Goal: Task Accomplishment & Management: Manage account settings

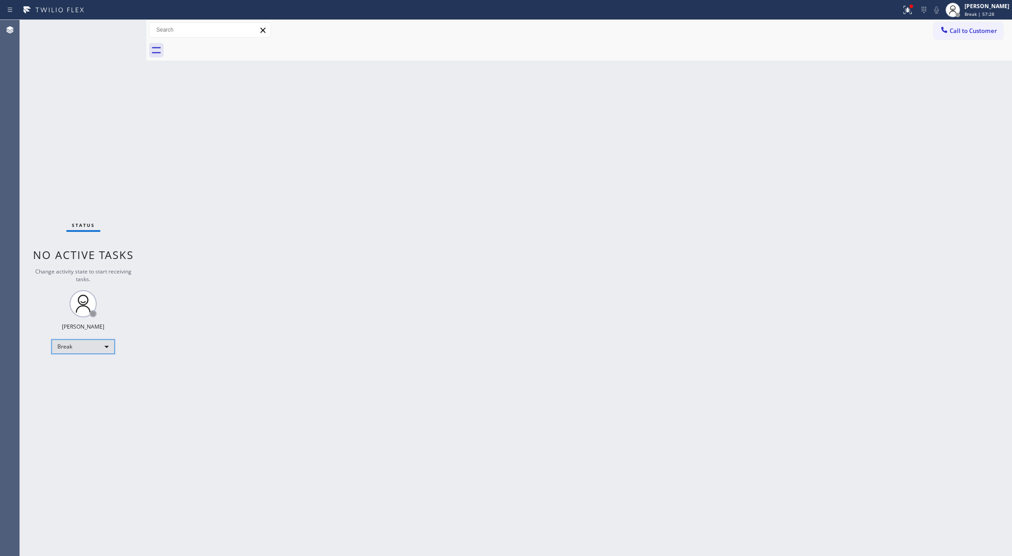
click at [109, 343] on div "Break" at bounding box center [83, 346] width 63 height 14
click at [98, 367] on li "Available" at bounding box center [82, 370] width 61 height 11
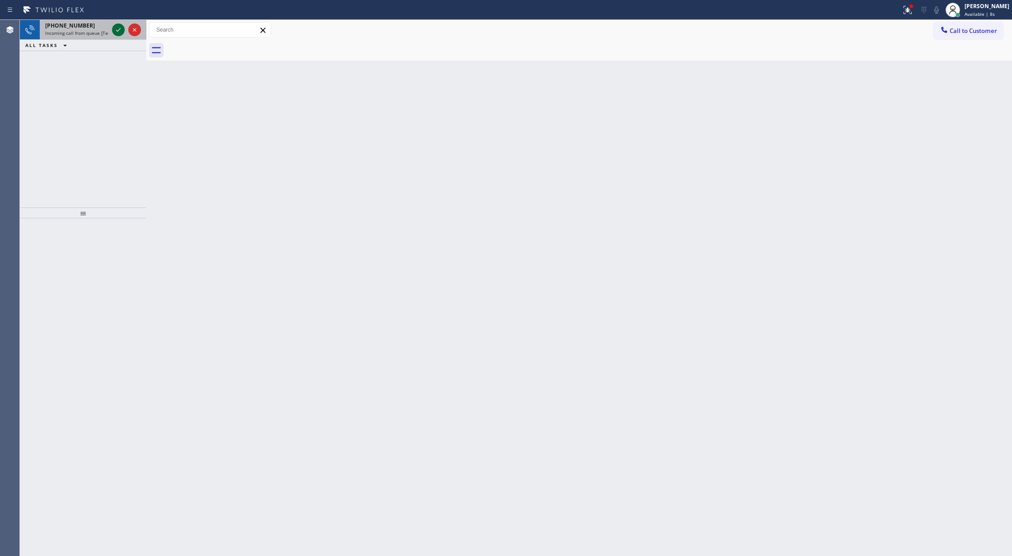
click at [115, 31] on icon at bounding box center [118, 29] width 11 height 11
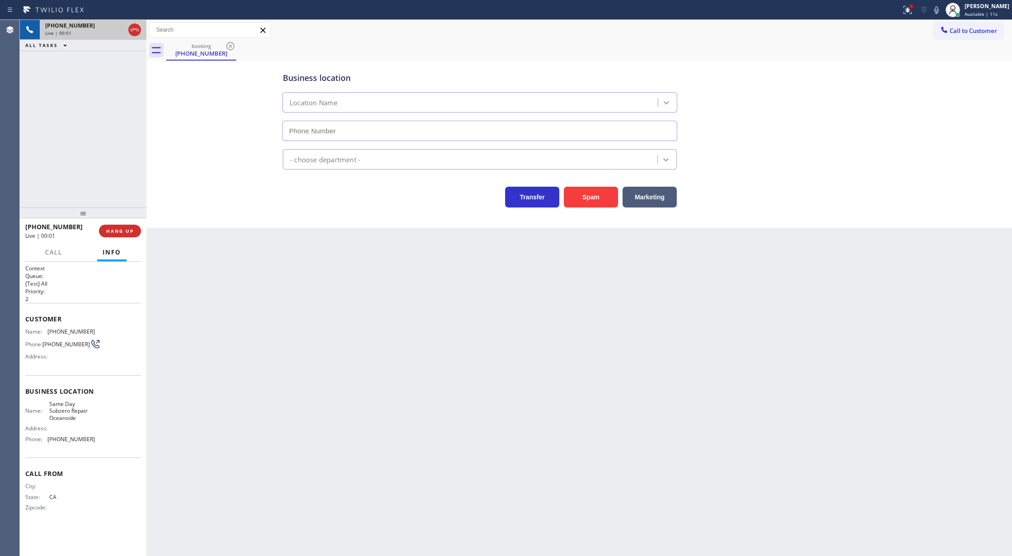
type input "[PHONE_NUMBER]"
click at [125, 229] on span "HANG UP" at bounding box center [120, 231] width 28 height 6
click at [132, 232] on span "COMPLETE" at bounding box center [118, 231] width 31 height 6
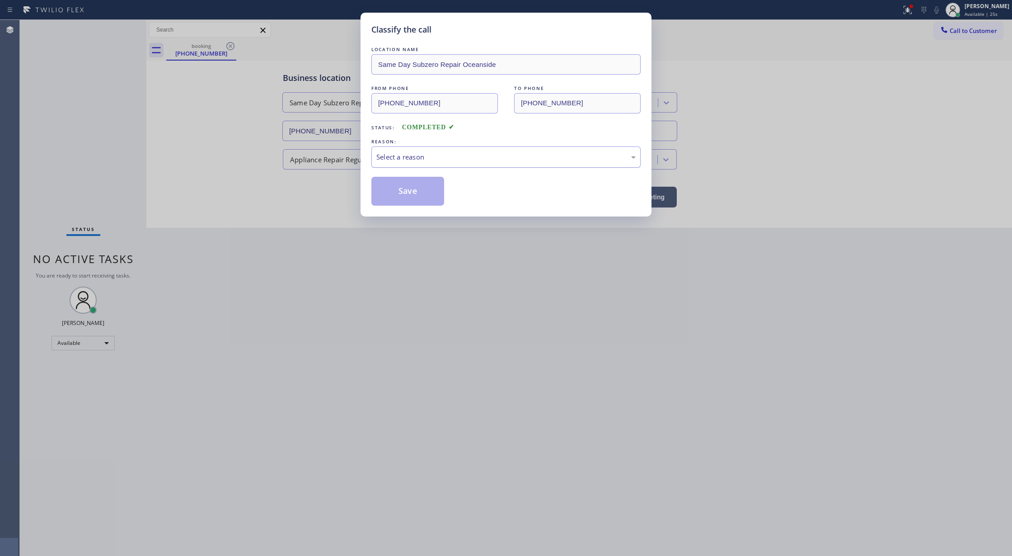
click at [396, 156] on div "Select a reason" at bounding box center [505, 157] width 259 height 10
click at [392, 199] on button "Save" at bounding box center [407, 191] width 73 height 29
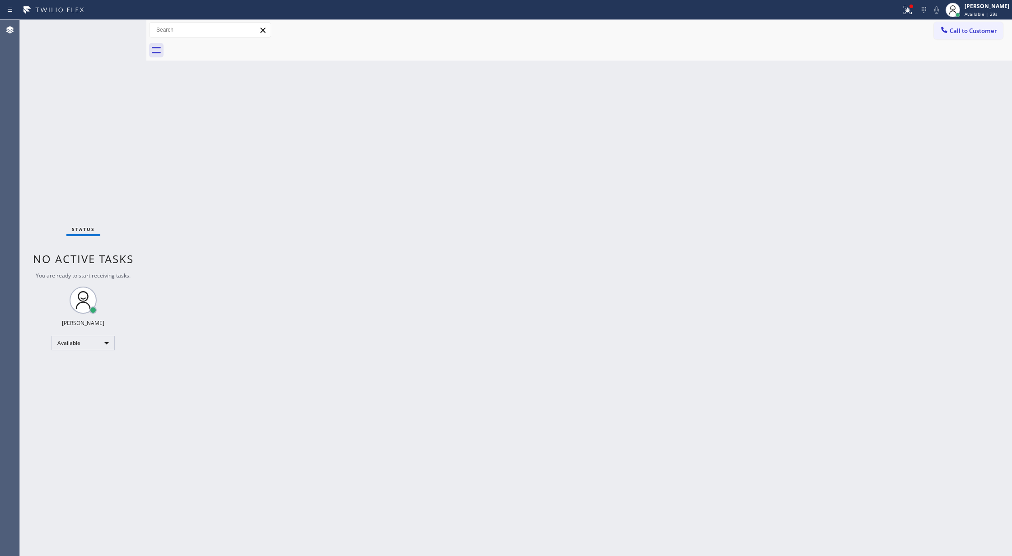
click at [123, 24] on div "Status No active tasks You are ready to start receiving tasks. [PERSON_NAME] Av…" at bounding box center [83, 288] width 127 height 536
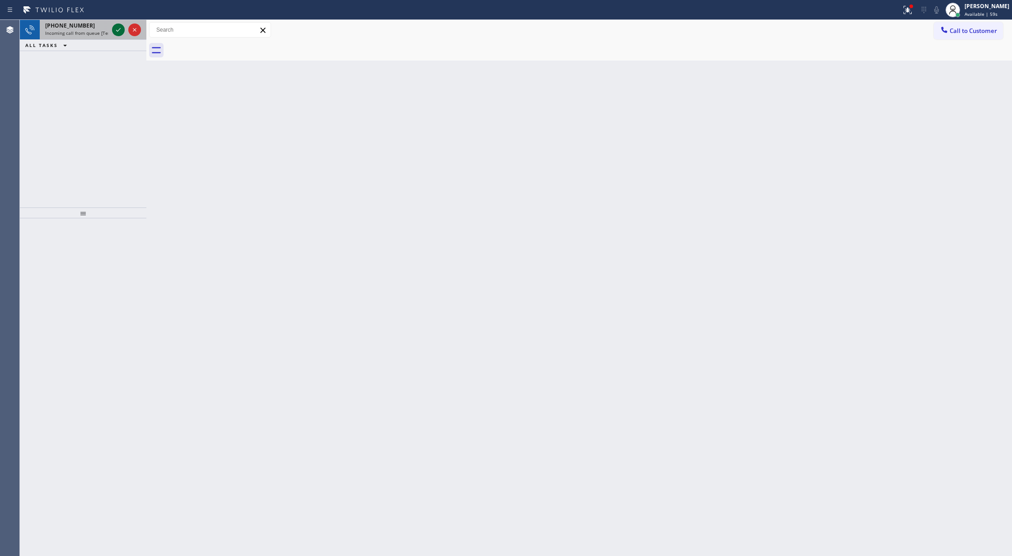
click at [118, 29] on icon at bounding box center [118, 29] width 11 height 11
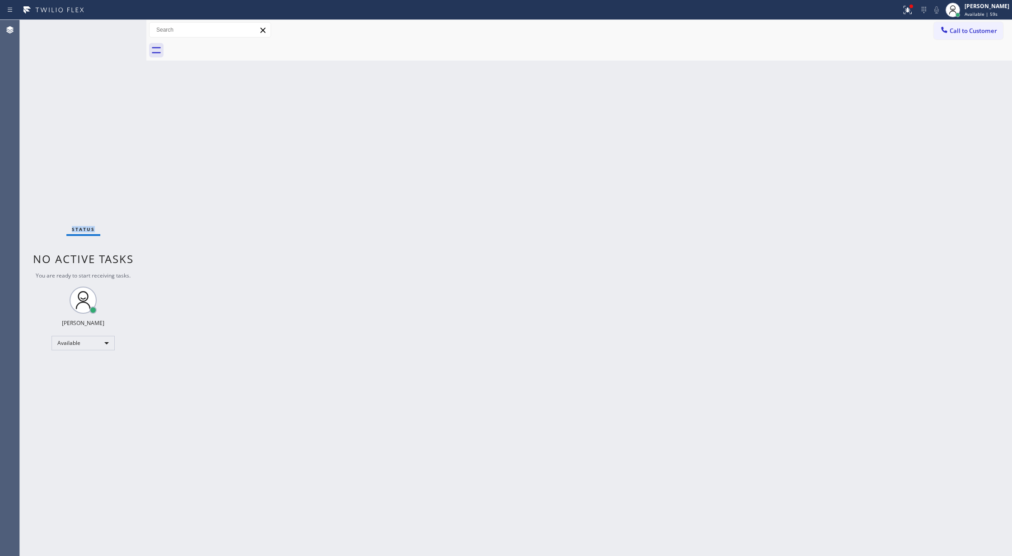
click at [118, 29] on div "Status No active tasks You are ready to start receiving tasks. [PERSON_NAME] Av…" at bounding box center [83, 288] width 127 height 536
click at [134, 31] on div "Status No active tasks You are ready to start receiving tasks. [PERSON_NAME] Av…" at bounding box center [83, 288] width 127 height 536
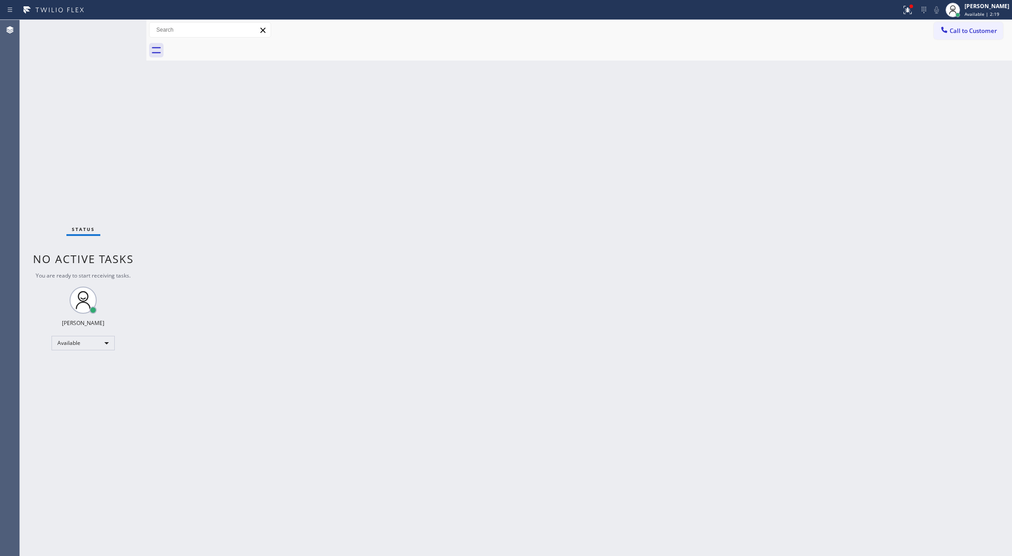
click at [126, 33] on div "Status No active tasks You are ready to start receiving tasks. [PERSON_NAME] Av…" at bounding box center [83, 288] width 127 height 536
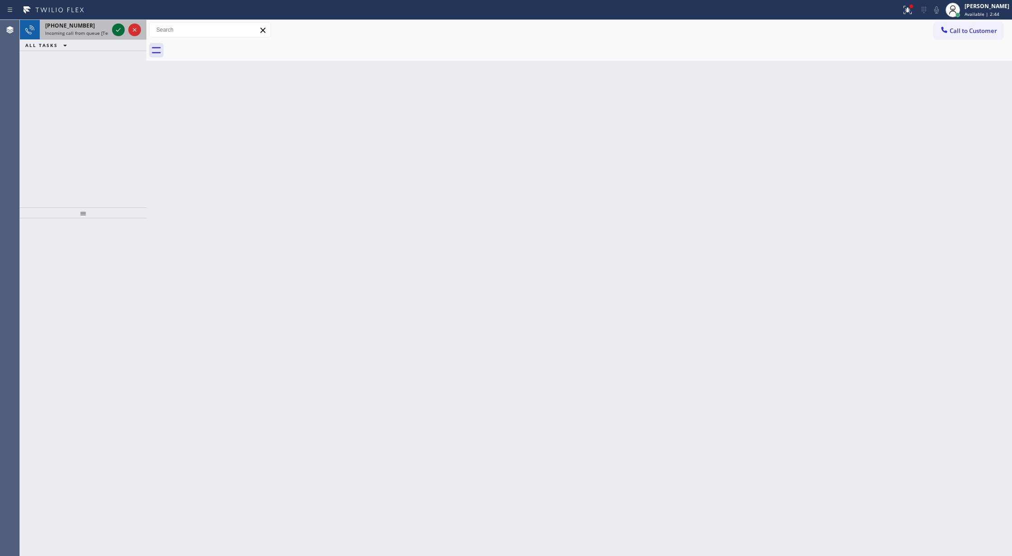
click at [113, 31] on icon at bounding box center [118, 29] width 11 height 11
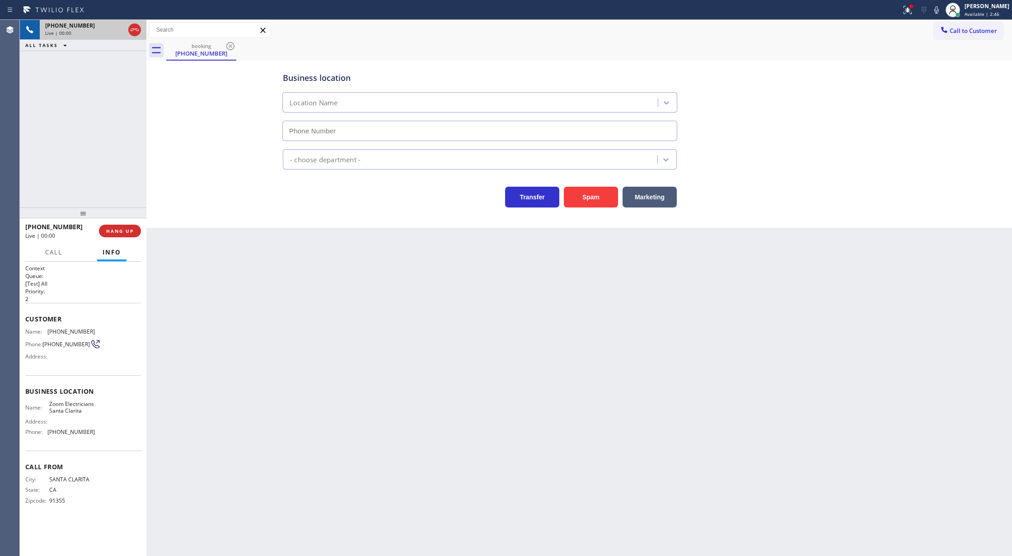
type input "[PHONE_NUMBER]"
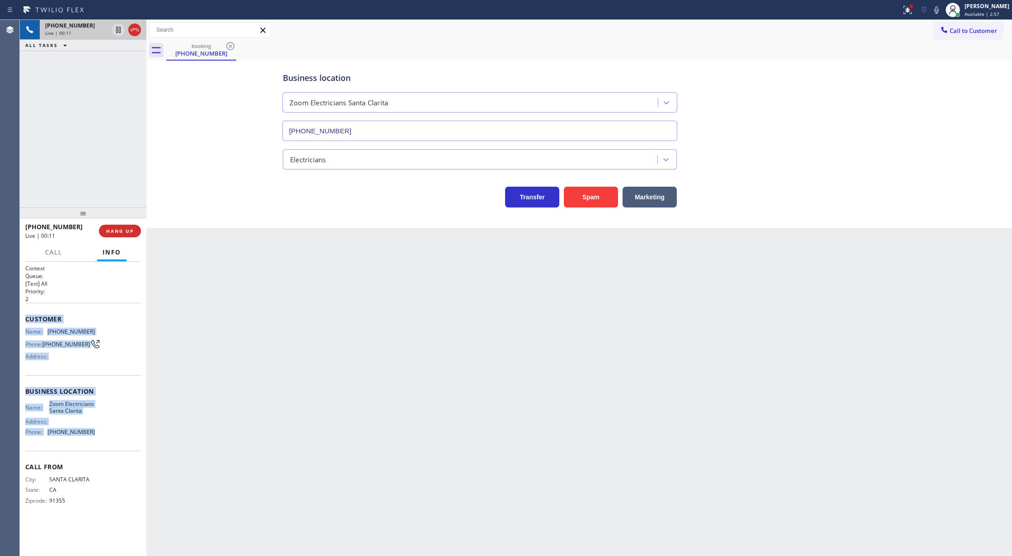
drag, startPoint x: 26, startPoint y: 323, endPoint x: 110, endPoint y: 438, distance: 142.9
click at [110, 438] on div "Context Queue: [Test] All Priority: 2 Customer Name: [PHONE_NUMBER] Phone: [PHO…" at bounding box center [83, 391] width 116 height 254
copy div "Customer Name: [PHONE_NUMBER] Phone: [PHONE_NUMBER] Address: Business location …"
click at [126, 233] on span "COMPLETE" at bounding box center [118, 231] width 31 height 6
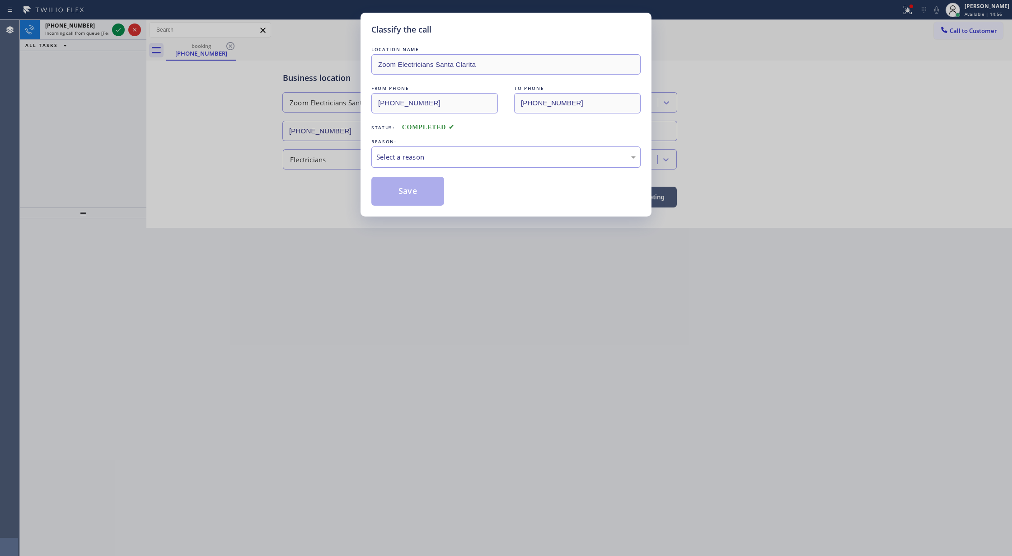
click at [431, 158] on div "Select a reason" at bounding box center [505, 157] width 259 height 10
click at [409, 186] on button "Save" at bounding box center [407, 191] width 73 height 29
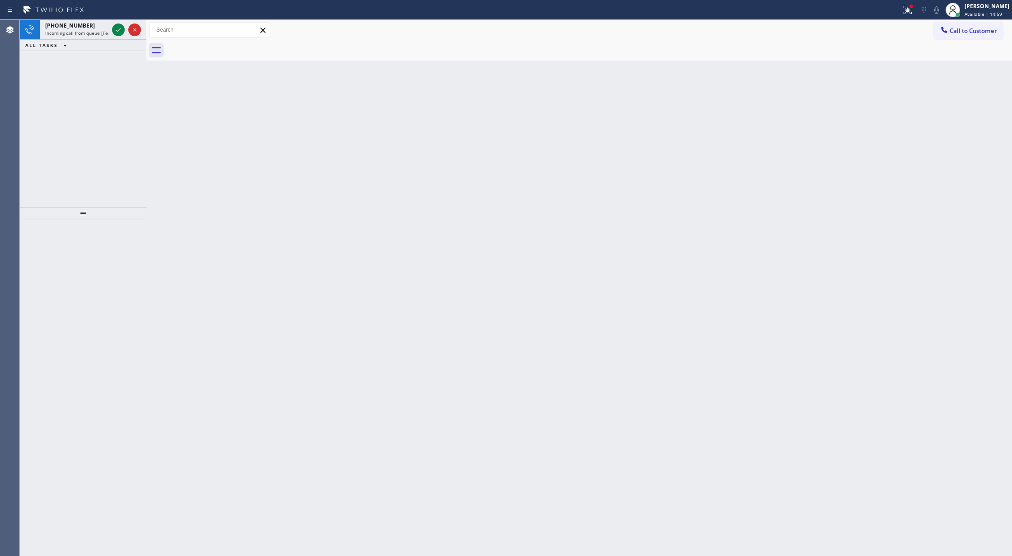
click at [120, 28] on icon at bounding box center [118, 29] width 11 height 11
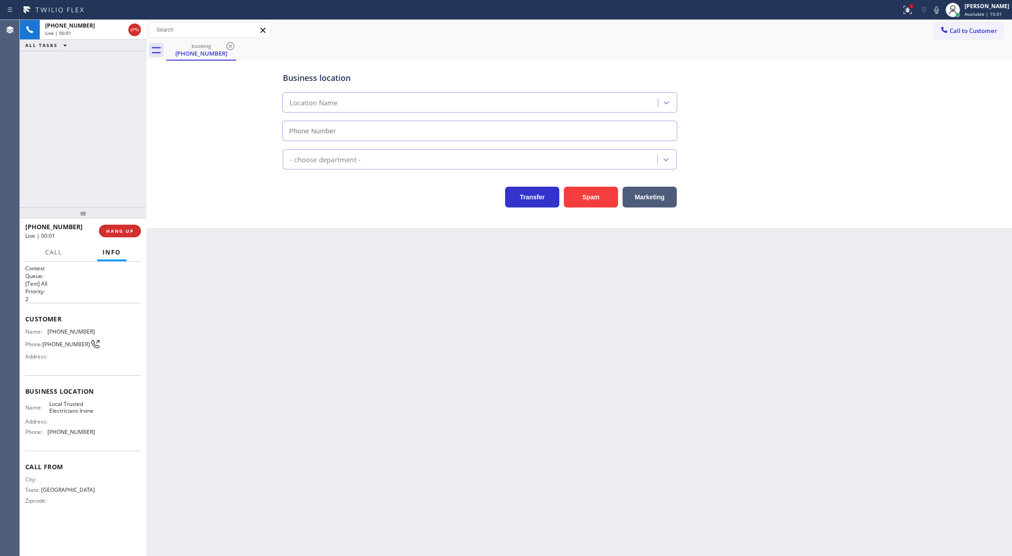
type input "[PHONE_NUMBER]"
click at [137, 33] on icon at bounding box center [134, 29] width 11 height 11
click at [121, 236] on button "COMPLETE" at bounding box center [118, 231] width 46 height 13
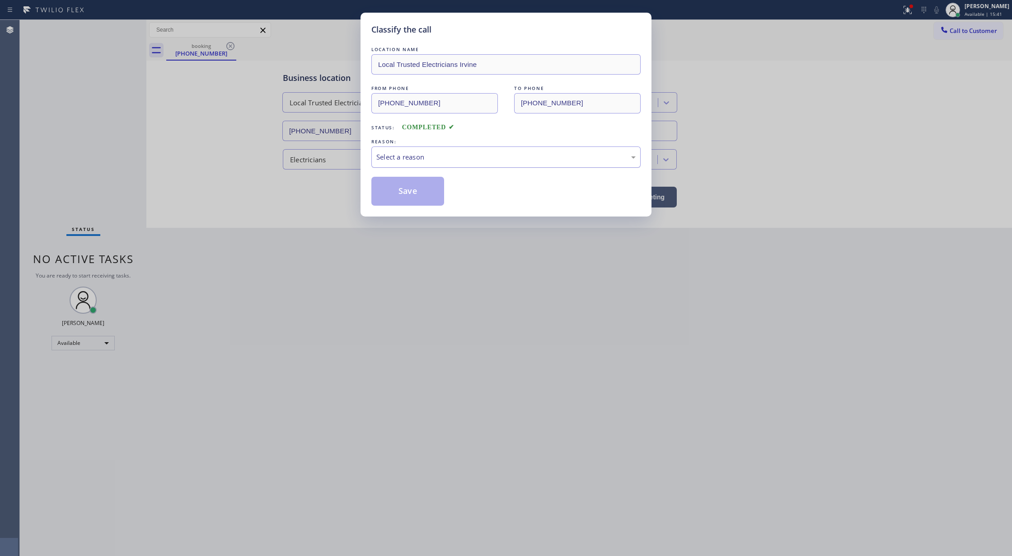
click at [498, 158] on div "Select a reason" at bounding box center [505, 157] width 259 height 10
click at [422, 188] on button "Save" at bounding box center [407, 191] width 73 height 29
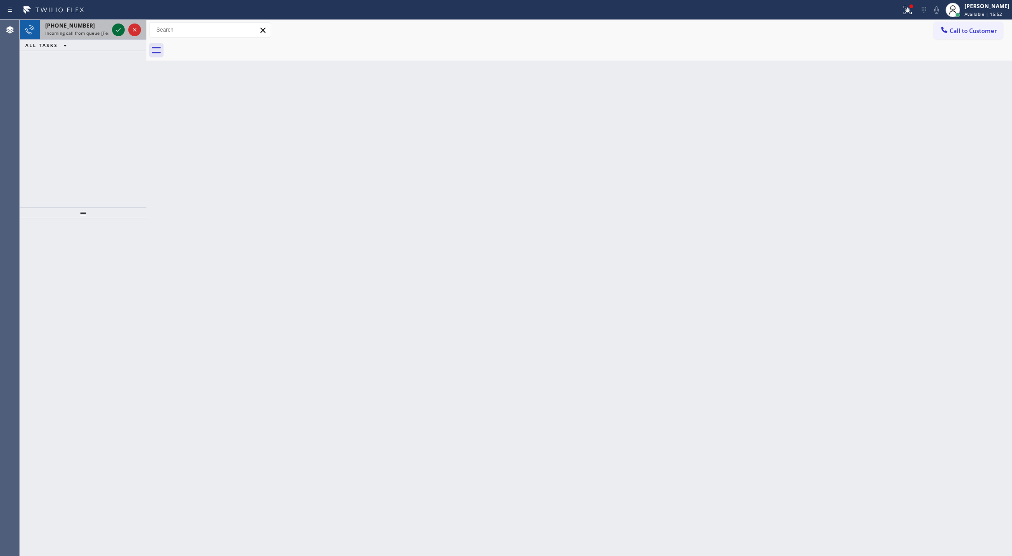
click at [120, 33] on icon at bounding box center [118, 29] width 11 height 11
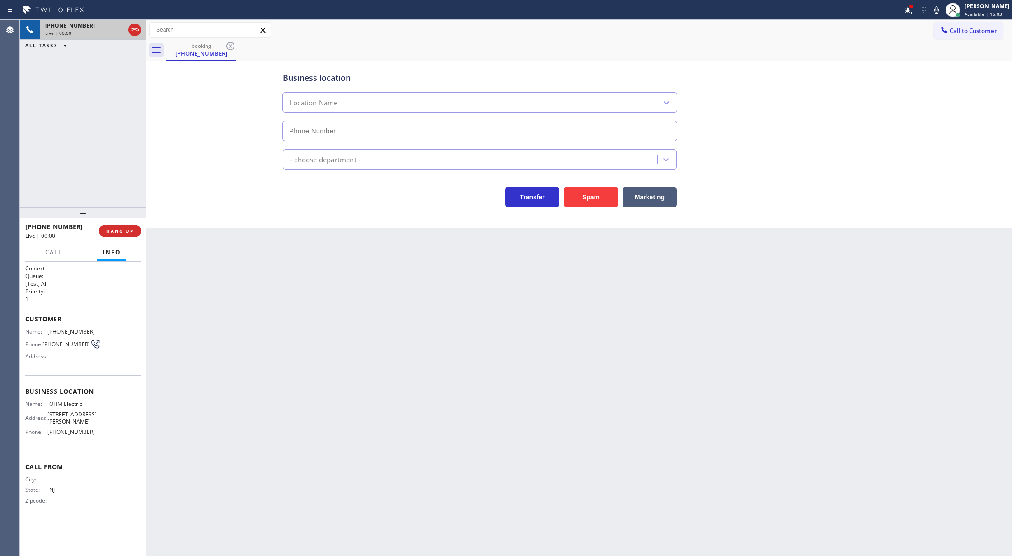
type input "[PHONE_NUMBER]"
click at [128, 28] on div at bounding box center [134, 29] width 13 height 11
click at [111, 229] on span "COMPLETE" at bounding box center [118, 231] width 31 height 6
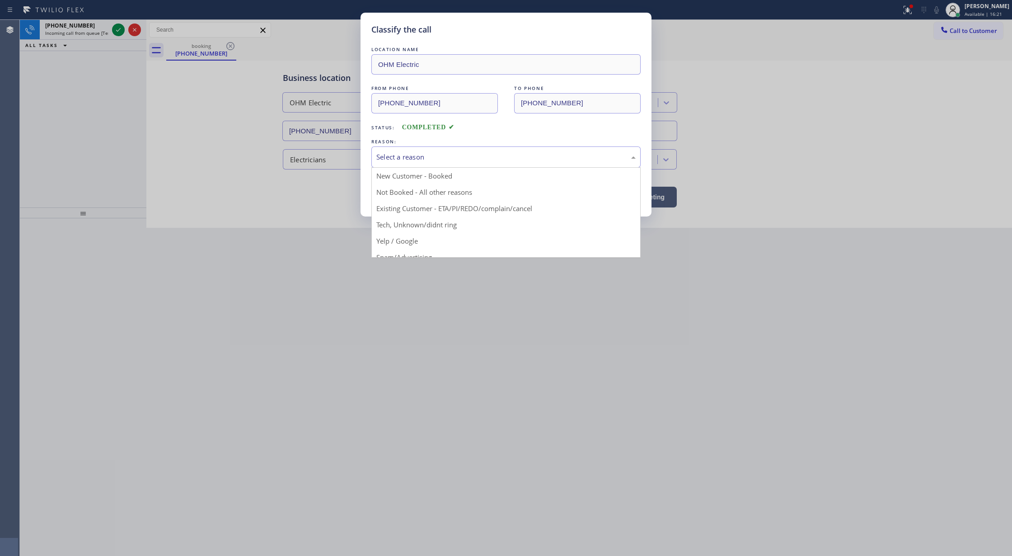
click at [374, 154] on div "Select a reason" at bounding box center [505, 156] width 269 height 21
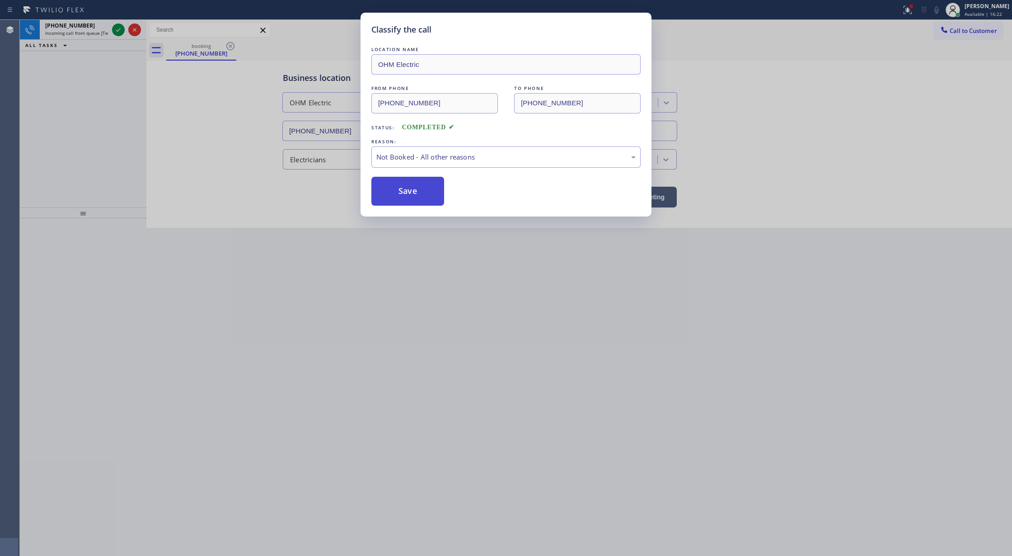
drag, startPoint x: 402, startPoint y: 199, endPoint x: 261, endPoint y: 179, distance: 142.0
click at [400, 200] on button "Save" at bounding box center [407, 191] width 73 height 29
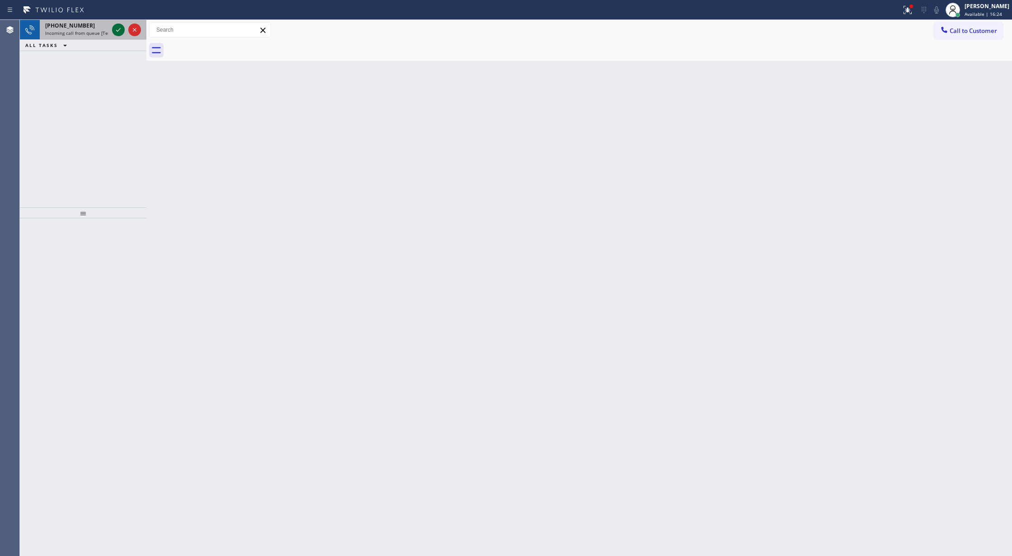
click at [117, 24] on icon at bounding box center [118, 29] width 11 height 11
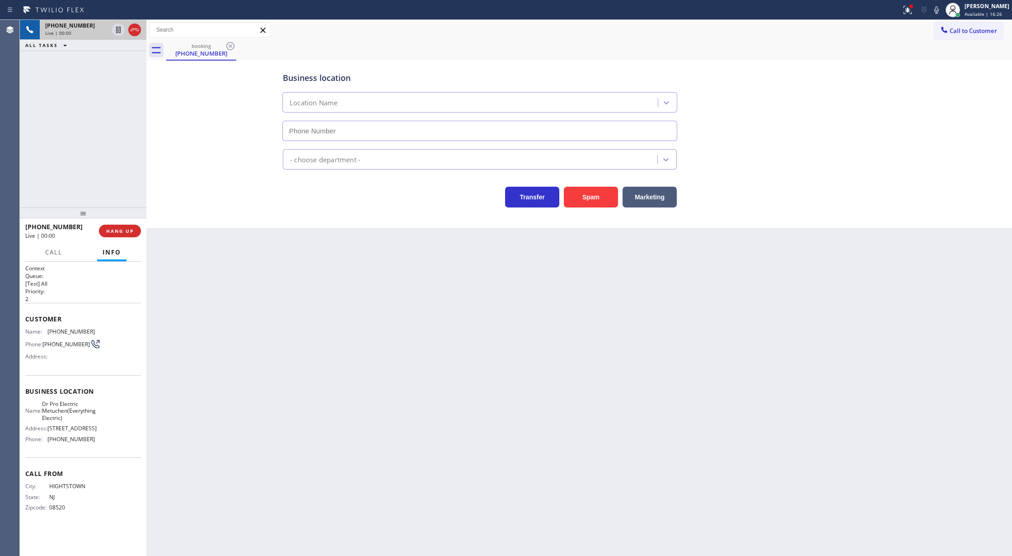
type input "[PHONE_NUMBER]"
click at [580, 195] on button "Spam" at bounding box center [591, 197] width 54 height 21
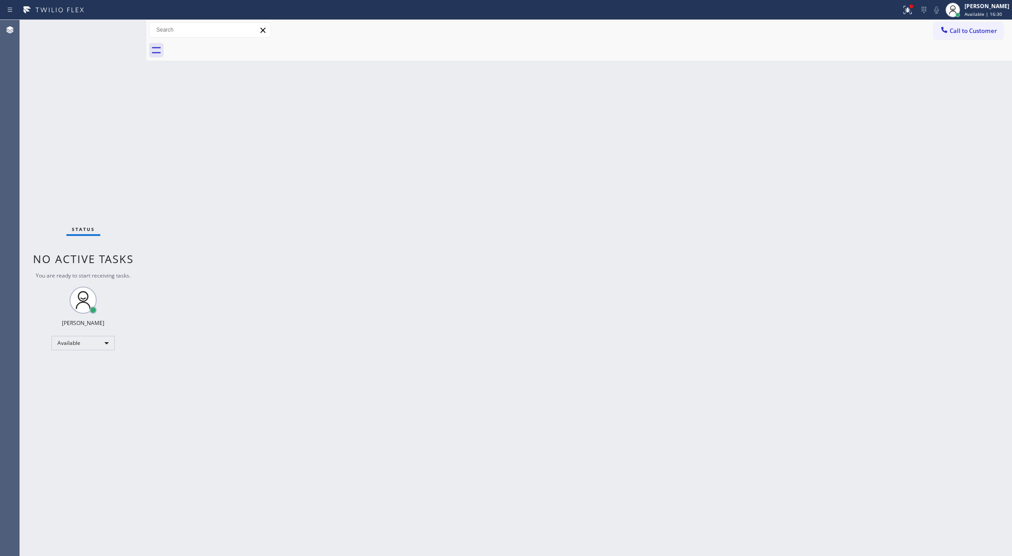
click at [126, 25] on div "Status No active tasks You are ready to start receiving tasks. [PERSON_NAME] Av…" at bounding box center [83, 288] width 127 height 536
click at [122, 27] on div "Status No active tasks You are ready to start receiving tasks. [PERSON_NAME] Av…" at bounding box center [83, 288] width 127 height 536
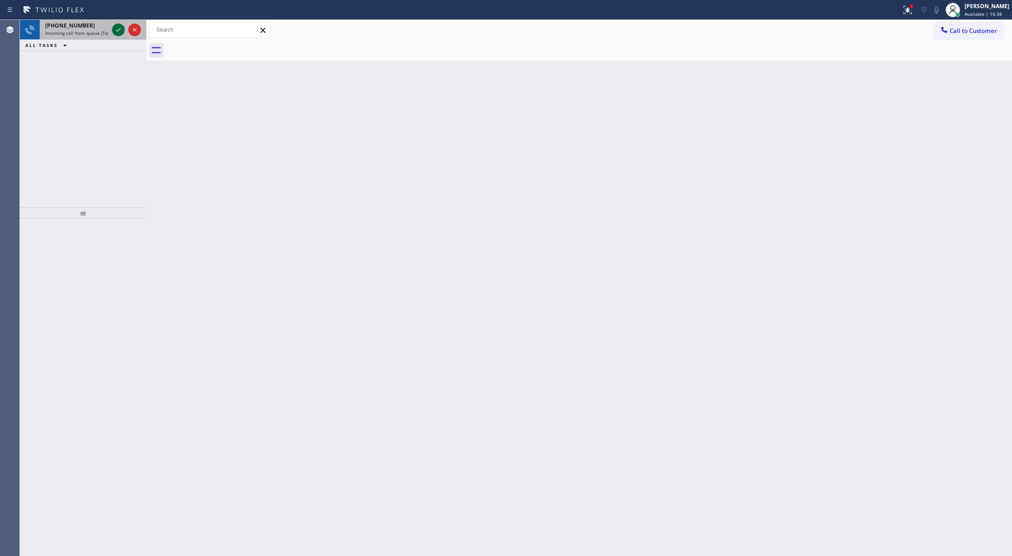
click at [116, 33] on icon at bounding box center [118, 29] width 11 height 11
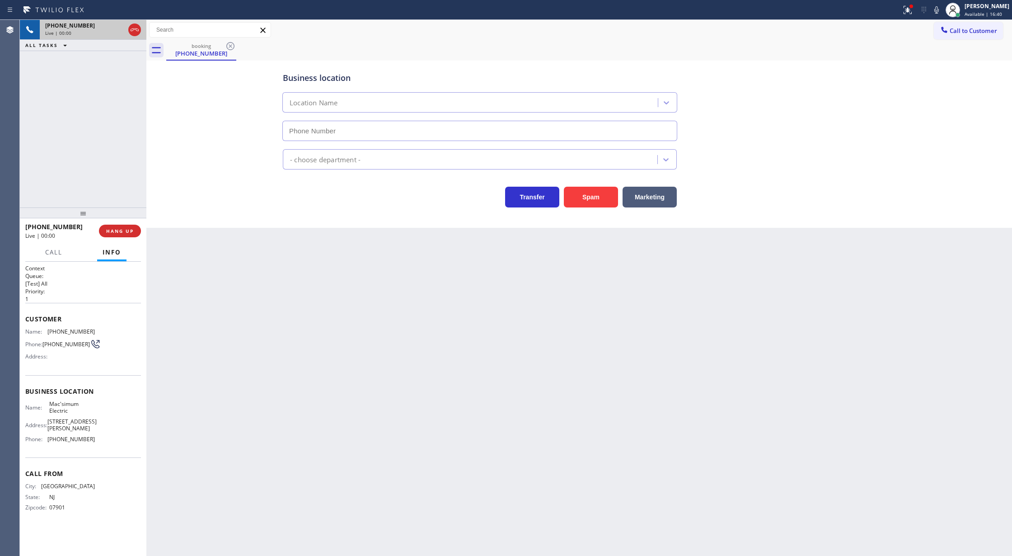
type input "[PHONE_NUMBER]"
click at [594, 202] on button "Spam" at bounding box center [591, 197] width 54 height 21
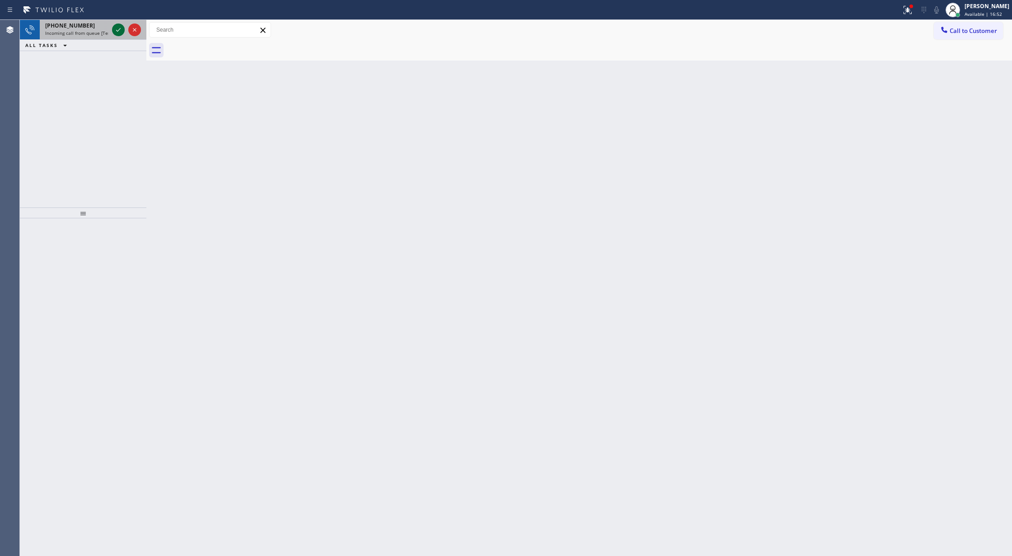
click at [114, 29] on icon at bounding box center [118, 29] width 11 height 11
click at [114, 31] on icon at bounding box center [118, 29] width 11 height 11
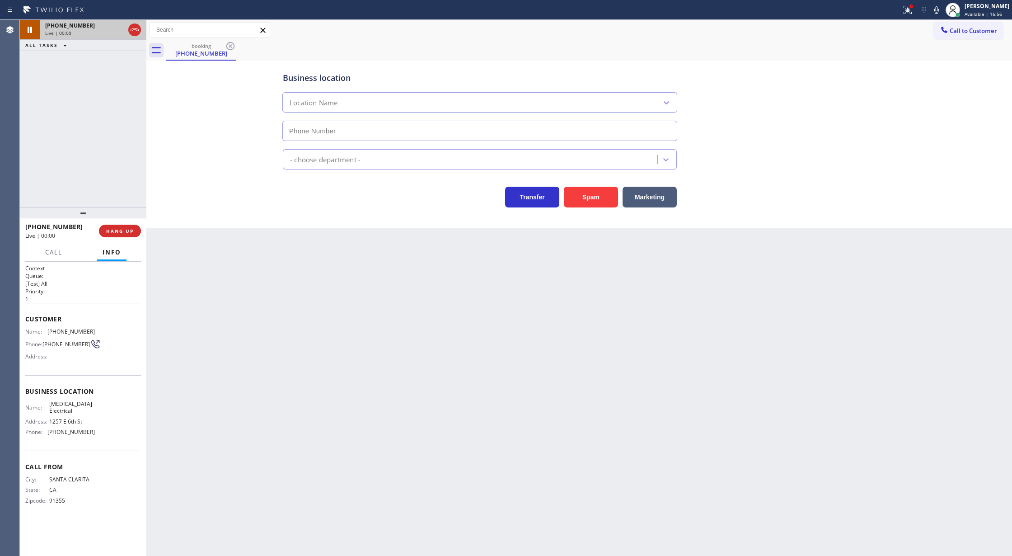
type input "[PHONE_NUMBER]"
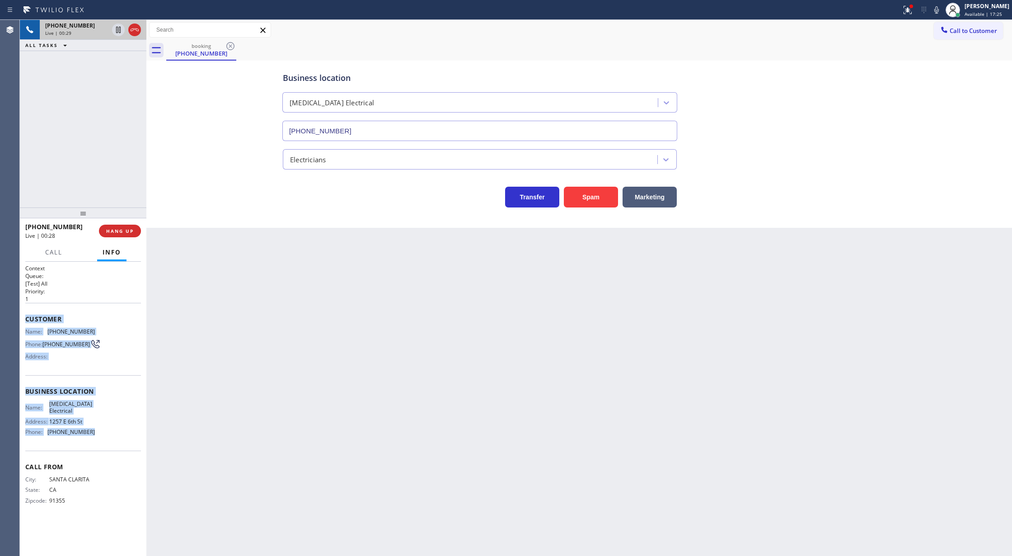
drag, startPoint x: 20, startPoint y: 321, endPoint x: 106, endPoint y: 436, distance: 143.8
click at [106, 436] on div "Context Queue: [Test] All Priority: 1 Customer Name: [PHONE_NUMBER] Phone: [PHO…" at bounding box center [83, 409] width 127 height 295
copy div "Customer Name: [PHONE_NUMBER] Phone: [PHONE_NUMBER] Address: Business location …"
click at [117, 61] on icon at bounding box center [118, 61] width 11 height 11
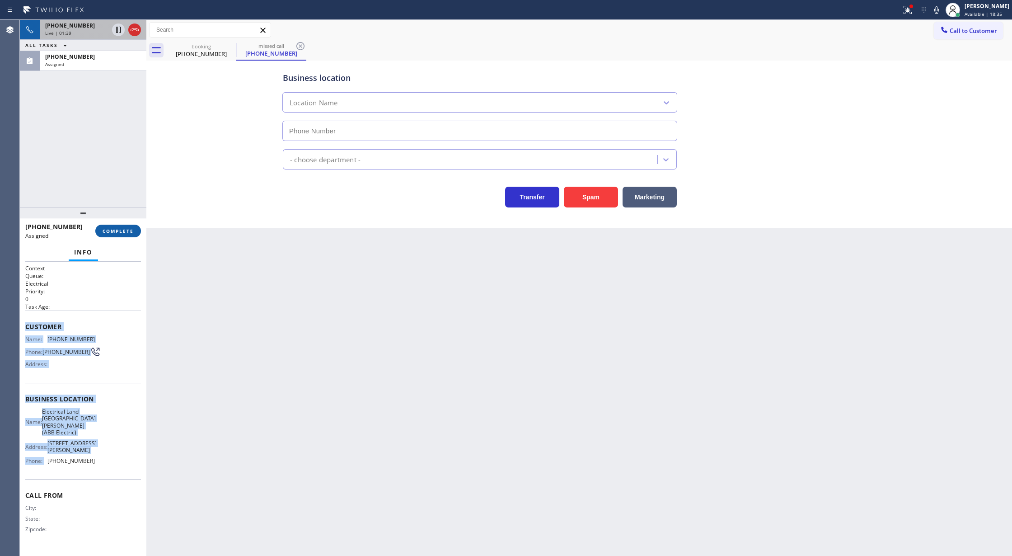
type input "[PHONE_NUMBER]"
click at [111, 230] on span "COMPLETE" at bounding box center [118, 231] width 31 height 6
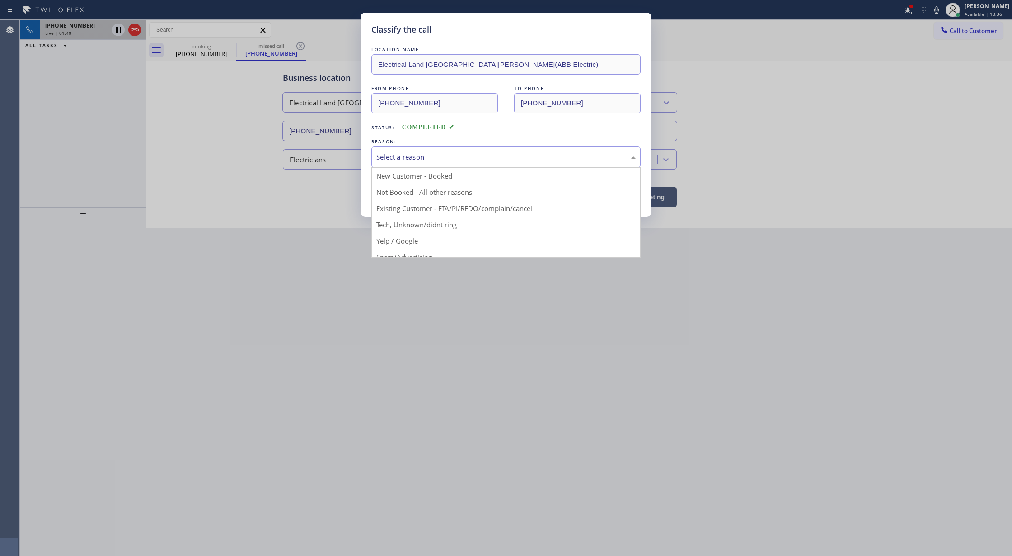
click at [391, 158] on div "Select a reason" at bounding box center [505, 157] width 259 height 10
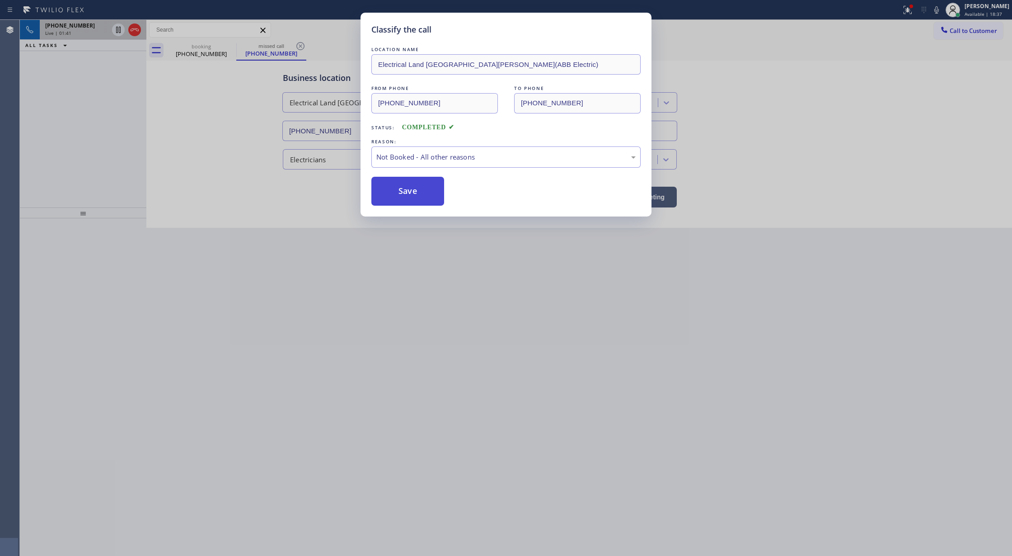
click at [397, 189] on button "Save" at bounding box center [407, 191] width 73 height 29
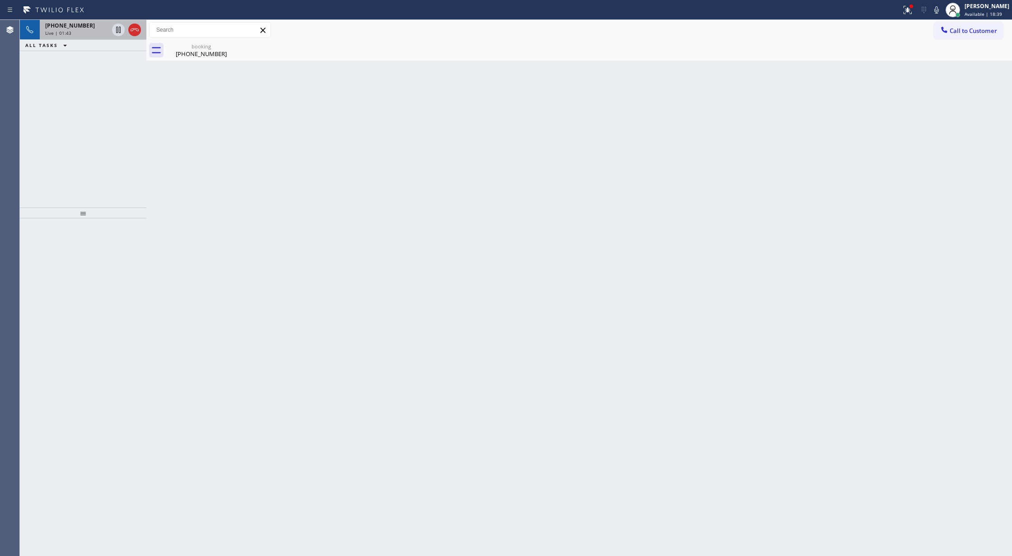
click at [89, 38] on div "[PHONE_NUMBER] Live | 01:43" at bounding box center [75, 30] width 70 height 20
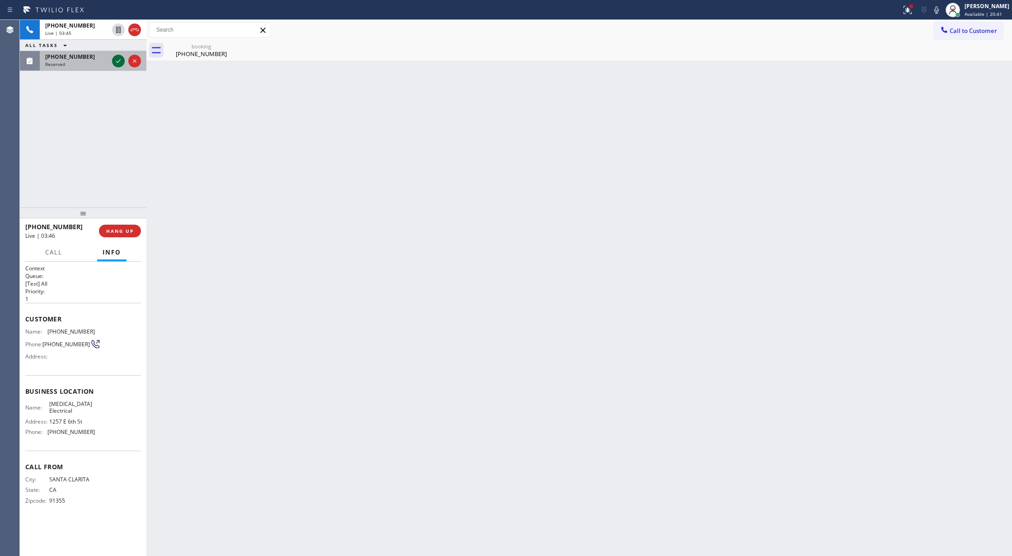
click at [116, 61] on icon at bounding box center [118, 61] width 11 height 11
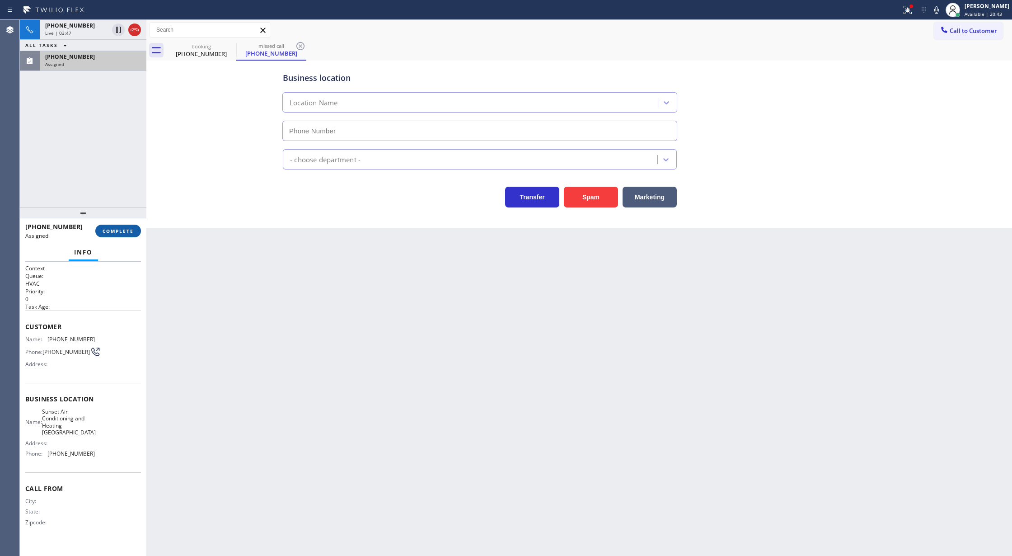
click at [117, 232] on span "COMPLETE" at bounding box center [118, 231] width 31 height 6
type input "[PHONE_NUMBER]"
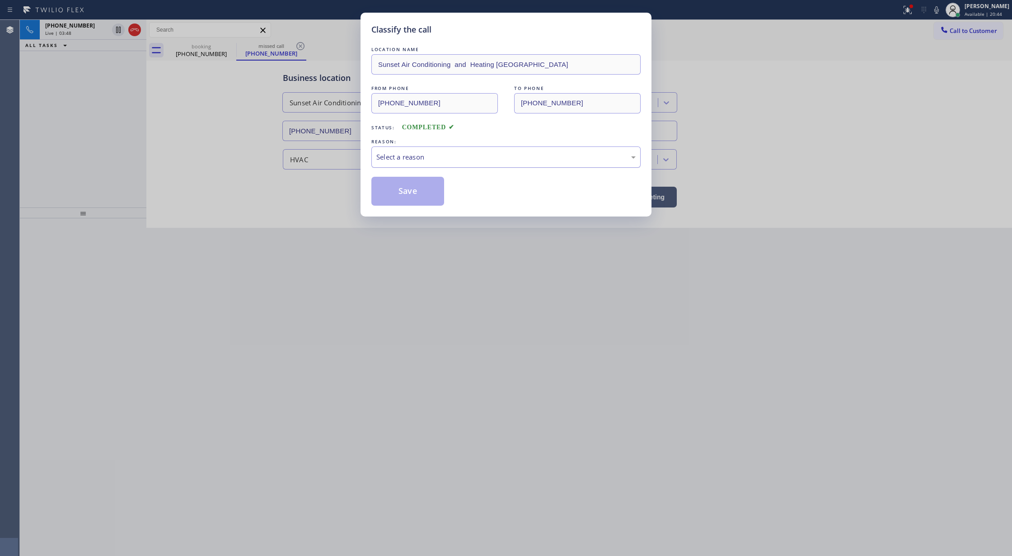
click at [459, 157] on div "Select a reason" at bounding box center [505, 157] width 259 height 10
click at [405, 183] on button "Save" at bounding box center [407, 191] width 73 height 29
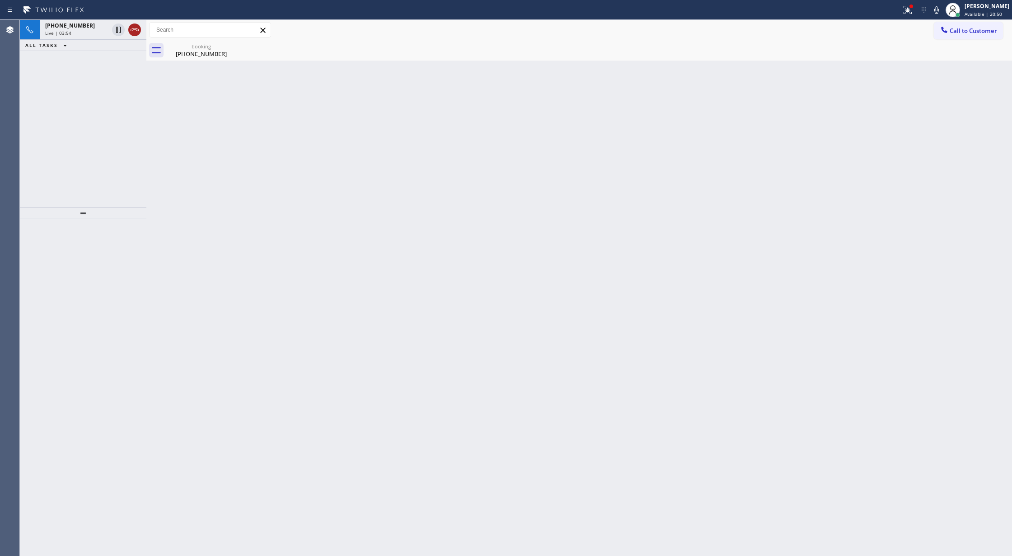
click at [136, 33] on icon at bounding box center [134, 29] width 11 height 11
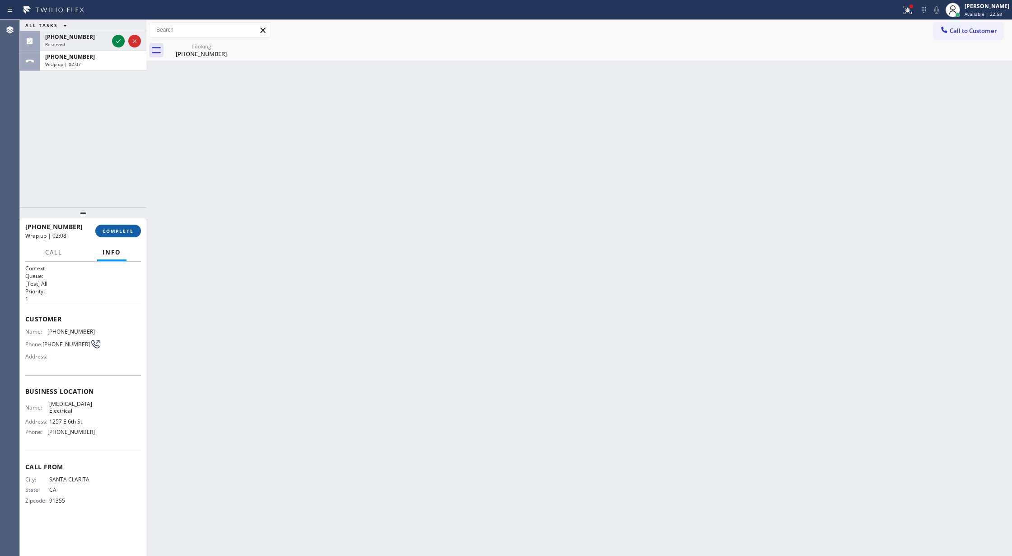
click at [118, 229] on span "COMPLETE" at bounding box center [118, 231] width 31 height 6
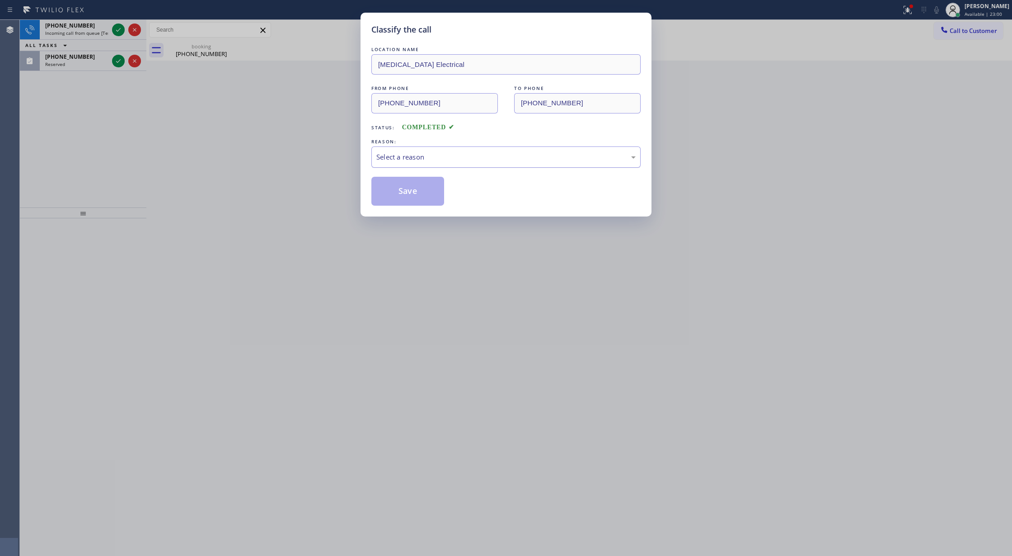
click at [436, 159] on div "Select a reason" at bounding box center [505, 157] width 259 height 10
click at [409, 203] on button "Save" at bounding box center [407, 191] width 73 height 29
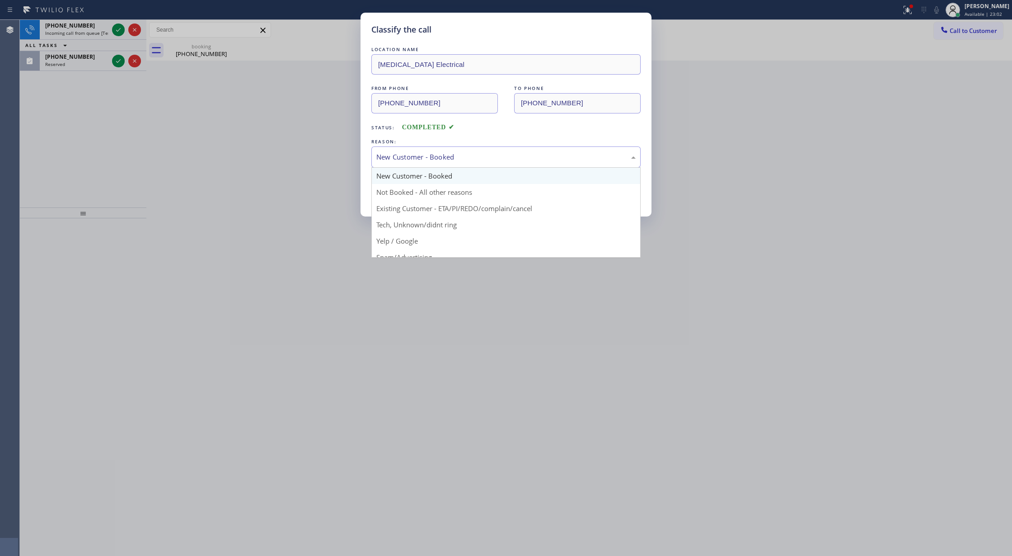
click at [417, 159] on div "New Customer - Booked" at bounding box center [505, 157] width 259 height 10
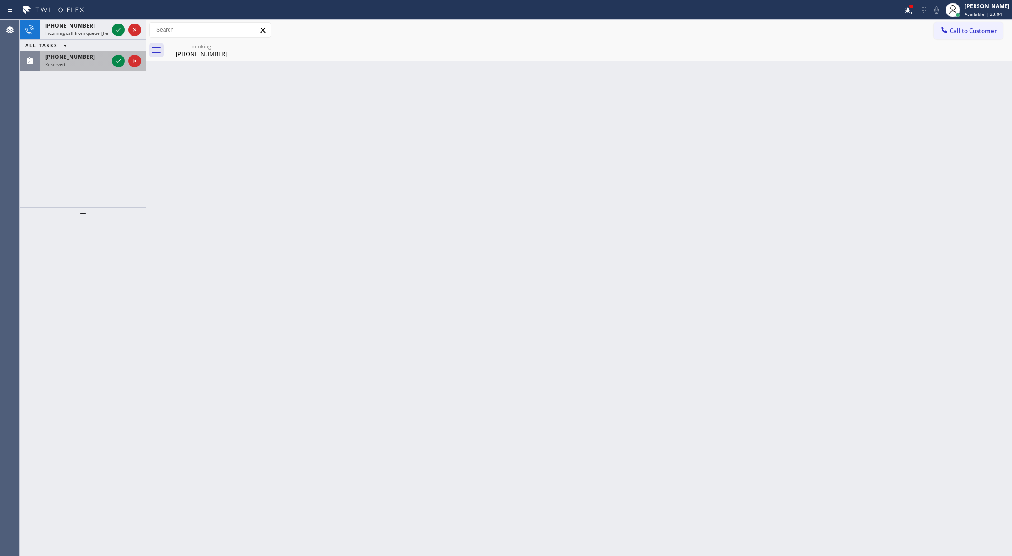
click at [118, 54] on div at bounding box center [126, 61] width 33 height 20
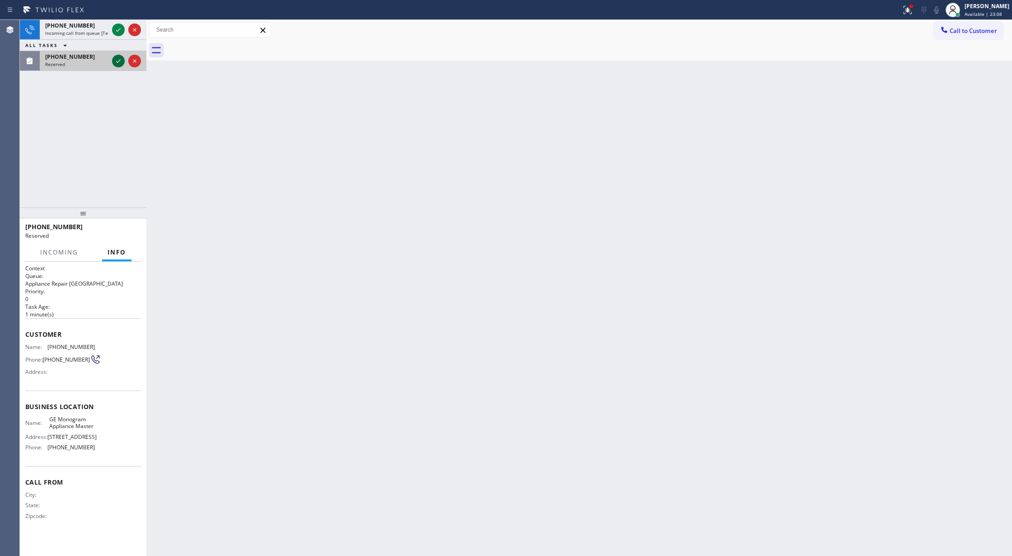
click at [113, 66] on icon at bounding box center [118, 61] width 11 height 11
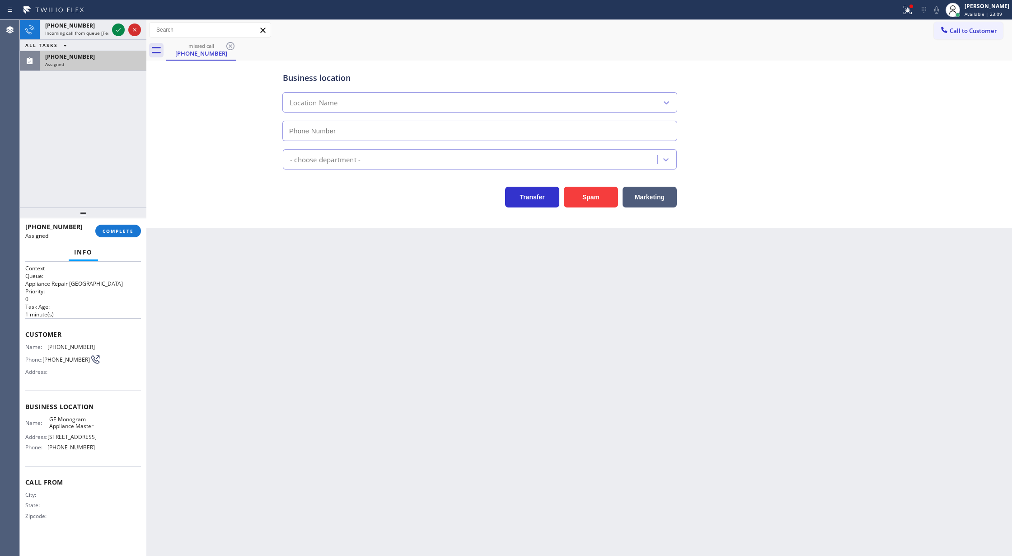
type input "[PHONE_NUMBER]"
click at [113, 66] on div "Assigned" at bounding box center [93, 64] width 96 height 6
click at [103, 66] on div "Assigned" at bounding box center [93, 64] width 96 height 6
click at [125, 232] on span "COMPLETE" at bounding box center [118, 231] width 31 height 6
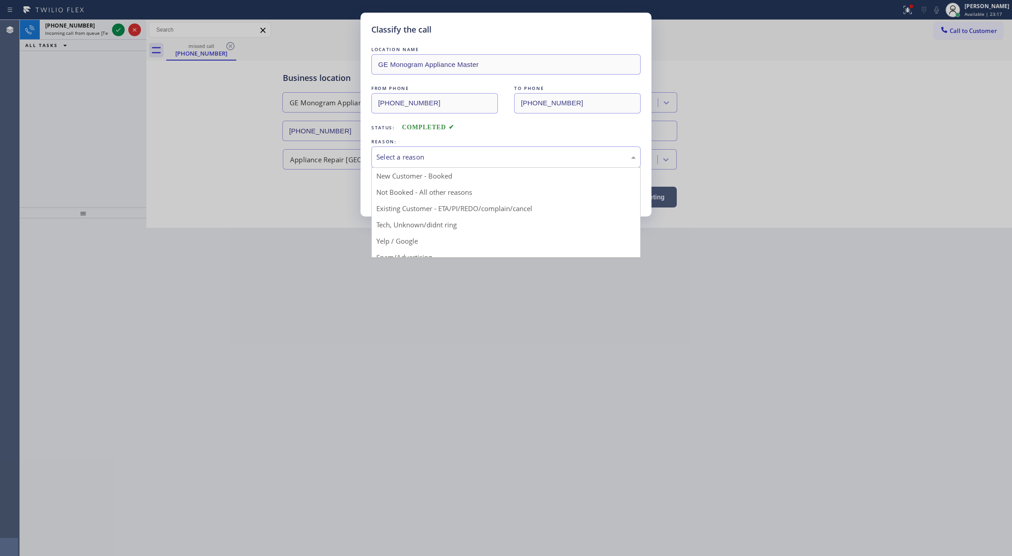
click at [440, 162] on div "Select a reason" at bounding box center [505, 157] width 259 height 10
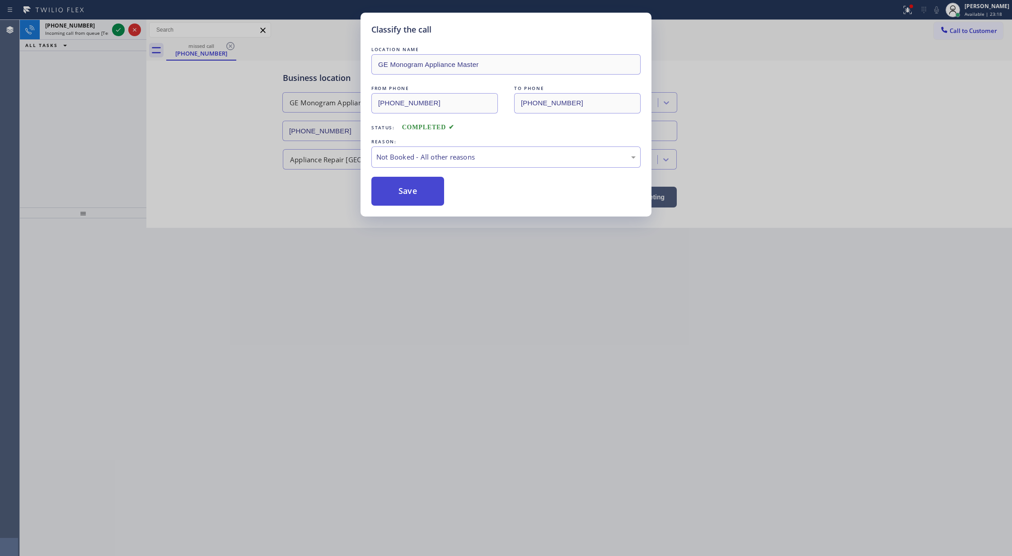
click at [409, 192] on button "Save" at bounding box center [407, 191] width 73 height 29
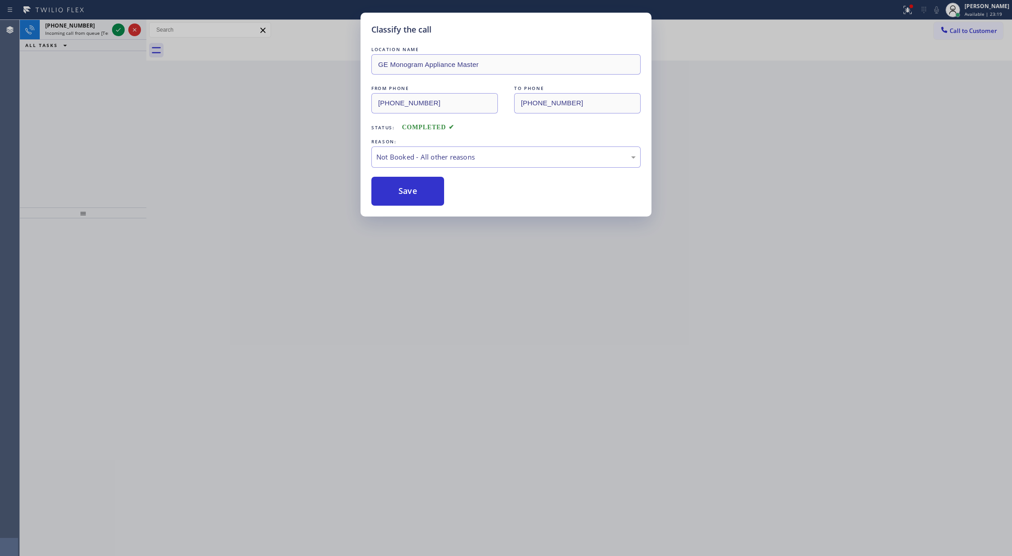
click at [118, 29] on div "Classify the call LOCATION NAME GE Monogram Appliance Master FROM PHONE [PHONE_…" at bounding box center [506, 278] width 1012 height 556
click at [118, 29] on div "Classify the call LOCATION NAME appliance parts center FROM PHONE [PHONE_NUMBER…" at bounding box center [516, 288] width 992 height 536
click at [118, 29] on icon at bounding box center [118, 29] width 11 height 11
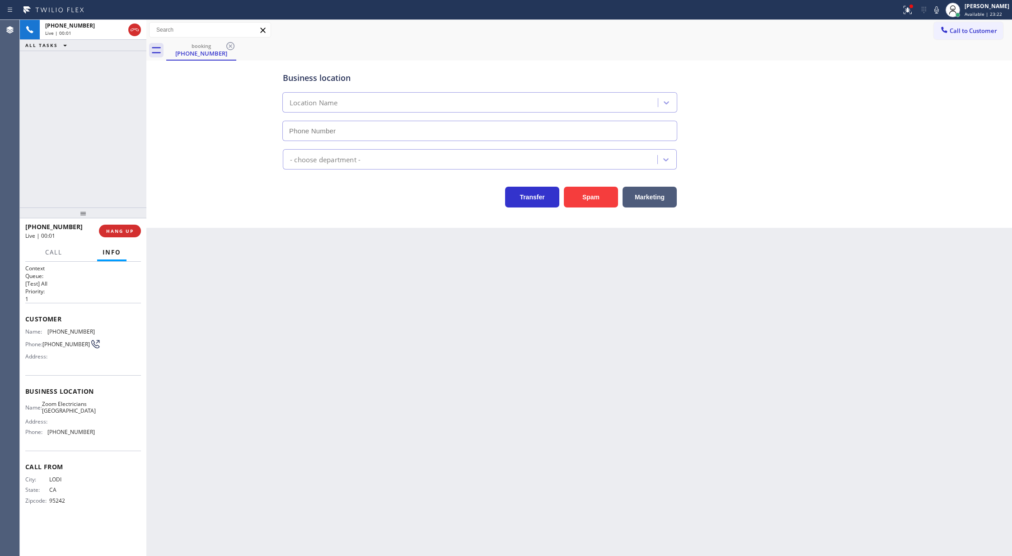
type input "[PHONE_NUMBER]"
click at [585, 200] on button "Spam" at bounding box center [591, 197] width 54 height 21
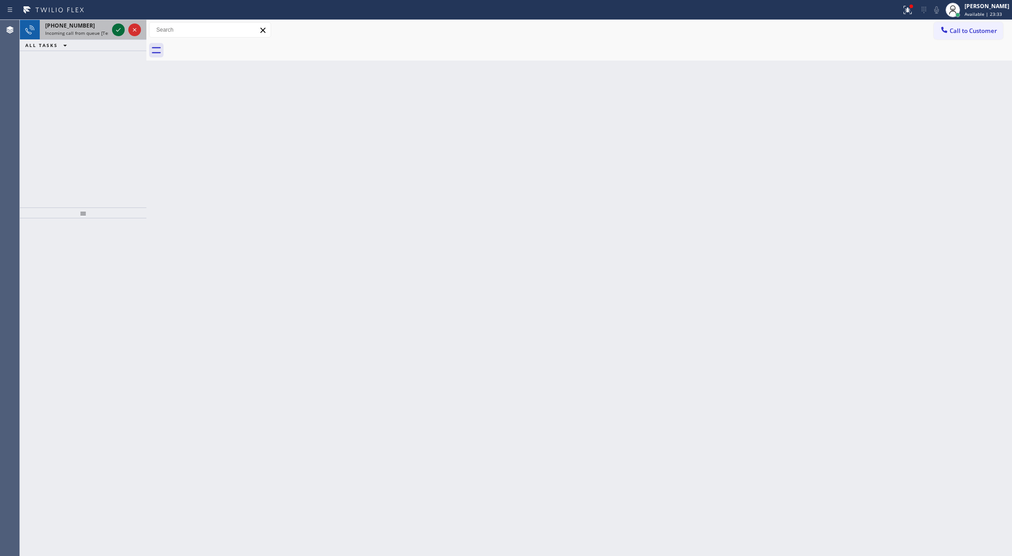
click at [113, 28] on icon at bounding box center [118, 29] width 11 height 11
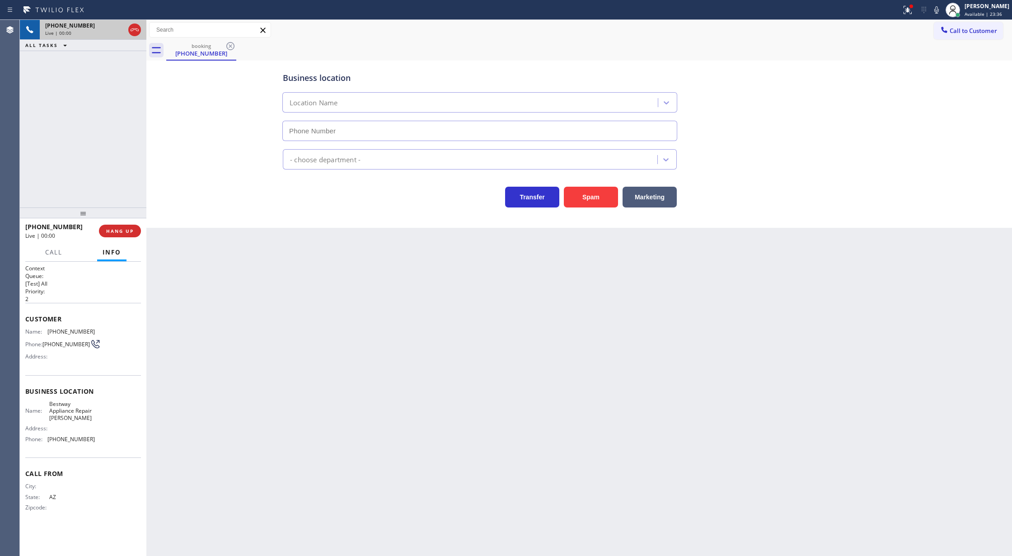
type input "[PHONE_NUMBER]"
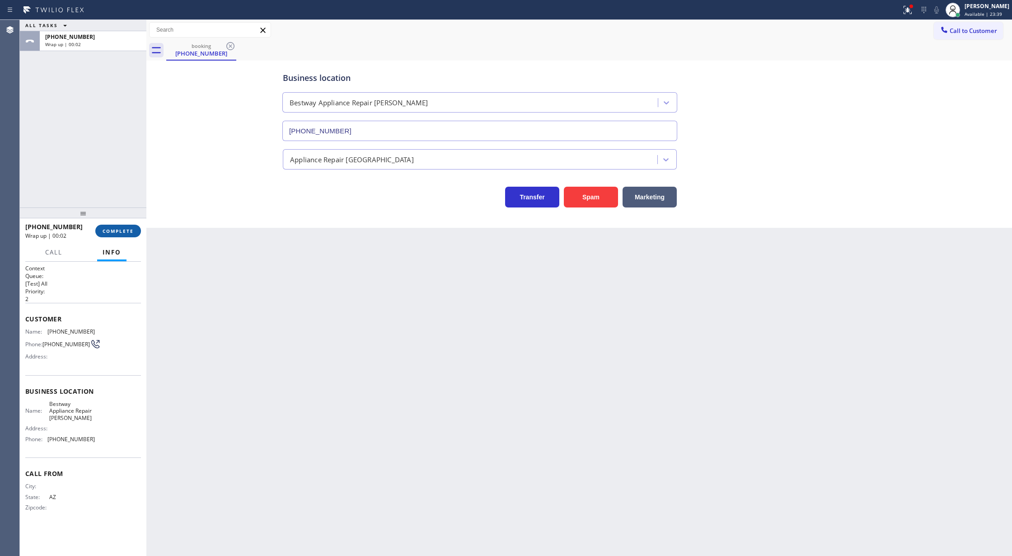
click at [113, 233] on span "COMPLETE" at bounding box center [118, 231] width 31 height 6
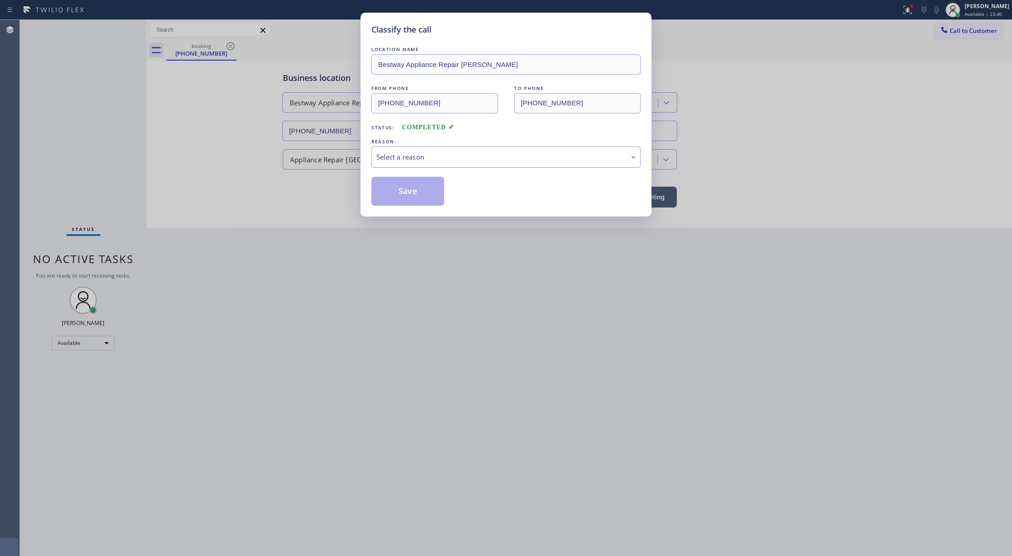
click at [417, 151] on div "Select a reason" at bounding box center [505, 156] width 269 height 21
click at [408, 197] on button "Save" at bounding box center [407, 191] width 73 height 29
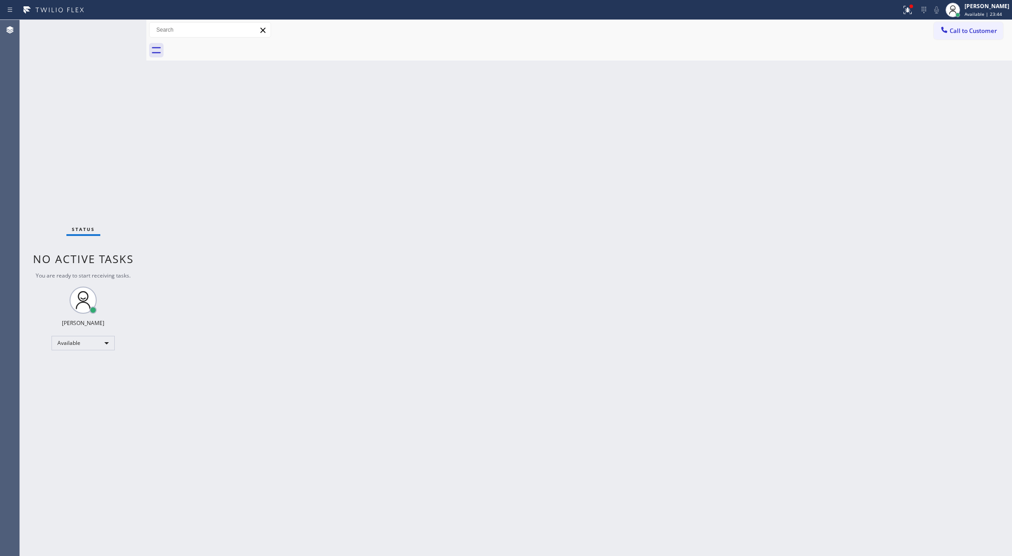
click at [119, 23] on div "Status No active tasks You are ready to start receiving tasks. [PERSON_NAME] Av…" at bounding box center [83, 288] width 127 height 536
click at [129, 29] on div "Status No active tasks You are ready to start receiving tasks. [PERSON_NAME] Av…" at bounding box center [83, 288] width 127 height 536
click at [123, 27] on div "Status No active tasks You are ready to start receiving tasks. [PERSON_NAME] Av…" at bounding box center [83, 288] width 127 height 536
click at [118, 27] on div "Status No active tasks You are ready to start receiving tasks. [PERSON_NAME] Av…" at bounding box center [83, 288] width 127 height 536
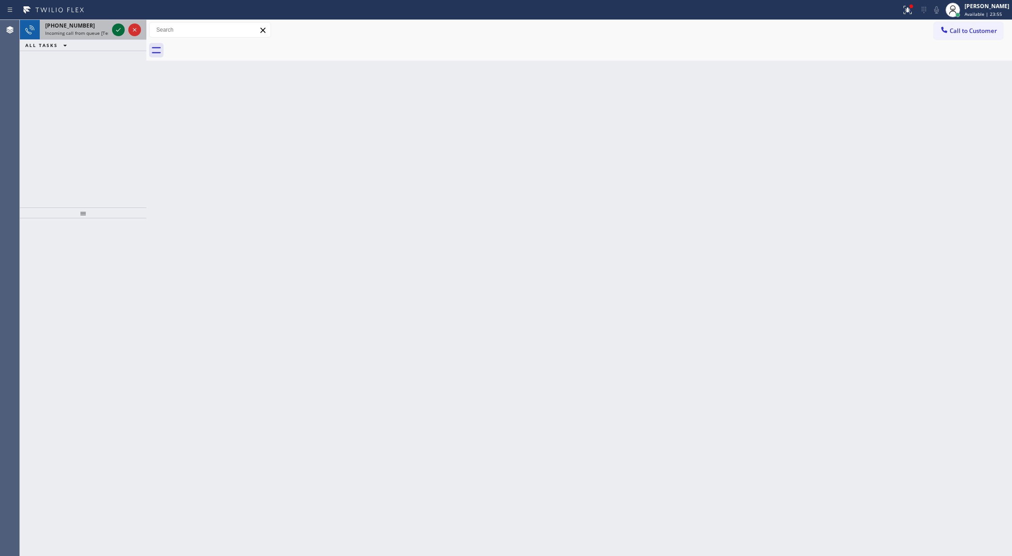
click at [118, 27] on icon at bounding box center [118, 29] width 11 height 11
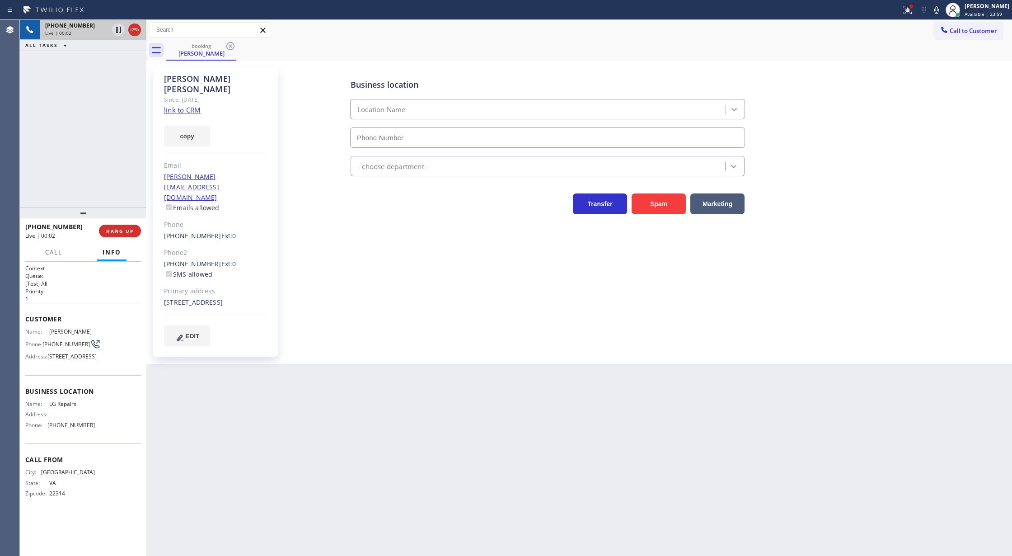
type input "[PHONE_NUMBER]"
click at [175, 115] on div "copy" at bounding box center [215, 130] width 103 height 31
click at [172, 105] on link "link to CRM" at bounding box center [182, 109] width 37 height 9
click at [942, 7] on icon at bounding box center [936, 10] width 11 height 11
click at [939, 9] on icon at bounding box center [936, 9] width 5 height 7
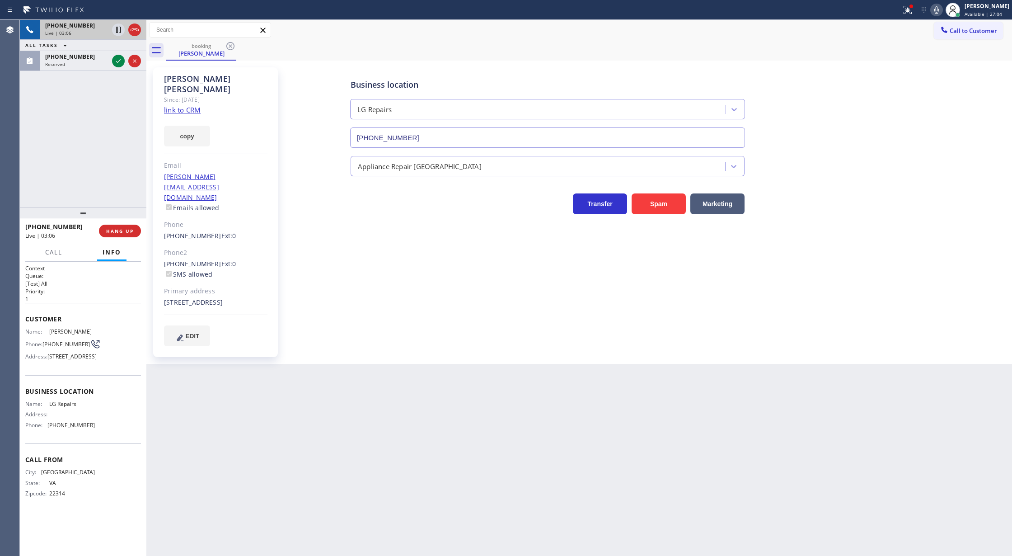
click at [117, 63] on icon at bounding box center [118, 61] width 11 height 11
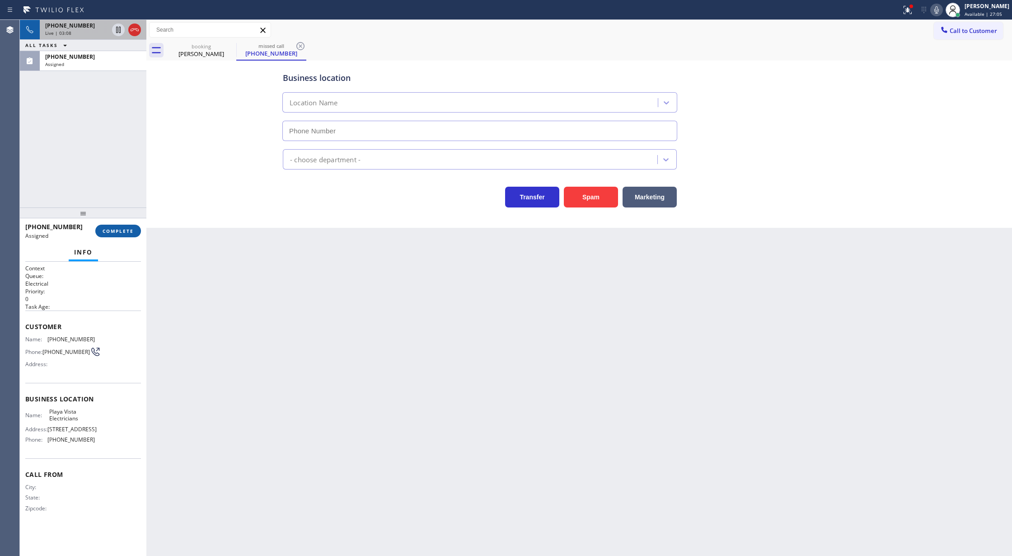
type input "[PHONE_NUMBER]"
click at [108, 232] on span "COMPLETE" at bounding box center [118, 231] width 31 height 6
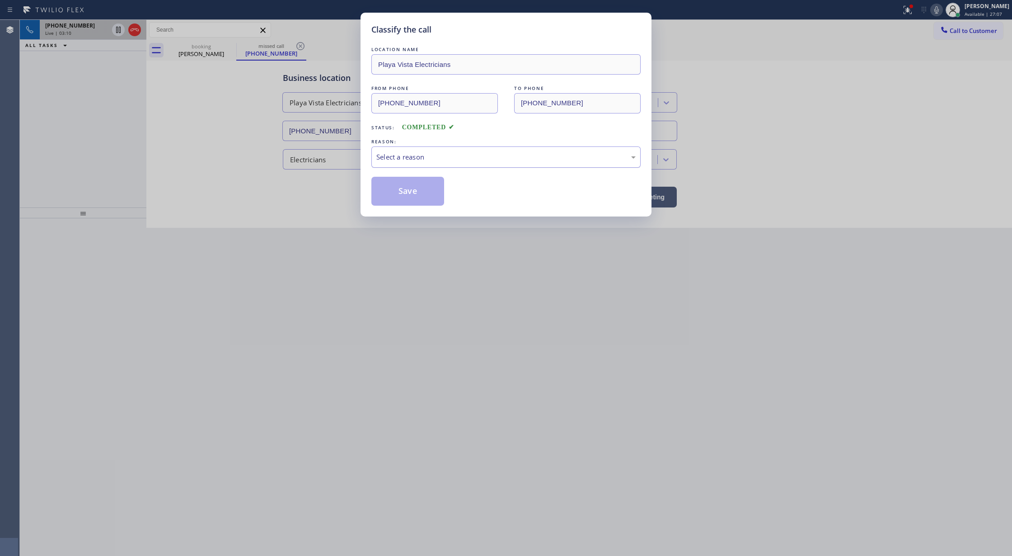
click at [400, 164] on div "Select a reason" at bounding box center [505, 156] width 269 height 21
click at [407, 191] on button "Save" at bounding box center [407, 191] width 73 height 29
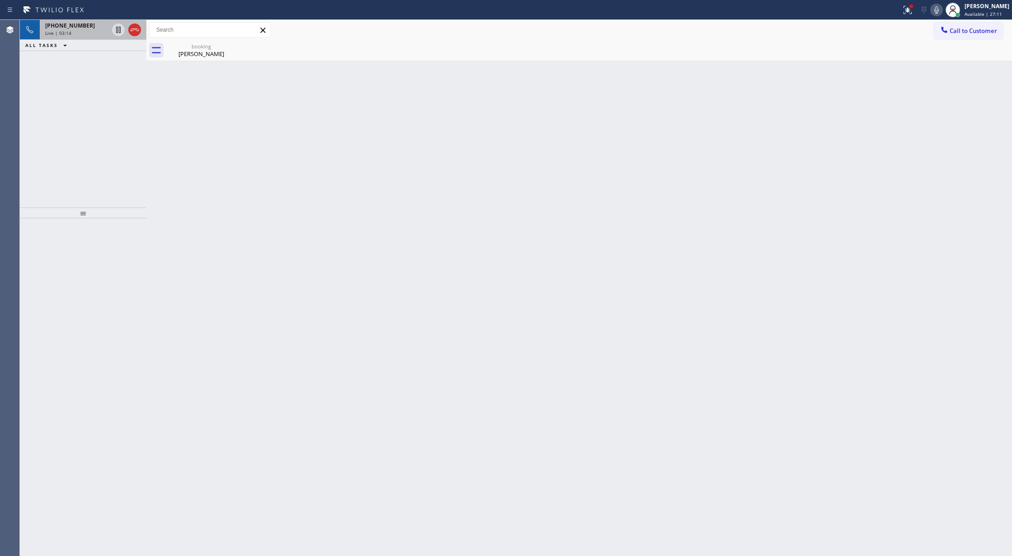
click at [99, 30] on div "Live | 03:14" at bounding box center [76, 33] width 63 height 6
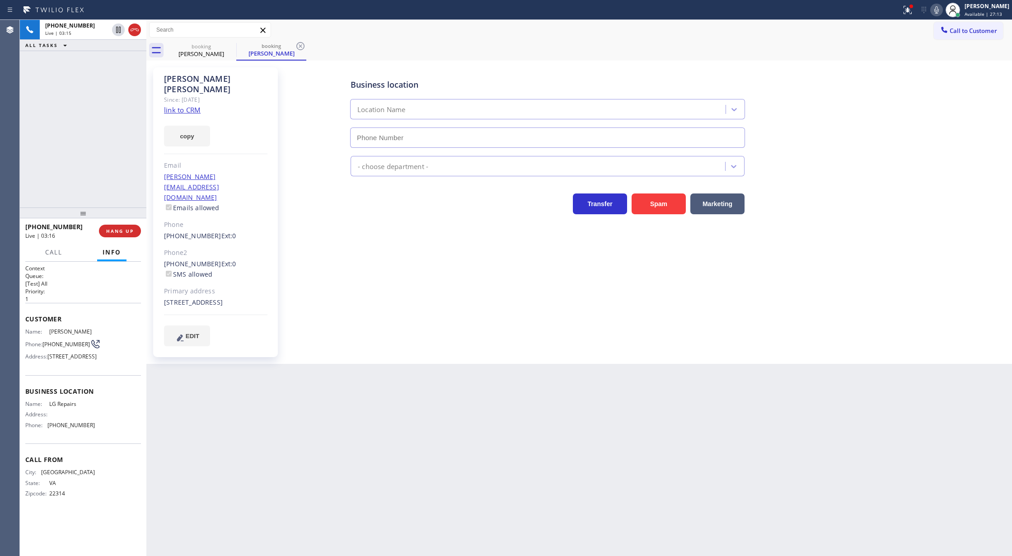
type input "[PHONE_NUMBER]"
drag, startPoint x: 135, startPoint y: 31, endPoint x: 158, endPoint y: 149, distance: 119.7
click at [135, 31] on icon at bounding box center [134, 29] width 11 height 11
click at [123, 232] on span "COMPLETE" at bounding box center [118, 231] width 31 height 6
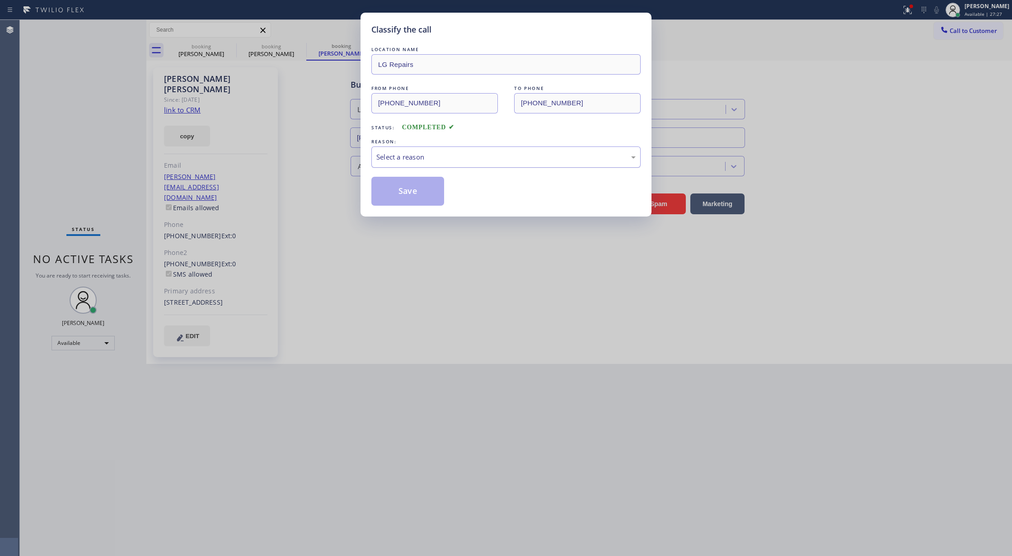
click at [421, 150] on div "Select a reason" at bounding box center [505, 156] width 269 height 21
click at [396, 196] on button "Save" at bounding box center [407, 191] width 73 height 29
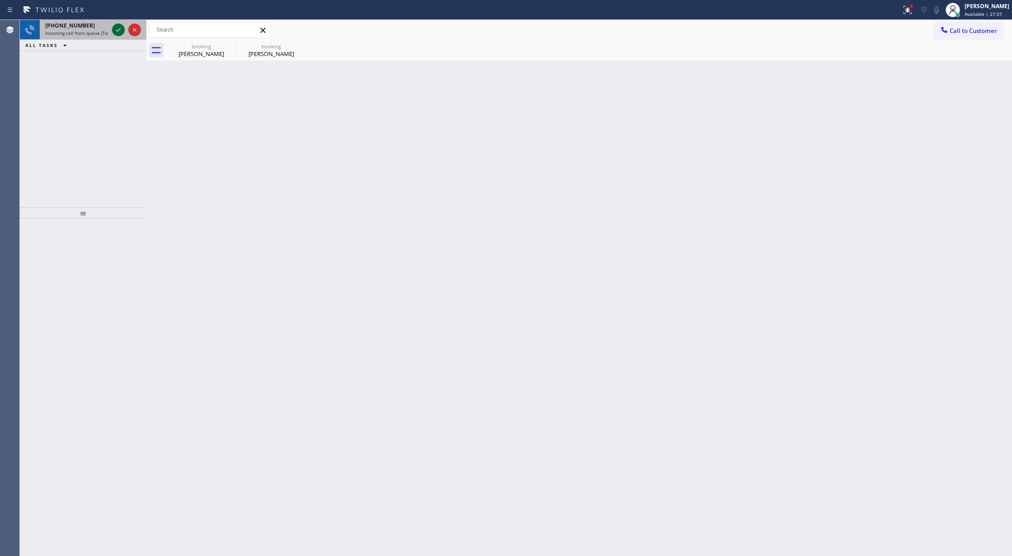
click at [119, 26] on icon at bounding box center [118, 29] width 11 height 11
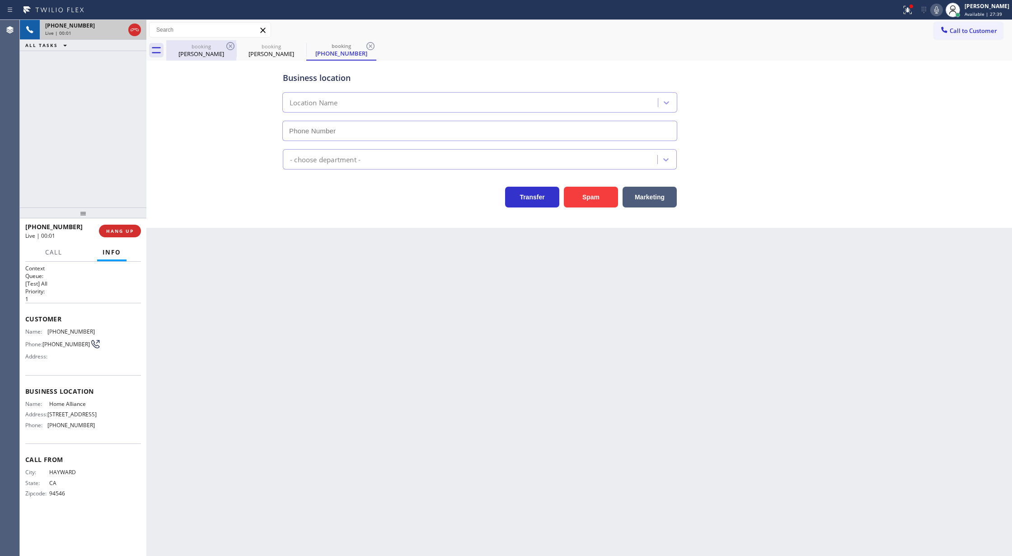
click at [216, 53] on div "[PERSON_NAME]" at bounding box center [201, 54] width 68 height 8
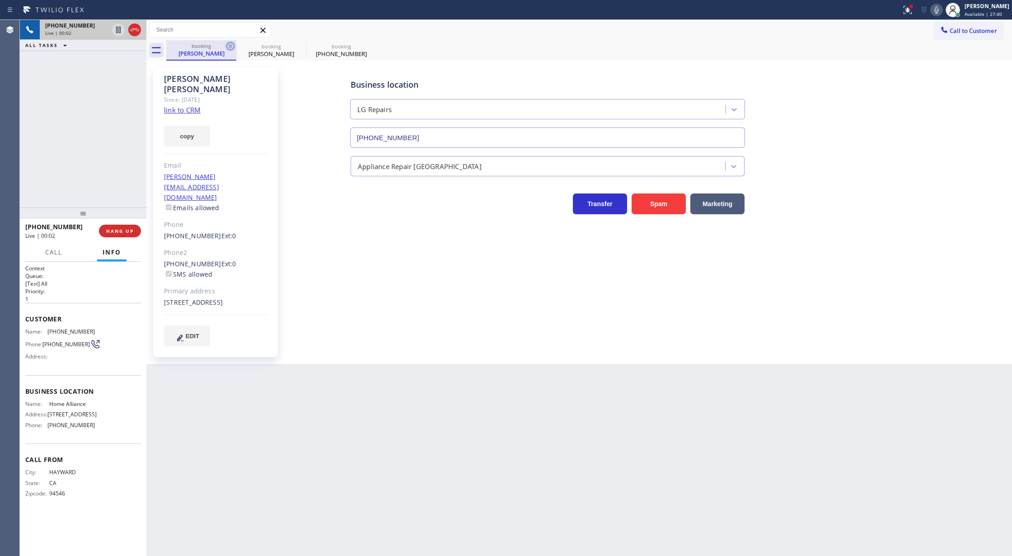
click at [228, 44] on icon at bounding box center [230, 46] width 11 height 11
type input "[PHONE_NUMBER]"
click at [228, 48] on icon at bounding box center [230, 46] width 11 height 11
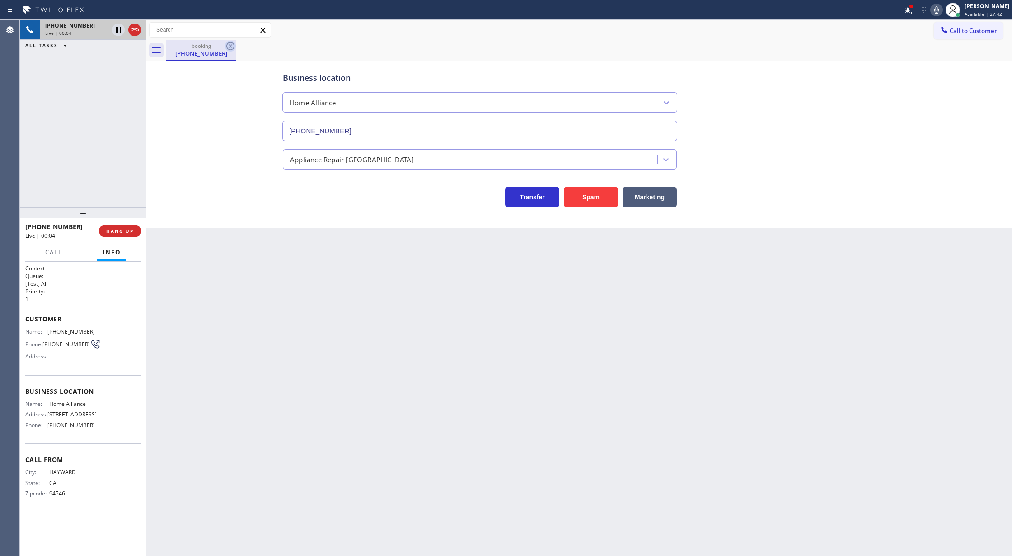
click at [228, 46] on icon at bounding box center [230, 46] width 11 height 11
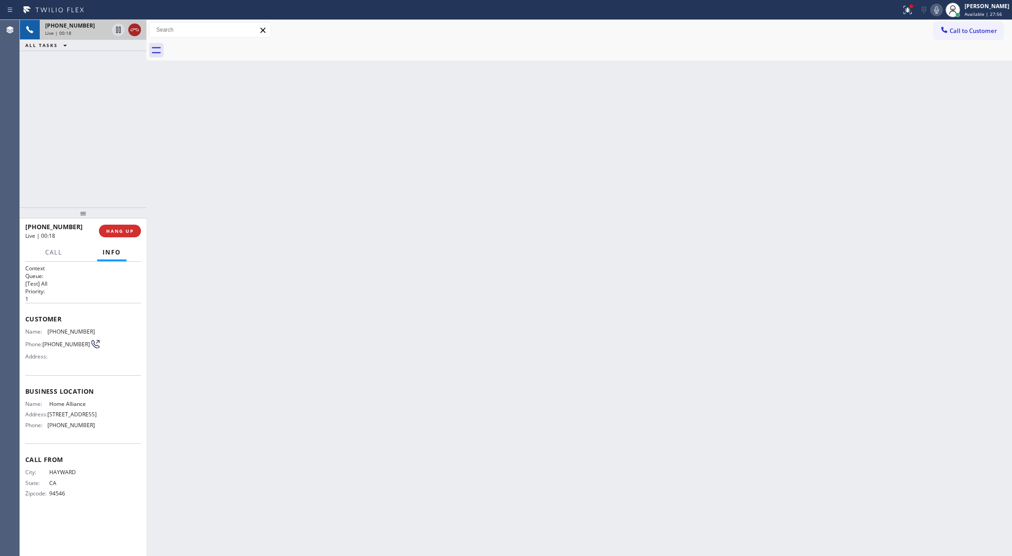
click at [131, 28] on icon at bounding box center [134, 29] width 11 height 11
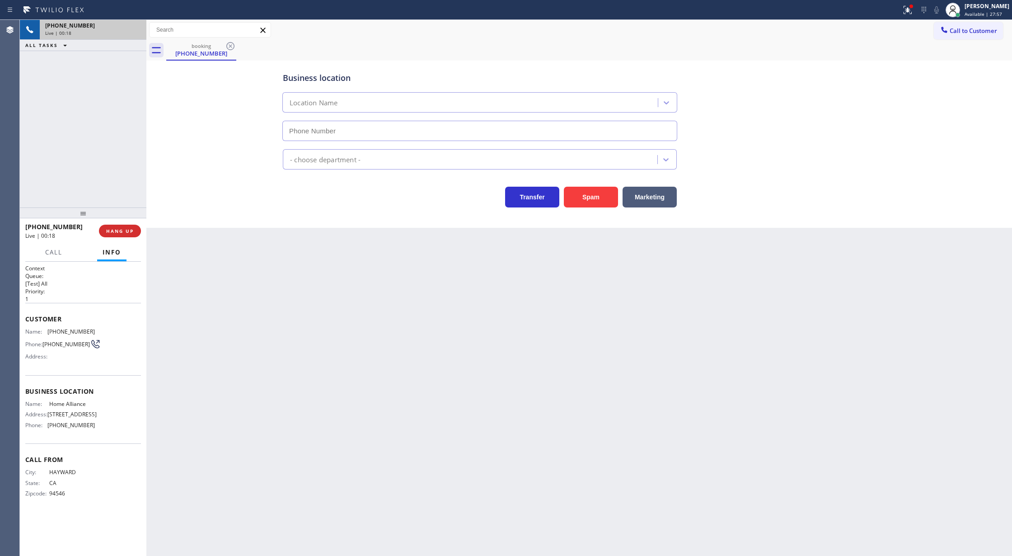
type input "[PHONE_NUMBER]"
click at [120, 231] on span "COMPLETE" at bounding box center [118, 231] width 31 height 6
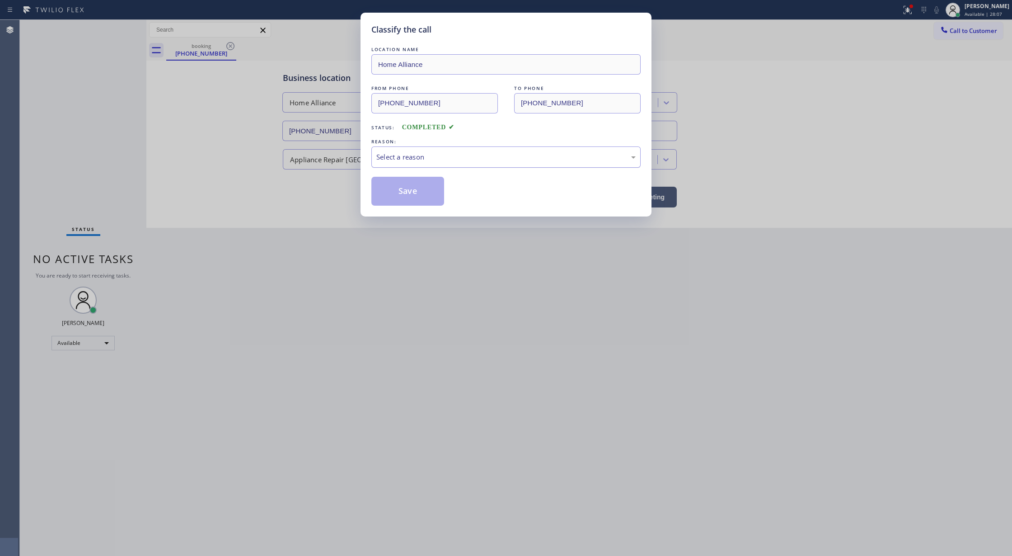
click at [444, 161] on div "Select a reason" at bounding box center [505, 157] width 259 height 10
click at [413, 195] on button "Save" at bounding box center [407, 191] width 73 height 29
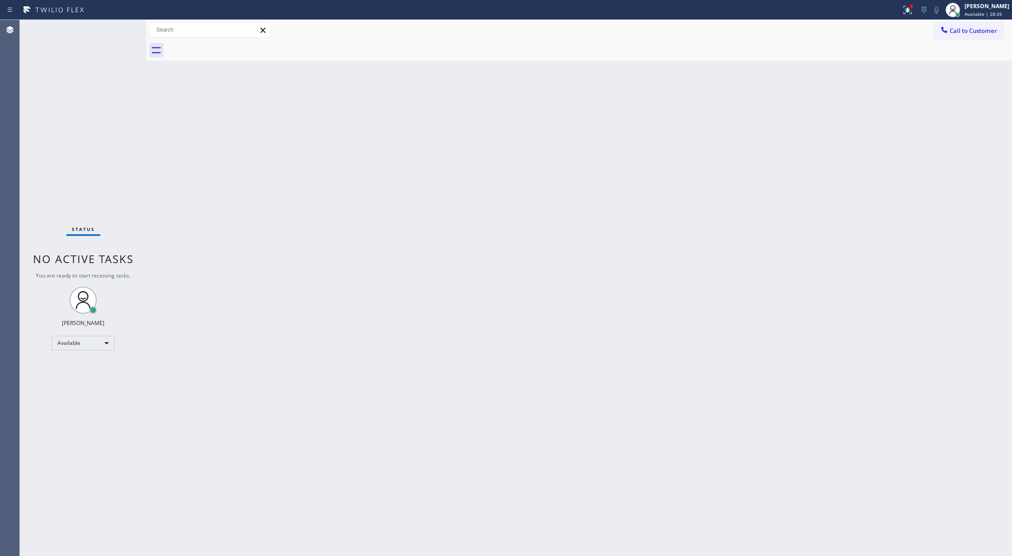
click at [118, 28] on div "Status No active tasks You are ready to start receiving tasks. [PERSON_NAME] Av…" at bounding box center [83, 288] width 127 height 536
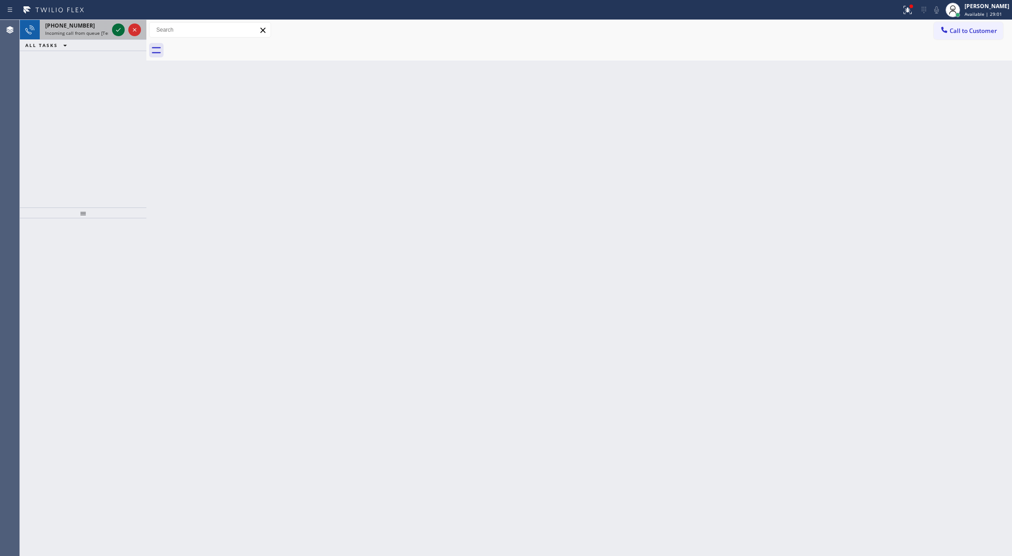
click at [117, 33] on icon at bounding box center [118, 29] width 11 height 11
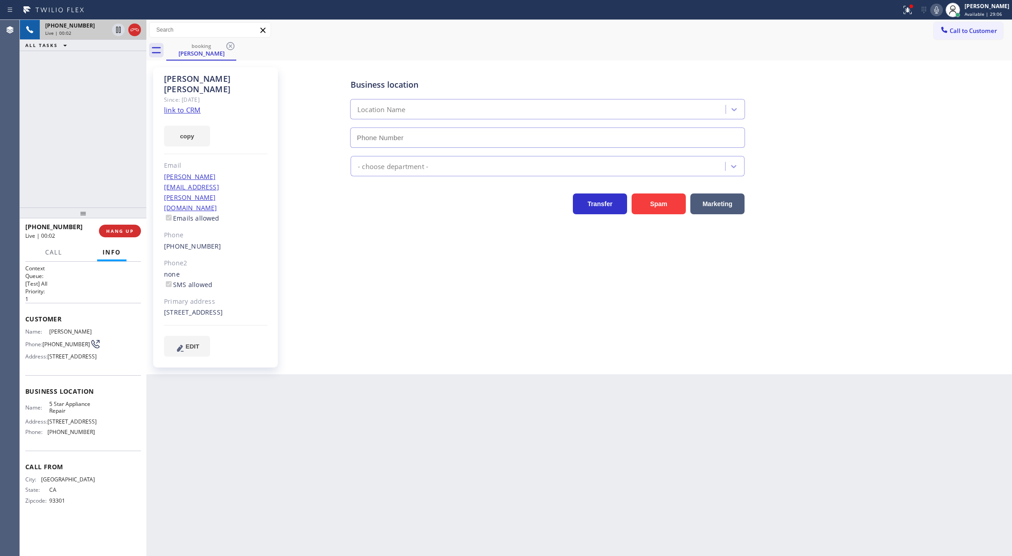
type input "[PHONE_NUMBER]"
click at [180, 105] on link "link to CRM" at bounding box center [182, 109] width 37 height 9
click at [132, 26] on icon at bounding box center [134, 29] width 11 height 11
type input "[PHONE_NUMBER]"
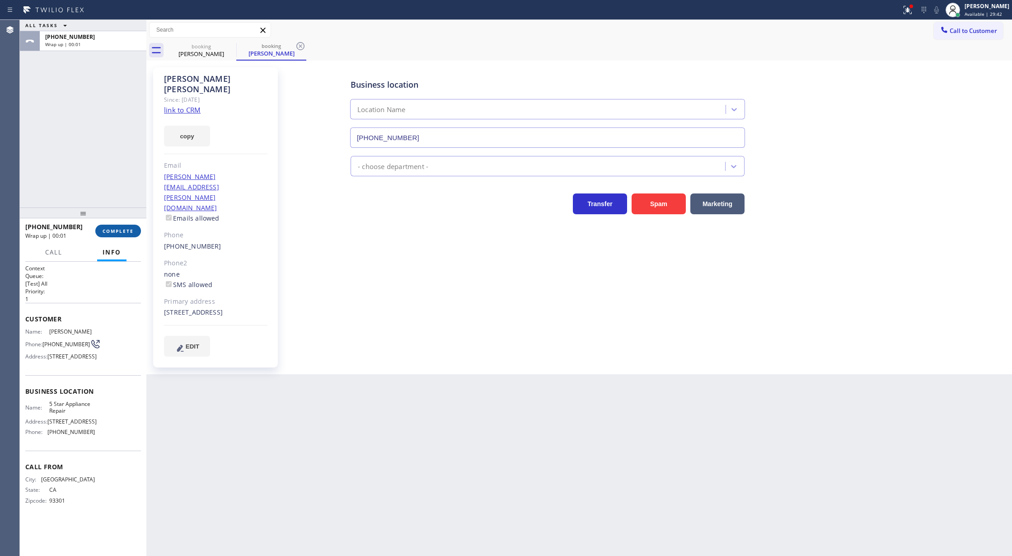
click at [123, 229] on span "COMPLETE" at bounding box center [118, 231] width 31 height 6
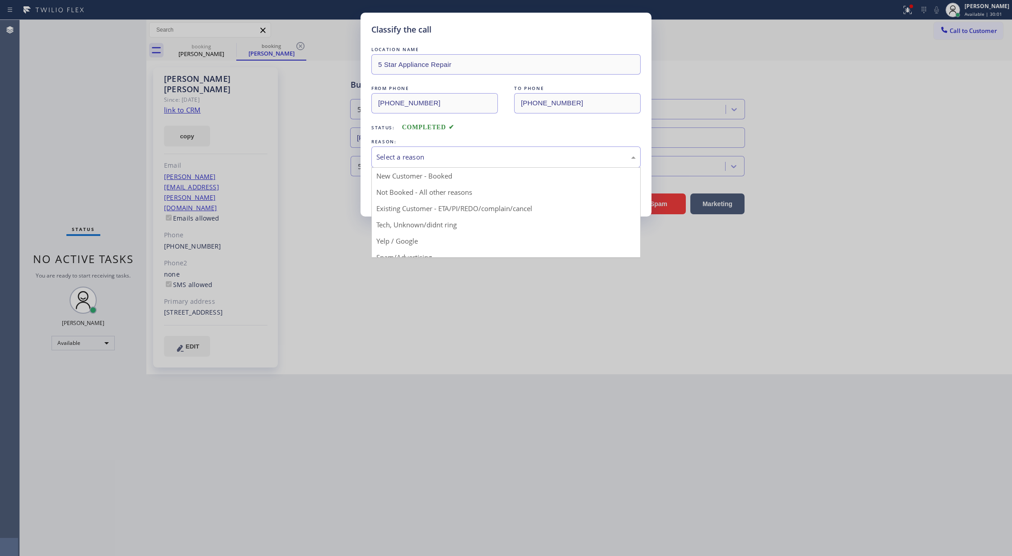
click at [395, 161] on div "Select a reason" at bounding box center [505, 157] width 259 height 10
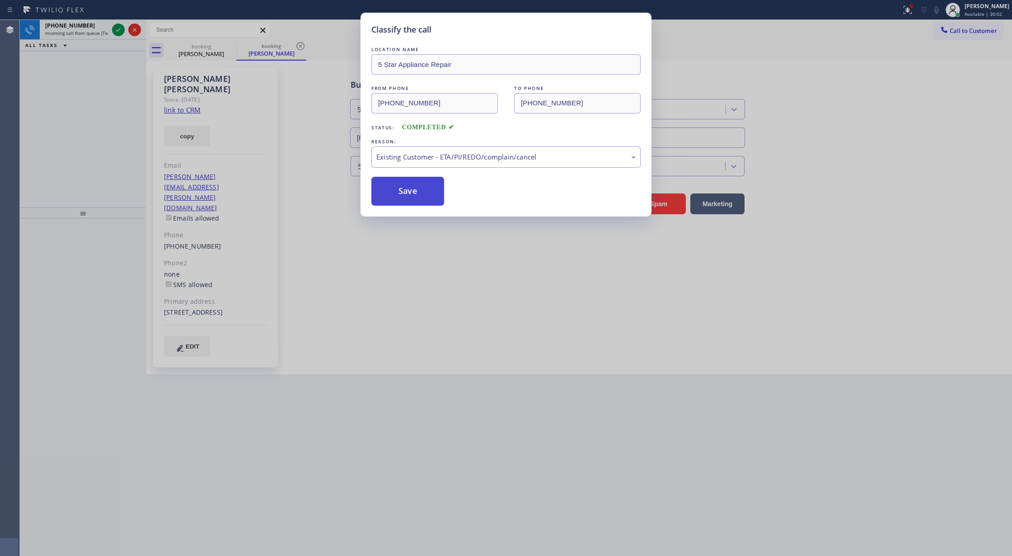
click at [407, 199] on button "Save" at bounding box center [407, 191] width 73 height 29
click at [406, 192] on button "Save" at bounding box center [407, 191] width 73 height 29
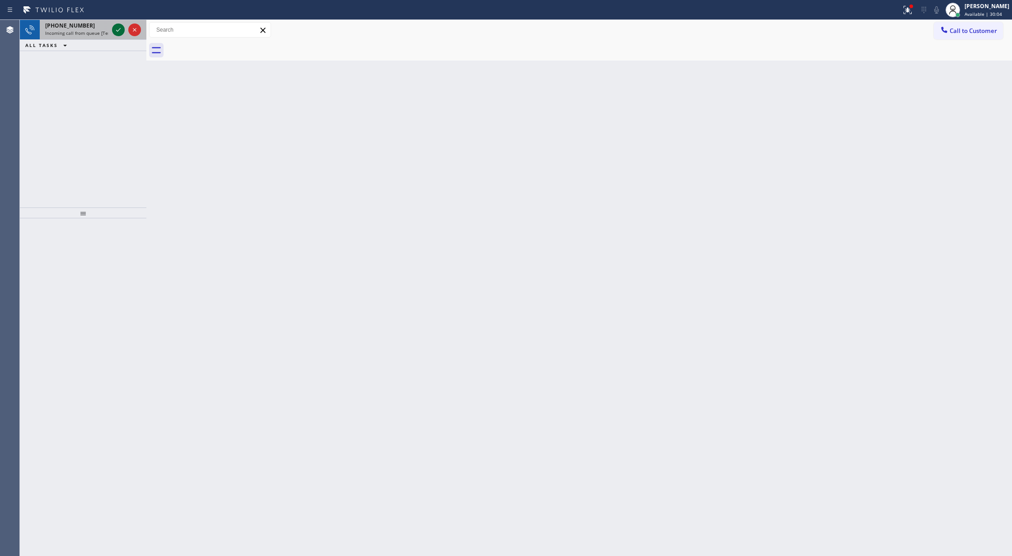
click at [116, 28] on icon at bounding box center [118, 29] width 11 height 11
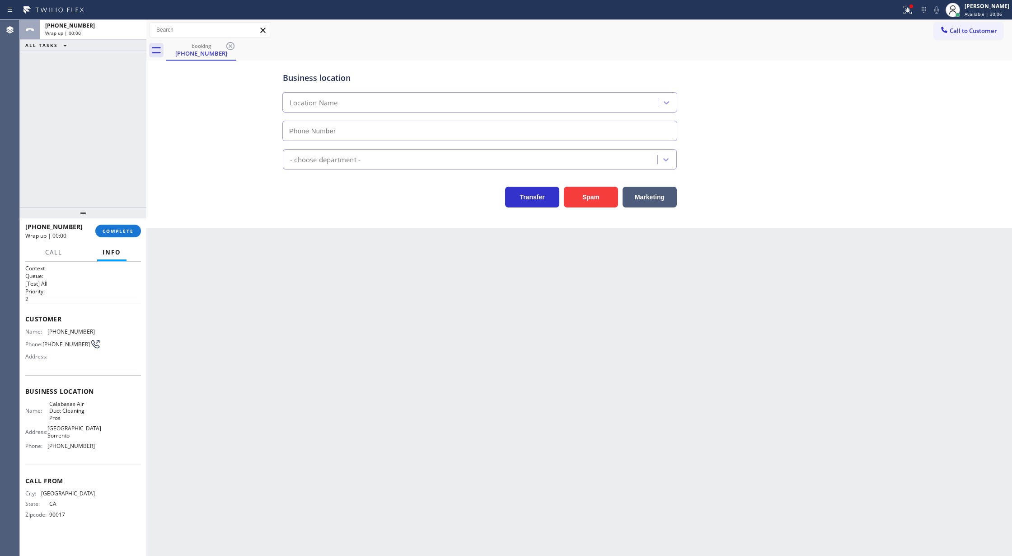
type input "[PHONE_NUMBER]"
click at [110, 232] on span "COMPLETE" at bounding box center [118, 231] width 31 height 6
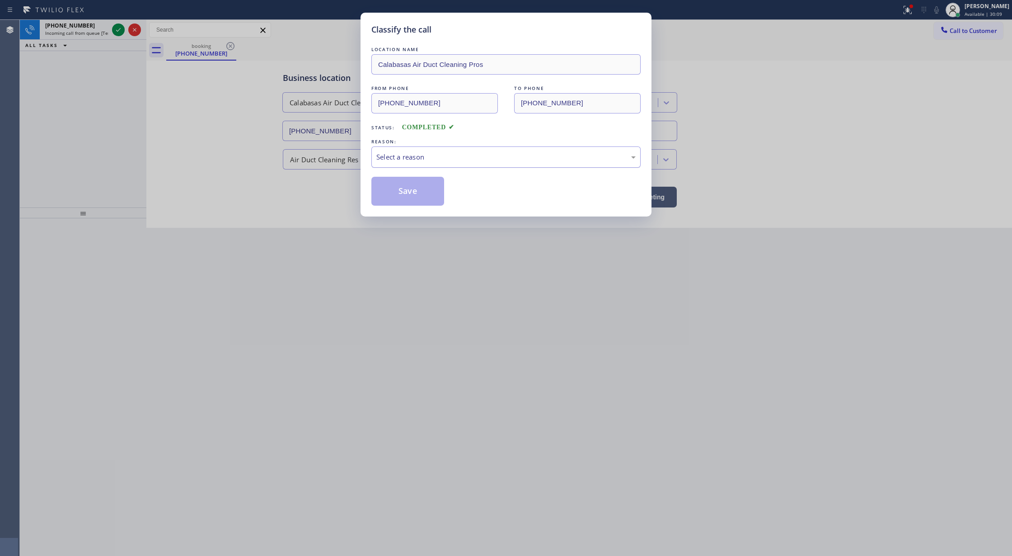
click at [407, 154] on div "Select a reason" at bounding box center [505, 157] width 259 height 10
click at [398, 203] on button "Save" at bounding box center [407, 191] width 73 height 29
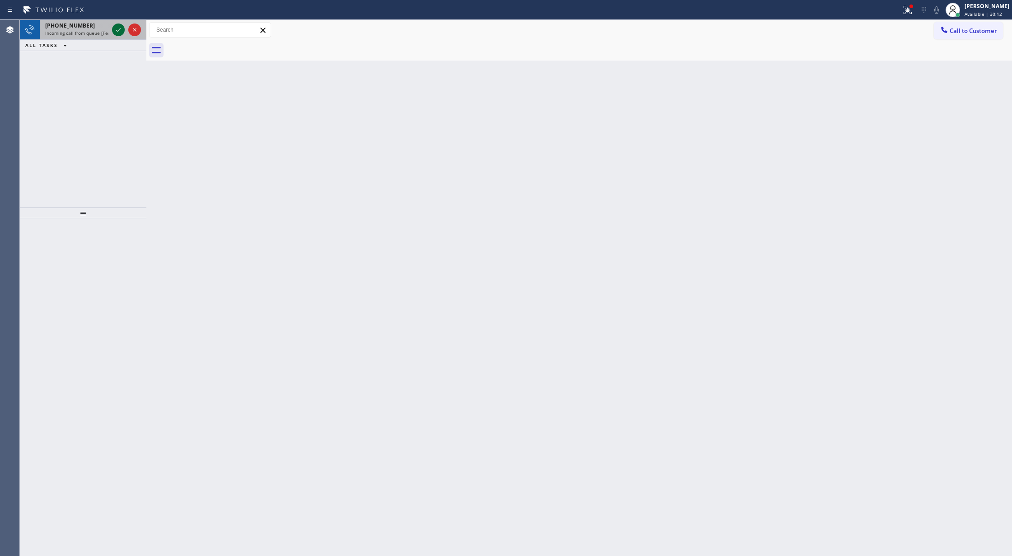
click at [119, 29] on icon at bounding box center [118, 29] width 11 height 11
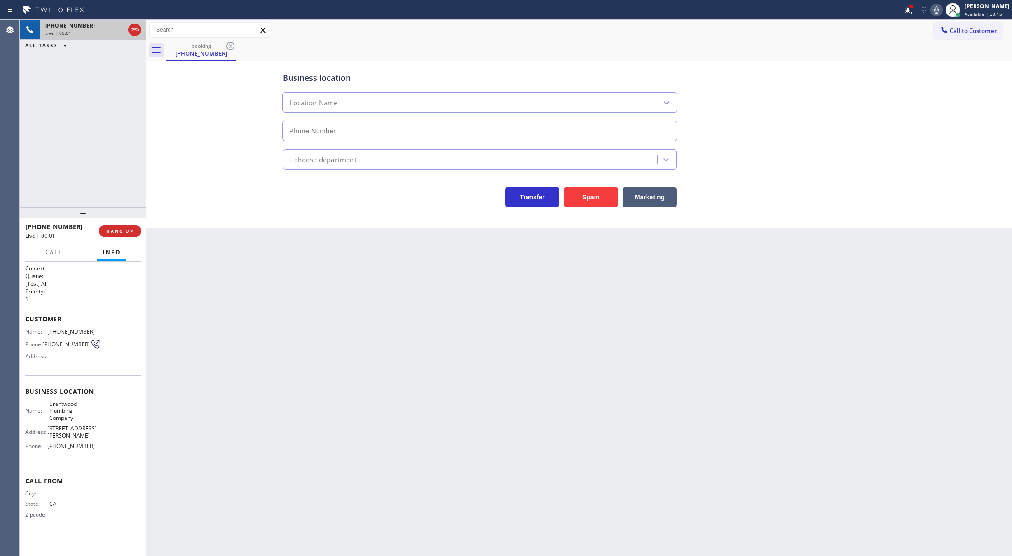
type input "[PHONE_NUMBER]"
click at [598, 190] on button "Spam" at bounding box center [591, 197] width 54 height 21
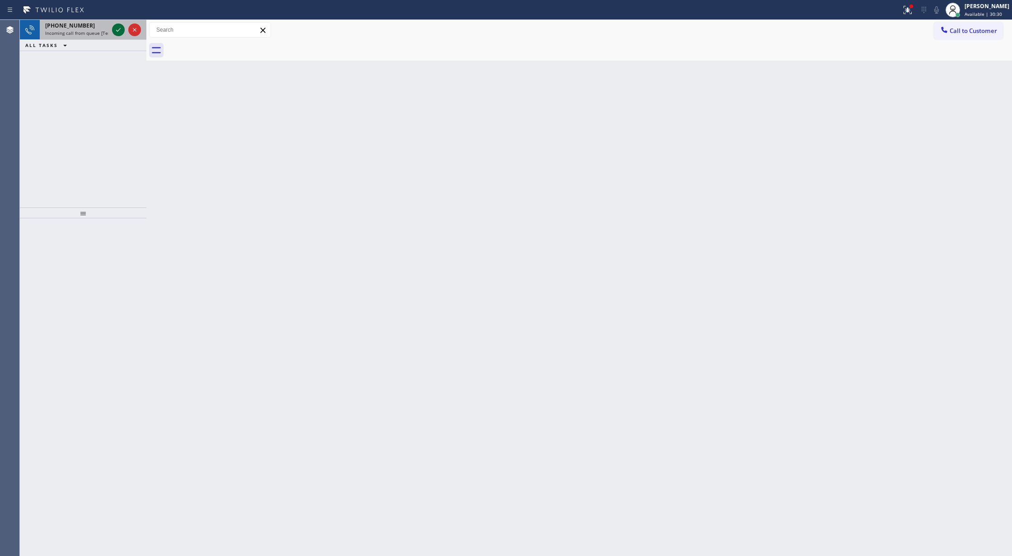
click at [118, 33] on icon at bounding box center [118, 29] width 11 height 11
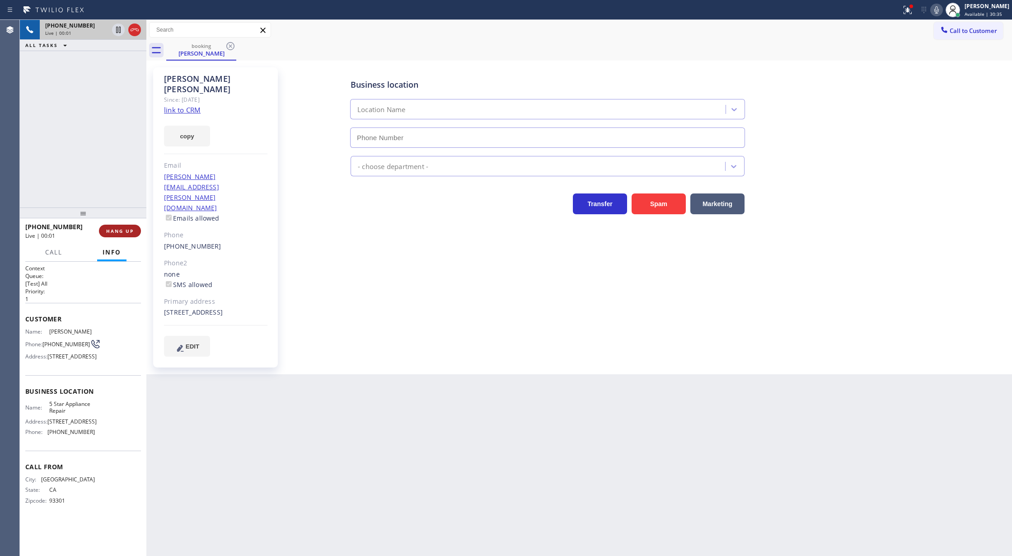
click at [122, 227] on button "HANG UP" at bounding box center [120, 231] width 42 height 13
type input "[PHONE_NUMBER]"
click at [124, 236] on button "COMPLETE" at bounding box center [118, 231] width 46 height 13
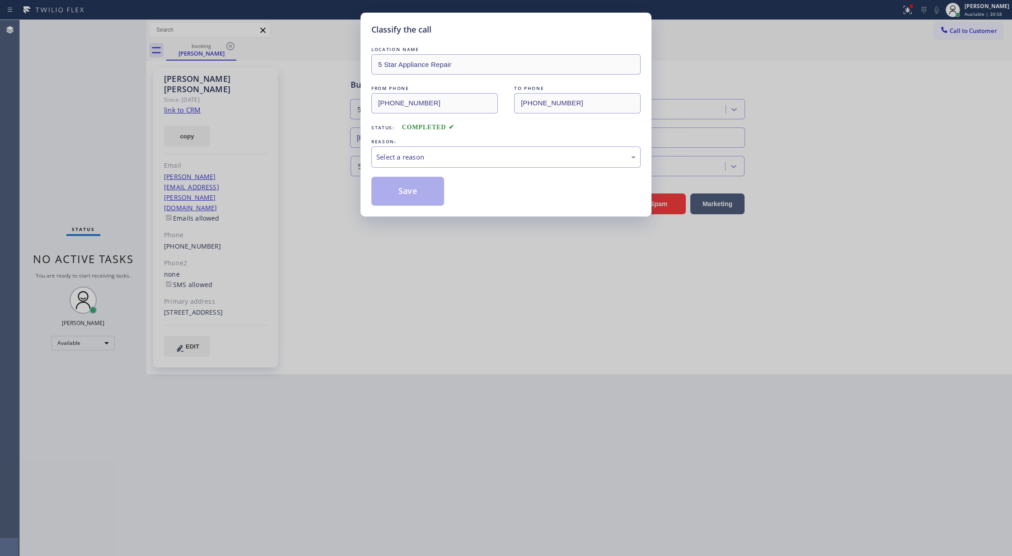
click at [388, 169] on div "LOCATION NAME 5 Star Appliance Repair FROM PHONE [PHONE_NUMBER] TO PHONE [PHONE…" at bounding box center [505, 125] width 269 height 161
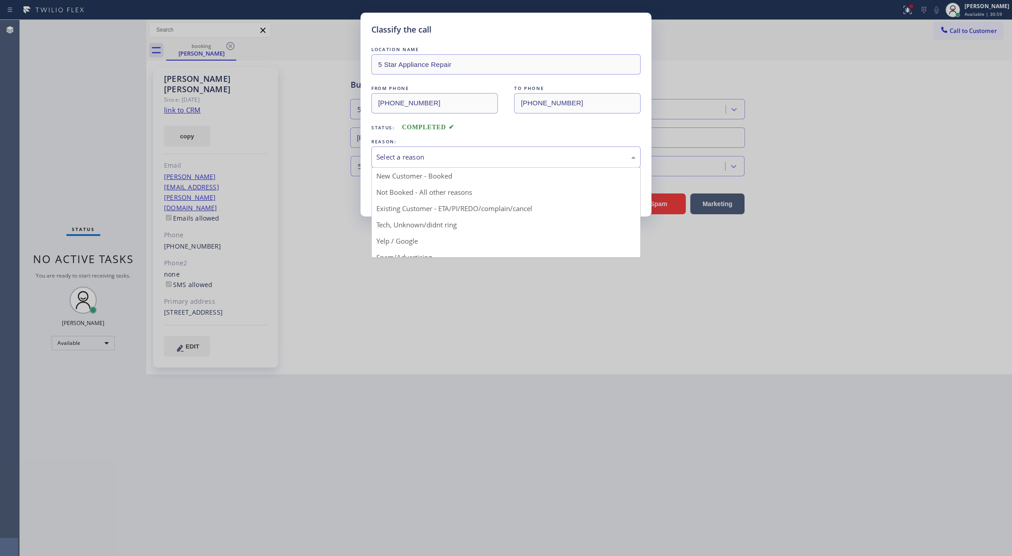
click at [387, 153] on div "Select a reason" at bounding box center [505, 157] width 259 height 10
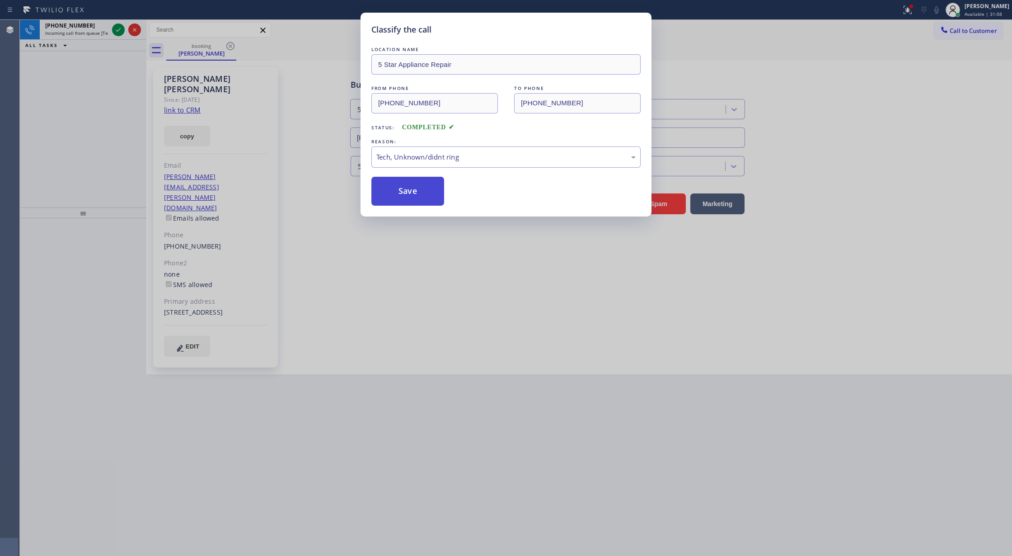
click at [403, 203] on button "Save" at bounding box center [407, 191] width 73 height 29
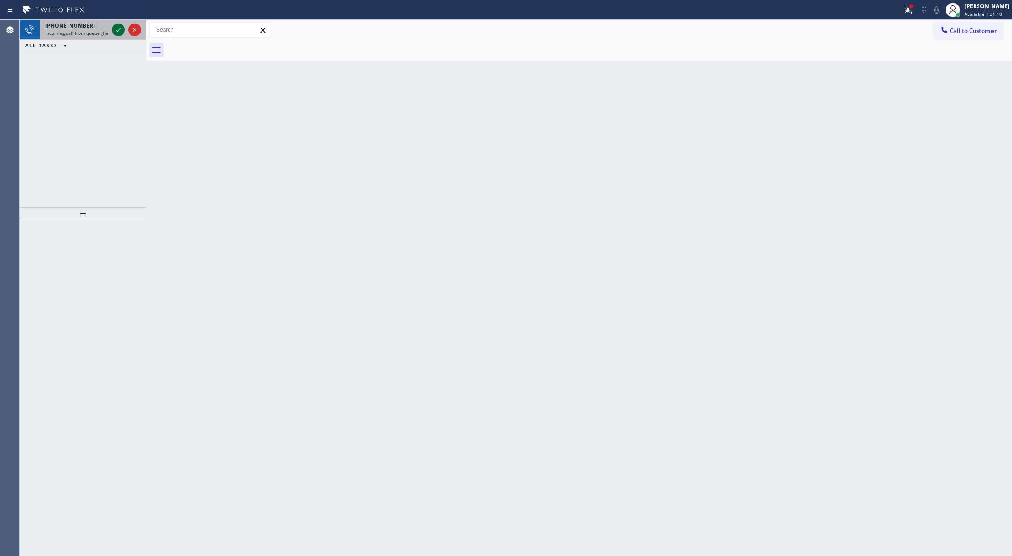
click at [119, 28] on icon at bounding box center [118, 29] width 11 height 11
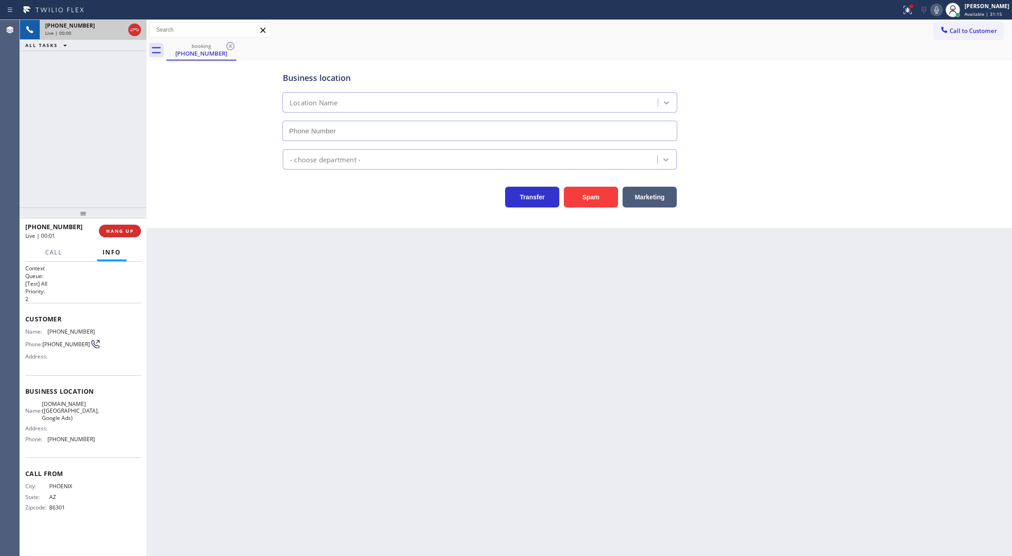
type input "[PHONE_NUMBER]"
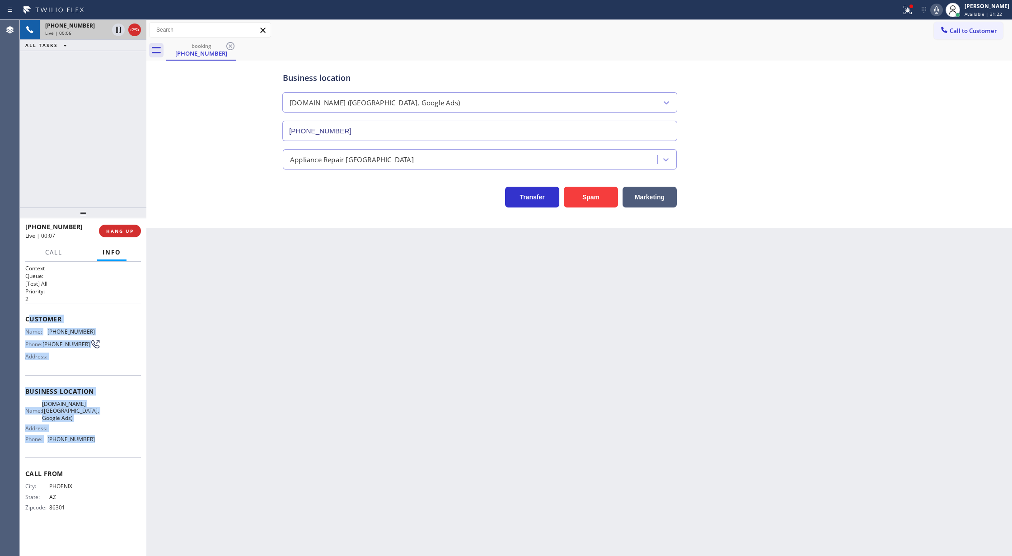
drag, startPoint x: 28, startPoint y: 318, endPoint x: 107, endPoint y: 437, distance: 143.4
click at [107, 437] on div "Context Queue: [Test] All Priority: 2 Customer Name: [PHONE_NUMBER] Phone: [PHO…" at bounding box center [83, 395] width 116 height 262
copy div "ustomer Name: [PHONE_NUMBER] Phone: [PHONE_NUMBER] Address: Business location N…"
click at [942, 8] on icon at bounding box center [936, 10] width 11 height 11
click at [118, 29] on icon at bounding box center [118, 29] width 11 height 11
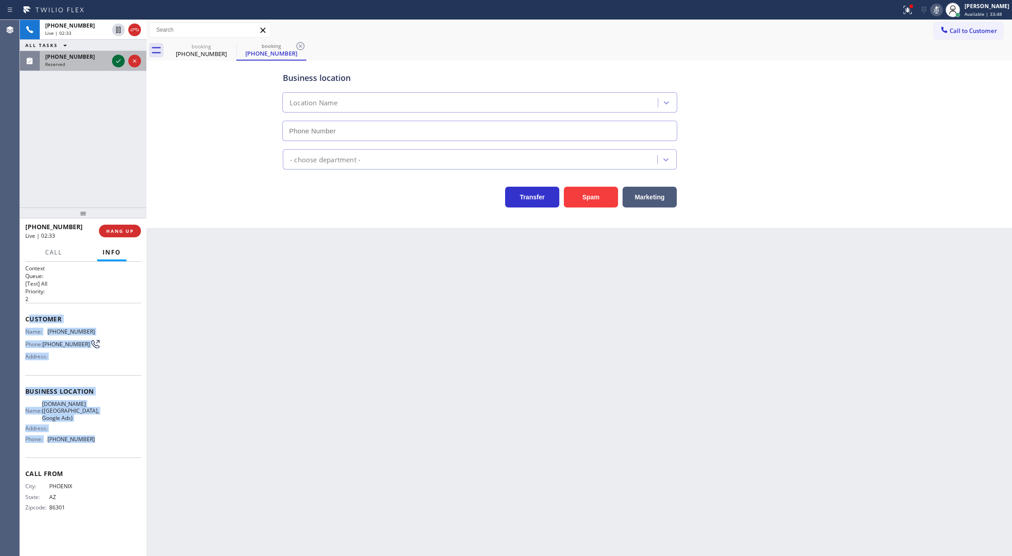
type input "[PHONE_NUMBER]"
click at [117, 52] on div at bounding box center [126, 61] width 33 height 20
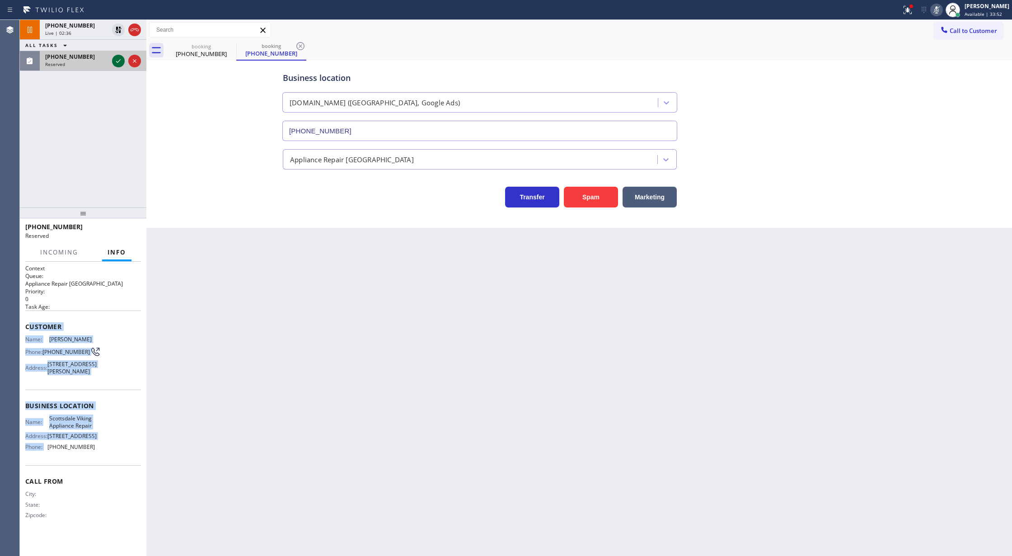
click at [116, 58] on icon at bounding box center [118, 61] width 11 height 11
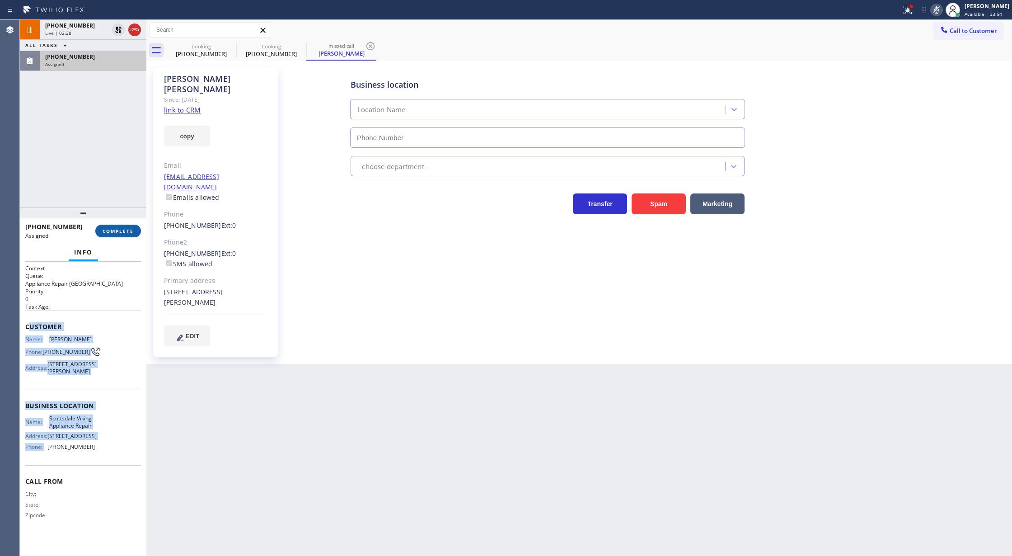
drag, startPoint x: 116, startPoint y: 230, endPoint x: 427, endPoint y: 152, distance: 320.5
click at [116, 231] on span "COMPLETE" at bounding box center [118, 231] width 31 height 6
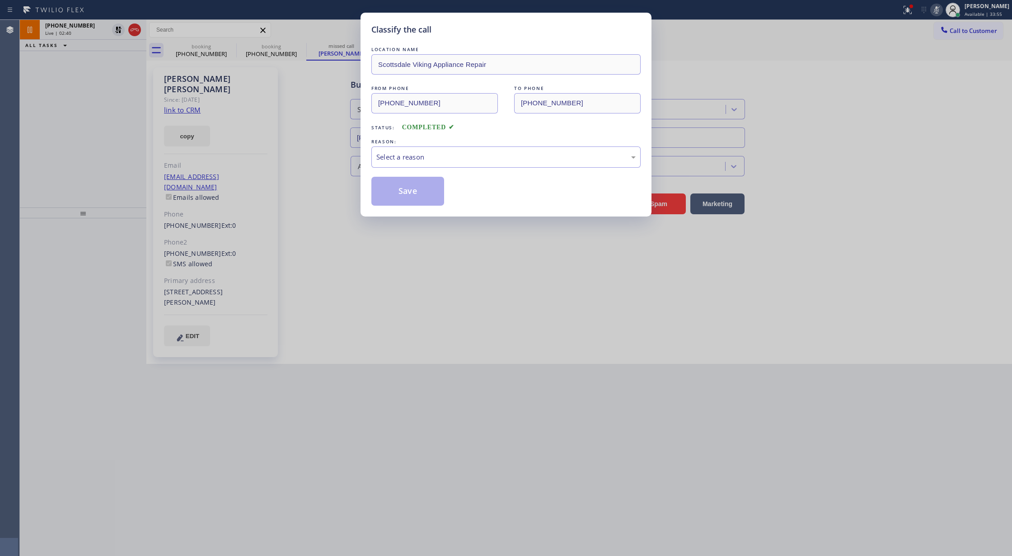
type input "[PHONE_NUMBER]"
click at [406, 147] on div "Select a reason" at bounding box center [505, 156] width 269 height 21
click at [407, 192] on button "Save" at bounding box center [407, 191] width 73 height 29
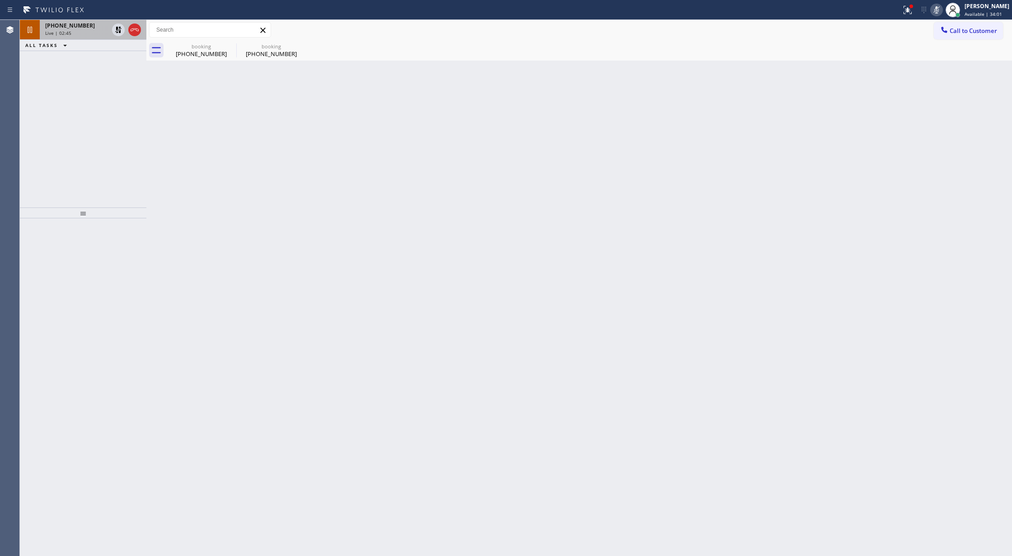
click at [87, 27] on div "[PHONE_NUMBER]" at bounding box center [76, 26] width 63 height 8
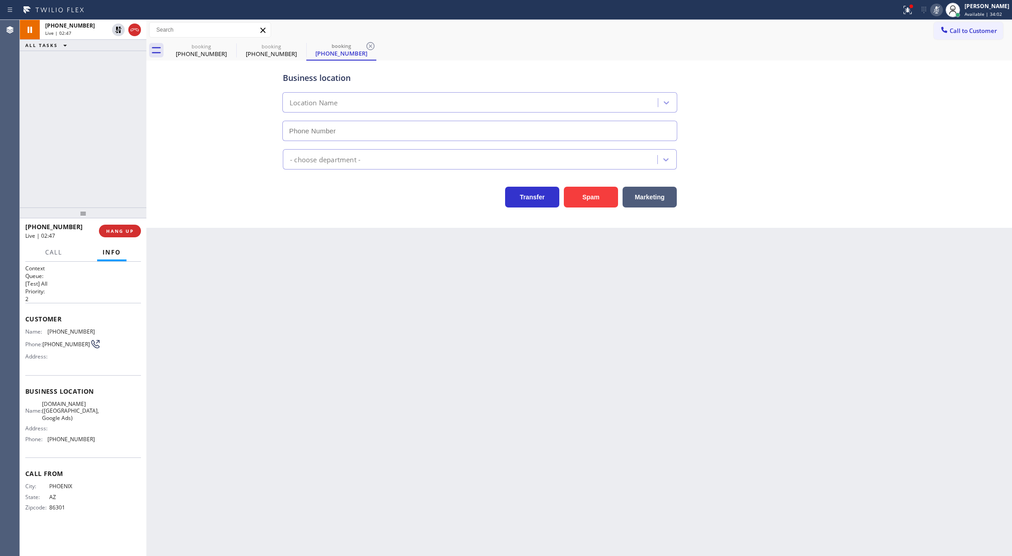
type input "[PHONE_NUMBER]"
drag, startPoint x: 945, startPoint y: 10, endPoint x: 893, endPoint y: 22, distance: 53.3
click at [942, 10] on icon at bounding box center [936, 10] width 11 height 11
click at [118, 33] on icon at bounding box center [118, 29] width 11 height 11
type input "[PHONE_NUMBER]"
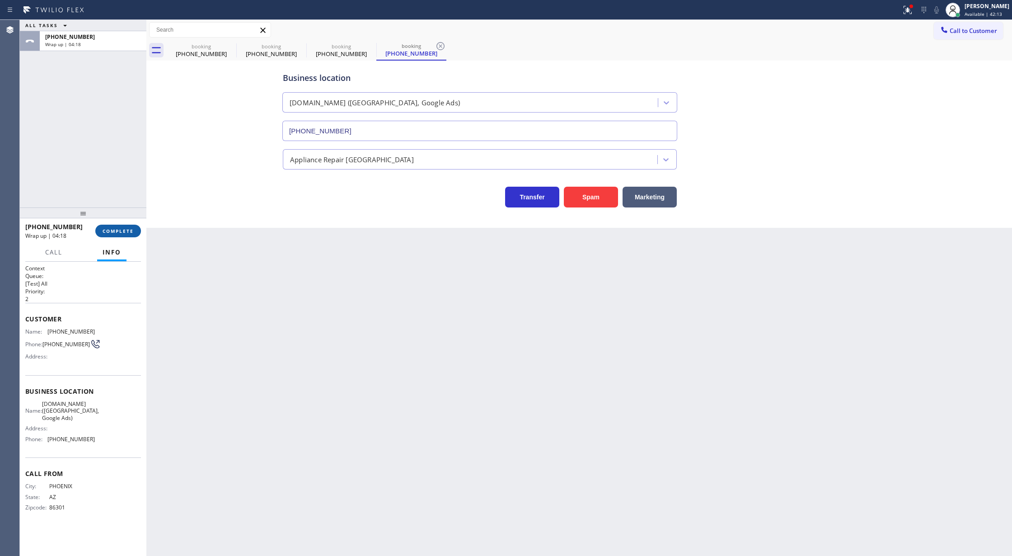
click at [113, 230] on span "COMPLETE" at bounding box center [118, 231] width 31 height 6
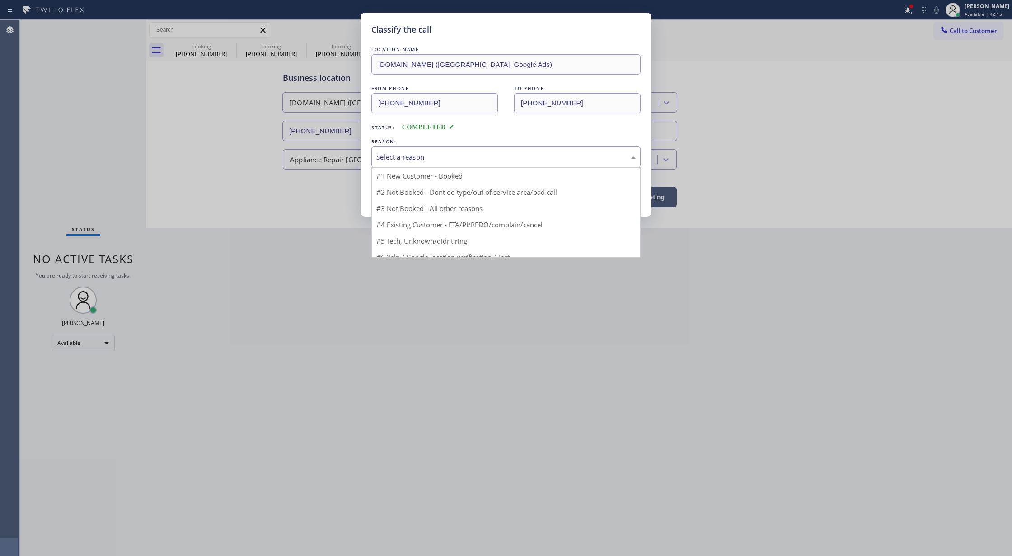
click at [432, 161] on div "Select a reason" at bounding box center [505, 157] width 259 height 10
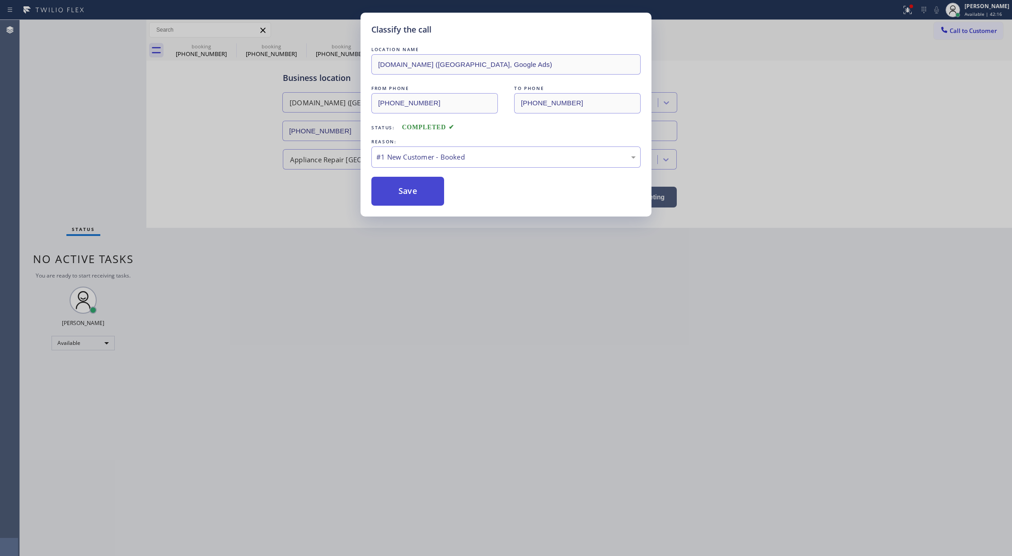
click at [399, 185] on button "Save" at bounding box center [407, 191] width 73 height 29
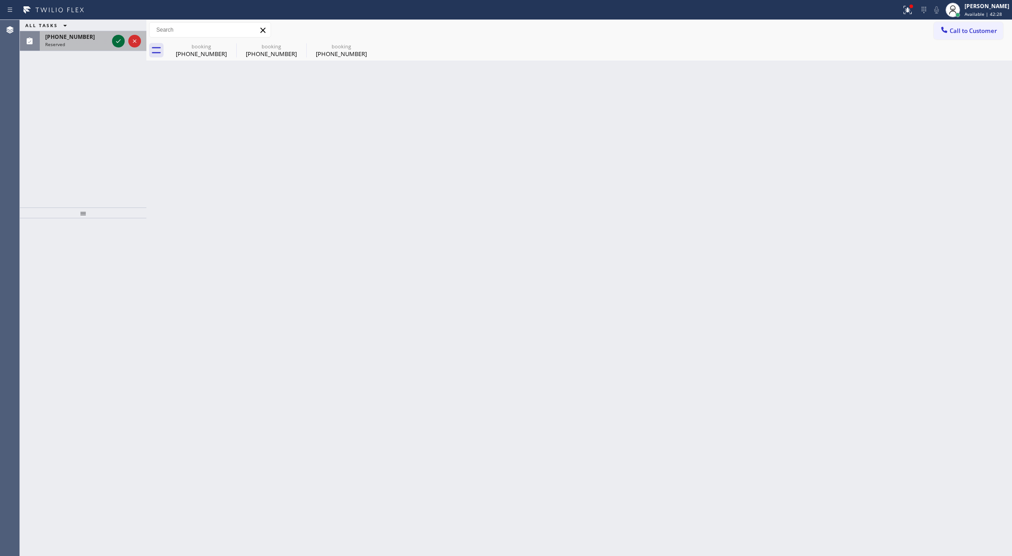
click at [118, 42] on icon at bounding box center [118, 41] width 5 height 4
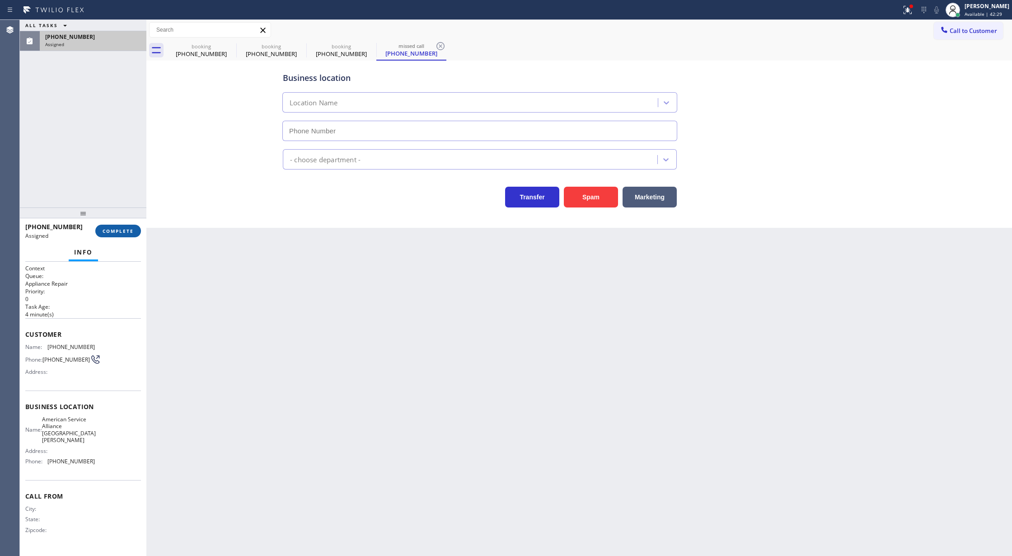
click at [114, 232] on span "COMPLETE" at bounding box center [118, 231] width 31 height 6
type input "[PHONE_NUMBER]"
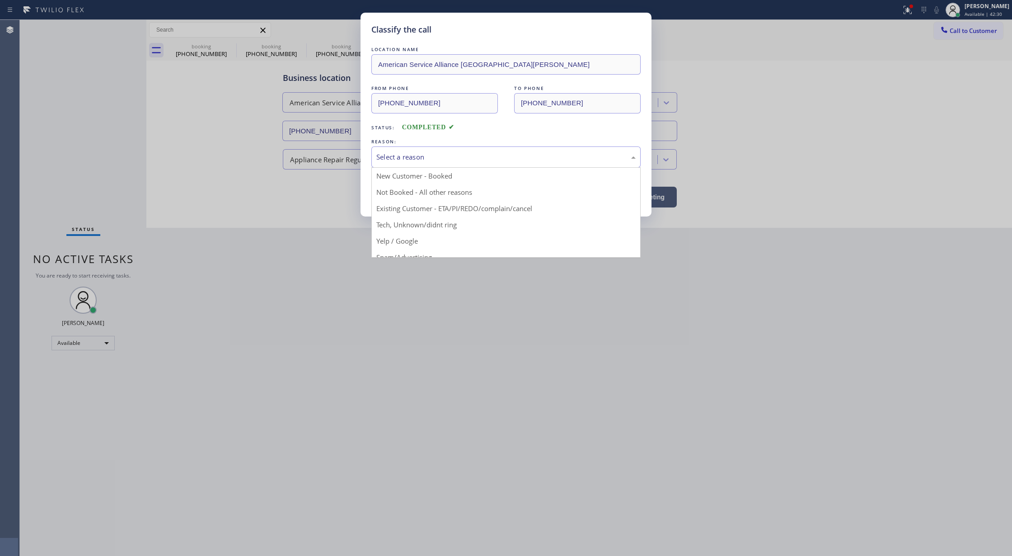
click at [436, 159] on div "Select a reason" at bounding box center [505, 157] width 259 height 10
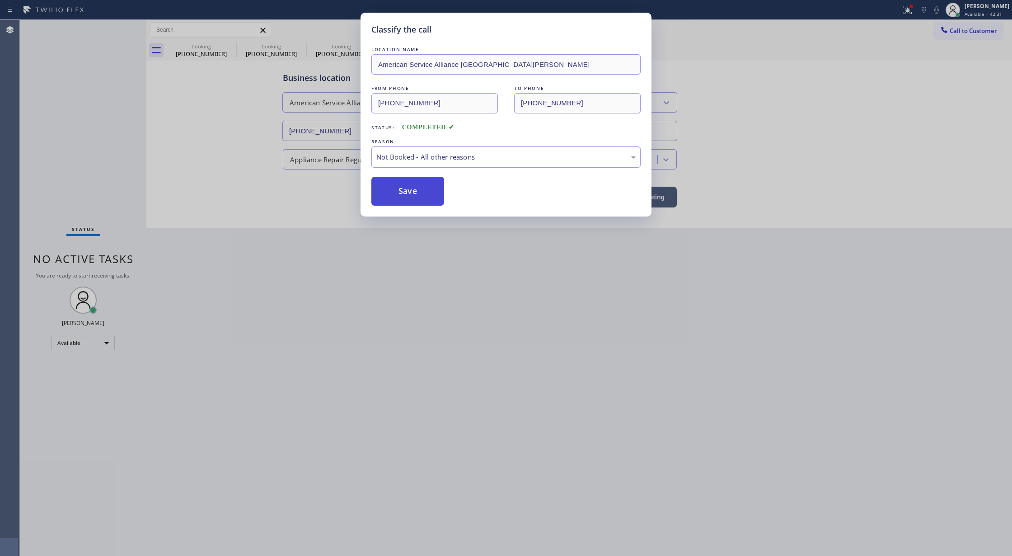
click at [394, 192] on button "Save" at bounding box center [407, 191] width 73 height 29
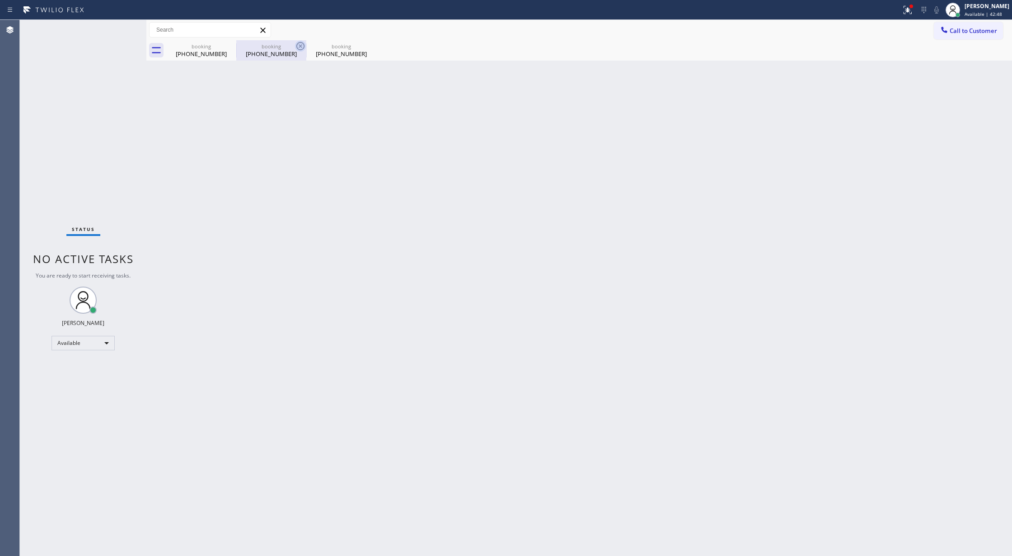
click at [0, 0] on icon at bounding box center [0, 0] width 0 height 0
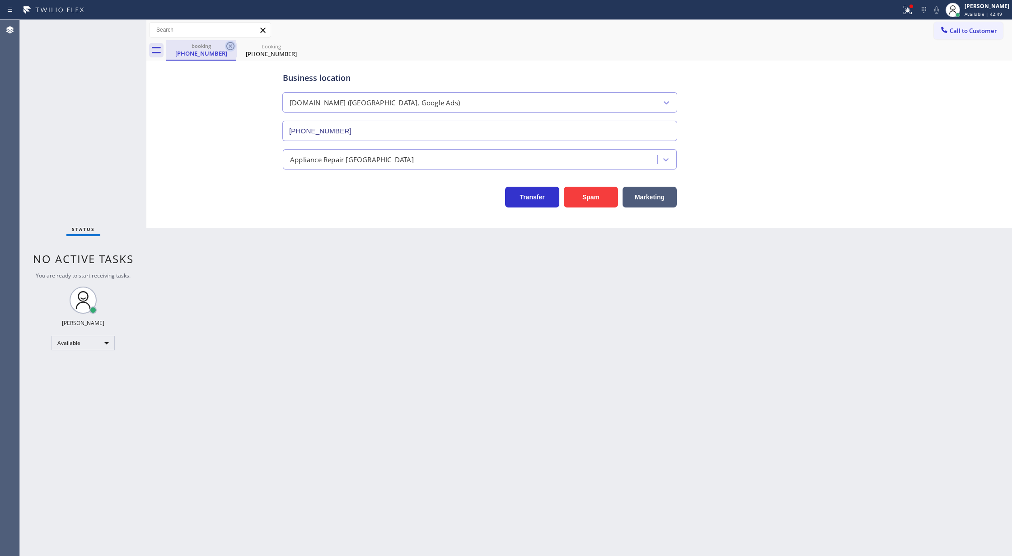
click at [229, 47] on icon at bounding box center [230, 46] width 8 height 8
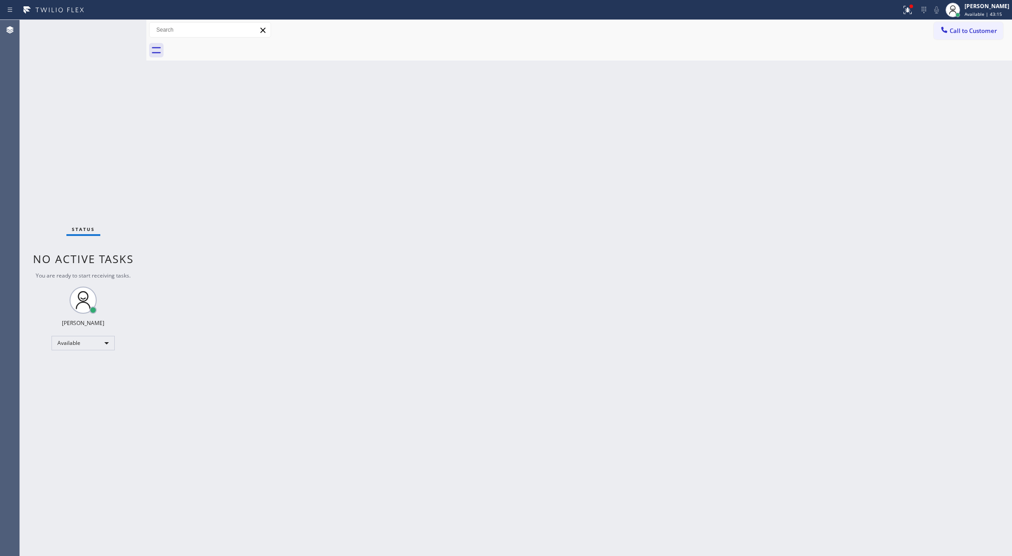
click at [123, 29] on div "Status No active tasks You are ready to start receiving tasks. [PERSON_NAME] Av…" at bounding box center [83, 288] width 127 height 536
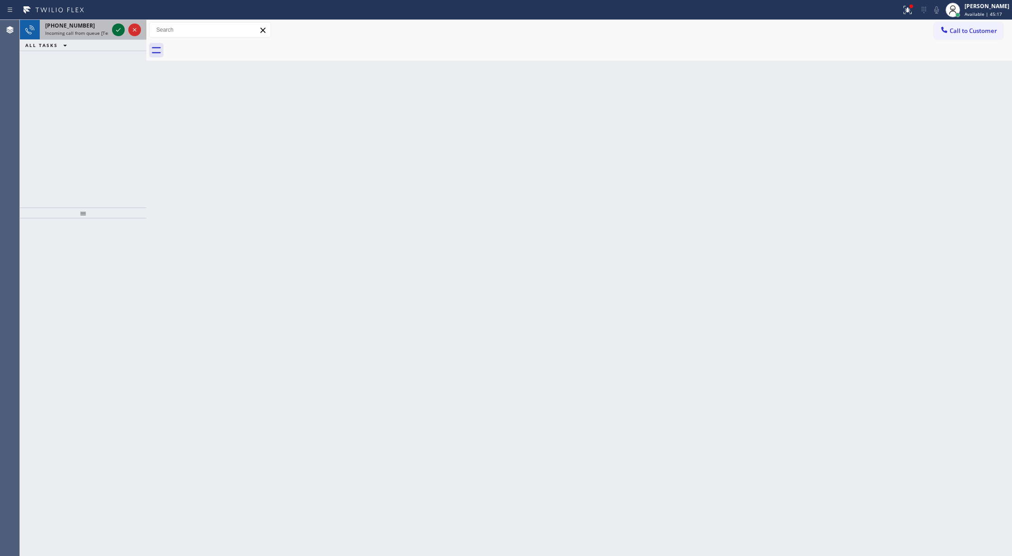
click at [114, 29] on icon at bounding box center [118, 29] width 11 height 11
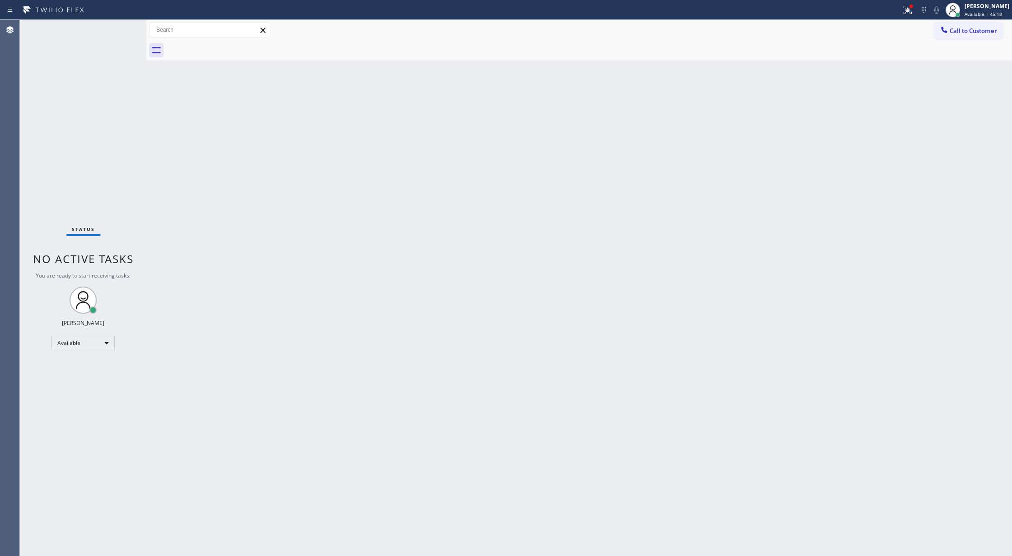
click at [114, 29] on div "Status No active tasks You are ready to start receiving tasks. [PERSON_NAME] Av…" at bounding box center [83, 288] width 127 height 536
click at [124, 28] on div "Status No active tasks You are ready to start receiving tasks. [PERSON_NAME] Av…" at bounding box center [83, 288] width 127 height 536
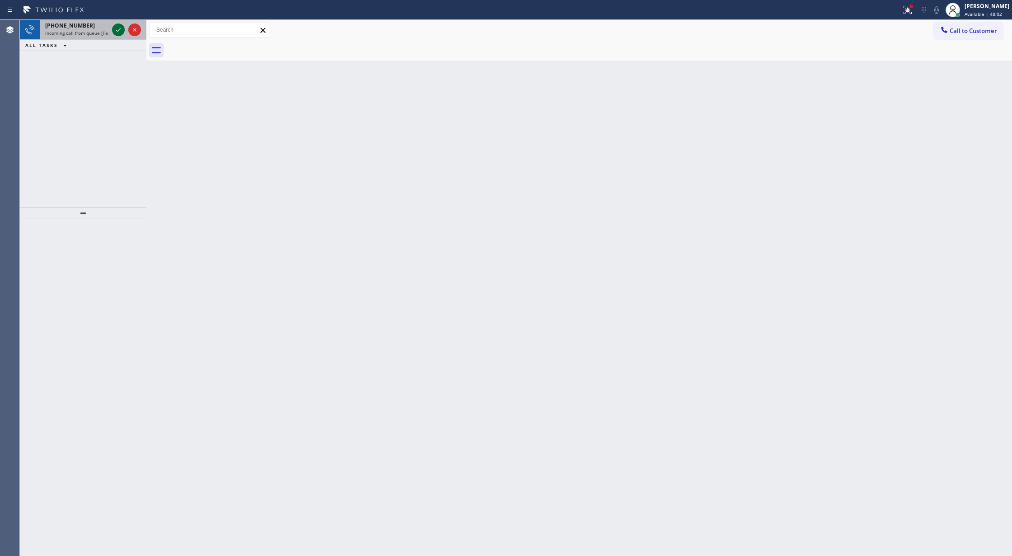
click at [117, 30] on icon at bounding box center [118, 29] width 11 height 11
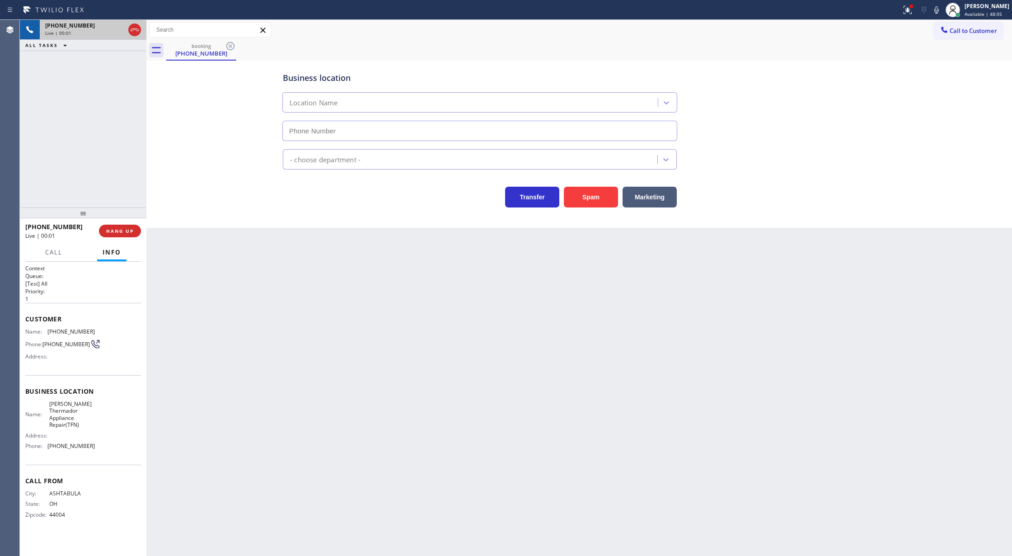
type input "[PHONE_NUMBER]"
click at [32, 318] on span "Customer" at bounding box center [83, 318] width 116 height 9
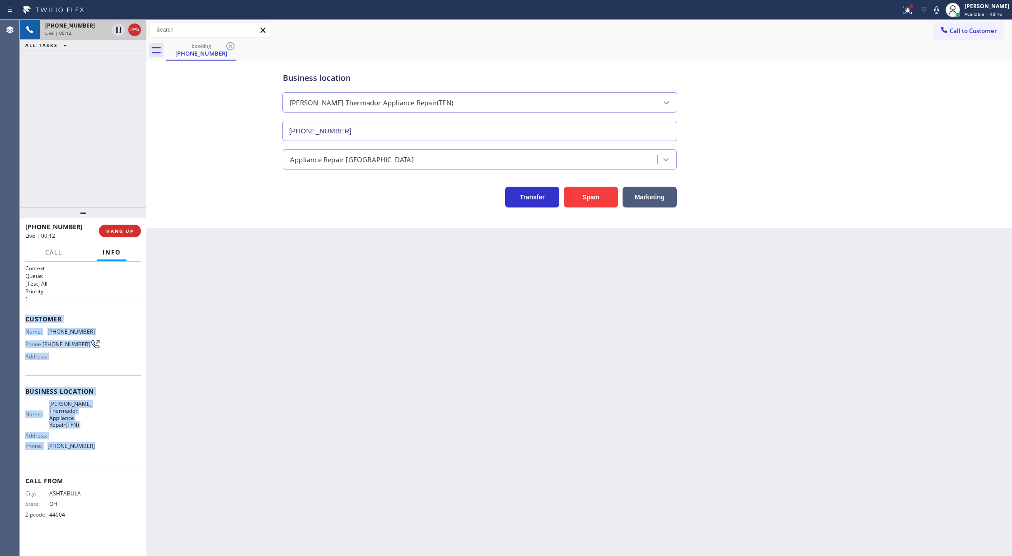
copy div "Customer Name: [PHONE_NUMBER] Phone: [PHONE_NUMBER] Address: Business location …"
drag, startPoint x: 26, startPoint y: 318, endPoint x: 110, endPoint y: 438, distance: 146.5
click at [110, 438] on div "Context Queue: [Test] All Priority: 1 Customer Name: [PHONE_NUMBER] Phone: [PHO…" at bounding box center [83, 398] width 116 height 268
click at [942, 8] on icon at bounding box center [936, 10] width 11 height 11
click at [136, 27] on icon at bounding box center [134, 29] width 11 height 11
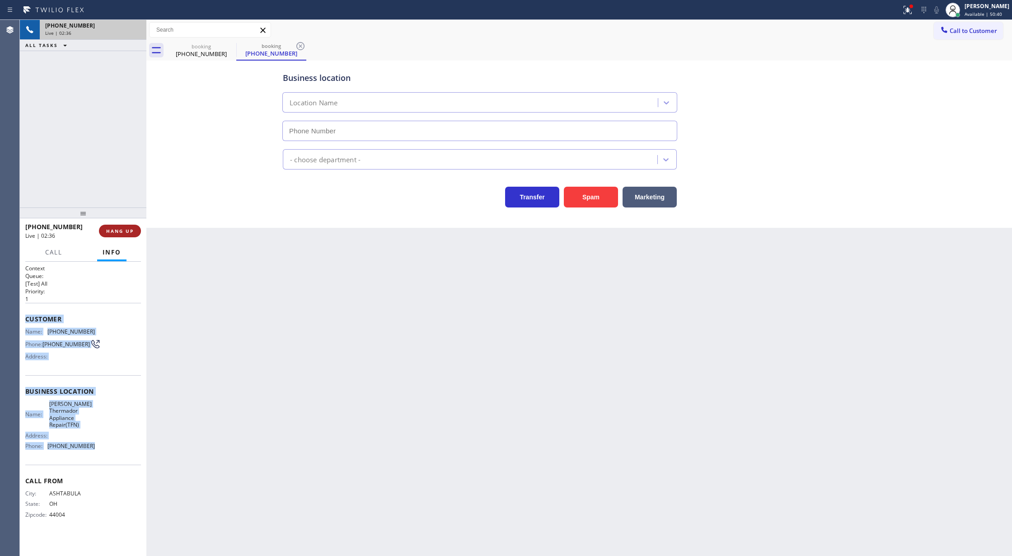
type input "[PHONE_NUMBER]"
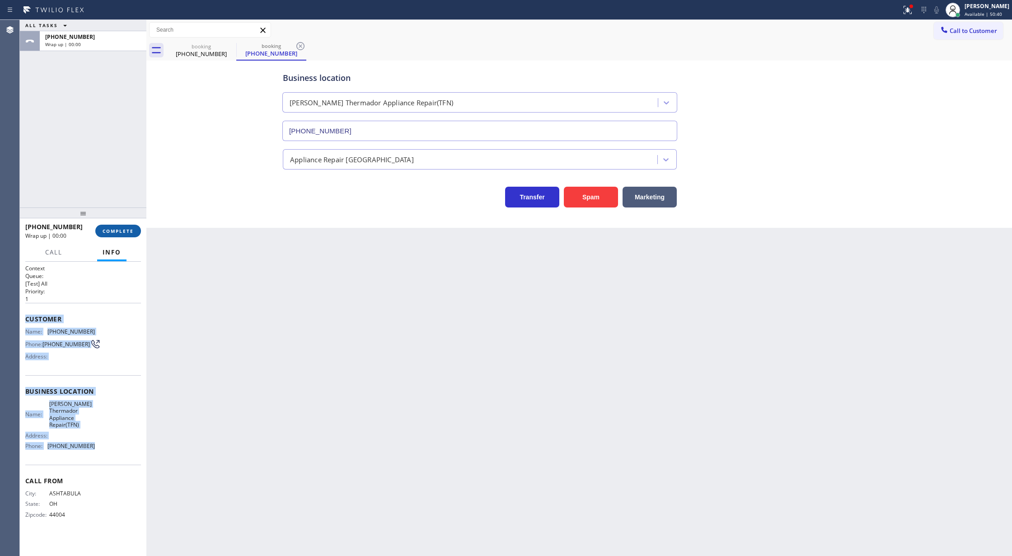
click at [113, 235] on button "COMPLETE" at bounding box center [118, 231] width 46 height 13
click at [117, 237] on div "[PHONE_NUMBER] Wrap up | 00:06 COMPLETE" at bounding box center [83, 230] width 116 height 23
click at [109, 230] on span "COMPLETE" at bounding box center [118, 231] width 31 height 6
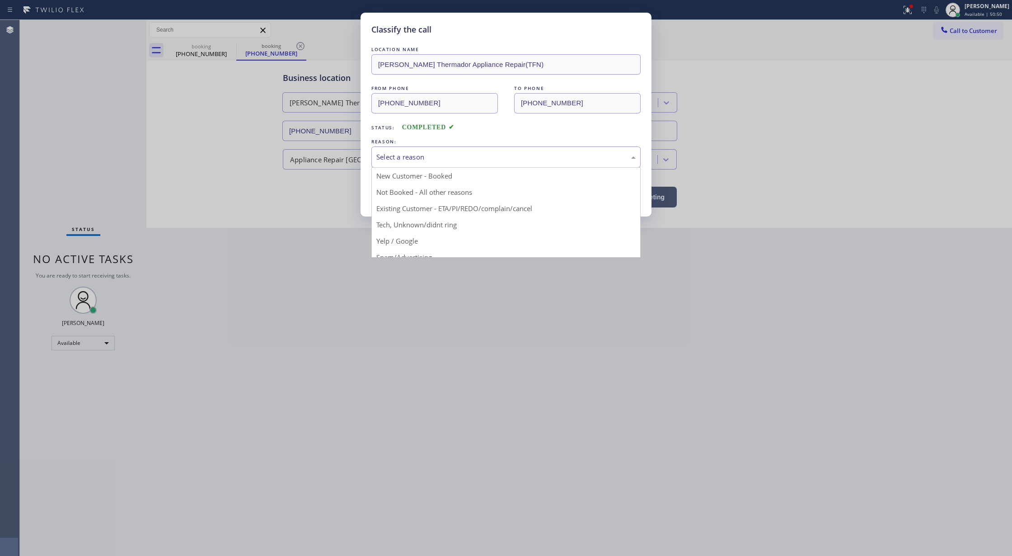
drag, startPoint x: 407, startPoint y: 163, endPoint x: 414, endPoint y: 241, distance: 78.0
click at [407, 162] on div "Select a reason" at bounding box center [505, 156] width 269 height 21
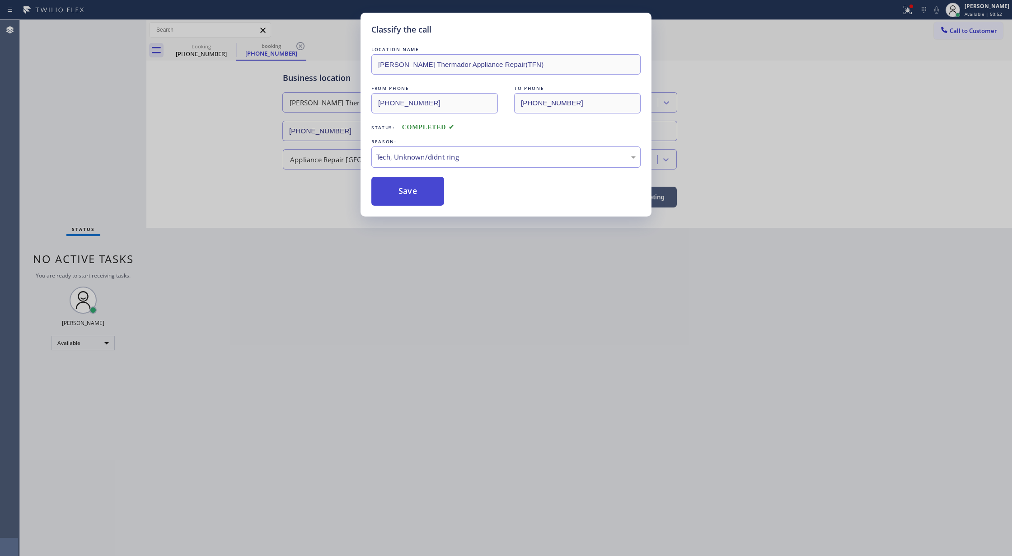
click at [402, 202] on button "Save" at bounding box center [407, 191] width 73 height 29
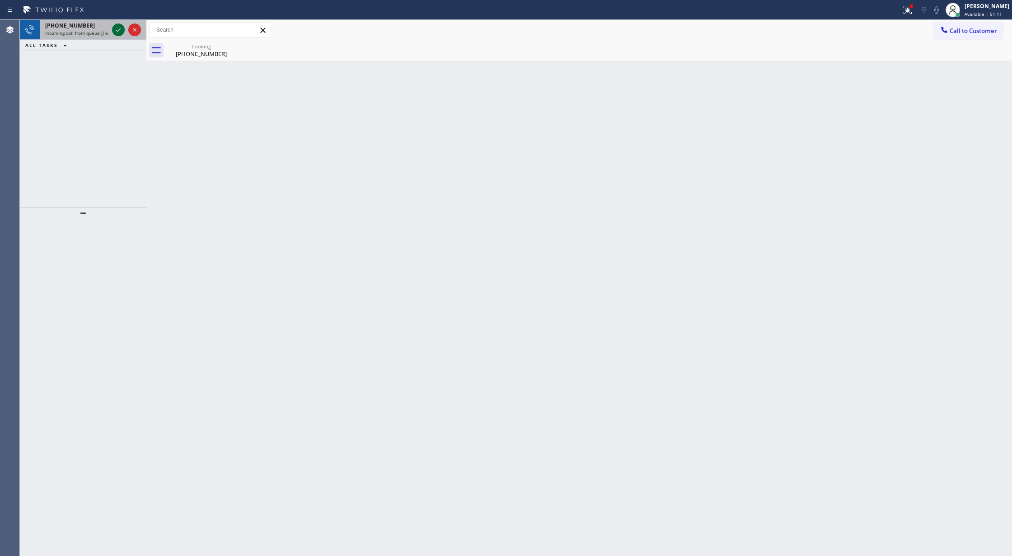
click at [114, 32] on icon at bounding box center [118, 29] width 11 height 11
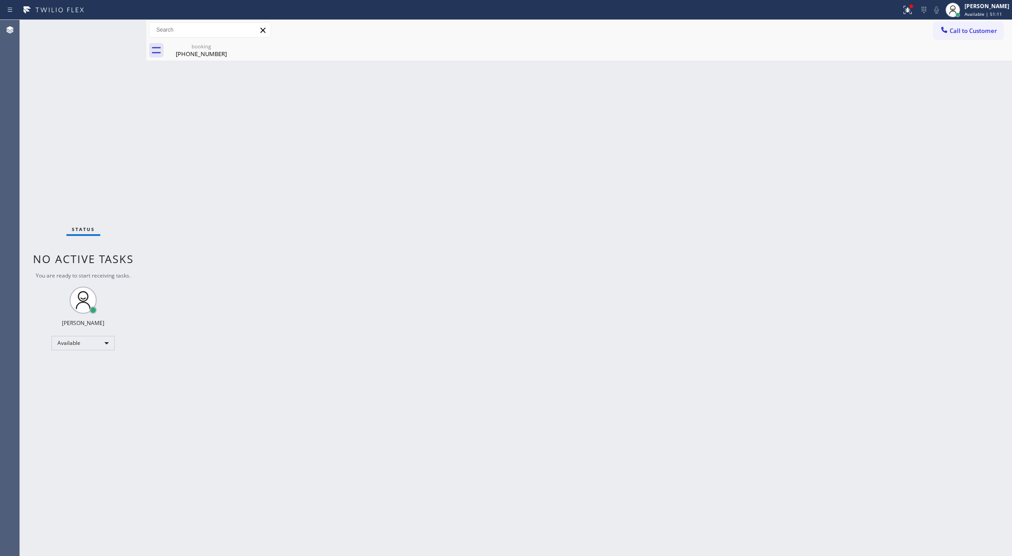
click at [114, 32] on div "Status No active tasks You are ready to start receiving tasks. [PERSON_NAME] Av…" at bounding box center [83, 288] width 127 height 536
click at [122, 28] on div "Status No active tasks You are ready to start receiving tasks. [PERSON_NAME] Av…" at bounding box center [83, 288] width 127 height 536
click at [117, 34] on icon at bounding box center [118, 29] width 11 height 11
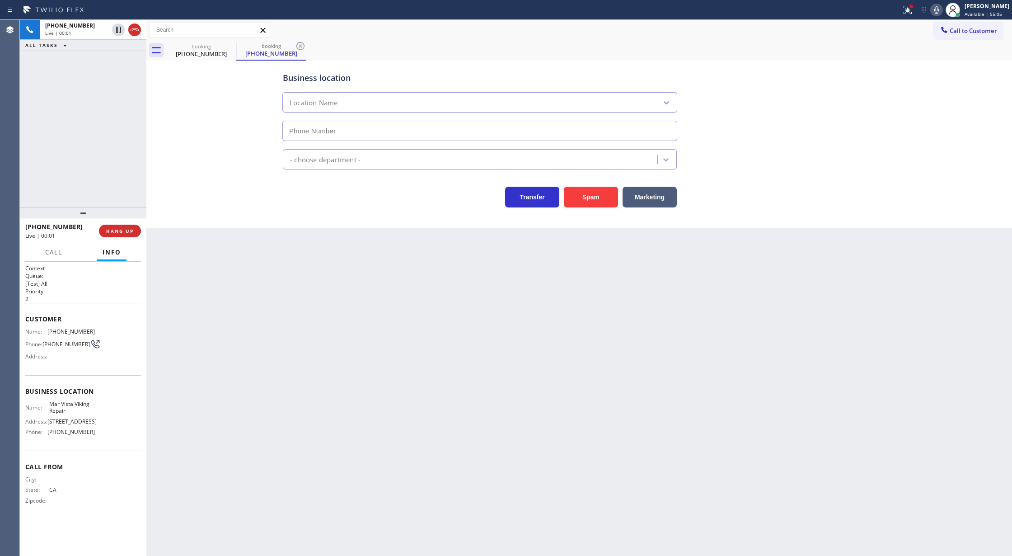
type input "[PHONE_NUMBER]"
click at [593, 199] on button "Spam" at bounding box center [591, 197] width 54 height 21
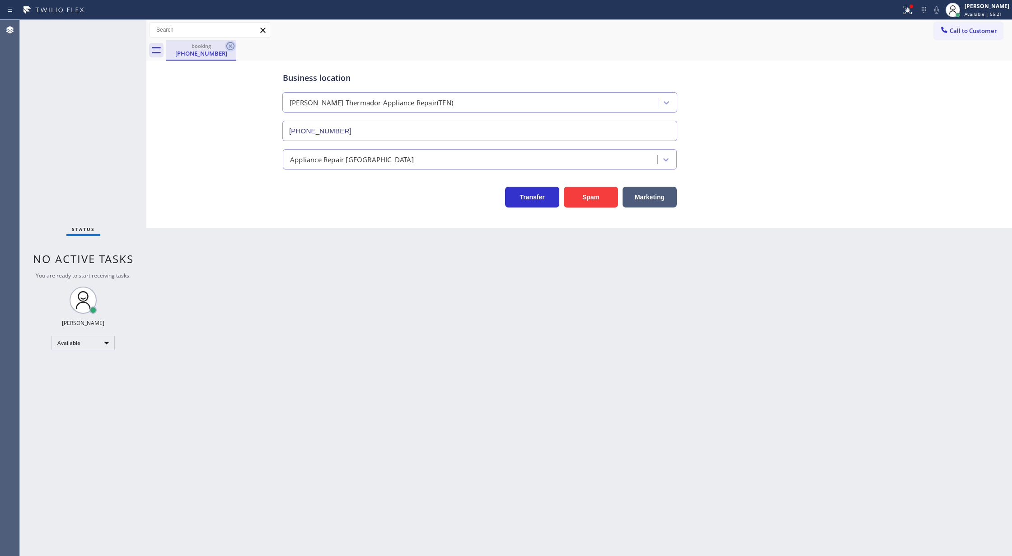
click at [232, 44] on icon at bounding box center [230, 46] width 11 height 11
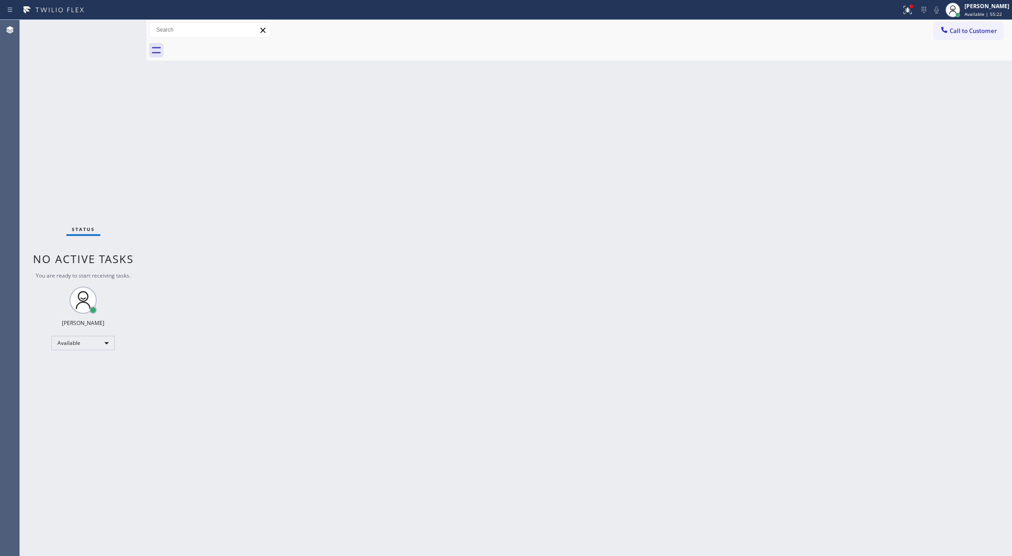
click at [117, 24] on div "Status No active tasks You are ready to start receiving tasks. [PERSON_NAME] Av…" at bounding box center [83, 288] width 127 height 536
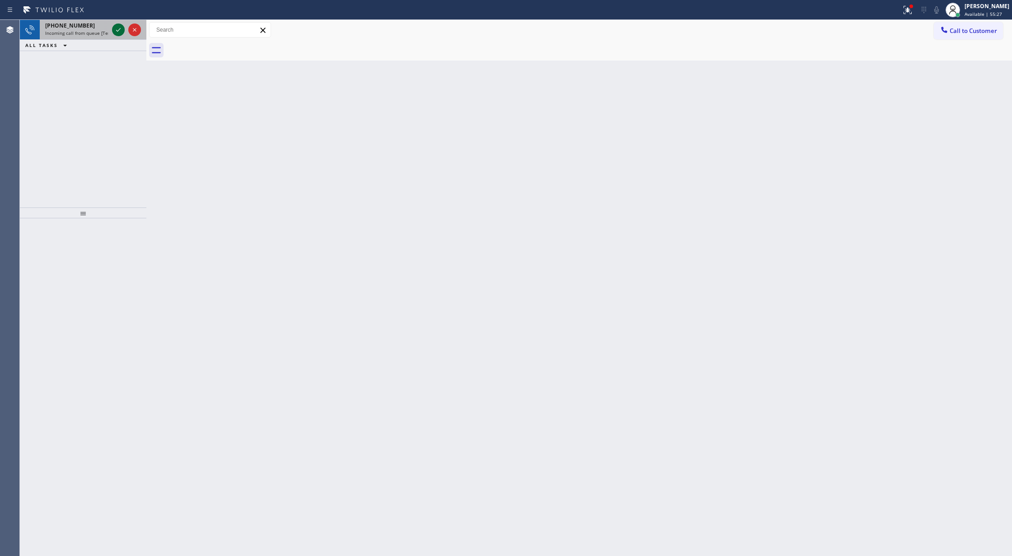
click at [121, 28] on icon at bounding box center [118, 29] width 11 height 11
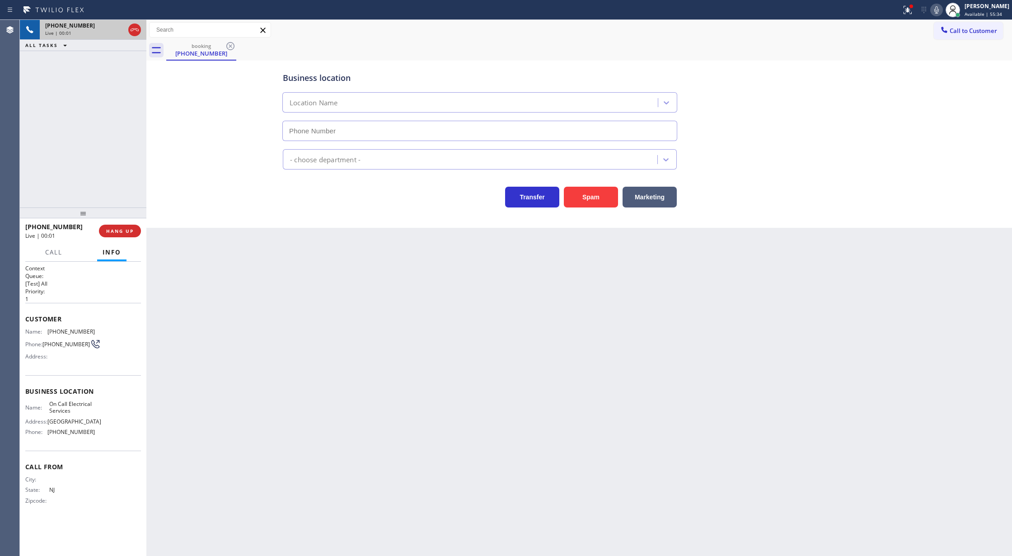
type input "[PHONE_NUMBER]"
click at [595, 199] on button "Spam" at bounding box center [591, 197] width 54 height 21
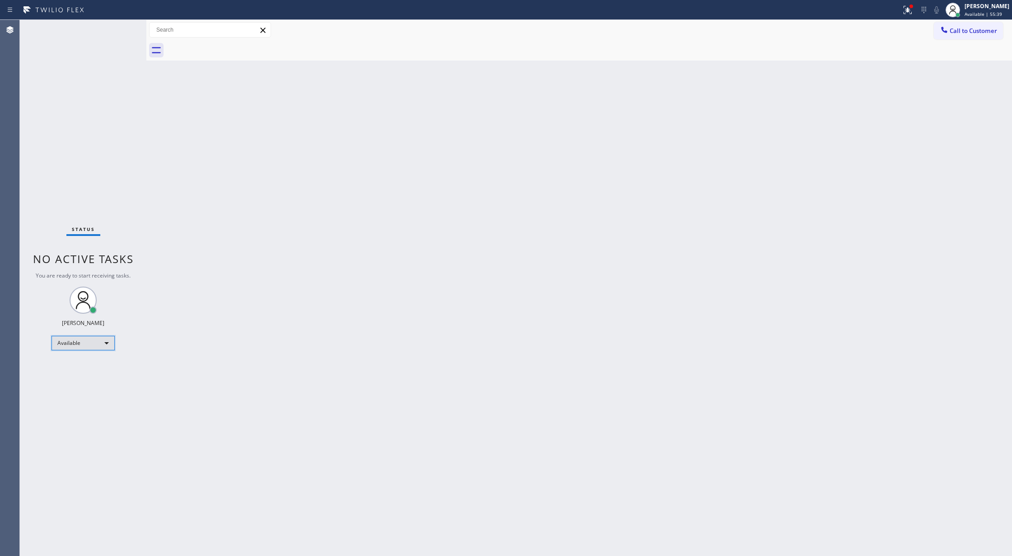
click at [100, 347] on div "Available" at bounding box center [83, 343] width 63 height 14
click at [90, 391] on li "Break" at bounding box center [82, 389] width 61 height 11
click at [96, 351] on div "Break" at bounding box center [83, 346] width 63 height 14
click at [94, 371] on li "Available" at bounding box center [82, 370] width 61 height 11
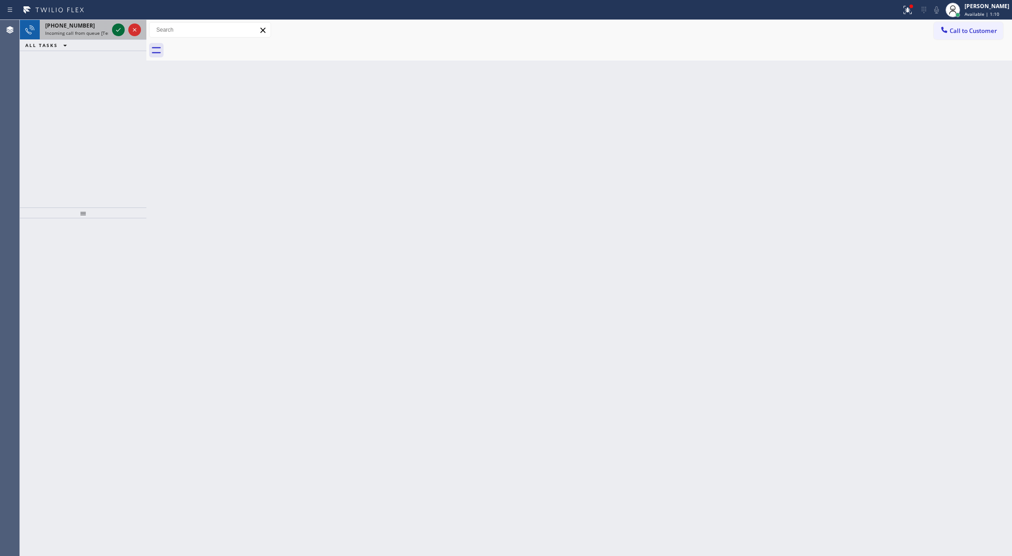
click at [117, 31] on icon at bounding box center [118, 29] width 11 height 11
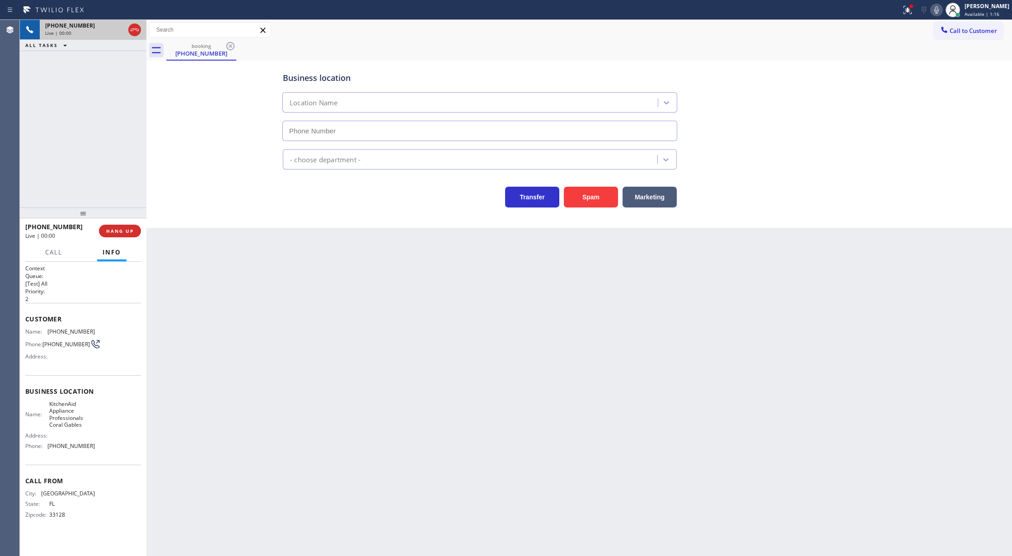
type input "[PHONE_NUMBER]"
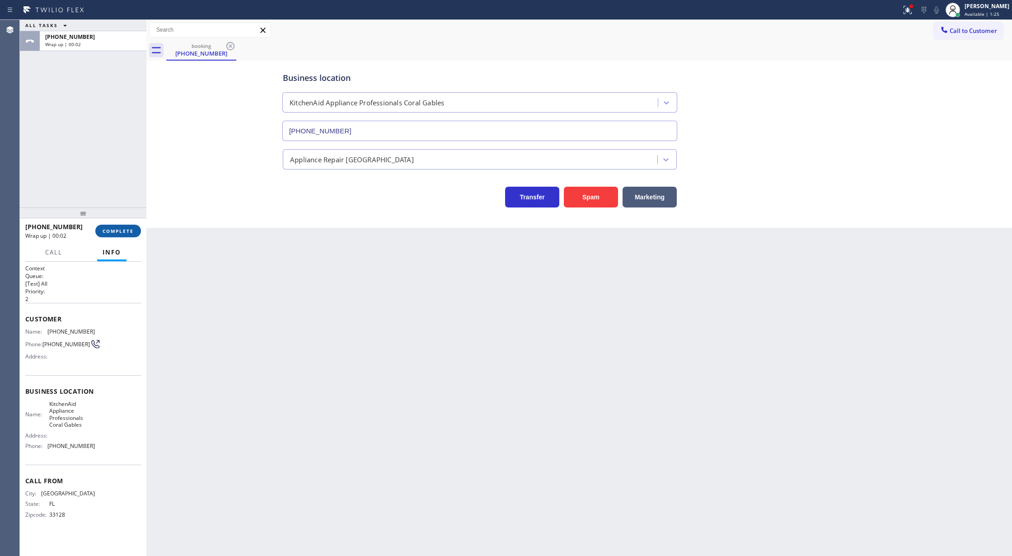
click at [110, 230] on span "COMPLETE" at bounding box center [118, 231] width 31 height 6
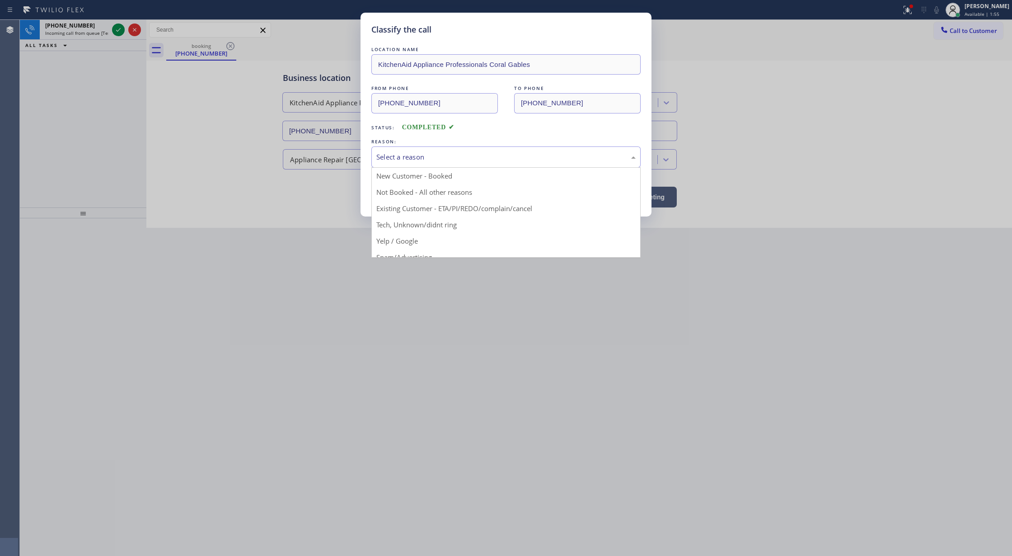
click at [453, 164] on div "Select a reason" at bounding box center [505, 156] width 269 height 21
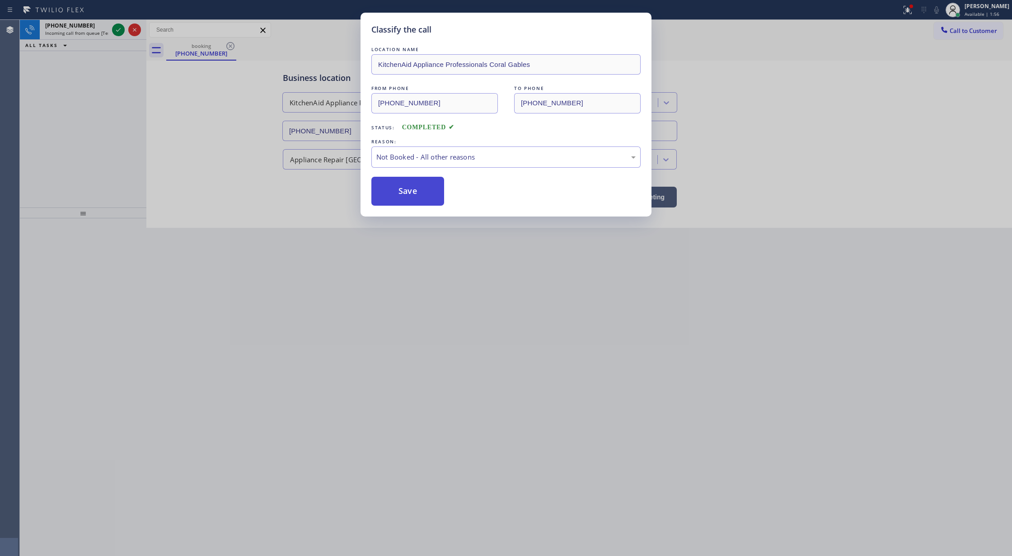
click at [407, 188] on button "Save" at bounding box center [407, 191] width 73 height 29
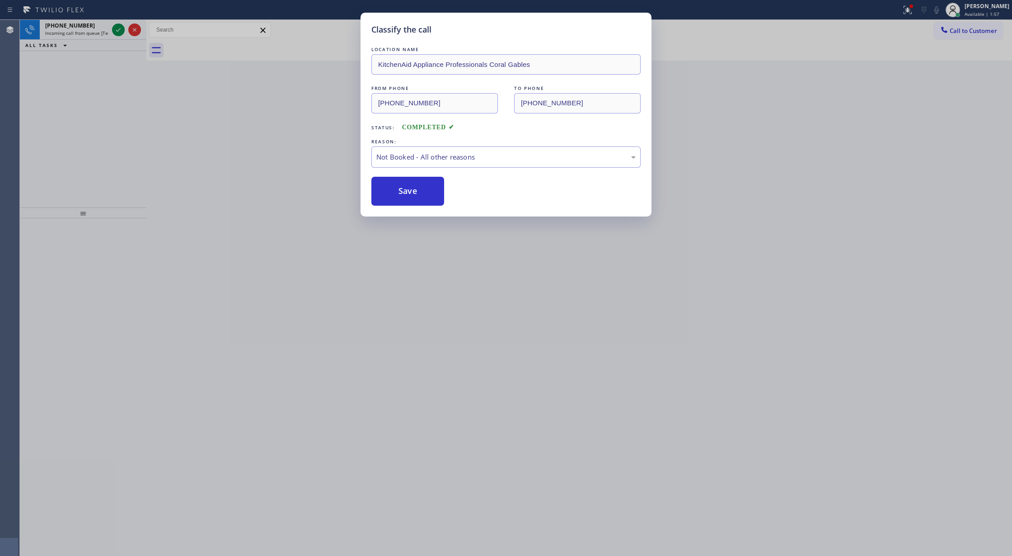
click at [120, 33] on icon at bounding box center [118, 29] width 11 height 11
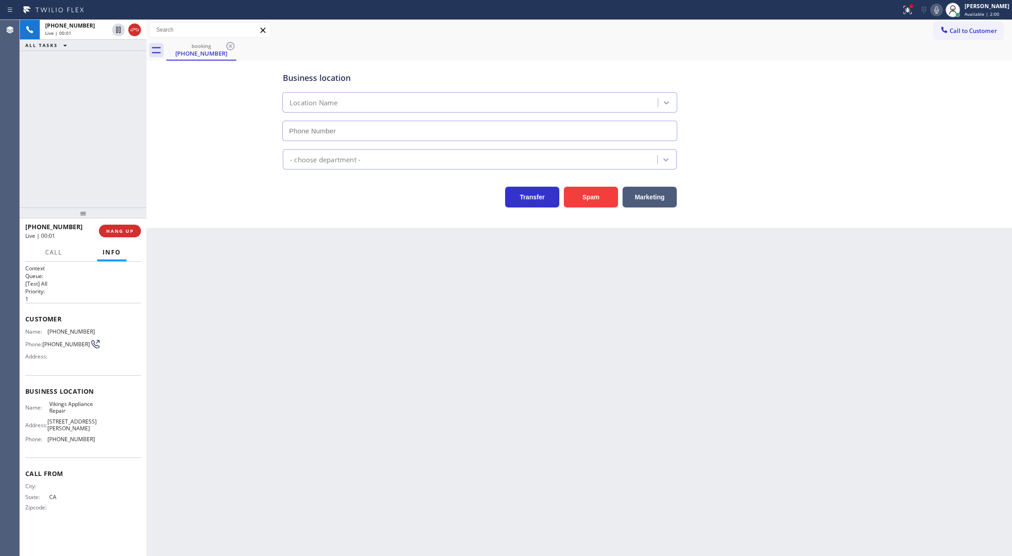
type input "[PHONE_NUMBER]"
click at [114, 229] on span "COMPLETE" at bounding box center [118, 231] width 31 height 6
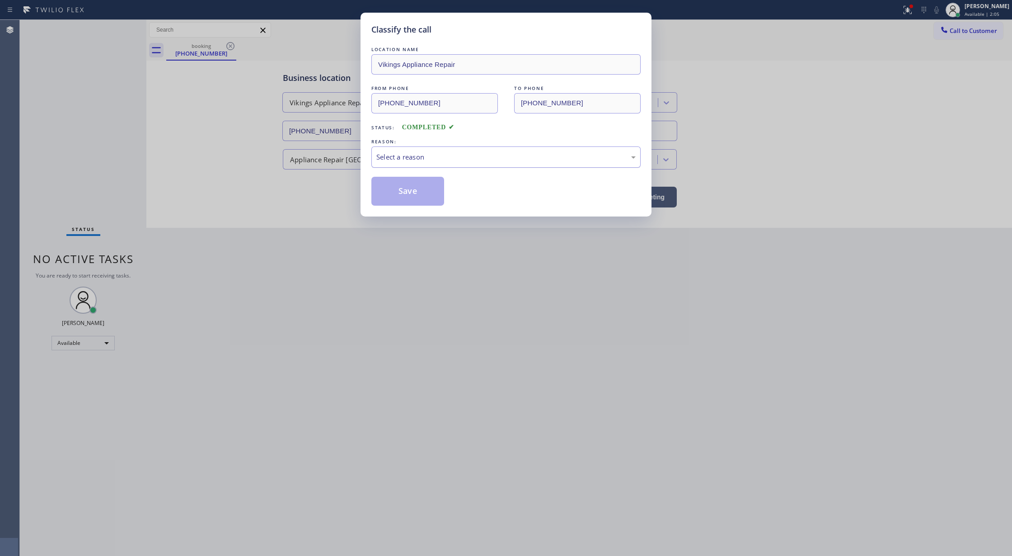
click at [414, 159] on div "Select a reason" at bounding box center [505, 157] width 259 height 10
click at [402, 194] on button "Save" at bounding box center [407, 191] width 73 height 29
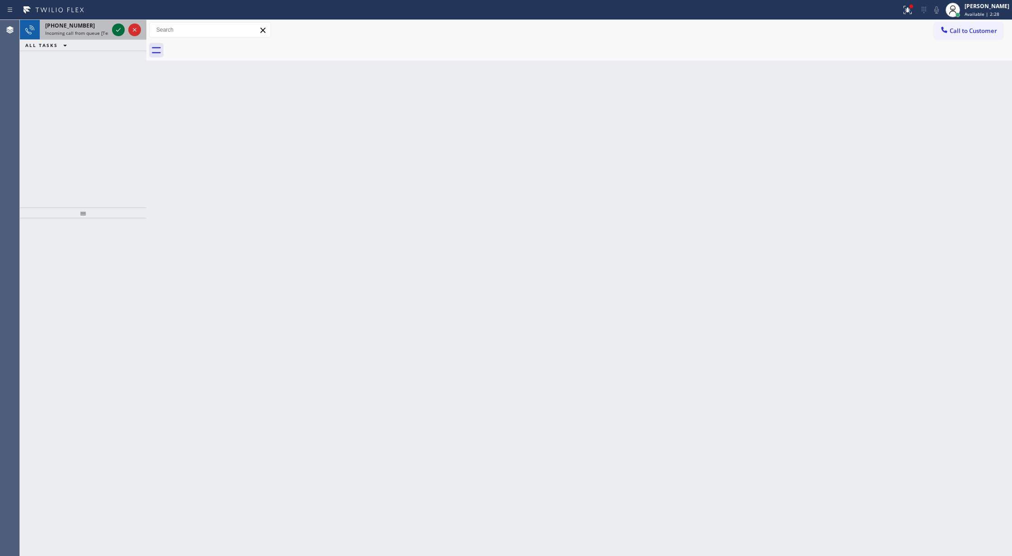
click at [115, 32] on icon at bounding box center [118, 29] width 11 height 11
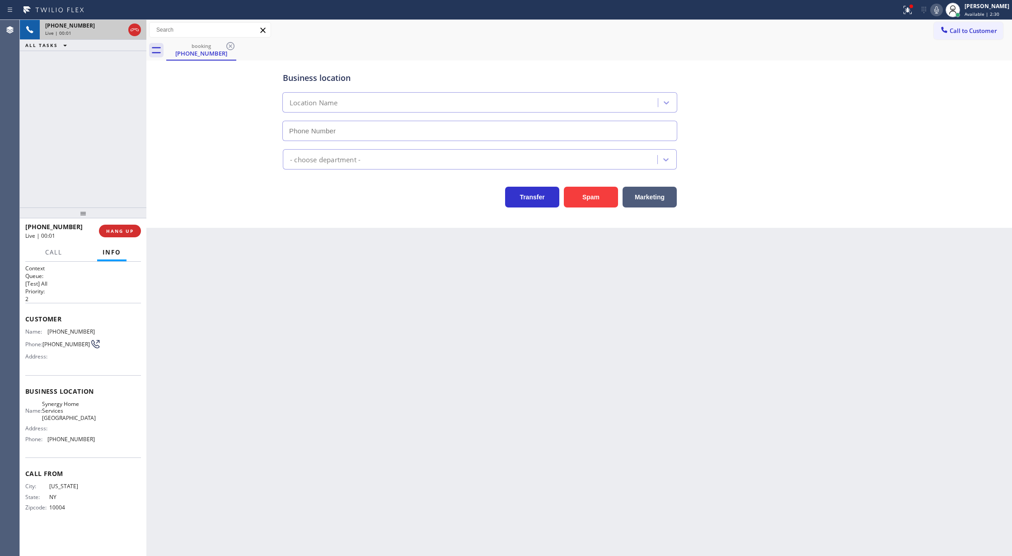
type input "[PHONE_NUMBER]"
click at [597, 199] on button "Spam" at bounding box center [591, 197] width 54 height 21
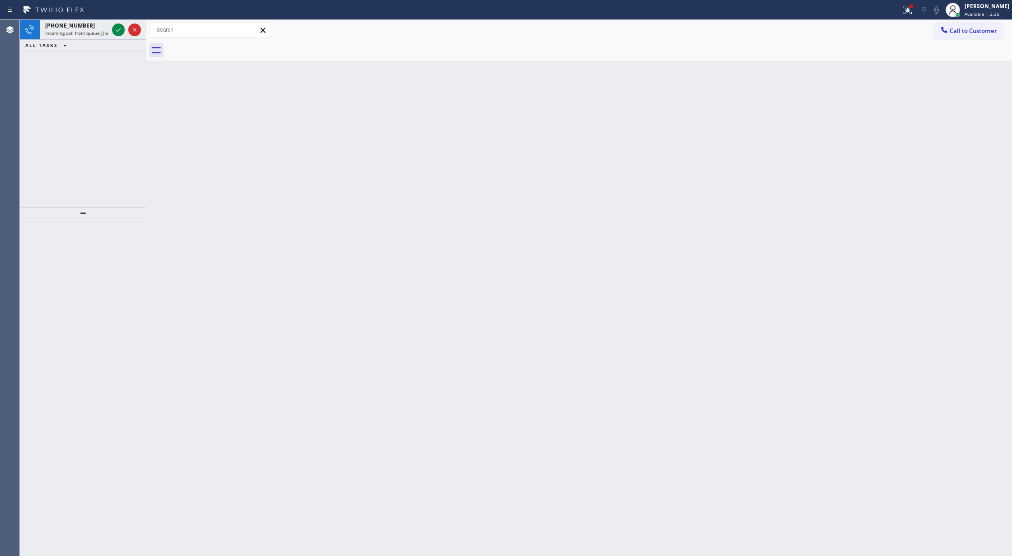
click at [118, 19] on div "Status report Issues detected These issues could affect your workflow. Please c…" at bounding box center [506, 10] width 1012 height 20
click at [118, 32] on icon at bounding box center [118, 29] width 11 height 11
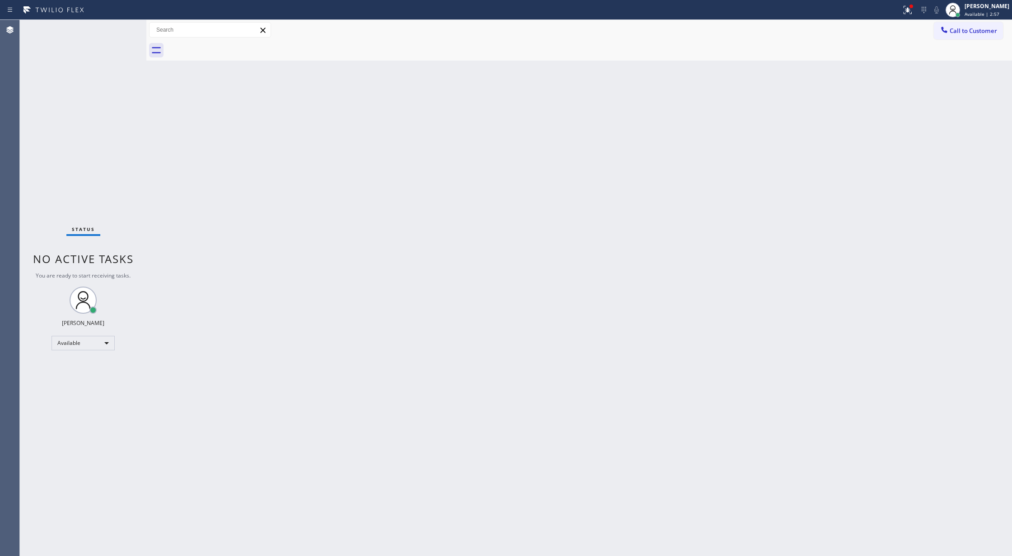
click at [118, 32] on div "Status No active tasks You are ready to start receiving tasks. [PERSON_NAME] Av…" at bounding box center [83, 288] width 127 height 536
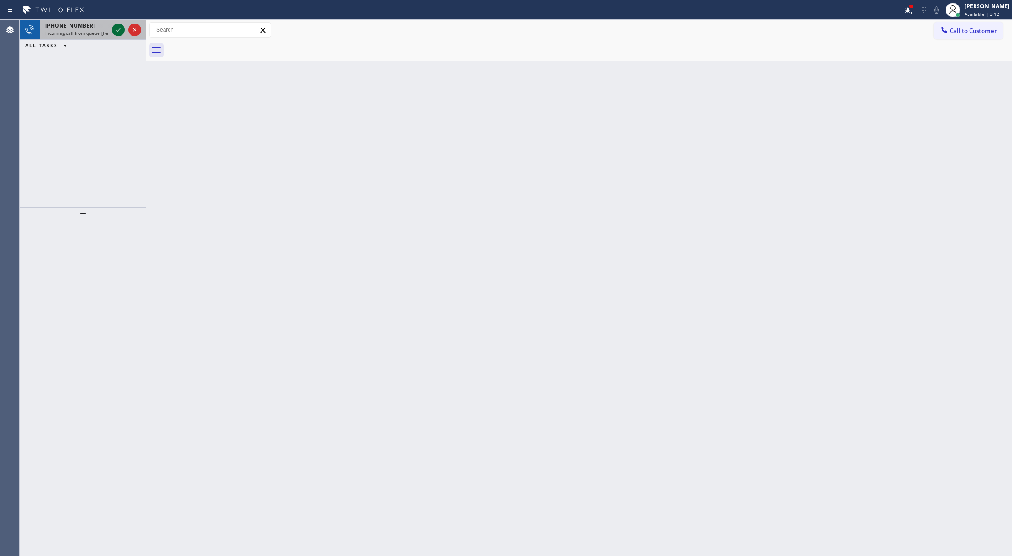
click at [118, 32] on icon at bounding box center [118, 29] width 11 height 11
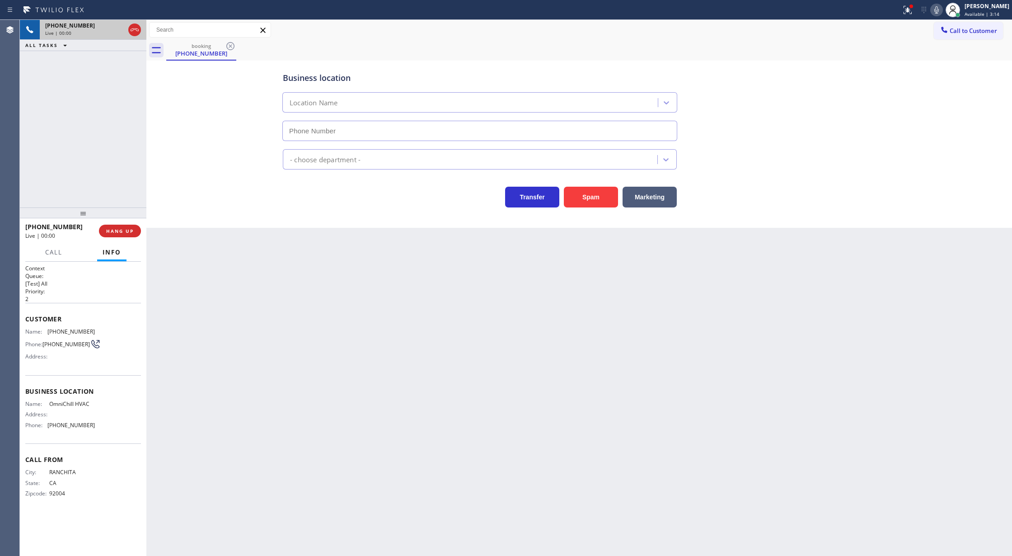
type input "[PHONE_NUMBER]"
click at [581, 196] on button "Spam" at bounding box center [591, 197] width 54 height 21
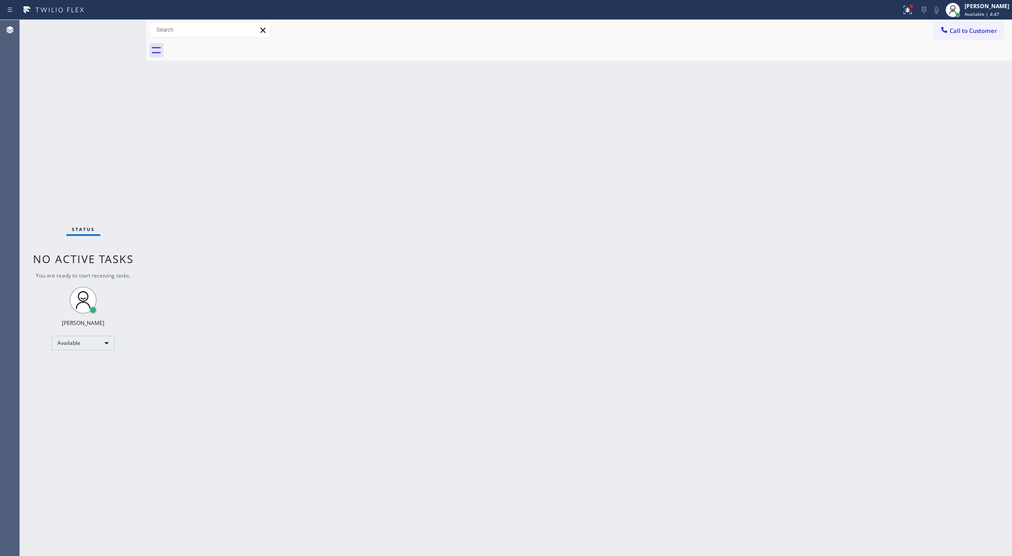
click at [100, 10] on div at bounding box center [451, 10] width 894 height 14
click at [127, 22] on div at bounding box center [126, 30] width 33 height 20
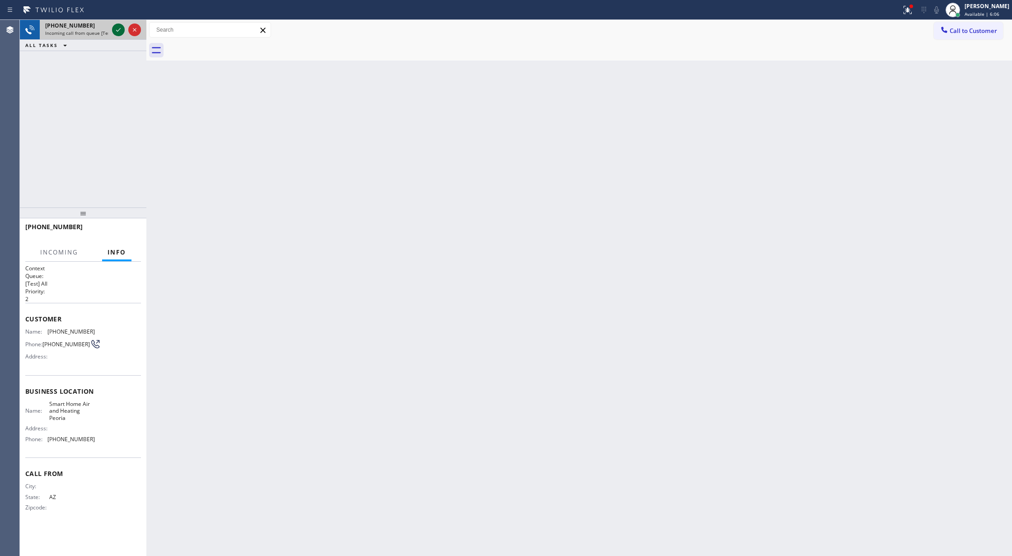
click at [122, 34] on icon at bounding box center [118, 29] width 11 height 11
click at [111, 43] on div "ALL TASKS ALL TASKS ACTIVE TASKS TASKS IN WRAP UP" at bounding box center [83, 45] width 127 height 11
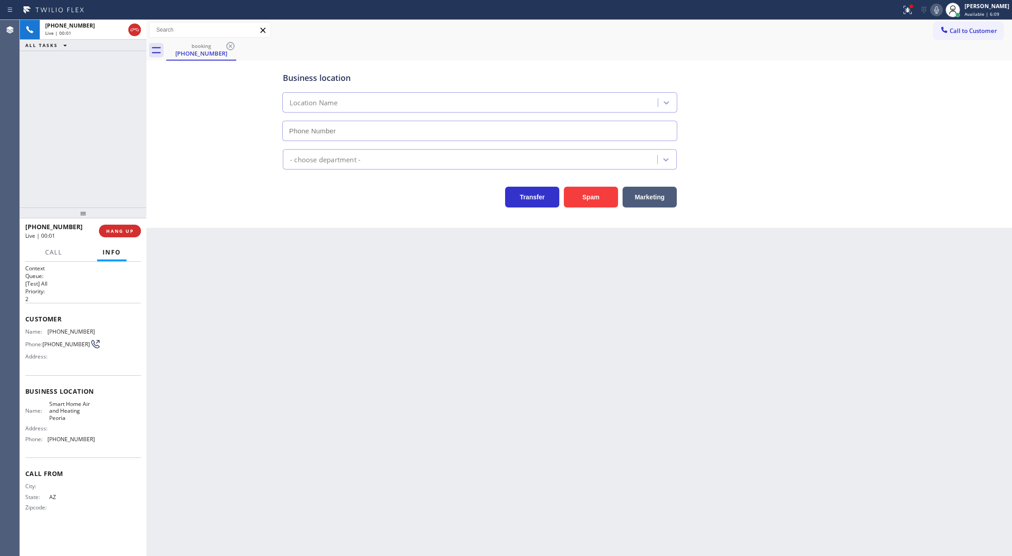
type input "[PHONE_NUMBER]"
drag, startPoint x: 130, startPoint y: 27, endPoint x: 119, endPoint y: 42, distance: 18.1
click at [131, 27] on icon at bounding box center [134, 29] width 11 height 11
type input "[PHONE_NUMBER]"
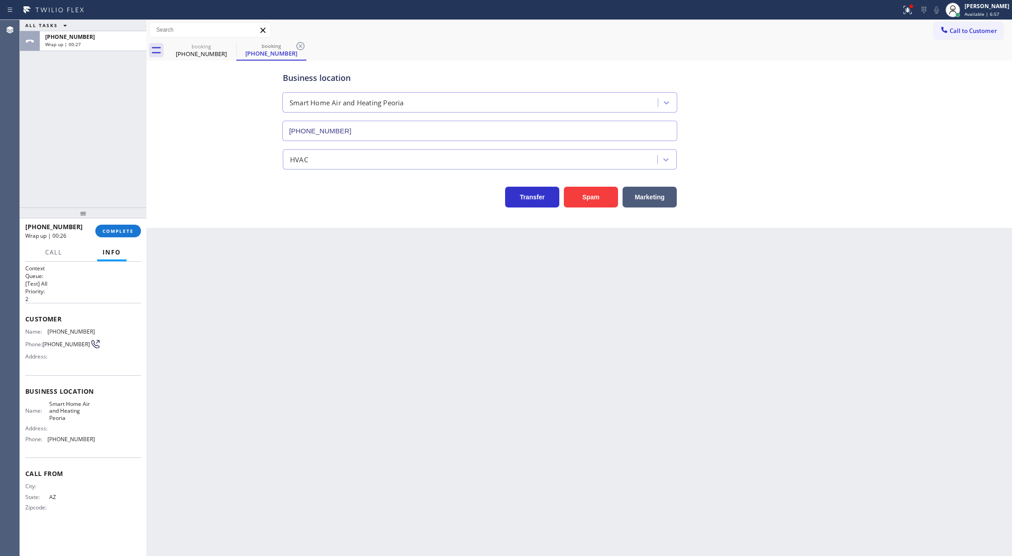
click at [120, 222] on div "[PHONE_NUMBER] Wrap up | 00:26 COMPLETE" at bounding box center [83, 230] width 116 height 23
click at [120, 230] on span "COMPLETE" at bounding box center [118, 231] width 31 height 6
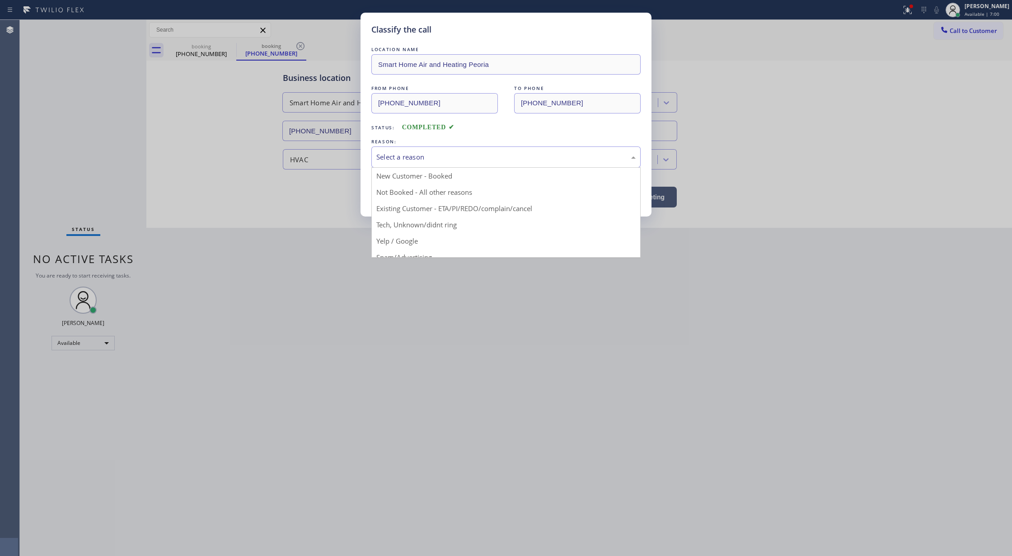
click at [455, 167] on div "Select a reason New Customer - Booked Not Booked - All other reasons Existing C…" at bounding box center [505, 156] width 269 height 21
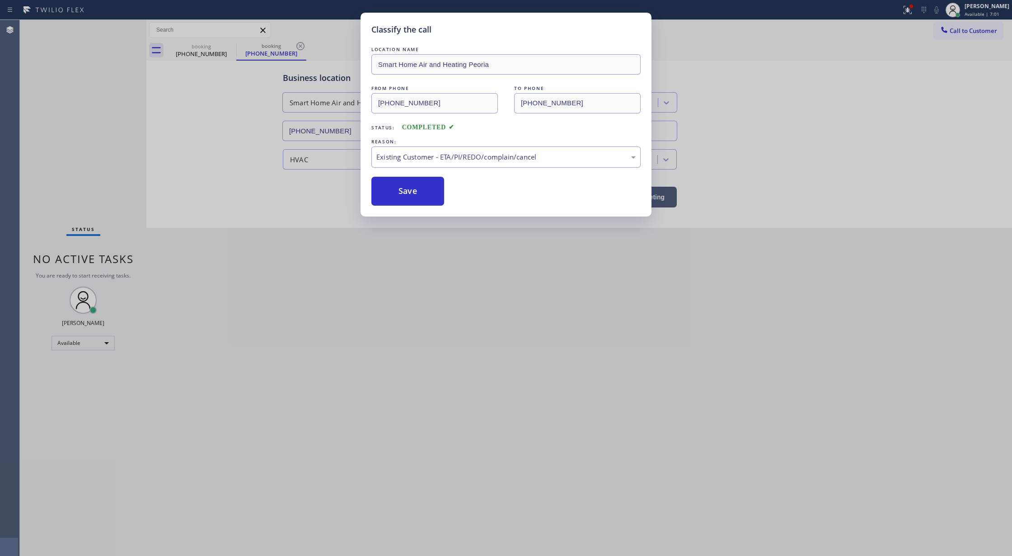
click at [429, 210] on div "Classify the call LOCATION NAME Smart Home Air and Heating Peoria FROM PHONE [P…" at bounding box center [506, 115] width 291 height 204
click at [416, 199] on button "Save" at bounding box center [407, 191] width 73 height 29
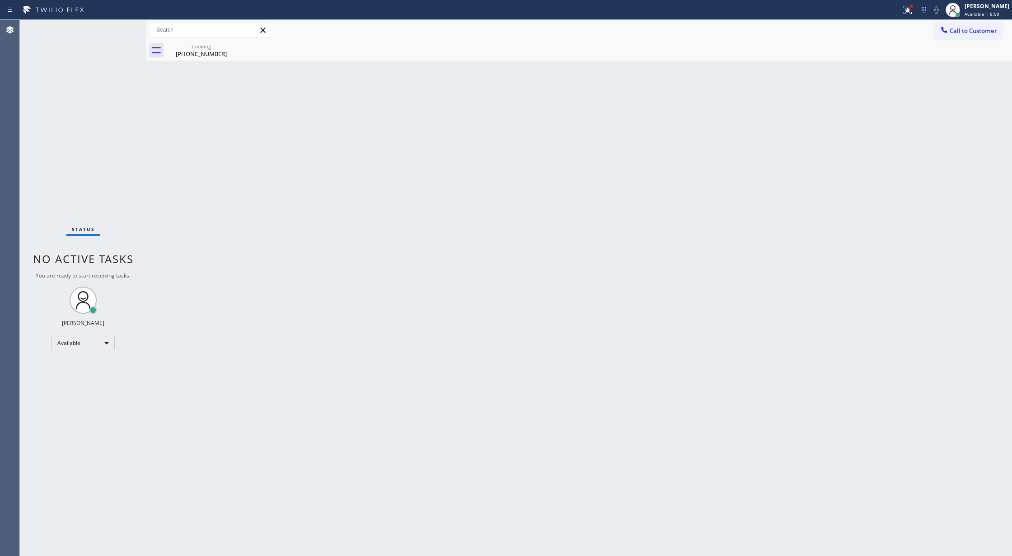
click at [131, 60] on div "Status No active tasks You are ready to start receiving tasks. [PERSON_NAME] Av…" at bounding box center [83, 288] width 127 height 536
click at [333, 90] on div "Back to Dashboard Change Sender ID Customers Technicians Select a contact Outbo…" at bounding box center [579, 288] width 866 height 536
click at [122, 42] on div "Status No active tasks You are ready to start receiving tasks. [PERSON_NAME] Av…" at bounding box center [83, 288] width 127 height 536
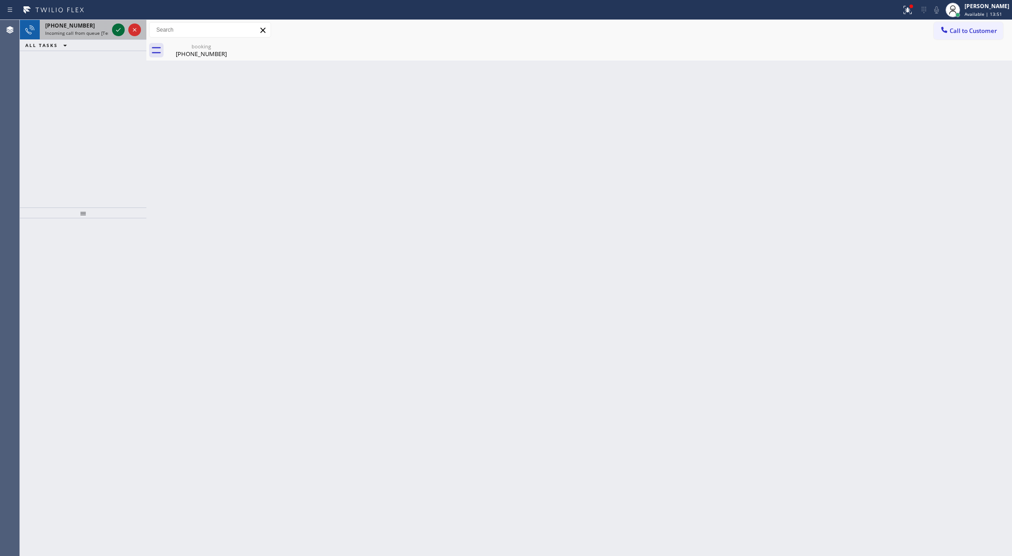
click at [120, 31] on icon at bounding box center [118, 29] width 11 height 11
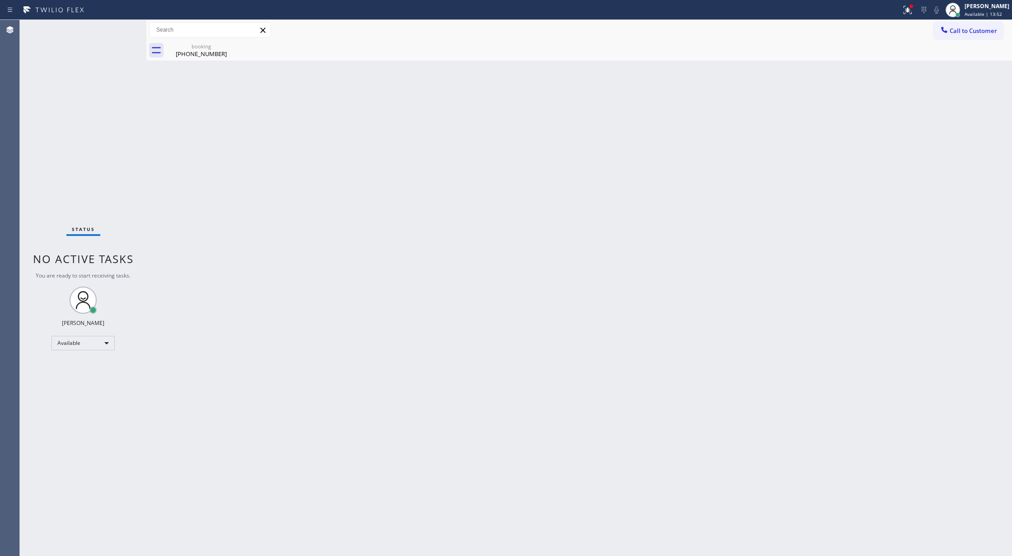
click at [120, 31] on div "Status No active tasks You are ready to start receiving tasks. [PERSON_NAME] Av…" at bounding box center [83, 288] width 127 height 536
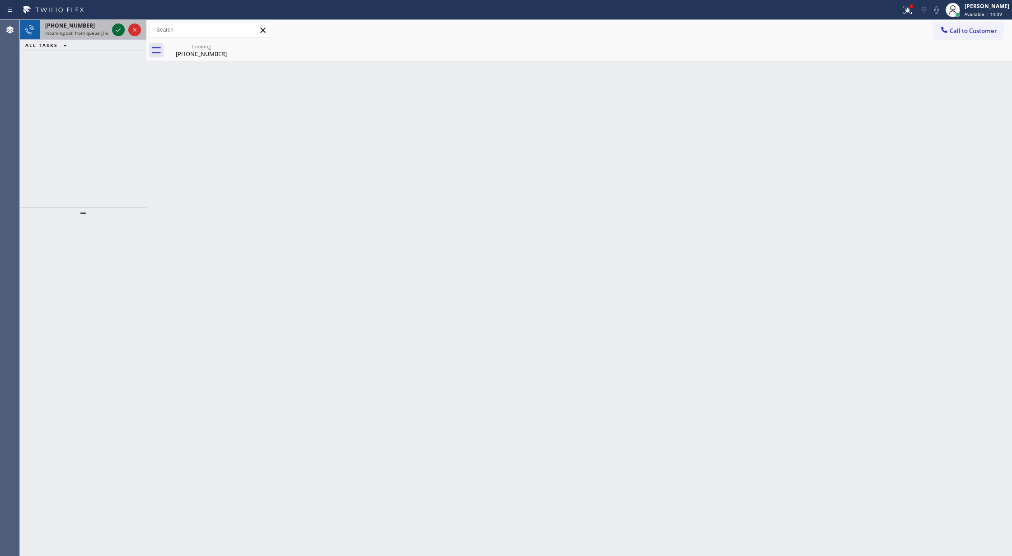
click at [118, 32] on icon at bounding box center [118, 29] width 11 height 11
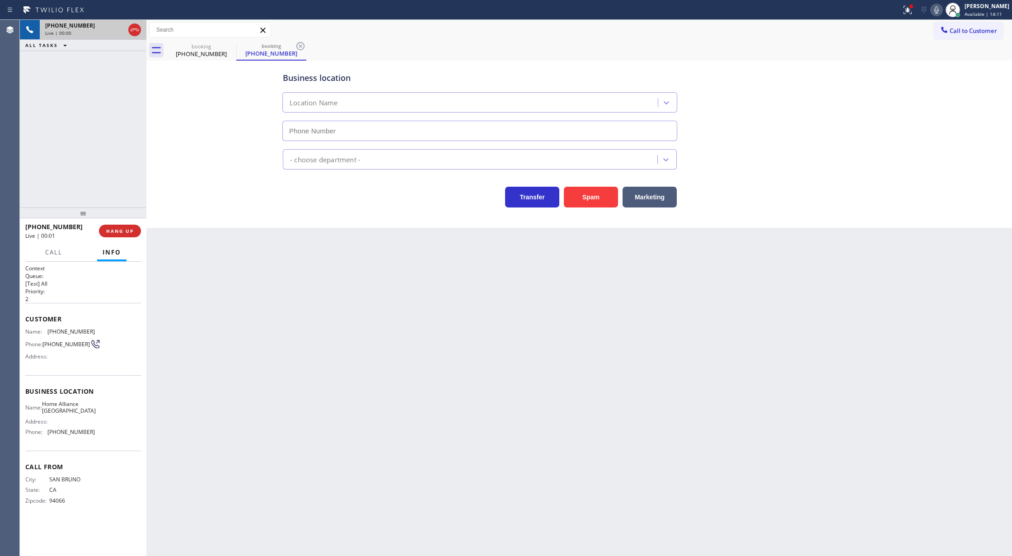
type input "[PHONE_NUMBER]"
click at [591, 201] on button "Spam" at bounding box center [591, 197] width 54 height 21
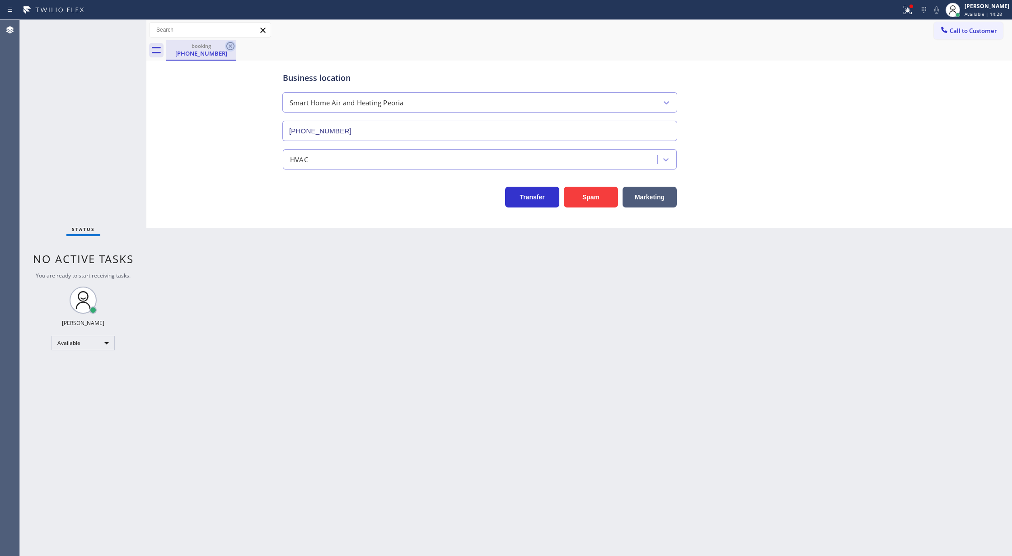
click at [227, 43] on icon at bounding box center [230, 46] width 11 height 11
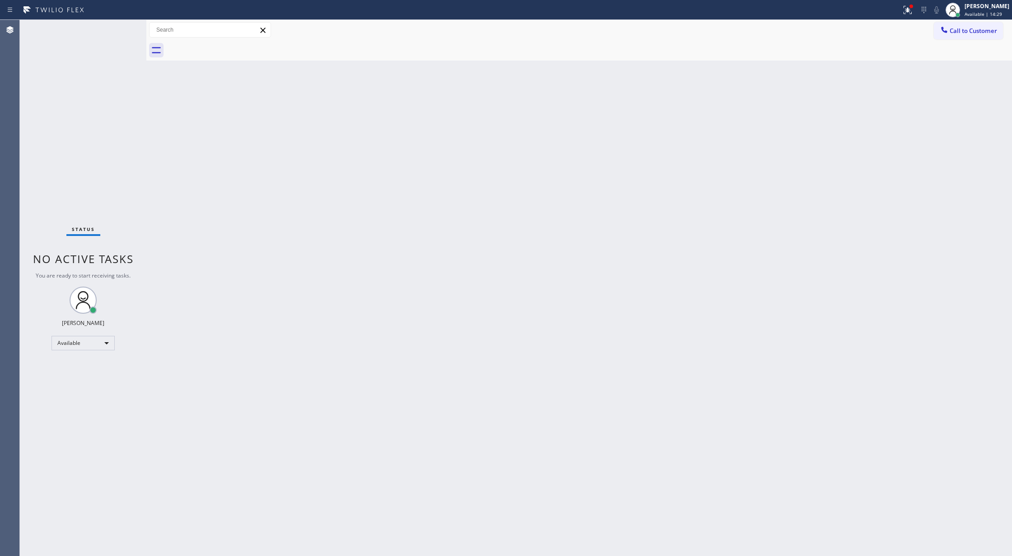
click at [122, 31] on div "Status No active tasks You are ready to start receiving tasks. [PERSON_NAME] Av…" at bounding box center [83, 288] width 127 height 536
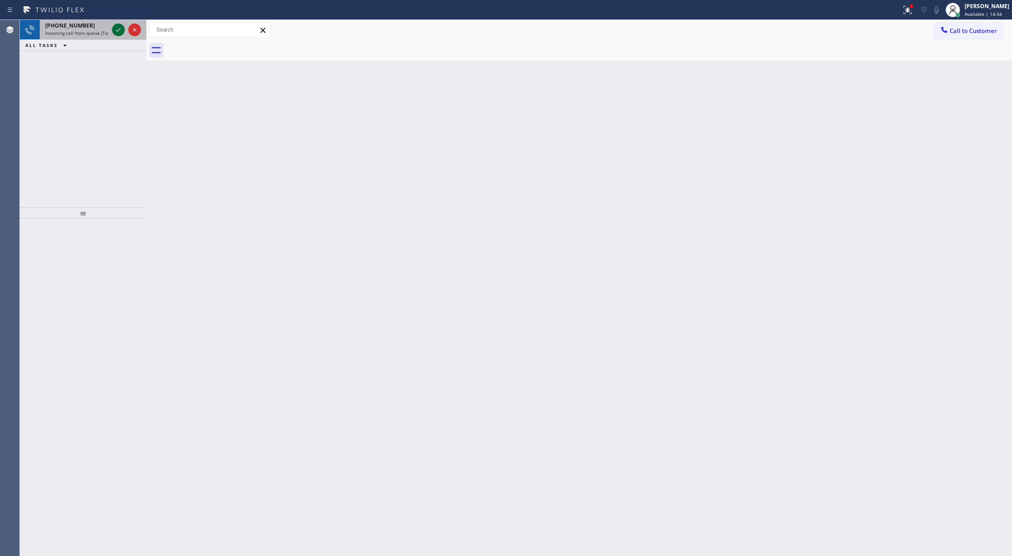
click at [122, 28] on icon at bounding box center [118, 29] width 11 height 11
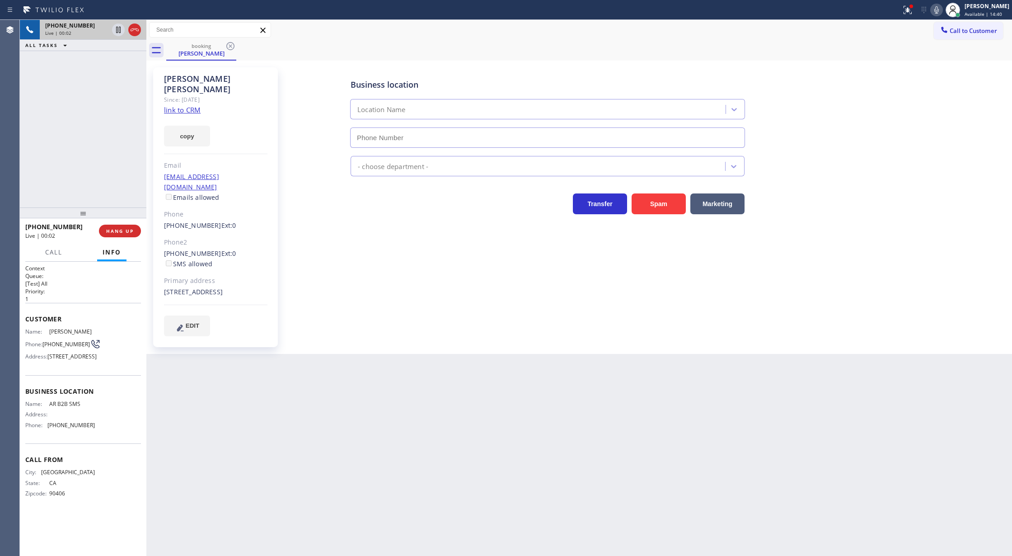
type input "[PHONE_NUMBER]"
click at [181, 105] on link "link to CRM" at bounding box center [182, 109] width 37 height 9
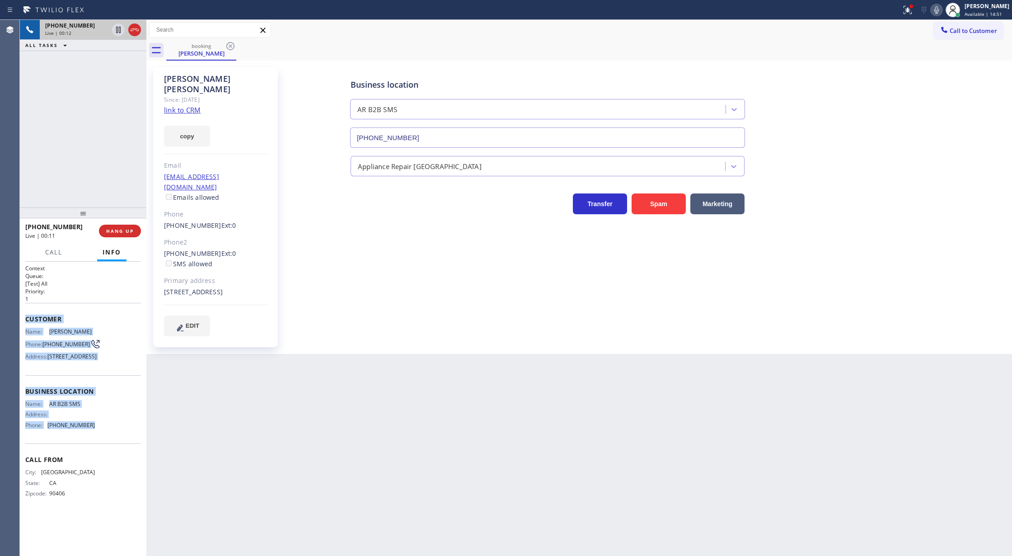
copy div "Customer Name: [PERSON_NAME] Phone: [PHONE_NUMBER] Address: [STREET_ADDRESS] Bu…"
drag, startPoint x: 23, startPoint y: 317, endPoint x: 108, endPoint y: 442, distance: 150.4
click at [108, 442] on div "Context Queue: [Test] All Priority: 1 Customer Name: [PERSON_NAME] Phone: [PHON…" at bounding box center [83, 409] width 127 height 295
drag, startPoint x: 134, startPoint y: 28, endPoint x: 88, endPoint y: 2, distance: 53.4
click at [135, 28] on icon at bounding box center [135, 29] width 8 height 3
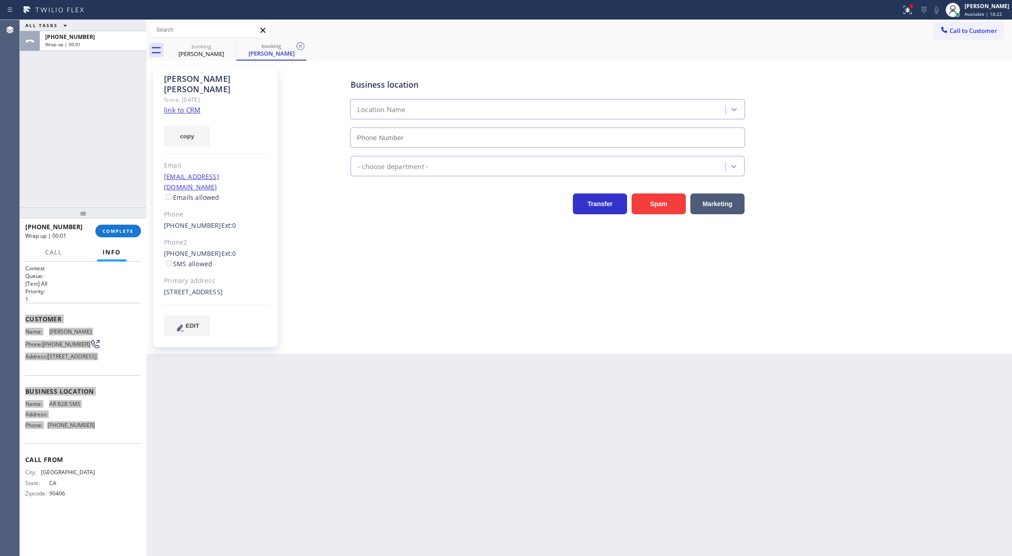
type input "[PHONE_NUMBER]"
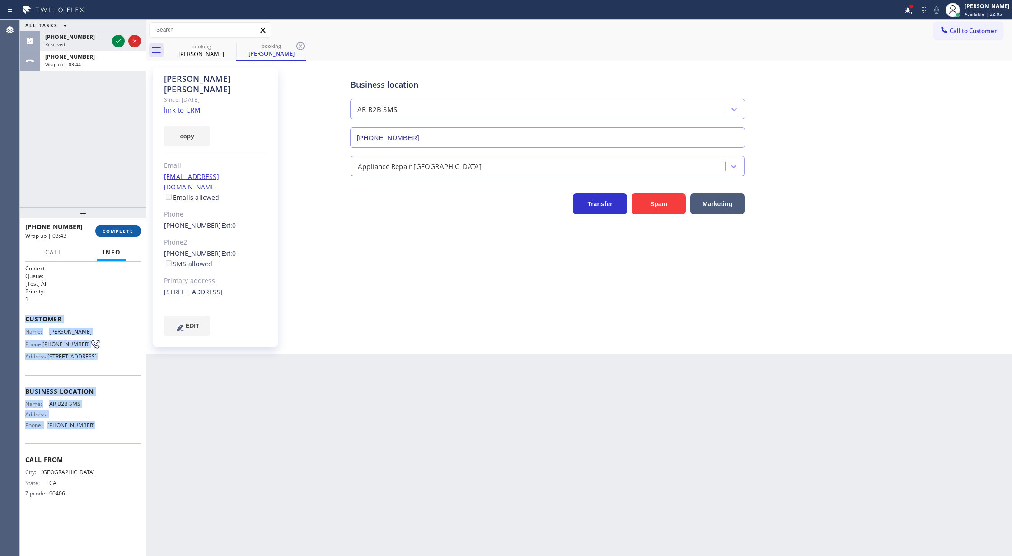
click at [120, 232] on span "COMPLETE" at bounding box center [118, 231] width 31 height 6
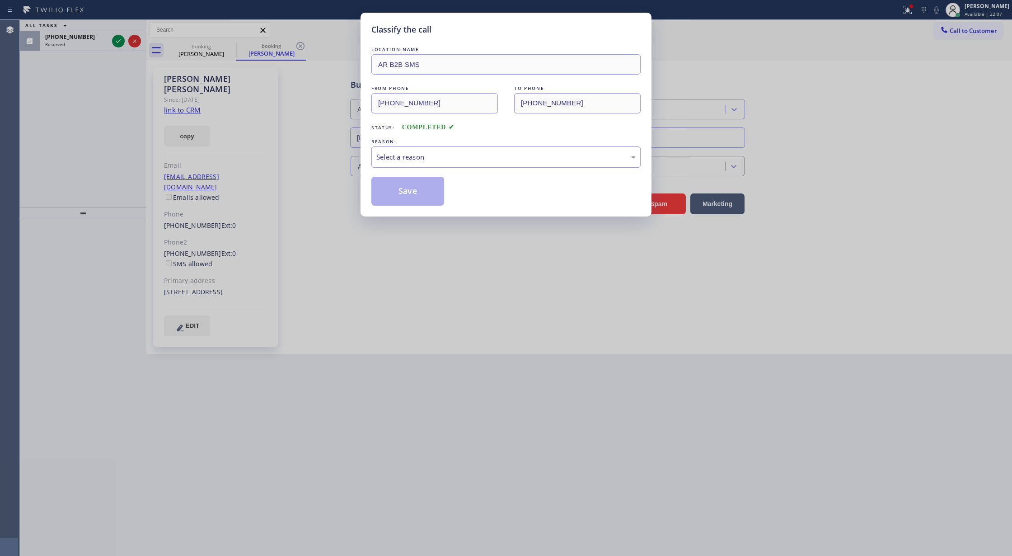
click at [431, 152] on div "Select a reason" at bounding box center [505, 157] width 259 height 10
click at [396, 185] on button "Save" at bounding box center [407, 191] width 73 height 29
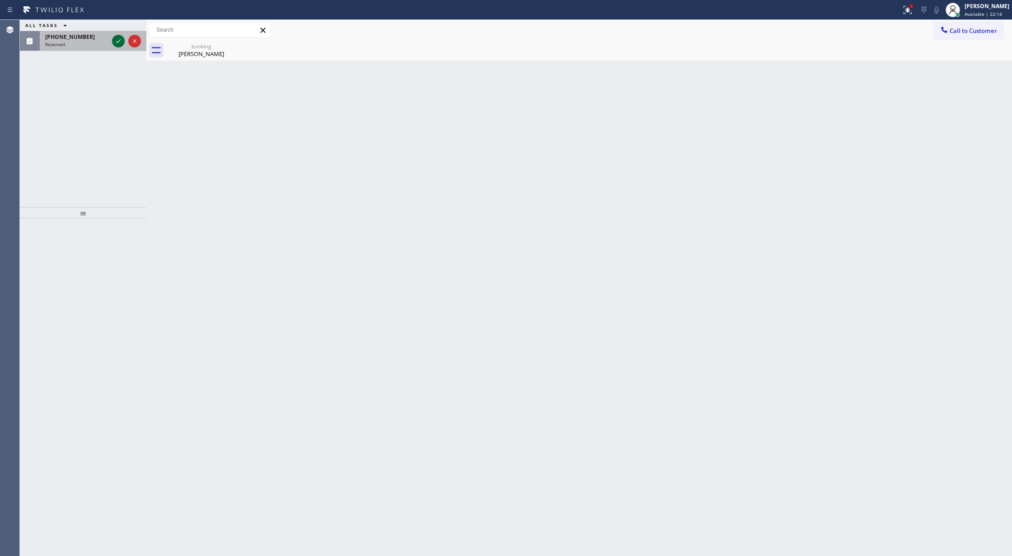
click at [119, 42] on icon at bounding box center [118, 41] width 11 height 11
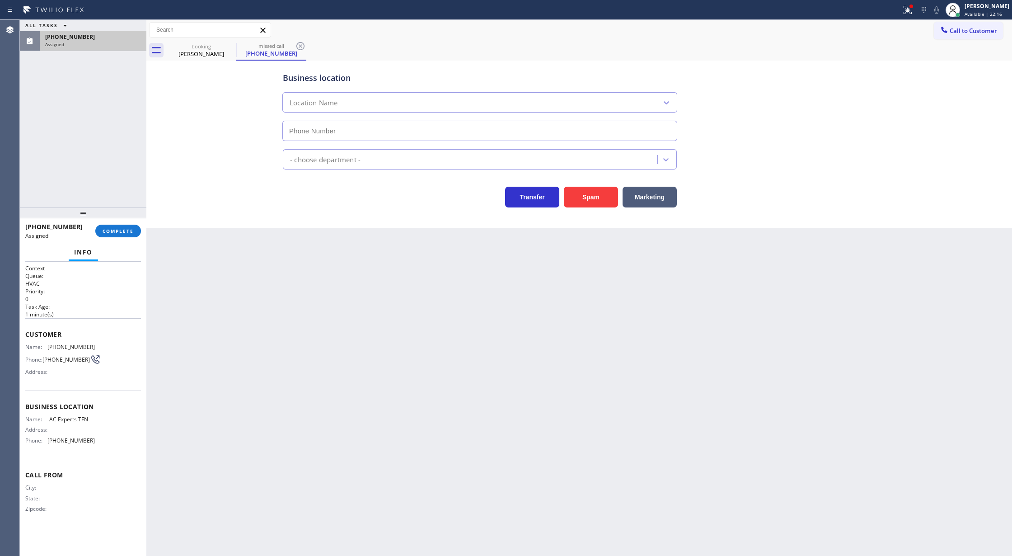
type input "[PHONE_NUMBER]"
click at [117, 230] on span "COMPLETE" at bounding box center [118, 231] width 31 height 6
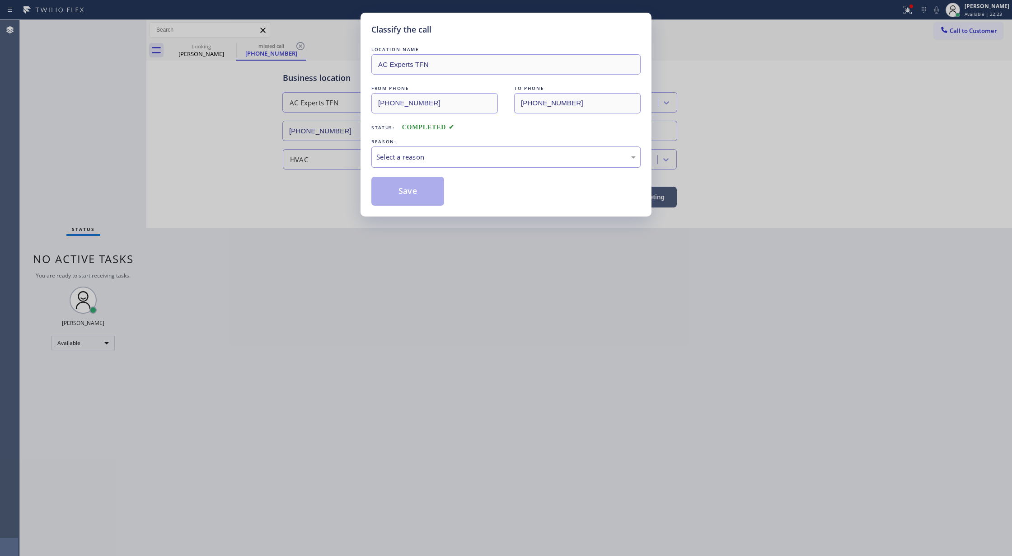
click at [430, 165] on div "Select a reason" at bounding box center [505, 156] width 269 height 21
click at [400, 200] on button "Save" at bounding box center [407, 191] width 73 height 29
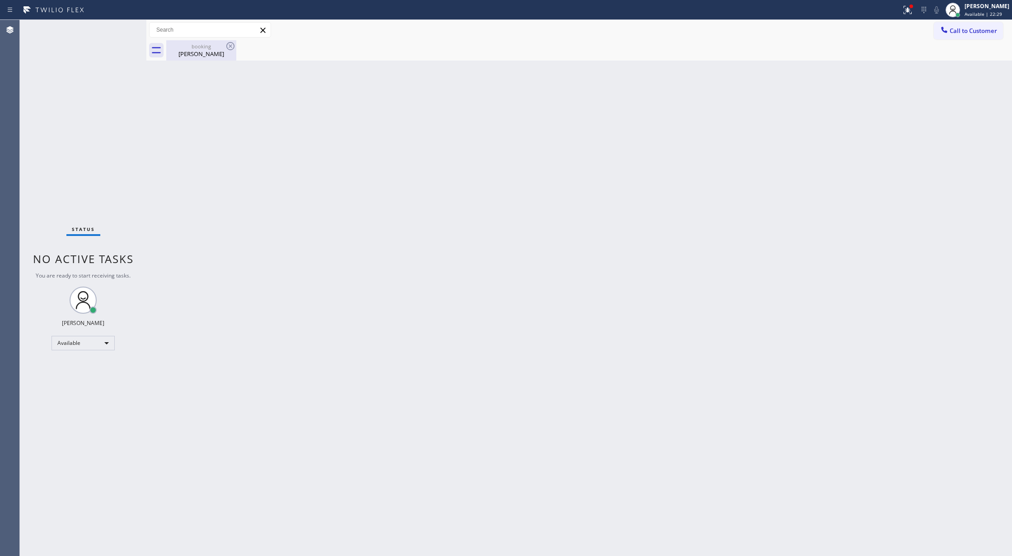
click at [192, 51] on div "[PERSON_NAME]" at bounding box center [201, 54] width 68 height 8
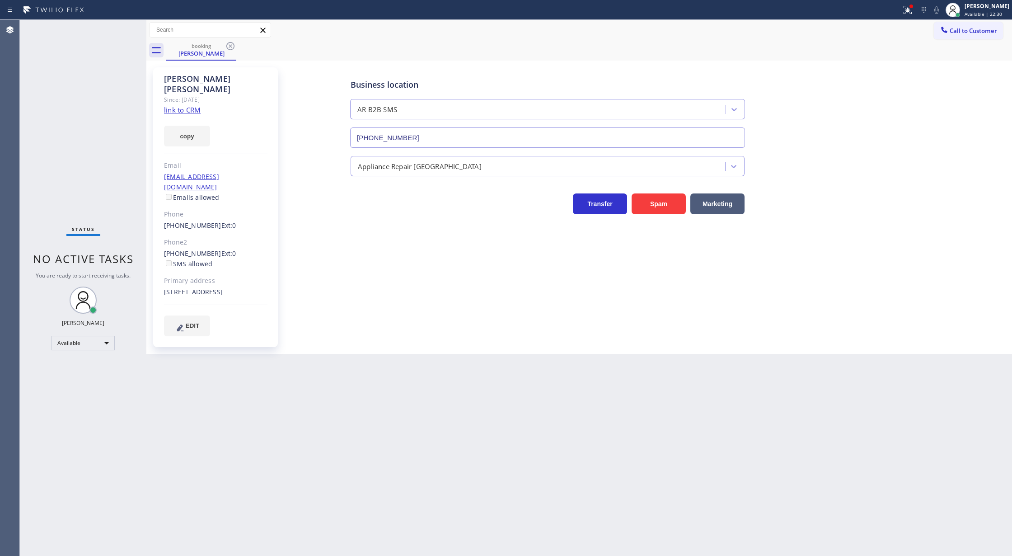
click at [228, 49] on icon at bounding box center [230, 46] width 8 height 8
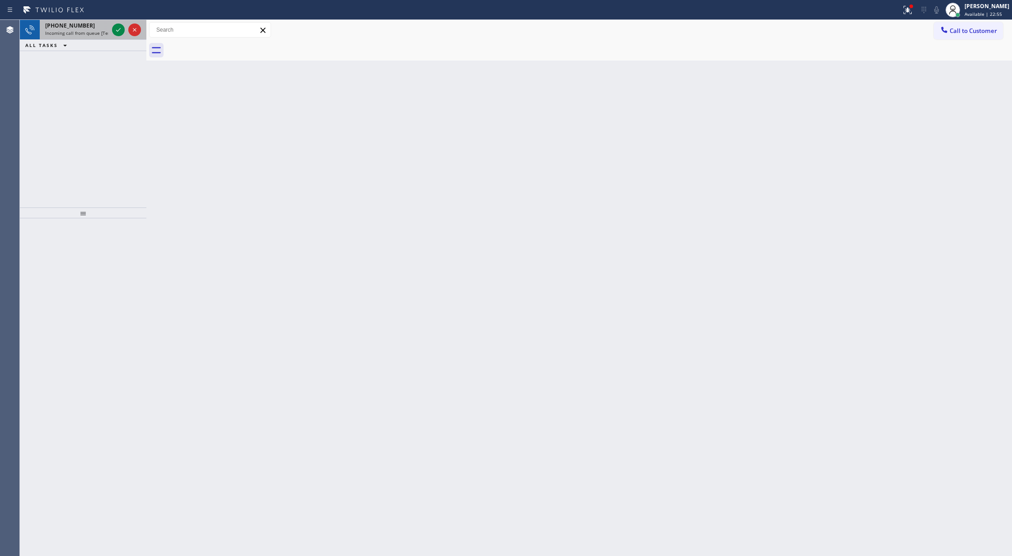
click at [131, 23] on div at bounding box center [126, 30] width 33 height 20
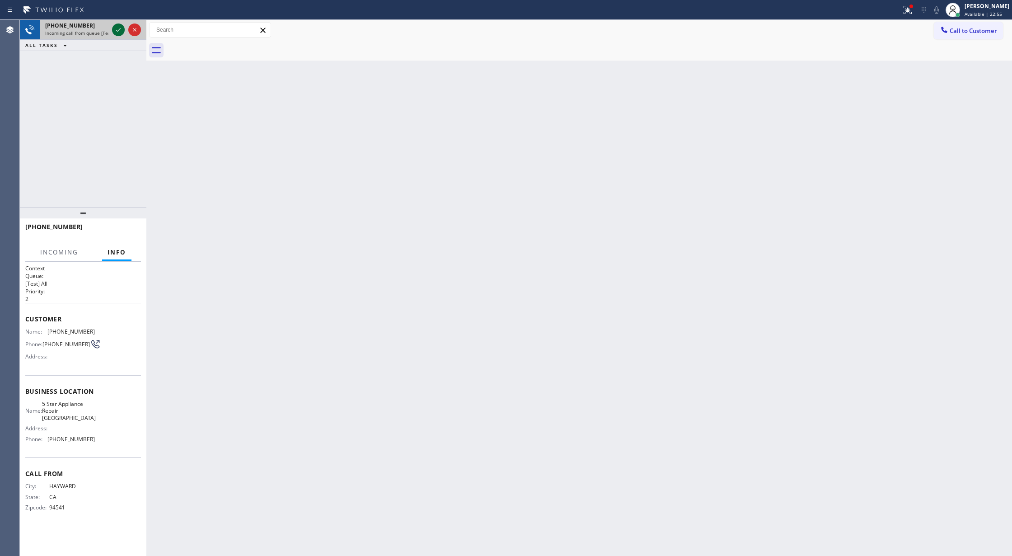
click at [115, 28] on icon at bounding box center [118, 29] width 11 height 11
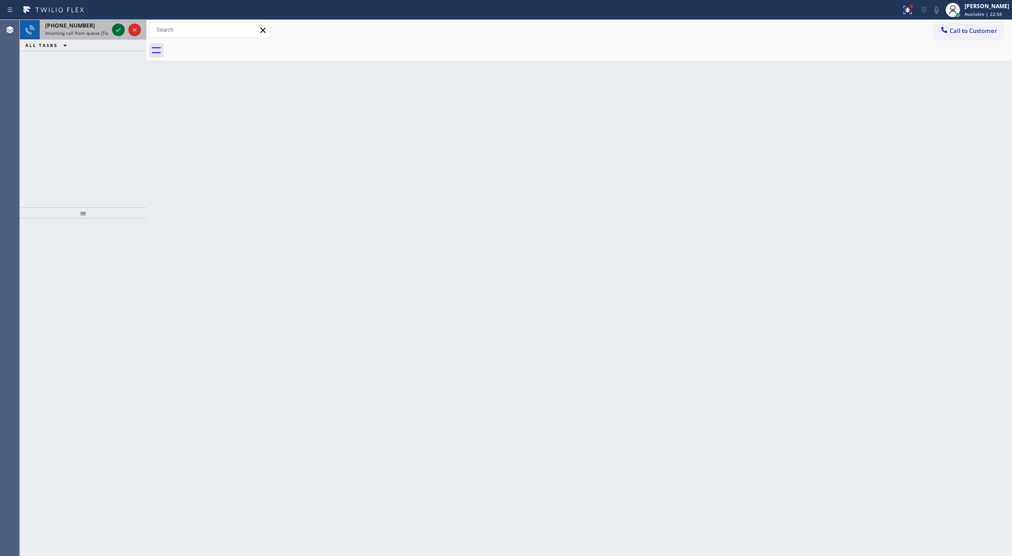
click at [113, 30] on icon at bounding box center [118, 29] width 11 height 11
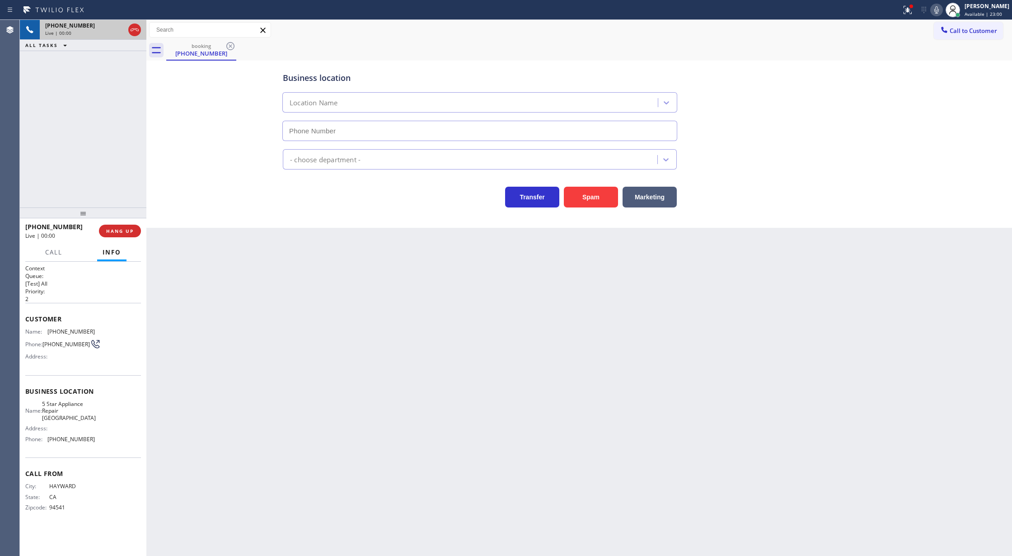
type input "[PHONE_NUMBER]"
click at [586, 201] on button "Spam" at bounding box center [591, 197] width 54 height 21
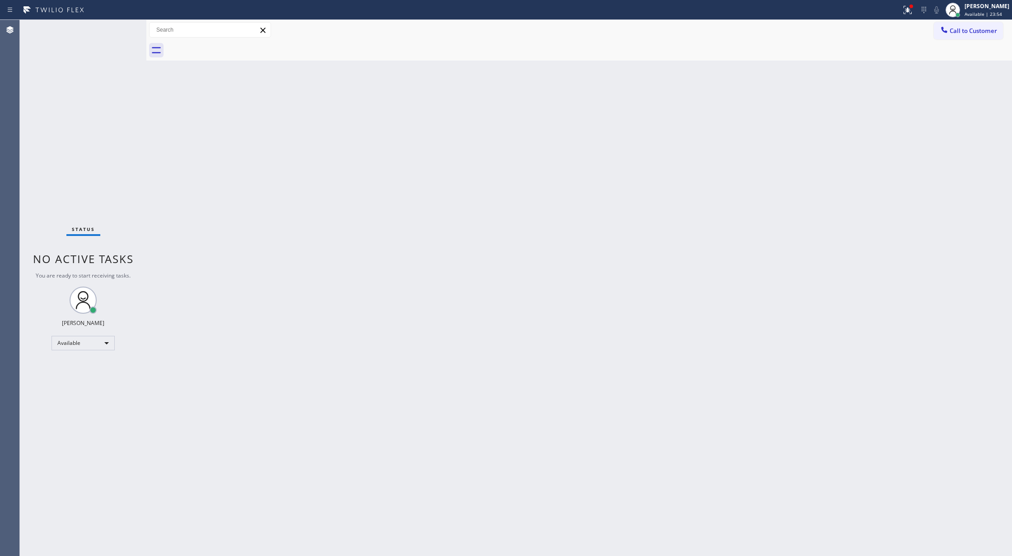
click at [118, 33] on div "Status No active tasks You are ready to start receiving tasks. [PERSON_NAME] Av…" at bounding box center [83, 288] width 127 height 536
click at [119, 30] on div "Status No active tasks You are ready to start receiving tasks. [PERSON_NAME] Av…" at bounding box center [83, 288] width 127 height 536
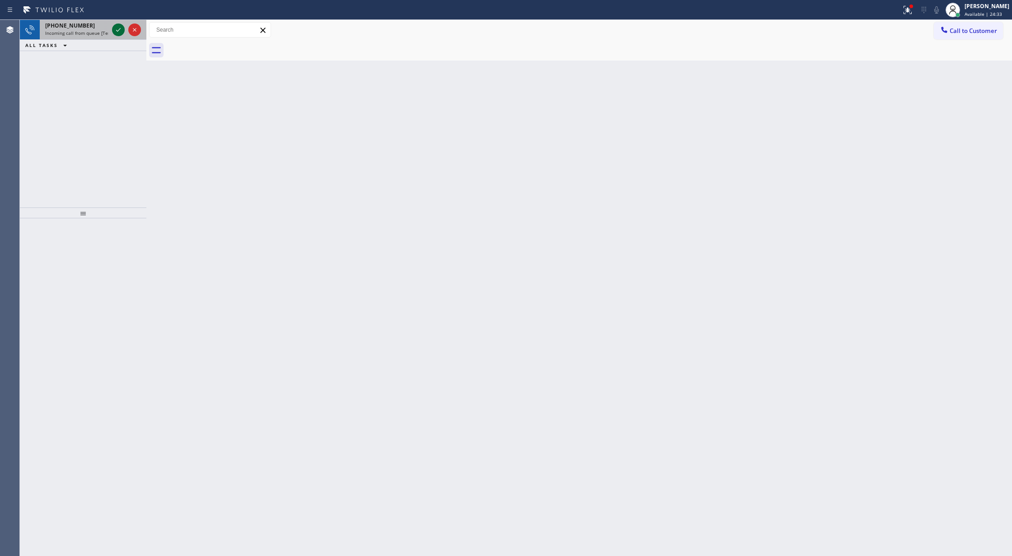
click at [116, 31] on icon at bounding box center [118, 29] width 11 height 11
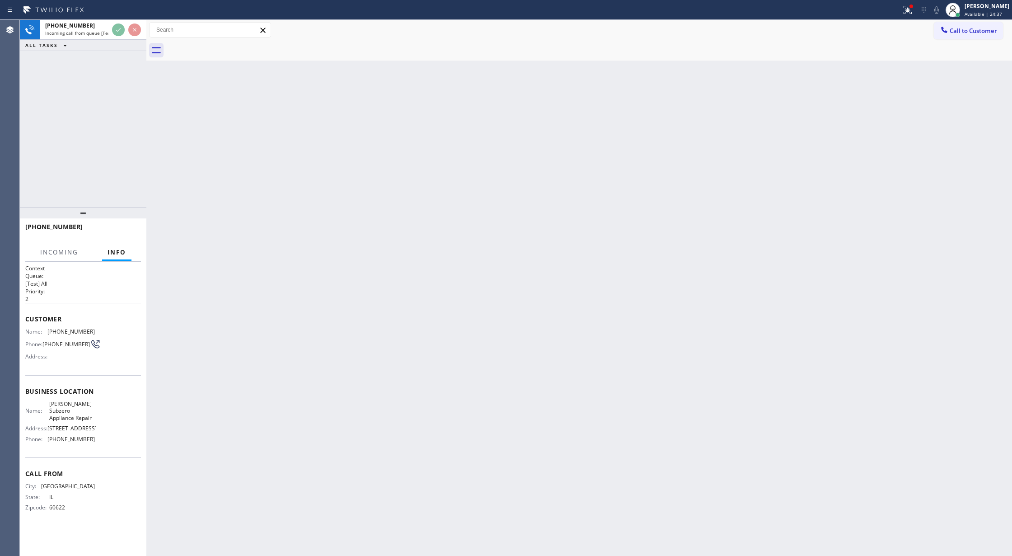
click at [104, 43] on div "ALL TASKS ALL TASKS ACTIVE TASKS TASKS IN WRAP UP" at bounding box center [83, 45] width 127 height 11
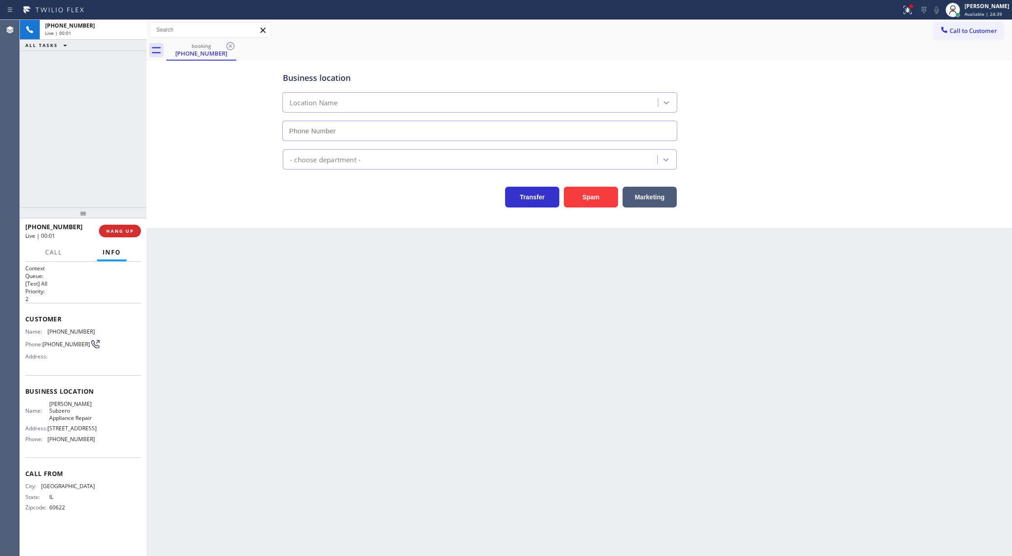
type input "[PHONE_NUMBER]"
click at [120, 225] on div "[PHONE_NUMBER] Wrap up | 00:01 COMPLETE" at bounding box center [83, 230] width 116 height 23
click at [120, 225] on button "COMPLETE" at bounding box center [118, 231] width 46 height 13
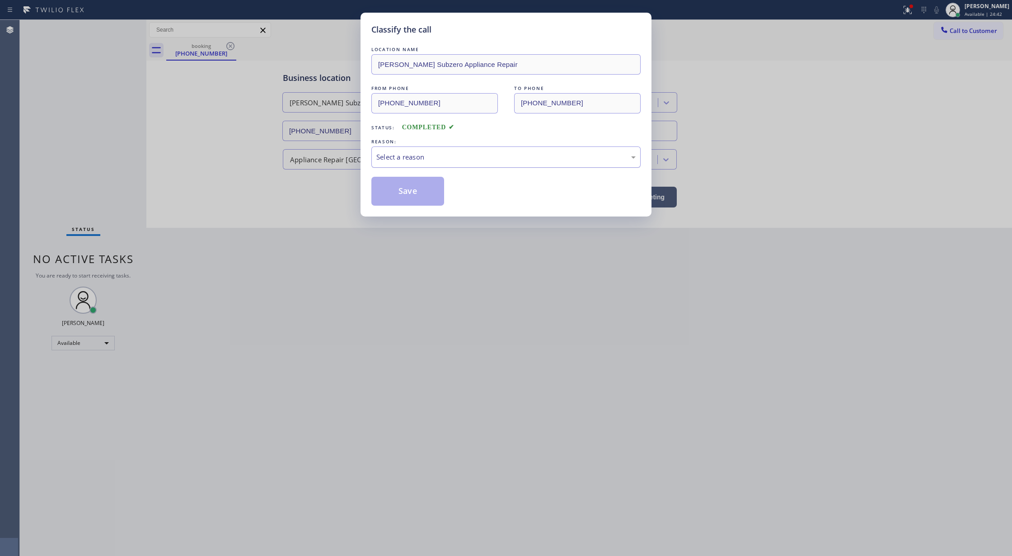
click at [400, 156] on div "Select a reason" at bounding box center [505, 157] width 259 height 10
click at [405, 194] on button "Save" at bounding box center [407, 191] width 73 height 29
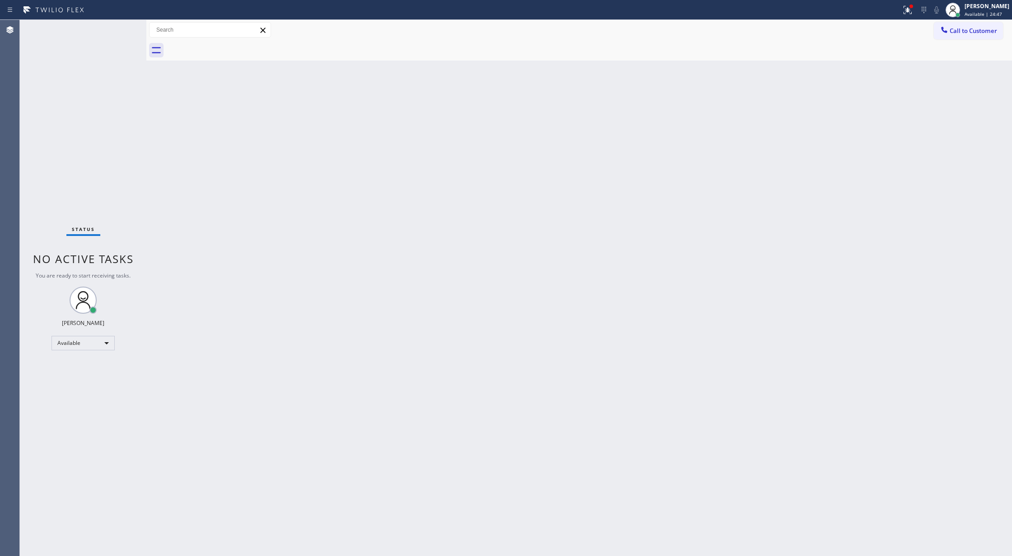
click at [57, 38] on div "Status No active tasks You are ready to start receiving tasks. [PERSON_NAME] Av…" at bounding box center [83, 288] width 127 height 536
click at [114, 26] on div "Status No active tasks You are ready to start receiving tasks. [PERSON_NAME] Av…" at bounding box center [83, 288] width 127 height 536
click at [117, 29] on div "Status No active tasks You are ready to start receiving tasks. [PERSON_NAME] Av…" at bounding box center [83, 288] width 127 height 536
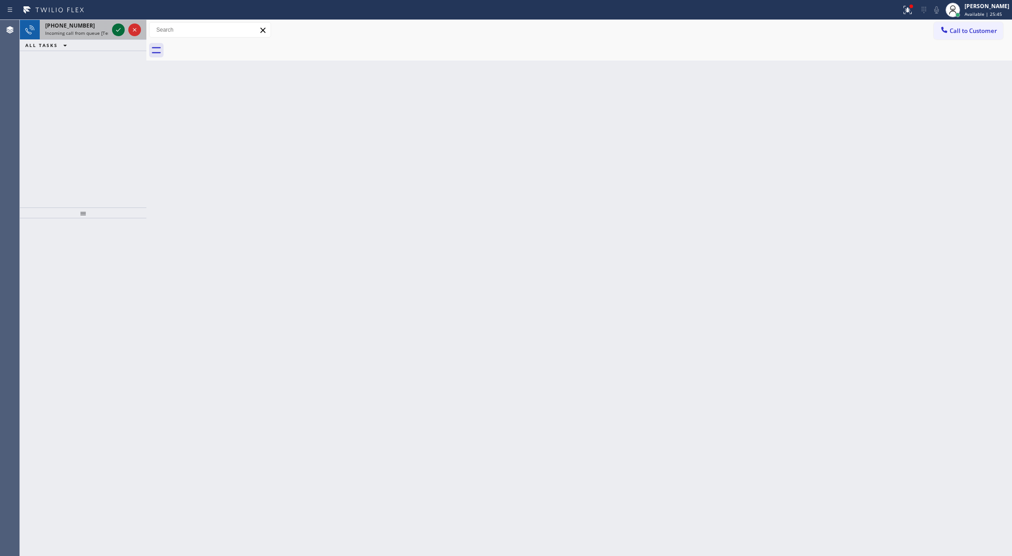
click at [117, 29] on icon at bounding box center [118, 29] width 11 height 11
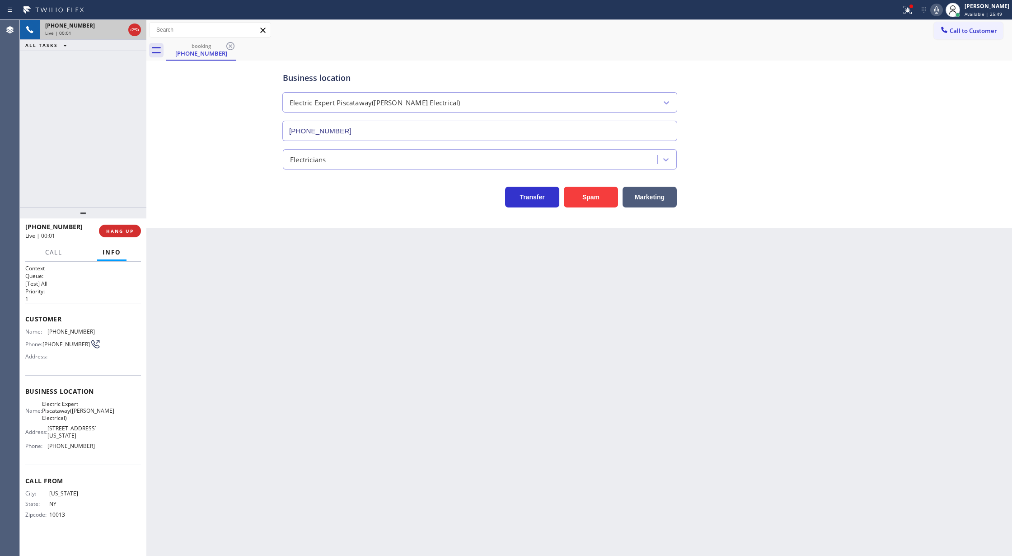
type input "[PHONE_NUMBER]"
click at [112, 230] on span "COMPLETE" at bounding box center [118, 231] width 31 height 6
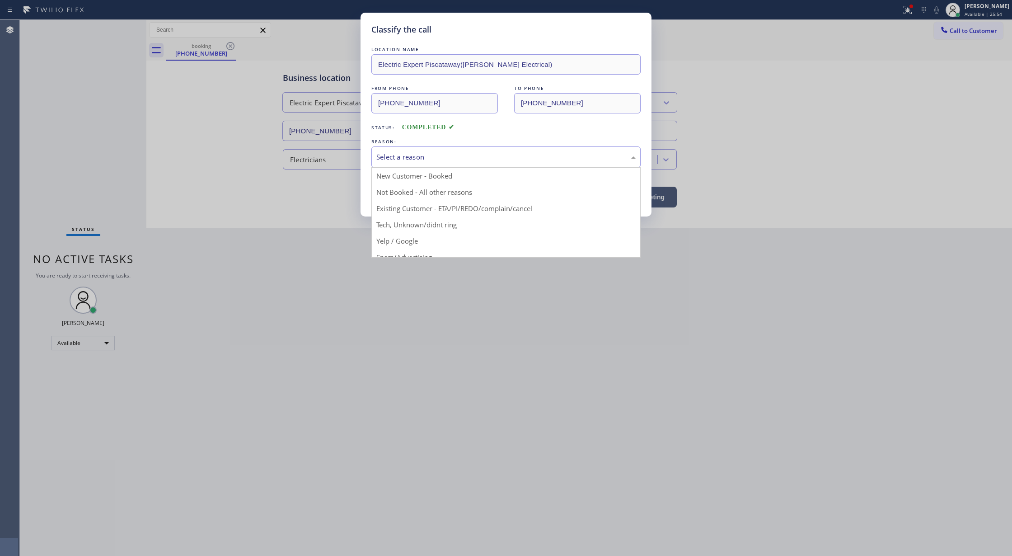
click at [470, 165] on div "Select a reason" at bounding box center [505, 156] width 269 height 21
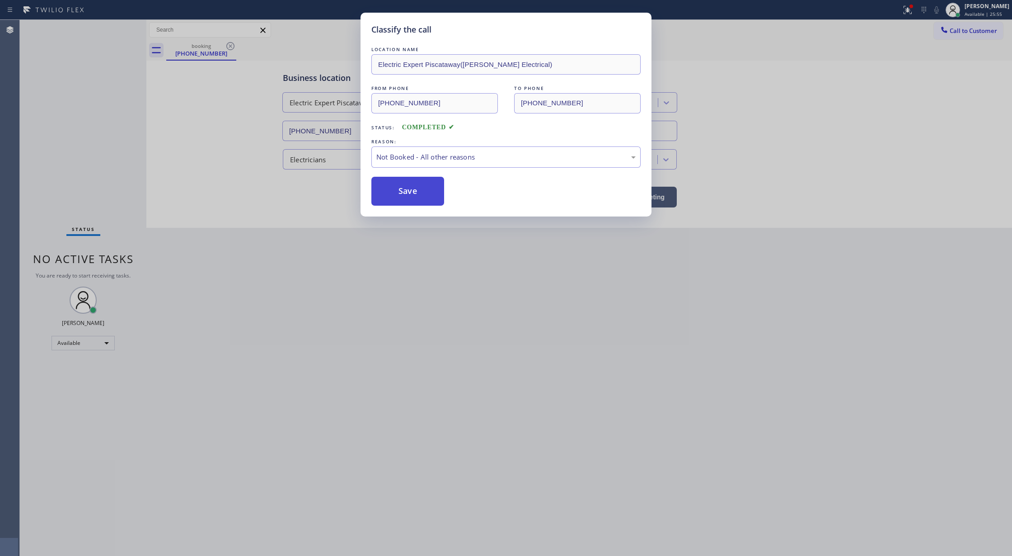
click at [416, 185] on button "Save" at bounding box center [407, 191] width 73 height 29
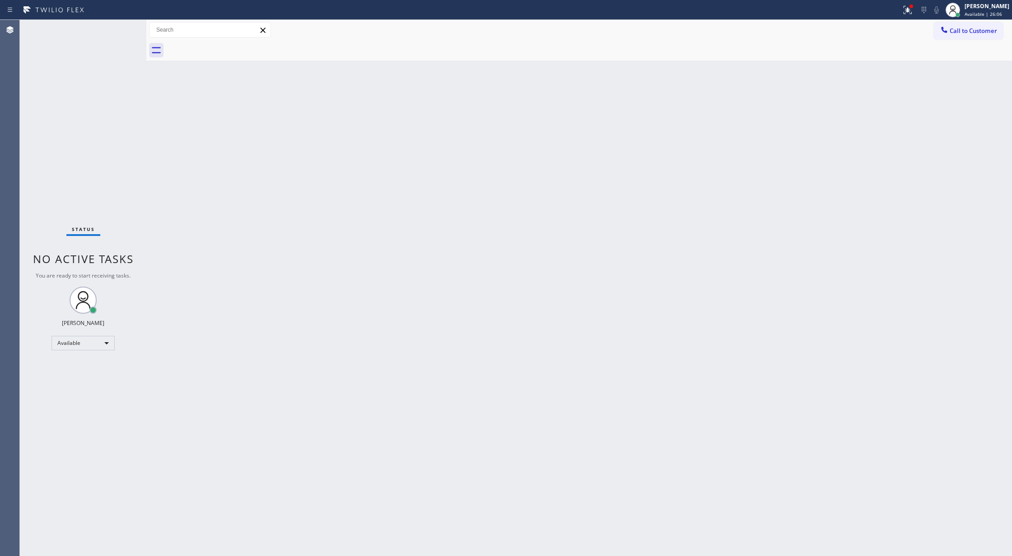
click at [118, 23] on div "Status No active tasks You are ready to start receiving tasks. [PERSON_NAME] Av…" at bounding box center [83, 288] width 127 height 536
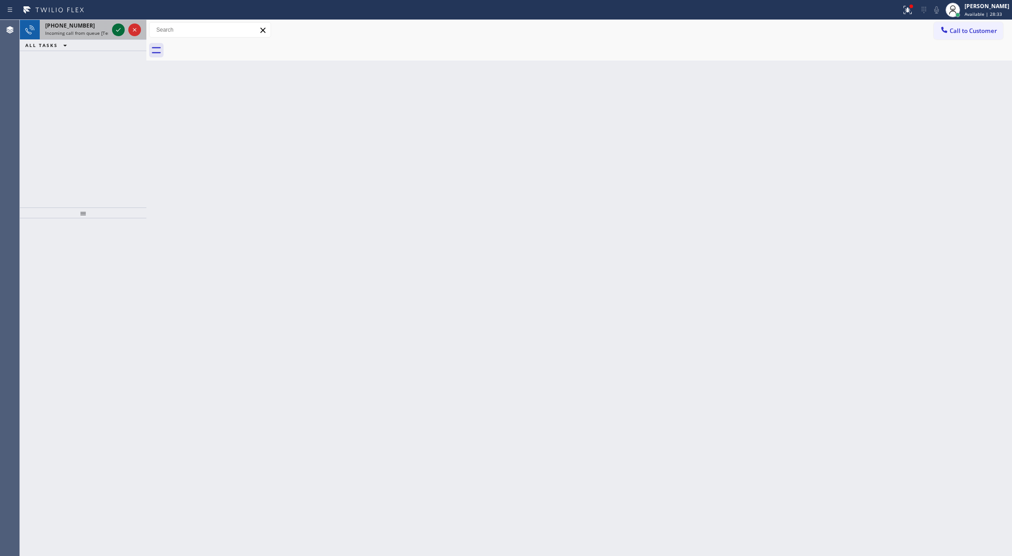
click at [119, 29] on icon at bounding box center [118, 29] width 11 height 11
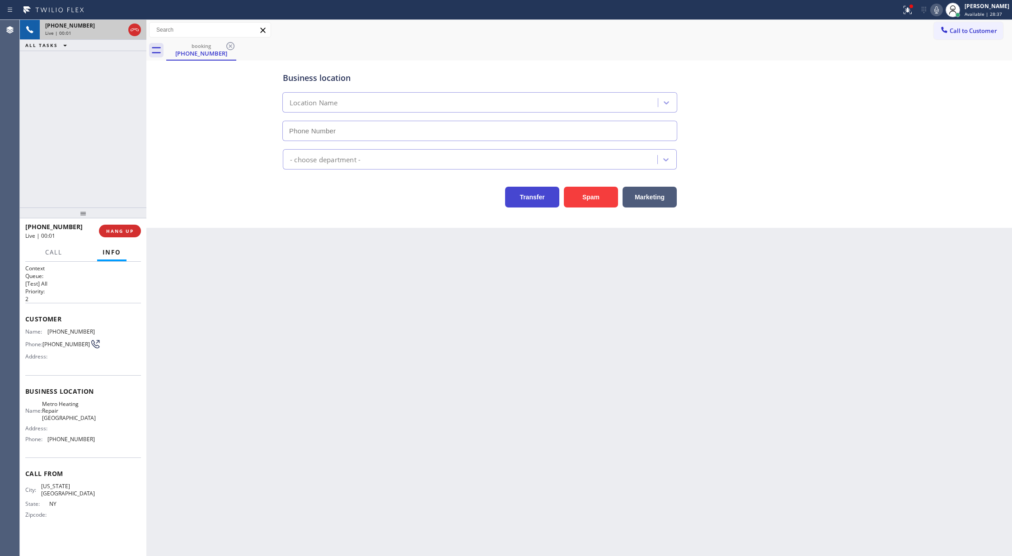
type input "[PHONE_NUMBER]"
click at [581, 196] on button "Spam" at bounding box center [591, 197] width 54 height 21
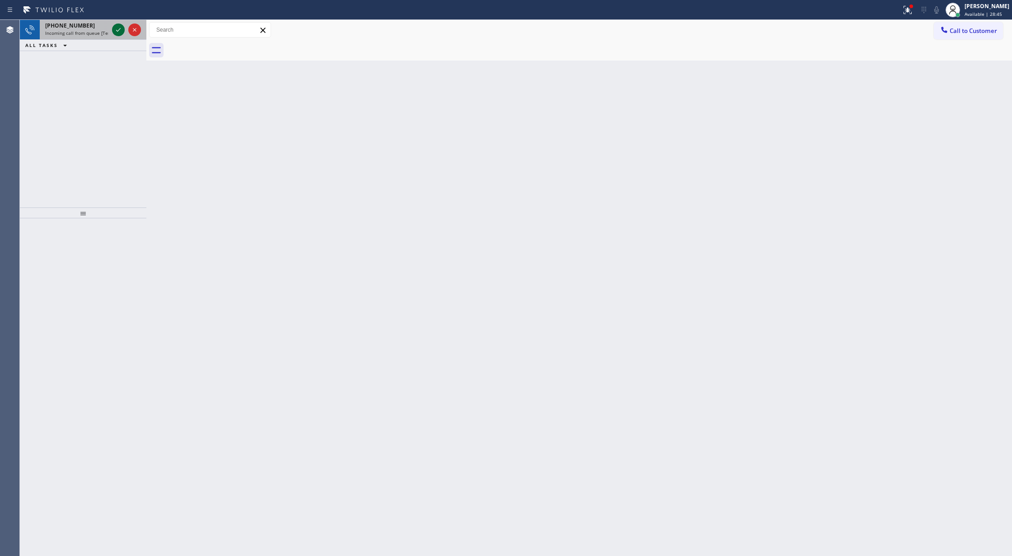
click at [116, 29] on icon at bounding box center [118, 29] width 11 height 11
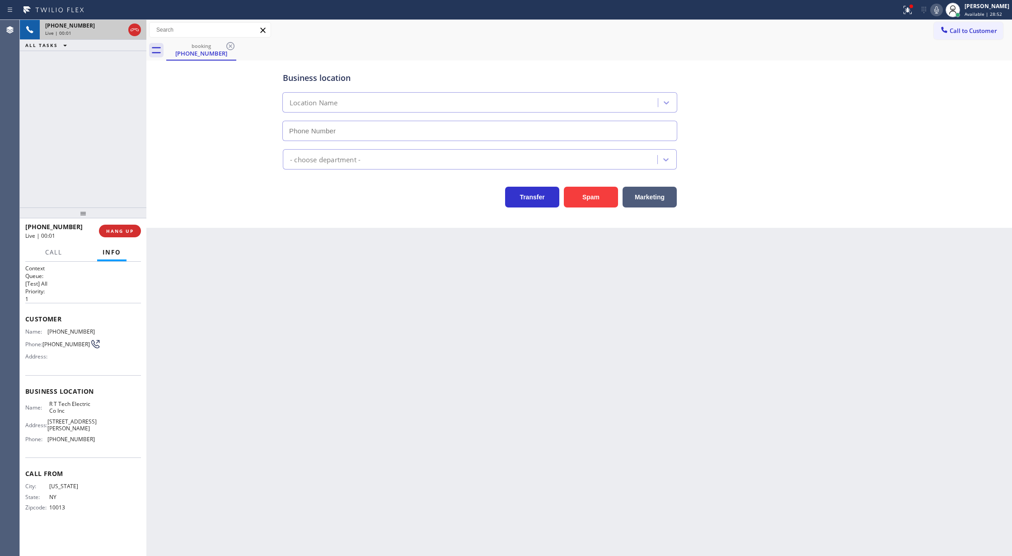
type input "[PHONE_NUMBER]"
click at [112, 228] on span "COMPLETE" at bounding box center [118, 231] width 31 height 6
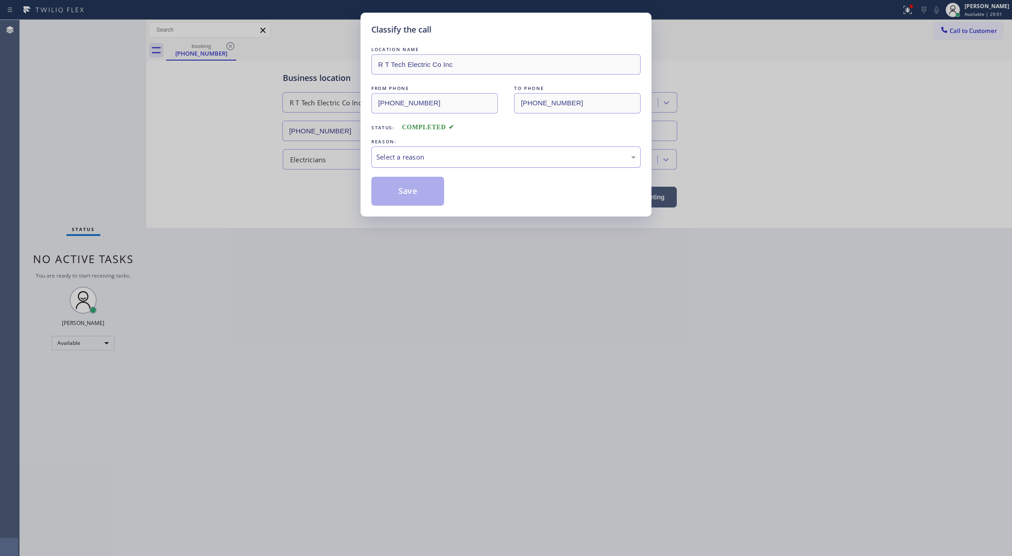
drag, startPoint x: 422, startPoint y: 161, endPoint x: 425, endPoint y: 167, distance: 6.5
click at [425, 165] on div "Select a reason" at bounding box center [505, 156] width 269 height 21
click at [386, 218] on div "Classify the call LOCATION NAME R T Tech Electric Co Inc FROM PHONE [PHONE_NUMB…" at bounding box center [506, 278] width 1012 height 556
click at [405, 181] on button "Save" at bounding box center [407, 191] width 73 height 29
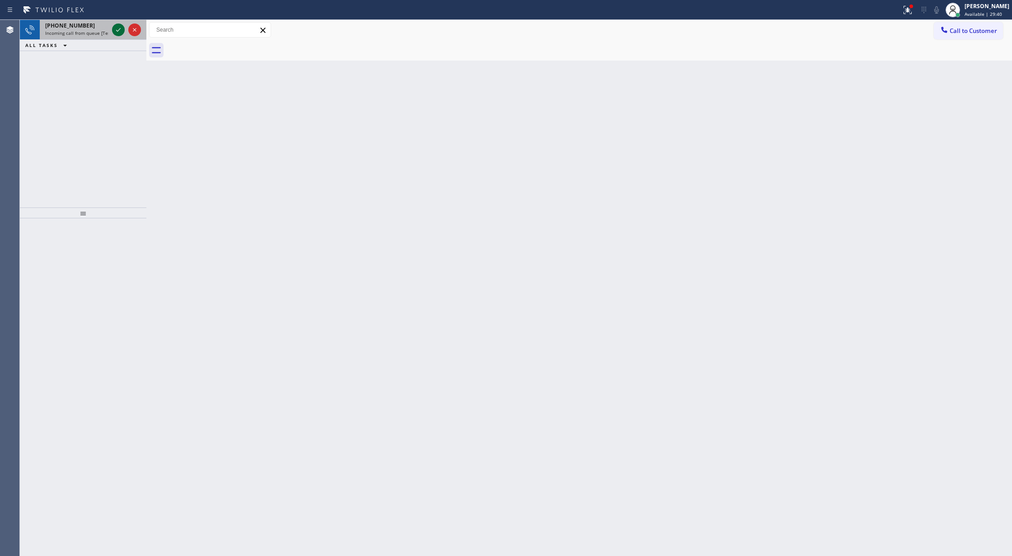
drag, startPoint x: 120, startPoint y: 26, endPoint x: 114, endPoint y: 31, distance: 8.0
click at [120, 27] on icon at bounding box center [118, 29] width 11 height 11
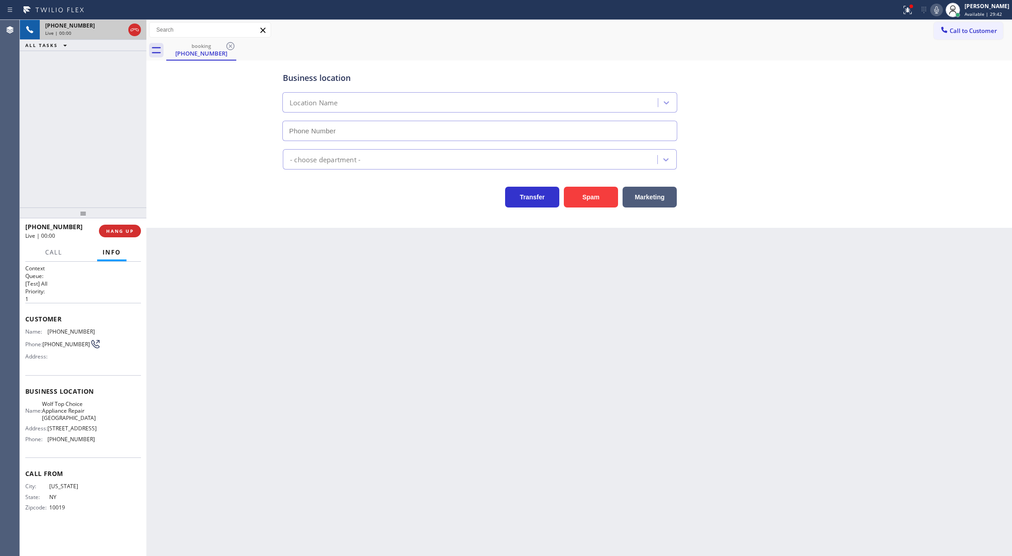
type input "[PHONE_NUMBER]"
click at [591, 200] on button "Spam" at bounding box center [591, 197] width 54 height 21
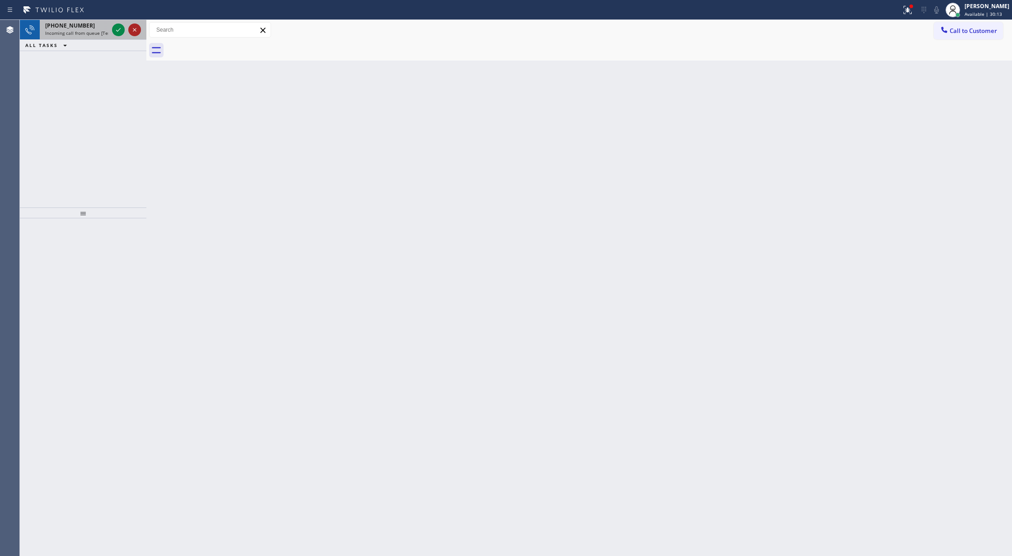
click at [132, 29] on icon at bounding box center [134, 29] width 11 height 11
click at [123, 26] on icon at bounding box center [118, 29] width 11 height 11
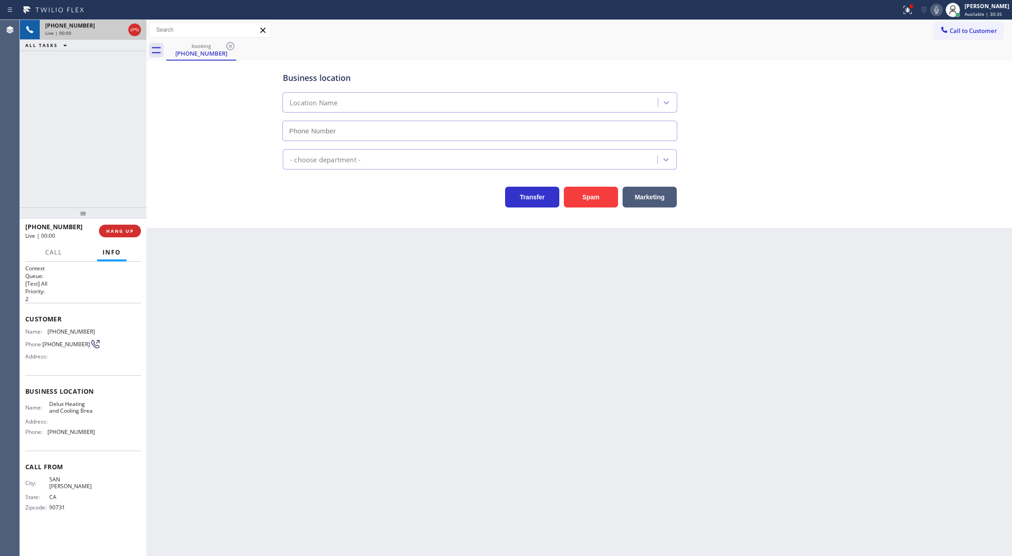
type input "[PHONE_NUMBER]"
click at [133, 243] on div "[PHONE_NUMBER] Live | 00:05 HANG UP" at bounding box center [83, 230] width 127 height 25
click at [130, 230] on span "HANG UP" at bounding box center [120, 231] width 28 height 6
click at [109, 231] on span "COMPLETE" at bounding box center [118, 231] width 31 height 6
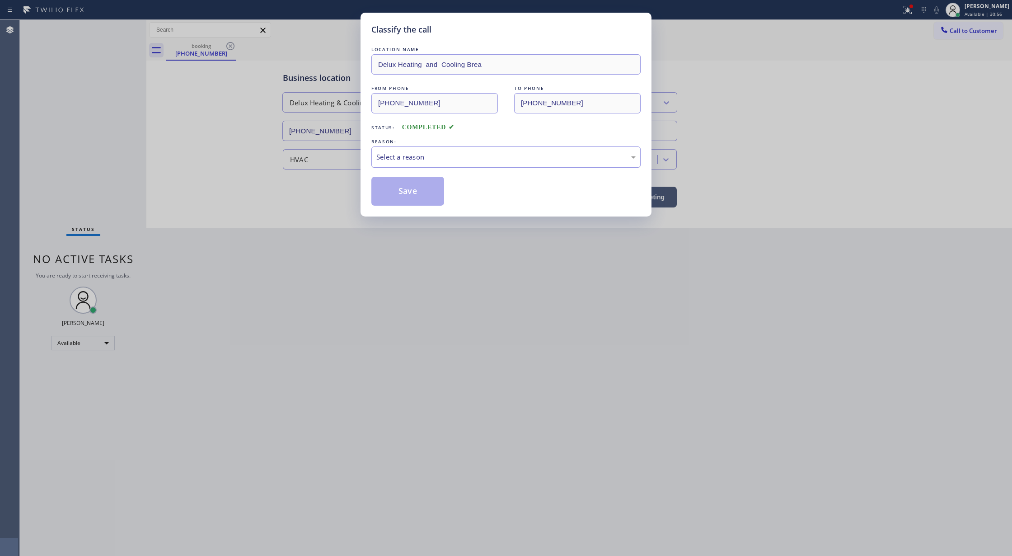
click at [441, 155] on div "Select a reason" at bounding box center [505, 157] width 259 height 10
click at [405, 195] on button "Save" at bounding box center [407, 191] width 73 height 29
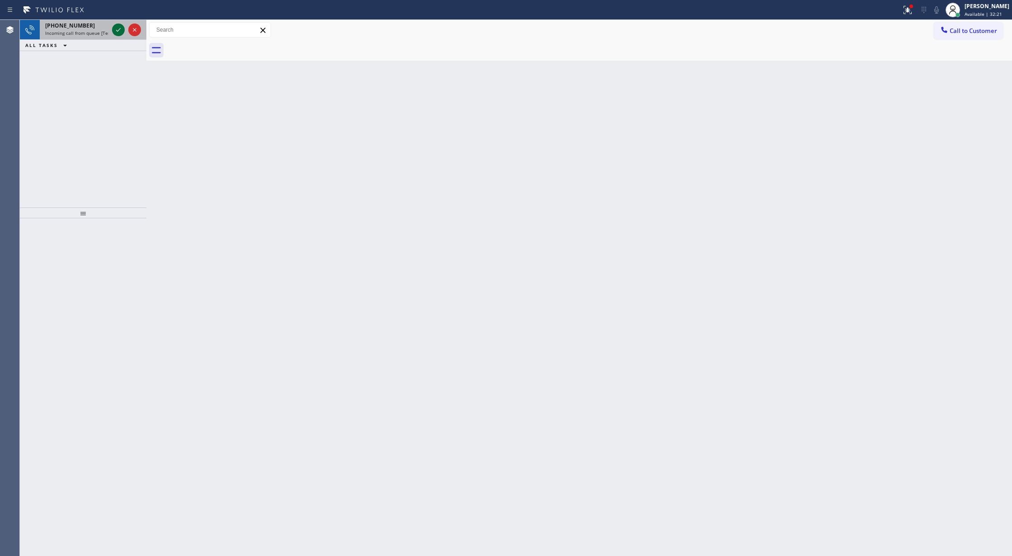
click at [116, 29] on icon at bounding box center [118, 29] width 11 height 11
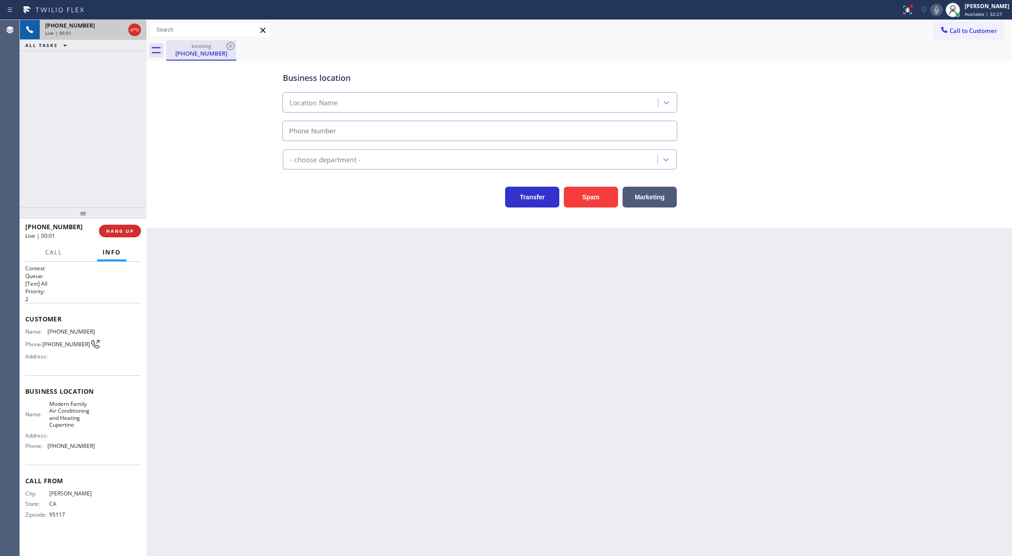
type input "[PHONE_NUMBER]"
click at [595, 200] on button "Spam" at bounding box center [591, 197] width 54 height 21
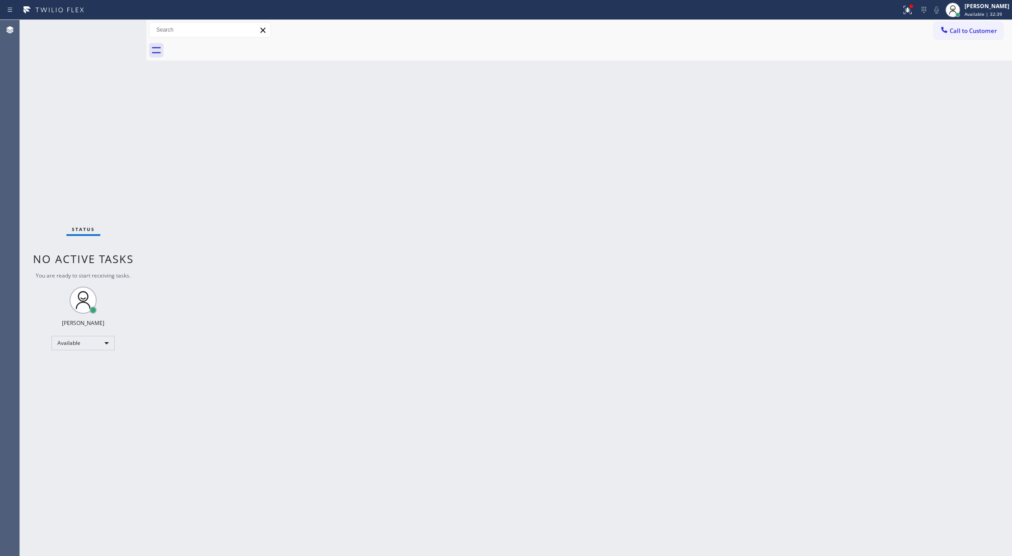
click at [114, 38] on div "Status No active tasks You are ready to start receiving tasks. [PERSON_NAME] Av…" at bounding box center [83, 288] width 127 height 536
click at [113, 35] on div "Status No active tasks You are ready to start receiving tasks. [PERSON_NAME] Av…" at bounding box center [83, 288] width 127 height 536
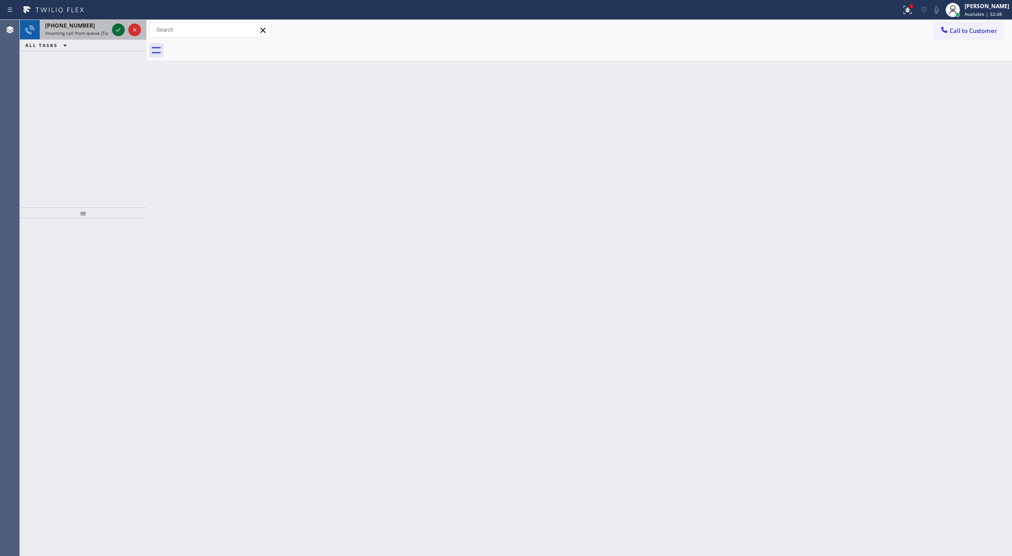
click at [118, 29] on icon at bounding box center [118, 29] width 11 height 11
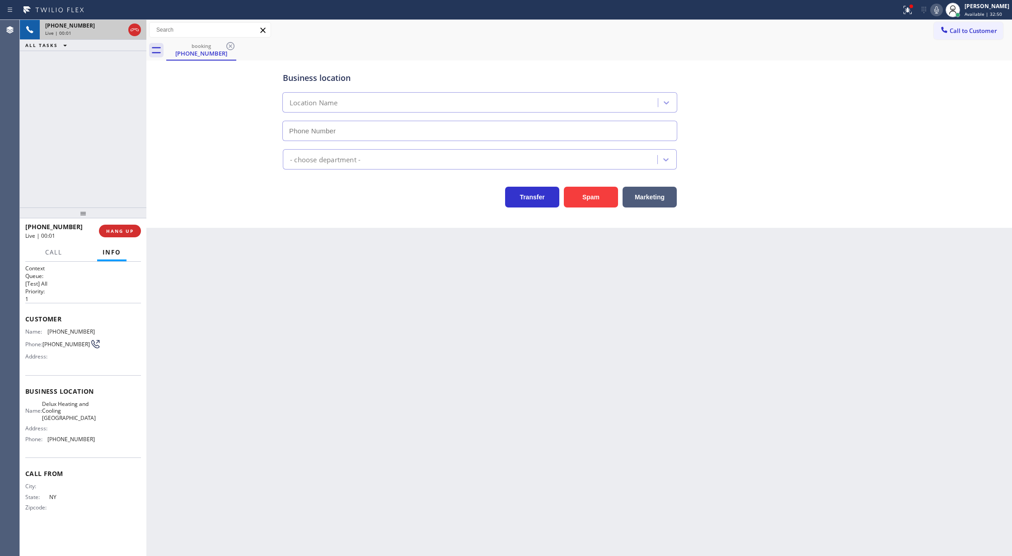
type input "[PHONE_NUMBER]"
click at [594, 197] on button "Spam" at bounding box center [591, 197] width 54 height 21
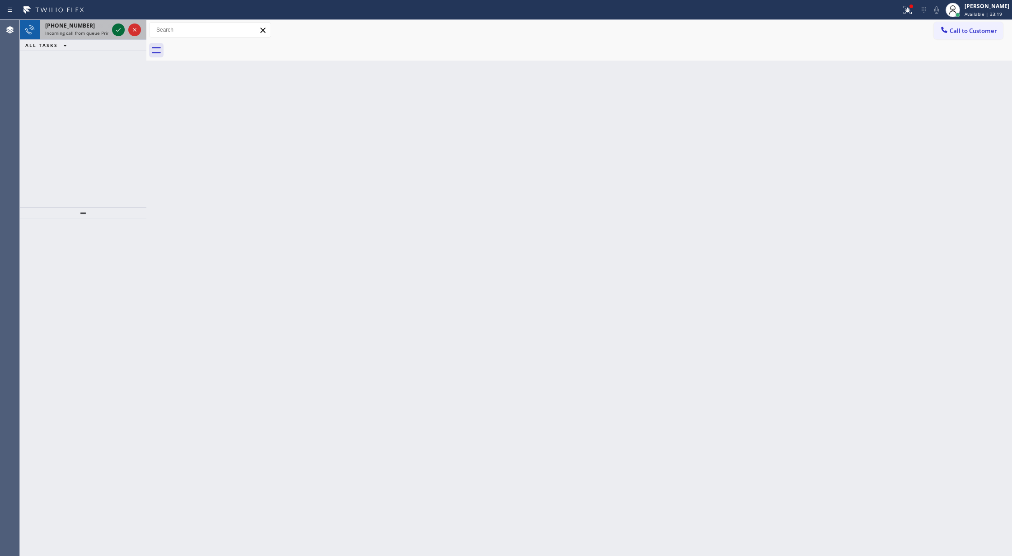
click at [119, 23] on button at bounding box center [118, 29] width 13 height 13
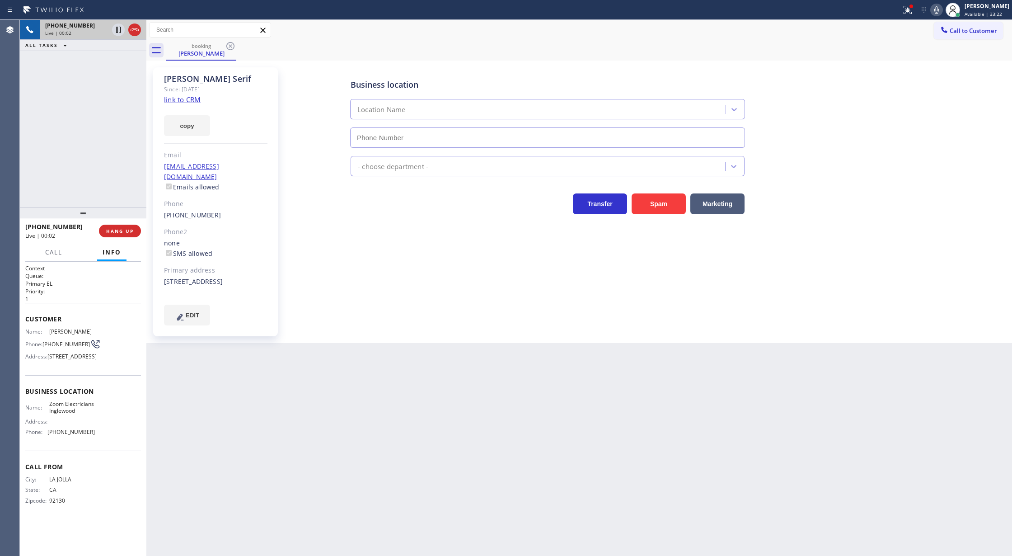
type input "[PHONE_NUMBER]"
click at [181, 103] on link "link to CRM" at bounding box center [182, 99] width 37 height 9
click at [108, 230] on span "COMPLETE" at bounding box center [118, 231] width 31 height 6
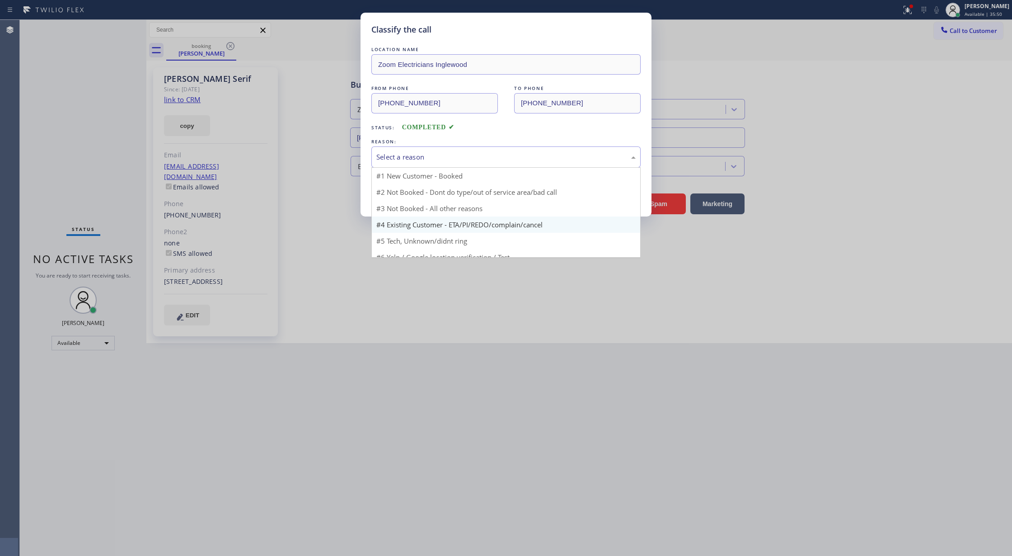
drag, startPoint x: 431, startPoint y: 155, endPoint x: 427, endPoint y: 205, distance: 50.8
click at [429, 156] on div "Select a reason" at bounding box center [505, 157] width 259 height 10
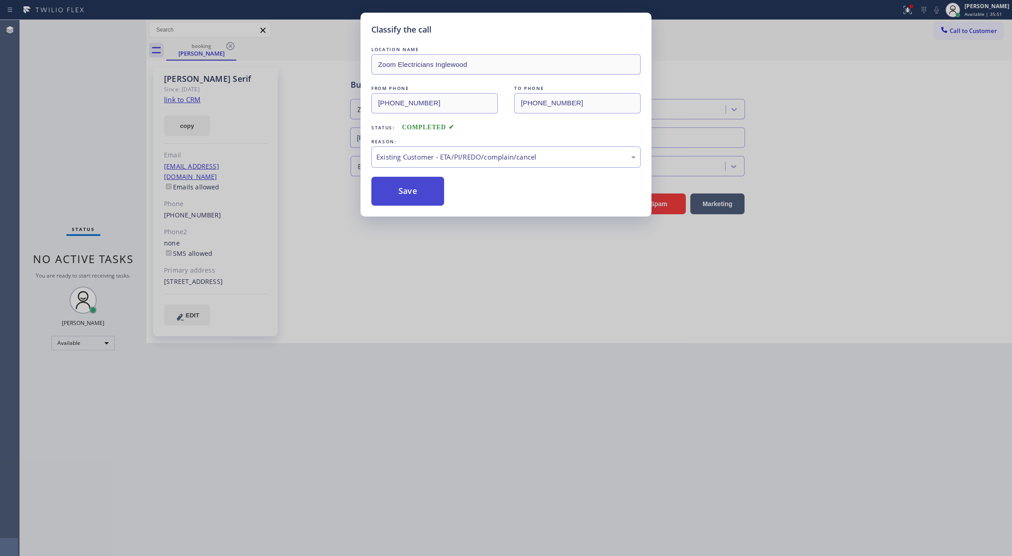
click at [385, 184] on button "Save" at bounding box center [407, 191] width 73 height 29
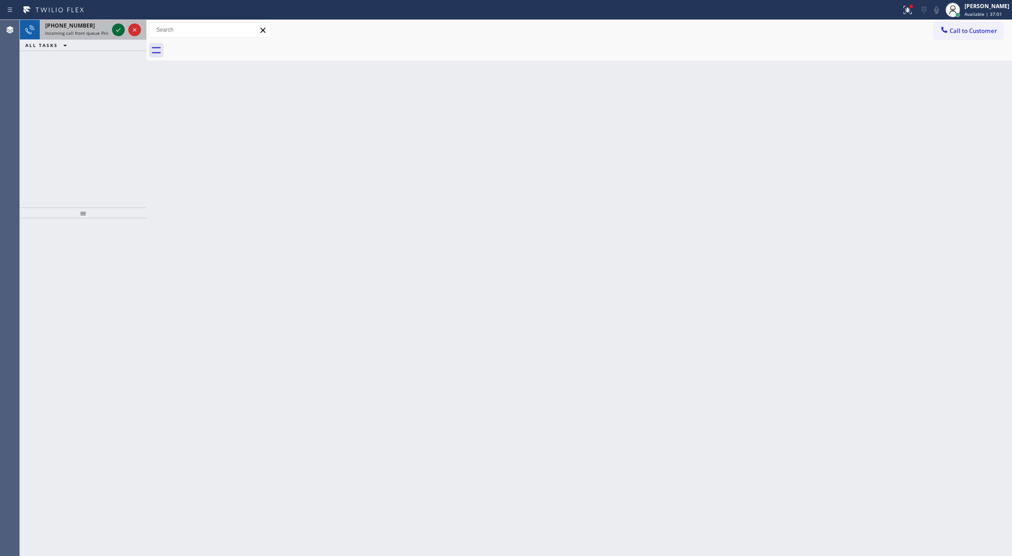
click at [117, 27] on icon at bounding box center [118, 29] width 11 height 11
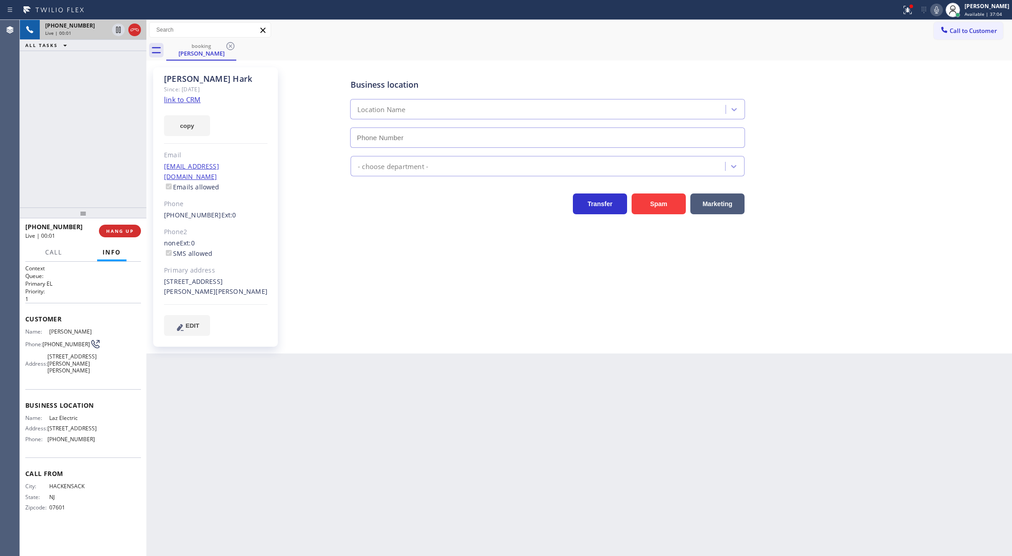
type input "[PHONE_NUMBER]"
click at [179, 98] on link "link to CRM" at bounding box center [182, 99] width 37 height 9
click at [942, 9] on icon at bounding box center [936, 10] width 11 height 11
drag, startPoint x: 940, startPoint y: 9, endPoint x: 830, endPoint y: 165, distance: 190.8
click at [939, 9] on icon at bounding box center [936, 10] width 11 height 11
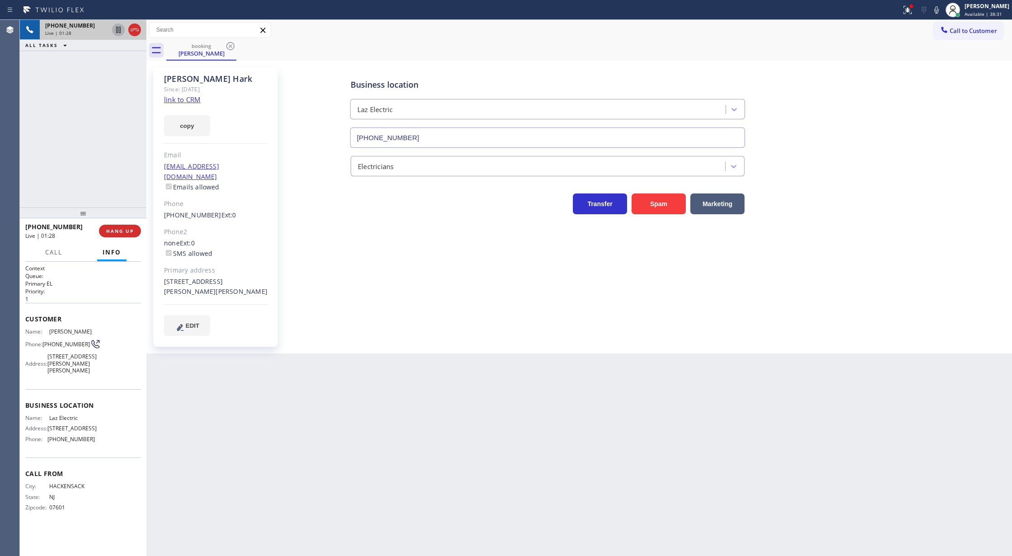
click at [113, 30] on icon at bounding box center [118, 29] width 11 height 11
type input "[PHONE_NUMBER]"
click at [939, 8] on icon at bounding box center [936, 10] width 11 height 11
click at [941, 8] on icon at bounding box center [936, 10] width 11 height 11
click at [118, 31] on icon at bounding box center [118, 29] width 11 height 11
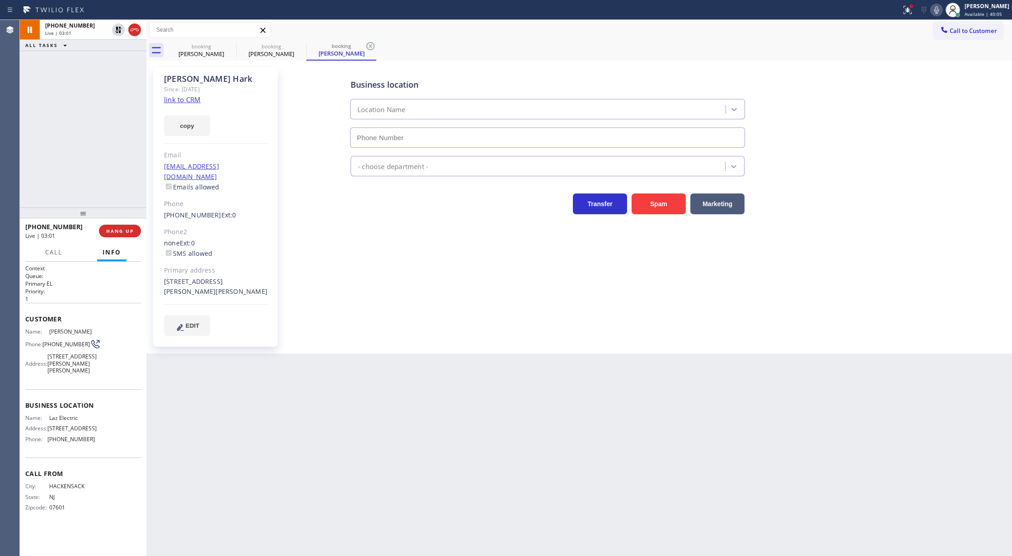
type input "[PHONE_NUMBER]"
drag, startPoint x: 944, startPoint y: 9, endPoint x: 874, endPoint y: 66, distance: 90.0
click at [942, 9] on icon at bounding box center [936, 10] width 11 height 11
click at [940, 9] on rect at bounding box center [936, 9] width 6 height 6
drag, startPoint x: 941, startPoint y: 10, endPoint x: 917, endPoint y: 102, distance: 95.2
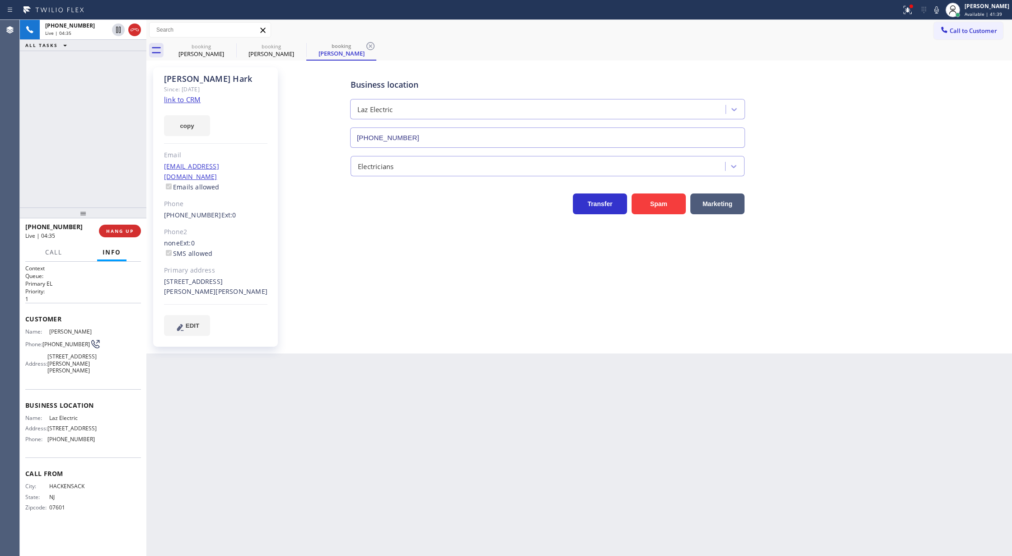
click at [941, 10] on icon at bounding box center [936, 10] width 11 height 11
click at [942, 13] on icon at bounding box center [936, 10] width 11 height 11
click at [942, 10] on icon at bounding box center [936, 10] width 11 height 11
drag, startPoint x: 941, startPoint y: 12, endPoint x: 917, endPoint y: 49, distance: 43.9
click at [941, 12] on icon at bounding box center [936, 10] width 11 height 11
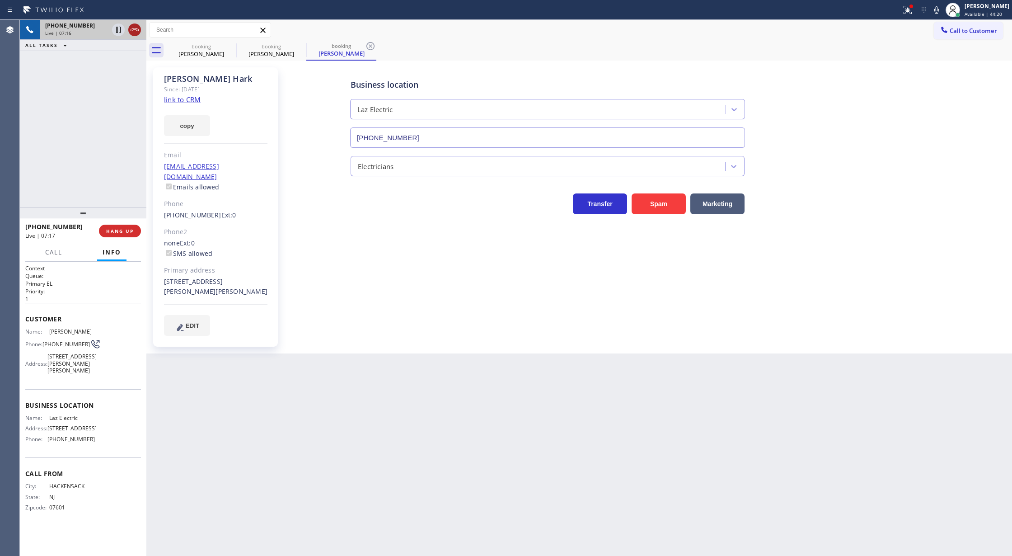
click at [133, 33] on icon at bounding box center [134, 29] width 11 height 11
click at [113, 235] on button "COMPLETE" at bounding box center [118, 231] width 46 height 13
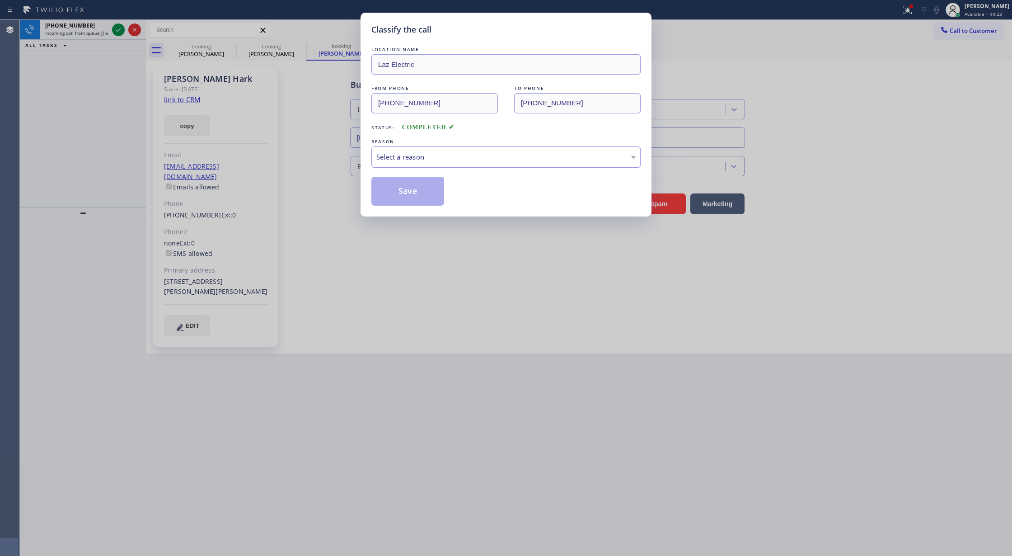
click at [404, 157] on div "Select a reason" at bounding box center [505, 157] width 259 height 10
click at [402, 192] on button "Save" at bounding box center [407, 191] width 73 height 29
click at [409, 187] on button "Save" at bounding box center [407, 191] width 73 height 29
drag, startPoint x: 408, startPoint y: 187, endPoint x: 400, endPoint y: 189, distance: 7.9
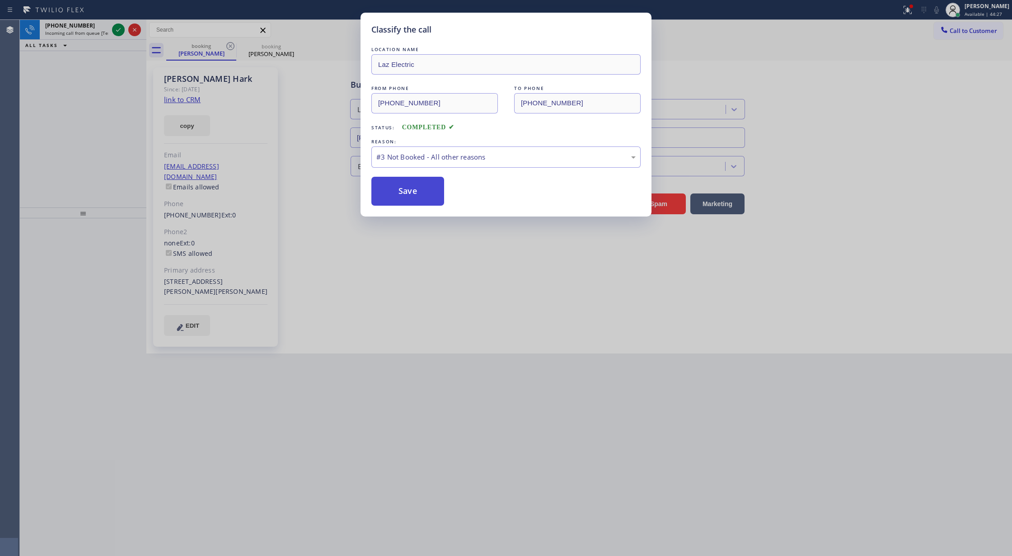
click at [407, 187] on button "Save" at bounding box center [407, 191] width 73 height 29
click at [403, 187] on button "Save" at bounding box center [407, 191] width 73 height 29
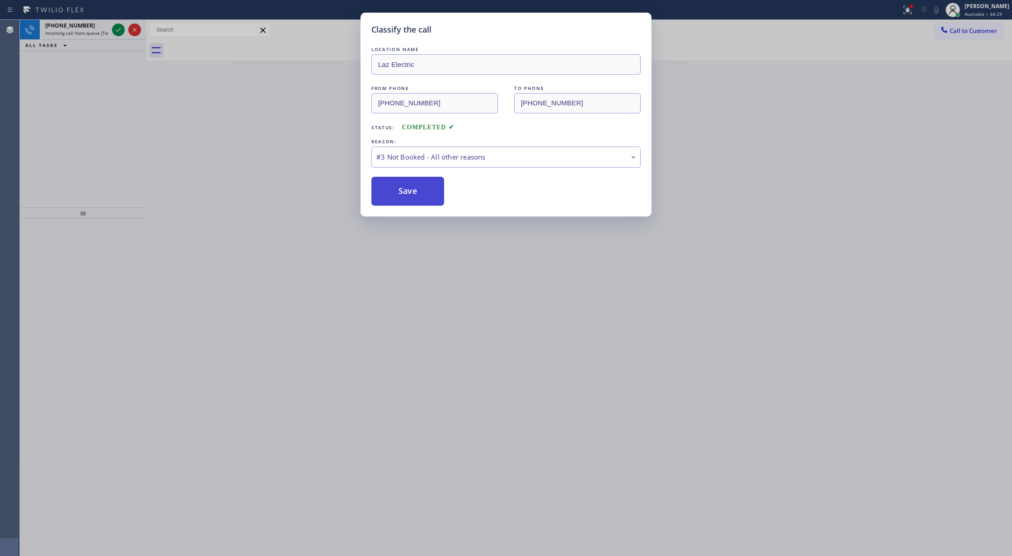
click at [418, 192] on button "Save" at bounding box center [407, 191] width 73 height 29
click at [412, 187] on button "Save" at bounding box center [407, 191] width 73 height 29
click at [411, 187] on button "Save" at bounding box center [407, 191] width 73 height 29
click at [409, 188] on button "Save" at bounding box center [407, 191] width 73 height 29
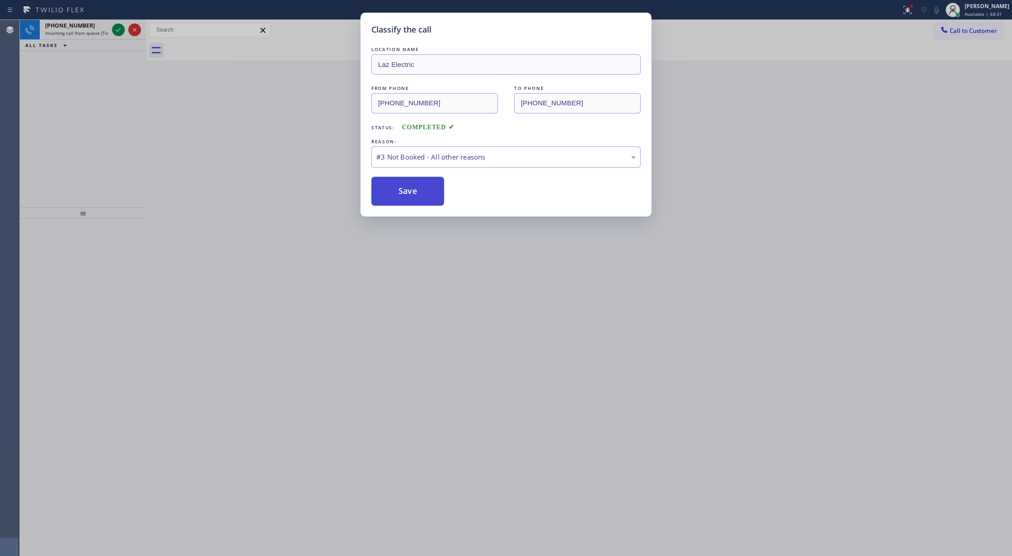
click at [409, 188] on button "Save" at bounding box center [407, 191] width 73 height 29
click at [407, 190] on button "Save" at bounding box center [407, 191] width 73 height 29
click at [407, 193] on button "Save" at bounding box center [407, 191] width 73 height 29
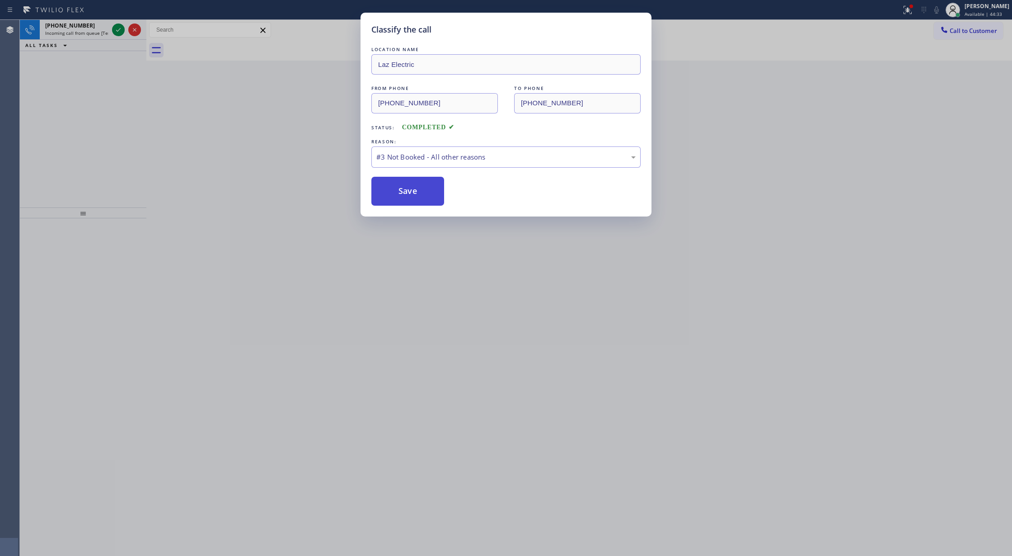
click at [407, 193] on button "Save" at bounding box center [407, 191] width 73 height 29
click at [408, 193] on button "Save" at bounding box center [407, 191] width 73 height 29
click at [409, 192] on button "Save" at bounding box center [407, 191] width 73 height 29
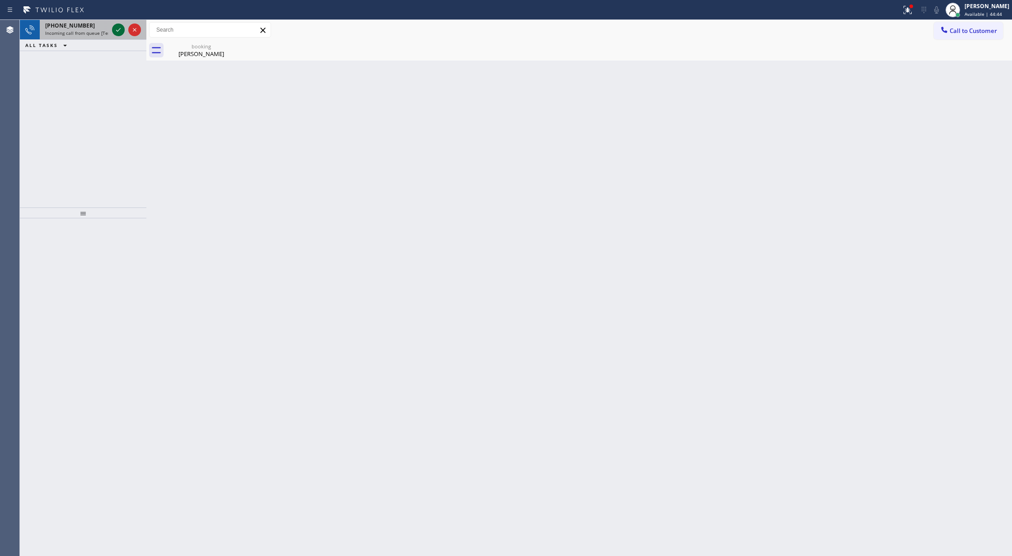
click at [116, 26] on icon at bounding box center [118, 29] width 11 height 11
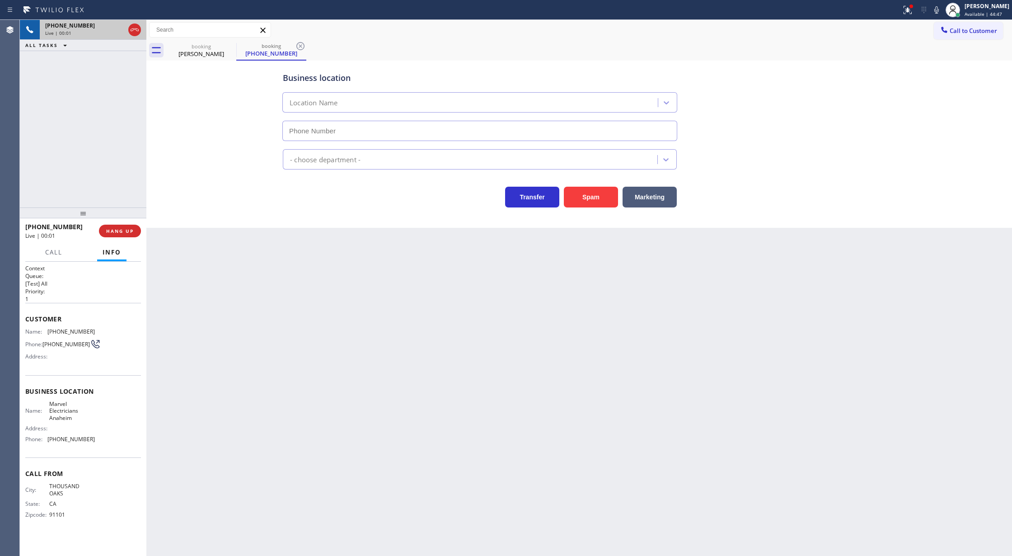
type input "[PHONE_NUMBER]"
click at [591, 198] on button "Spam" at bounding box center [591, 197] width 54 height 21
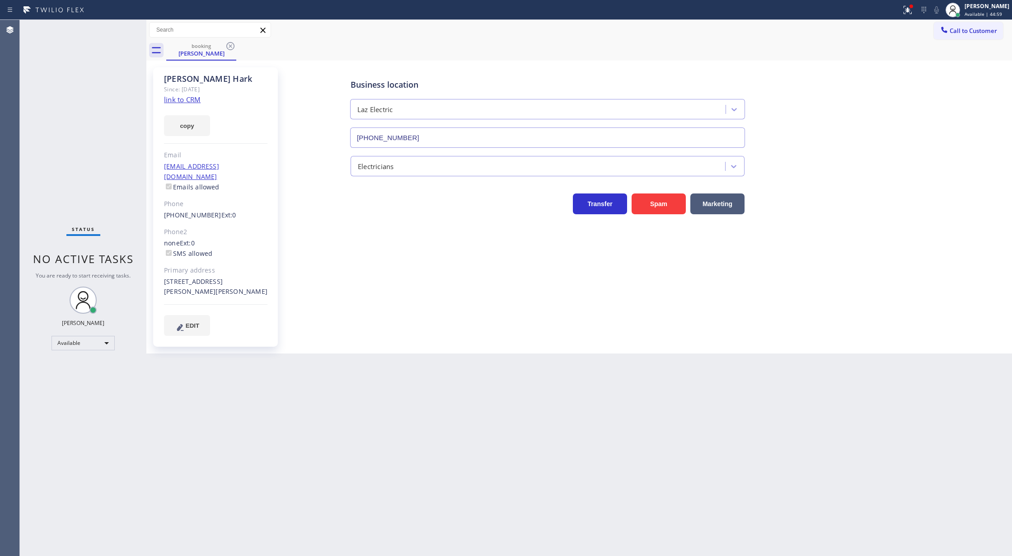
click at [82, 101] on div "Status No active tasks You are ready to start receiving tasks. [PERSON_NAME] Av…" at bounding box center [83, 288] width 127 height 536
click at [230, 46] on icon at bounding box center [230, 46] width 8 height 8
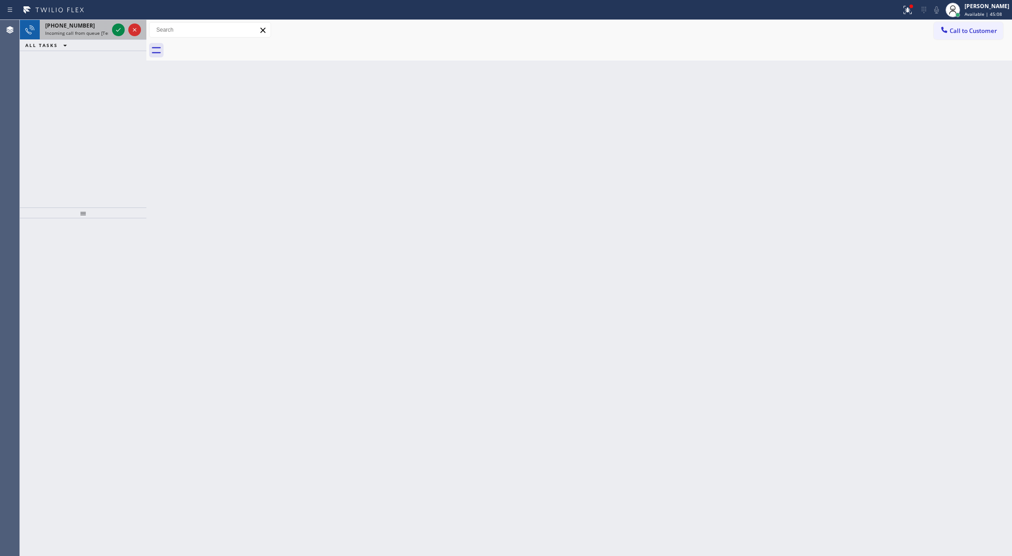
click at [116, 37] on div at bounding box center [126, 30] width 33 height 20
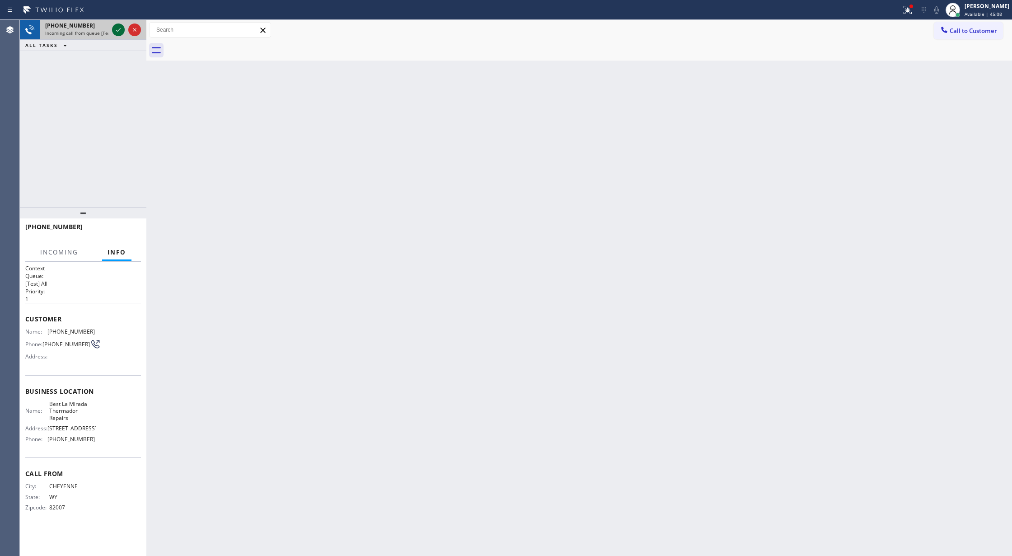
click at [116, 31] on icon at bounding box center [118, 29] width 11 height 11
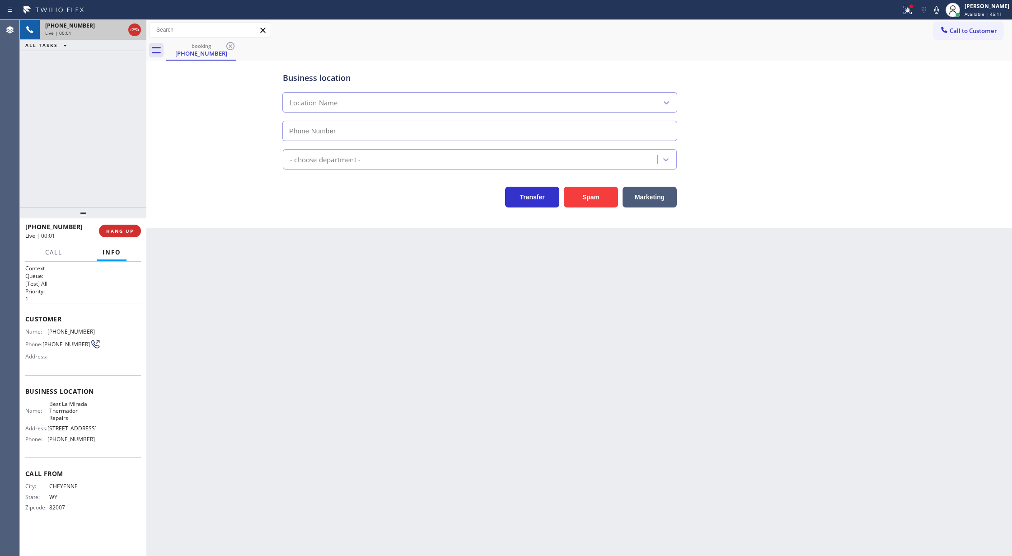
type input "[PHONE_NUMBER]"
drag, startPoint x: 580, startPoint y: 192, endPoint x: 474, endPoint y: 369, distance: 205.9
click at [580, 193] on button "Spam" at bounding box center [591, 197] width 54 height 21
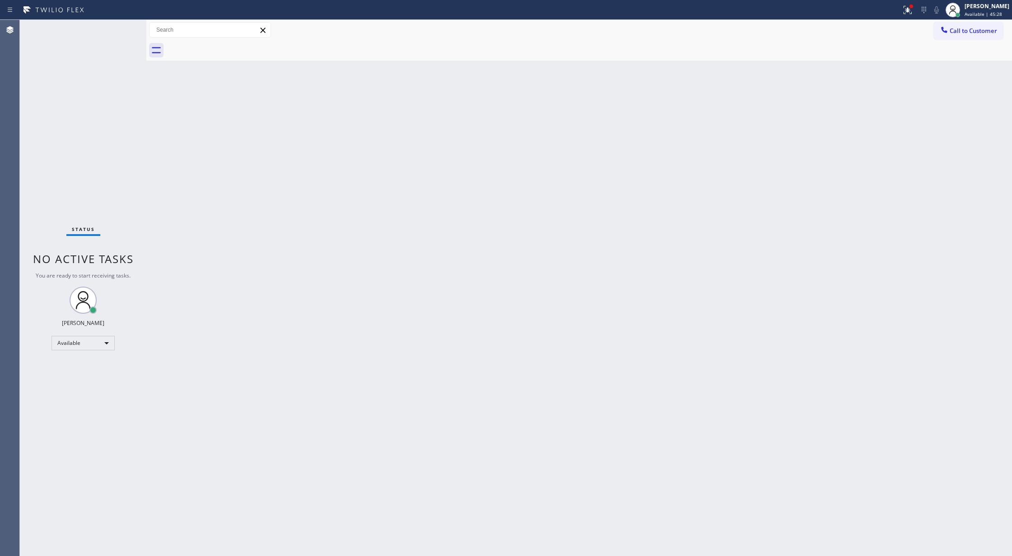
click at [150, 241] on div "Back to Dashboard Change Sender ID Customers Technicians Select a contact Outbo…" at bounding box center [579, 288] width 866 height 536
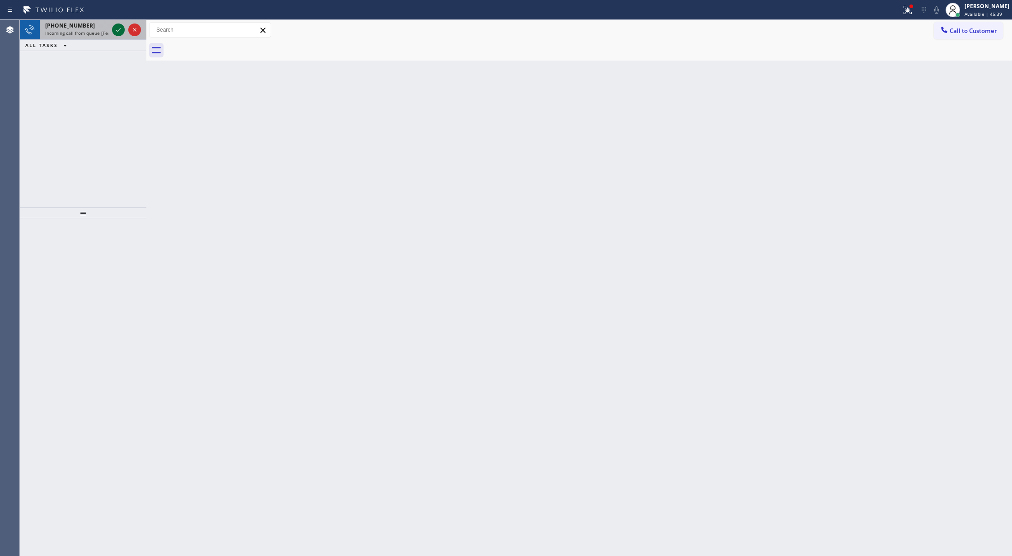
click at [117, 25] on icon at bounding box center [118, 29] width 11 height 11
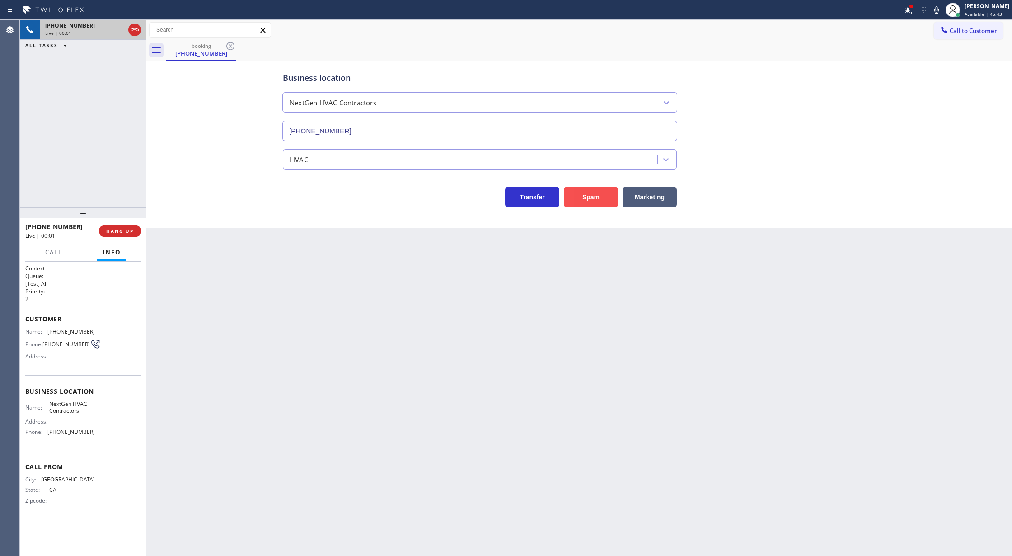
type input "[PHONE_NUMBER]"
click at [593, 199] on button "Spam" at bounding box center [591, 197] width 54 height 21
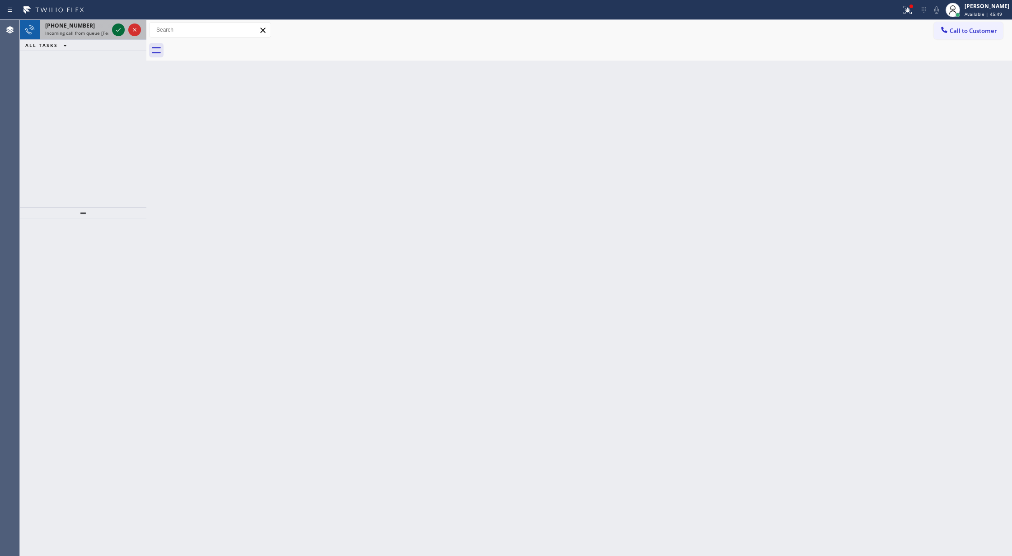
drag, startPoint x: 114, startPoint y: 26, endPoint x: 117, endPoint y: 32, distance: 5.9
click at [115, 31] on icon at bounding box center [118, 29] width 11 height 11
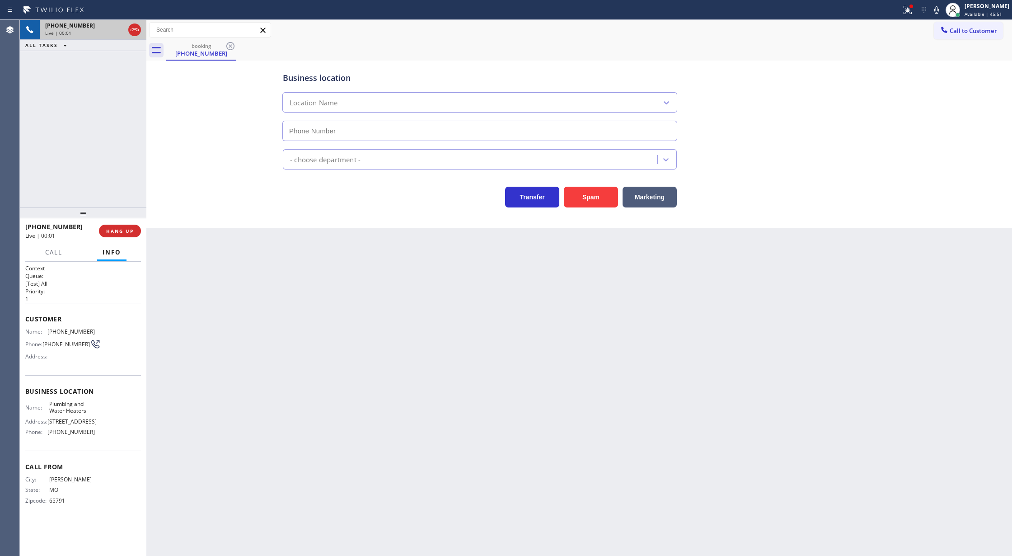
type input "[PHONE_NUMBER]"
click at [588, 197] on button "Spam" at bounding box center [591, 197] width 54 height 21
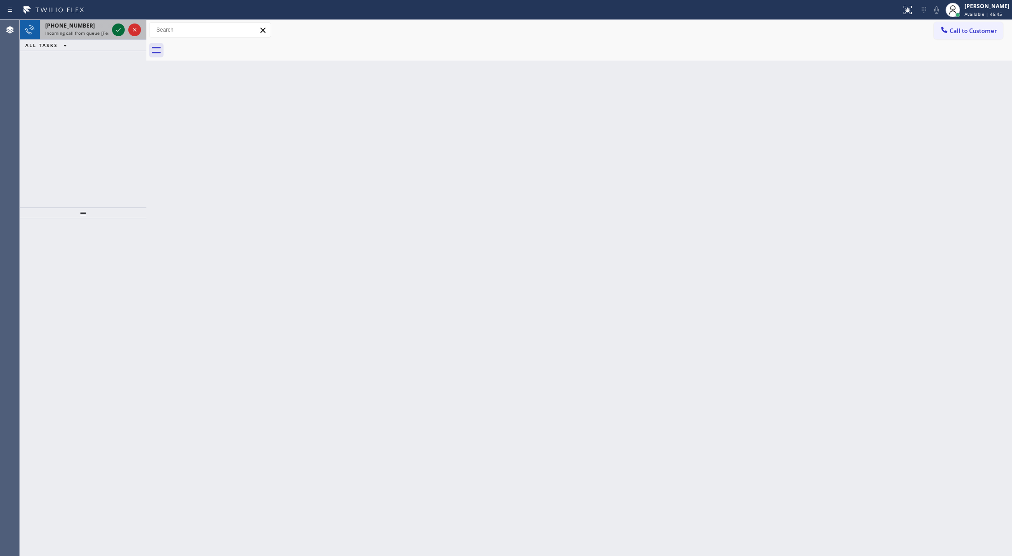
click at [114, 29] on icon at bounding box center [118, 29] width 11 height 11
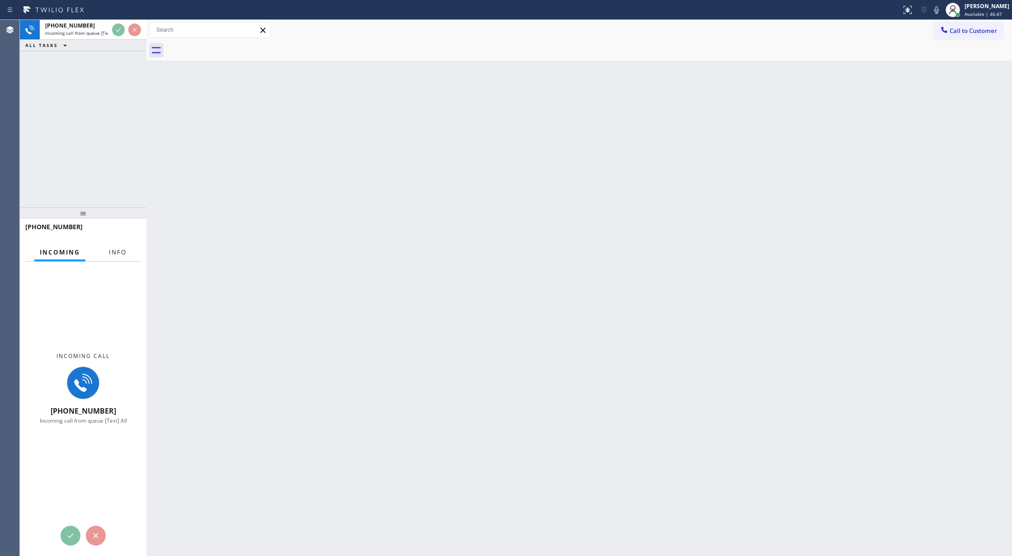
click at [112, 253] on span "Info" at bounding box center [118, 252] width 18 height 8
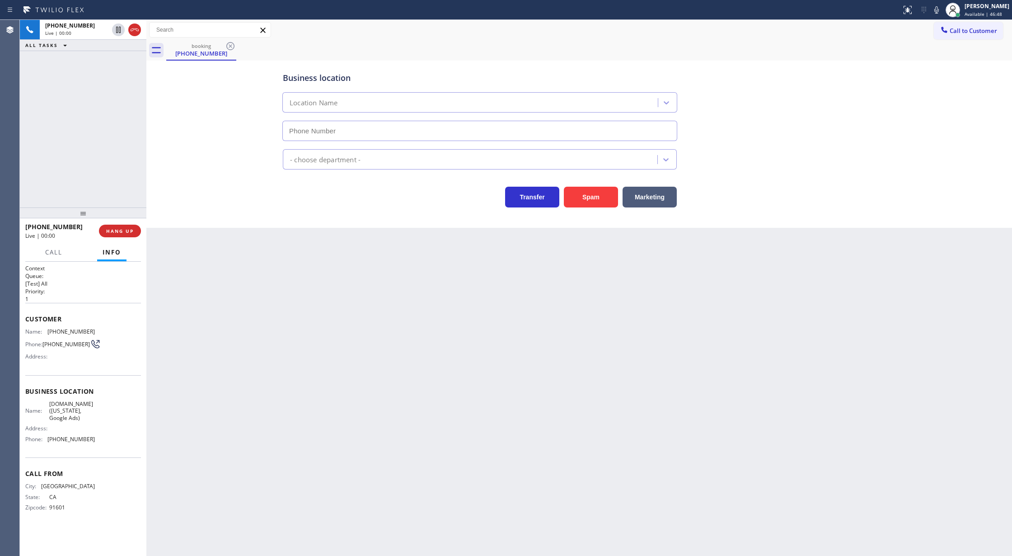
type input "(315) 687-8976"
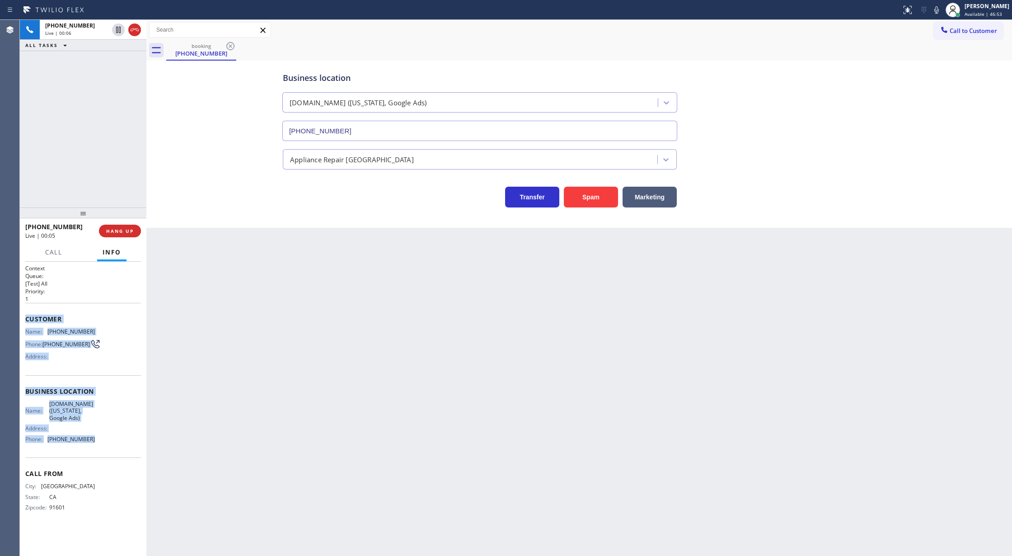
copy div "Customer Name: (323) 646-1111 Phone: (323) 646-1111 Address: Business location …"
drag, startPoint x: 23, startPoint y: 321, endPoint x: 116, endPoint y: 449, distance: 158.2
click at [116, 449] on div "Context Queue: [Test] All Priority: 1 Customer Name: (323) 646-1111 Phone: (323…" at bounding box center [83, 409] width 127 height 295
click at [949, 11] on div at bounding box center [953, 10] width 20 height 20
click at [940, 8] on icon at bounding box center [936, 10] width 11 height 11
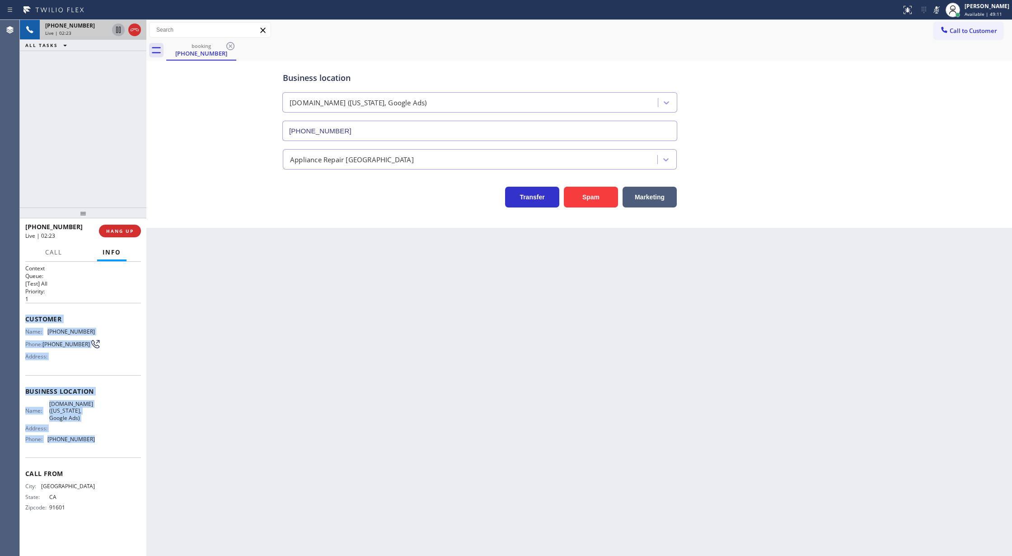
click at [121, 31] on icon at bounding box center [118, 29] width 11 height 11
type input "(315) 687-8976"
drag, startPoint x: 944, startPoint y: 9, endPoint x: 933, endPoint y: 15, distance: 11.9
click at [942, 9] on icon at bounding box center [936, 10] width 11 height 11
click at [122, 31] on icon at bounding box center [118, 29] width 11 height 11
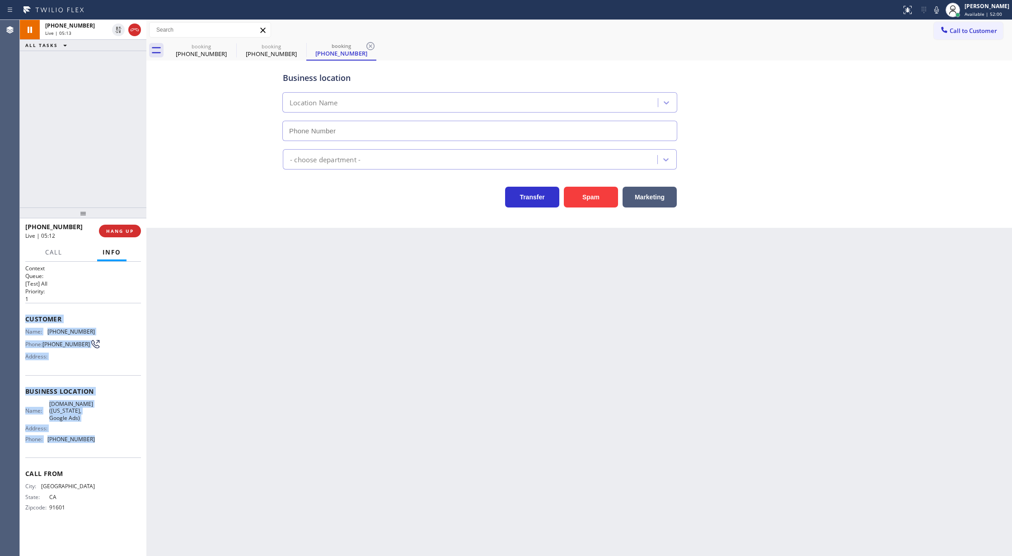
type input "(315) 687-8976"
drag, startPoint x: 135, startPoint y: 32, endPoint x: 117, endPoint y: 0, distance: 36.0
click at [135, 32] on icon at bounding box center [134, 29] width 11 height 11
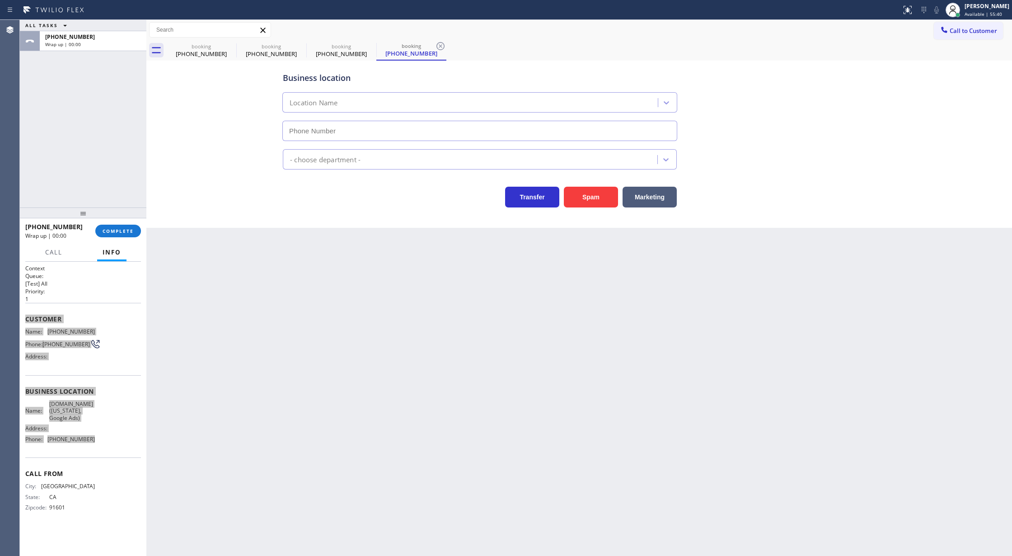
type input "(315) 687-8976"
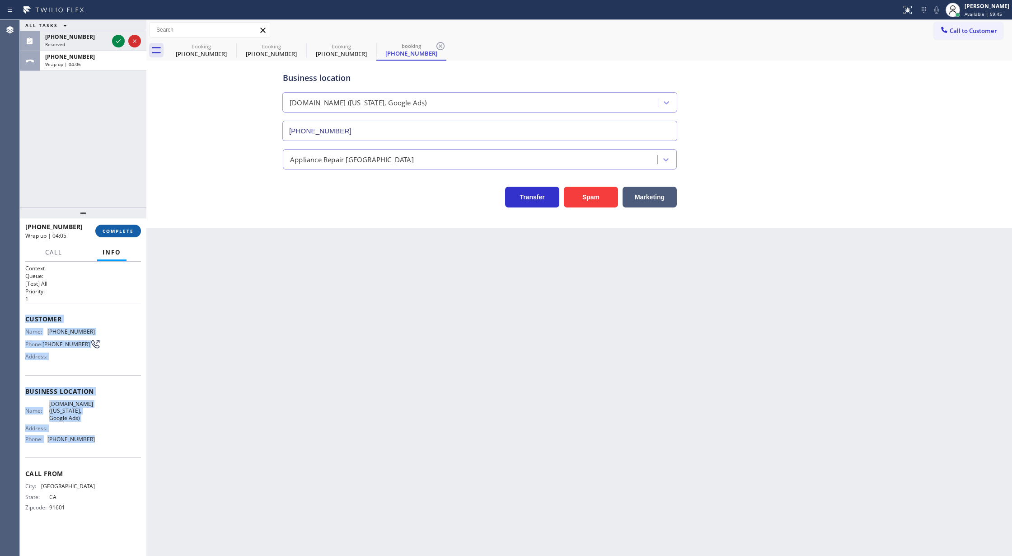
click at [108, 228] on span "COMPLETE" at bounding box center [118, 231] width 31 height 6
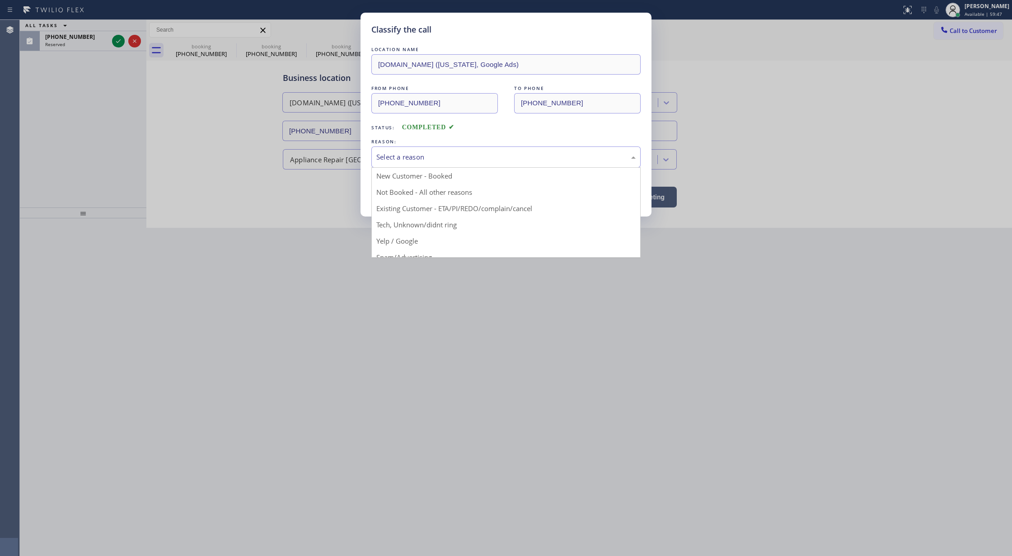
click at [455, 158] on div "Select a reason" at bounding box center [505, 157] width 259 height 10
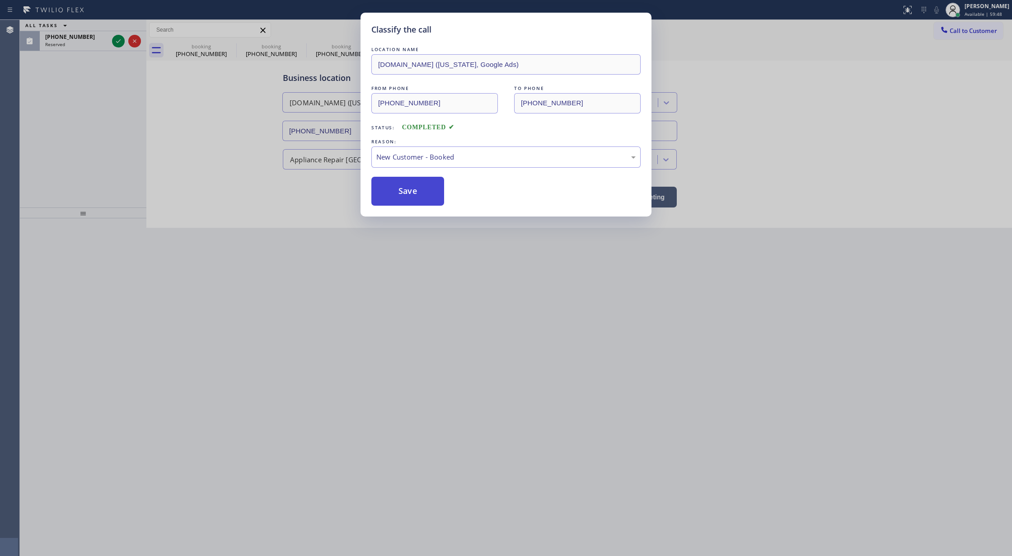
click at [402, 188] on button "Save" at bounding box center [407, 191] width 73 height 29
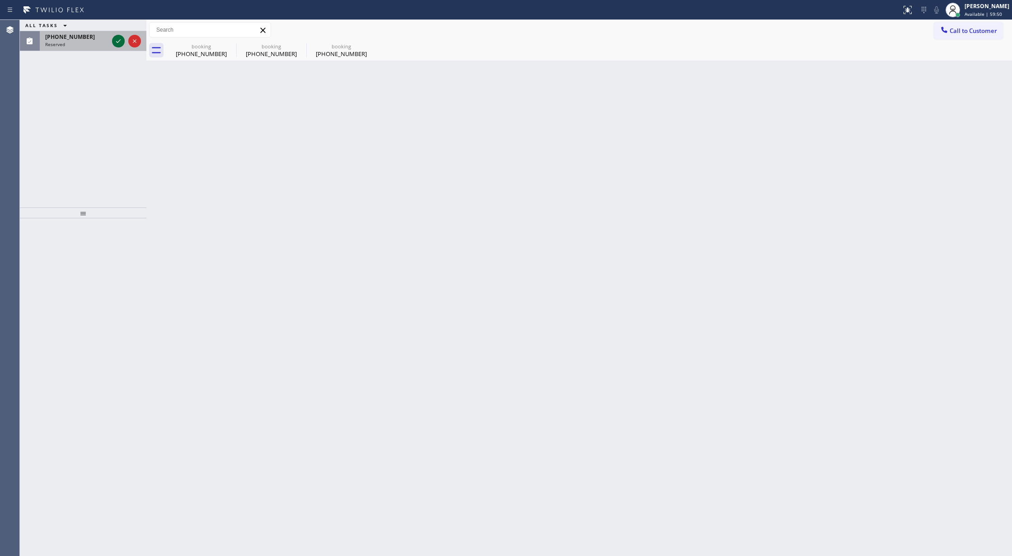
click at [119, 40] on icon at bounding box center [118, 41] width 11 height 11
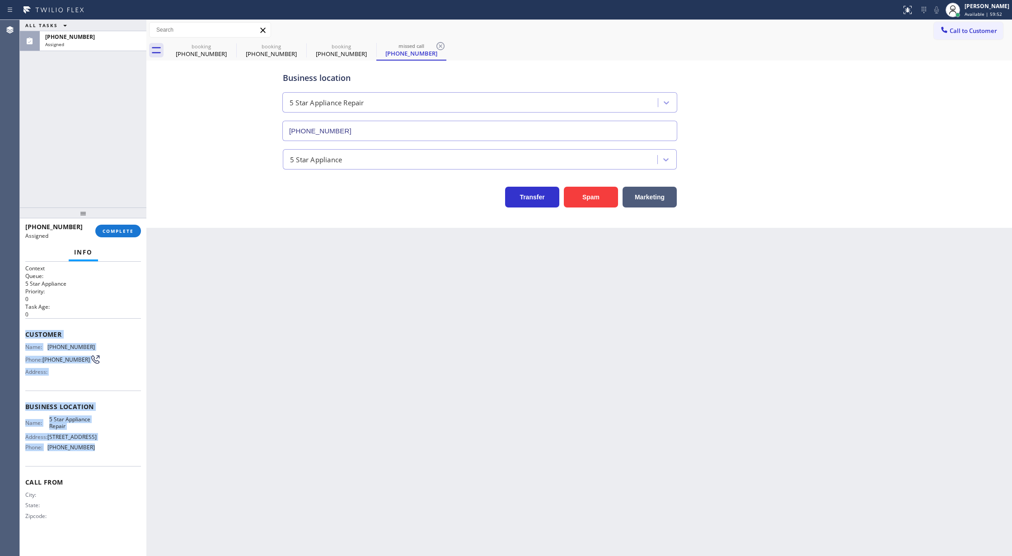
type input "[PHONE_NUMBER]"
drag, startPoint x: 98, startPoint y: 387, endPoint x: 114, endPoint y: 451, distance: 65.8
click at [114, 451] on div "Context Queue: 5 Star Appliance Priority: 0 Task Age: 3 minute(s) Customer Name…" at bounding box center [83, 399] width 116 height 270
click at [122, 225] on button "COMPLETE" at bounding box center [118, 231] width 46 height 13
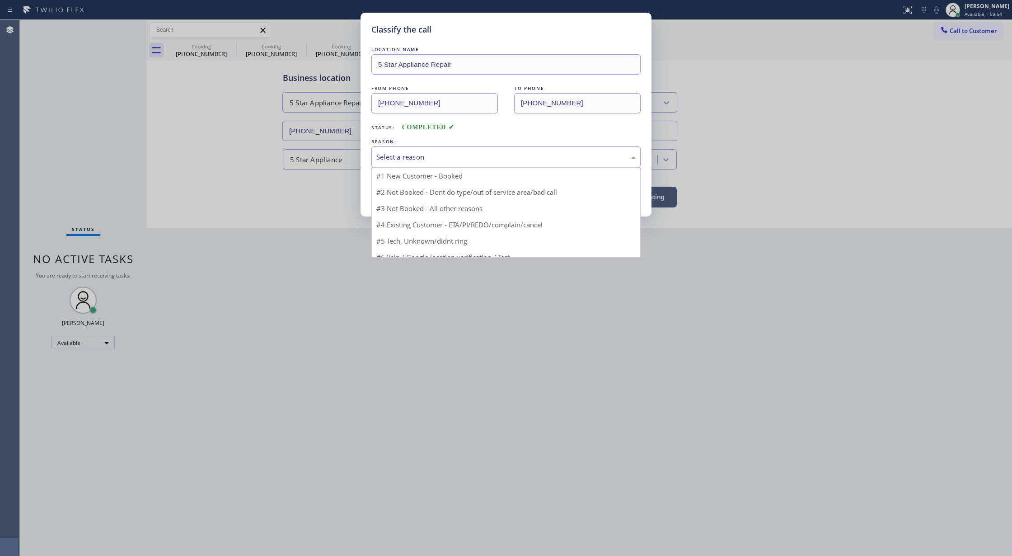
click at [452, 149] on div "Select a reason" at bounding box center [505, 156] width 269 height 21
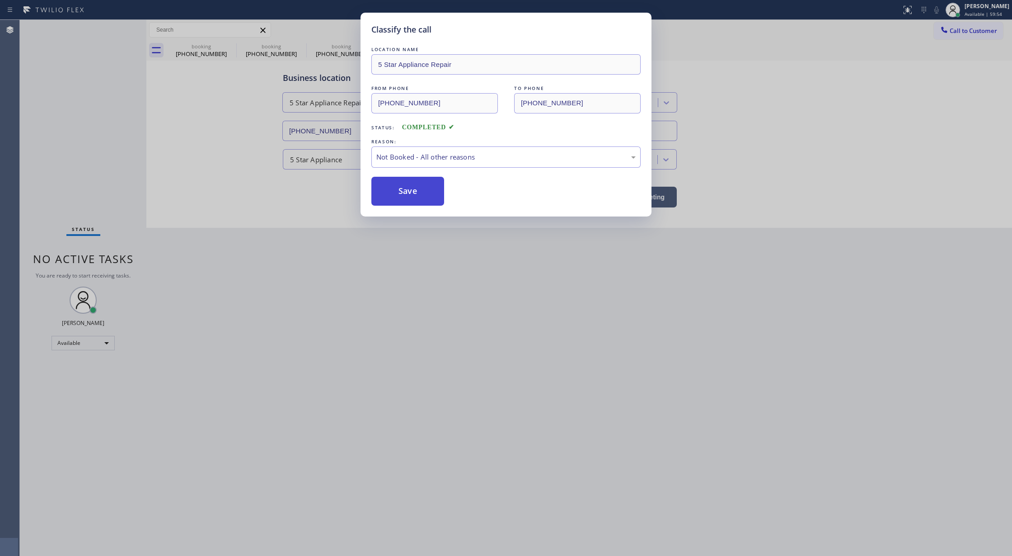
click at [413, 194] on button "Save" at bounding box center [407, 191] width 73 height 29
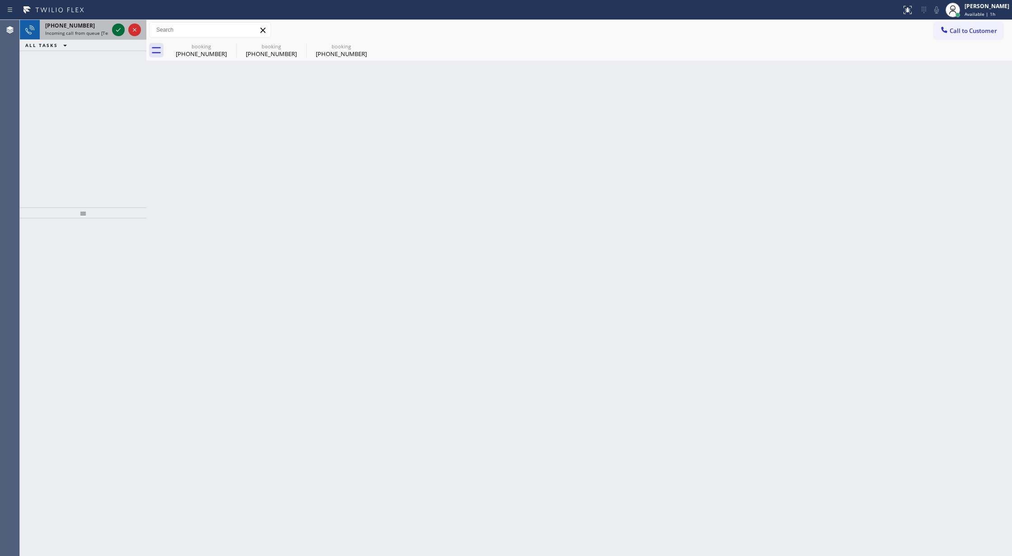
click at [117, 28] on icon at bounding box center [118, 29] width 11 height 11
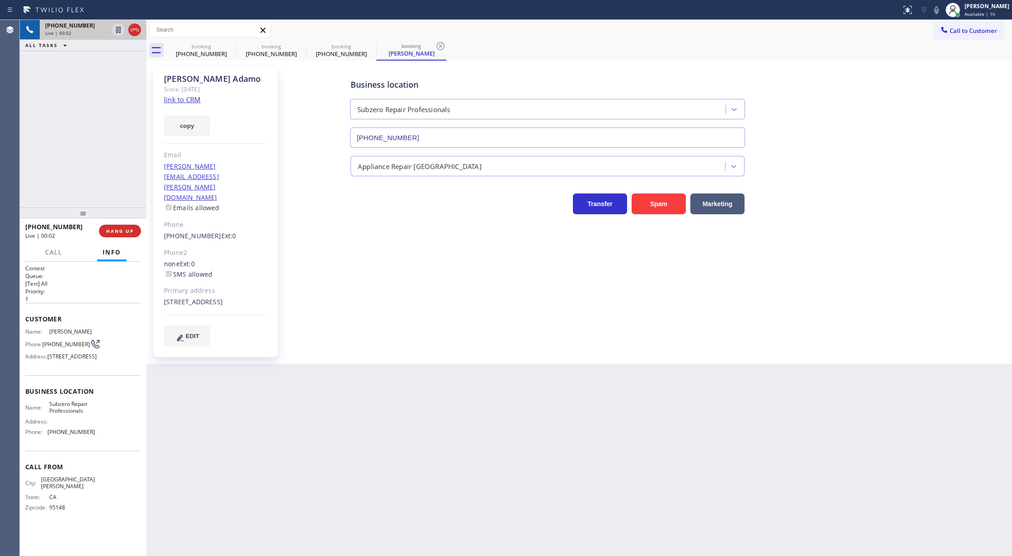
click at [179, 105] on div "copy" at bounding box center [215, 120] width 103 height 31
click at [179, 100] on link "link to CRM" at bounding box center [182, 99] width 37 height 9
click at [275, 50] on div "(323) 646-1111" at bounding box center [271, 54] width 68 height 8
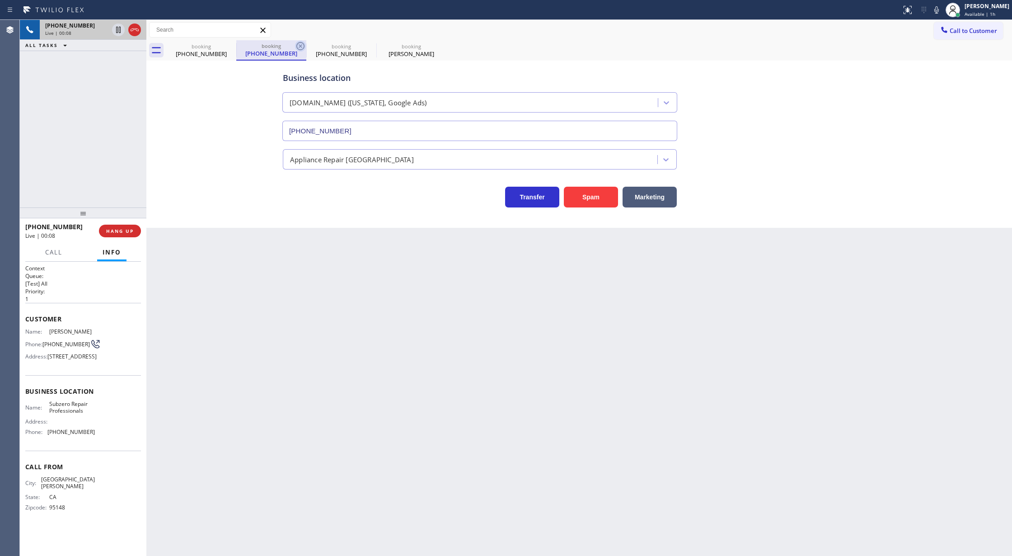
click at [299, 45] on icon at bounding box center [300, 46] width 11 height 11
click at [301, 45] on icon at bounding box center [300, 46] width 8 height 8
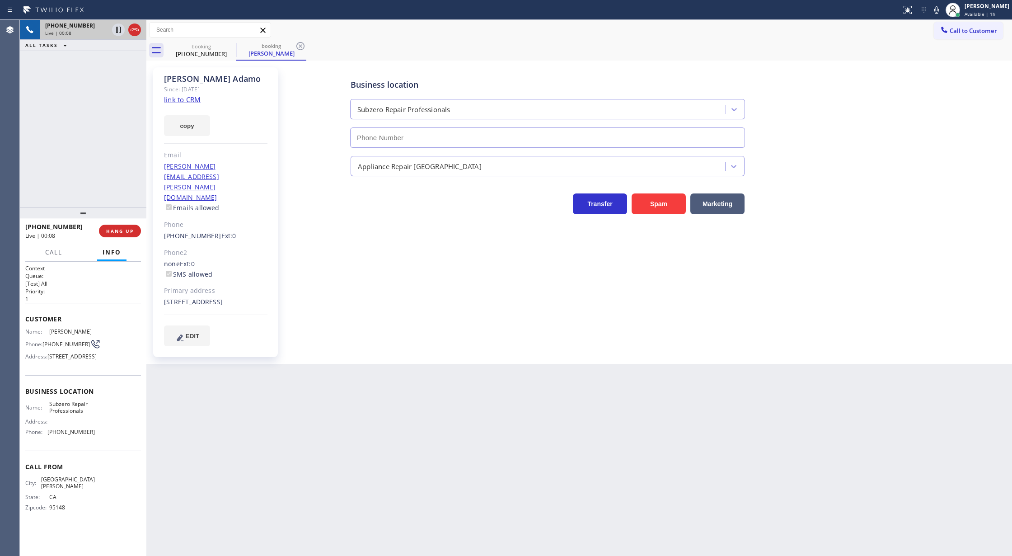
type input "(877) 414-7264"
click at [301, 45] on icon at bounding box center [300, 46] width 8 height 8
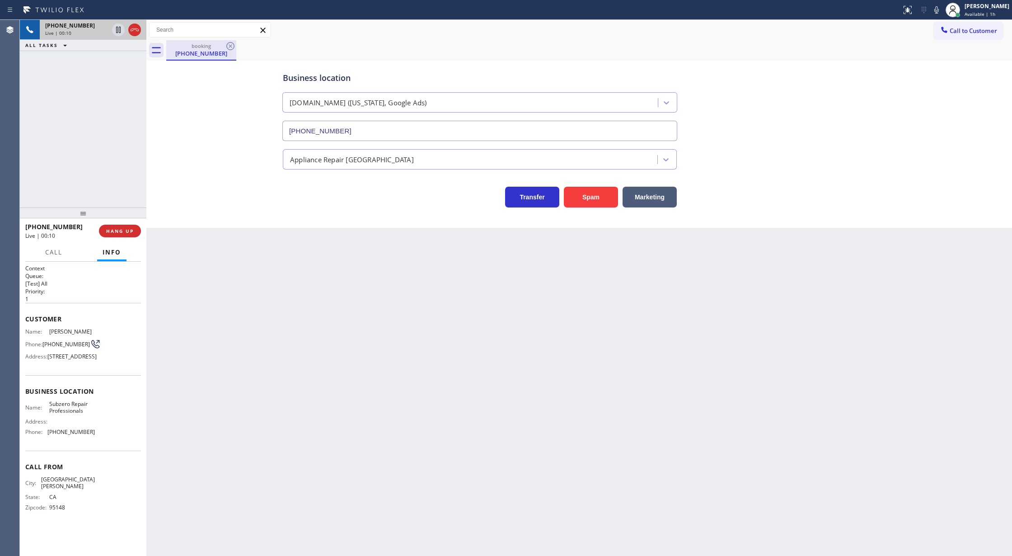
click at [192, 52] on div "(323) 646-1111" at bounding box center [201, 53] width 68 height 8
click at [193, 50] on div "(323) 646-1111" at bounding box center [201, 53] width 68 height 8
click at [211, 52] on div "(323) 646-1111" at bounding box center [201, 53] width 68 height 8
drag, startPoint x: 228, startPoint y: 49, endPoint x: 213, endPoint y: 115, distance: 67.6
click at [229, 48] on icon at bounding box center [230, 46] width 11 height 11
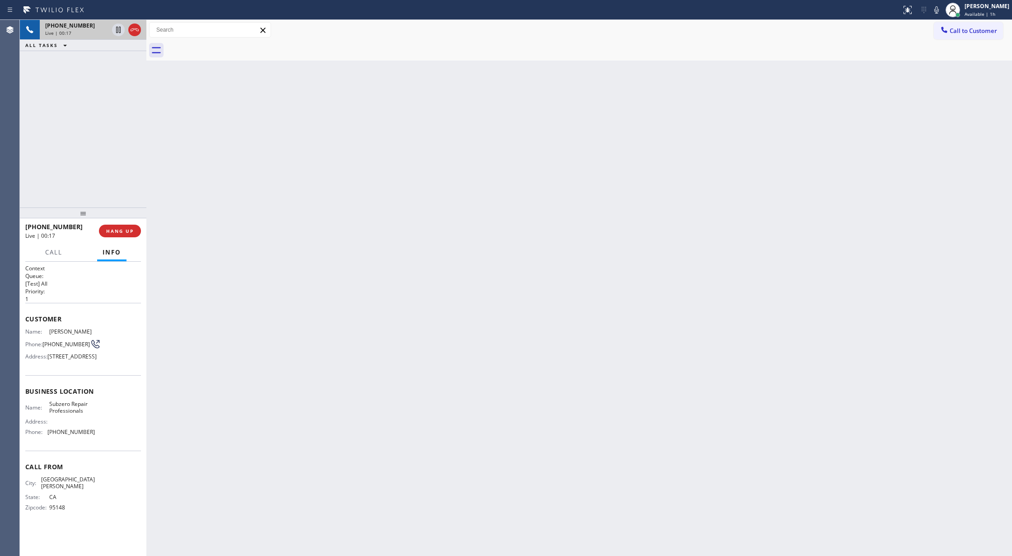
click at [102, 106] on div "+14082182630 Live | 00:17 ALL TASKS ALL TASKS ACTIVE TASKS TASKS IN WRAP UP" at bounding box center [83, 114] width 127 height 188
click at [116, 227] on button "COMPLETE" at bounding box center [118, 231] width 46 height 13
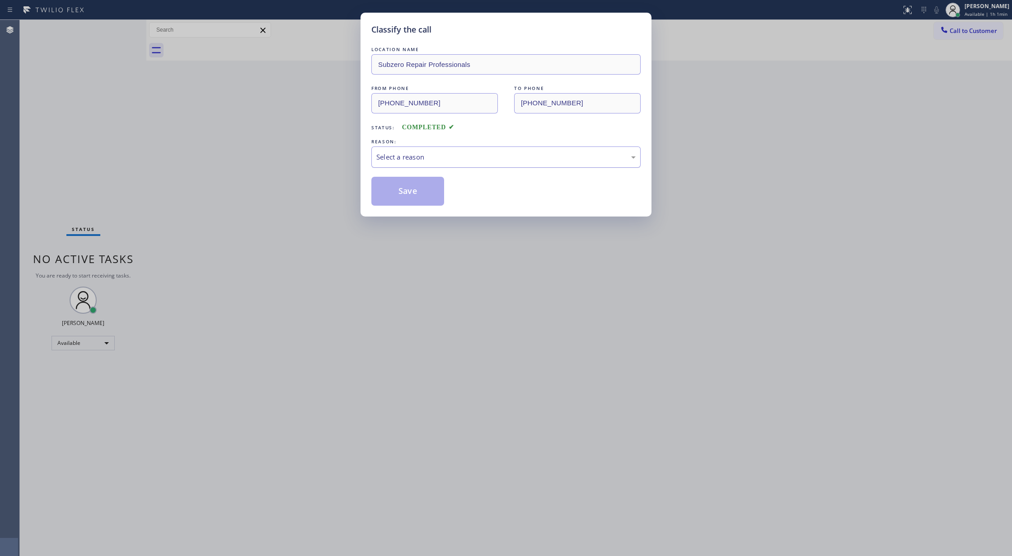
click at [393, 164] on div "Select a reason" at bounding box center [505, 156] width 269 height 21
click at [397, 185] on button "Save" at bounding box center [407, 191] width 73 height 29
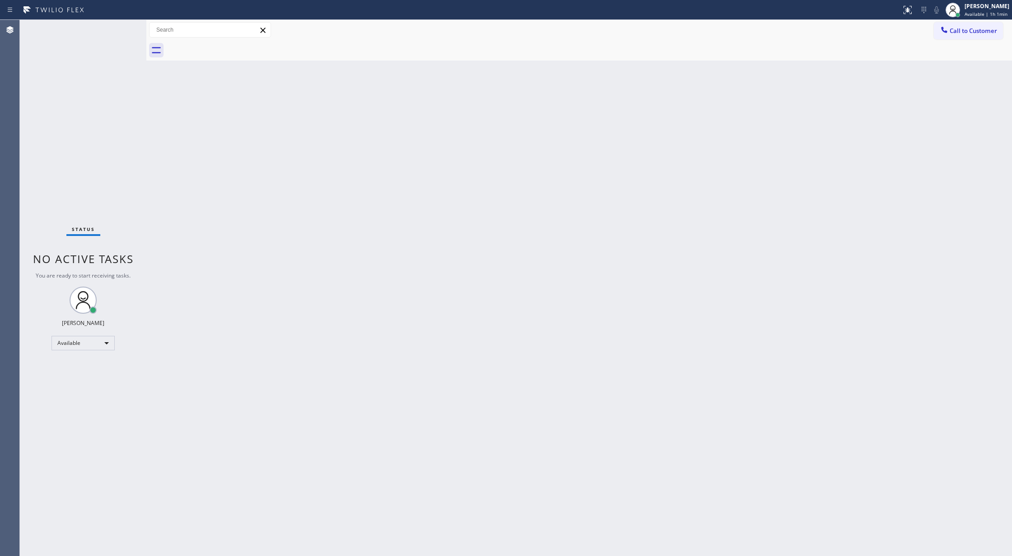
click at [113, 27] on div "Status No active tasks You are ready to start receiving tasks. [PERSON_NAME] Av…" at bounding box center [83, 288] width 127 height 536
click at [126, 25] on div "Status No active tasks You are ready to start receiving tasks. [PERSON_NAME] Av…" at bounding box center [83, 288] width 127 height 536
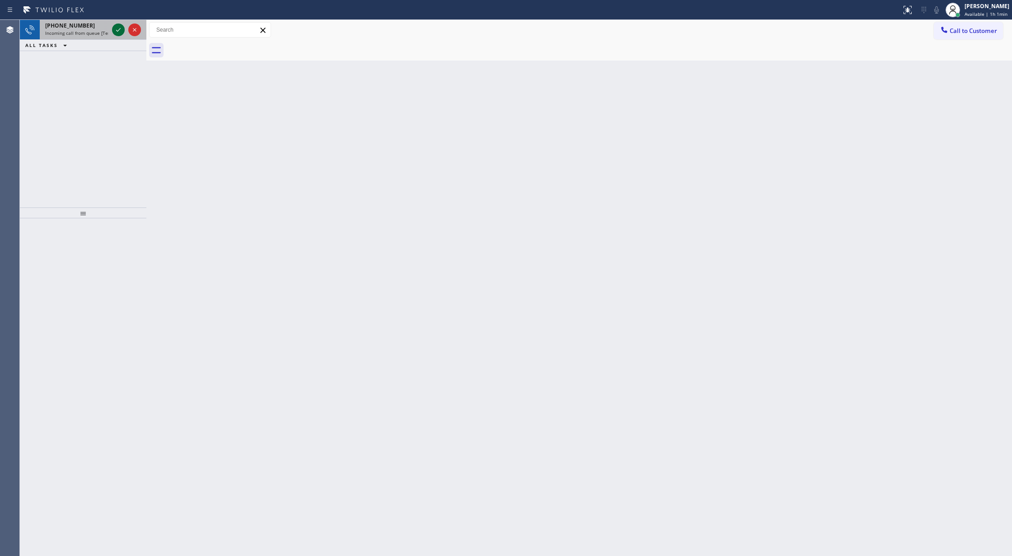
click at [120, 28] on icon at bounding box center [118, 30] width 5 height 4
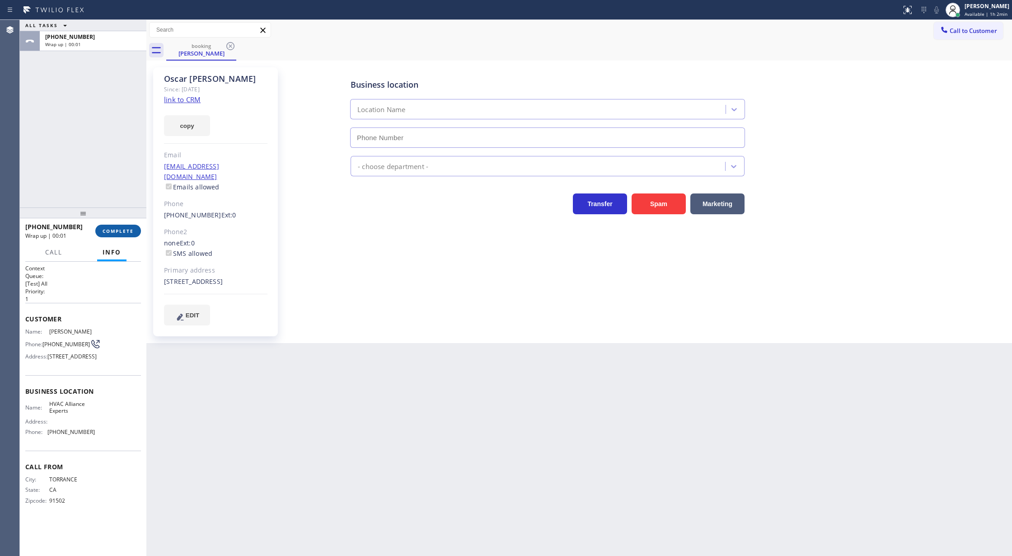
type input "(833) 558-1241"
click at [108, 234] on span "COMPLETE" at bounding box center [118, 231] width 31 height 6
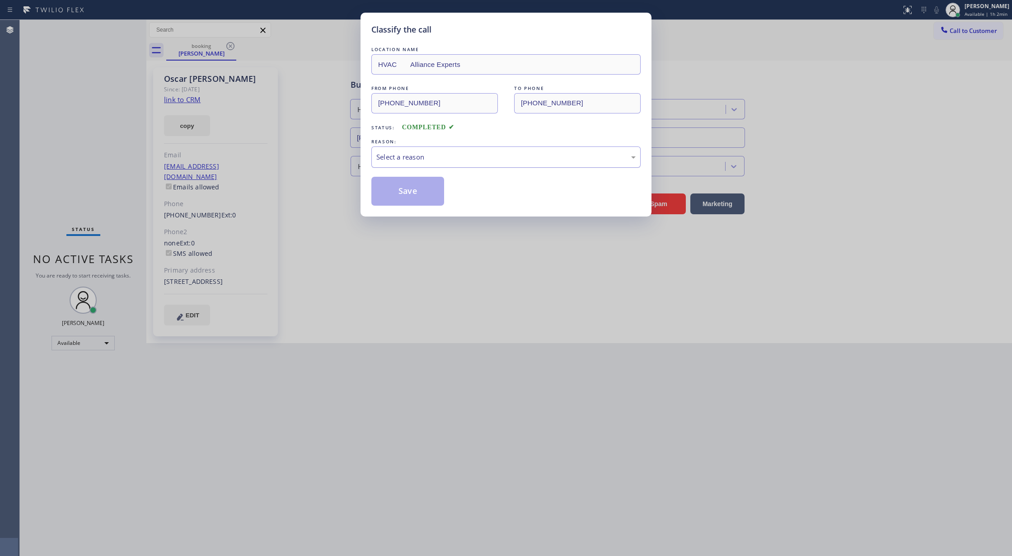
click at [471, 161] on div "Select a reason" at bounding box center [505, 157] width 259 height 10
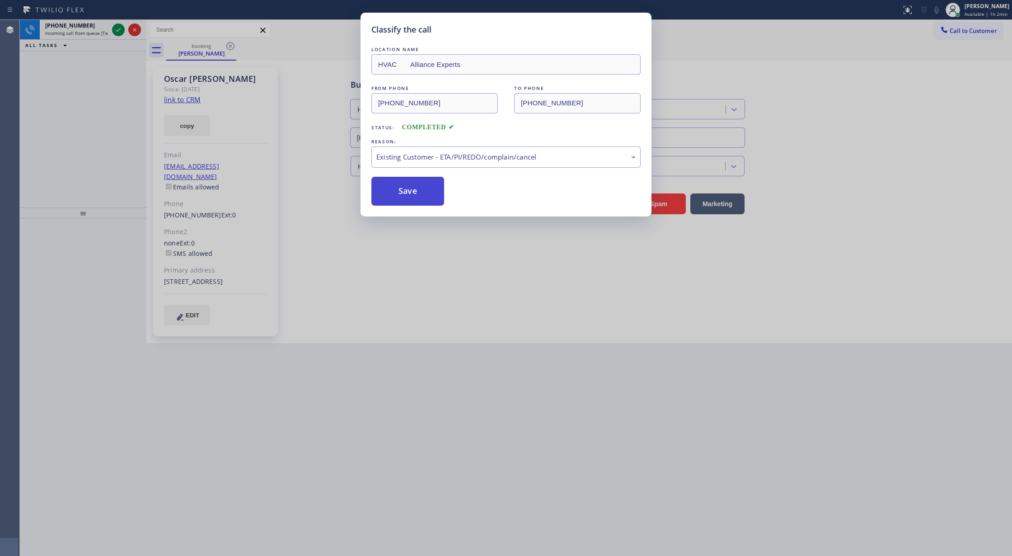
click at [407, 197] on button "Save" at bounding box center [407, 191] width 73 height 29
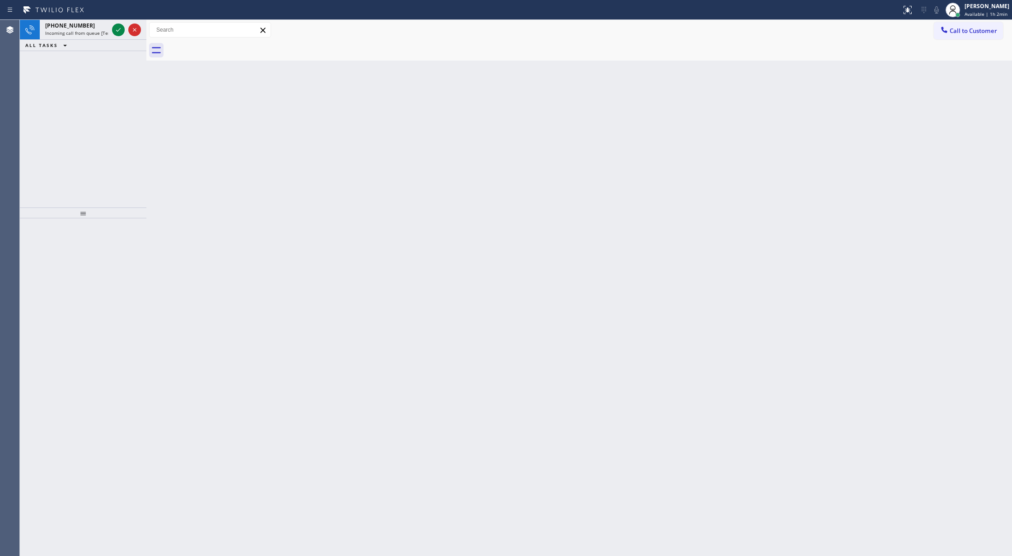
click at [118, 28] on icon at bounding box center [118, 29] width 11 height 11
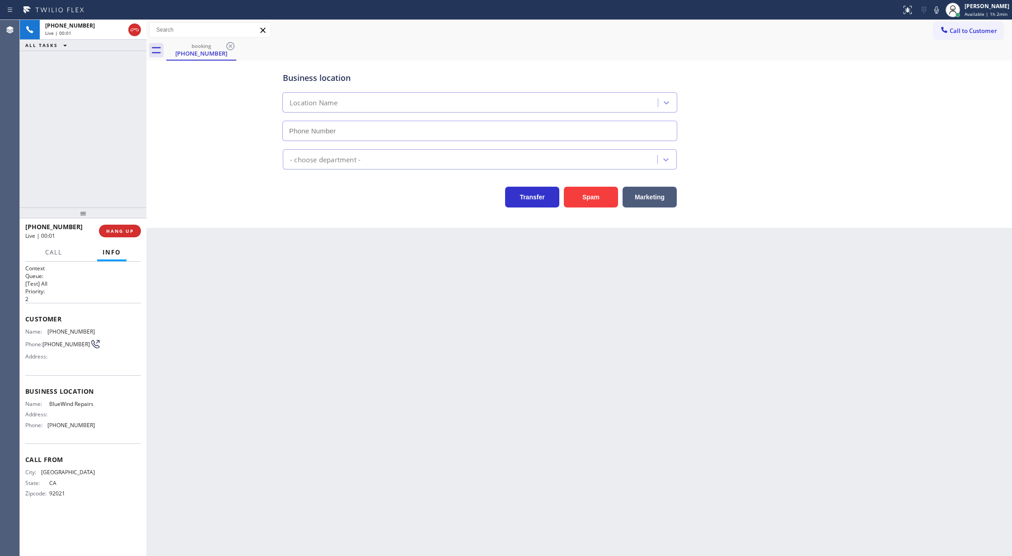
type input "(858) 422-1301"
click at [610, 198] on button "Spam" at bounding box center [591, 197] width 54 height 21
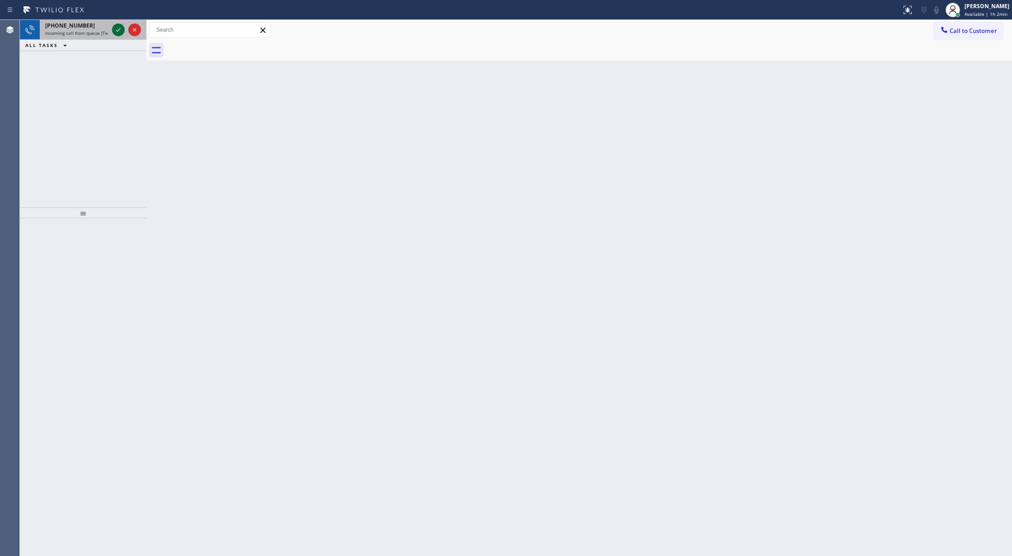
click at [115, 24] on icon at bounding box center [118, 29] width 11 height 11
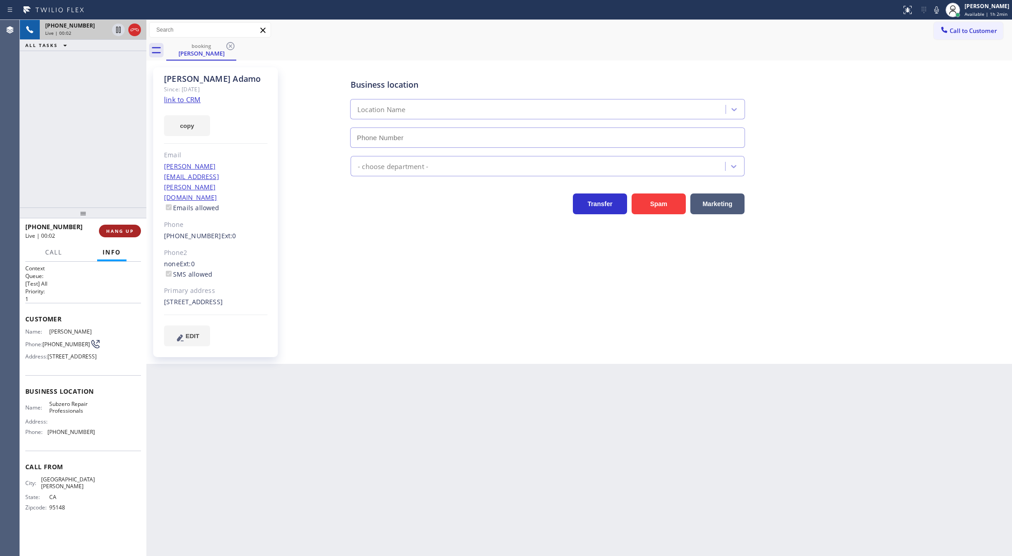
click at [122, 228] on span "HANG UP" at bounding box center [120, 231] width 28 height 6
type input "(877) 414-7264"
click at [112, 227] on button "COMPLETE" at bounding box center [118, 231] width 46 height 13
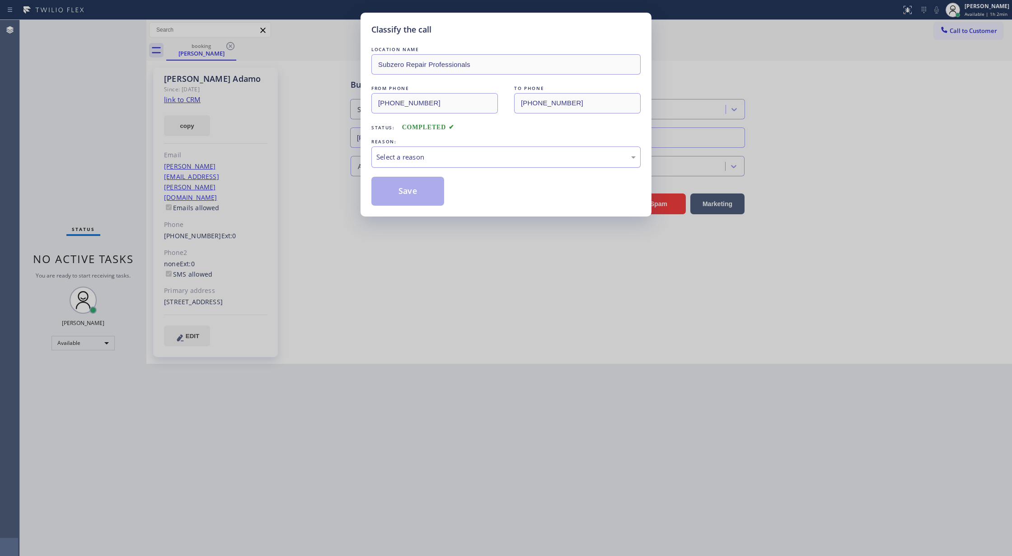
click at [393, 156] on div "Select a reason" at bounding box center [505, 157] width 259 height 10
click at [399, 190] on button "Save" at bounding box center [407, 191] width 73 height 29
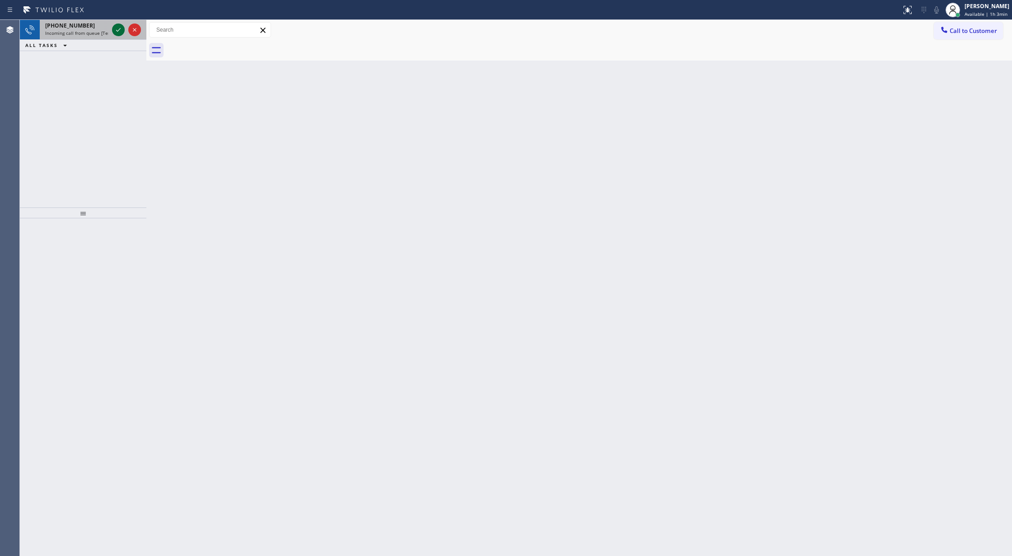
click at [113, 31] on icon at bounding box center [118, 29] width 11 height 11
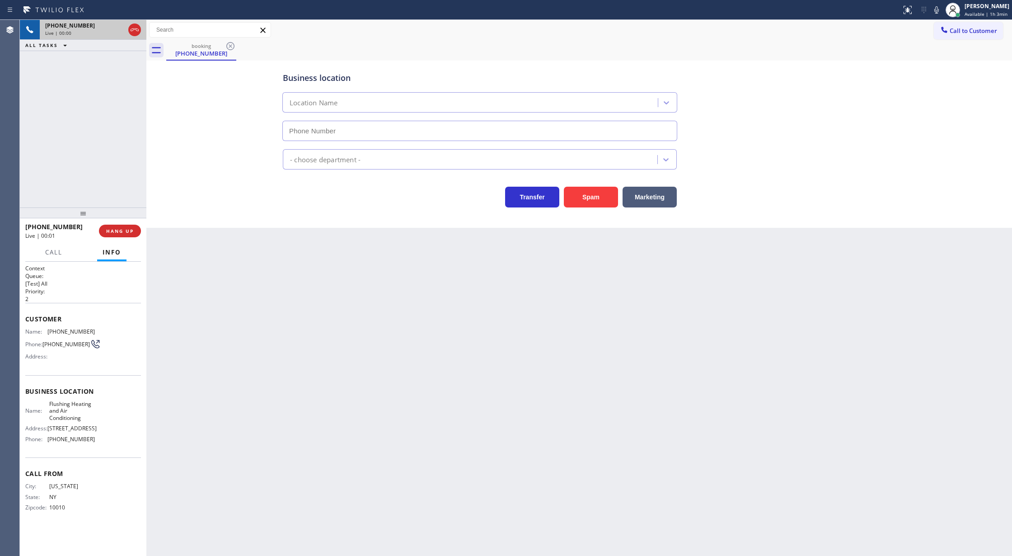
type input "(347) 690-7214"
click at [109, 230] on span "COMPLETE" at bounding box center [118, 231] width 31 height 6
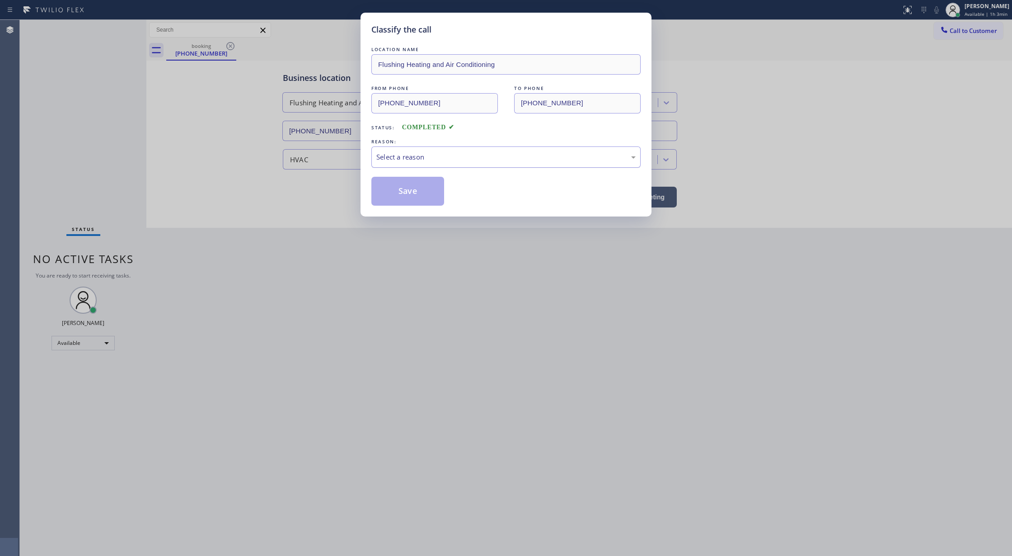
click at [399, 162] on div "Select a reason" at bounding box center [505, 157] width 259 height 10
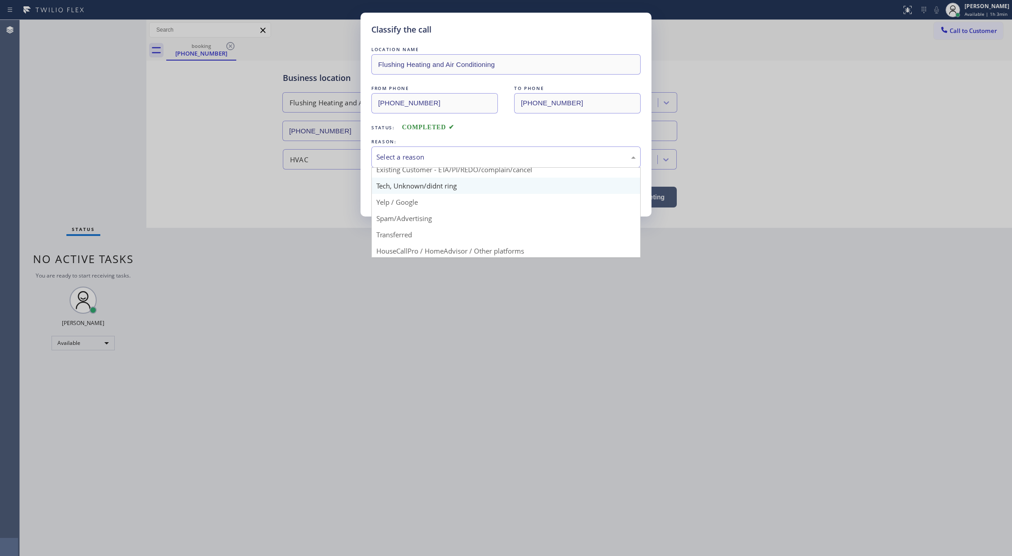
scroll to position [57, 0]
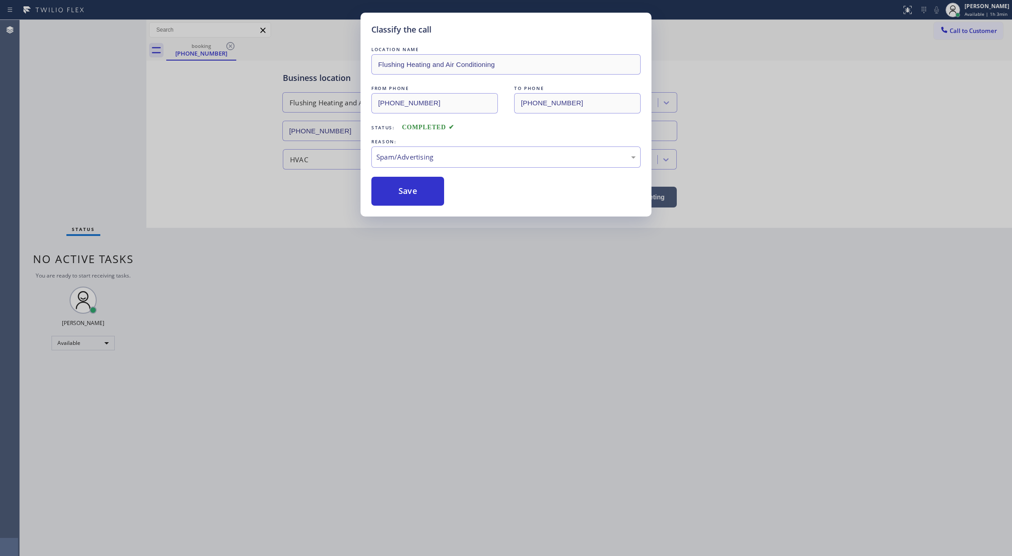
click at [396, 197] on button "Save" at bounding box center [407, 191] width 73 height 29
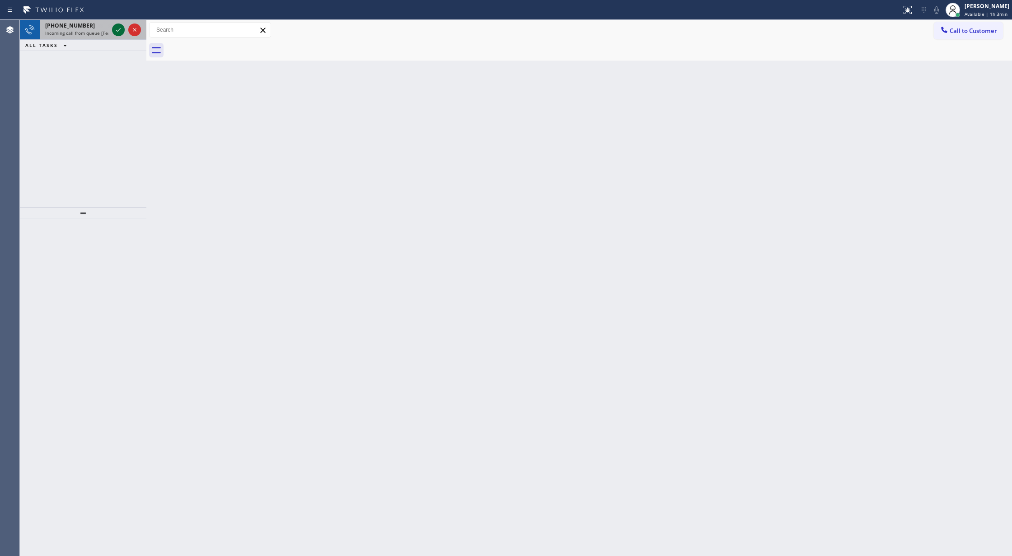
click at [114, 29] on icon at bounding box center [118, 29] width 11 height 11
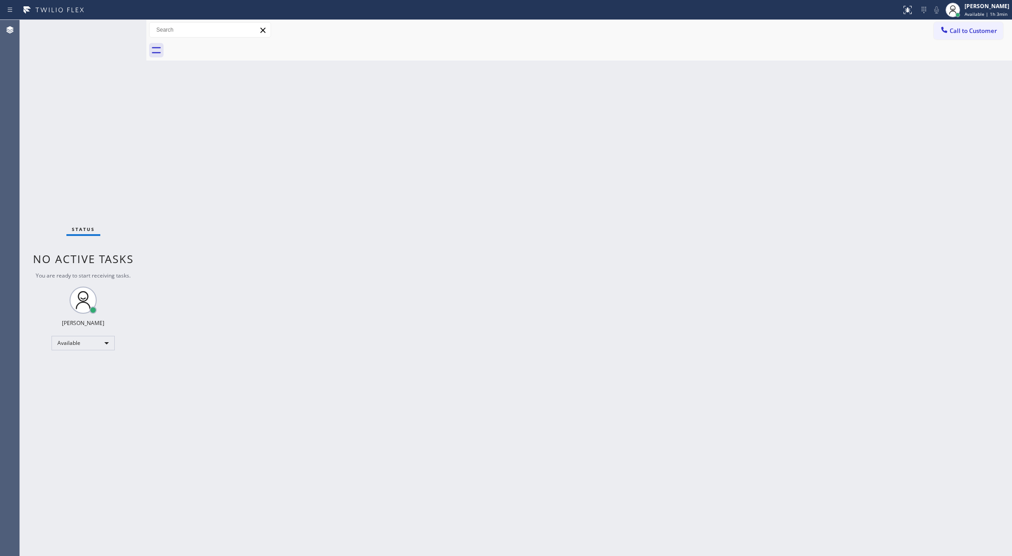
click at [114, 29] on div "Status No active tasks You are ready to start receiving tasks. [PERSON_NAME] Av…" at bounding box center [83, 288] width 127 height 536
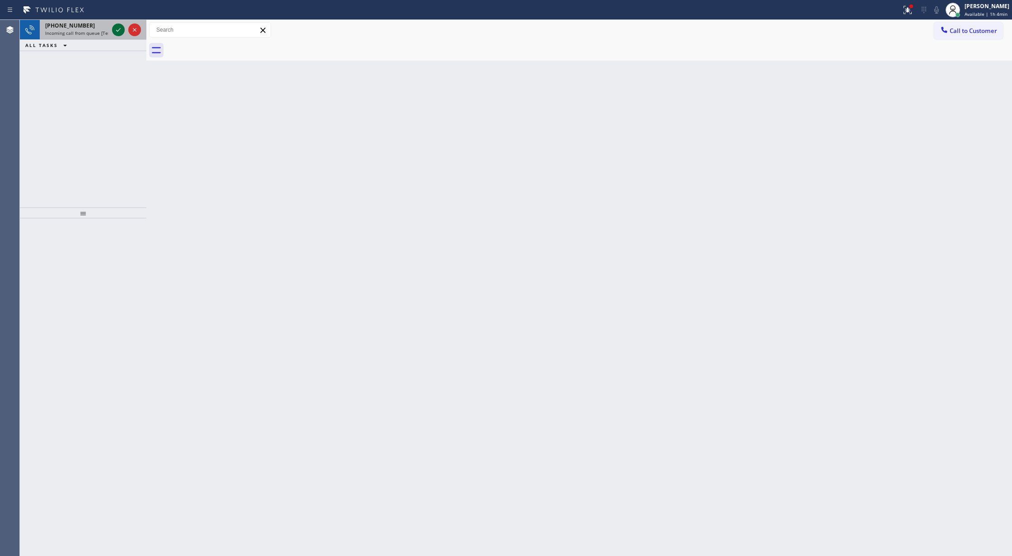
click at [116, 31] on icon at bounding box center [118, 29] width 11 height 11
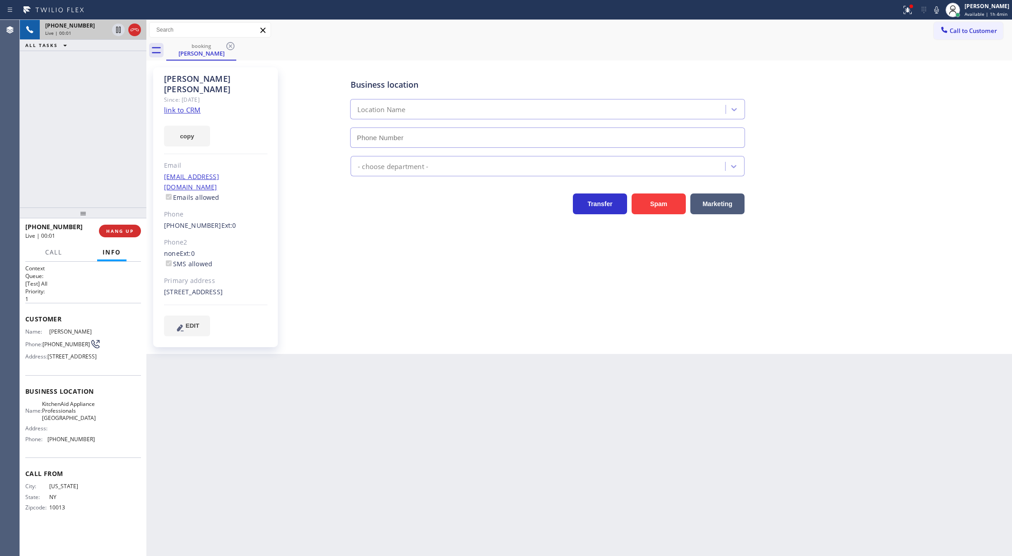
type input "(917) 935-4352"
click at [179, 105] on link "link to CRM" at bounding box center [182, 109] width 37 height 9
click at [117, 30] on icon at bounding box center [118, 29] width 11 height 11
type input "(917) 935-4352"
click at [937, 8] on icon at bounding box center [936, 10] width 11 height 11
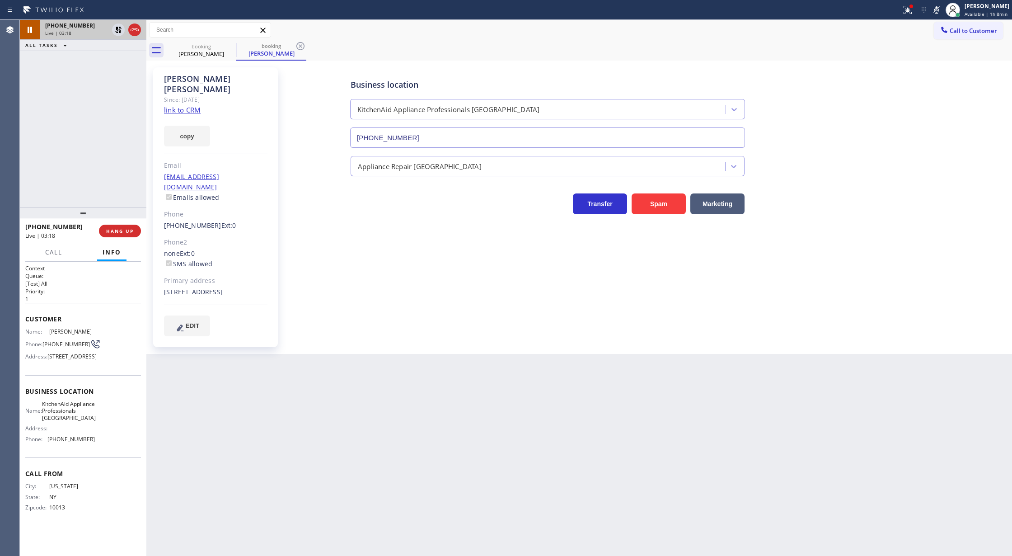
drag, startPoint x: 940, startPoint y: 11, endPoint x: 891, endPoint y: 37, distance: 54.8
click at [940, 11] on icon at bounding box center [936, 10] width 11 height 11
click at [118, 31] on icon at bounding box center [118, 29] width 11 height 11
type input "(917) 935-4352"
drag, startPoint x: 114, startPoint y: 59, endPoint x: 96, endPoint y: 145, distance: 88.1
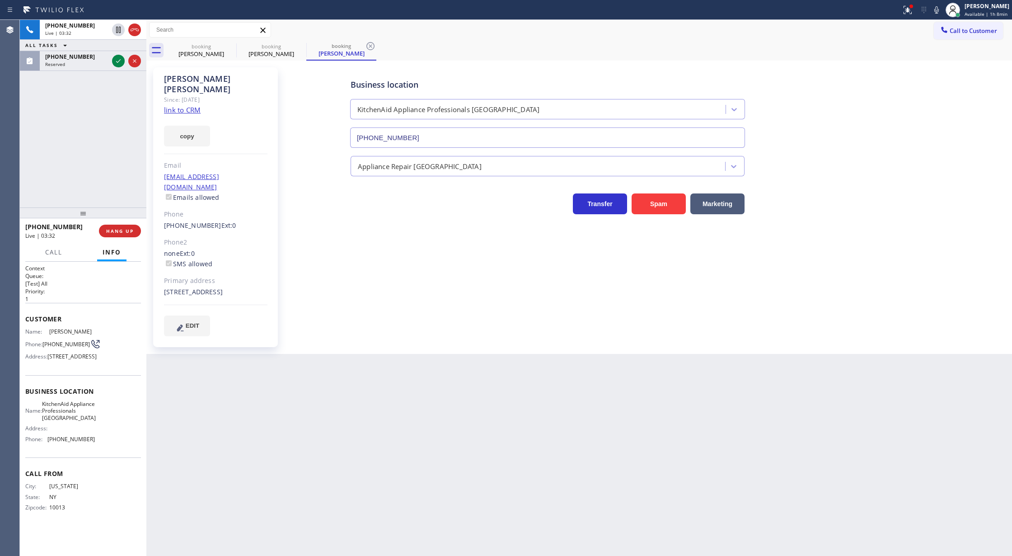
click at [114, 59] on icon at bounding box center [118, 61] width 11 height 11
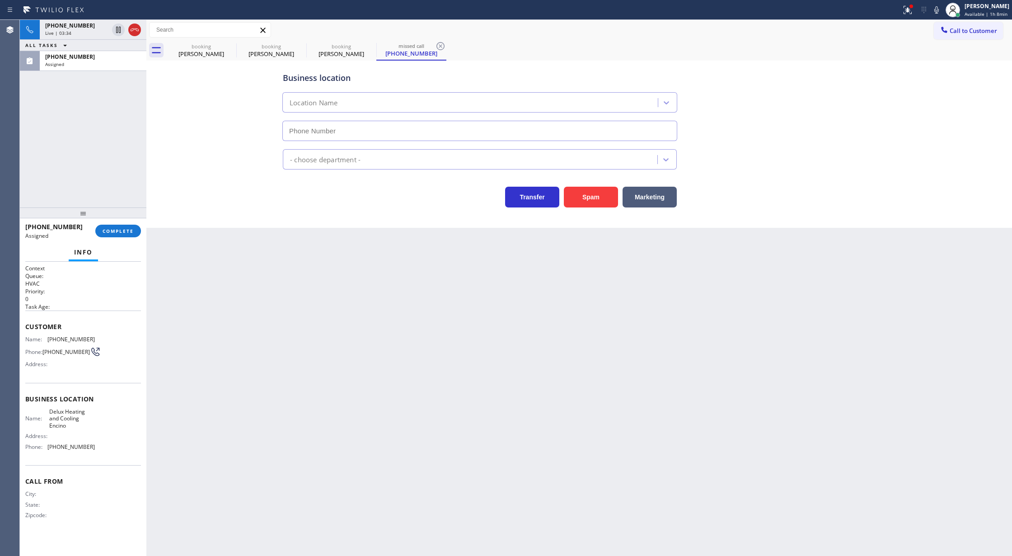
type input "(818) 452-1606"
click at [113, 239] on div "(818) 935-6572 Assigned COMPLETE" at bounding box center [83, 230] width 116 height 23
click at [109, 234] on span "COMPLETE" at bounding box center [118, 231] width 31 height 6
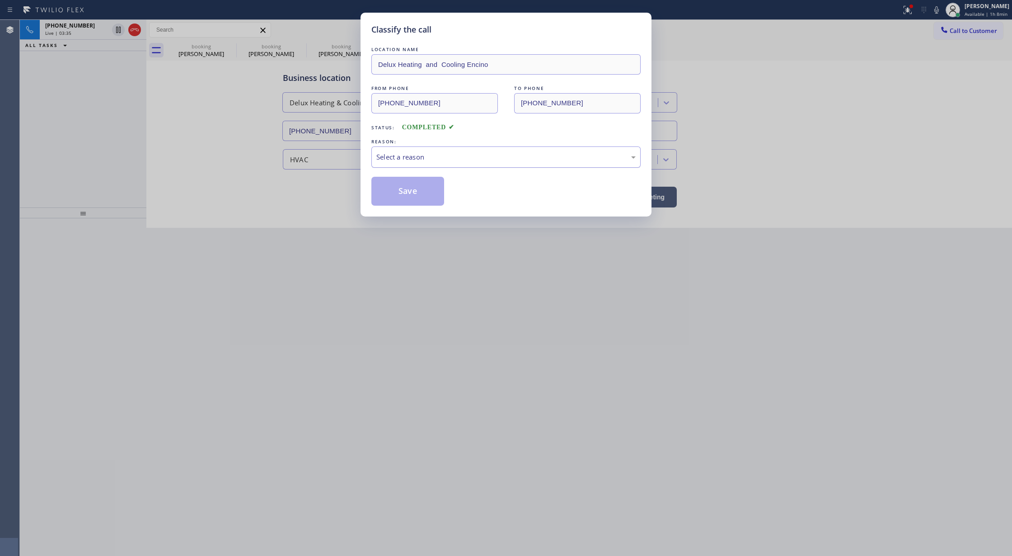
click at [395, 155] on div "Select a reason" at bounding box center [505, 157] width 259 height 10
click at [409, 192] on button "Save" at bounding box center [407, 191] width 73 height 29
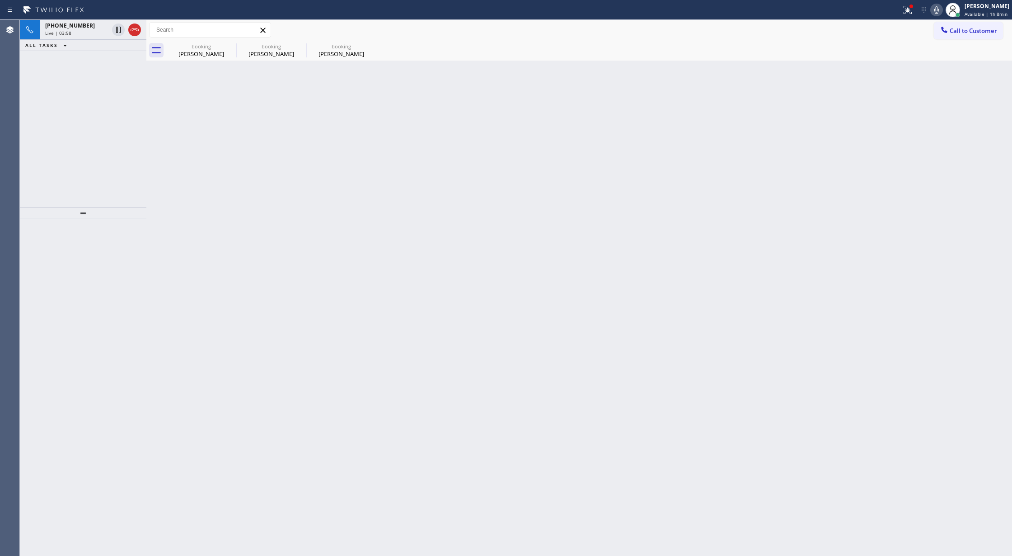
drag, startPoint x: 940, startPoint y: 11, endPoint x: 866, endPoint y: 152, distance: 159.1
click at [940, 11] on icon at bounding box center [936, 10] width 11 height 11
drag, startPoint x: 940, startPoint y: 13, endPoint x: 936, endPoint y: 28, distance: 15.9
click at [939, 13] on icon at bounding box center [936, 9] width 5 height 7
click at [938, 11] on icon at bounding box center [936, 10] width 11 height 11
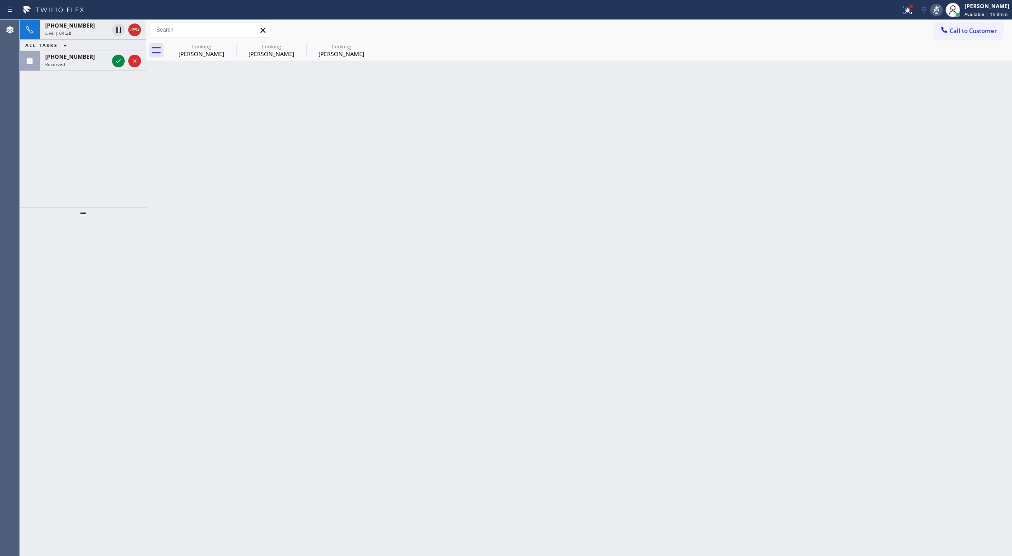
drag, startPoint x: 938, startPoint y: 8, endPoint x: 286, endPoint y: 40, distance: 653.7
click at [938, 7] on icon at bounding box center [936, 10] width 11 height 11
click at [116, 60] on icon at bounding box center [118, 61] width 11 height 11
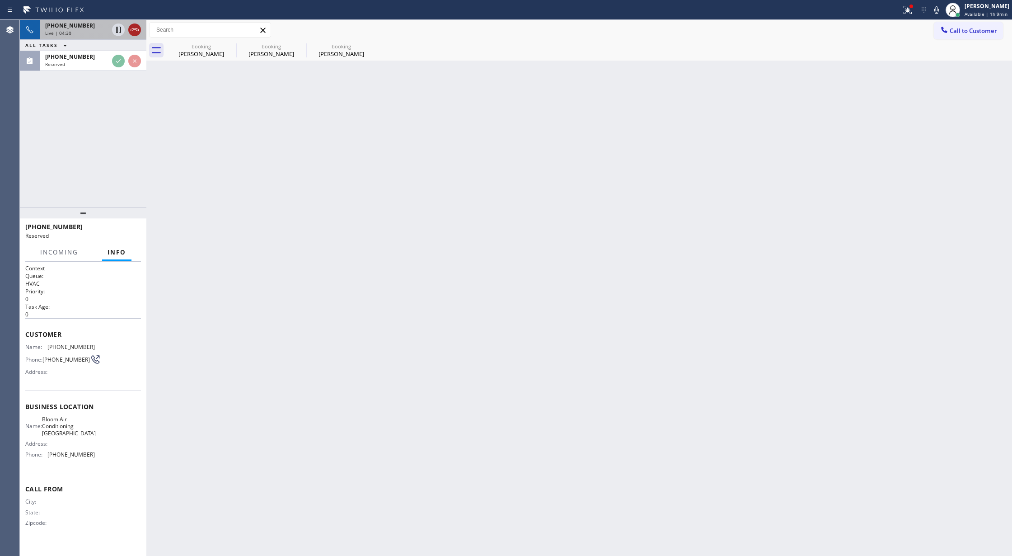
click at [136, 28] on icon at bounding box center [134, 29] width 11 height 11
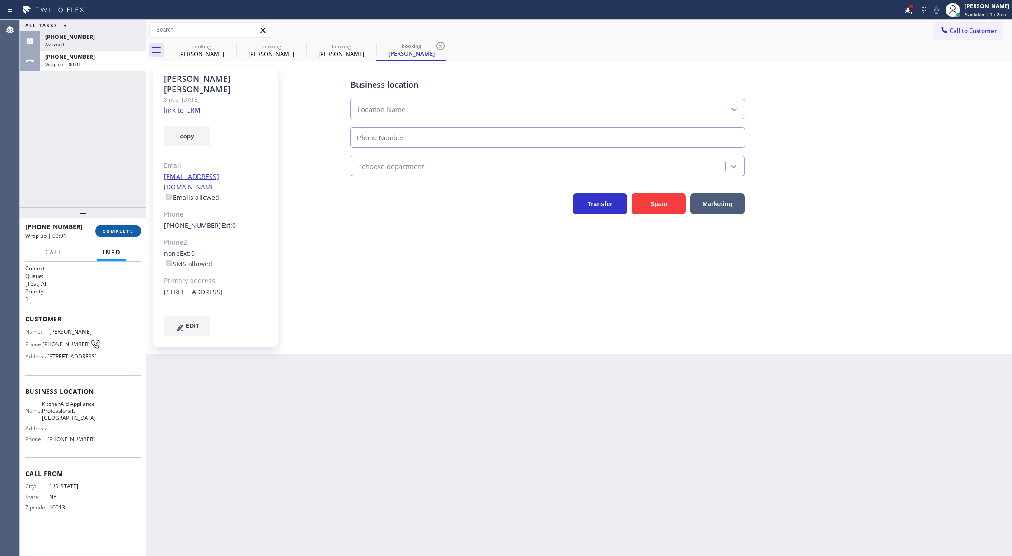
type input "(917) 935-4352"
click at [117, 229] on span "COMPLETE" at bounding box center [118, 231] width 31 height 6
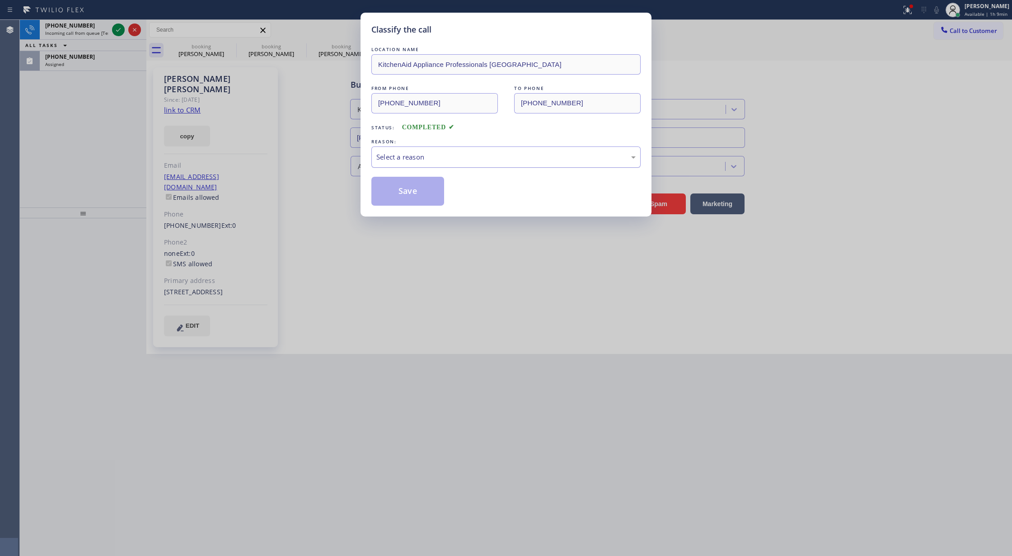
click at [441, 160] on div "Select a reason" at bounding box center [505, 157] width 259 height 10
click at [397, 192] on button "Save" at bounding box center [407, 191] width 73 height 29
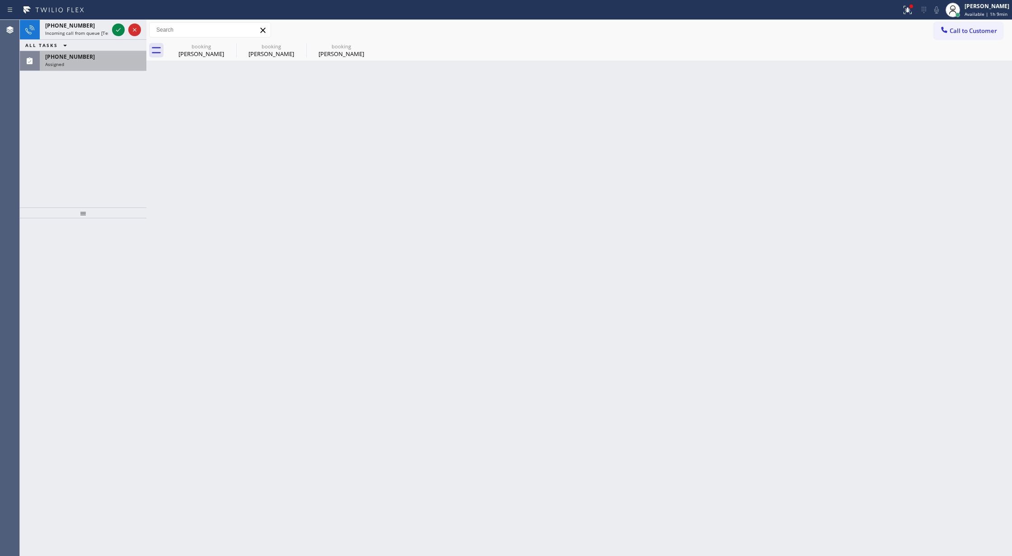
click at [141, 66] on div "(530) 548-0804 Assigned" at bounding box center [91, 61] width 103 height 20
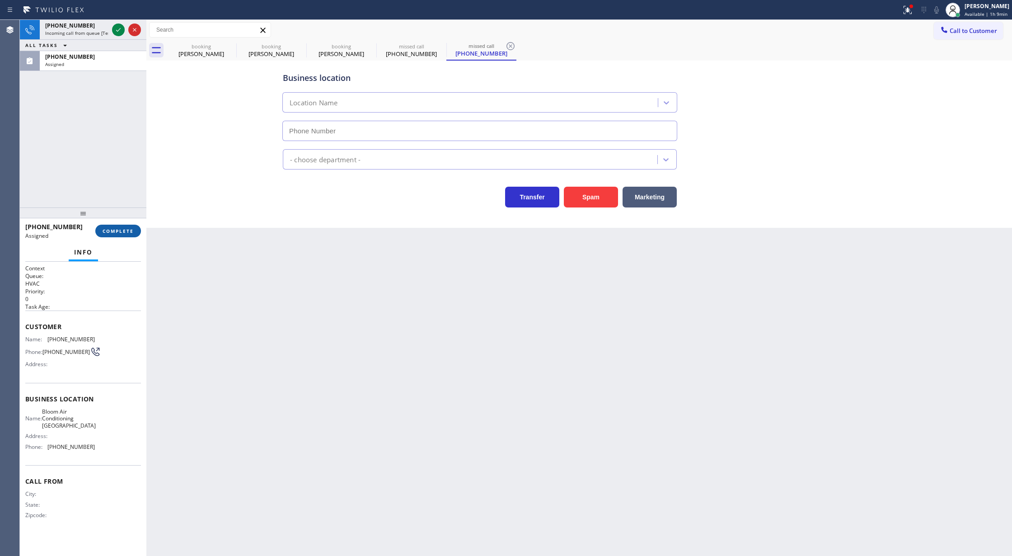
type input "(530) 290-6484"
click at [117, 227] on button "COMPLETE" at bounding box center [118, 231] width 46 height 13
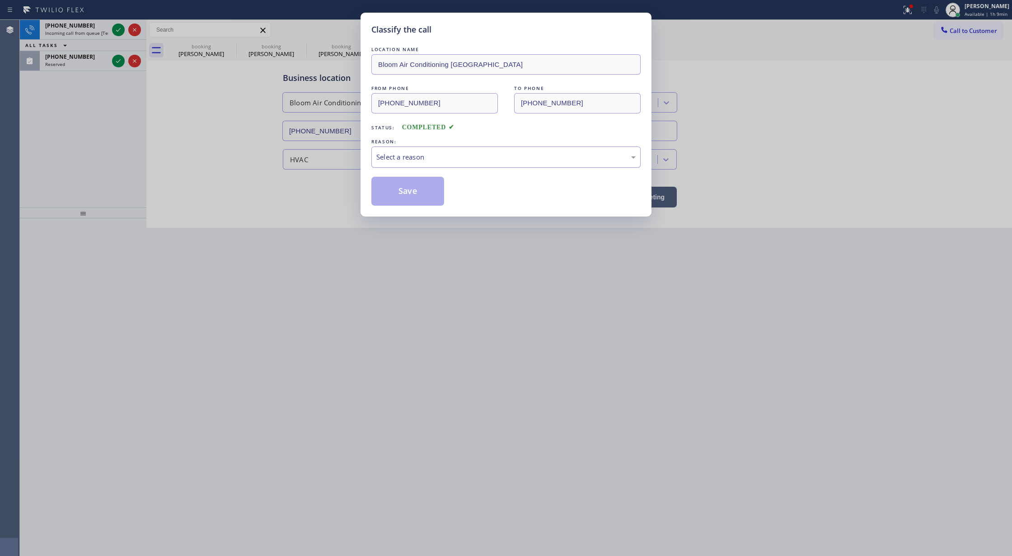
click at [413, 162] on div "Select a reason" at bounding box center [505, 157] width 259 height 10
click at [403, 192] on button "Save" at bounding box center [407, 191] width 73 height 29
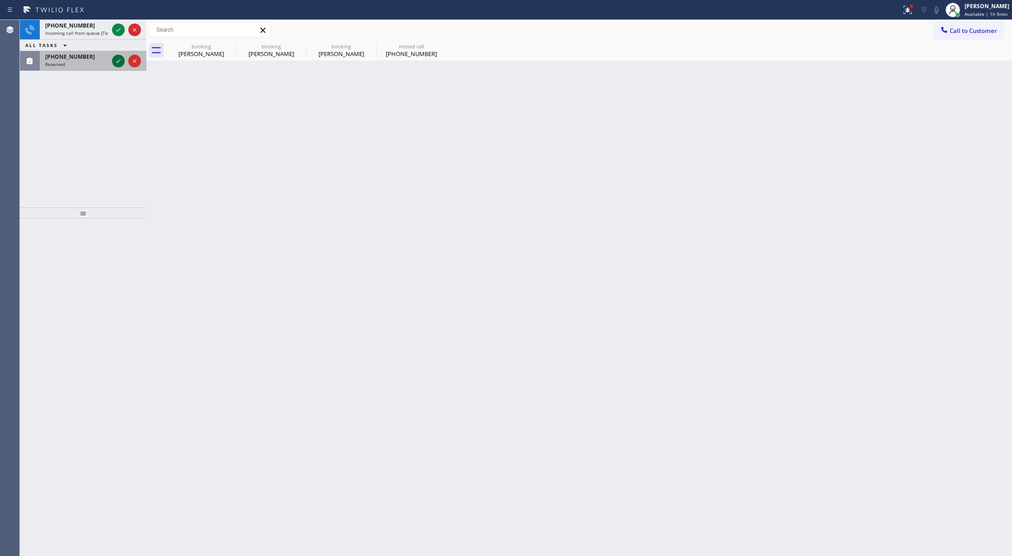
click at [118, 59] on icon at bounding box center [118, 61] width 11 height 11
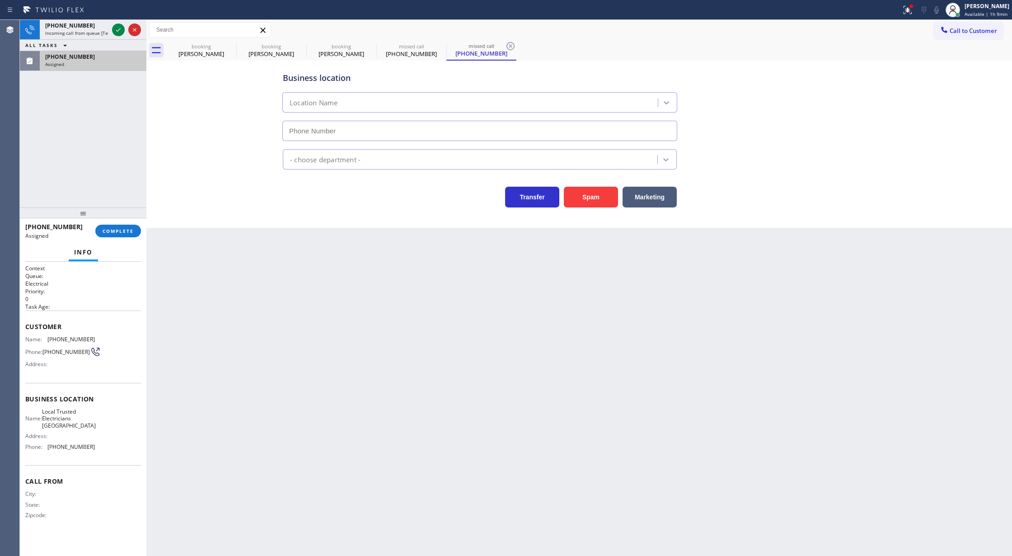
type input "(714) 451-4122"
click at [117, 235] on button "COMPLETE" at bounding box center [118, 231] width 46 height 13
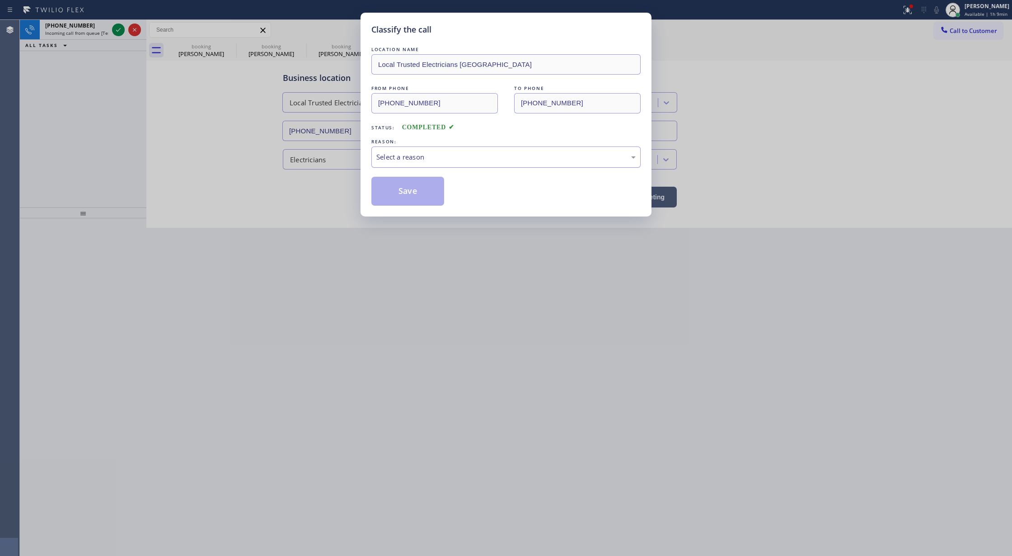
click at [441, 162] on div "Select a reason" at bounding box center [505, 157] width 259 height 10
click at [408, 192] on button "Save" at bounding box center [407, 191] width 73 height 29
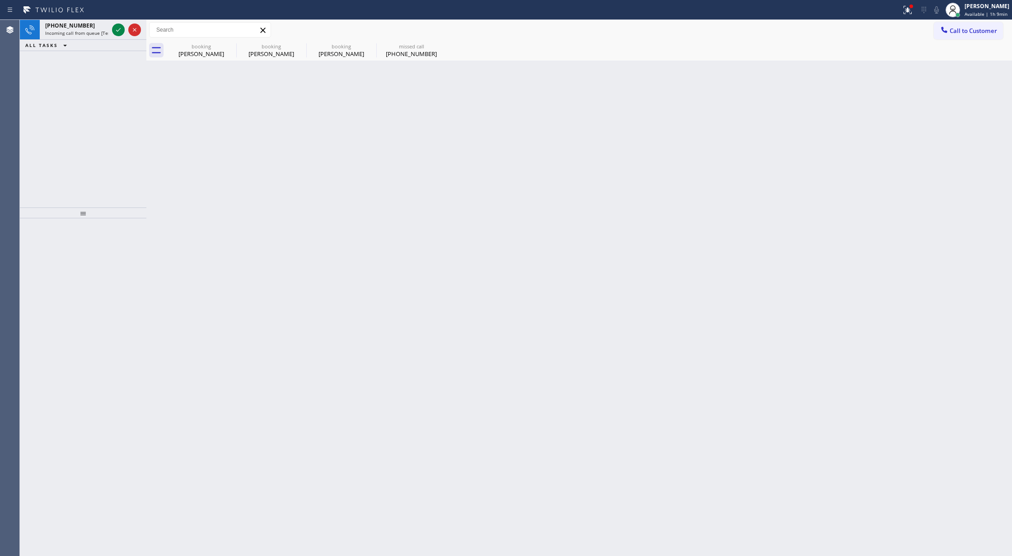
click at [109, 26] on div "+13477615809 Incoming call from queue [Test] All" at bounding box center [75, 30] width 70 height 20
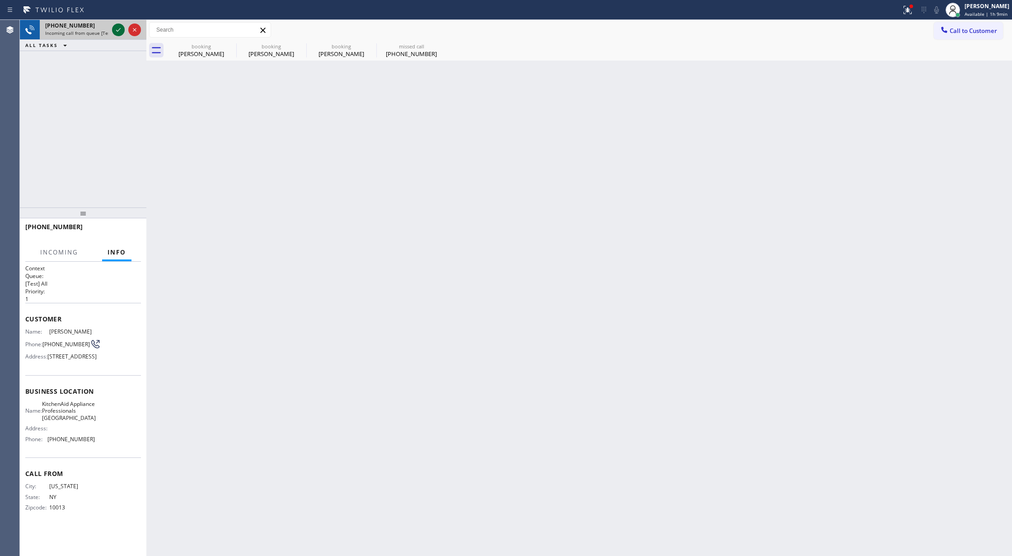
click at [114, 29] on icon at bounding box center [118, 29] width 11 height 11
click at [134, 33] on icon at bounding box center [134, 29] width 11 height 11
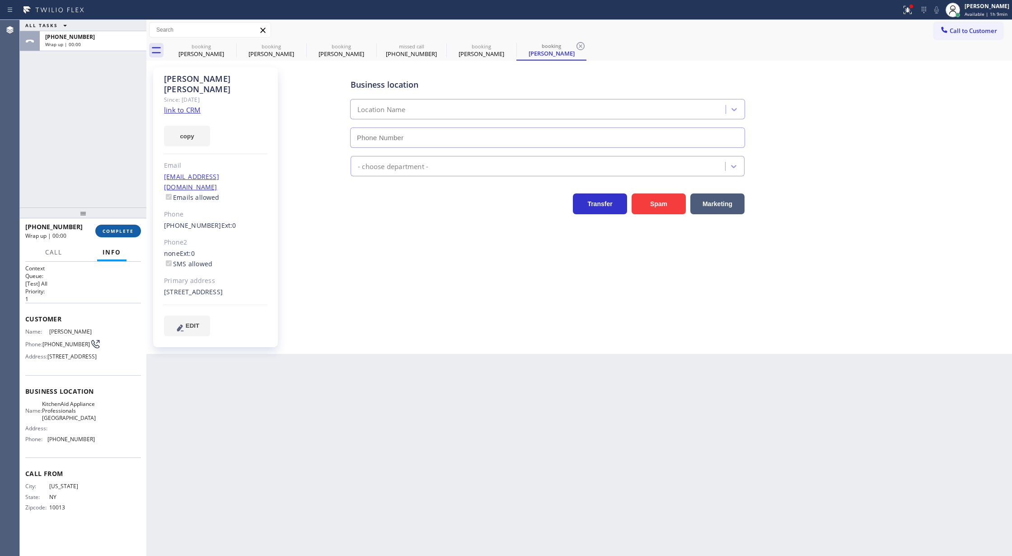
click at [120, 225] on button "COMPLETE" at bounding box center [118, 231] width 46 height 13
type input "(917) 935-4352"
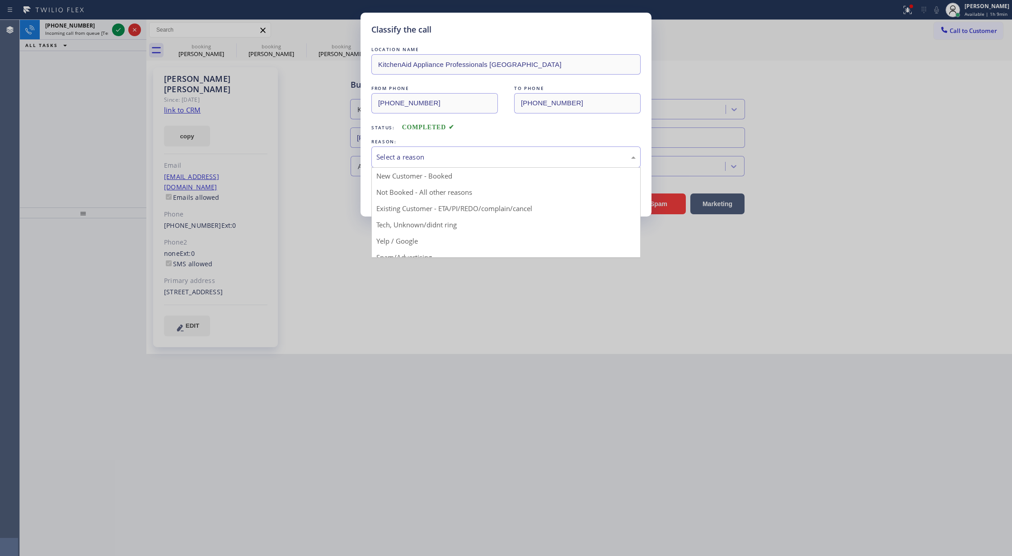
click at [431, 158] on div "Select a reason" at bounding box center [505, 157] width 259 height 10
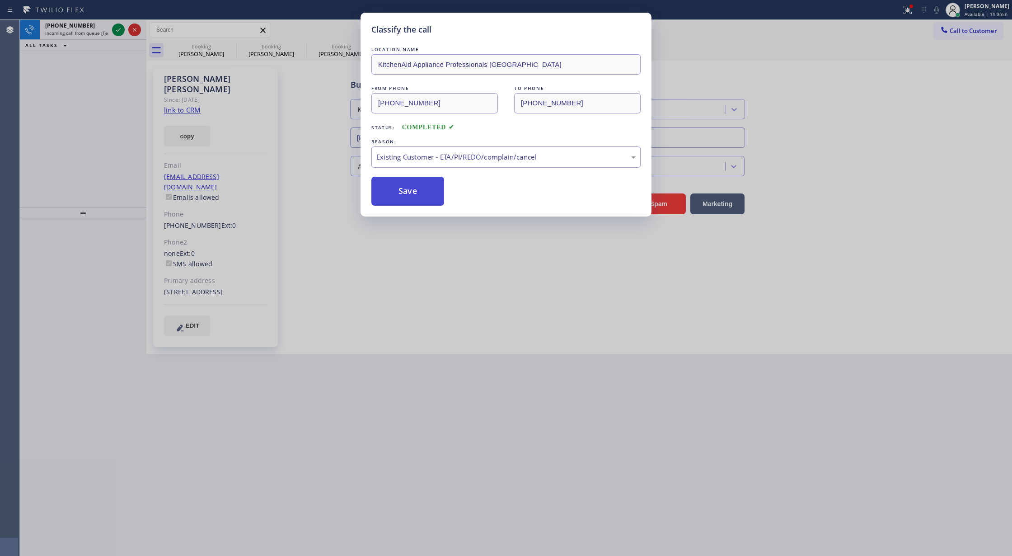
click at [385, 196] on button "Save" at bounding box center [407, 191] width 73 height 29
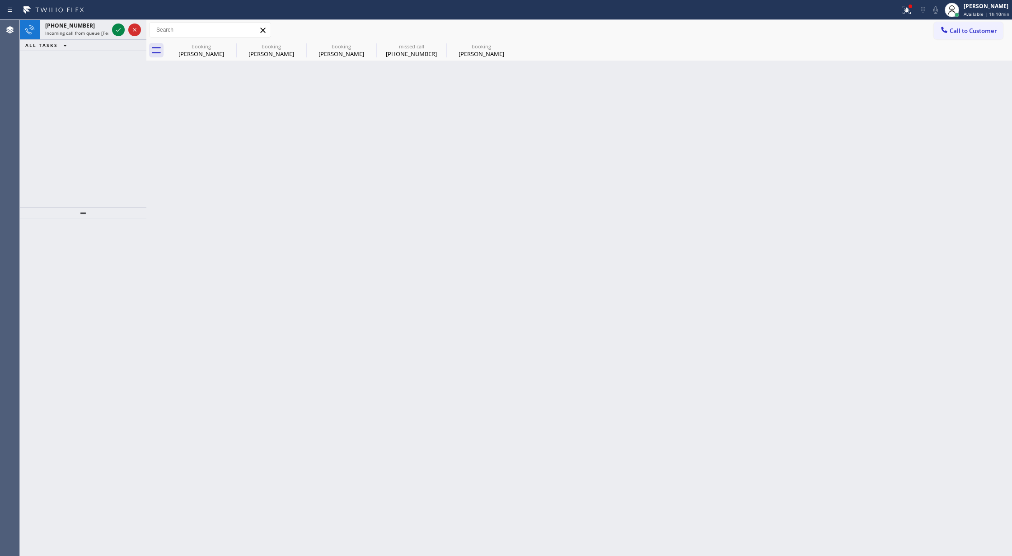
click at [60, 107] on div "+19142467104 Incoming call from queue [Test] All ALL TASKS ALL TASKS ACTIVE TAS…" at bounding box center [83, 114] width 127 height 188
click at [115, 29] on icon at bounding box center [118, 29] width 11 height 11
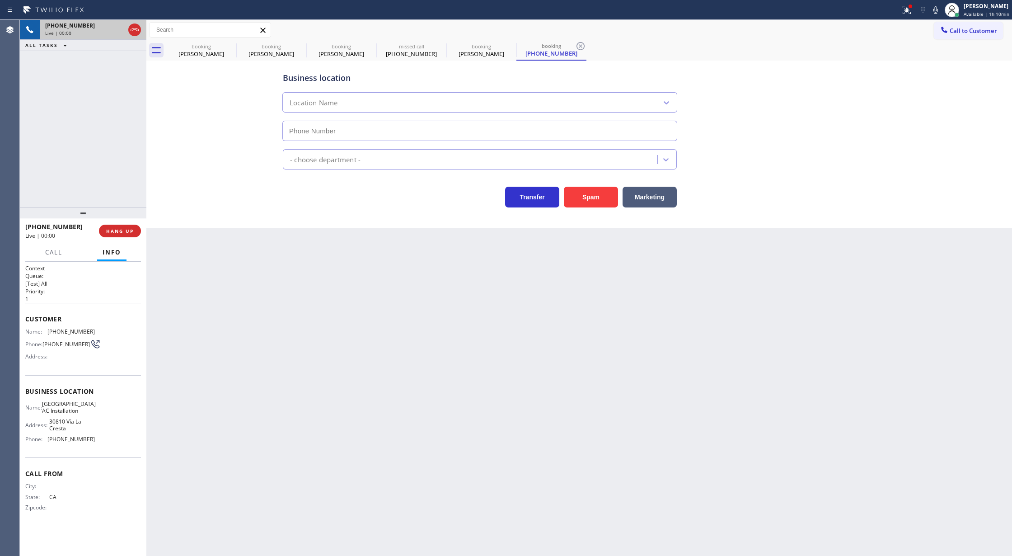
type input "(424) 234-2704"
click at [116, 230] on span "HANG UP" at bounding box center [120, 231] width 28 height 6
click at [116, 227] on button "COMPLETE" at bounding box center [118, 231] width 46 height 13
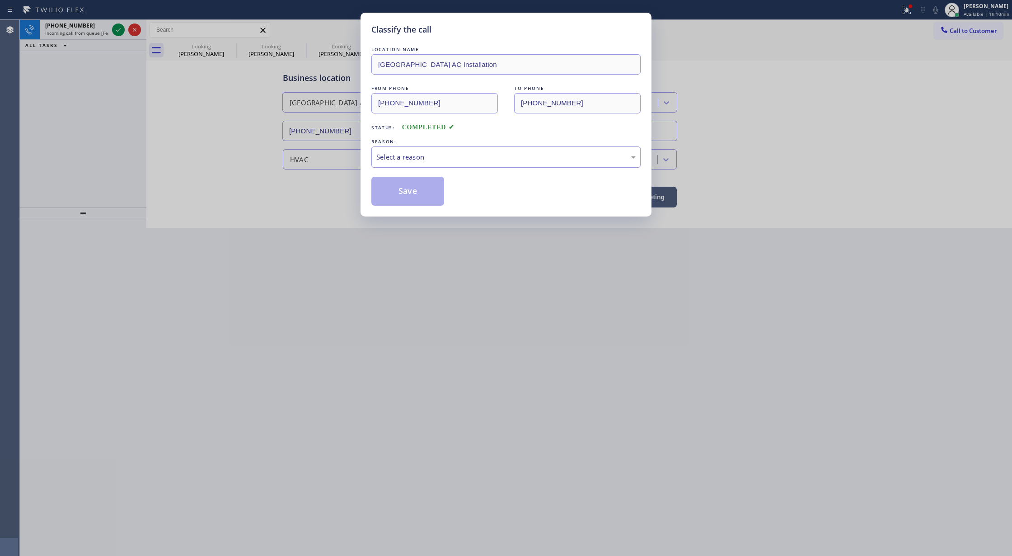
click at [420, 166] on div "Select a reason" at bounding box center [505, 156] width 269 height 21
click at [402, 192] on button "Save" at bounding box center [407, 191] width 73 height 29
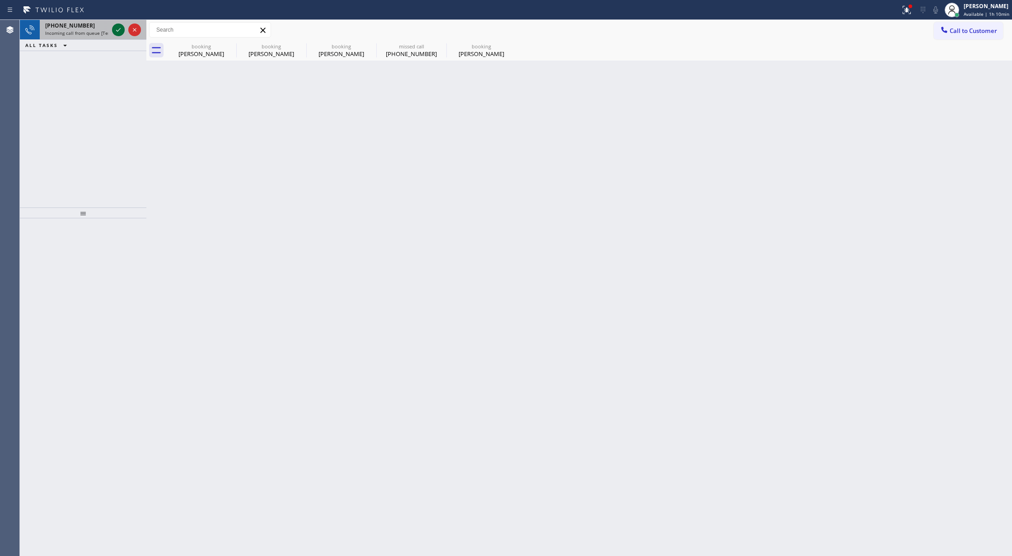
click at [118, 32] on icon at bounding box center [118, 29] width 11 height 11
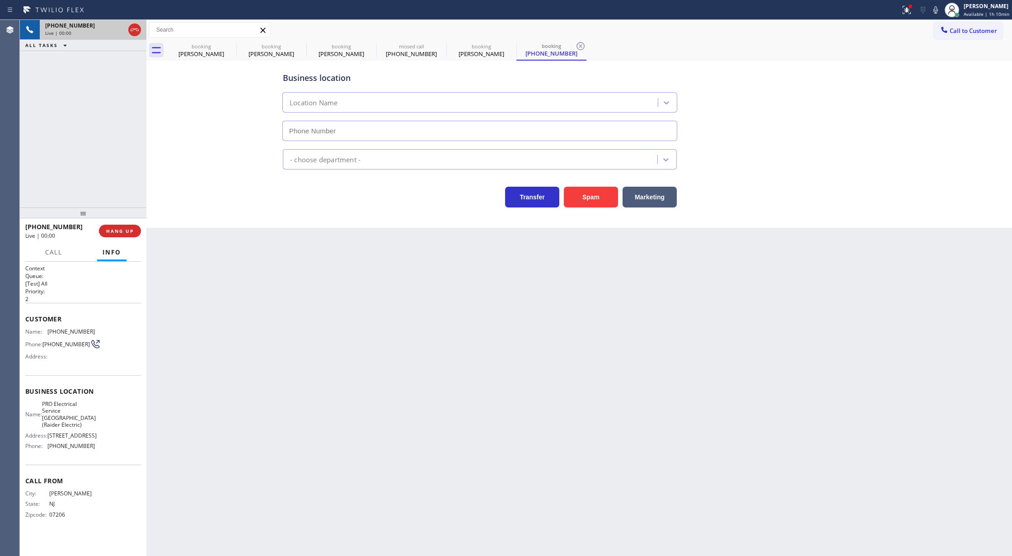
type input "(908) 520-2065"
click at [593, 197] on button "Spam" at bounding box center [591, 197] width 54 height 21
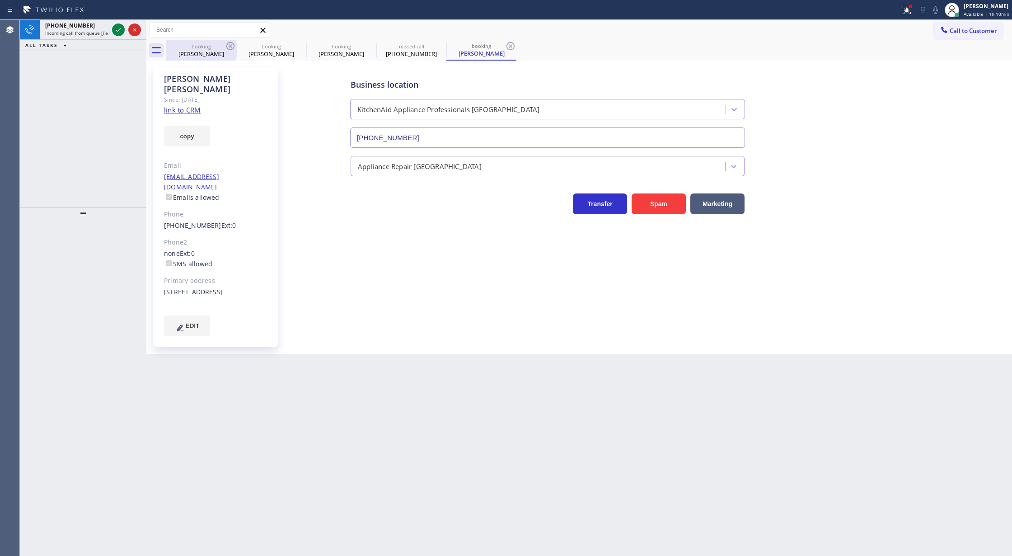
click at [214, 55] on div "Harjeet Janjua" at bounding box center [201, 54] width 68 height 8
click at [229, 49] on icon at bounding box center [230, 46] width 11 height 11
click at [230, 48] on icon at bounding box center [230, 46] width 11 height 11
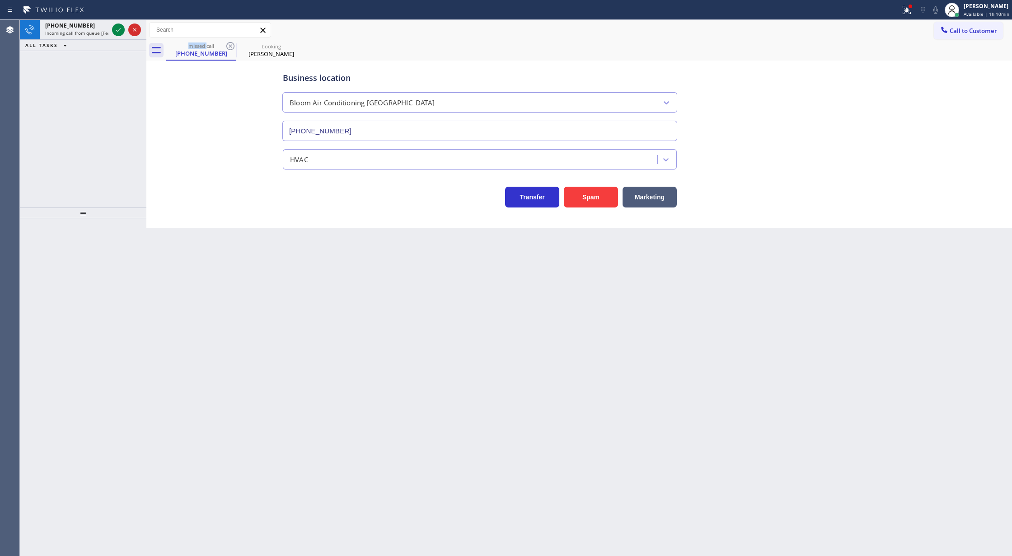
click at [230, 48] on icon at bounding box center [230, 46] width 11 height 11
type input "(917) 935-4352"
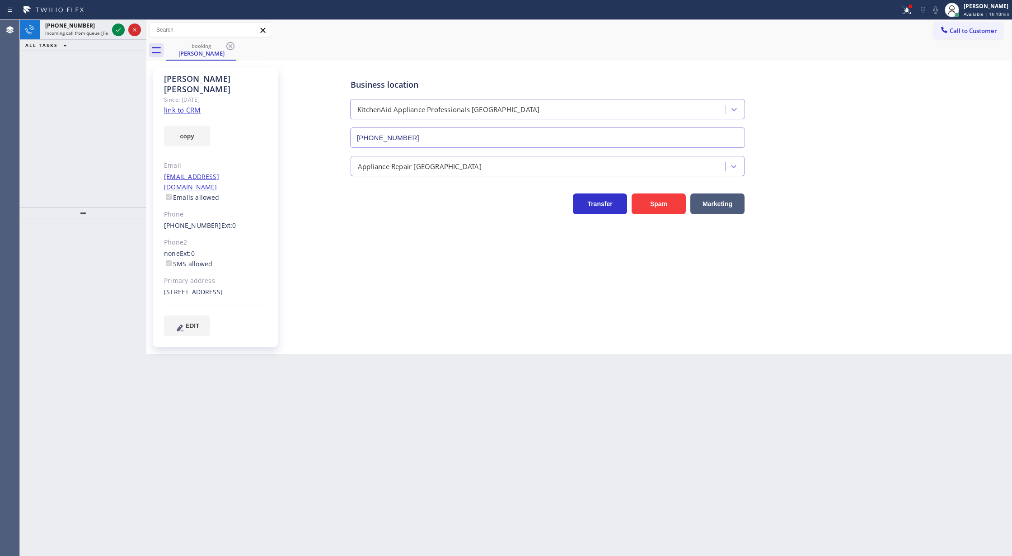
click at [230, 48] on icon at bounding box center [230, 46] width 11 height 11
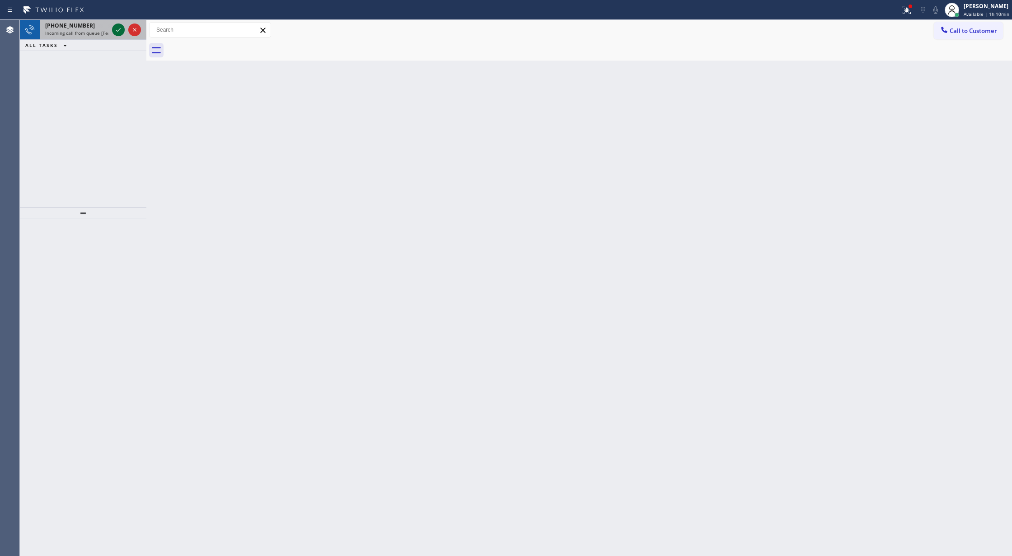
click at [113, 28] on icon at bounding box center [118, 29] width 11 height 11
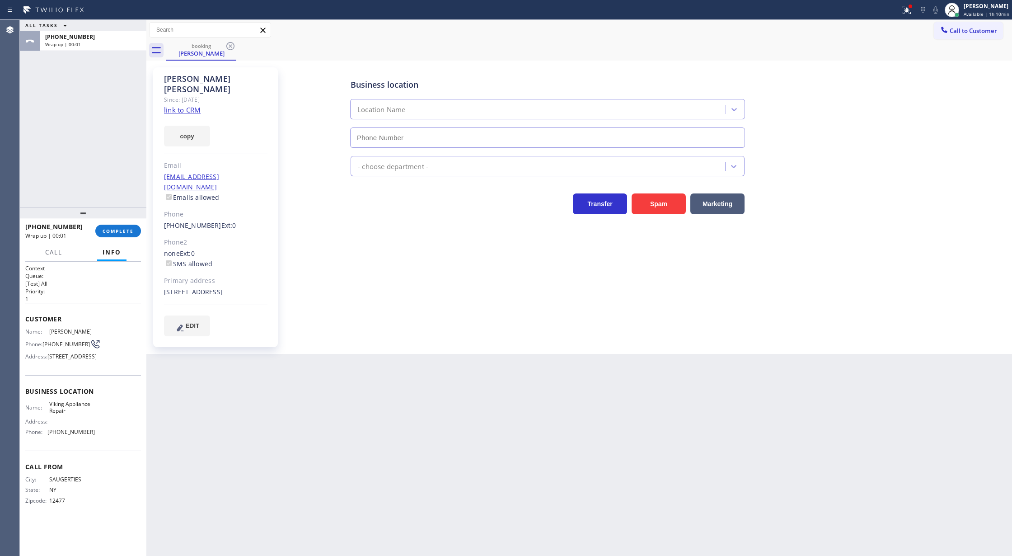
type input "(855) 393-3634"
click at [123, 230] on span "COMPLETE" at bounding box center [118, 231] width 31 height 6
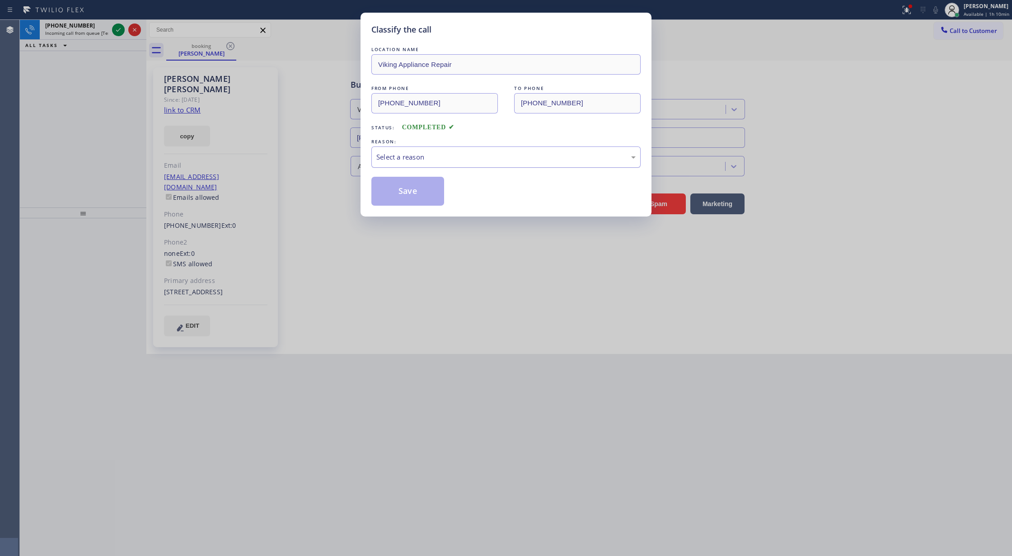
click at [393, 159] on div "Select a reason" at bounding box center [505, 157] width 259 height 10
click at [416, 194] on button "Save" at bounding box center [407, 191] width 73 height 29
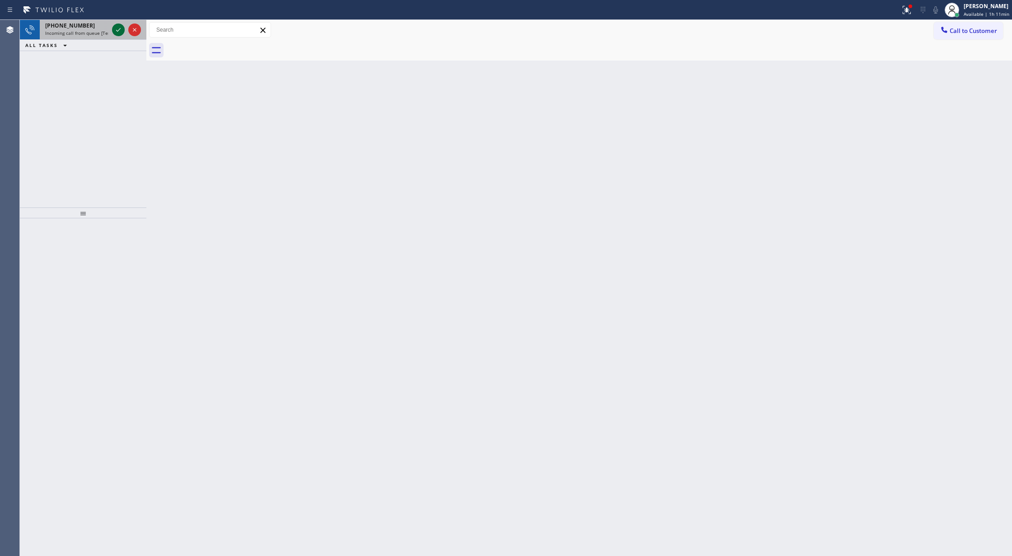
click at [122, 29] on icon at bounding box center [118, 29] width 11 height 11
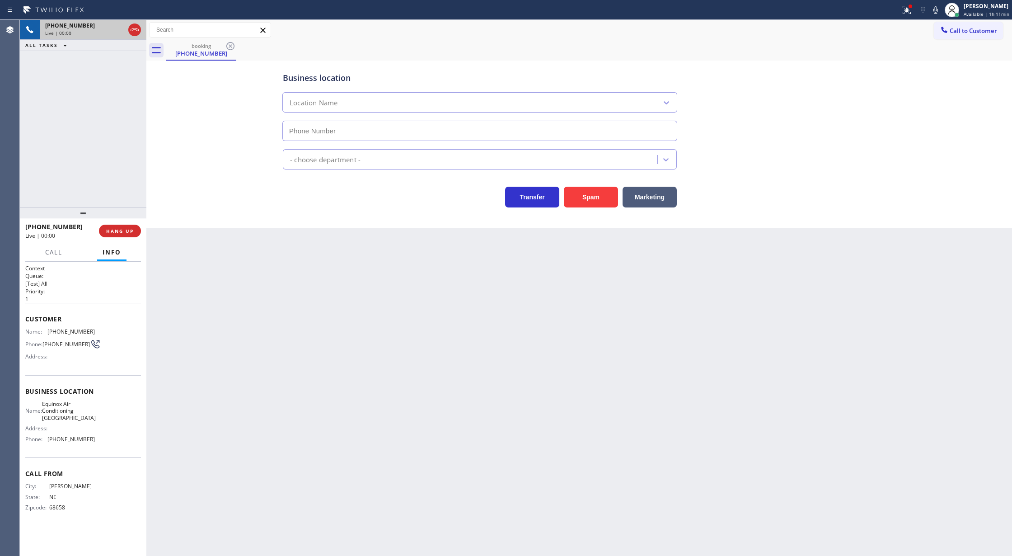
type input "(650) 360-9505"
click at [136, 28] on icon at bounding box center [134, 29] width 11 height 11
type input "(650) 360-9505"
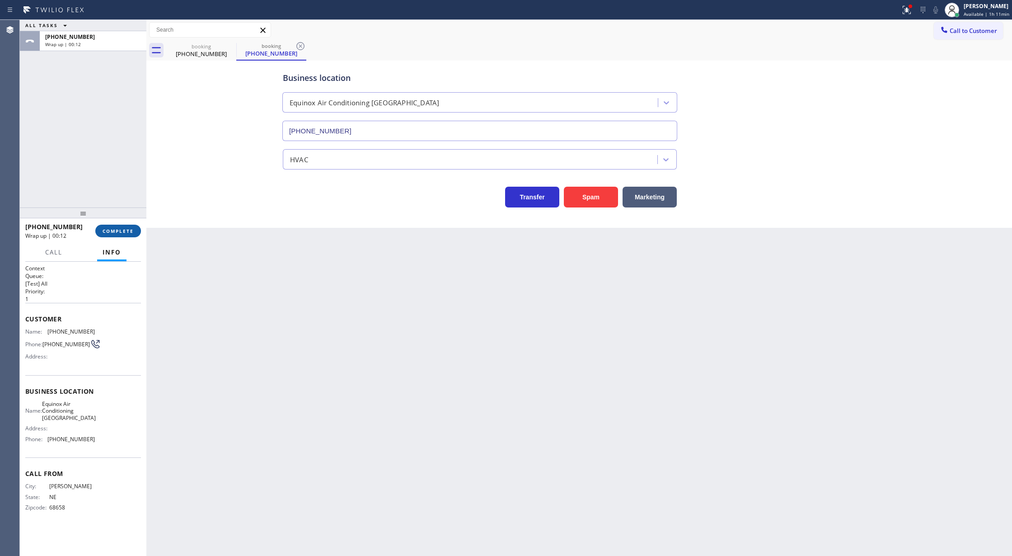
click at [126, 228] on span "COMPLETE" at bounding box center [118, 231] width 31 height 6
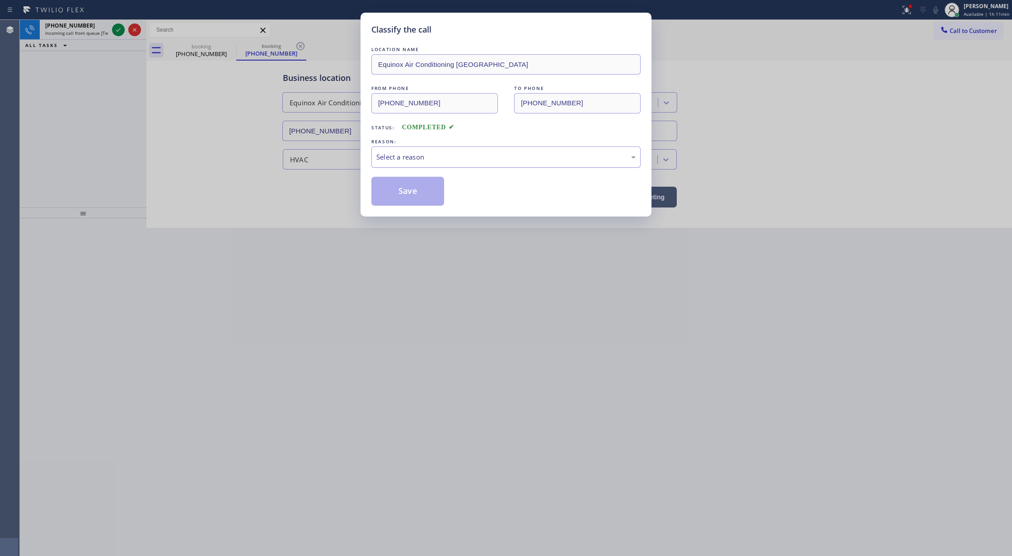
click at [475, 152] on div "Select a reason" at bounding box center [505, 157] width 259 height 10
click at [398, 195] on button "Save" at bounding box center [407, 191] width 73 height 29
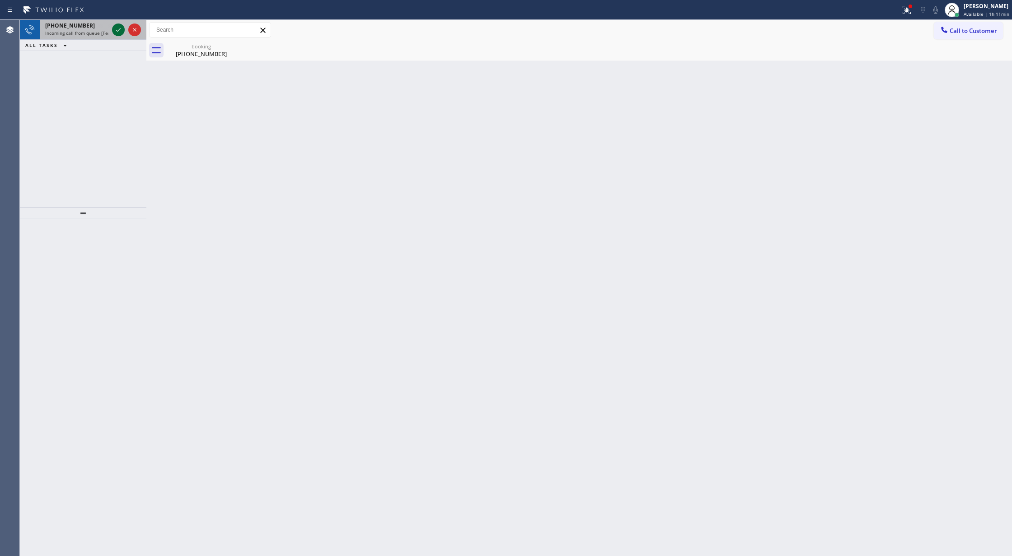
click at [116, 31] on icon at bounding box center [118, 29] width 11 height 11
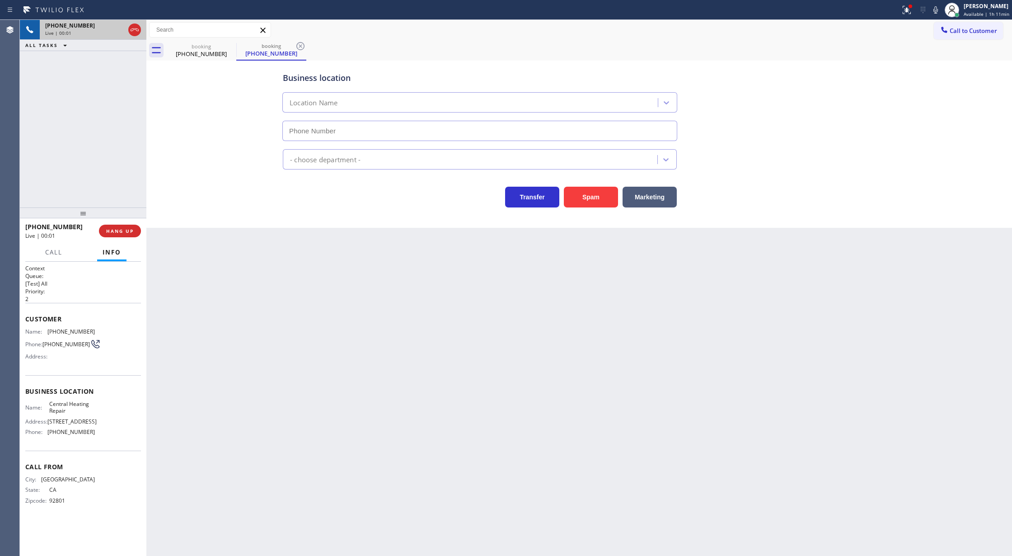
type input "(909) 531-4606"
click at [136, 29] on icon at bounding box center [134, 29] width 11 height 11
click at [111, 230] on span "HANG UP" at bounding box center [120, 231] width 28 height 6
type input "(909) 531-4606"
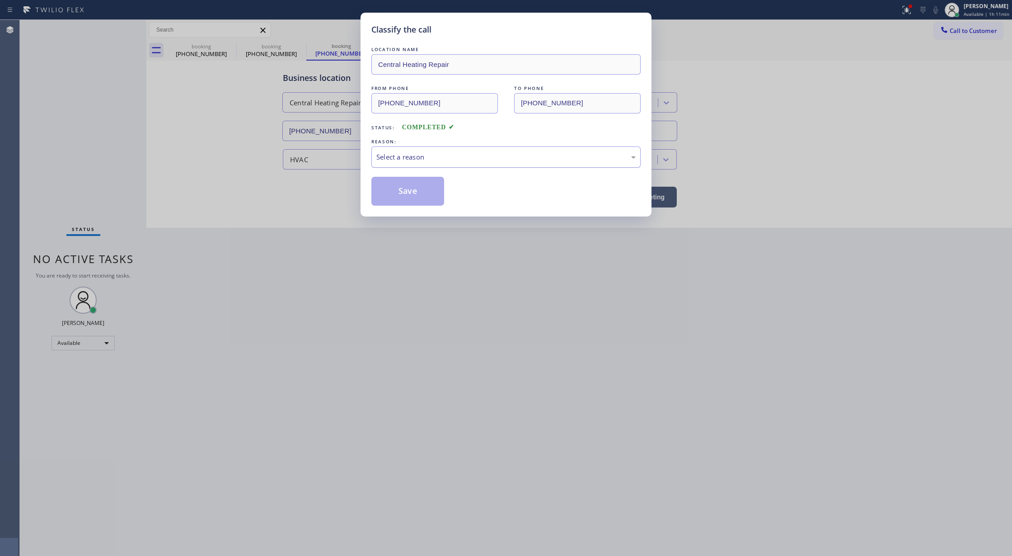
drag, startPoint x: 389, startPoint y: 160, endPoint x: 387, endPoint y: 166, distance: 6.5
click at [389, 159] on div "Select a reason" at bounding box center [505, 157] width 259 height 10
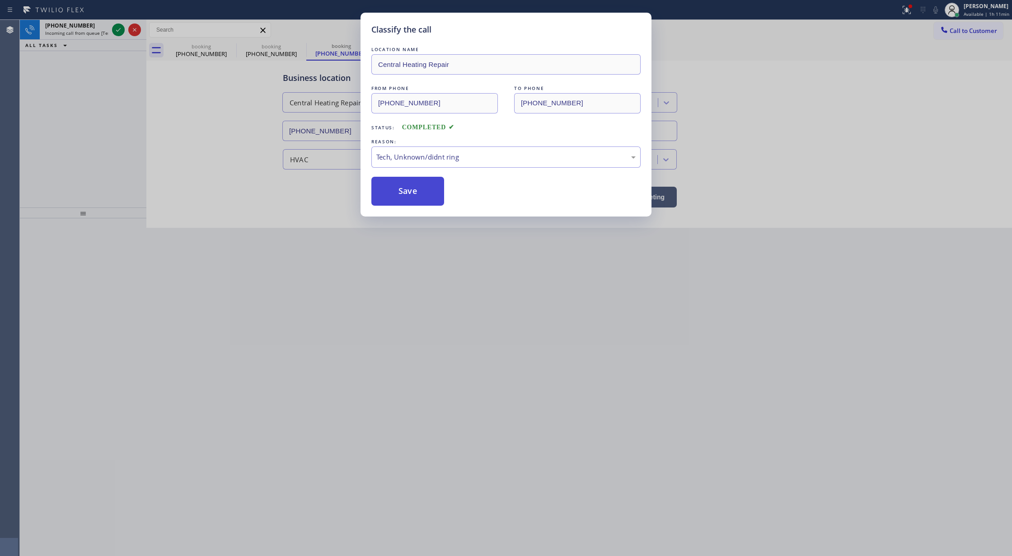
click at [388, 191] on button "Save" at bounding box center [407, 191] width 73 height 29
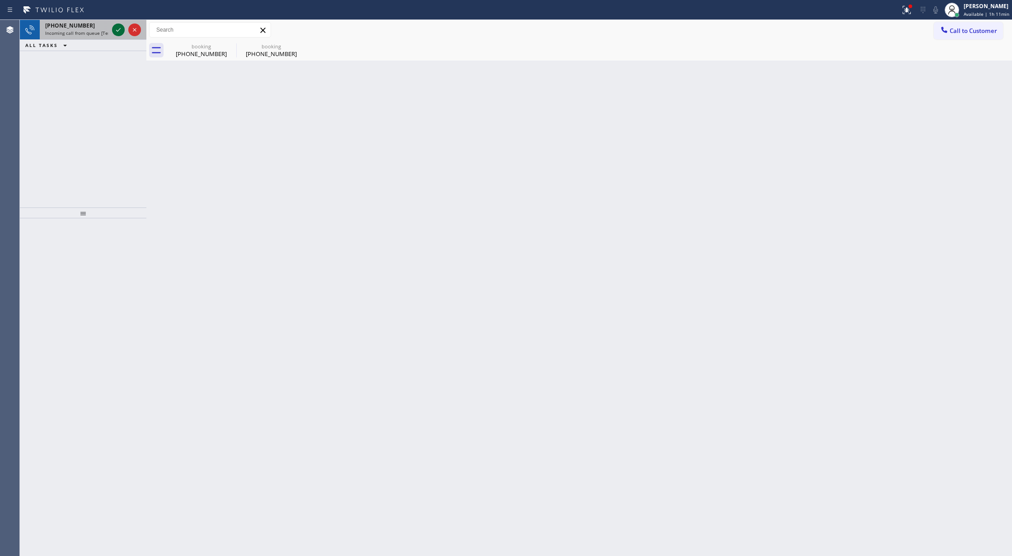
click at [114, 28] on icon at bounding box center [118, 29] width 11 height 11
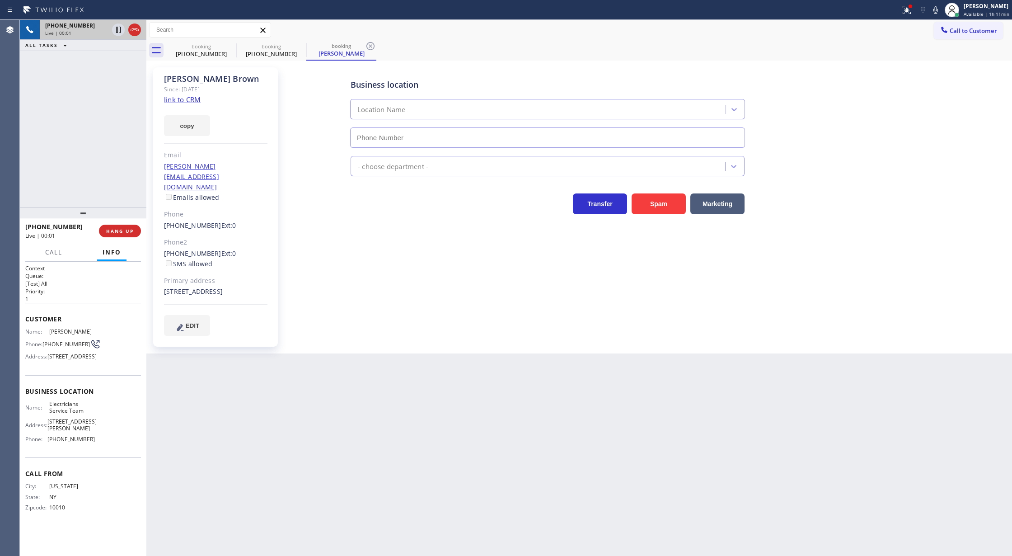
type input "[PHONE_NUMBER]"
click at [181, 99] on link "link to CRM" at bounding box center [182, 99] width 37 height 9
click at [117, 57] on icon at bounding box center [118, 61] width 11 height 11
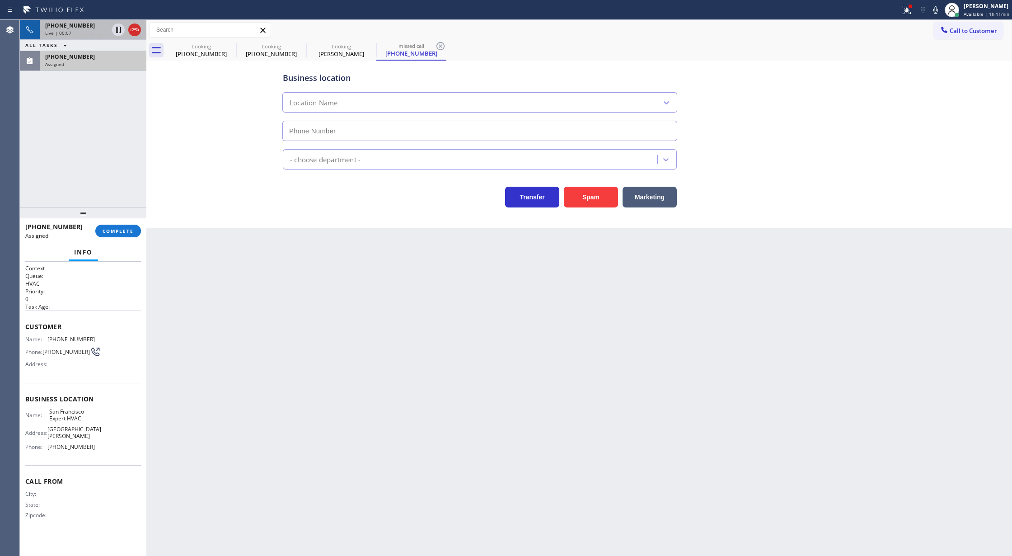
type input "(415) 371-9413"
click at [116, 234] on span "COMPLETE" at bounding box center [118, 231] width 31 height 6
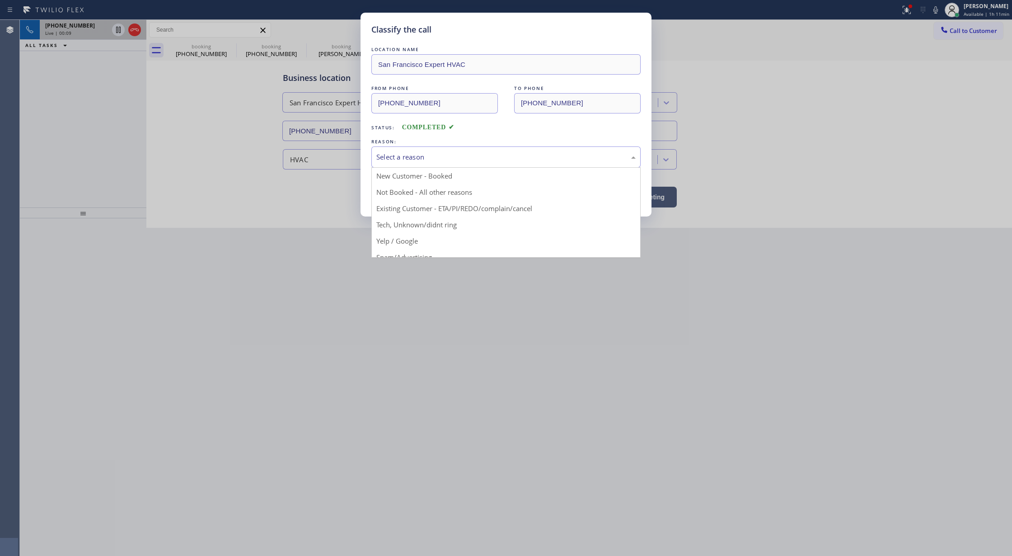
click at [394, 164] on div "Select a reason" at bounding box center [505, 156] width 269 height 21
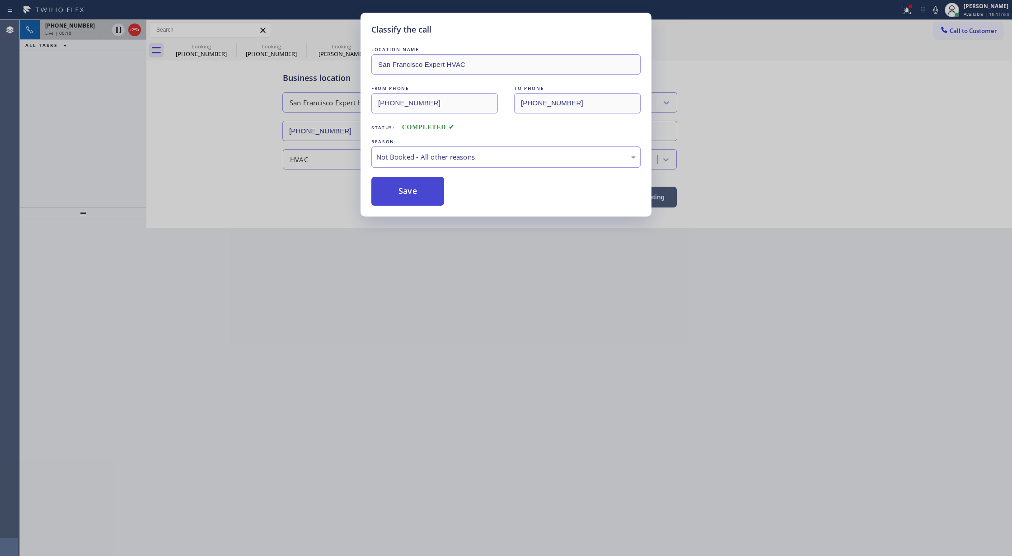
click at [393, 192] on button "Save" at bounding box center [407, 191] width 73 height 29
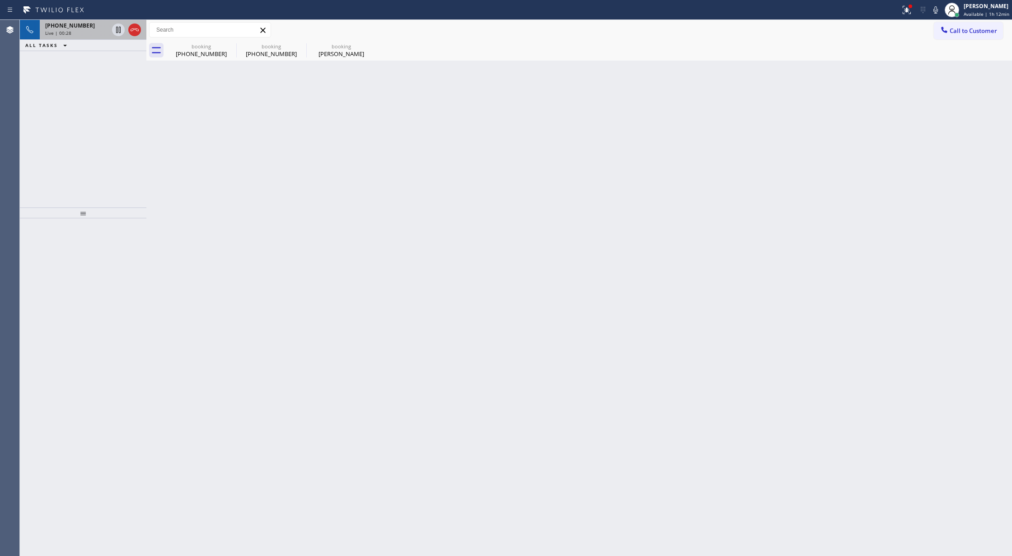
drag, startPoint x: 93, startPoint y: 35, endPoint x: 149, endPoint y: 309, distance: 280.0
click at [93, 35] on div "Live | 00:28" at bounding box center [76, 33] width 63 height 6
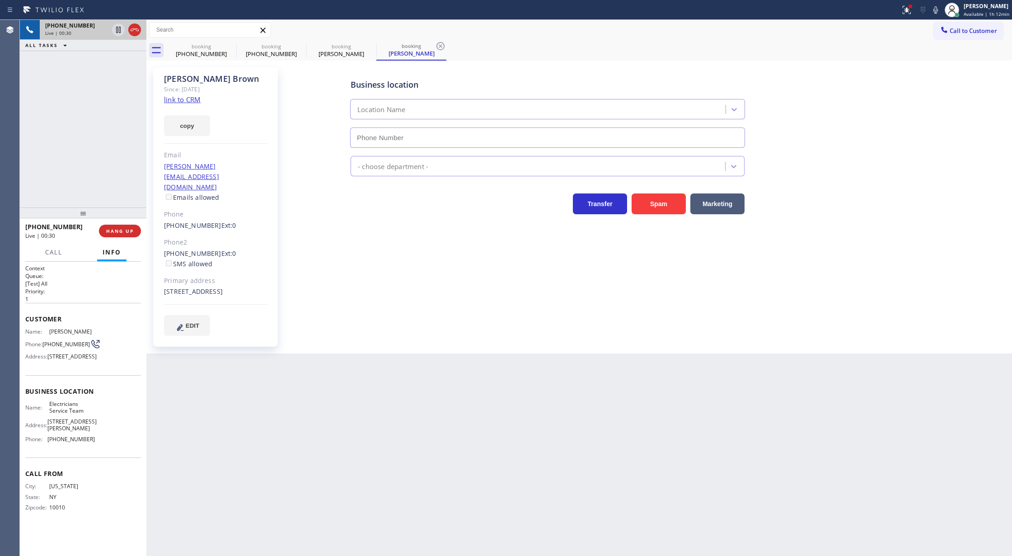
type input "[PHONE_NUMBER]"
click at [73, 117] on div "+19173305477 Live | 01:06 ALL TASKS ALL TASKS ACTIVE TASKS TASKS IN WRAP UP" at bounding box center [83, 114] width 127 height 188
click at [183, 98] on link "link to CRM" at bounding box center [182, 99] width 37 height 9
click at [933, 13] on icon at bounding box center [935, 10] width 11 height 11
click at [935, 8] on icon at bounding box center [935, 10] width 11 height 11
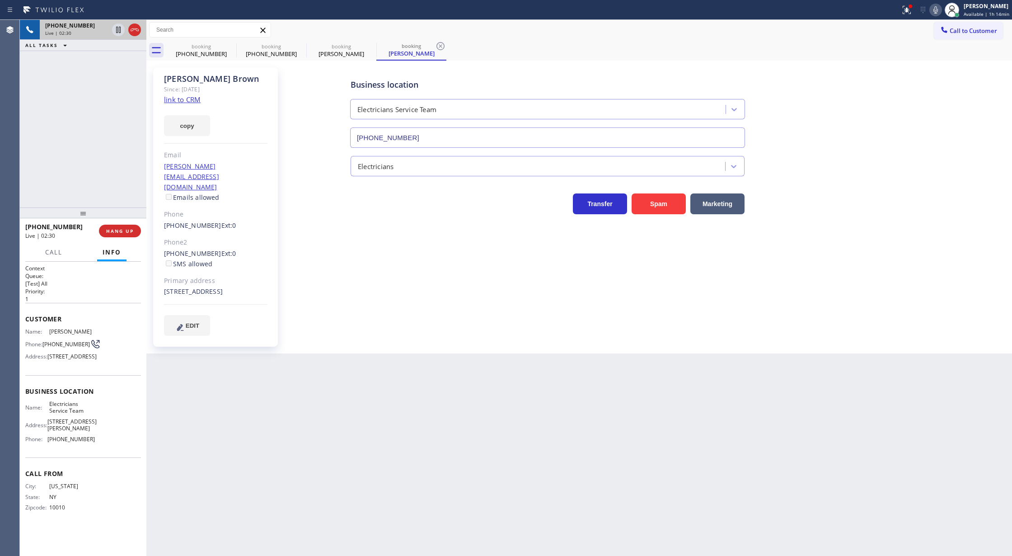
click at [941, 9] on icon at bounding box center [935, 10] width 11 height 11
click at [933, 11] on icon at bounding box center [935, 10] width 11 height 11
click at [939, 8] on icon at bounding box center [935, 10] width 11 height 11
click at [937, 13] on icon at bounding box center [935, 9] width 5 height 7
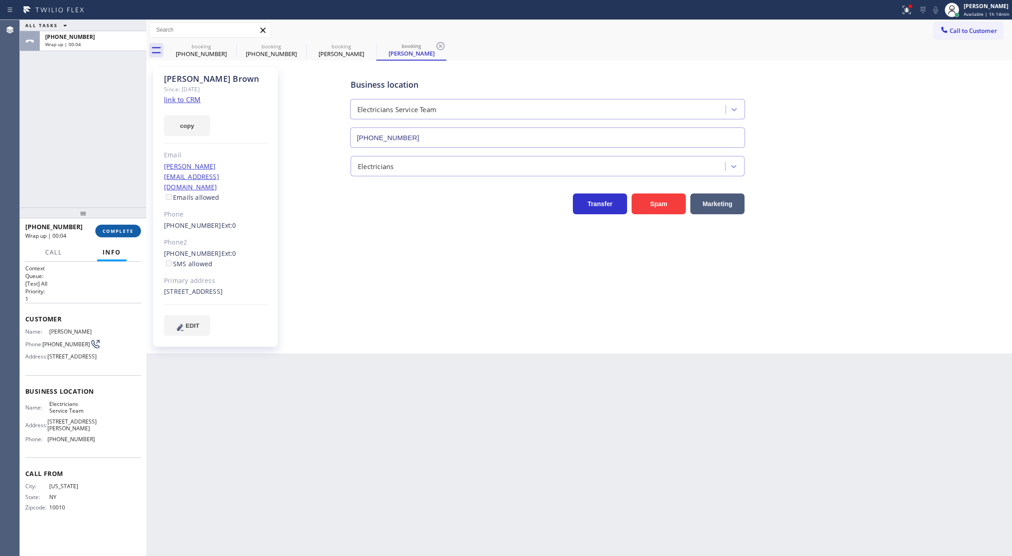
click at [110, 232] on span "COMPLETE" at bounding box center [118, 231] width 31 height 6
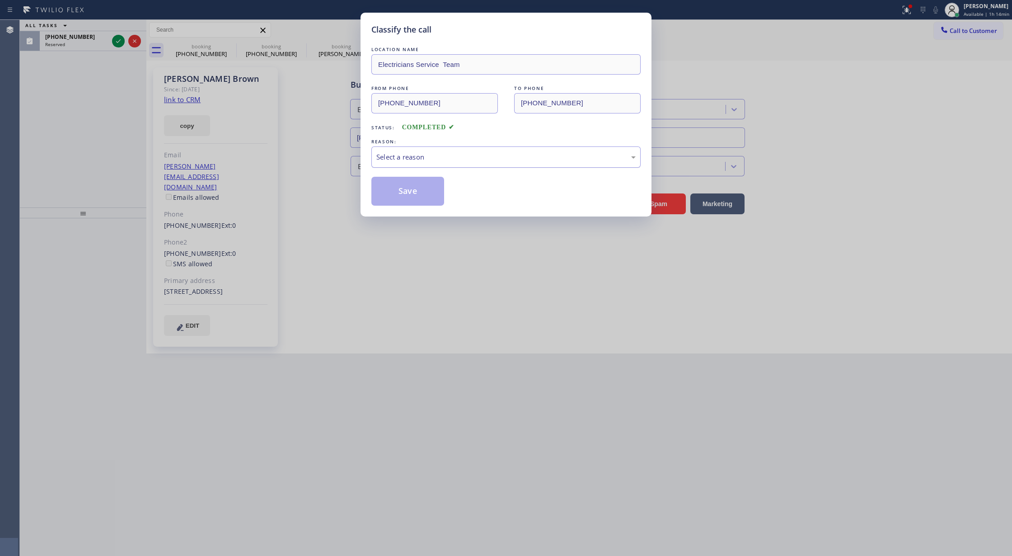
click at [398, 160] on div "Select a reason" at bounding box center [505, 157] width 259 height 10
click at [402, 186] on button "Save" at bounding box center [407, 191] width 73 height 29
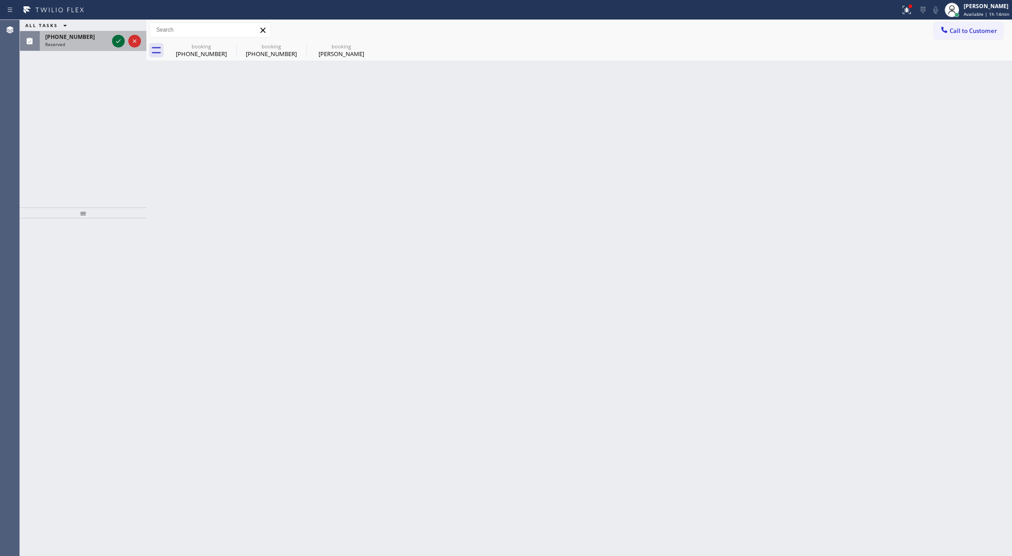
click at [116, 40] on icon at bounding box center [118, 41] width 11 height 11
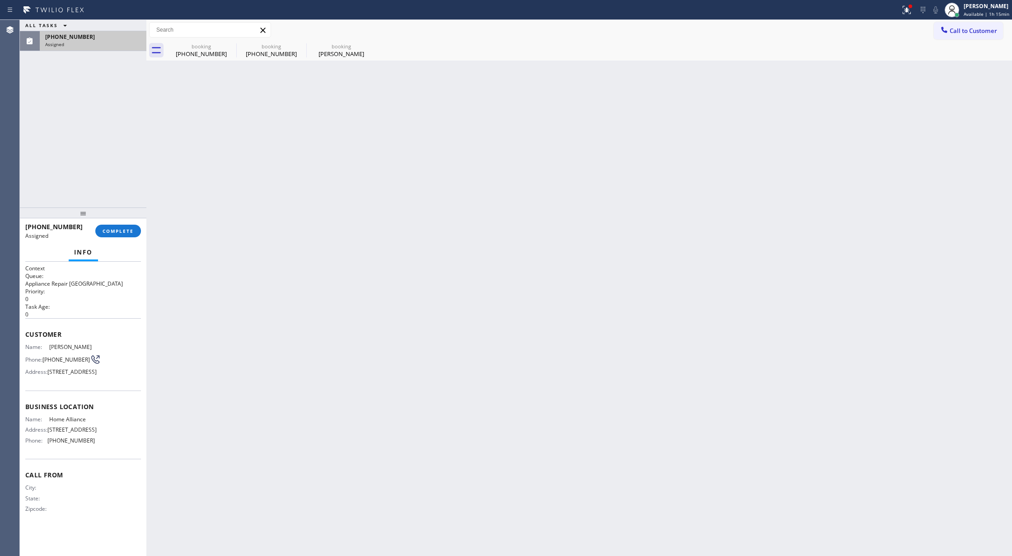
click at [116, 40] on div "(415) 793-0195" at bounding box center [93, 37] width 96 height 8
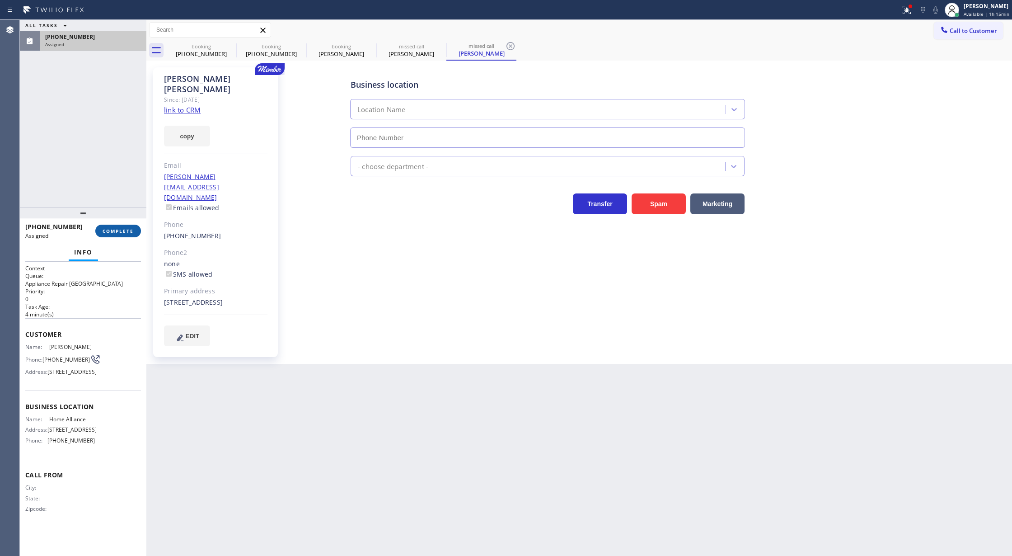
type input "[PHONE_NUMBER]"
click at [111, 226] on button "COMPLETE" at bounding box center [118, 231] width 46 height 13
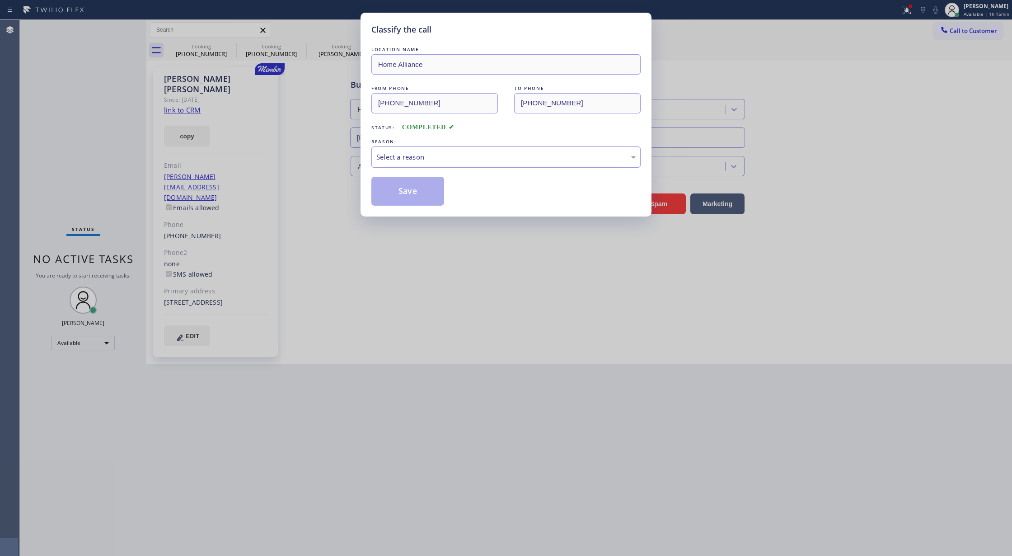
click at [385, 164] on div "Select a reason" at bounding box center [505, 156] width 269 height 21
click at [389, 209] on div "Classify the call LOCATION NAME Home Alliance FROM PHONE (415) 793-0195 TO PHON…" at bounding box center [506, 115] width 291 height 204
click at [403, 179] on button "Save" at bounding box center [407, 191] width 73 height 29
click at [403, 192] on button "Save" at bounding box center [407, 191] width 73 height 29
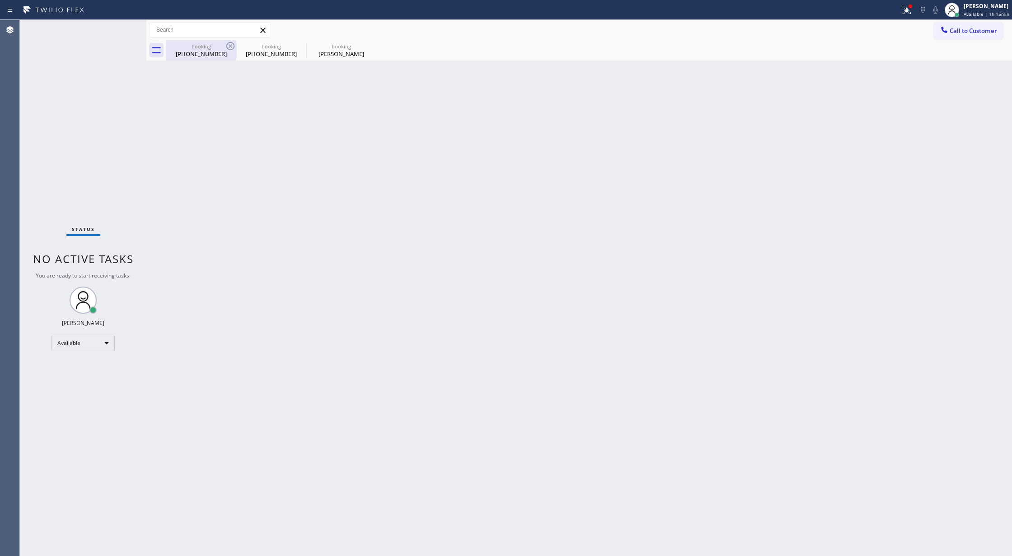
click at [206, 47] on div "booking" at bounding box center [201, 46] width 68 height 7
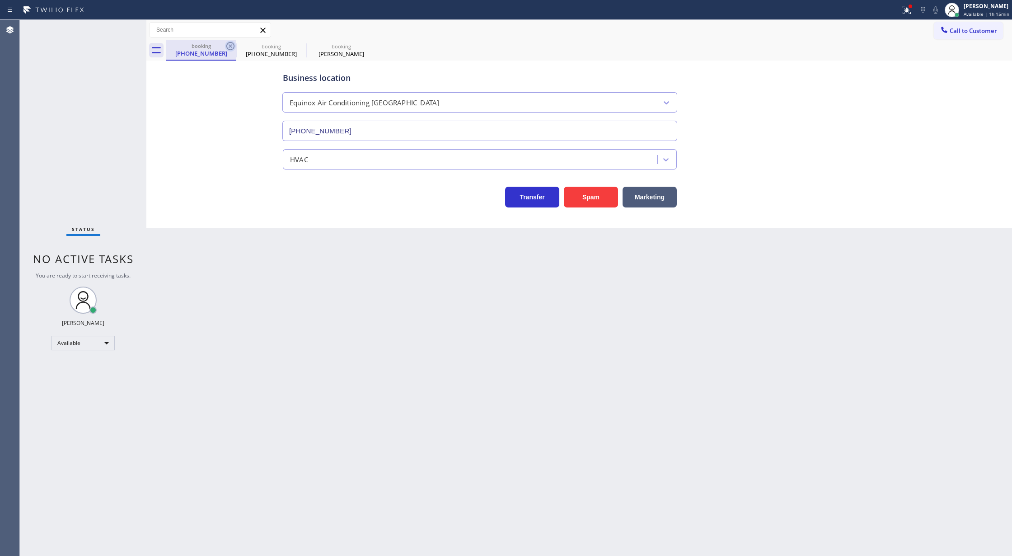
click at [230, 42] on icon at bounding box center [230, 46] width 8 height 8
type input "[PHONE_NUMBER]"
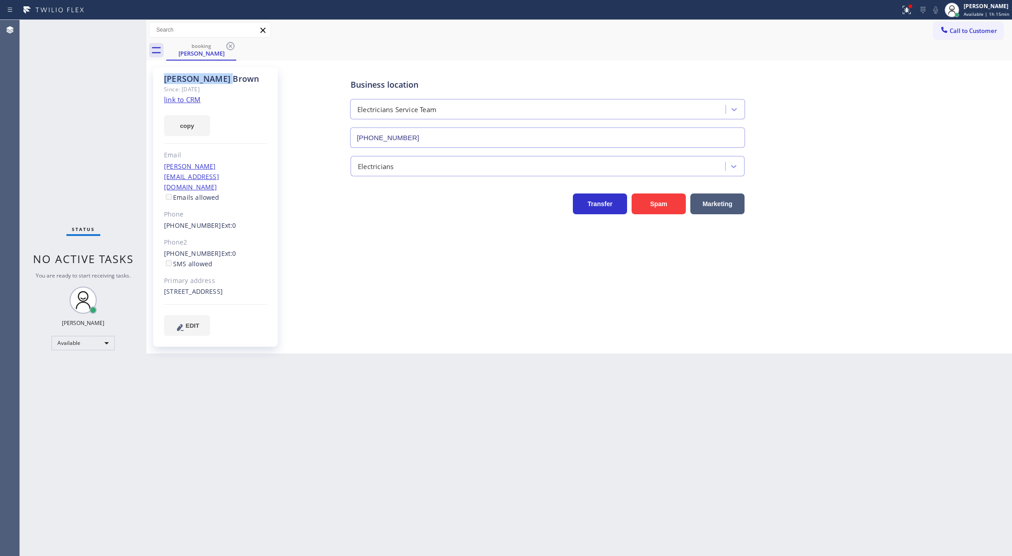
click at [230, 42] on icon at bounding box center [230, 46] width 8 height 8
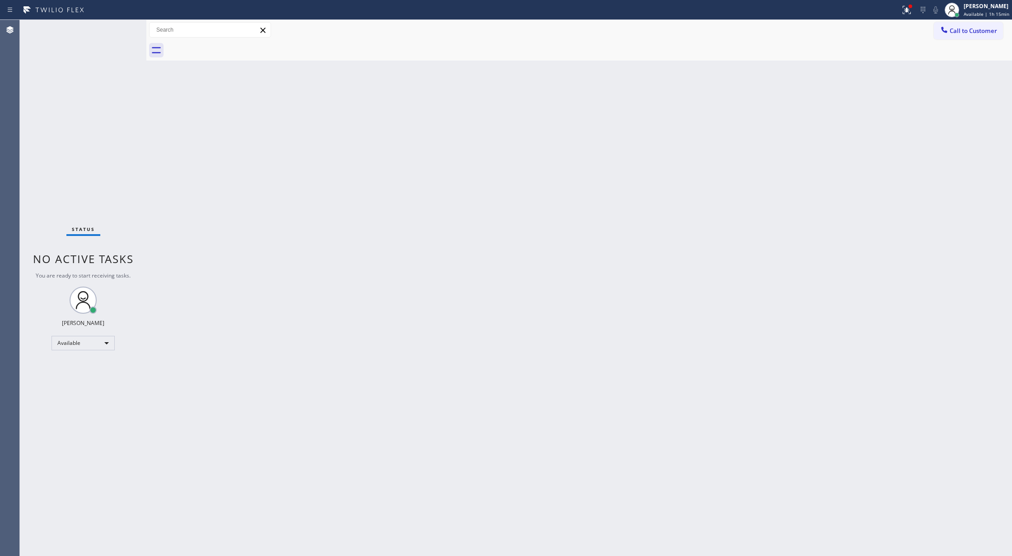
click at [116, 24] on div "Status No active tasks You are ready to start receiving tasks. [PERSON_NAME] Av…" at bounding box center [83, 288] width 127 height 536
click at [124, 27] on div "Status No active tasks You are ready to start receiving tasks. [PERSON_NAME] Av…" at bounding box center [83, 288] width 127 height 536
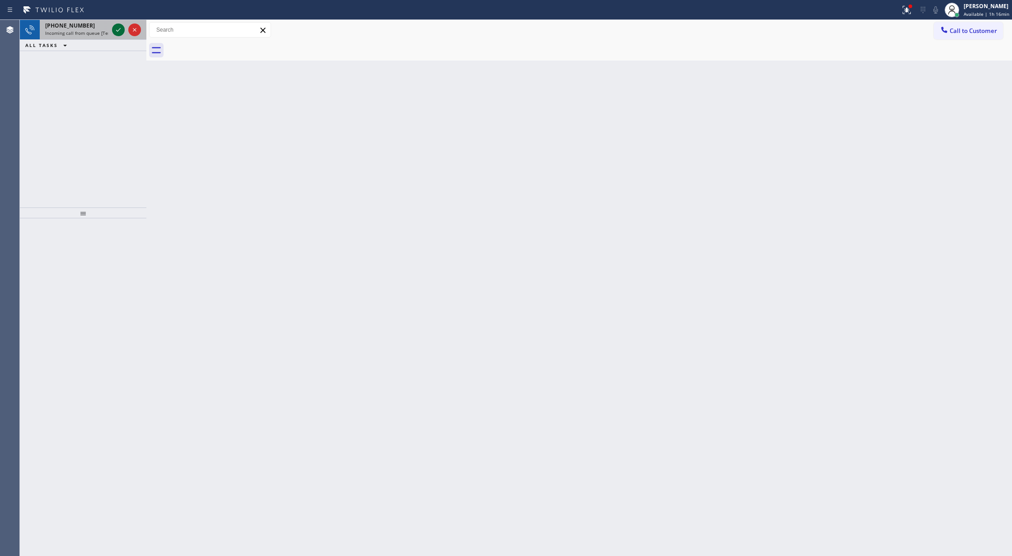
click at [120, 26] on icon at bounding box center [118, 29] width 11 height 11
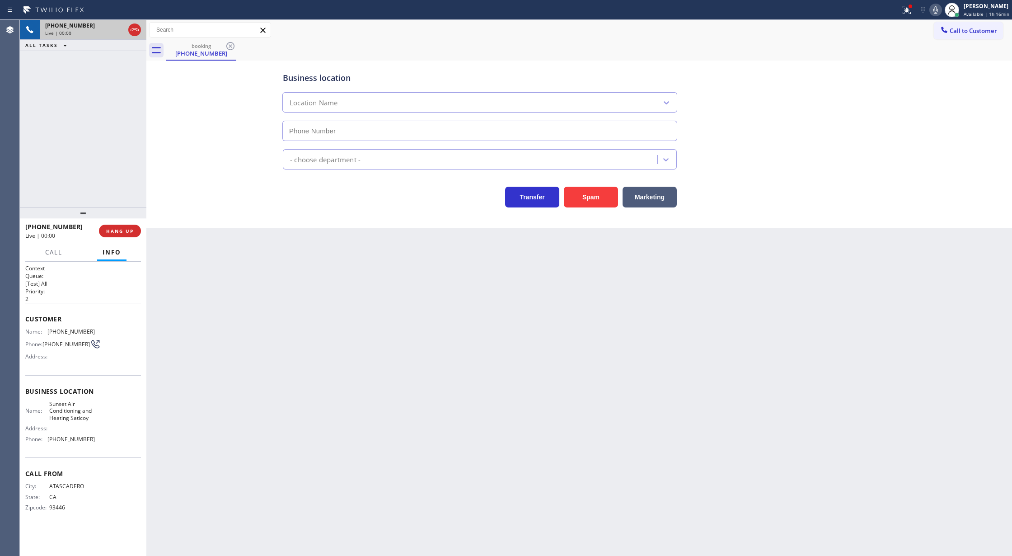
type input "(805) 659-8636"
click at [120, 228] on span "COMPLETE" at bounding box center [118, 231] width 31 height 6
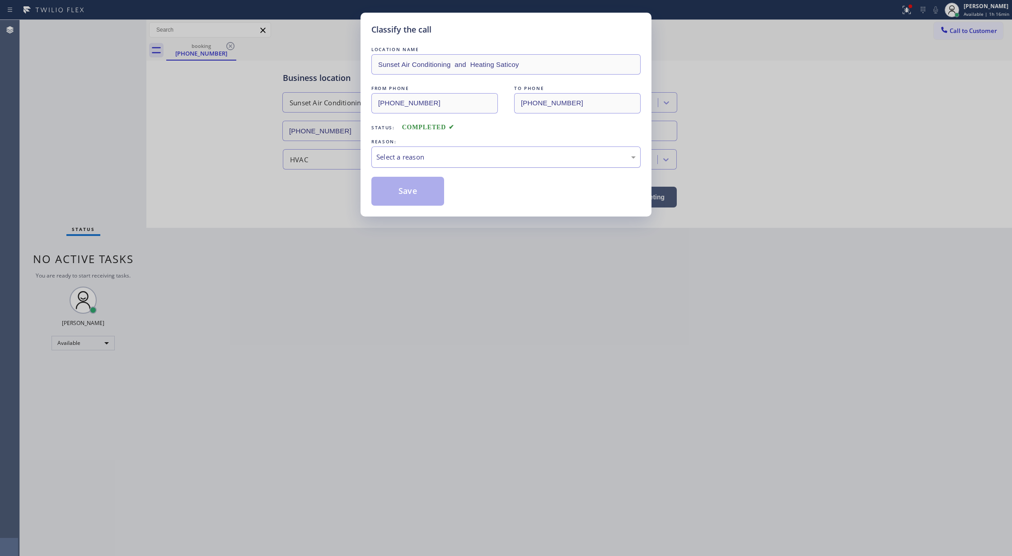
click at [411, 158] on div "Select a reason" at bounding box center [505, 157] width 259 height 10
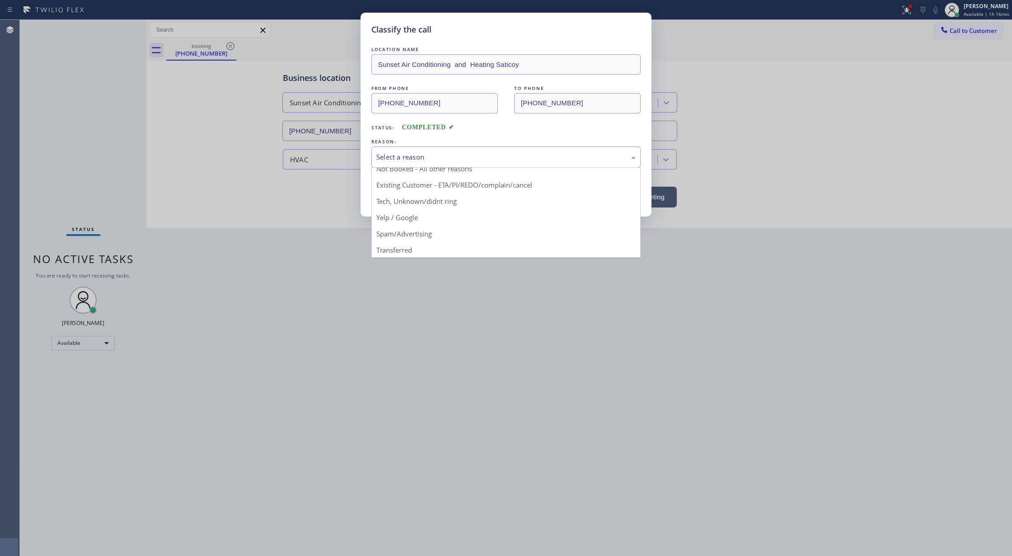
scroll to position [57, 0]
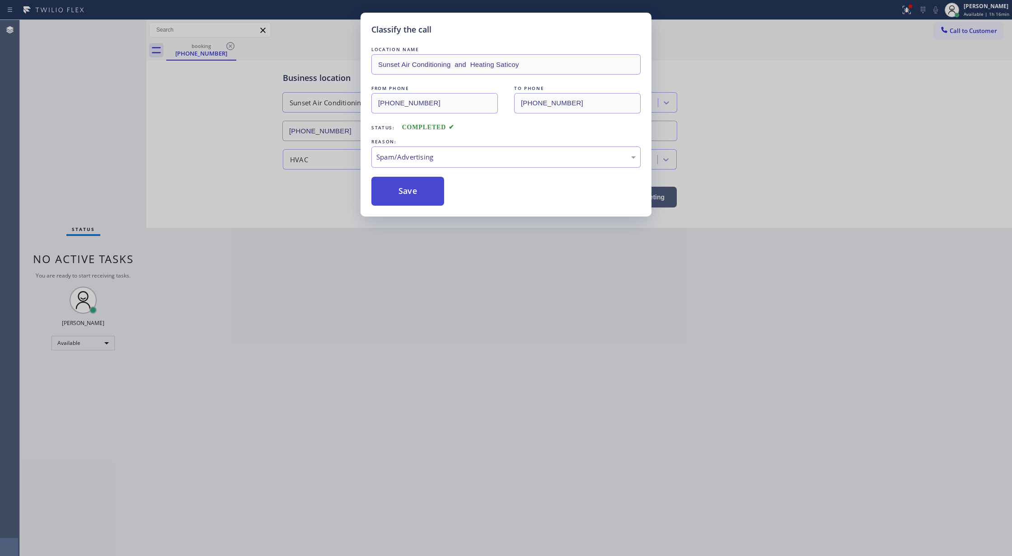
click at [405, 191] on button "Save" at bounding box center [407, 191] width 73 height 29
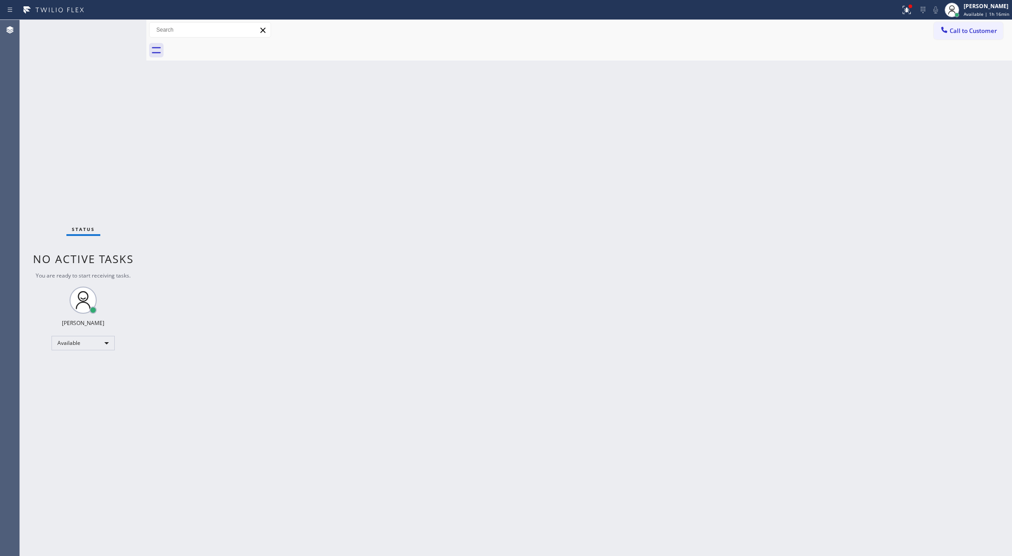
click at [124, 22] on div "Status No active tasks You are ready to start receiving tasks. [PERSON_NAME] Av…" at bounding box center [83, 288] width 127 height 536
click at [122, 26] on div "Status No active tasks You are ready to start receiving tasks. [PERSON_NAME] Av…" at bounding box center [83, 288] width 127 height 536
click at [120, 28] on div "Status No active tasks You are ready to start receiving tasks. [PERSON_NAME] Av…" at bounding box center [83, 288] width 127 height 536
click at [122, 29] on div "Status No active tasks You are ready to start receiving tasks. [PERSON_NAME] Av…" at bounding box center [83, 288] width 127 height 536
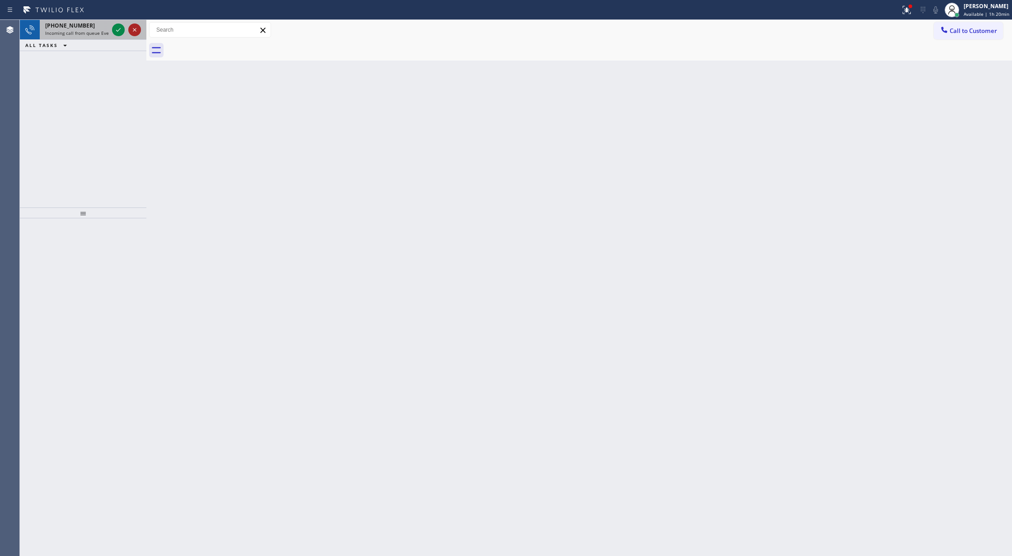
click at [136, 30] on icon at bounding box center [134, 29] width 11 height 11
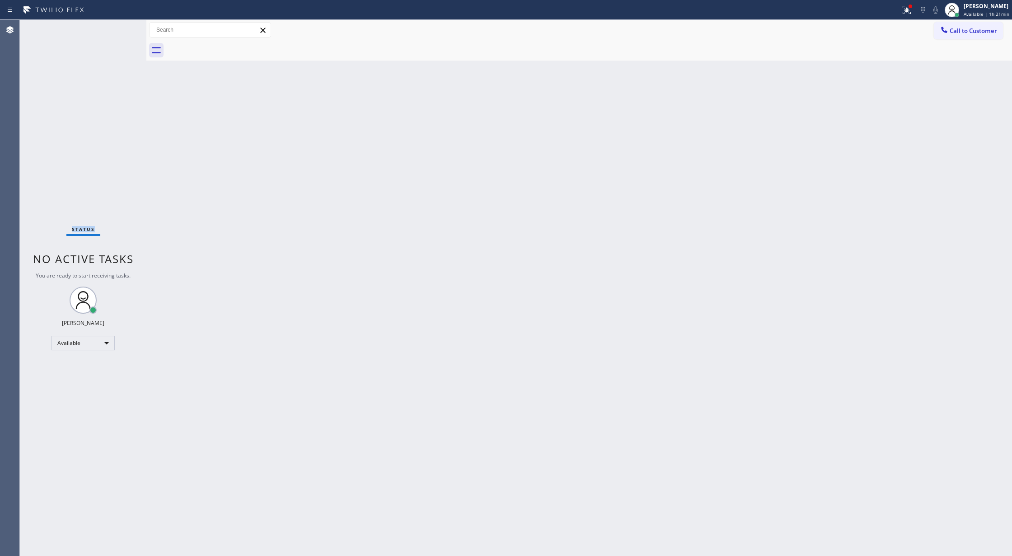
click at [114, 30] on div "Status No active tasks You are ready to start receiving tasks. [PERSON_NAME] Av…" at bounding box center [83, 288] width 127 height 536
click at [119, 26] on div "Status No active tasks You are ready to start receiving tasks. [PERSON_NAME] Av…" at bounding box center [83, 288] width 127 height 536
click at [111, 3] on div at bounding box center [450, 10] width 893 height 14
click at [119, 28] on div "Status No active tasks You are ready to start receiving tasks. [PERSON_NAME] Av…" at bounding box center [83, 288] width 127 height 536
drag, startPoint x: 120, startPoint y: 34, endPoint x: 118, endPoint y: 29, distance: 5.3
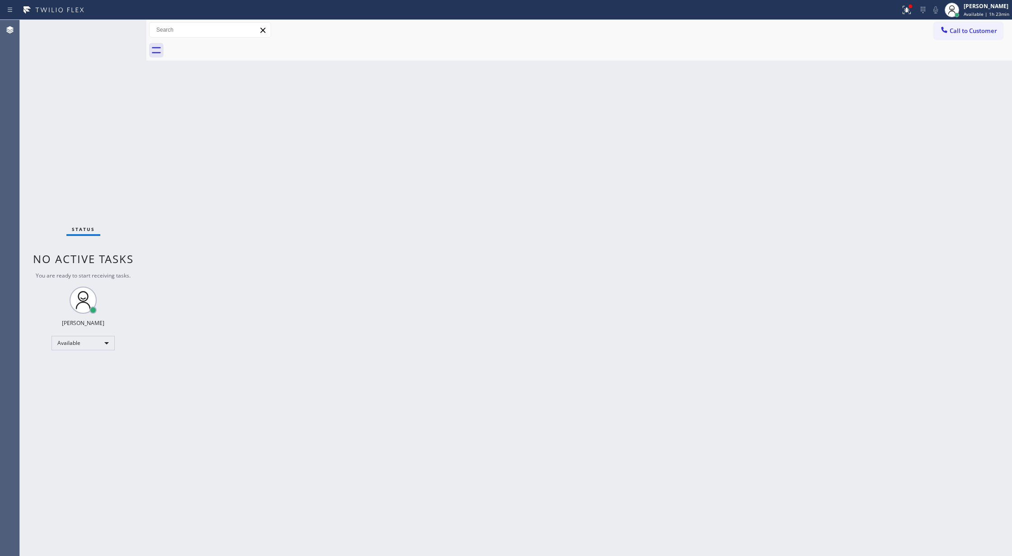
click at [120, 33] on div "Status No active tasks You are ready to start receiving tasks. [PERSON_NAME] Av…" at bounding box center [83, 288] width 127 height 536
click at [118, 29] on div "Status No active tasks You are ready to start receiving tasks. [PERSON_NAME] Av…" at bounding box center [83, 288] width 127 height 536
click at [117, 24] on div "Status No active tasks You are ready to start receiving tasks. [PERSON_NAME] Av…" at bounding box center [83, 288] width 127 height 536
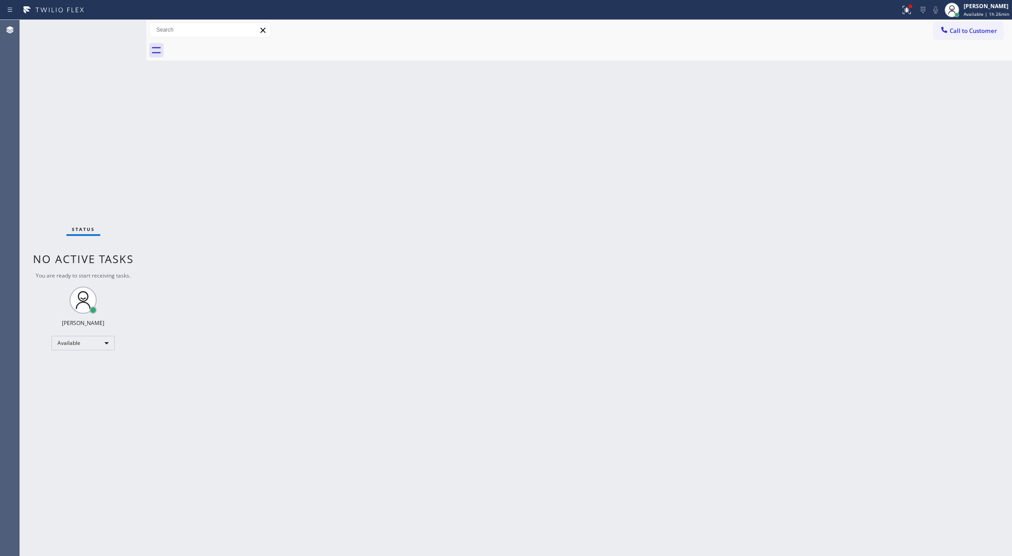
click at [120, 27] on div "Status No active tasks You are ready to start receiving tasks. [PERSON_NAME] Av…" at bounding box center [83, 288] width 127 height 536
drag, startPoint x: 104, startPoint y: 38, endPoint x: 123, endPoint y: 33, distance: 20.3
click at [106, 37] on div "Status No active tasks You are ready to start receiving tasks. [PERSON_NAME] Av…" at bounding box center [83, 288] width 127 height 536
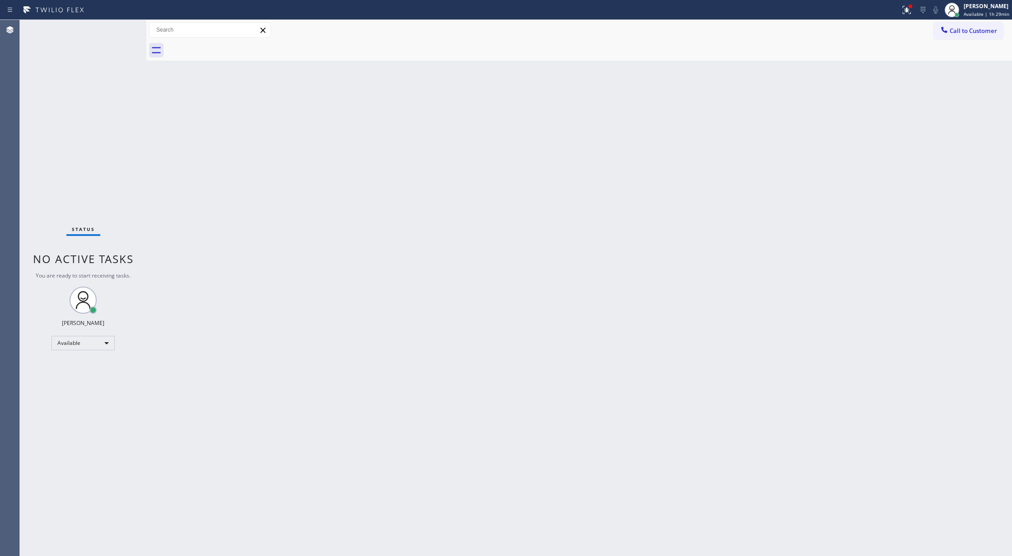
click at [123, 33] on div "Status No active tasks You are ready to start receiving tasks. [PERSON_NAME] Av…" at bounding box center [83, 288] width 127 height 536
click at [122, 37] on div "Status No active tasks You are ready to start receiving tasks. [PERSON_NAME] Av…" at bounding box center [83, 288] width 127 height 536
click at [123, 36] on div "Status No active tasks You are ready to start receiving tasks. [PERSON_NAME] Av…" at bounding box center [83, 288] width 127 height 536
click at [122, 33] on div "Status No active tasks You are ready to start receiving tasks. [PERSON_NAME] Av…" at bounding box center [83, 288] width 127 height 536
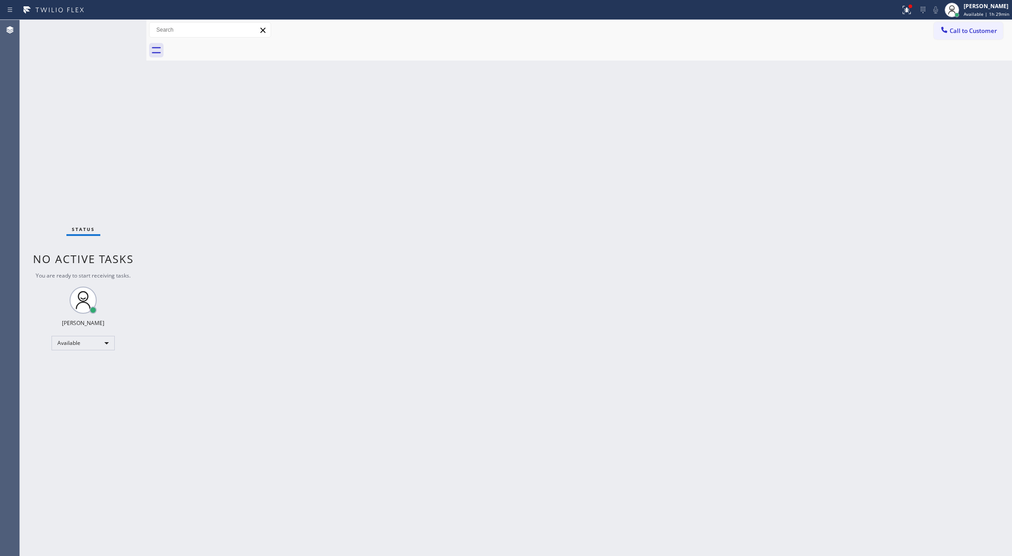
click at [113, 24] on div "Status No active tasks You are ready to start receiving tasks. [PERSON_NAME] Av…" at bounding box center [83, 288] width 127 height 536
click at [113, 25] on div "Status No active tasks You are ready to start receiving tasks. [PERSON_NAME] Av…" at bounding box center [83, 288] width 127 height 536
click at [121, 31] on div "Status No active tasks You are ready to start receiving tasks. [PERSON_NAME] Av…" at bounding box center [83, 288] width 127 height 536
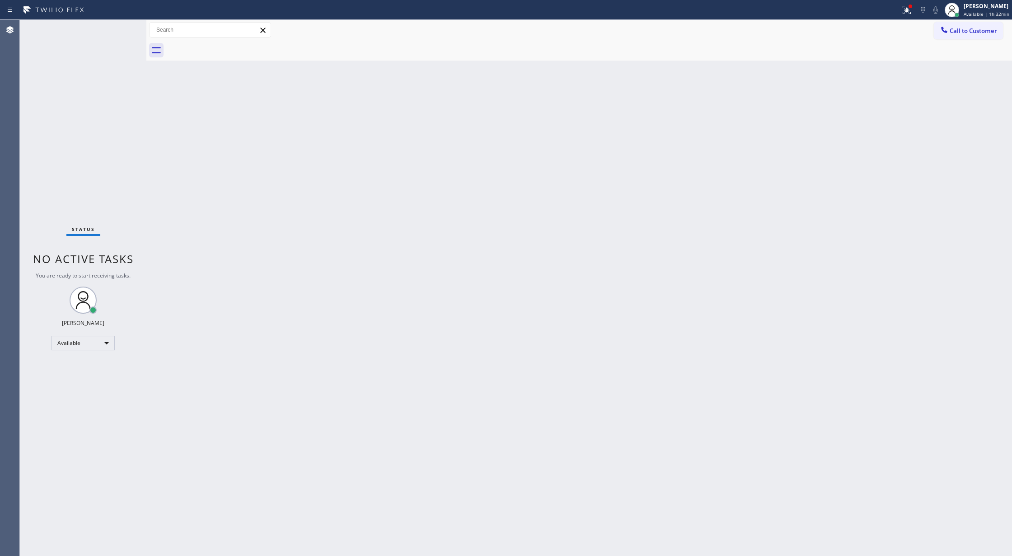
click at [117, 22] on div "Status No active tasks You are ready to start receiving tasks. [PERSON_NAME] Av…" at bounding box center [83, 288] width 127 height 536
click at [119, 33] on div "Status No active tasks You are ready to start receiving tasks. [PERSON_NAME] Av…" at bounding box center [83, 288] width 127 height 536
click at [126, 23] on div "Status No active tasks You are ready to start receiving tasks. [PERSON_NAME] Av…" at bounding box center [83, 288] width 127 height 536
click at [121, 28] on div "Status No active tasks You are ready to start receiving tasks. [PERSON_NAME] Av…" at bounding box center [83, 288] width 127 height 536
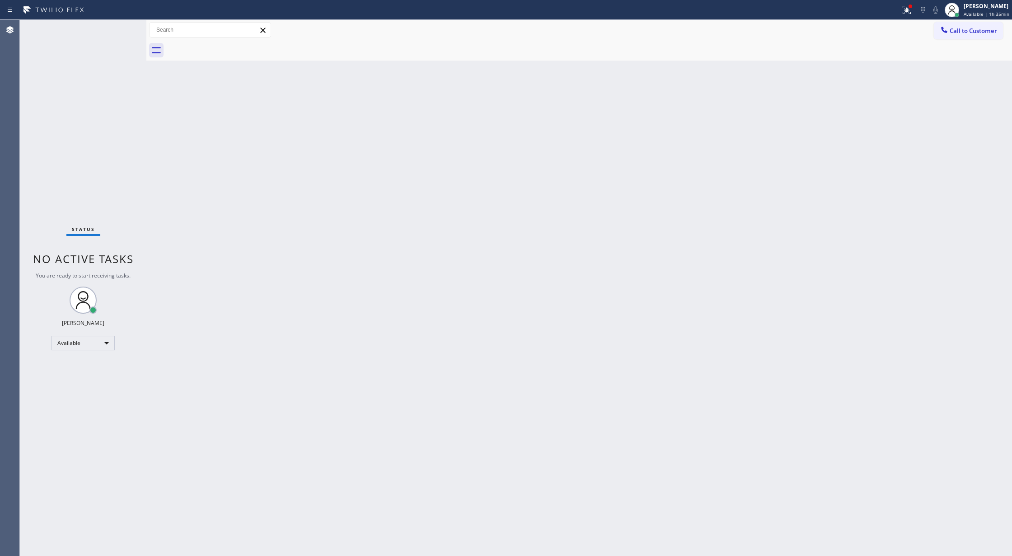
click at [117, 28] on div "Status No active tasks You are ready to start receiving tasks. [PERSON_NAME] Av…" at bounding box center [83, 288] width 127 height 536
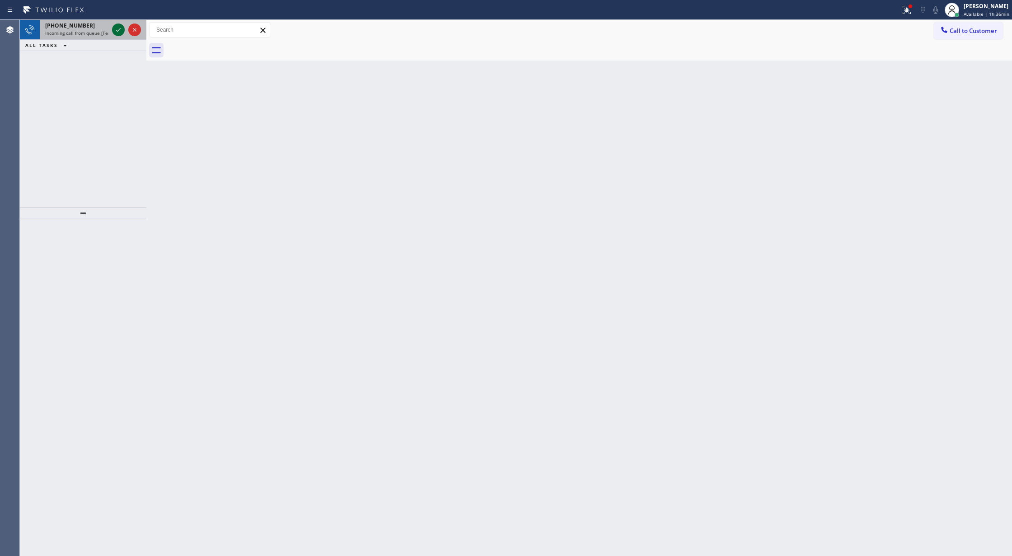
click at [117, 28] on icon at bounding box center [118, 29] width 11 height 11
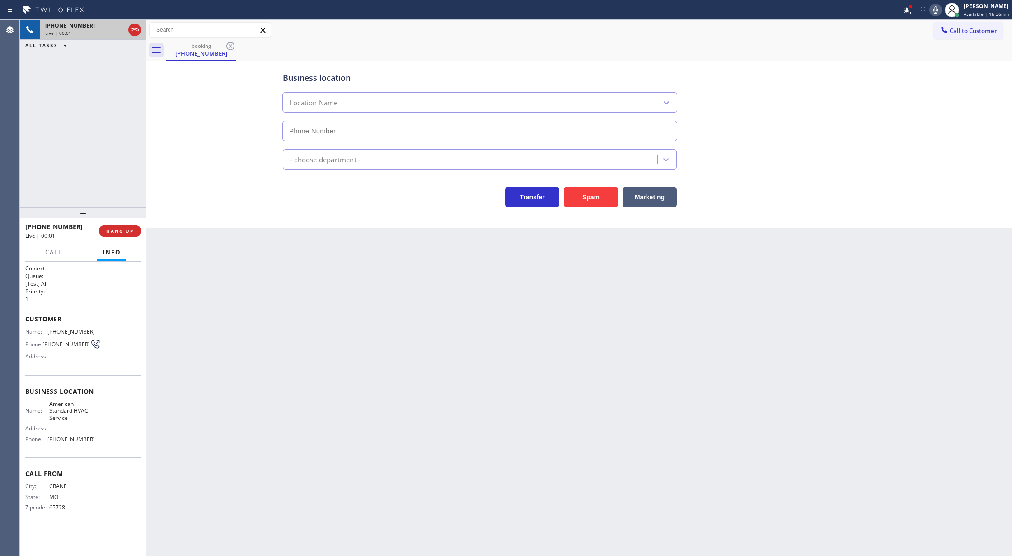
type input "(844) 734-2822"
click at [581, 198] on button "Spam" at bounding box center [591, 197] width 54 height 21
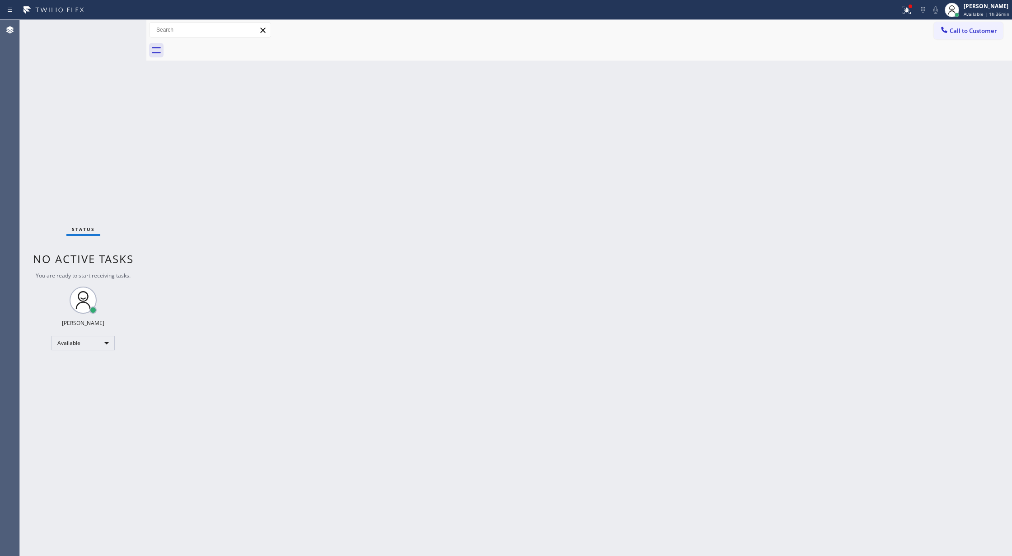
click at [112, 31] on div "Status No active tasks You are ready to start receiving tasks. [PERSON_NAME] Av…" at bounding box center [83, 288] width 127 height 536
click at [117, 28] on div "Status No active tasks You are ready to start receiving tasks. [PERSON_NAME] Av…" at bounding box center [83, 288] width 127 height 536
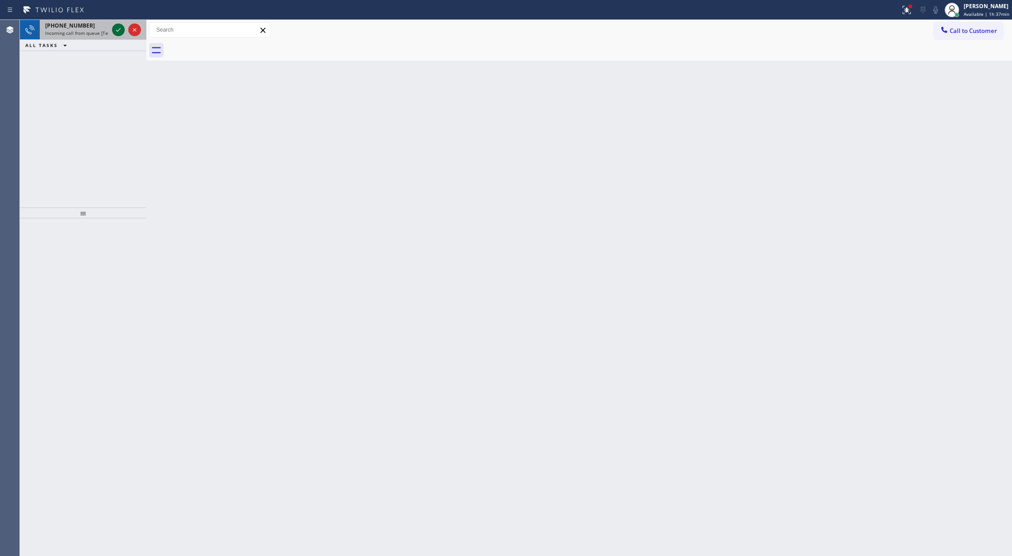
click at [117, 28] on icon at bounding box center [118, 29] width 11 height 11
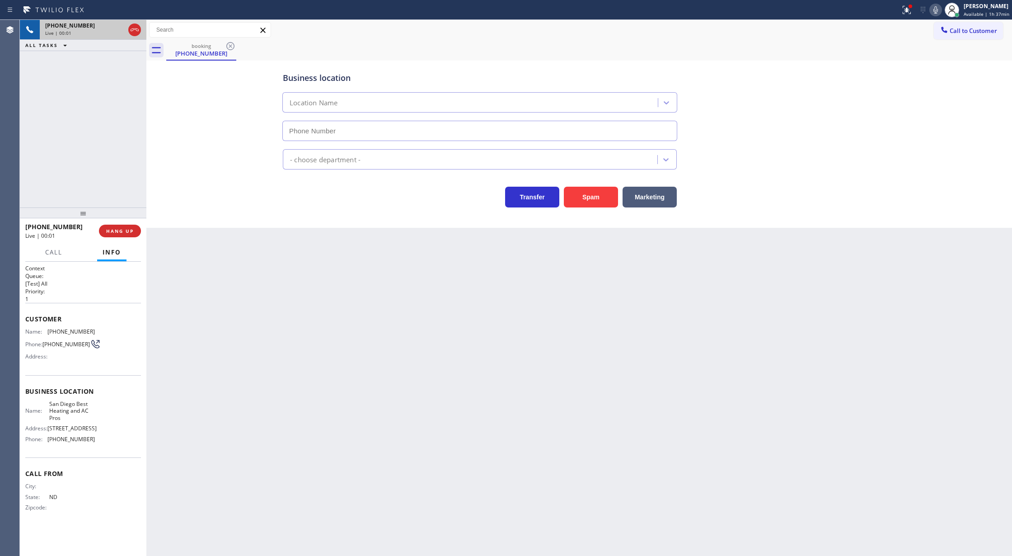
type input "(858) 943-4889"
click at [588, 202] on button "Spam" at bounding box center [591, 197] width 54 height 21
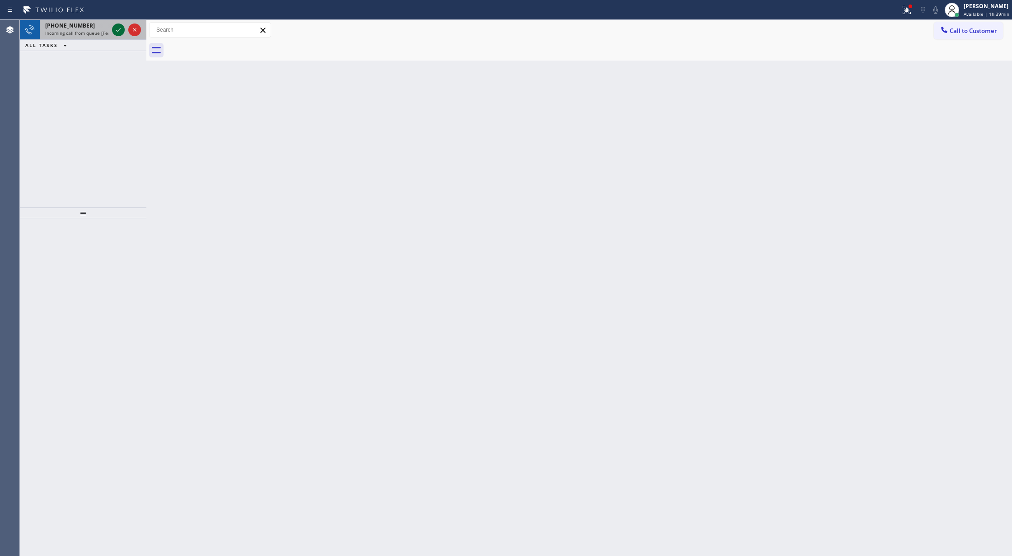
click at [117, 29] on icon at bounding box center [118, 29] width 11 height 11
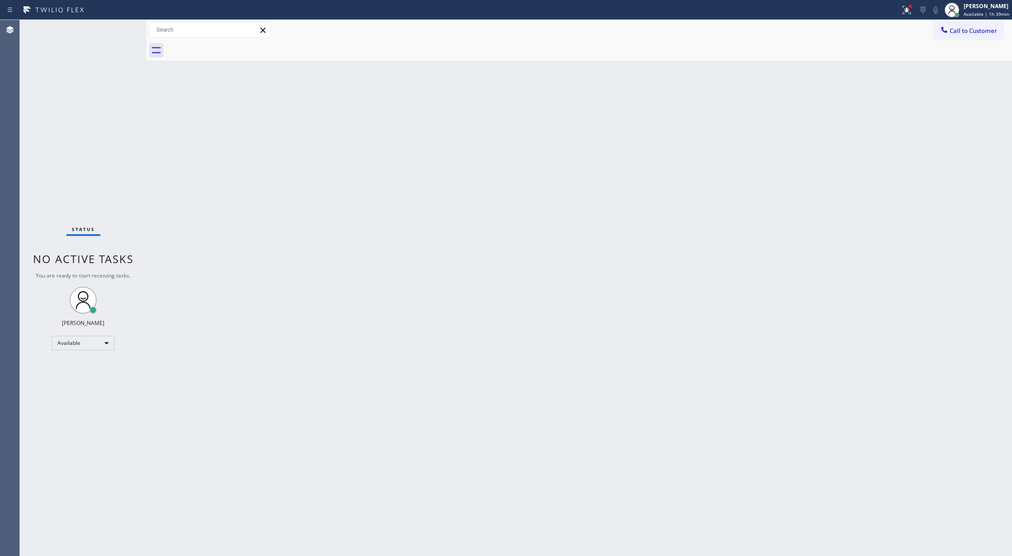
click at [117, 33] on div "Status No active tasks You are ready to start receiving tasks. [PERSON_NAME] Av…" at bounding box center [83, 288] width 127 height 536
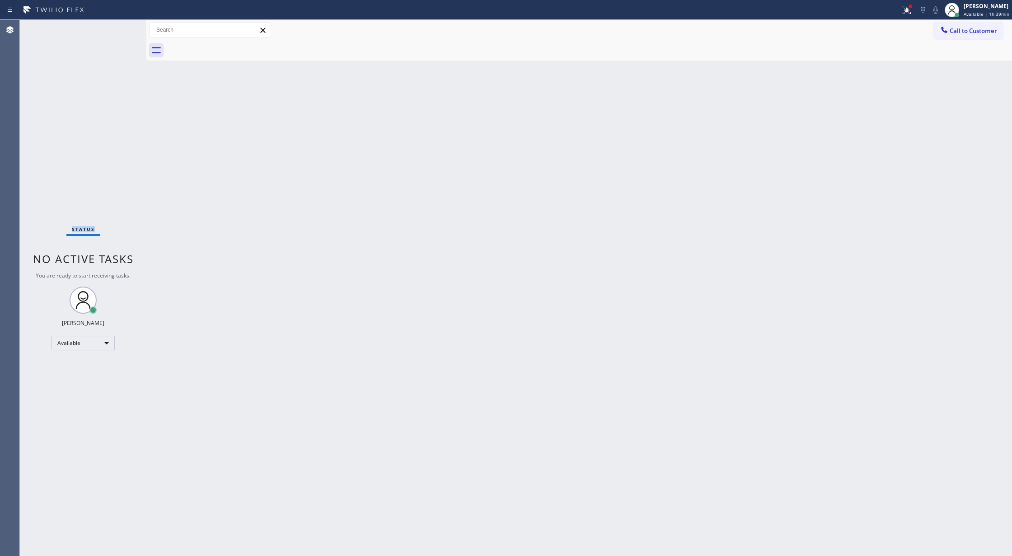
click at [117, 33] on div "Status No active tasks You are ready to start receiving tasks. [PERSON_NAME] Av…" at bounding box center [83, 288] width 127 height 536
click at [117, 35] on div "Status No active tasks You are ready to start receiving tasks. [PERSON_NAME] Av…" at bounding box center [83, 288] width 127 height 536
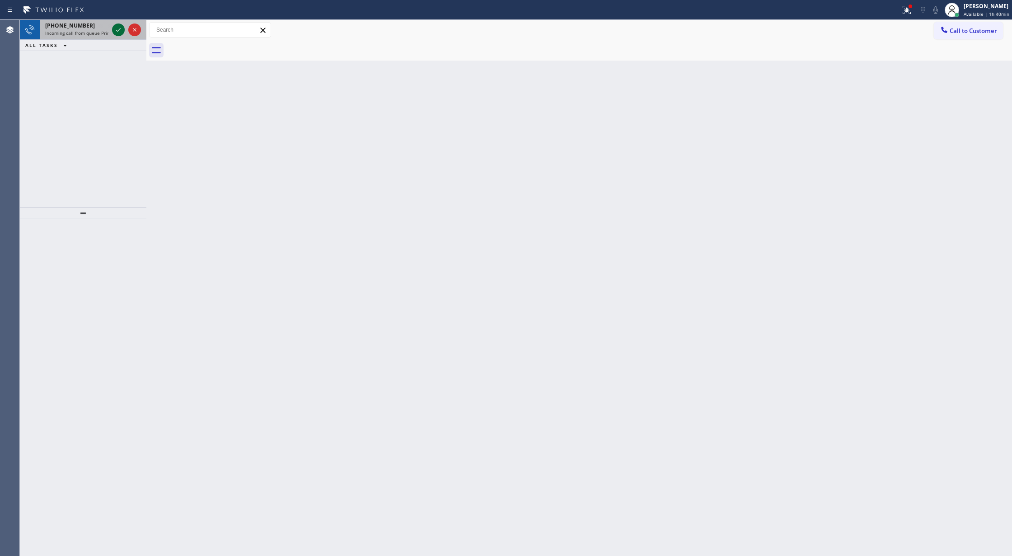
click at [116, 28] on icon at bounding box center [118, 29] width 11 height 11
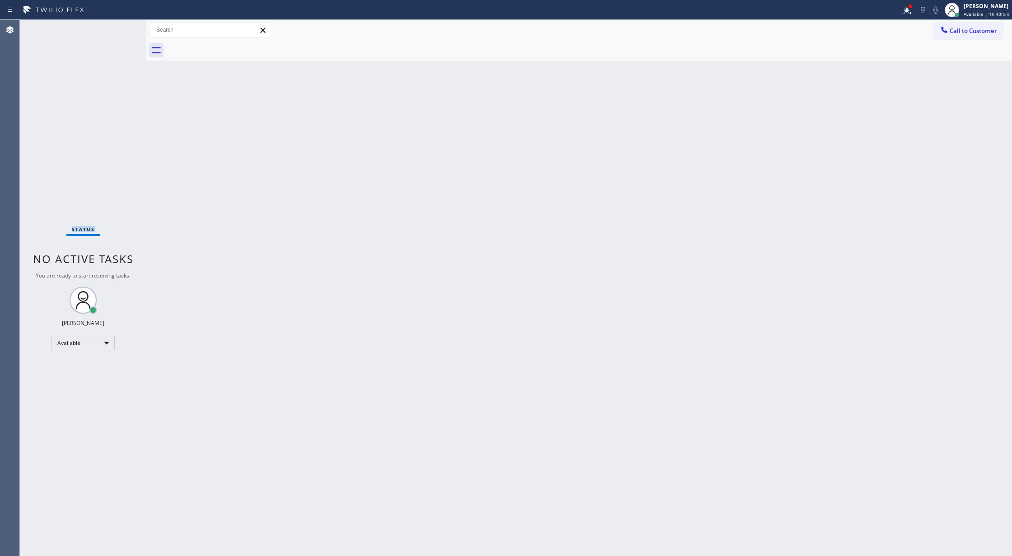
click at [116, 29] on div "Status No active tasks You are ready to start receiving tasks. [PERSON_NAME] Av…" at bounding box center [83, 288] width 127 height 536
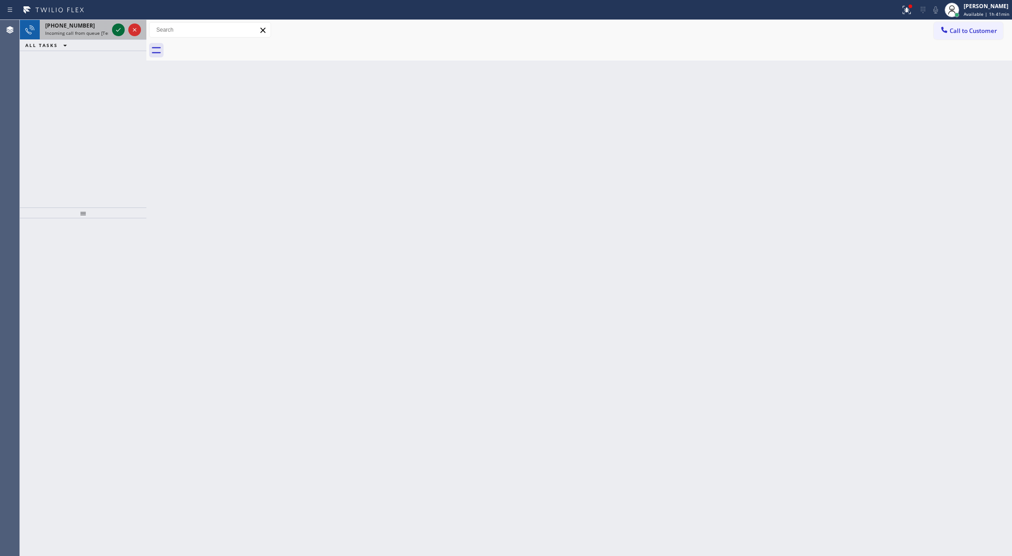
click at [115, 29] on icon at bounding box center [118, 29] width 11 height 11
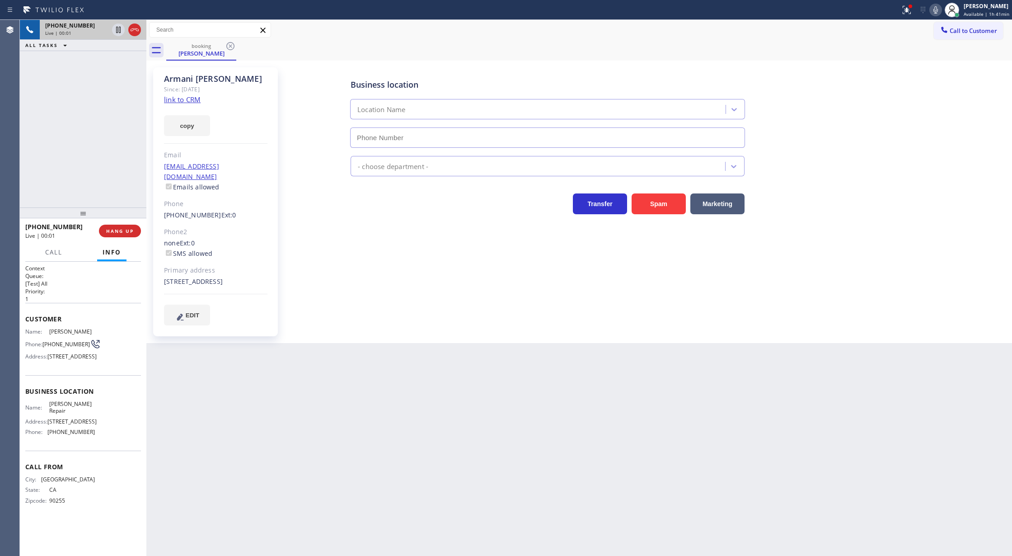
type input "(323) 924-3282"
click at [170, 98] on link "link to CRM" at bounding box center [182, 99] width 37 height 9
click at [938, 10] on icon at bounding box center [935, 9] width 5 height 7
click at [938, 11] on icon at bounding box center [935, 10] width 11 height 11
click at [120, 228] on span "COMPLETE" at bounding box center [118, 231] width 31 height 6
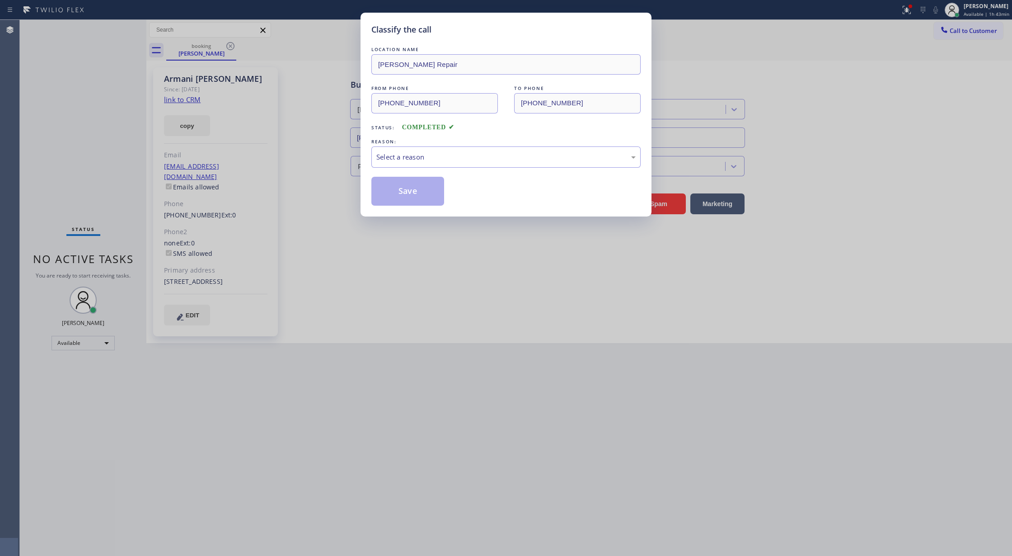
click at [452, 172] on div "LOCATION NAME Alex Plumbing Repair FROM PHONE (213) 819-7361 TO PHONE (323) 924…" at bounding box center [505, 125] width 269 height 161
click at [443, 156] on div "Select a reason" at bounding box center [505, 157] width 259 height 10
click at [405, 178] on button "Save" at bounding box center [407, 191] width 73 height 29
click at [400, 192] on button "Save" at bounding box center [407, 191] width 73 height 29
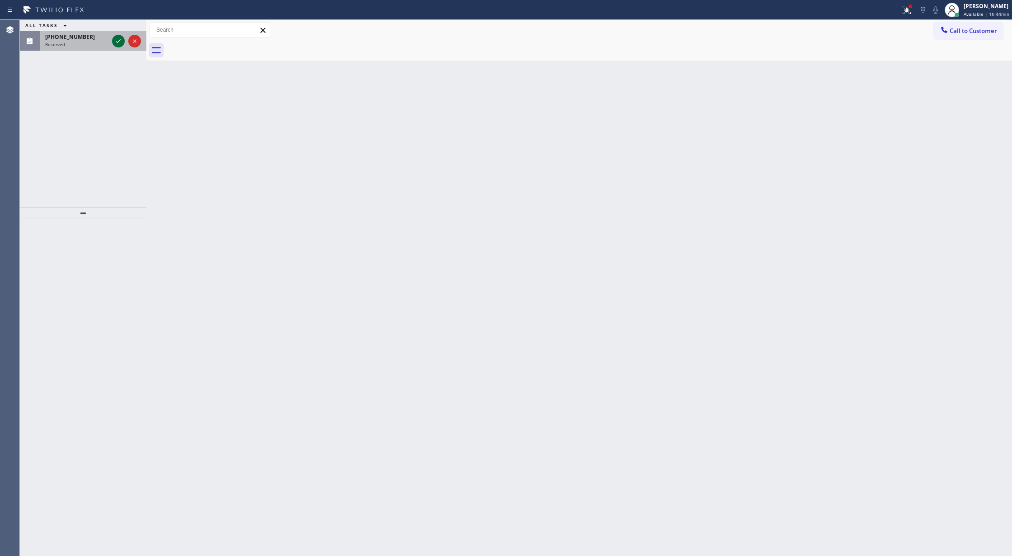
click at [116, 37] on icon at bounding box center [118, 41] width 11 height 11
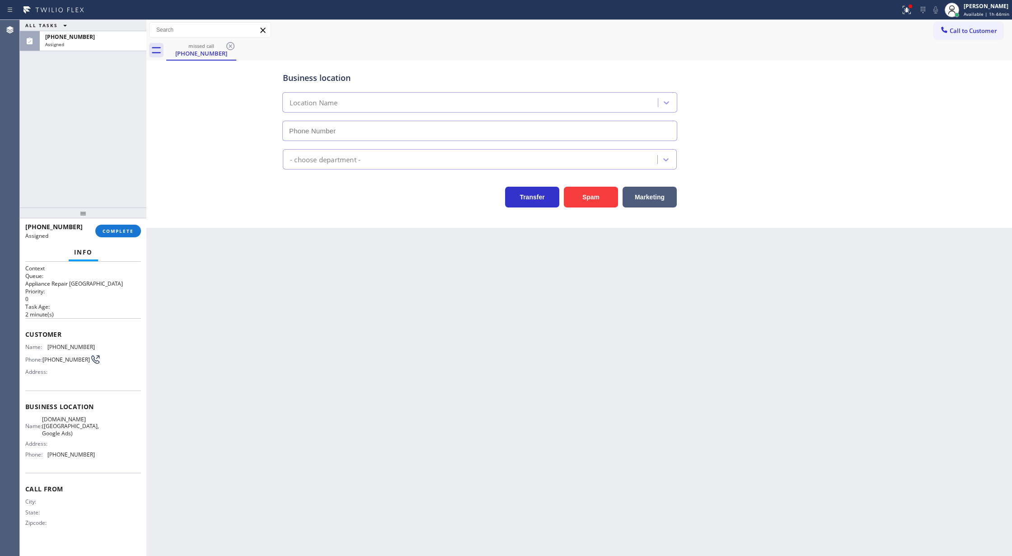
type input "(213) 583-4534"
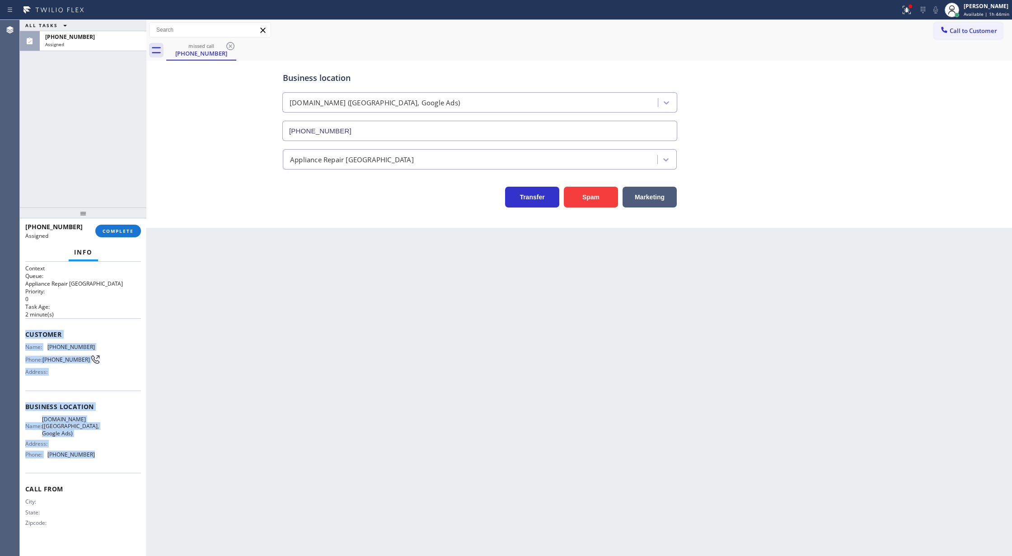
drag, startPoint x: 23, startPoint y: 331, endPoint x: 119, endPoint y: 463, distance: 163.0
click at [119, 463] on div "Context Queue: Appliance Repair High End Priority: 0 Task Age: 2 minute(s) Cust…" at bounding box center [83, 409] width 127 height 295
copy div "Customer Name: (559) 970-1467 Phone: (559) 970-1467 Address: Business location …"
click at [117, 237] on div "(559) 970-1467 Assigned COMPLETE" at bounding box center [83, 230] width 116 height 23
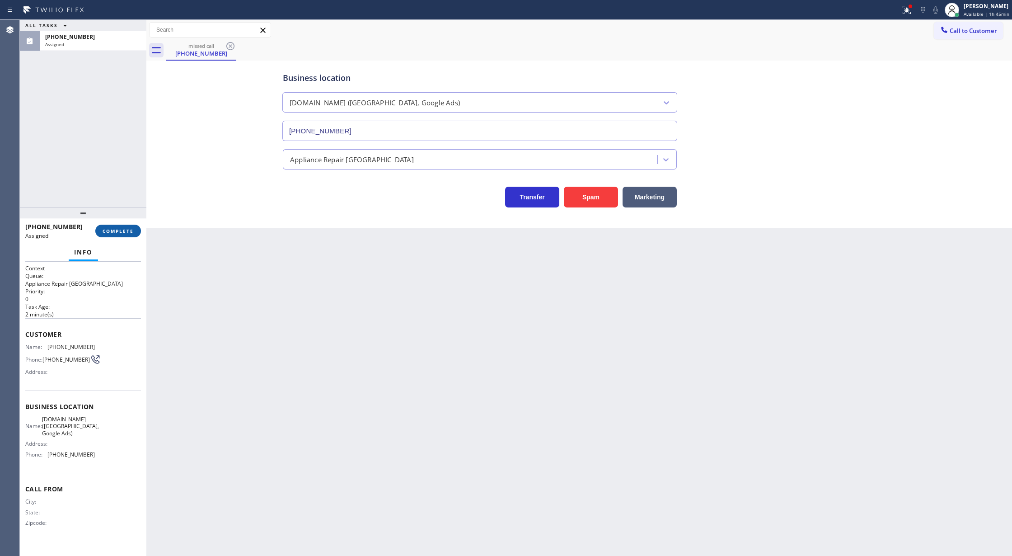
click at [120, 225] on button "COMPLETE" at bounding box center [118, 231] width 46 height 13
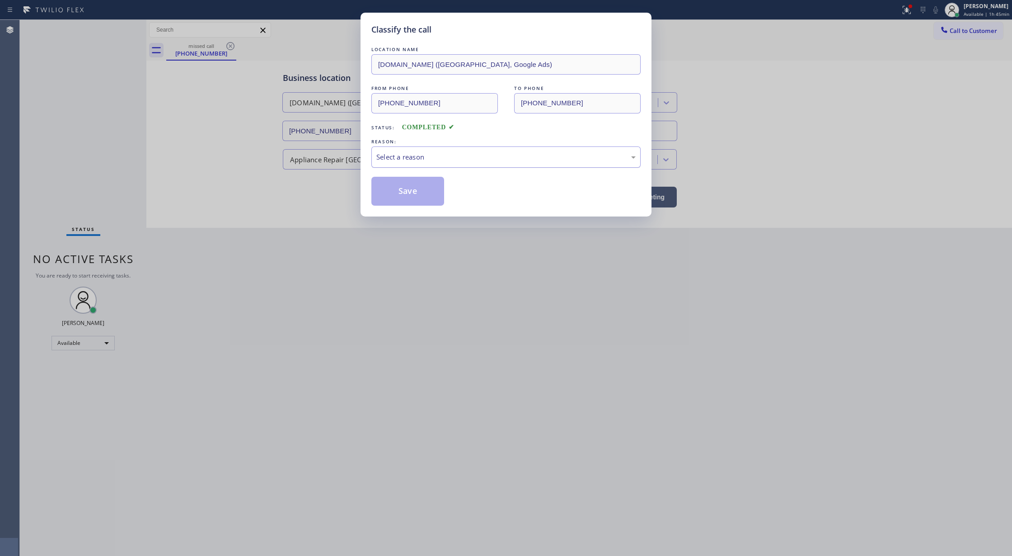
click at [411, 161] on div "Select a reason" at bounding box center [505, 157] width 259 height 10
click at [403, 192] on button "Save" at bounding box center [407, 191] width 73 height 29
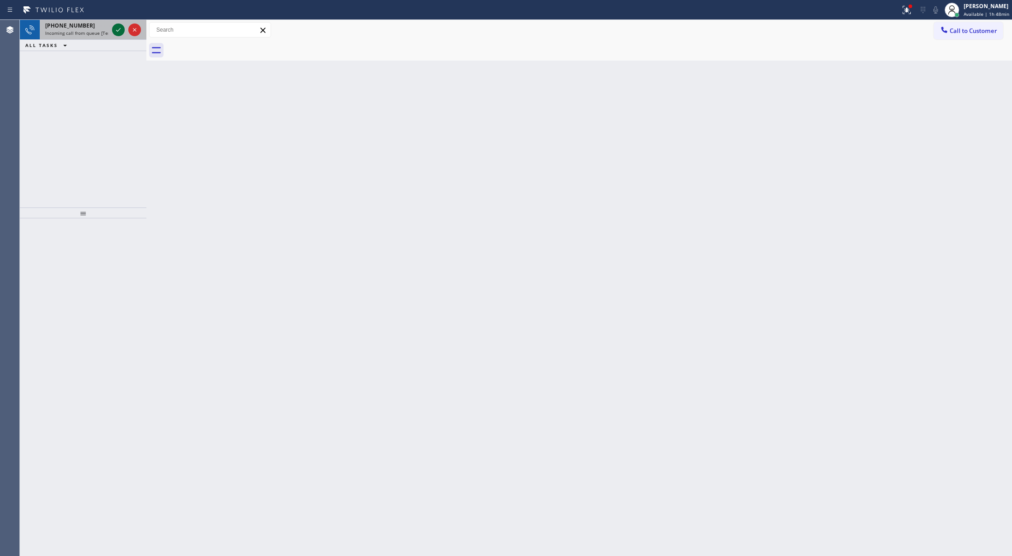
click at [118, 29] on icon at bounding box center [118, 29] width 11 height 11
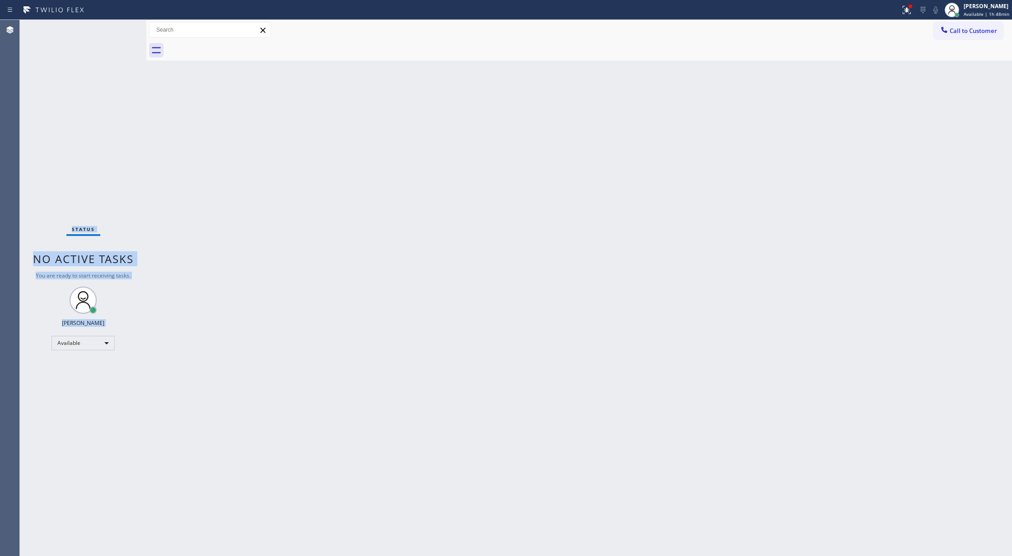
click at [120, 22] on div "Status No active tasks You are ready to start receiving tasks. [PERSON_NAME] Av…" at bounding box center [83, 288] width 127 height 536
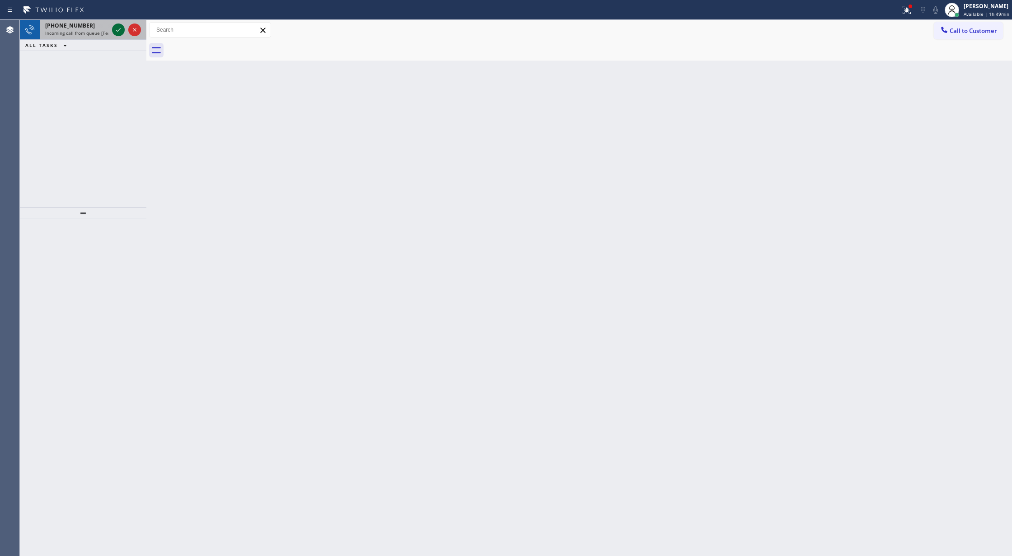
click at [117, 26] on icon at bounding box center [118, 29] width 11 height 11
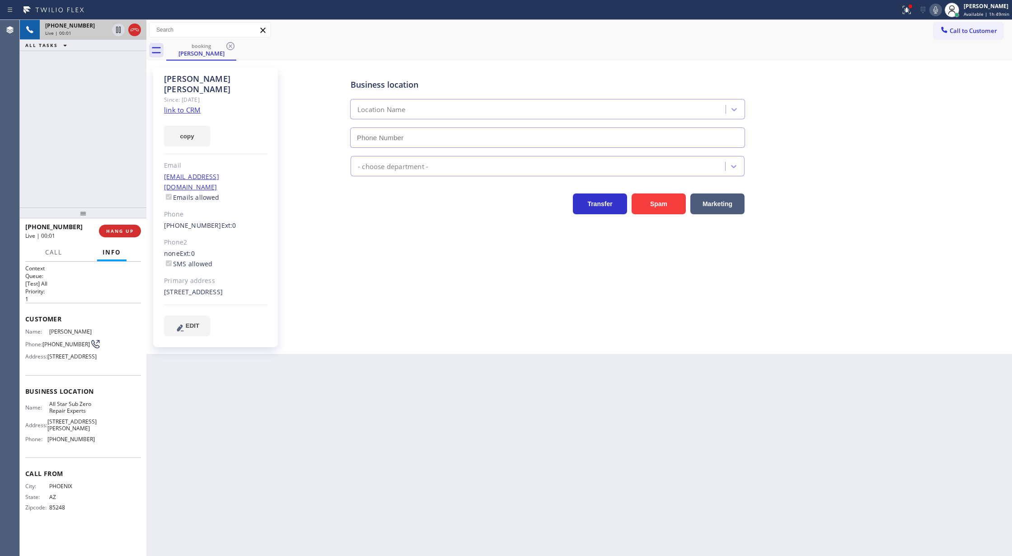
type input "(520) 210-4153"
click at [190, 105] on link "link to CRM" at bounding box center [182, 109] width 37 height 9
click at [938, 5] on icon at bounding box center [935, 10] width 11 height 11
click at [935, 10] on icon at bounding box center [935, 10] width 11 height 11
drag, startPoint x: 935, startPoint y: 13, endPoint x: 912, endPoint y: 42, distance: 37.3
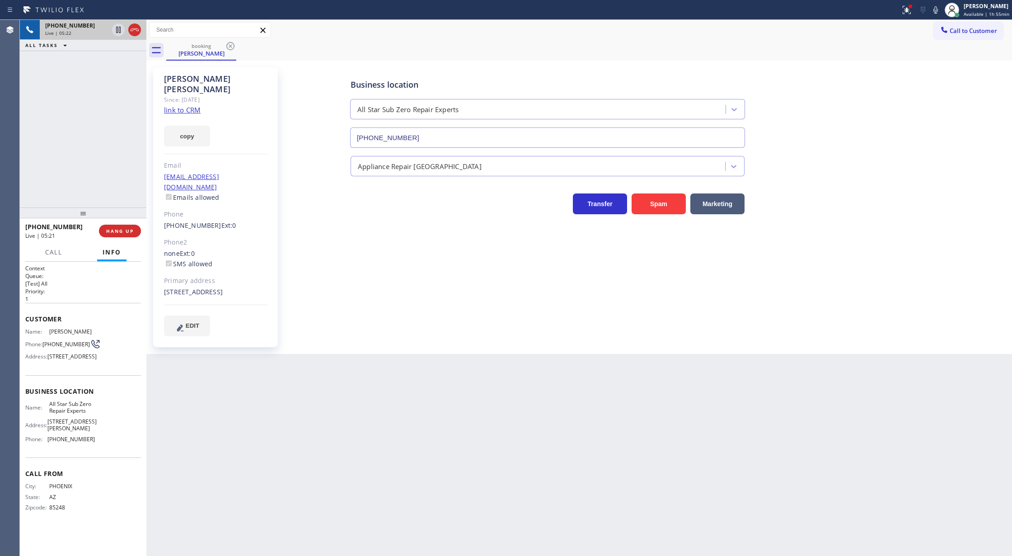
click at [935, 13] on icon at bounding box center [935, 10] width 11 height 11
click at [937, 12] on icon at bounding box center [935, 9] width 5 height 7
click at [935, 14] on icon at bounding box center [935, 10] width 11 height 11
click at [932, 11] on icon at bounding box center [935, 10] width 11 height 11
click at [117, 61] on icon at bounding box center [118, 61] width 11 height 11
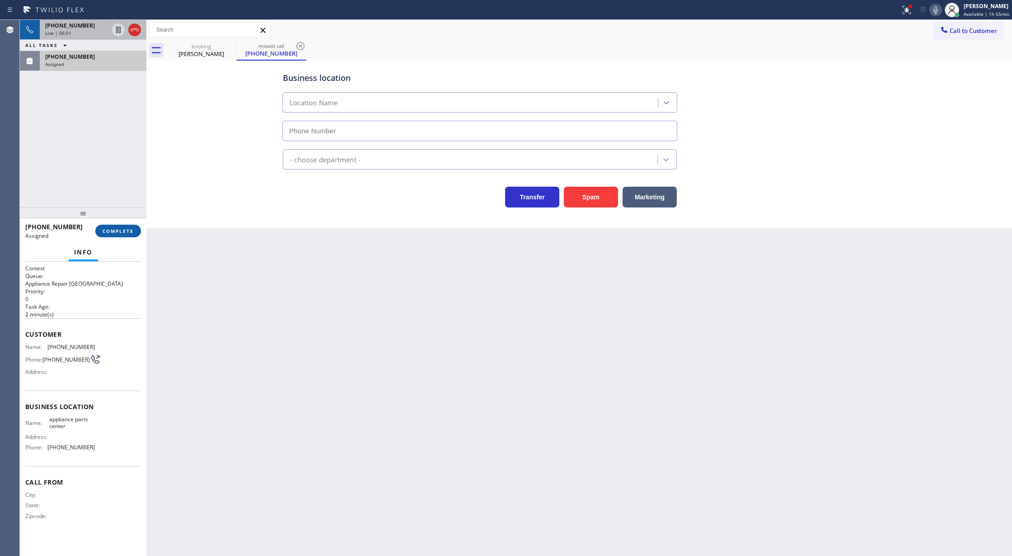
click at [117, 235] on button "COMPLETE" at bounding box center [118, 231] width 46 height 13
type input "[PHONE_NUMBER]"
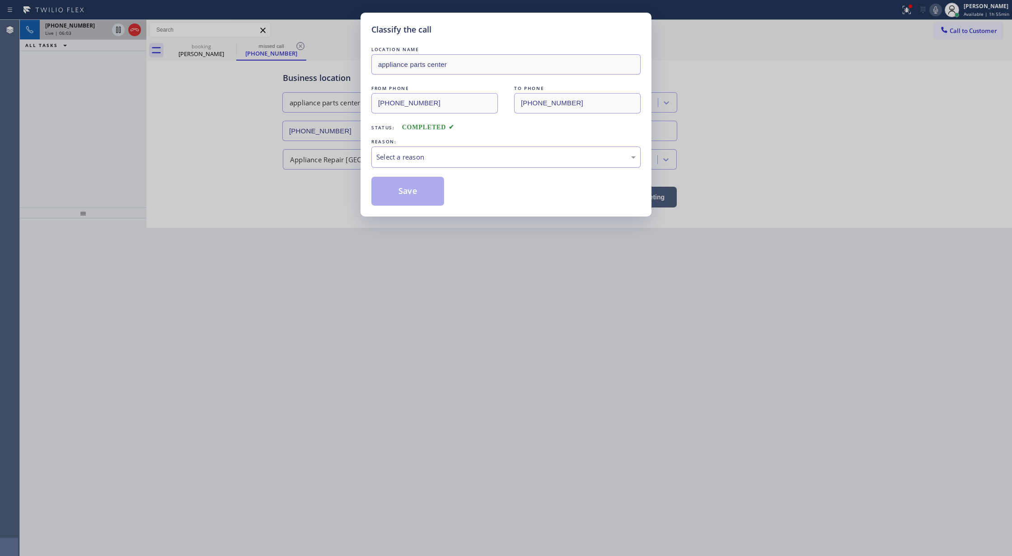
click at [408, 156] on div "Select a reason" at bounding box center [505, 157] width 259 height 10
click at [402, 194] on button "Save" at bounding box center [407, 191] width 73 height 29
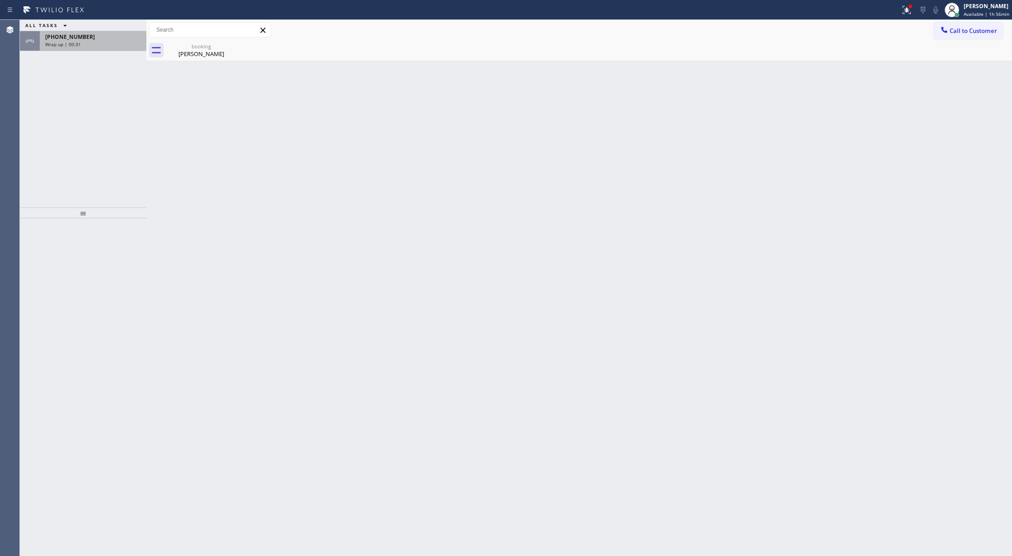
click at [94, 42] on div "Wrap up | 00:31" at bounding box center [93, 44] width 96 height 6
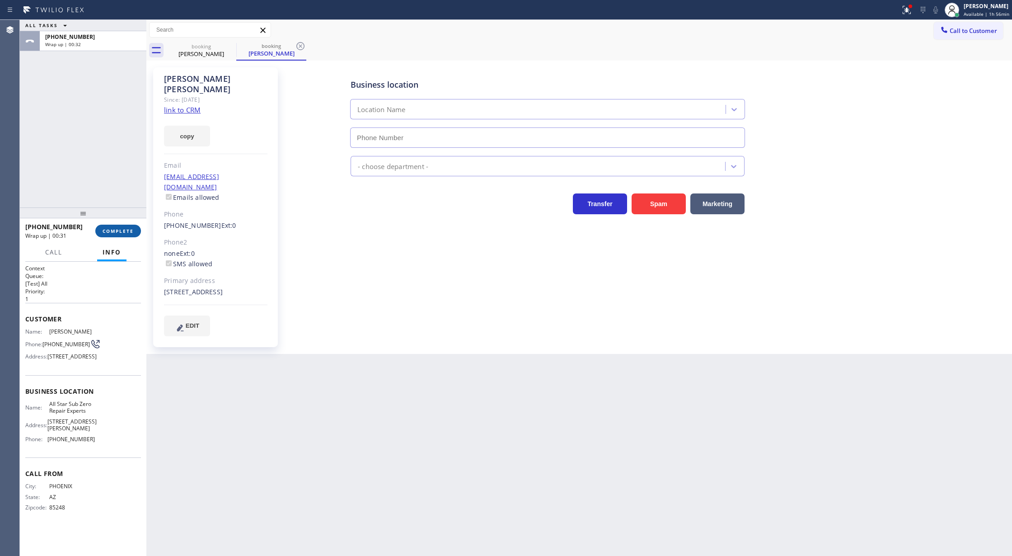
click at [103, 233] on span "COMPLETE" at bounding box center [118, 231] width 31 height 6
type input "(520) 210-4153"
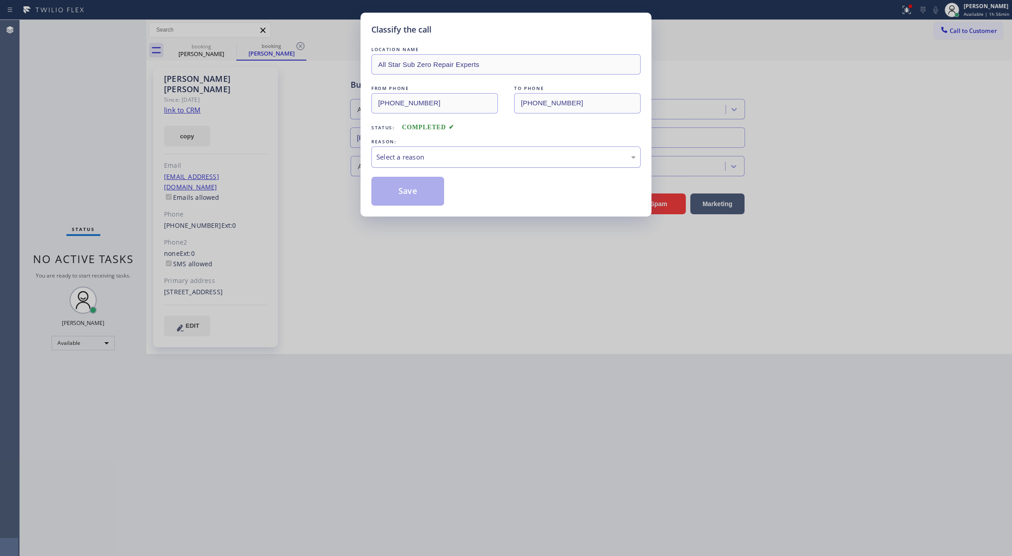
click at [407, 162] on div "Select a reason" at bounding box center [505, 157] width 259 height 10
click at [389, 194] on button "Save" at bounding box center [407, 191] width 73 height 29
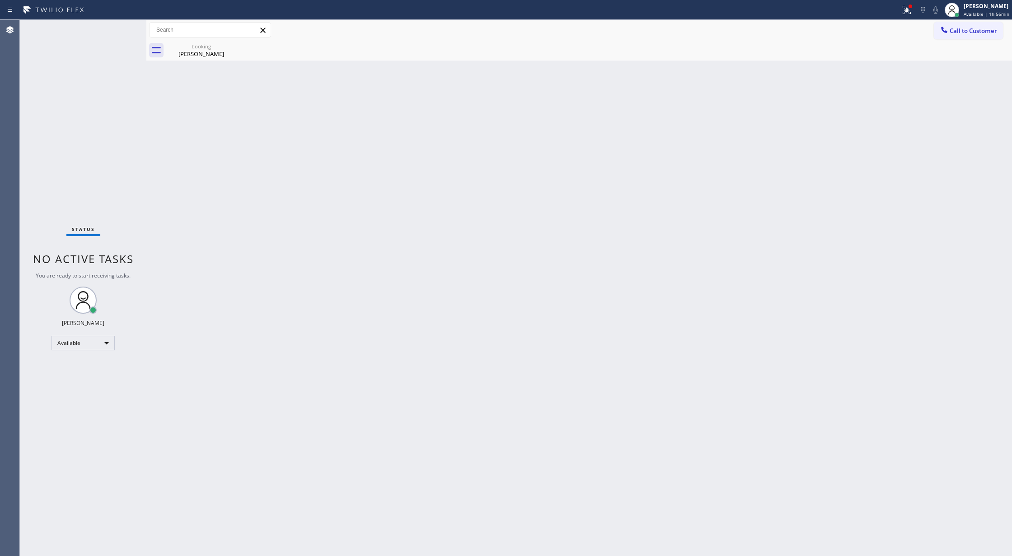
click at [136, 35] on div "Status No active tasks You are ready to start receiving tasks. [PERSON_NAME] Av…" at bounding box center [83, 288] width 127 height 536
click at [213, 52] on div "Dennis Myrick" at bounding box center [201, 54] width 68 height 8
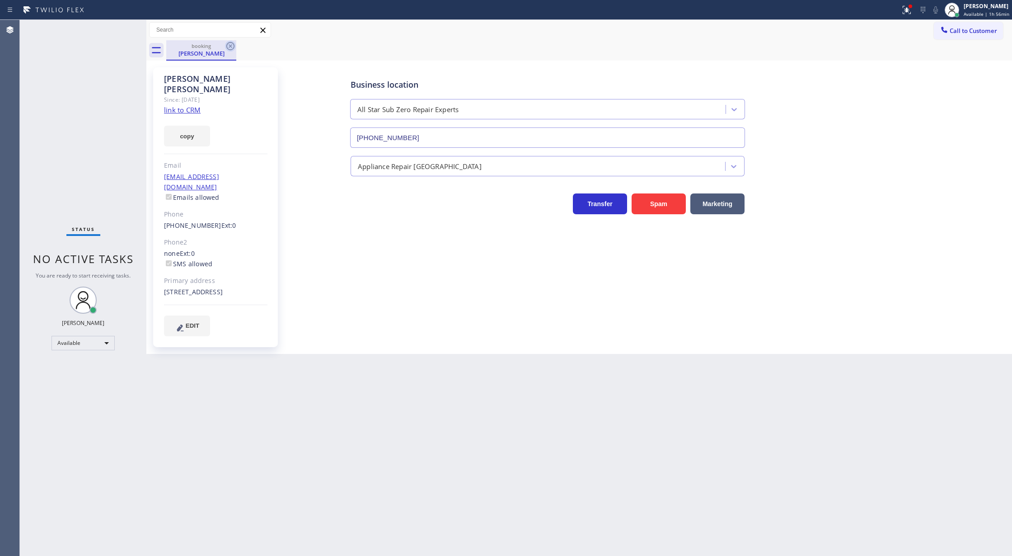
click at [232, 49] on icon at bounding box center [230, 46] width 8 height 8
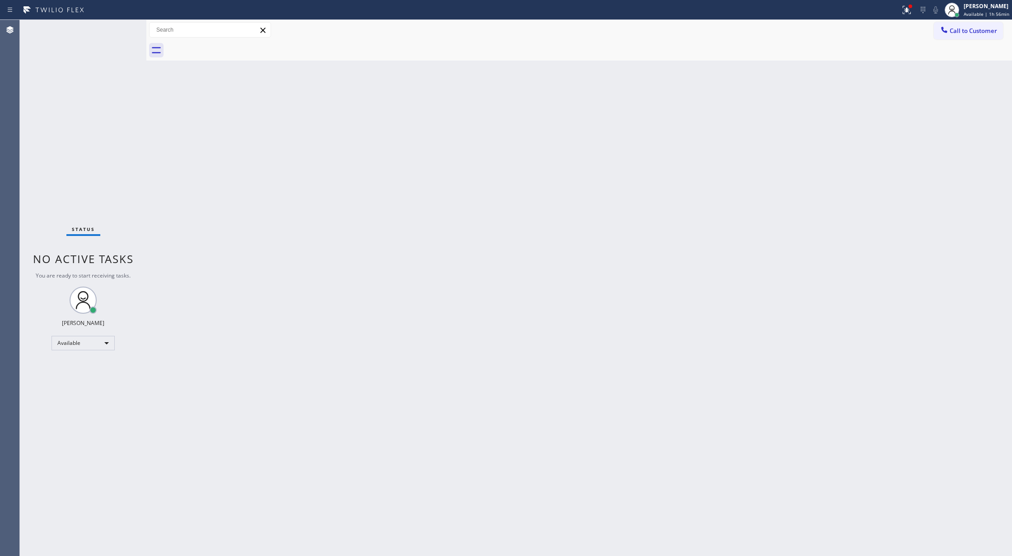
click at [123, 26] on div "Status No active tasks You are ready to start receiving tasks. [PERSON_NAME] Av…" at bounding box center [83, 288] width 127 height 536
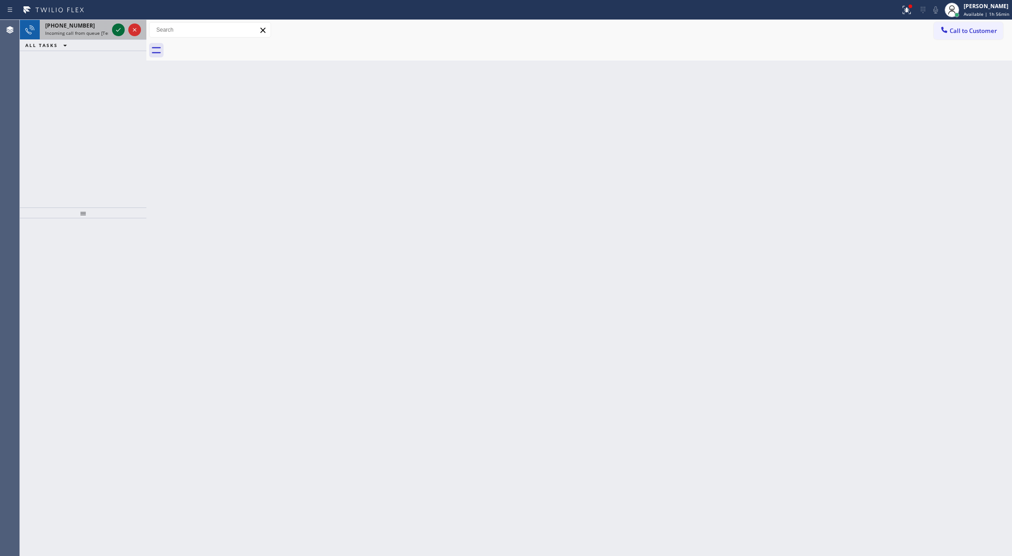
click at [117, 29] on icon at bounding box center [118, 29] width 11 height 11
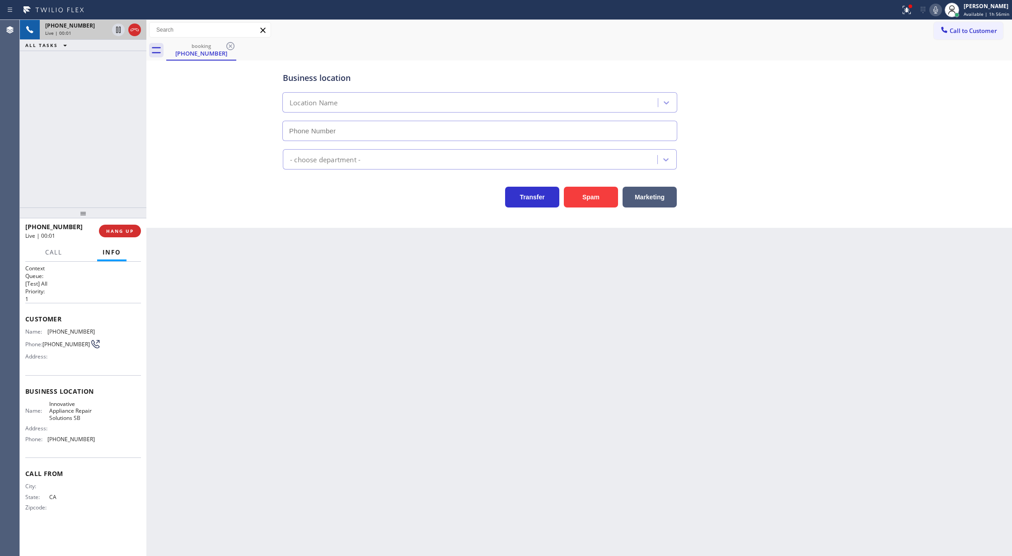
type input "(805) 261-2411"
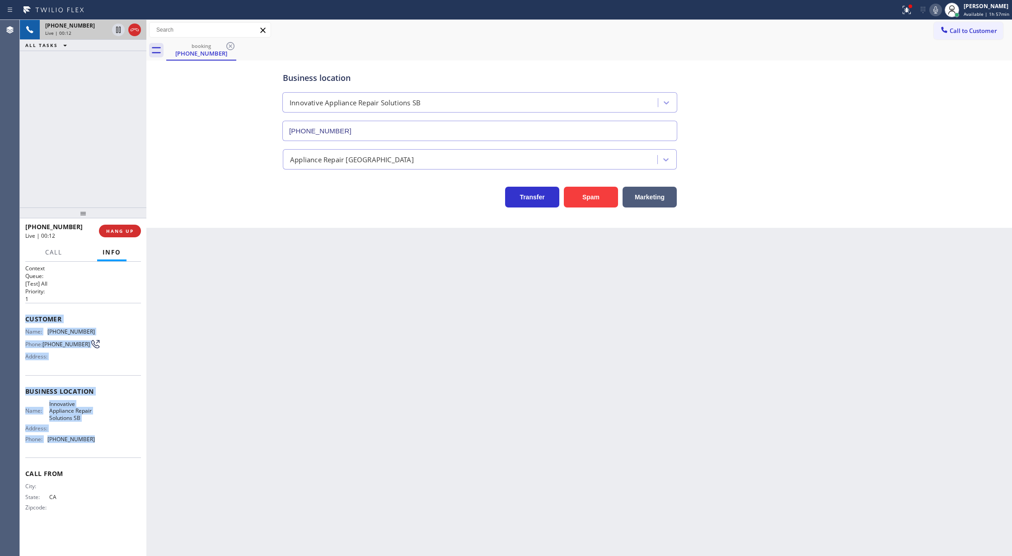
copy div "Customer Name: (424) 537-1684 Phone: (424) 537-1684 Address: Business location …"
drag, startPoint x: 26, startPoint y: 317, endPoint x: 132, endPoint y: 457, distance: 176.1
click at [132, 457] on div "Context Queue: [Test] All Priority: 1 Customer Name: (424) 537-1684 Phone: (424…" at bounding box center [83, 395] width 116 height 262
click at [936, 10] on icon at bounding box center [935, 10] width 11 height 11
click at [939, 12] on icon at bounding box center [935, 10] width 11 height 11
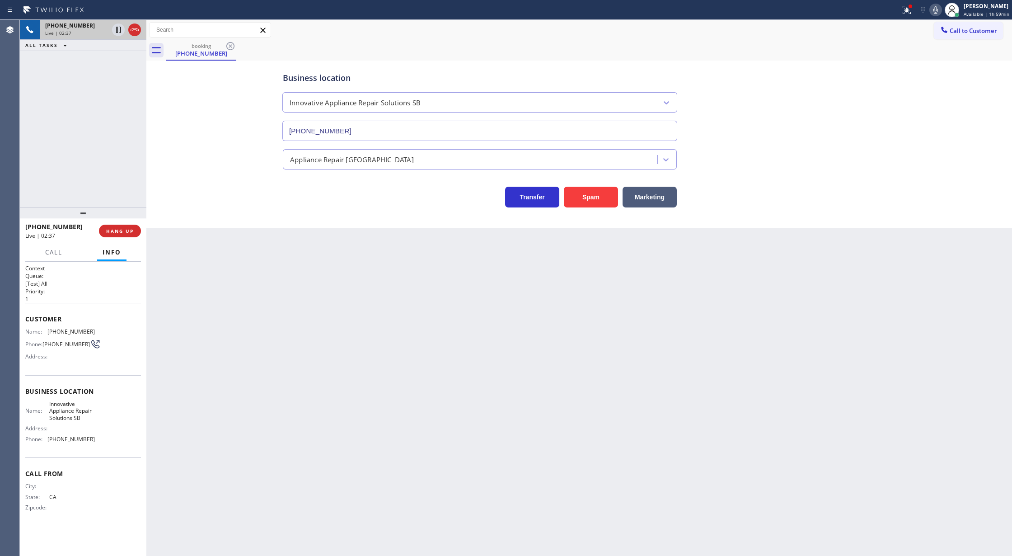
click at [664, 388] on div "Back to Dashboard Change Sender ID Customers Technicians Select a contact Outbo…" at bounding box center [579, 288] width 866 height 536
click at [122, 234] on button "HANG UP" at bounding box center [120, 231] width 42 height 13
click at [109, 234] on span "COMPLETE" at bounding box center [118, 231] width 31 height 6
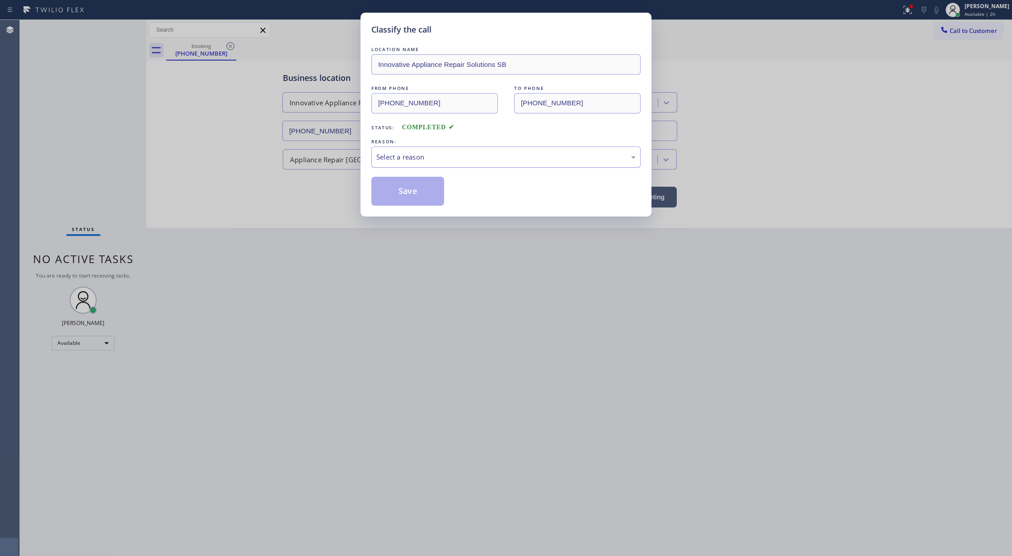
click at [420, 156] on div "Select a reason" at bounding box center [505, 157] width 259 height 10
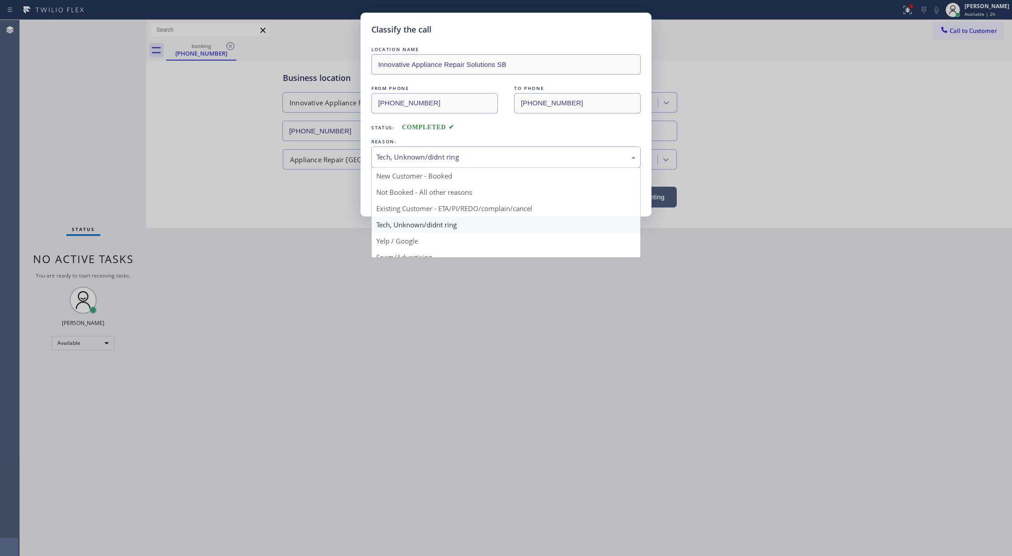
click at [447, 155] on div "Tech, Unknown/didnt ring" at bounding box center [505, 157] width 259 height 10
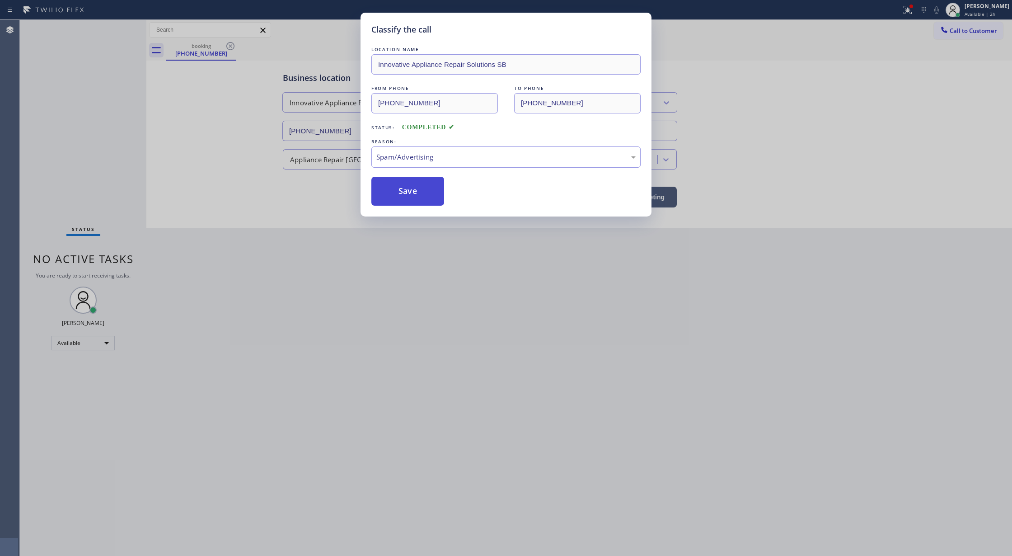
click at [405, 186] on button "Save" at bounding box center [407, 191] width 73 height 29
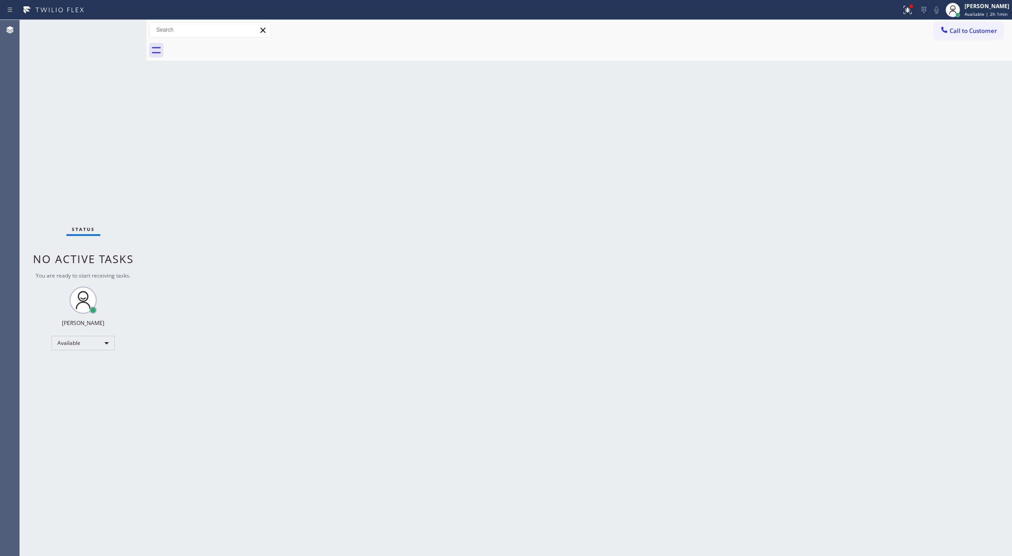
click at [114, 29] on div "Status No active tasks You are ready to start receiving tasks. [PERSON_NAME] Av…" at bounding box center [83, 288] width 127 height 536
click at [115, 28] on div "Status No active tasks You are ready to start receiving tasks. [PERSON_NAME] Av…" at bounding box center [83, 288] width 127 height 536
click at [113, 29] on div "Status No active tasks You are ready to start receiving tasks. [PERSON_NAME] Av…" at bounding box center [83, 288] width 127 height 536
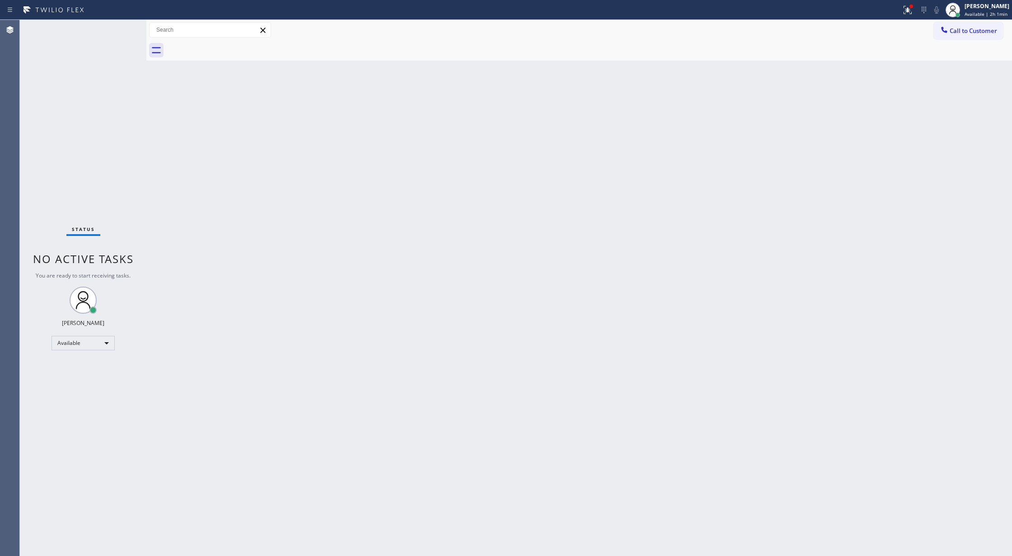
click at [113, 29] on div "Status No active tasks You are ready to start receiving tasks. [PERSON_NAME] Av…" at bounding box center [83, 288] width 127 height 536
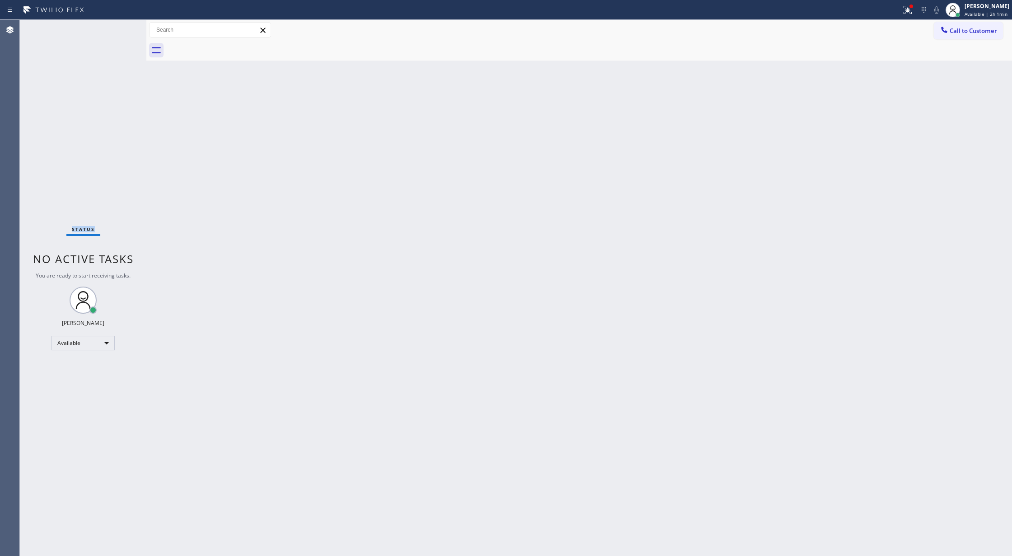
click at [113, 29] on div "Status No active tasks You are ready to start receiving tasks. [PERSON_NAME] Av…" at bounding box center [83, 288] width 127 height 536
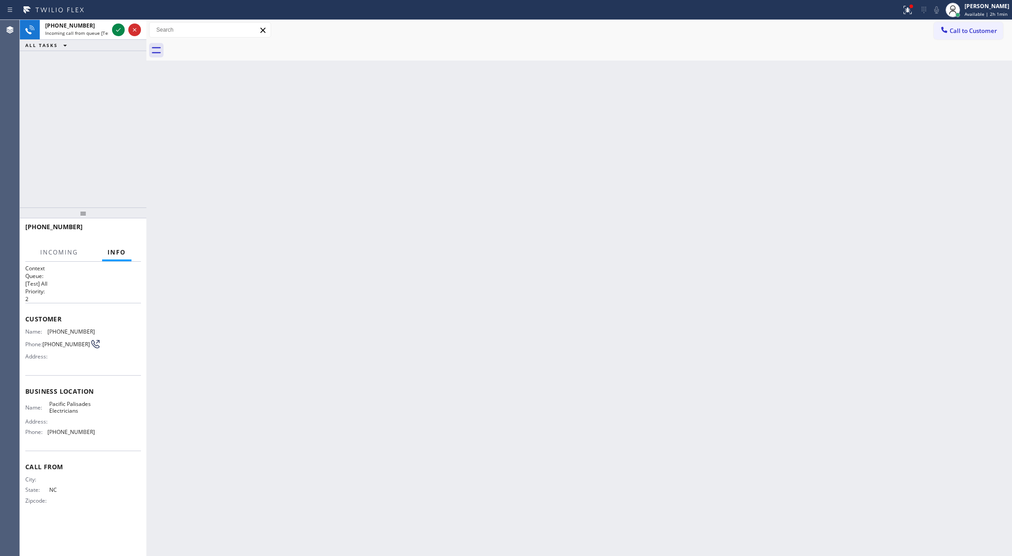
click at [107, 37] on div "+19842480384 Incoming call from queue [Test] All" at bounding box center [75, 30] width 70 height 20
click at [114, 31] on icon at bounding box center [118, 29] width 11 height 11
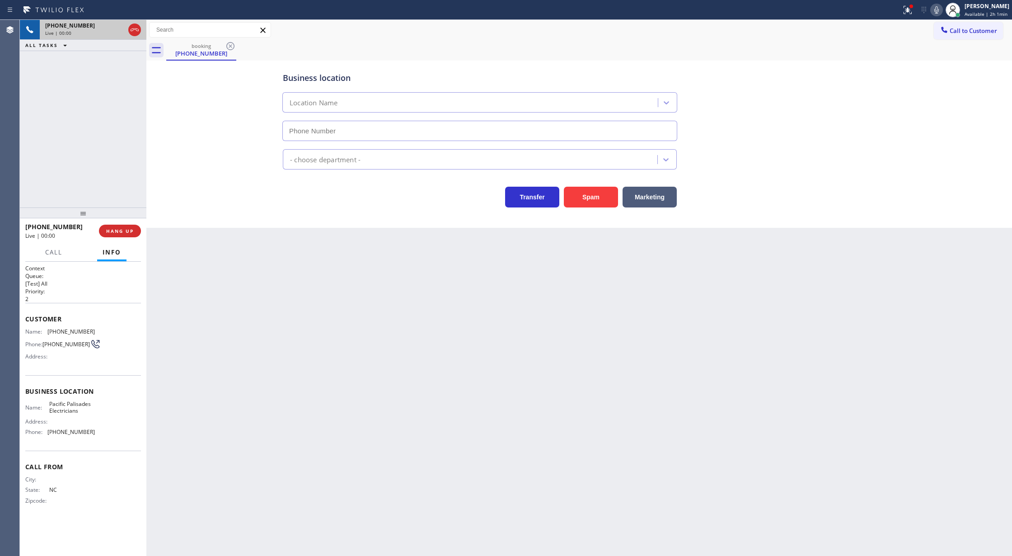
type input "(323) 457-1085"
click at [595, 194] on button "Spam" at bounding box center [591, 197] width 54 height 21
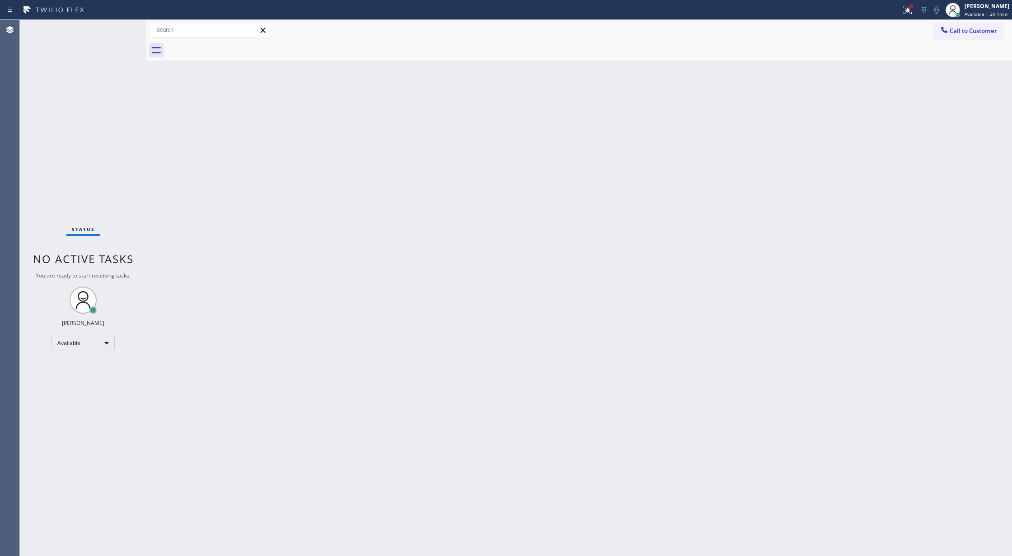
click at [115, 34] on div "Status No active tasks You are ready to start receiving tasks. [PERSON_NAME] Av…" at bounding box center [83, 288] width 127 height 536
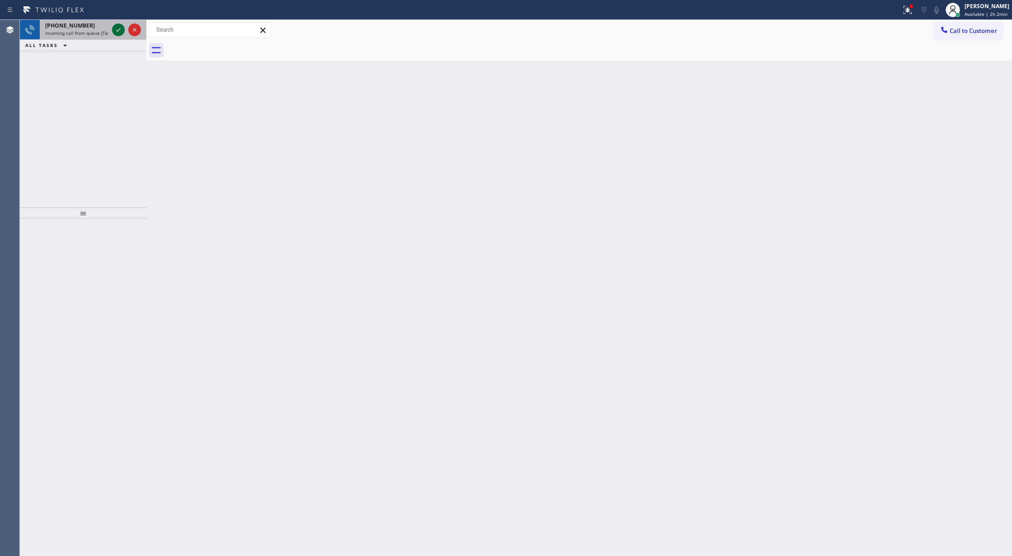
click at [116, 28] on icon at bounding box center [118, 29] width 11 height 11
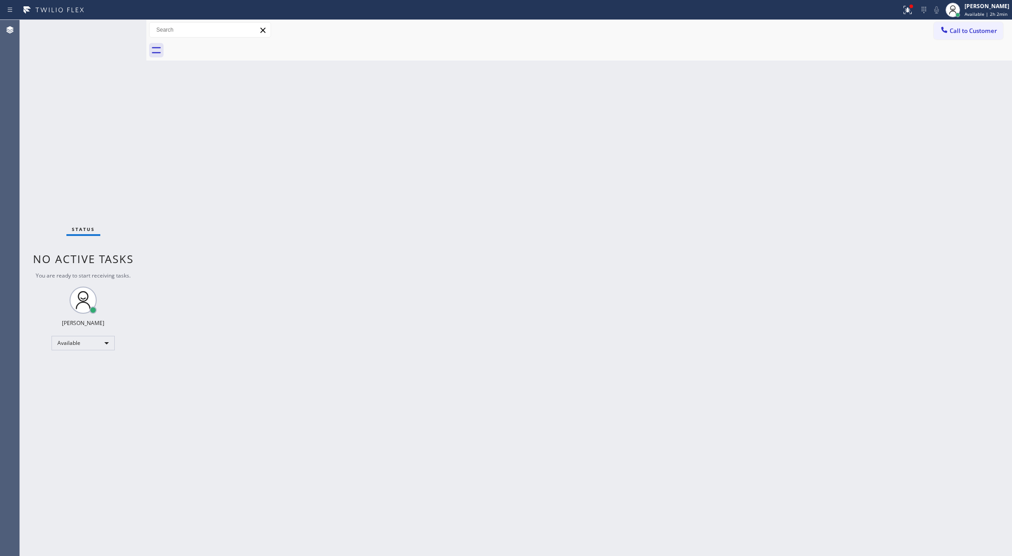
click at [116, 28] on div "Status No active tasks You are ready to start receiving tasks. [PERSON_NAME] Av…" at bounding box center [83, 288] width 127 height 536
click at [116, 31] on div "Status No active tasks You are ready to start receiving tasks. [PERSON_NAME] Av…" at bounding box center [83, 288] width 127 height 536
click at [120, 26] on div "Status No active tasks You are ready to start receiving tasks. [PERSON_NAME] Av…" at bounding box center [83, 288] width 127 height 536
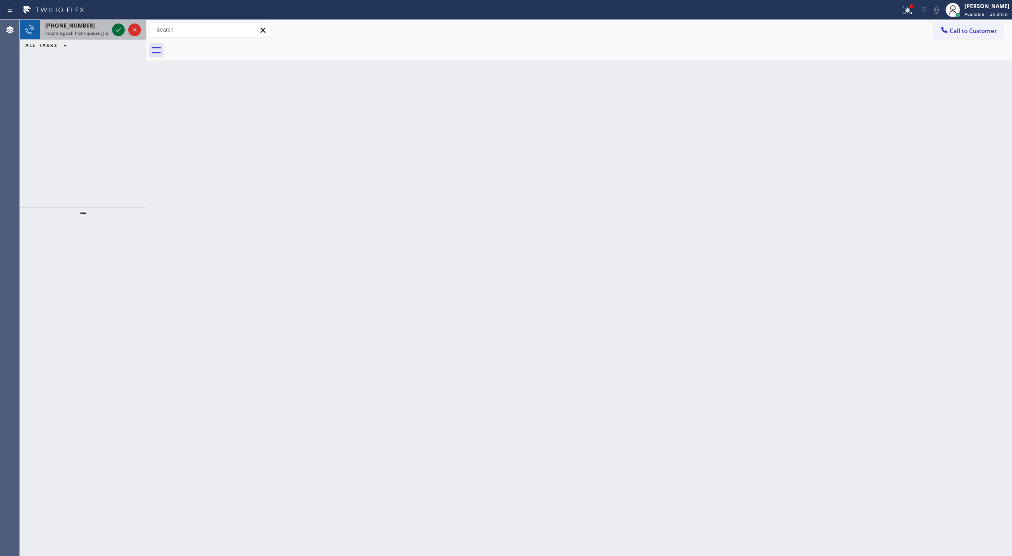
click at [118, 30] on icon at bounding box center [118, 30] width 5 height 4
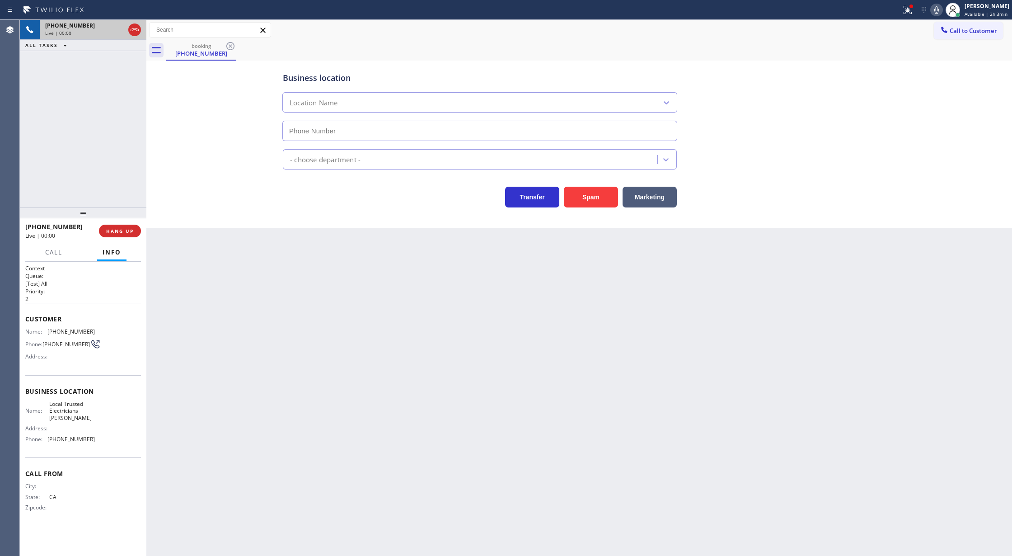
type input "(562) 524-1607"
click at [588, 198] on button "Spam" at bounding box center [591, 197] width 54 height 21
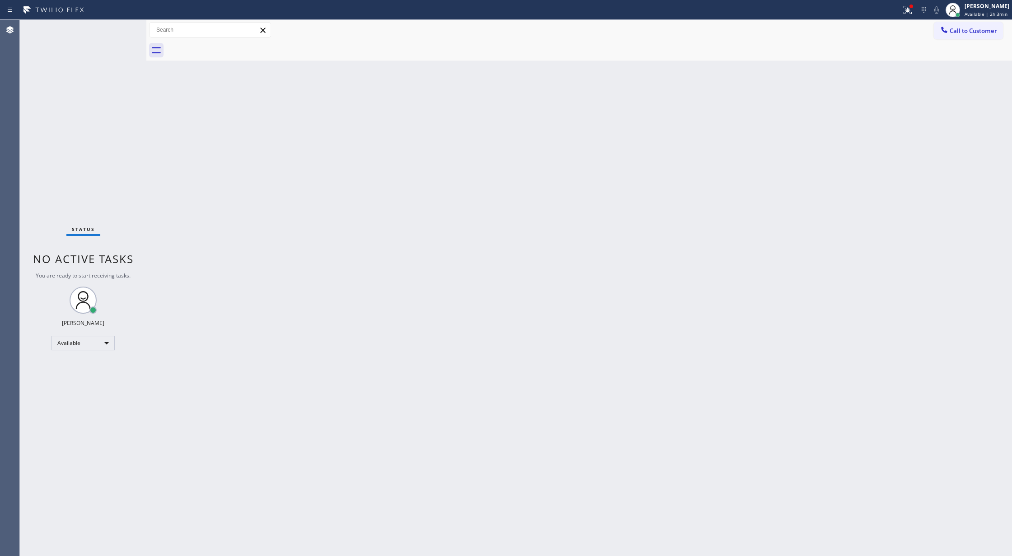
click at [118, 26] on div "Status No active tasks You are ready to start receiving tasks. [PERSON_NAME] Av…" at bounding box center [83, 288] width 127 height 536
click at [120, 27] on div "Status No active tasks You are ready to start receiving tasks. [PERSON_NAME] Av…" at bounding box center [83, 288] width 127 height 536
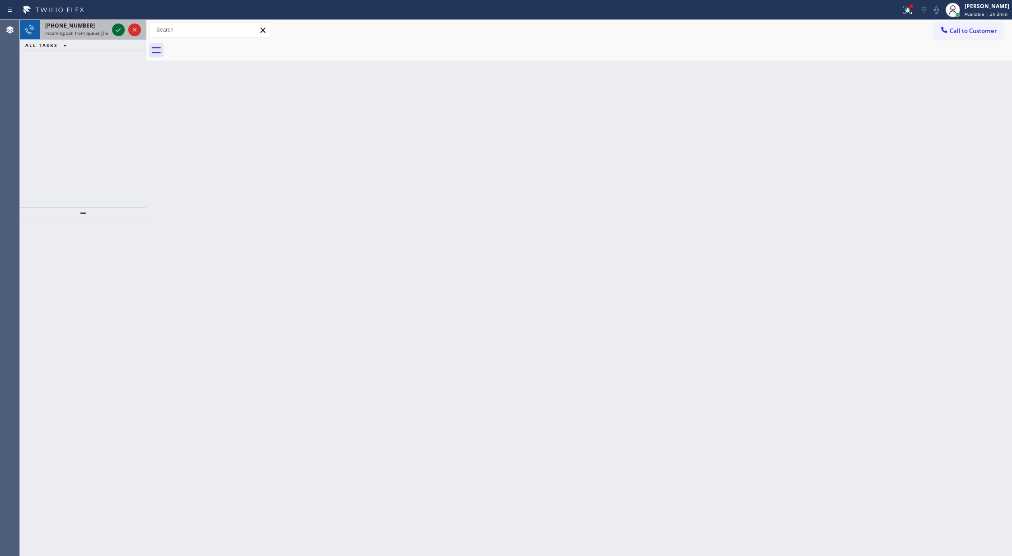
click at [120, 27] on icon at bounding box center [118, 29] width 11 height 11
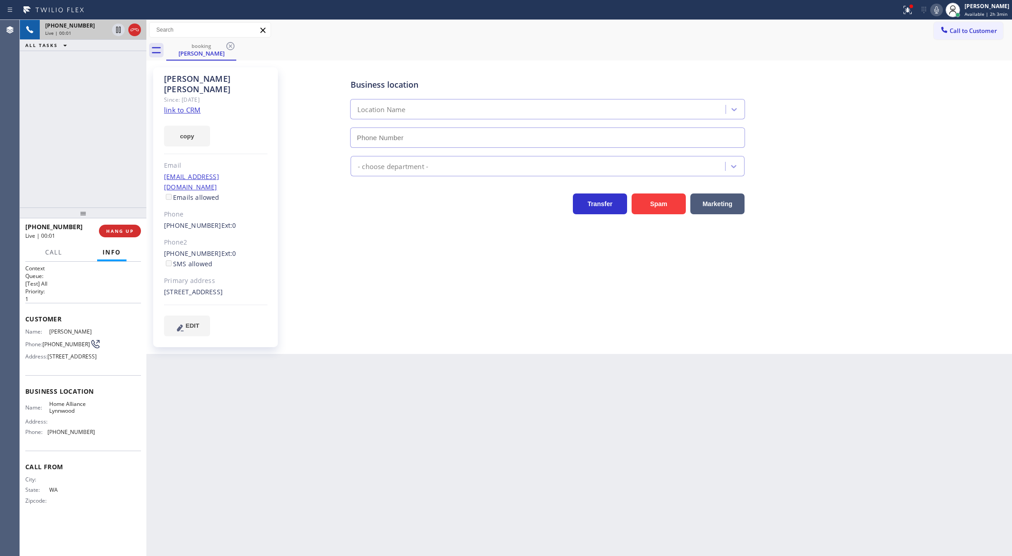
type input "(425) 276-6811"
click at [183, 105] on link "link to CRM" at bounding box center [182, 109] width 37 height 9
click at [132, 27] on icon at bounding box center [134, 29] width 11 height 11
click at [113, 227] on button "COMPLETE" at bounding box center [118, 231] width 46 height 13
type input "(425) 276-6811"
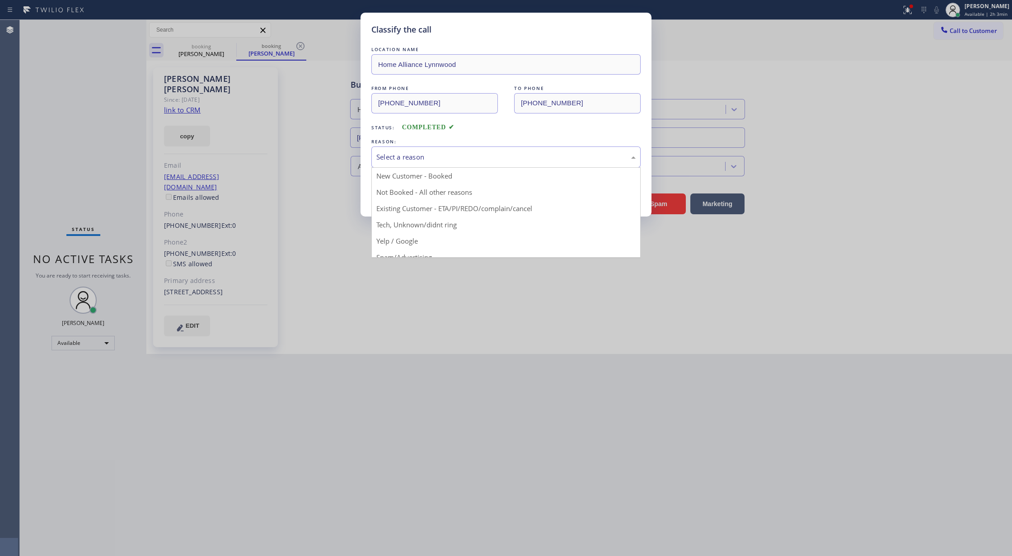
click at [461, 164] on div "Select a reason" at bounding box center [505, 156] width 269 height 21
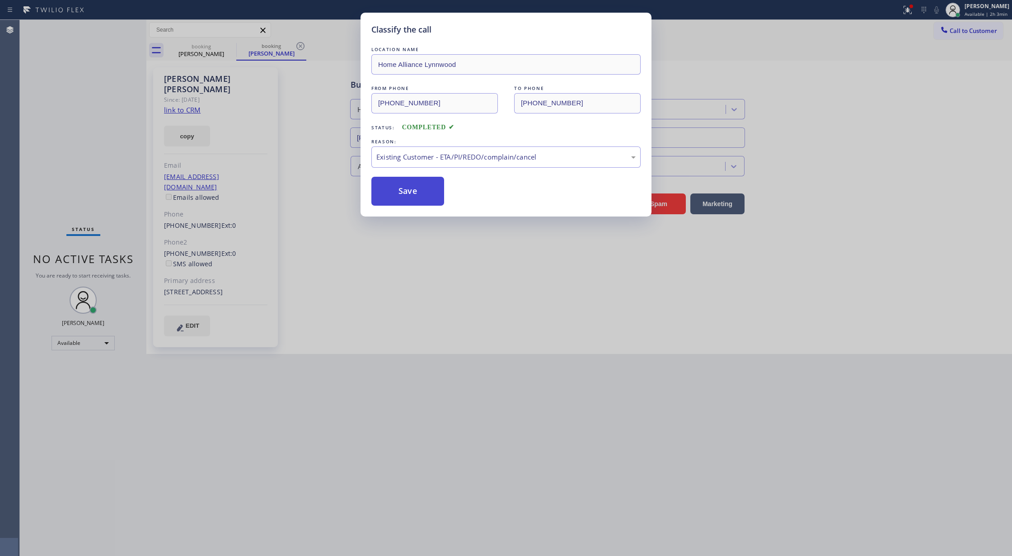
click at [394, 194] on button "Save" at bounding box center [407, 191] width 73 height 29
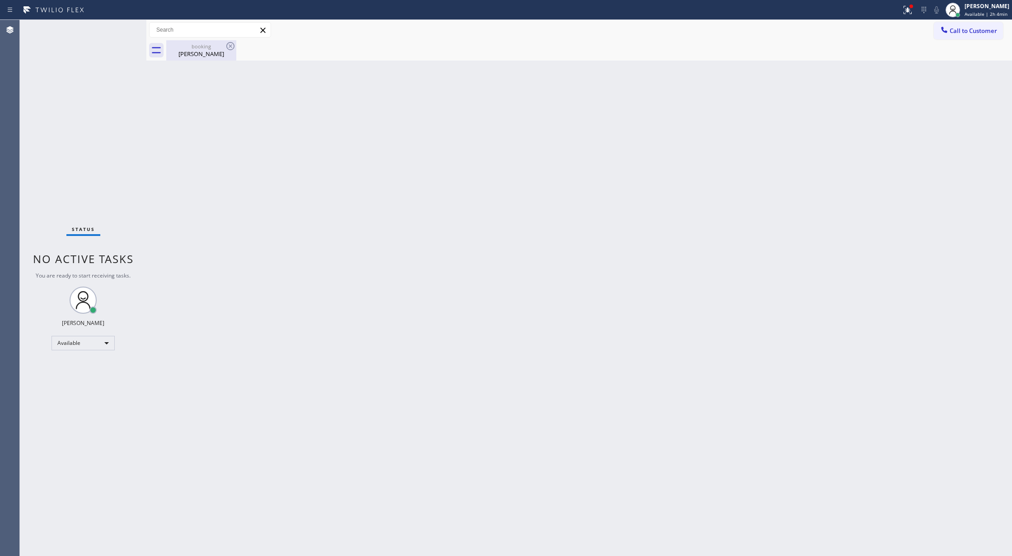
click at [210, 52] on div "Roselyn Winslow" at bounding box center [201, 54] width 68 height 8
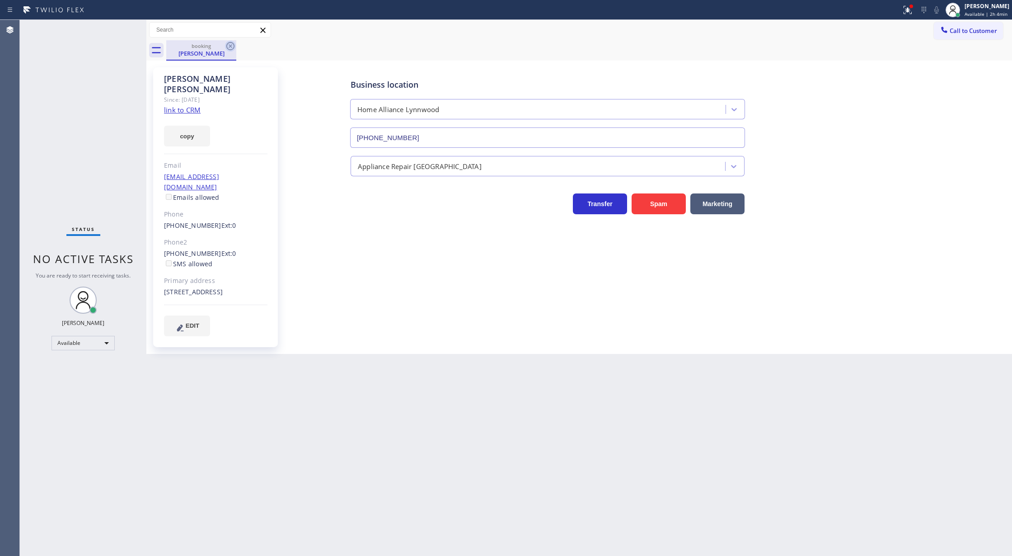
click at [230, 46] on icon at bounding box center [230, 46] width 11 height 11
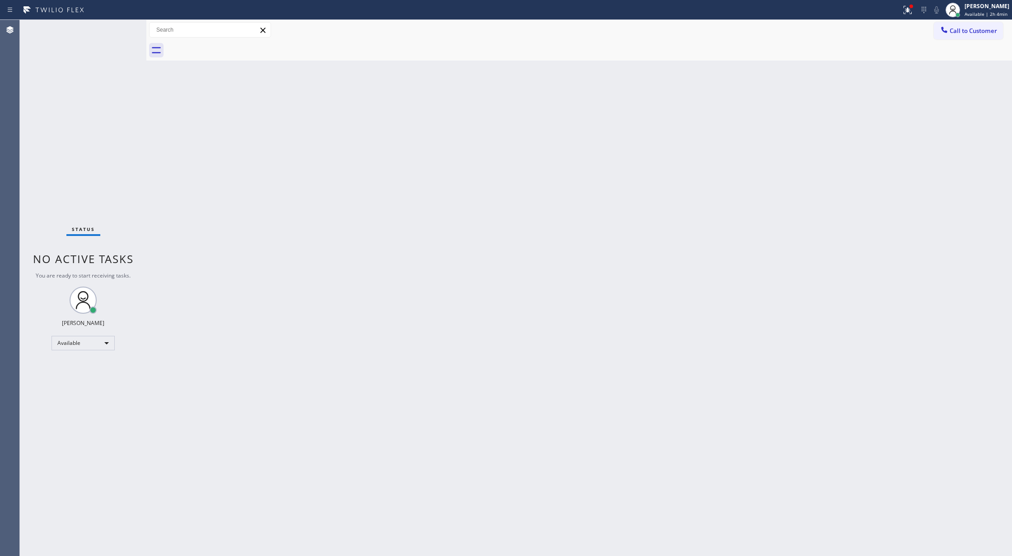
click at [122, 28] on div "Status No active tasks You are ready to start receiving tasks. [PERSON_NAME] Av…" at bounding box center [83, 288] width 127 height 536
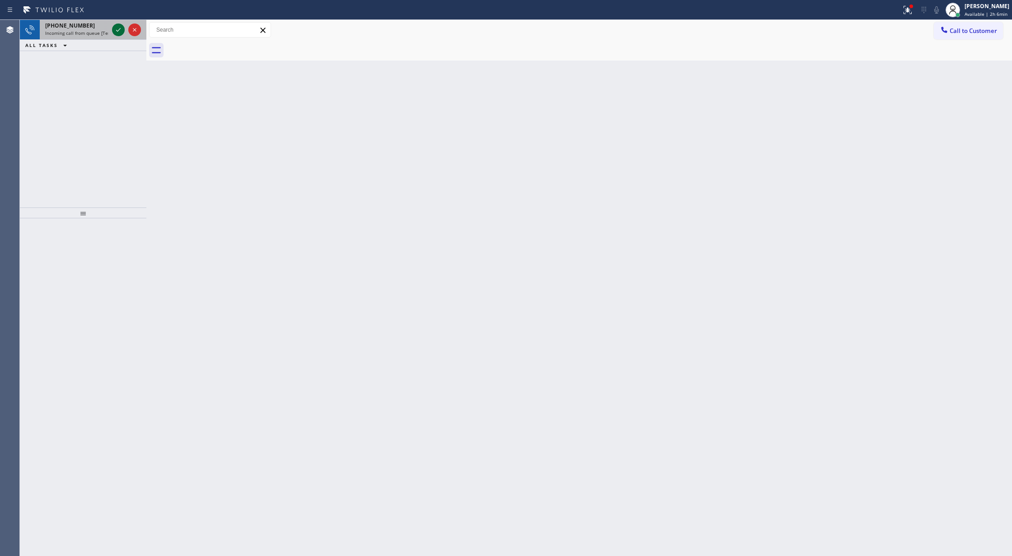
click at [122, 28] on icon at bounding box center [118, 29] width 11 height 11
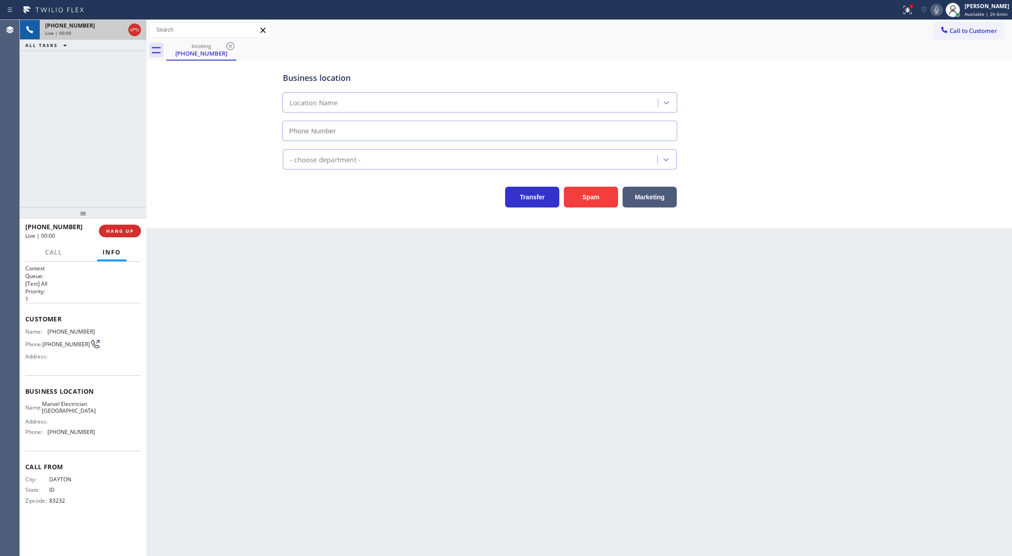
type input "(510) 822-7668"
click at [593, 203] on button "Spam" at bounding box center [591, 197] width 54 height 21
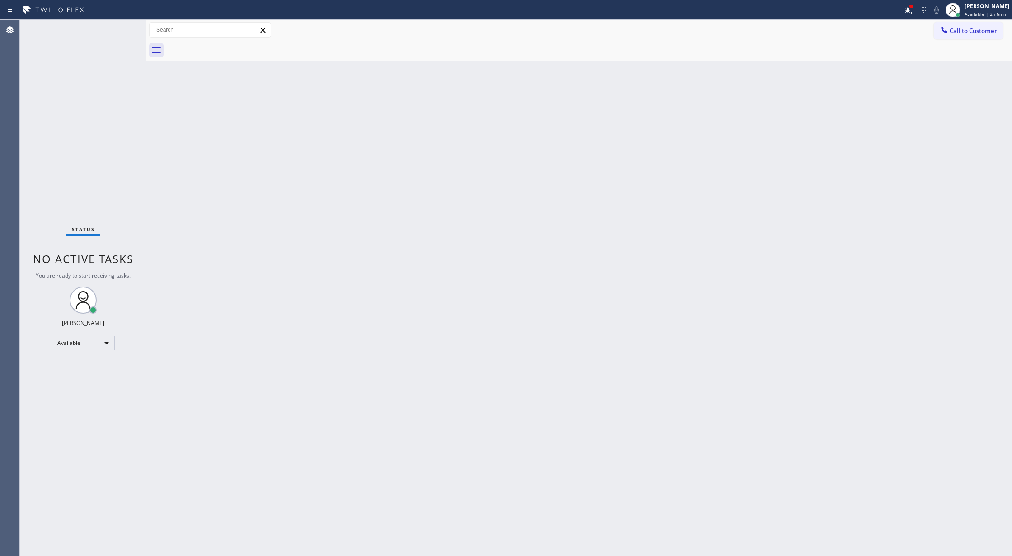
click at [122, 27] on div "Status No active tasks You are ready to start receiving tasks. [PERSON_NAME] Av…" at bounding box center [83, 288] width 127 height 536
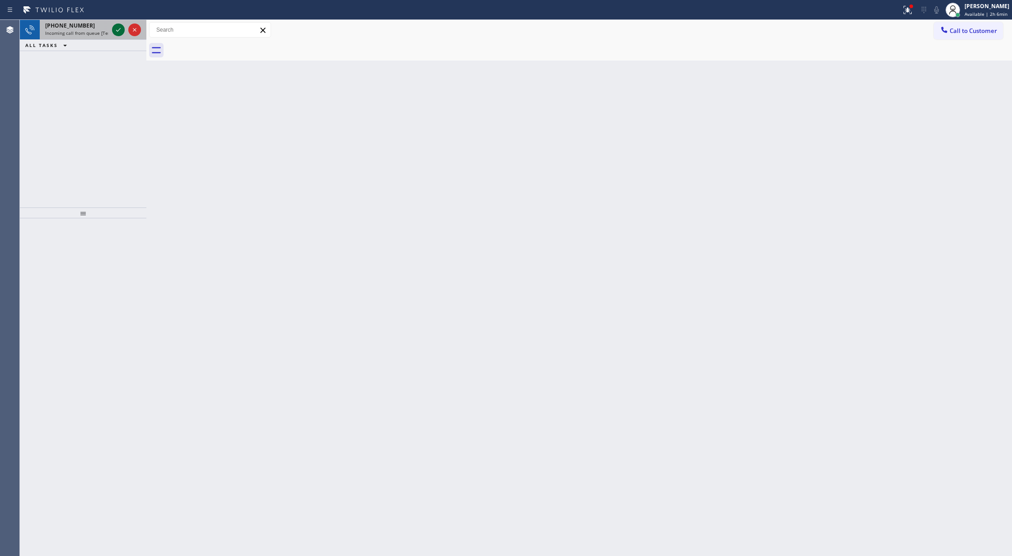
click at [122, 27] on icon at bounding box center [118, 29] width 11 height 11
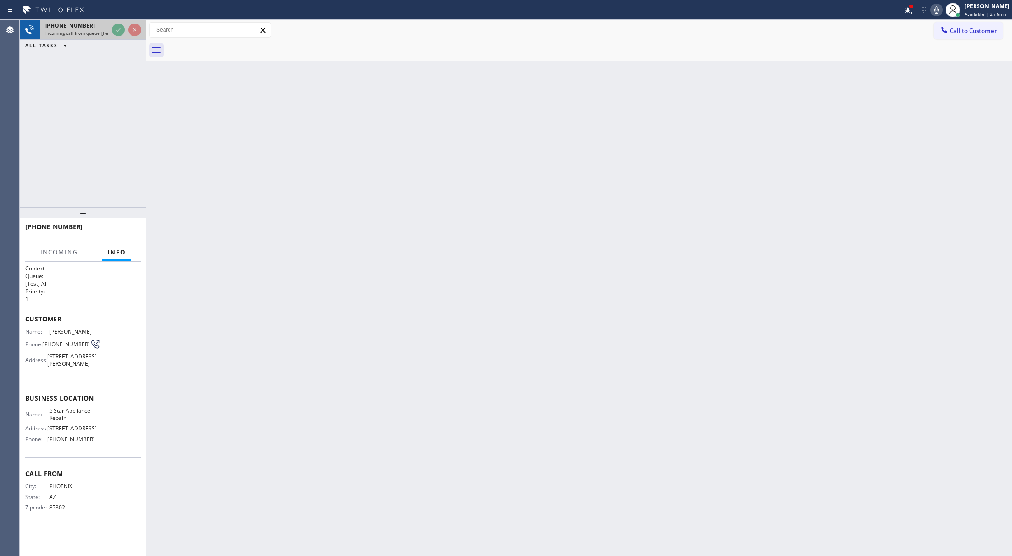
click at [113, 32] on icon at bounding box center [118, 29] width 11 height 11
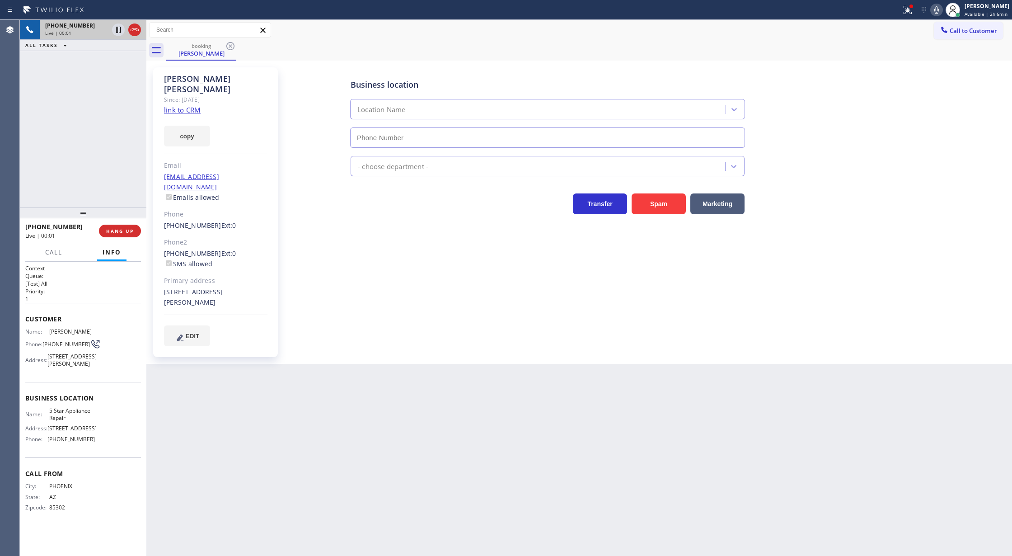
type input "[PHONE_NUMBER]"
click at [175, 105] on link "link to CRM" at bounding box center [182, 109] width 37 height 9
click at [934, 5] on div at bounding box center [936, 10] width 13 height 11
click at [938, 8] on icon at bounding box center [936, 10] width 11 height 11
click at [137, 32] on icon at bounding box center [134, 29] width 11 height 11
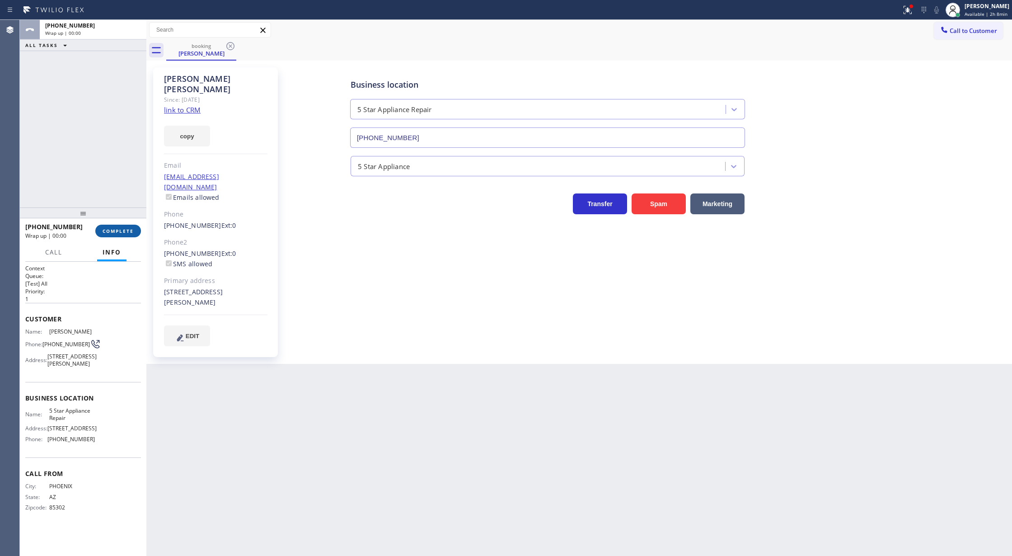
click at [121, 231] on span "COMPLETE" at bounding box center [118, 231] width 31 height 6
type input "[PHONE_NUMBER]"
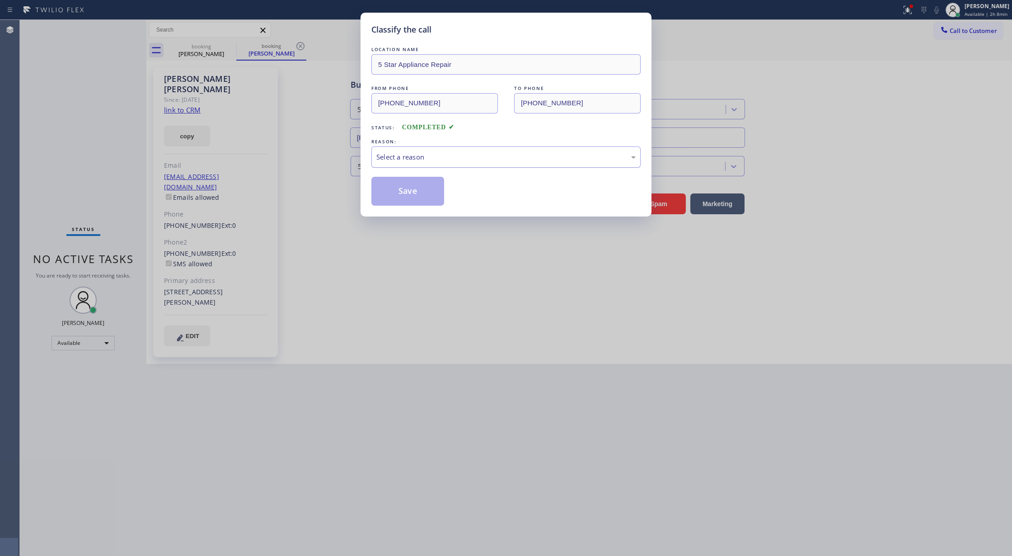
click at [443, 161] on div "Select a reason" at bounding box center [505, 157] width 259 height 10
click at [393, 192] on button "Save" at bounding box center [407, 191] width 73 height 29
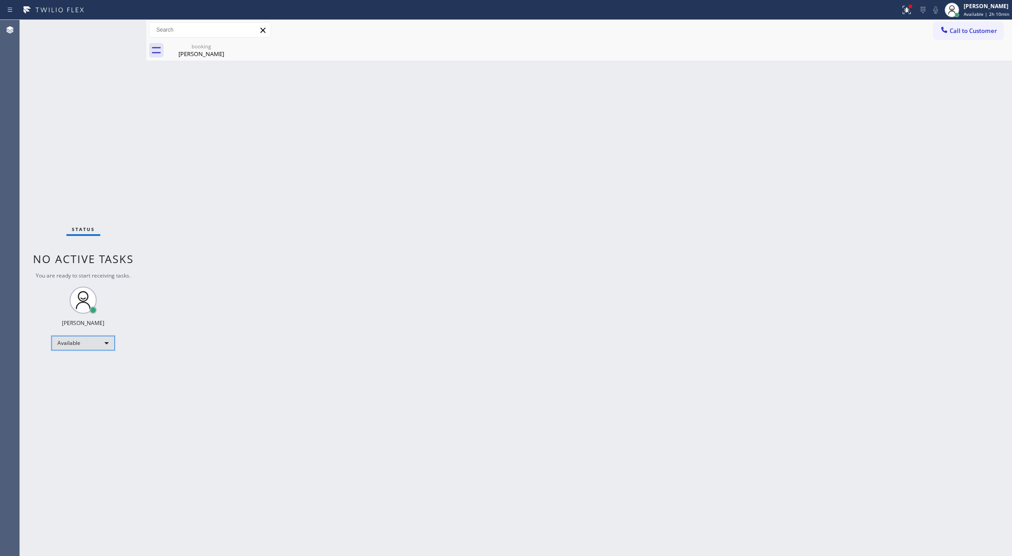
click at [98, 342] on div "Available" at bounding box center [83, 343] width 63 height 14
click at [92, 388] on li "Break" at bounding box center [82, 389] width 61 height 11
click at [833, 150] on div "Back to Dashboard Change Sender ID Customers Technicians Select a contact Outbo…" at bounding box center [579, 288] width 866 height 536
click at [123, 26] on div "Status No active tasks Change activity state to start receiving tasks. Lilibeth…" at bounding box center [83, 288] width 127 height 536
click at [118, 26] on div "Status No active tasks Change activity state to start receiving tasks. Lilibeth…" at bounding box center [83, 288] width 127 height 536
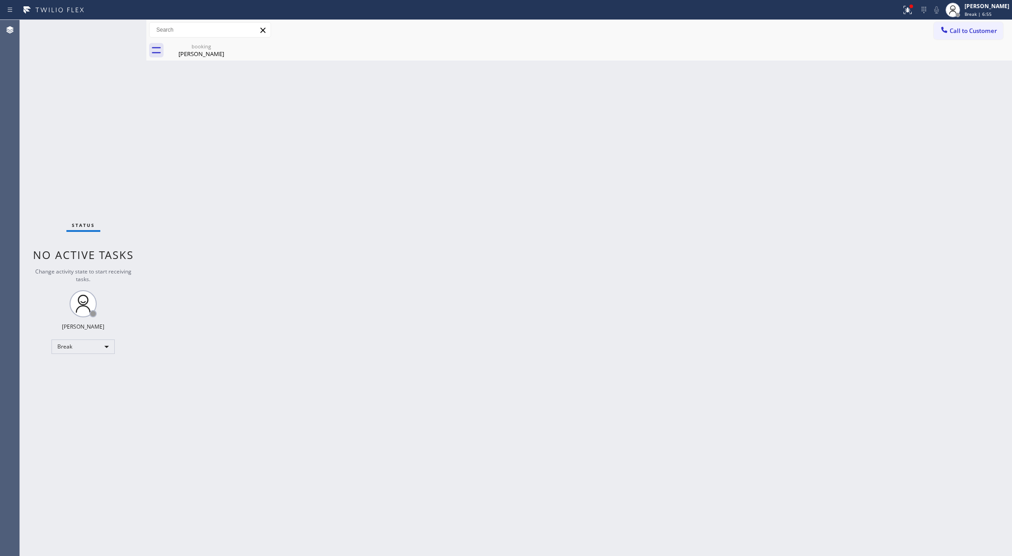
click at [118, 26] on div "Status No active tasks Change activity state to start receiving tasks. Lilibeth…" at bounding box center [83, 288] width 127 height 536
click at [913, 7] on icon at bounding box center [907, 10] width 11 height 11
click at [863, 118] on span "Clear issues" at bounding box center [865, 118] width 42 height 6
click at [204, 53] on div "[PERSON_NAME]" at bounding box center [201, 54] width 68 height 8
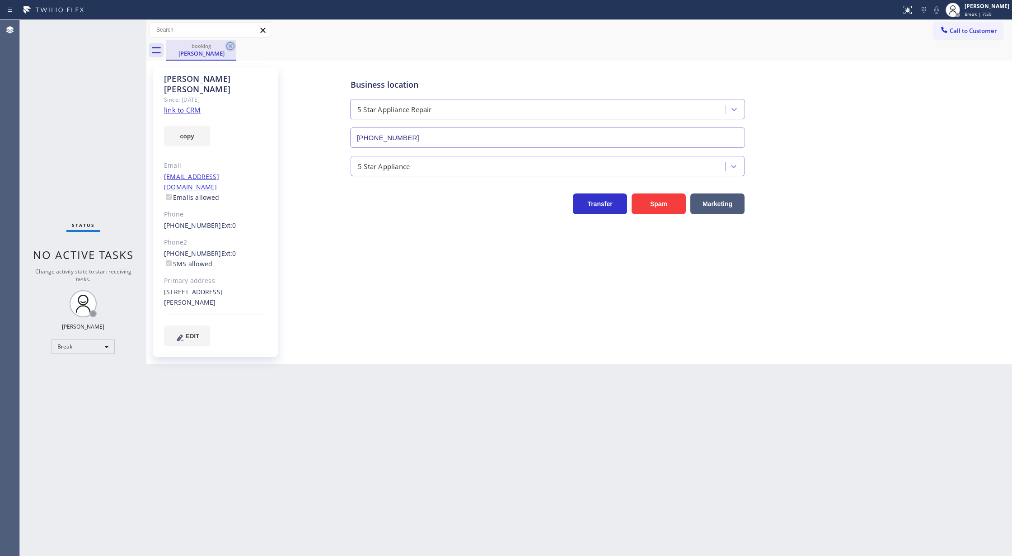
click at [233, 46] on icon at bounding box center [230, 46] width 11 height 11
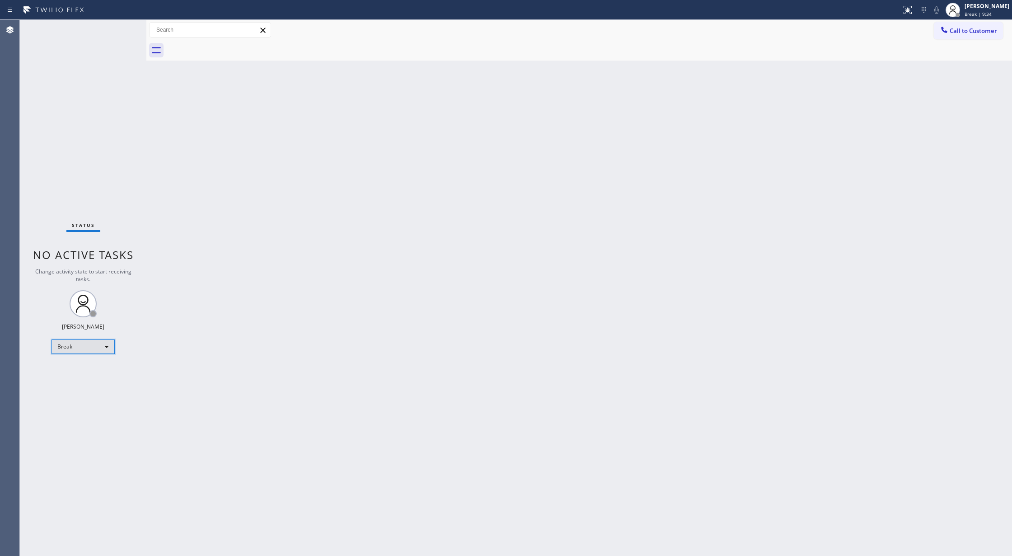
click at [100, 339] on div "Break" at bounding box center [83, 346] width 63 height 14
click at [89, 372] on li "Available" at bounding box center [82, 370] width 61 height 11
click at [156, 228] on div "Back to Dashboard Change Sender ID Customers Technicians Select a contact Outbo…" at bounding box center [579, 288] width 866 height 536
click at [122, 25] on div "Status No active tasks You are ready to start receiving tasks. [PERSON_NAME] Av…" at bounding box center [83, 288] width 127 height 536
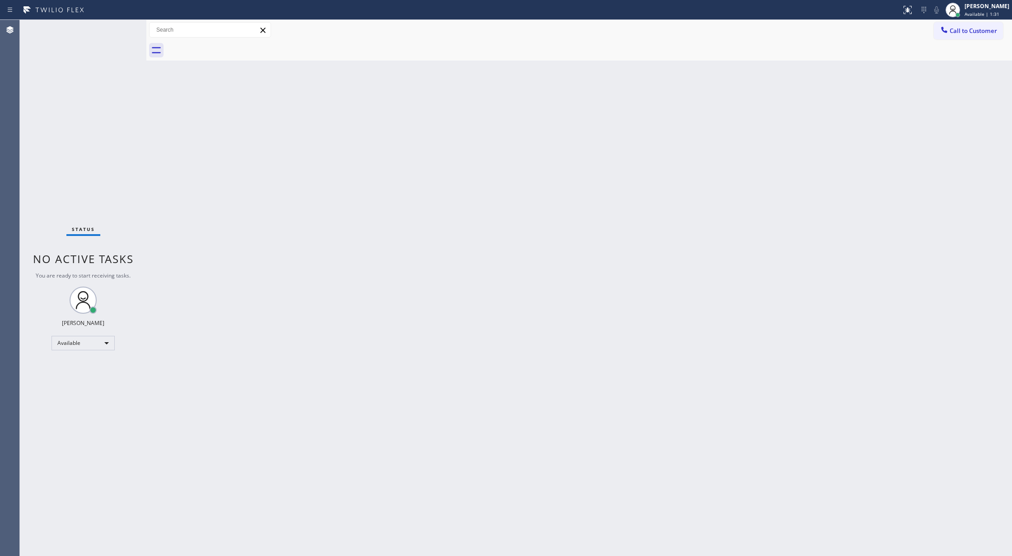
click at [114, 30] on div "Status No active tasks You are ready to start receiving tasks. [PERSON_NAME] Av…" at bounding box center [83, 288] width 127 height 536
click at [117, 29] on div "Status No active tasks You are ready to start receiving tasks. [PERSON_NAME] Av…" at bounding box center [83, 288] width 127 height 536
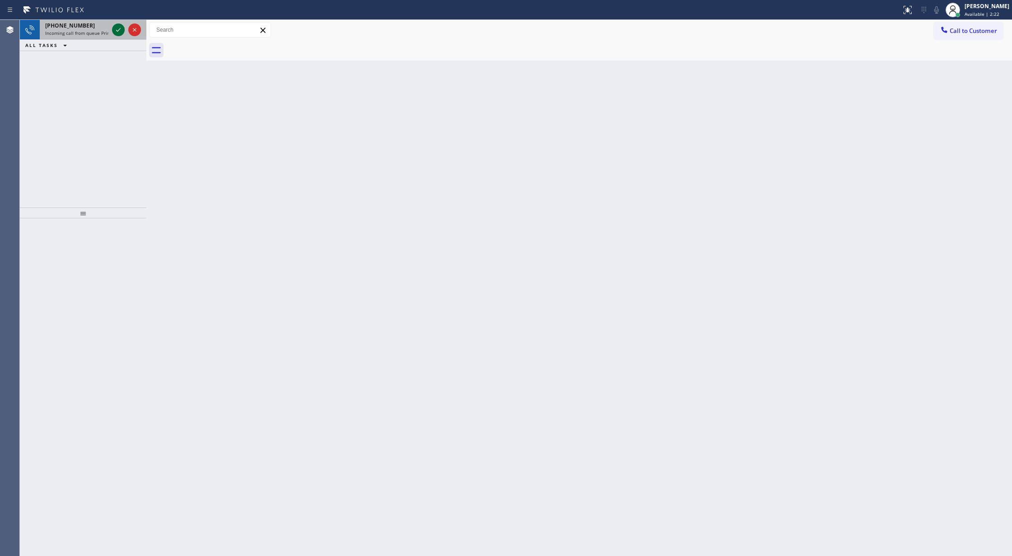
click at [117, 29] on icon at bounding box center [118, 29] width 11 height 11
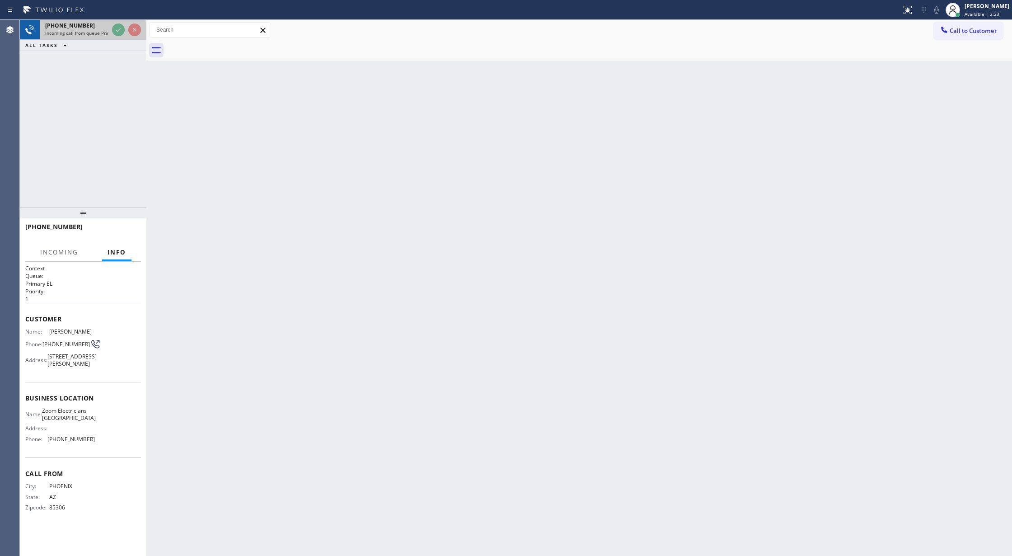
click at [116, 36] on div at bounding box center [126, 30] width 33 height 20
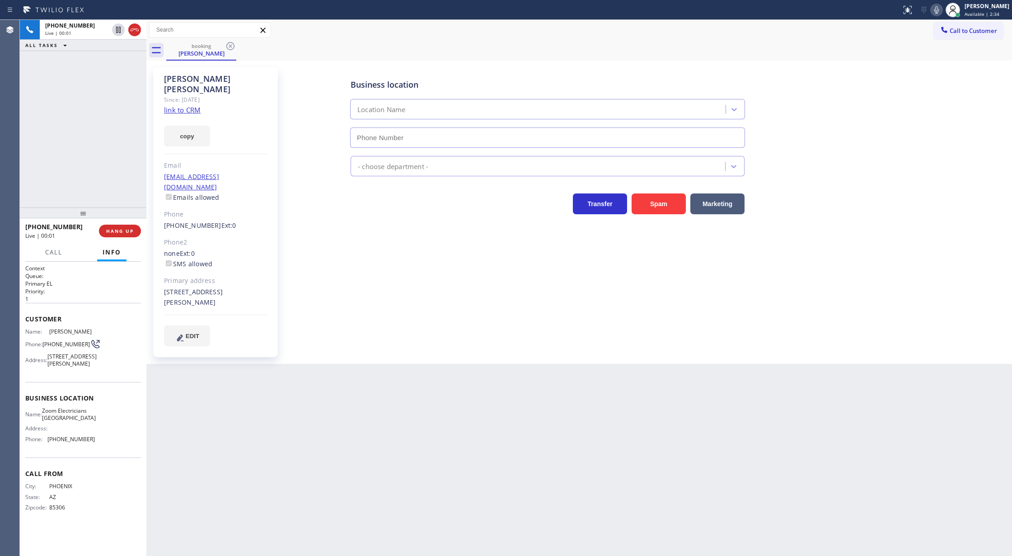
type input "(510) 390-7544"
click at [180, 105] on link "link to CRM" at bounding box center [182, 109] width 37 height 9
click at [940, 9] on icon at bounding box center [936, 10] width 11 height 11
click at [942, 9] on icon at bounding box center [936, 10] width 11 height 11
drag, startPoint x: 943, startPoint y: 10, endPoint x: 890, endPoint y: 62, distance: 74.4
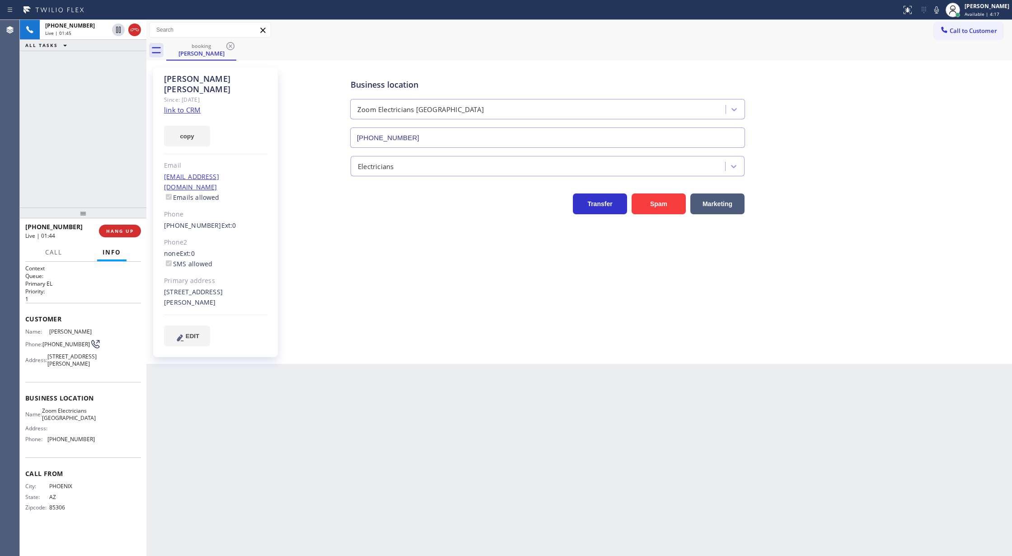
click at [939, 10] on icon at bounding box center [936, 9] width 5 height 7
click at [942, 9] on icon at bounding box center [936, 10] width 11 height 11
click at [132, 33] on icon at bounding box center [134, 29] width 11 height 11
click at [115, 234] on button "COMPLETE" at bounding box center [118, 231] width 46 height 13
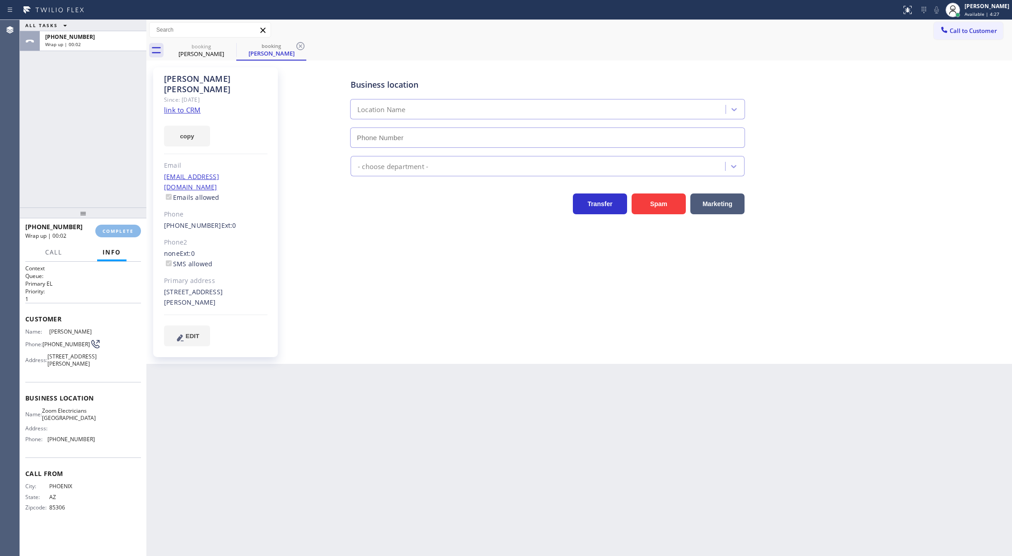
type input "(510) 390-7544"
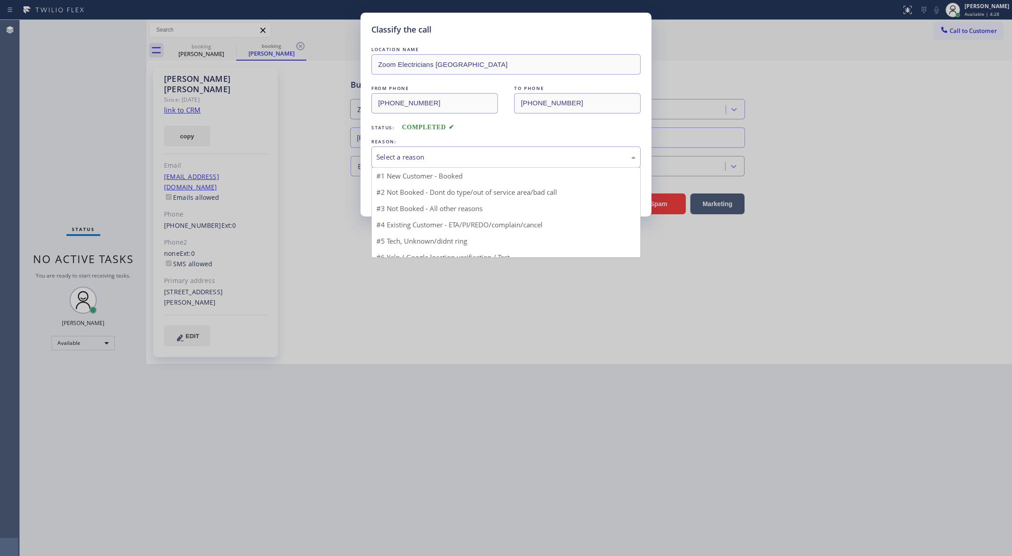
click at [434, 156] on div "Select a reason" at bounding box center [505, 157] width 259 height 10
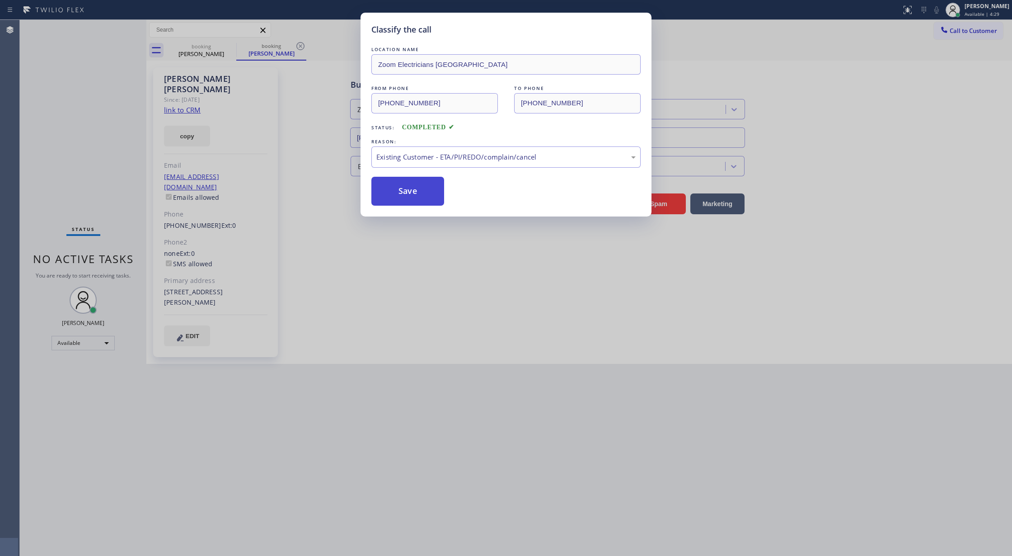
click at [407, 197] on button "Save" at bounding box center [407, 191] width 73 height 29
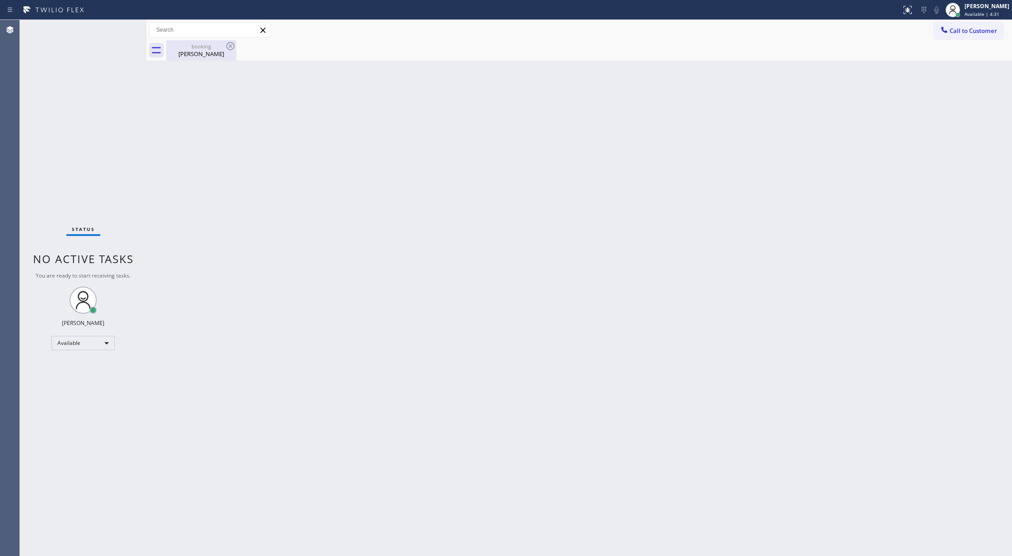
click at [203, 53] on div "Michael Xu" at bounding box center [201, 54] width 68 height 8
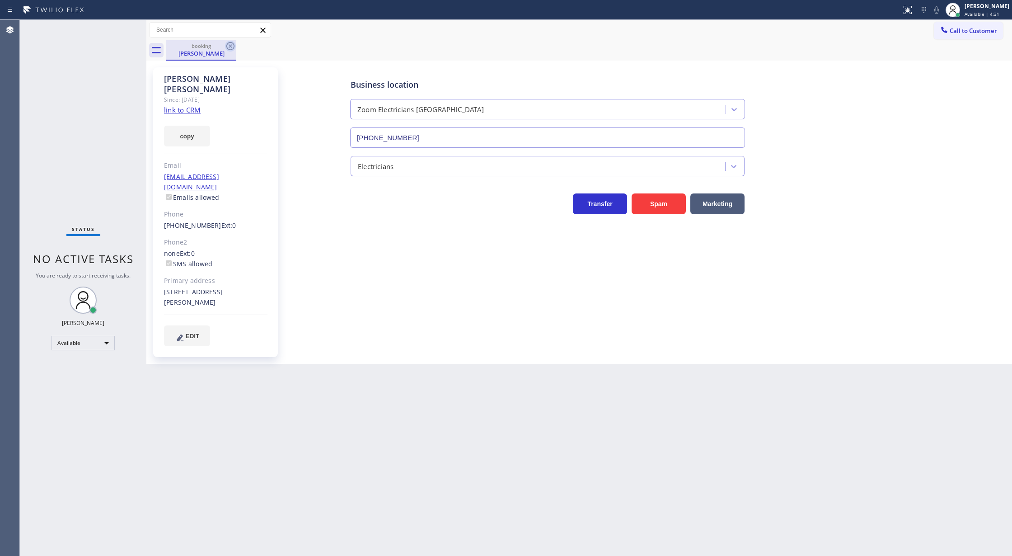
click at [226, 45] on icon at bounding box center [230, 46] width 11 height 11
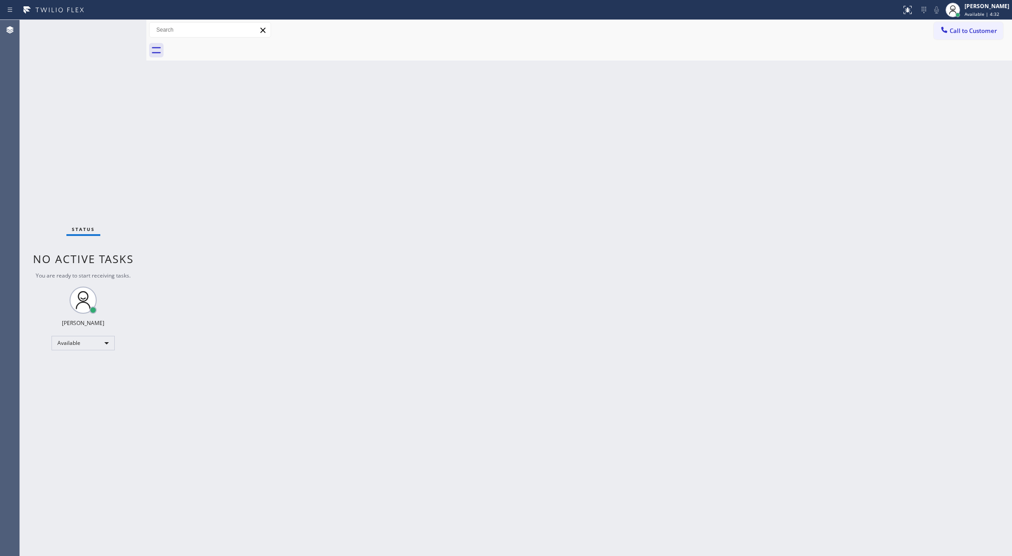
click at [114, 27] on div "Status No active tasks You are ready to start receiving tasks. [PERSON_NAME] Av…" at bounding box center [83, 288] width 127 height 536
click at [117, 27] on div "Status No active tasks You are ready to start receiving tasks. [PERSON_NAME] Av…" at bounding box center [83, 288] width 127 height 536
click at [116, 26] on div "Status No active tasks You are ready to start receiving tasks. [PERSON_NAME] Av…" at bounding box center [83, 288] width 127 height 536
click at [119, 26] on div "Status No active tasks You are ready to start receiving tasks. [PERSON_NAME] Av…" at bounding box center [83, 288] width 127 height 536
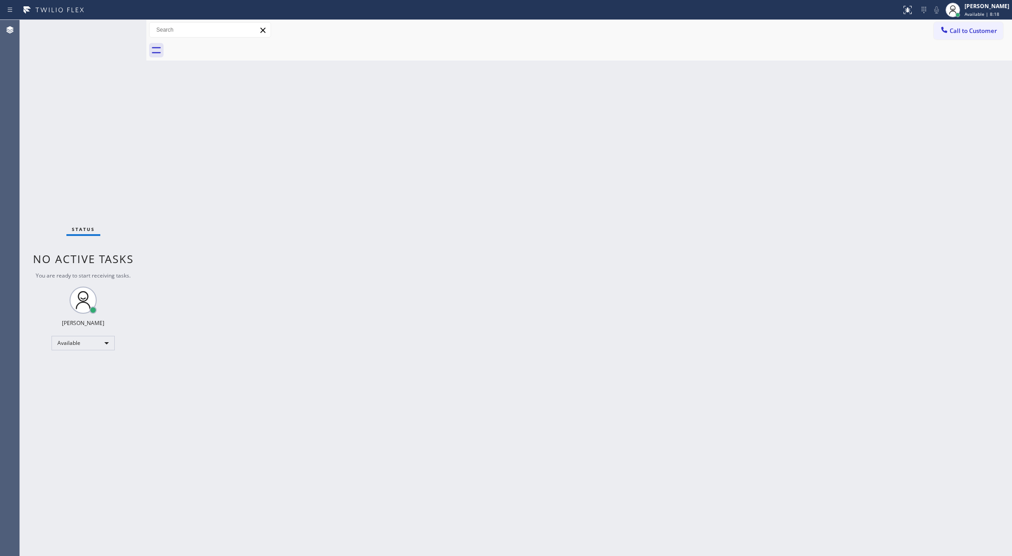
click at [117, 30] on div "Status No active tasks You are ready to start receiving tasks. [PERSON_NAME] Av…" at bounding box center [83, 288] width 127 height 536
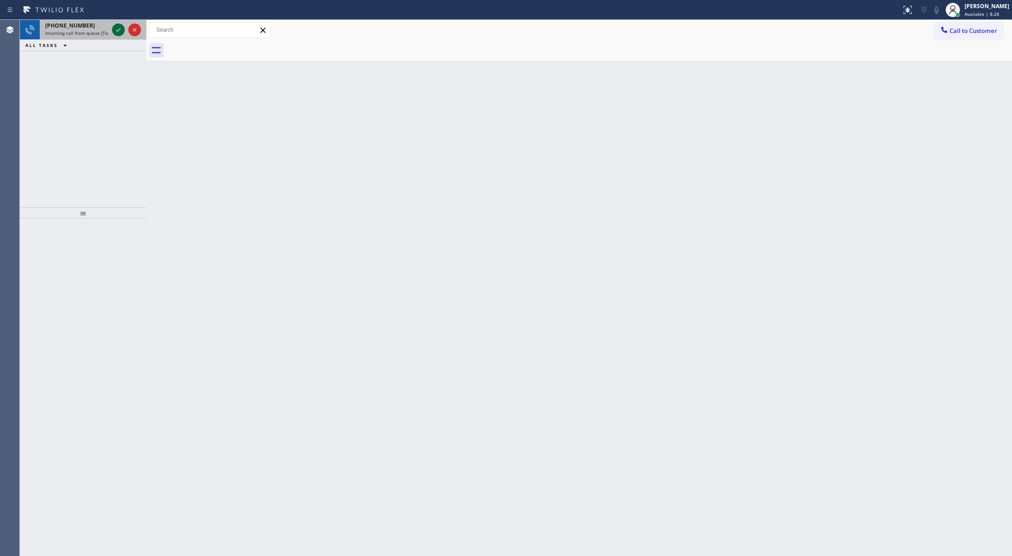
click at [116, 30] on icon at bounding box center [118, 29] width 11 height 11
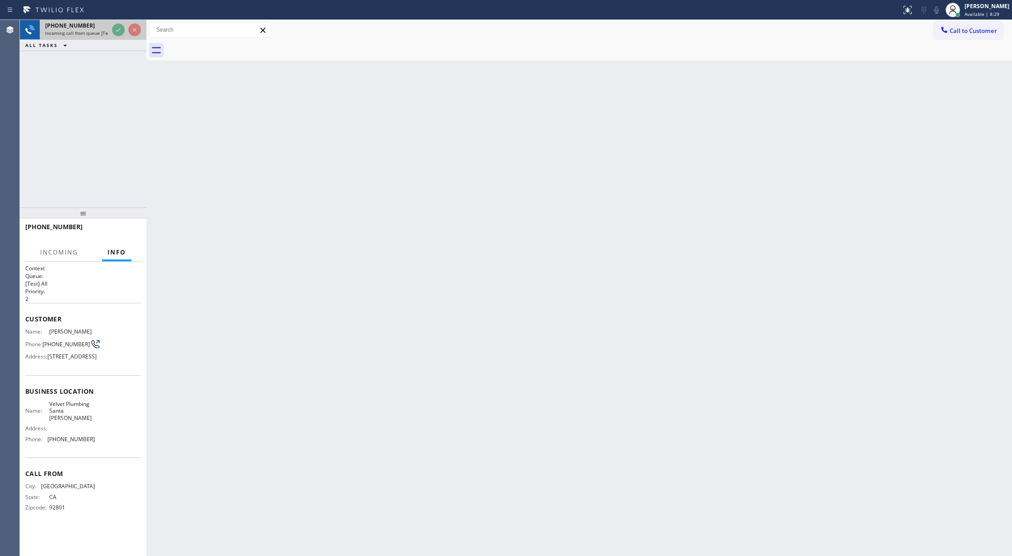
click at [111, 31] on div at bounding box center [126, 30] width 33 height 20
click at [111, 32] on div at bounding box center [126, 30] width 33 height 20
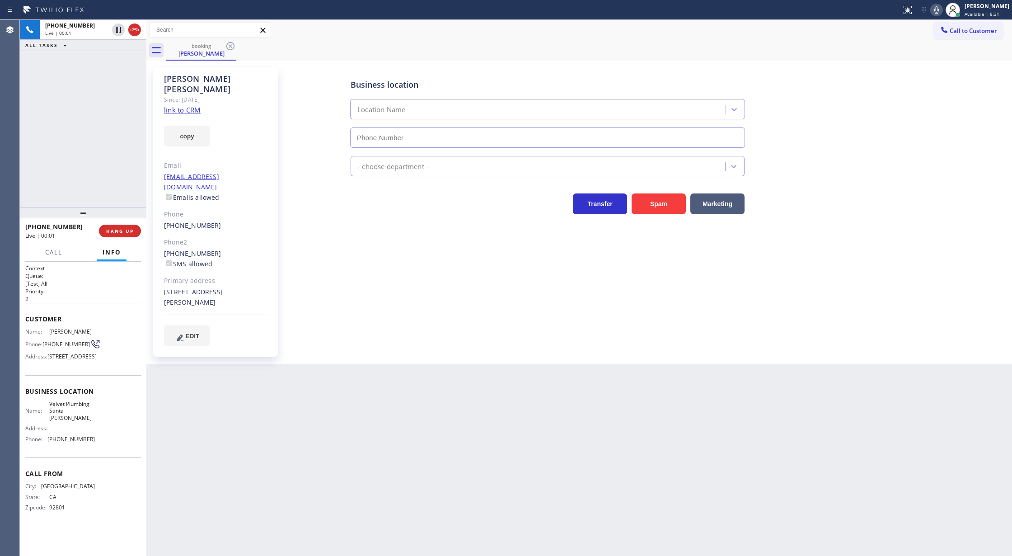
type input "(714) 294-2150"
drag, startPoint x: 134, startPoint y: 30, endPoint x: 136, endPoint y: 201, distance: 170.8
click at [134, 29] on icon at bounding box center [134, 29] width 11 height 11
click at [117, 225] on button "COMPLETE" at bounding box center [118, 231] width 46 height 13
type input "(714) 294-2150"
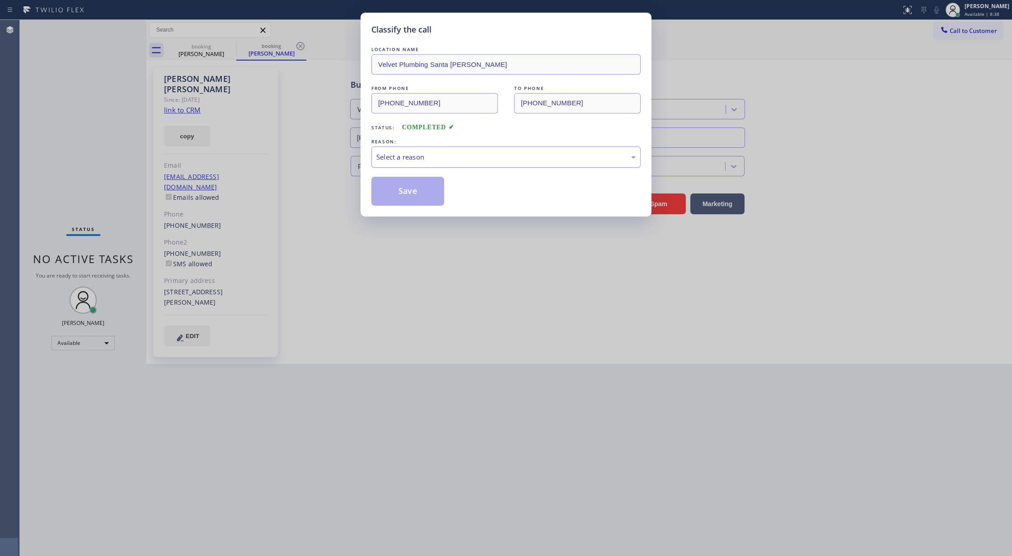
click at [406, 161] on div "Select a reason" at bounding box center [505, 157] width 259 height 10
click at [398, 192] on button "Save" at bounding box center [407, 191] width 73 height 29
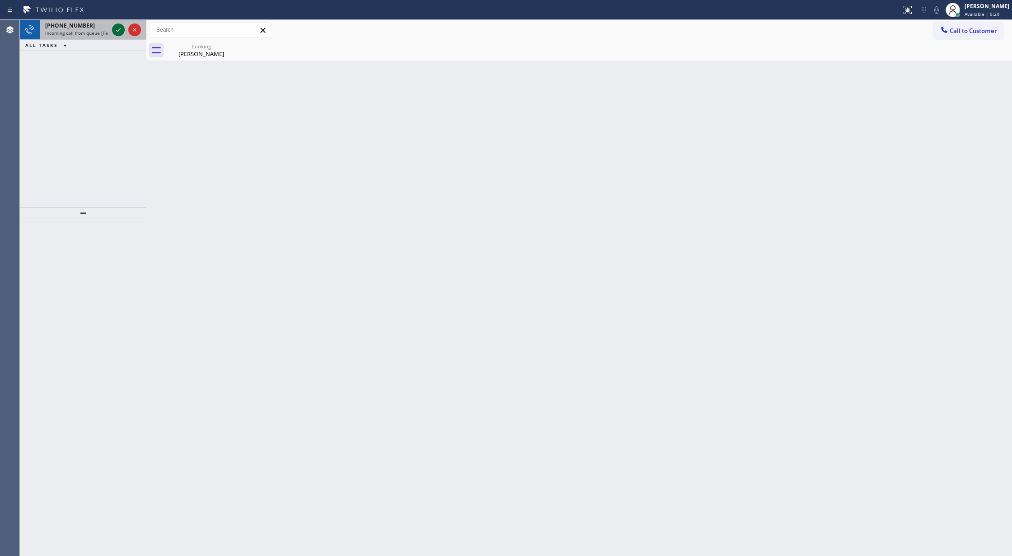
click at [114, 31] on icon at bounding box center [118, 29] width 11 height 11
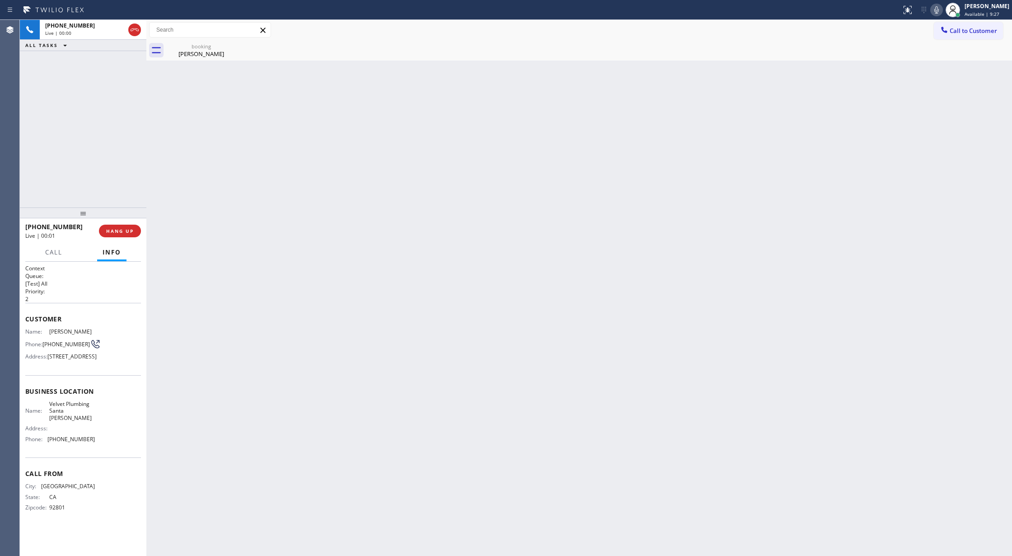
drag, startPoint x: 140, startPoint y: 23, endPoint x: 125, endPoint y: 44, distance: 26.3
click at [138, 23] on div at bounding box center [135, 30] width 16 height 20
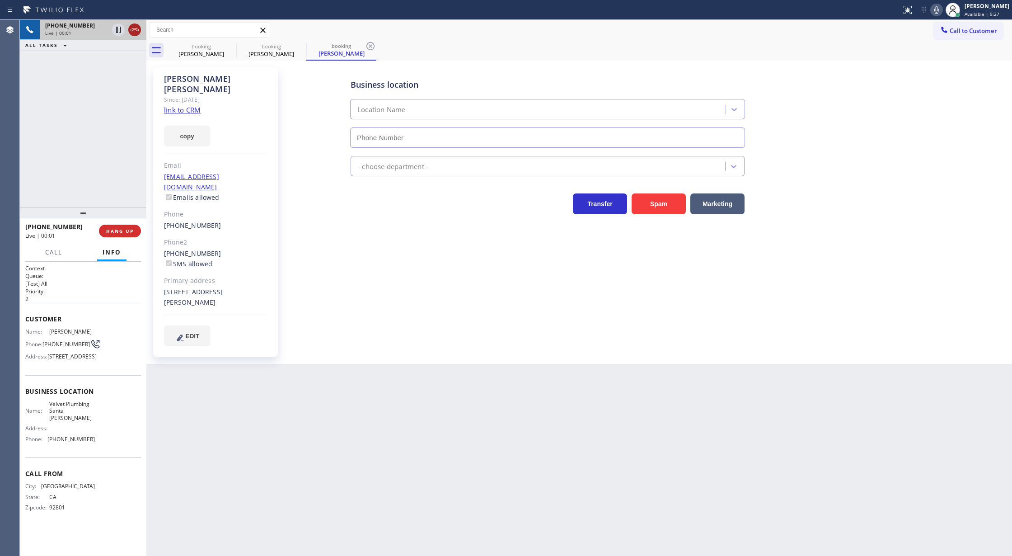
click at [136, 28] on icon at bounding box center [134, 29] width 11 height 11
type input "(714) 294-2150"
click at [113, 230] on span "COMPLETE" at bounding box center [118, 231] width 31 height 6
type input "(714) 294-2150"
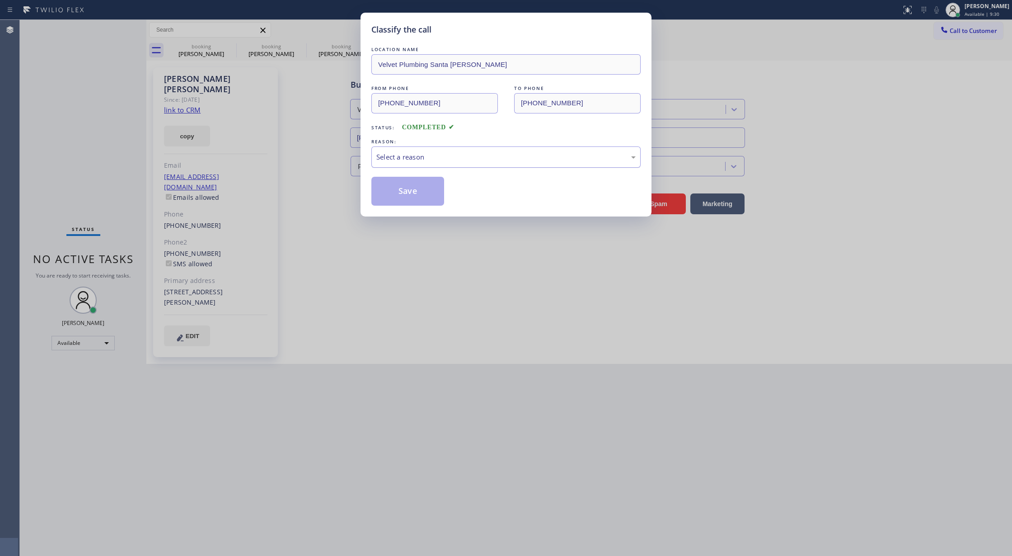
click at [443, 162] on div "Select a reason" at bounding box center [505, 157] width 259 height 10
click at [388, 196] on button "Save" at bounding box center [407, 191] width 73 height 29
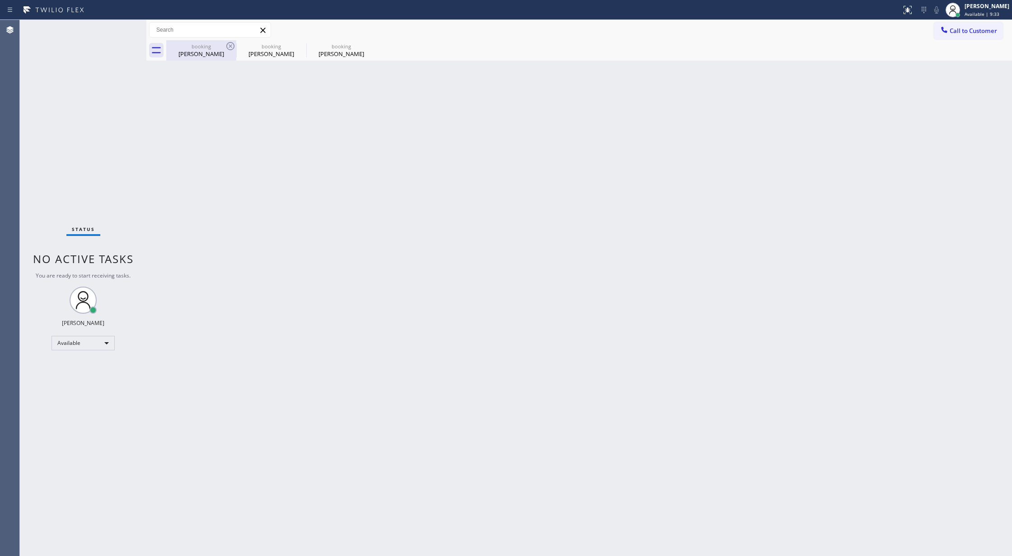
drag, startPoint x: 197, startPoint y: 52, endPoint x: 214, endPoint y: 55, distance: 16.9
click at [197, 54] on div "Ivana Unger" at bounding box center [201, 54] width 68 height 8
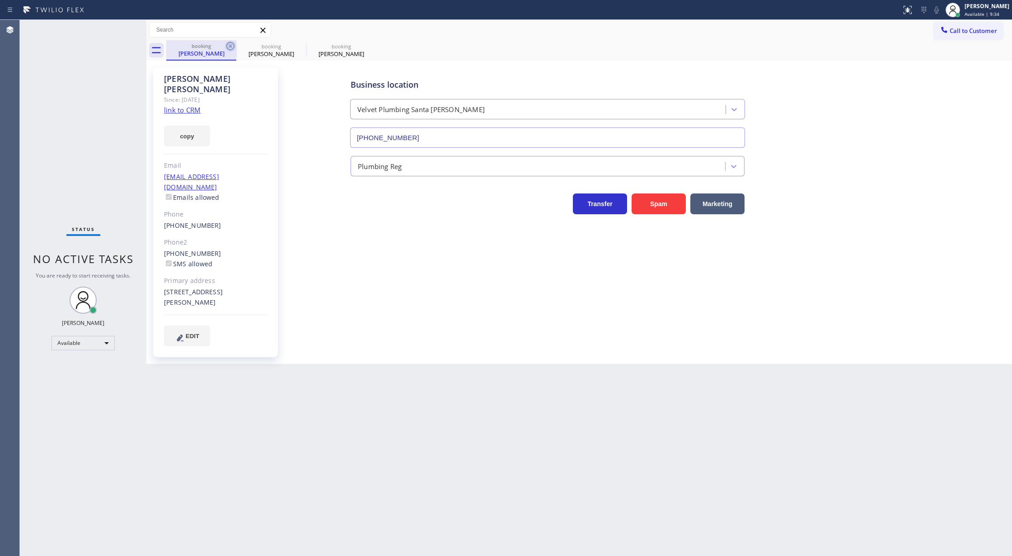
click at [225, 44] on icon at bounding box center [230, 46] width 11 height 11
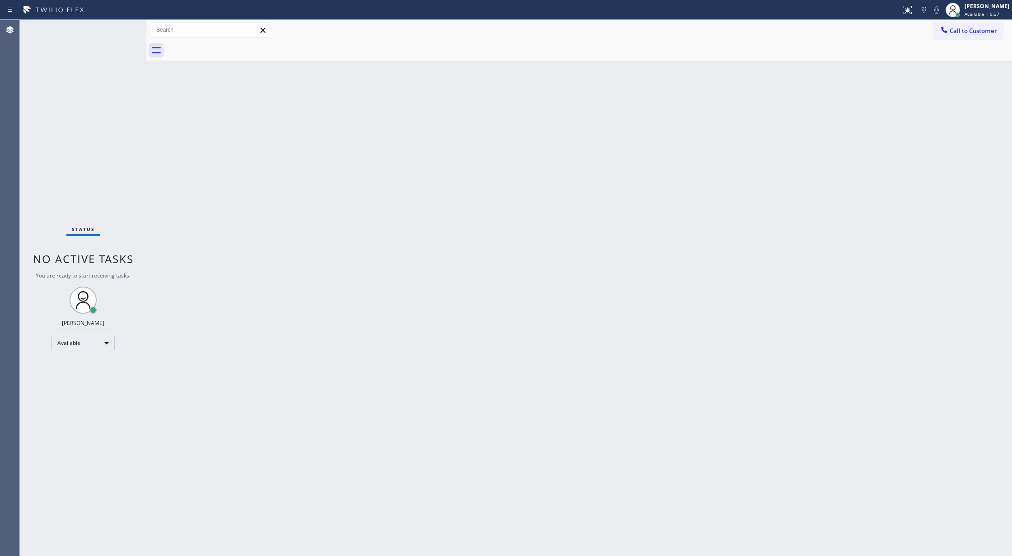
click at [127, 29] on div "Status No active tasks You are ready to start receiving tasks. [PERSON_NAME] Av…" at bounding box center [83, 288] width 127 height 536
click at [120, 26] on div "Status No active tasks You are ready to start receiving tasks. [PERSON_NAME] Av…" at bounding box center [83, 288] width 127 height 536
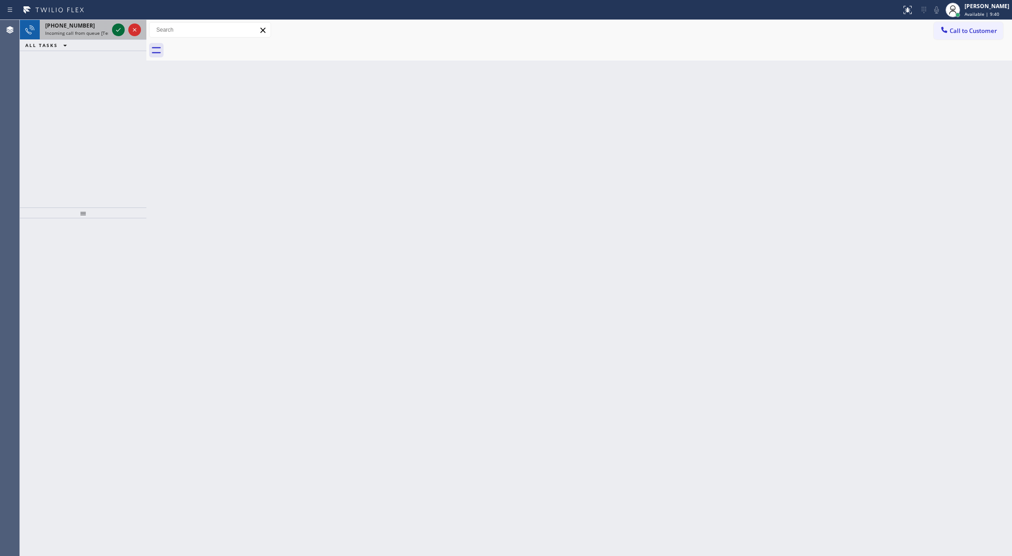
click at [116, 28] on icon at bounding box center [118, 29] width 11 height 11
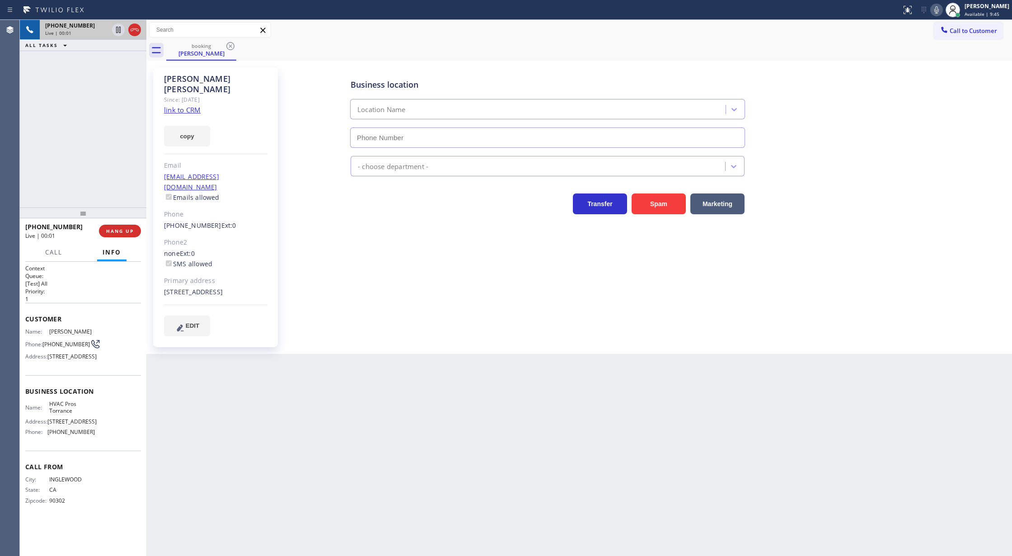
type input "(424) 306-1757"
click at [176, 105] on link "link to CRM" at bounding box center [182, 109] width 37 height 9
click at [137, 30] on icon at bounding box center [134, 29] width 11 height 11
type input "(424) 306-1757"
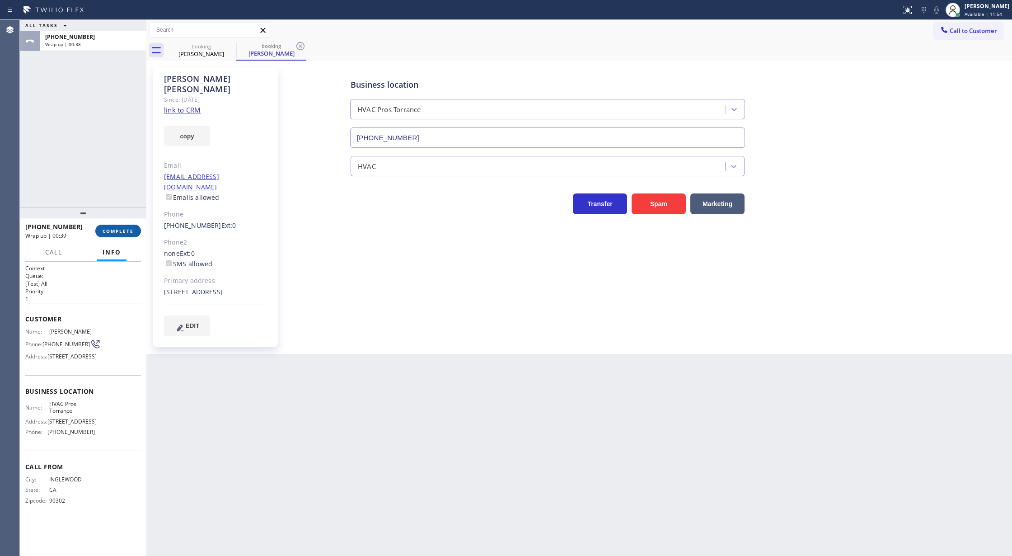
click at [111, 230] on span "COMPLETE" at bounding box center [118, 231] width 31 height 6
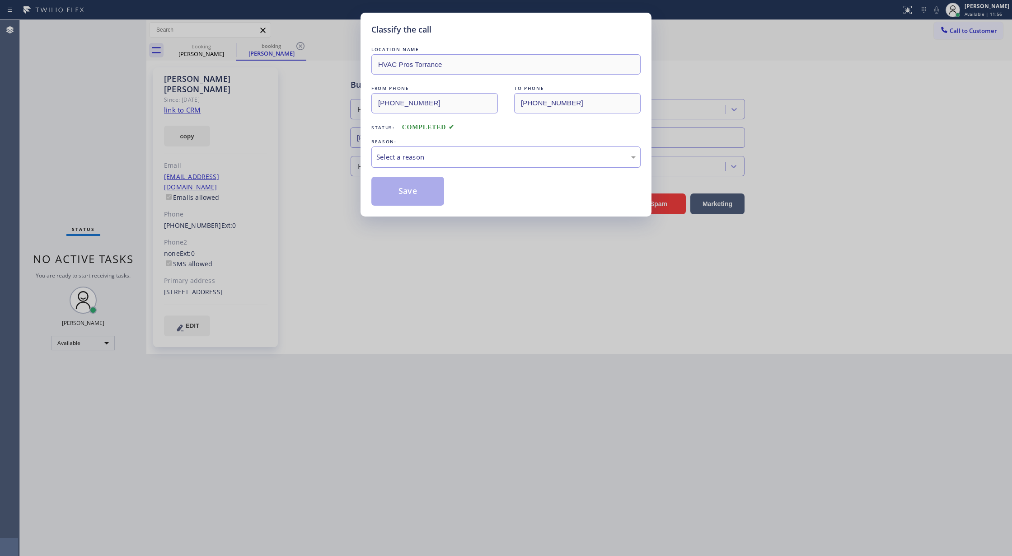
click at [416, 159] on div "Select a reason" at bounding box center [505, 157] width 259 height 10
click at [403, 196] on button "Save" at bounding box center [407, 191] width 73 height 29
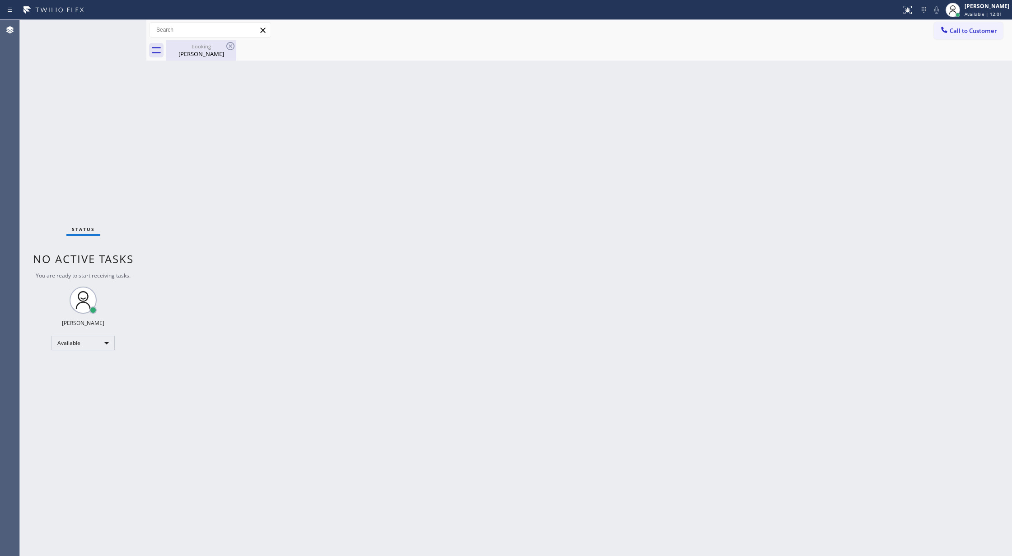
click at [192, 52] on div "Dario McDonald" at bounding box center [201, 54] width 68 height 8
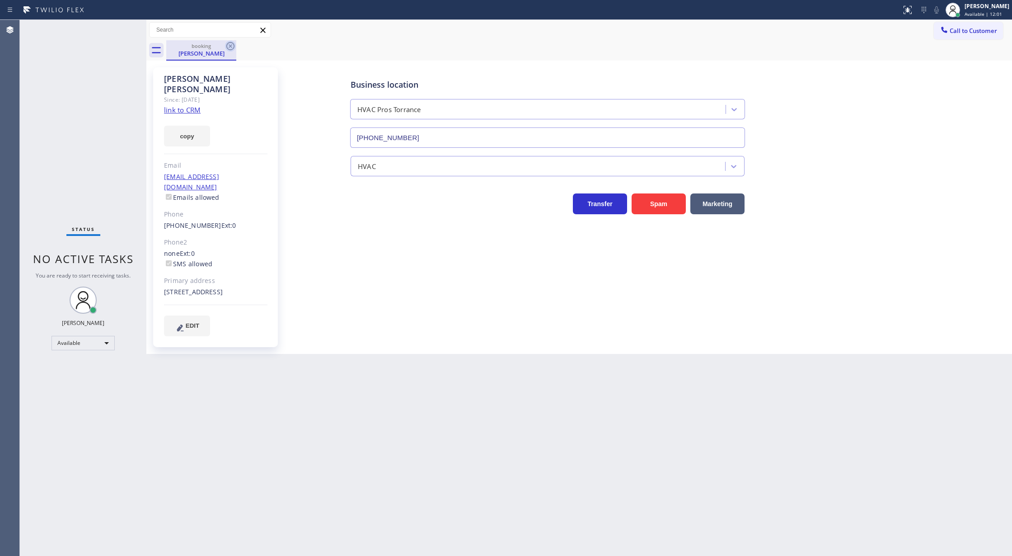
click at [230, 49] on icon at bounding box center [230, 46] width 11 height 11
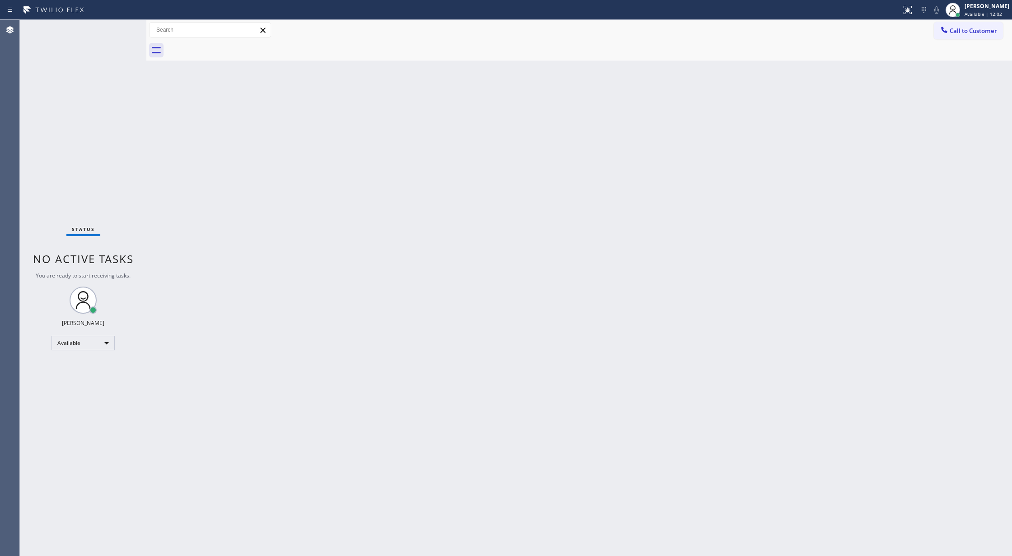
click at [116, 26] on div "Status No active tasks You are ready to start receiving tasks. [PERSON_NAME] Av…" at bounding box center [83, 288] width 127 height 536
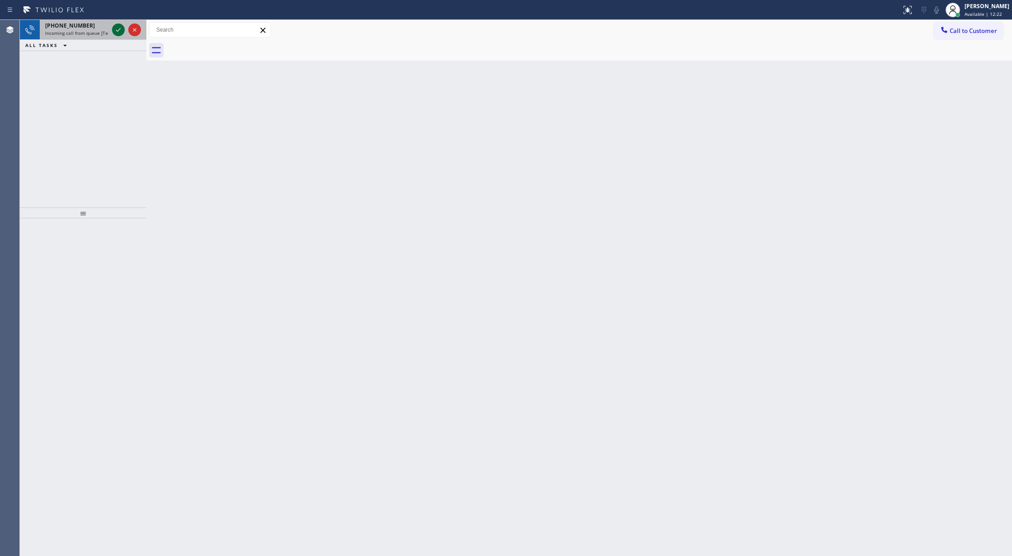
click at [117, 26] on icon at bounding box center [118, 29] width 11 height 11
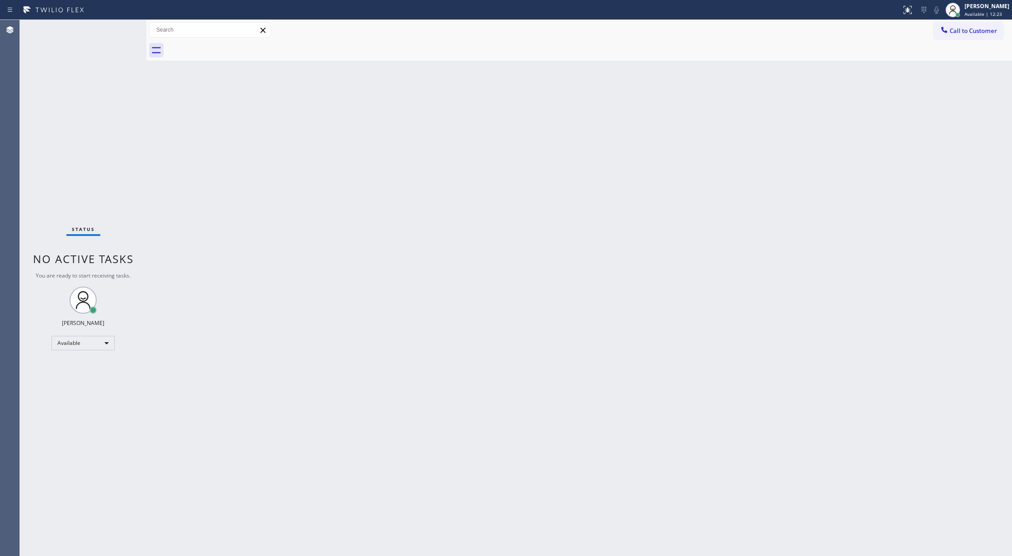
click at [116, 28] on div "Status No active tasks You are ready to start receiving tasks. [PERSON_NAME] Av…" at bounding box center [83, 288] width 127 height 536
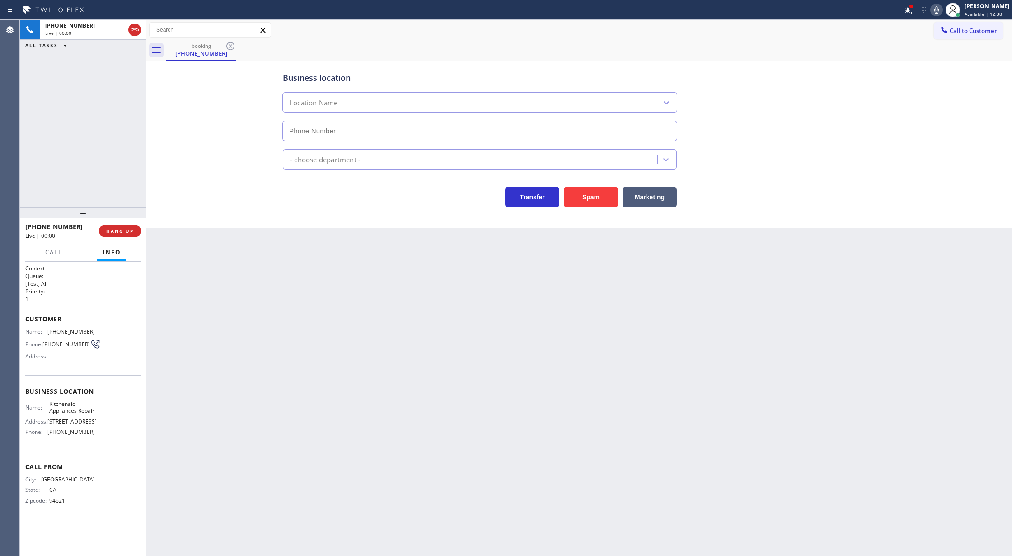
type input "(617) 315-6584"
drag, startPoint x: 942, startPoint y: 12, endPoint x: 931, endPoint y: 131, distance: 119.7
click at [942, 13] on icon at bounding box center [936, 10] width 11 height 11
drag, startPoint x: 139, startPoint y: 29, endPoint x: 71, endPoint y: 275, distance: 255.0
click at [139, 31] on icon at bounding box center [134, 29] width 11 height 11
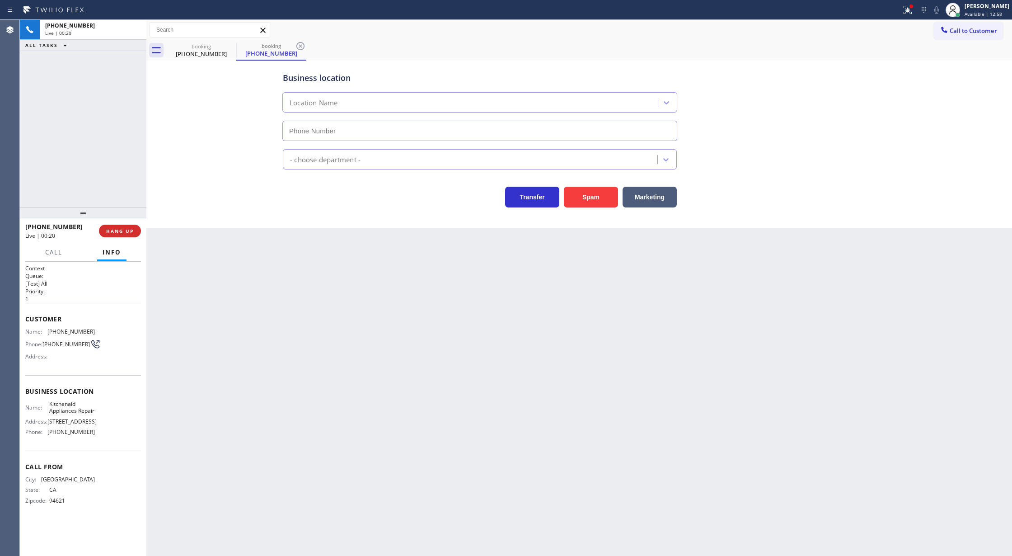
type input "(617) 315-6584"
drag, startPoint x: 120, startPoint y: 223, endPoint x: 116, endPoint y: 230, distance: 8.3
click at [119, 226] on div "+15103015161 Wrap up | 00:01 COMPLETE" at bounding box center [83, 230] width 116 height 23
click at [116, 230] on span "COMPLETE" at bounding box center [118, 231] width 31 height 6
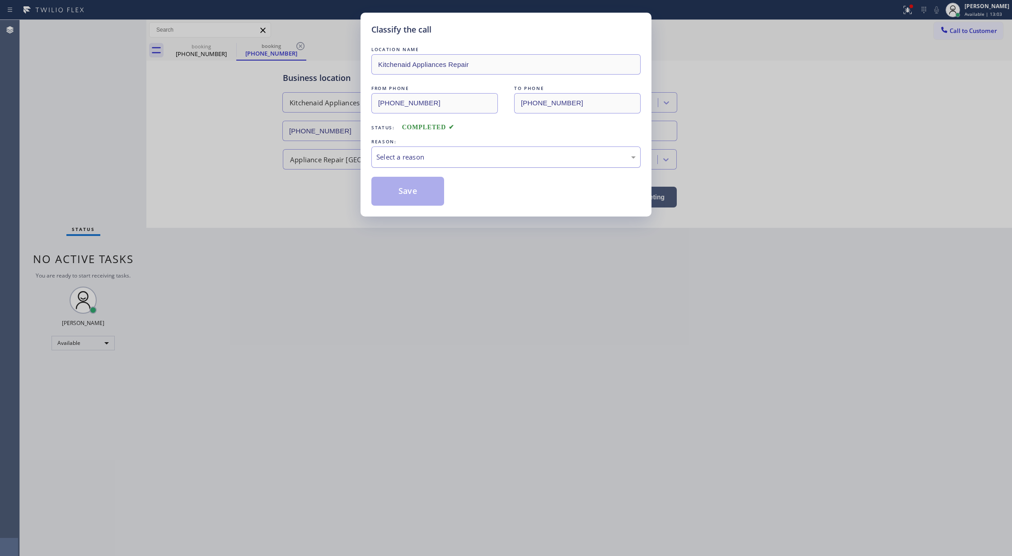
click at [425, 159] on div "Select a reason" at bounding box center [505, 157] width 259 height 10
click at [400, 192] on button "Save" at bounding box center [407, 191] width 73 height 29
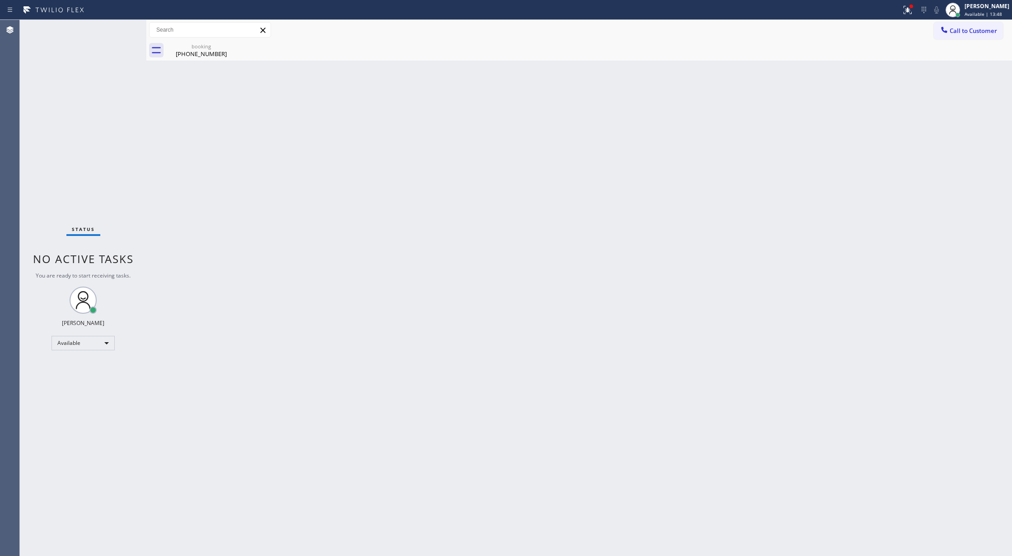
click at [114, 27] on div "Status No active tasks You are ready to start receiving tasks. [PERSON_NAME] Av…" at bounding box center [83, 288] width 127 height 536
click at [132, 34] on div "Status No active tasks You are ready to start receiving tasks. [PERSON_NAME] Av…" at bounding box center [83, 288] width 127 height 536
click at [120, 26] on div "Status No active tasks You are ready to start receiving tasks. [PERSON_NAME] Av…" at bounding box center [83, 288] width 127 height 536
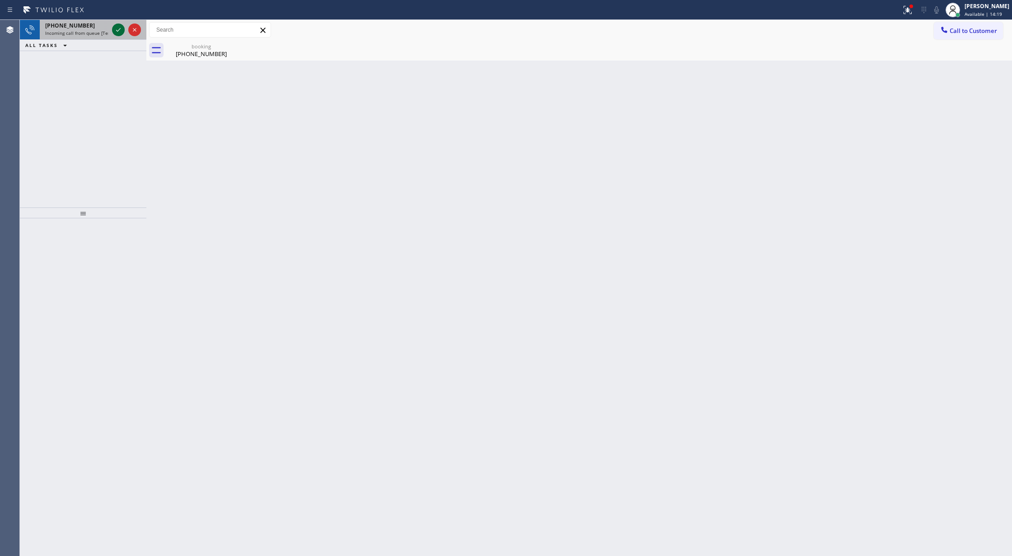
click at [118, 27] on icon at bounding box center [118, 29] width 11 height 11
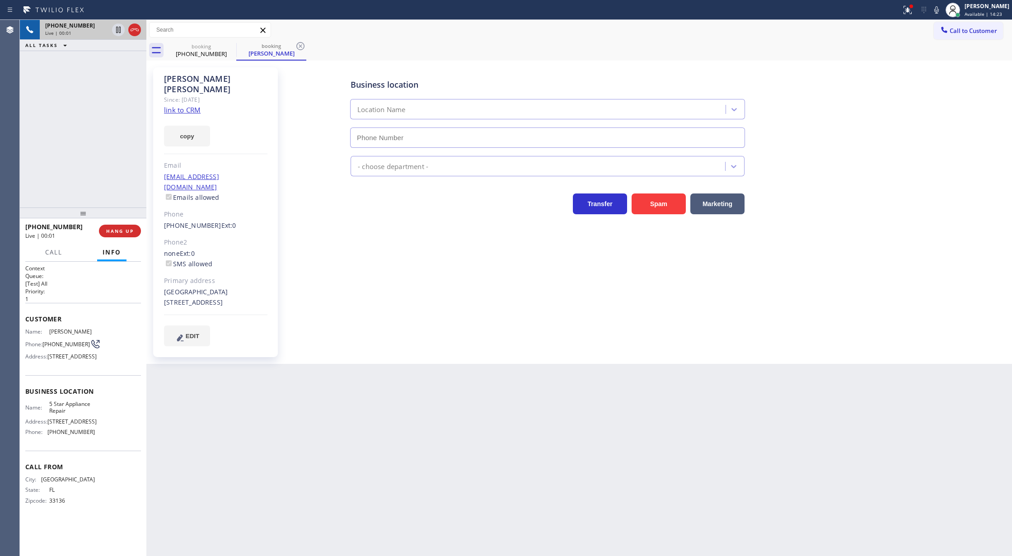
type input "[PHONE_NUMBER]"
click at [179, 105] on link "link to CRM" at bounding box center [182, 109] width 37 height 9
click at [942, 10] on icon at bounding box center [936, 10] width 11 height 11
drag, startPoint x: 943, startPoint y: 13, endPoint x: 765, endPoint y: 107, distance: 201.3
click at [939, 13] on icon at bounding box center [936, 9] width 5 height 7
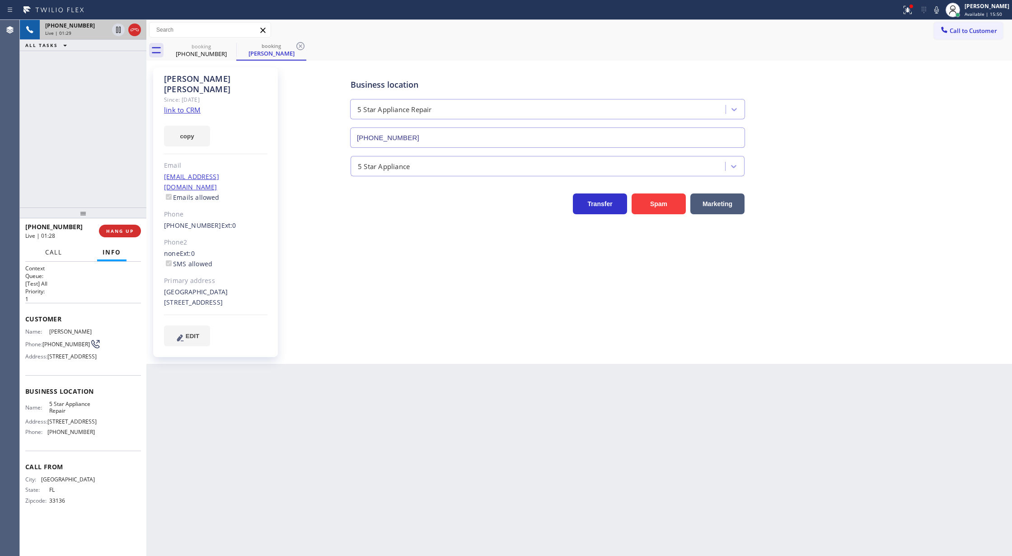
click at [50, 255] on span "Call" at bounding box center [53, 252] width 17 height 8
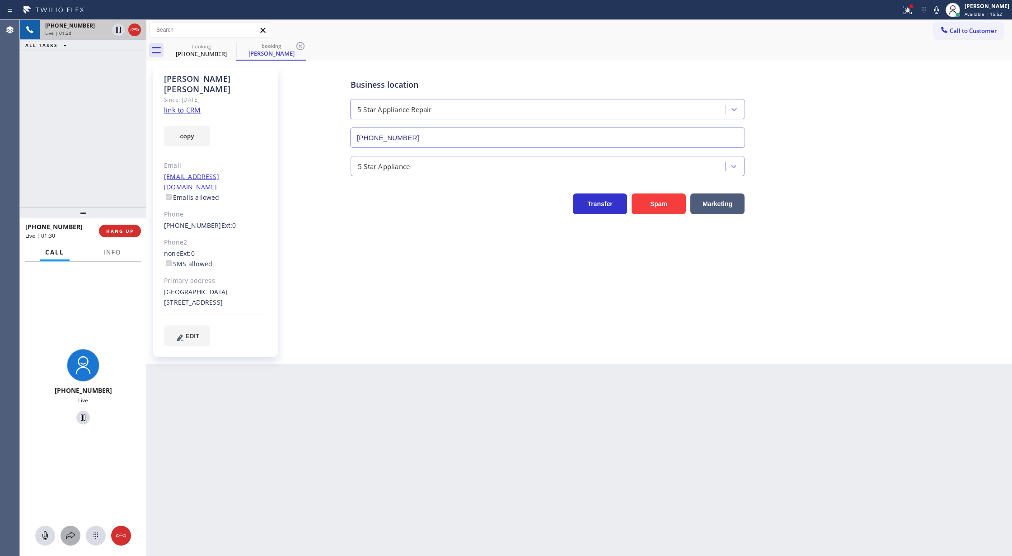
click at [70, 535] on icon at bounding box center [70, 535] width 11 height 11
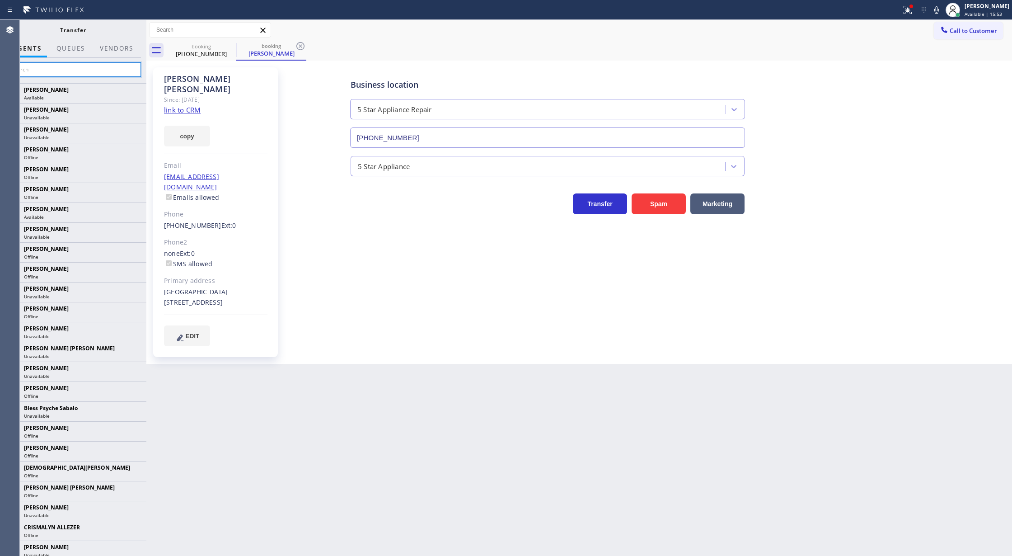
click at [37, 69] on input "text" at bounding box center [73, 69] width 136 height 14
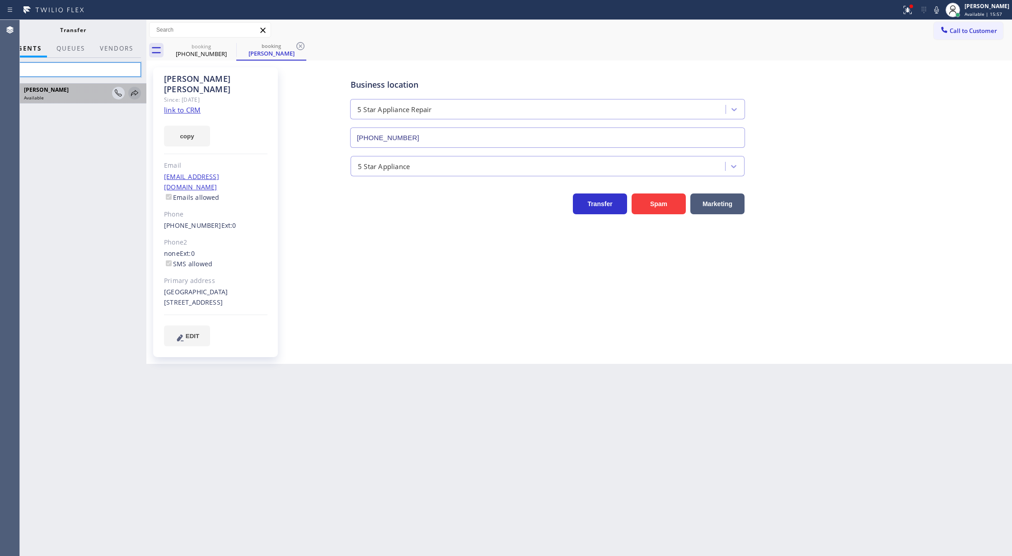
type input "tati"
click at [134, 90] on icon at bounding box center [134, 93] width 11 height 11
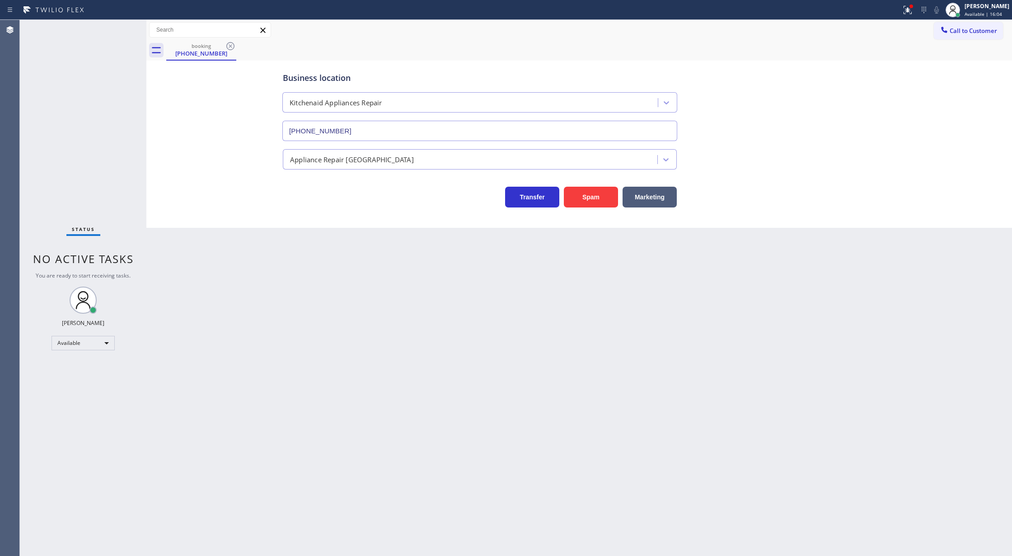
click at [219, 125] on div "Business location Kitchenaid Appliances Repair (617) 315-6584 Appliance Repair …" at bounding box center [579, 135] width 861 height 145
click at [230, 42] on icon at bounding box center [230, 46] width 8 height 8
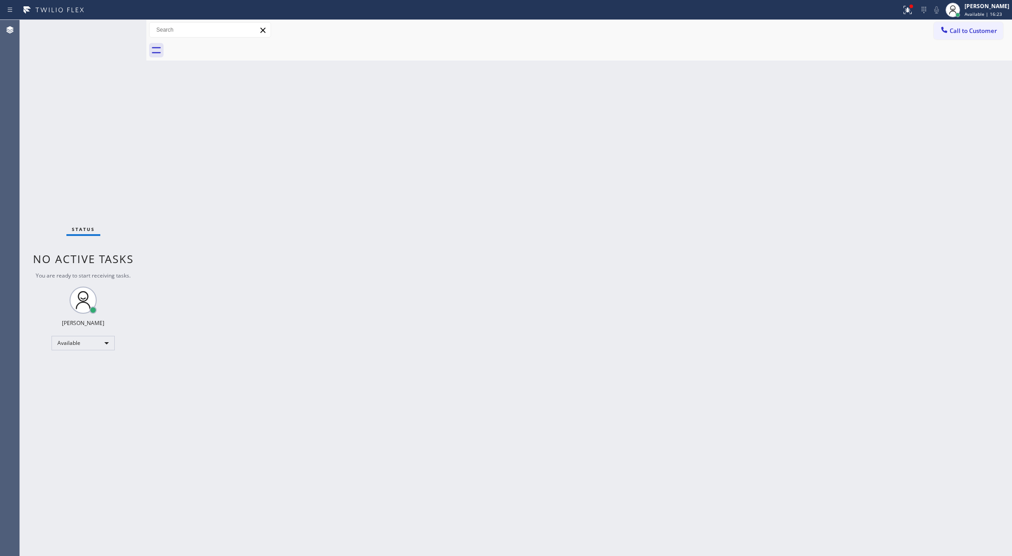
click at [122, 33] on div "Status No active tasks You are ready to start receiving tasks. [PERSON_NAME] Av…" at bounding box center [83, 288] width 127 height 536
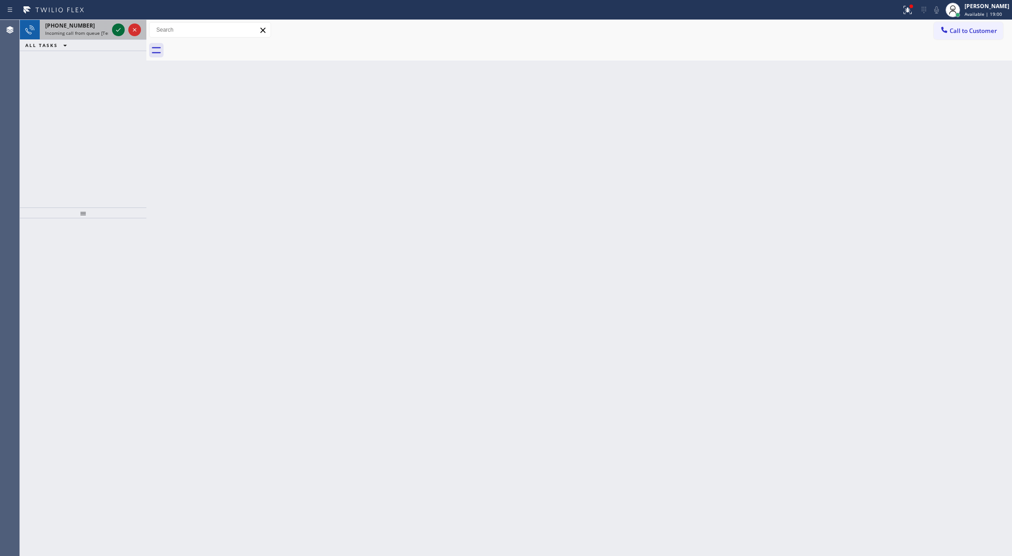
click at [117, 32] on icon at bounding box center [118, 29] width 11 height 11
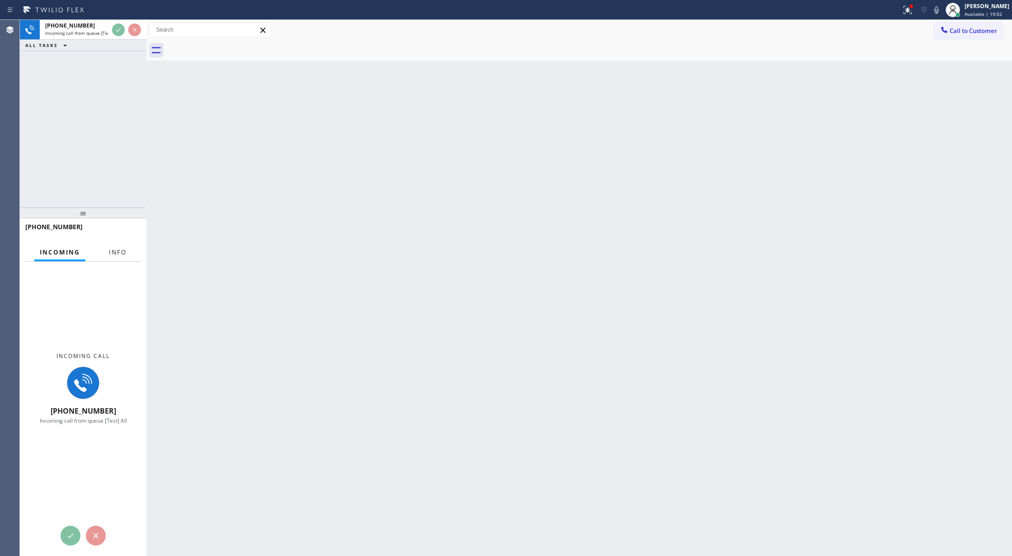
click at [123, 257] on button "Info" at bounding box center [117, 253] width 28 height 18
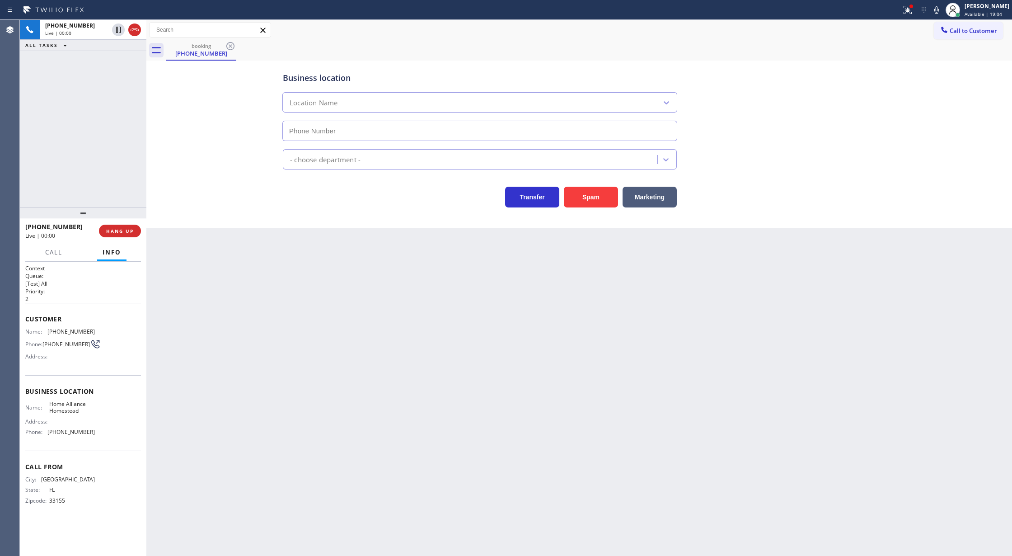
type input "(305) 501-8647"
click at [593, 206] on button "Spam" at bounding box center [591, 197] width 54 height 21
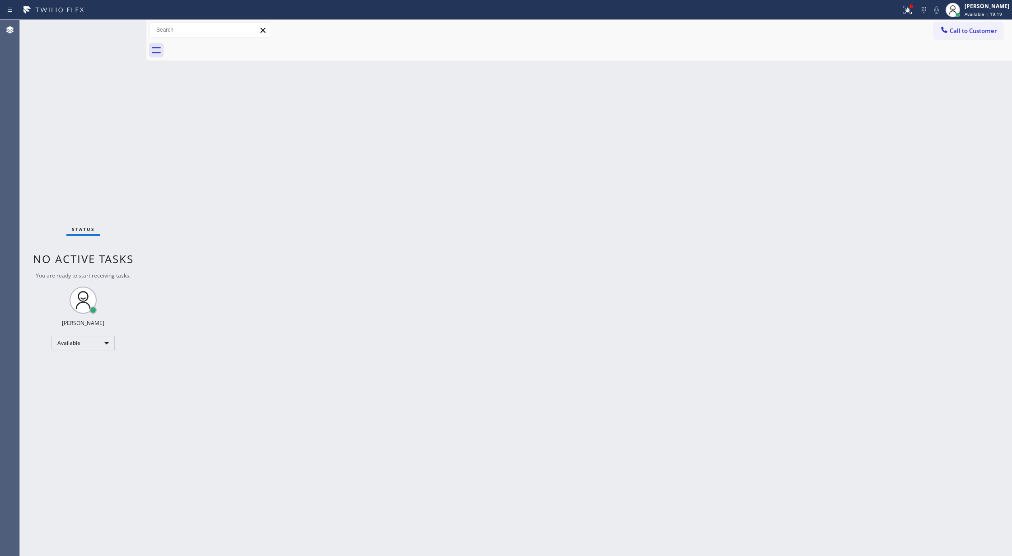
click at [126, 23] on div "Status No active tasks You are ready to start receiving tasks. [PERSON_NAME] Av…" at bounding box center [83, 288] width 127 height 536
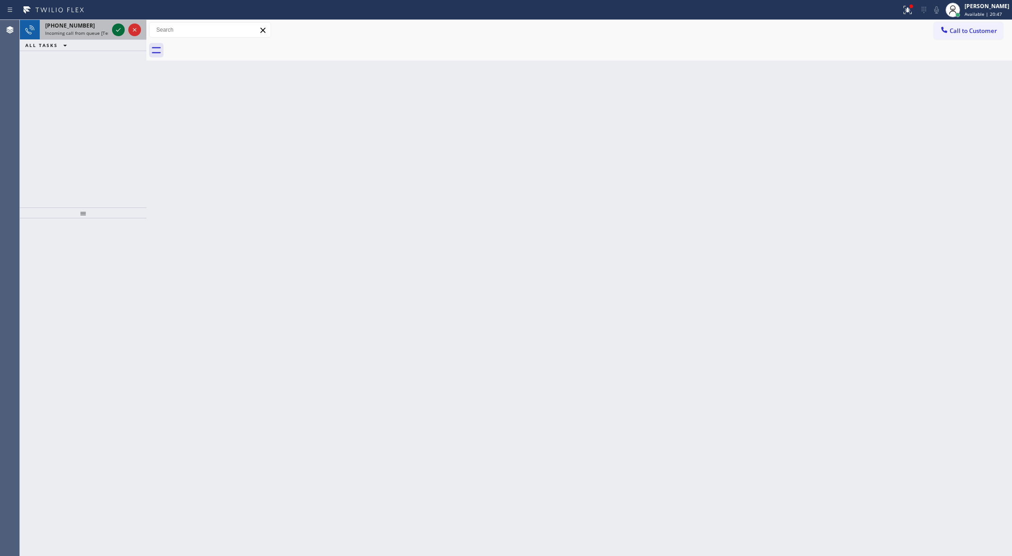
click at [120, 29] on icon at bounding box center [118, 29] width 11 height 11
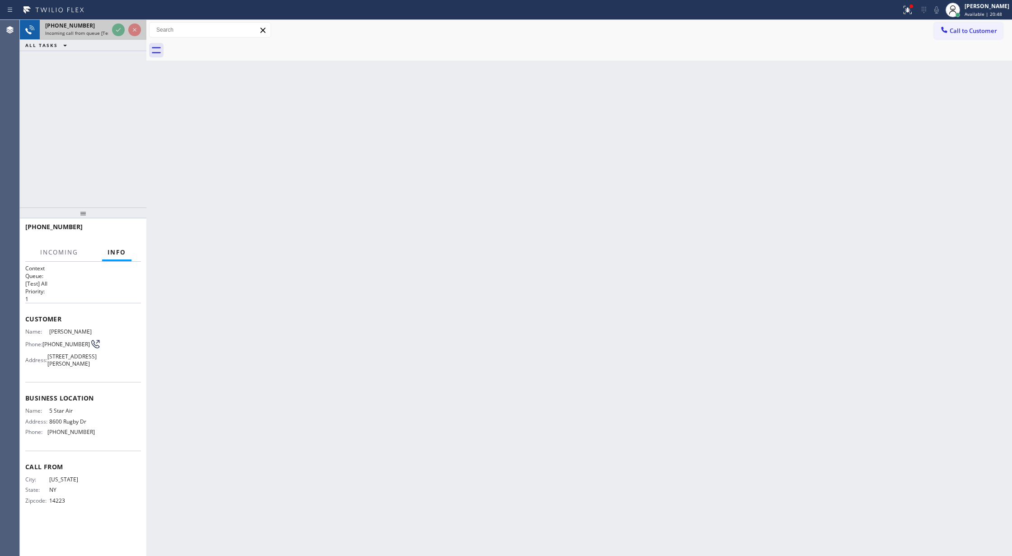
click at [109, 33] on div "+19172136268 Incoming call from queue [Test] All" at bounding box center [75, 30] width 70 height 20
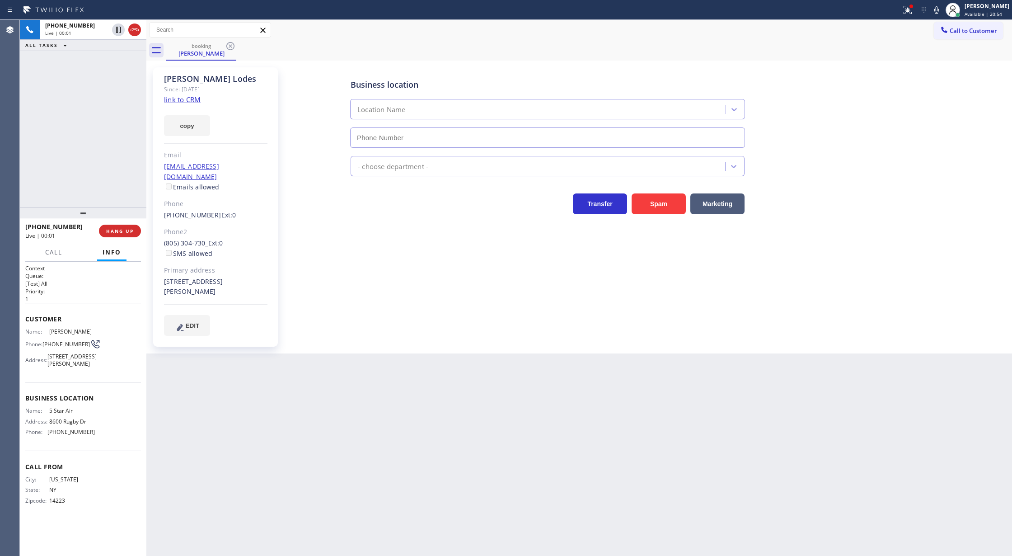
type input "(800) 686-5038"
click at [179, 102] on link "link to CRM" at bounding box center [182, 99] width 37 height 9
click at [939, 12] on icon at bounding box center [936, 9] width 5 height 7
click at [942, 11] on icon at bounding box center [936, 10] width 11 height 11
click at [942, 8] on icon at bounding box center [936, 10] width 11 height 11
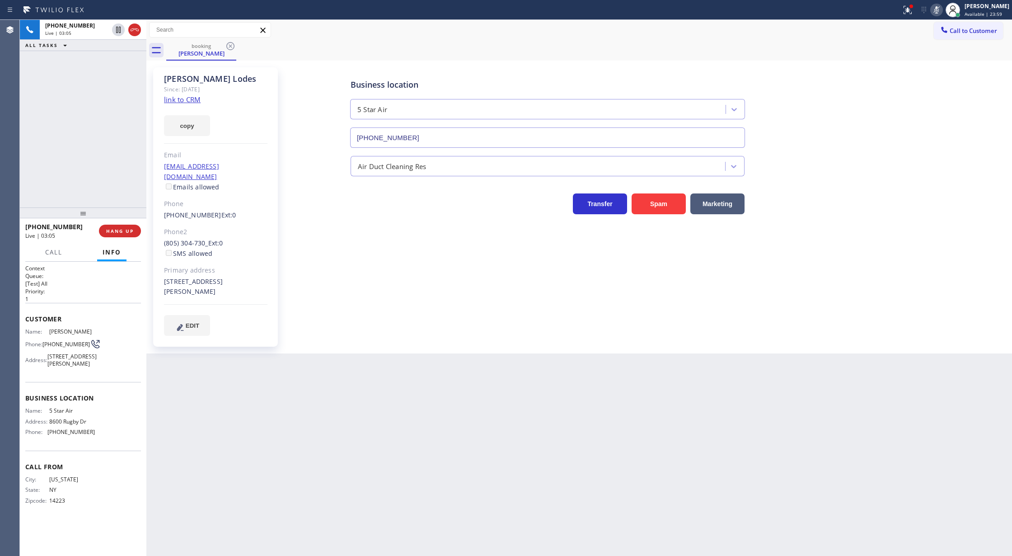
click at [942, 13] on icon at bounding box center [936, 10] width 11 height 11
drag, startPoint x: 942, startPoint y: 11, endPoint x: 939, endPoint y: 21, distance: 9.9
click at [942, 11] on icon at bounding box center [936, 10] width 11 height 11
click at [942, 12] on icon at bounding box center [936, 10] width 11 height 11
click at [118, 64] on icon at bounding box center [118, 61] width 11 height 11
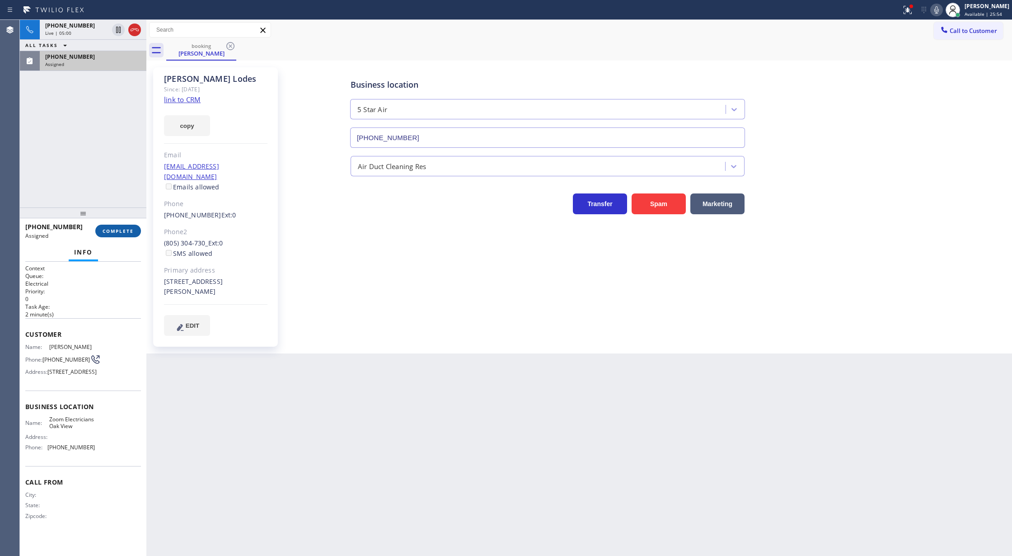
click at [116, 227] on button "COMPLETE" at bounding box center [118, 231] width 46 height 13
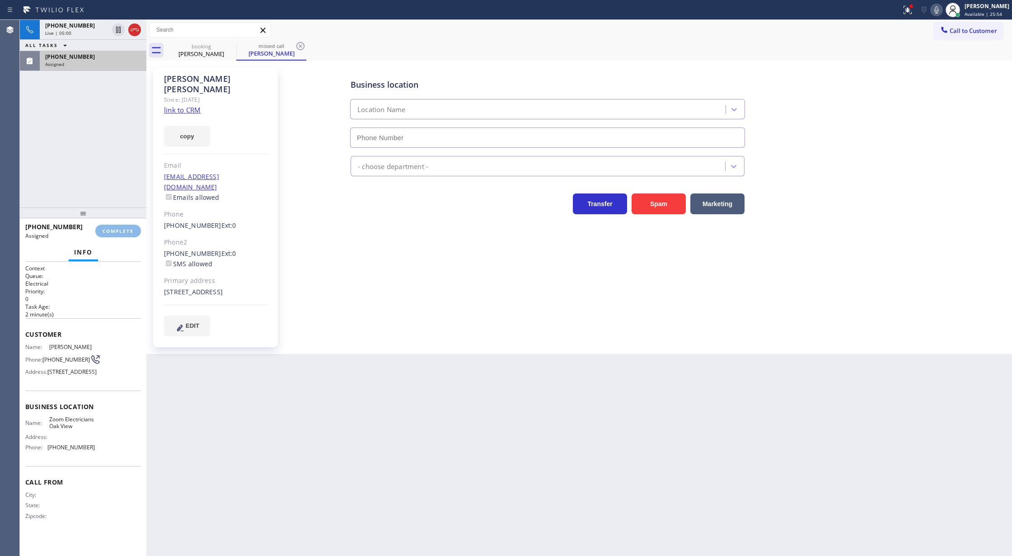
type input "(805) 608-4684"
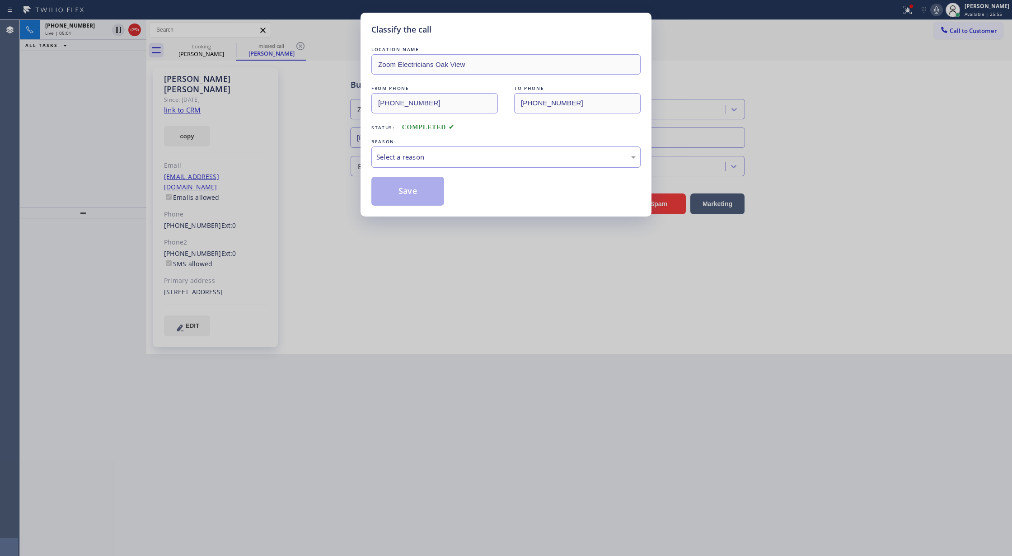
click at [434, 155] on div "Select a reason" at bounding box center [505, 157] width 259 height 10
click at [408, 193] on button "Save" at bounding box center [407, 191] width 73 height 29
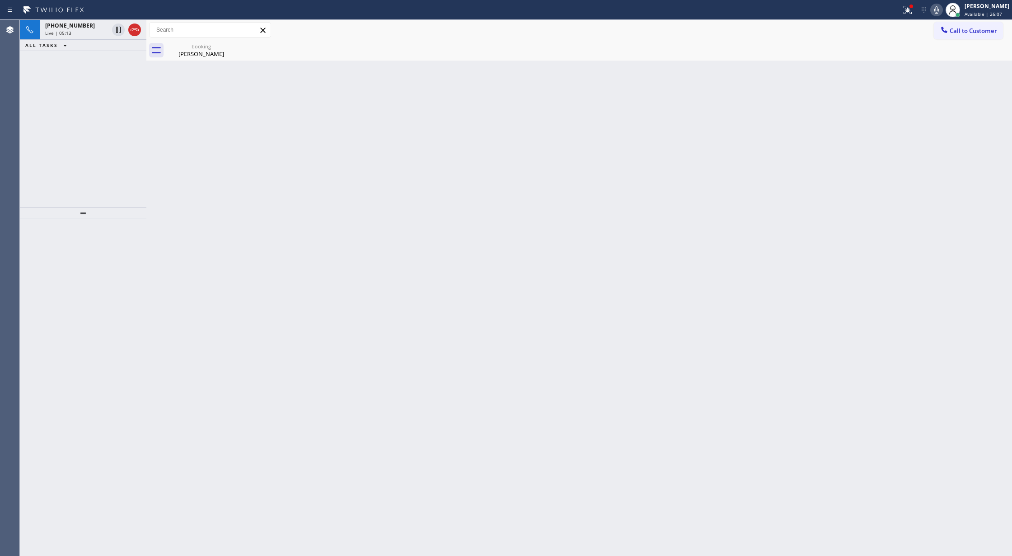
click at [942, 8] on icon at bounding box center [936, 10] width 11 height 11
click at [939, 12] on icon at bounding box center [936, 9] width 5 height 7
click at [113, 45] on div "Wrap up | 00:03" at bounding box center [93, 44] width 96 height 6
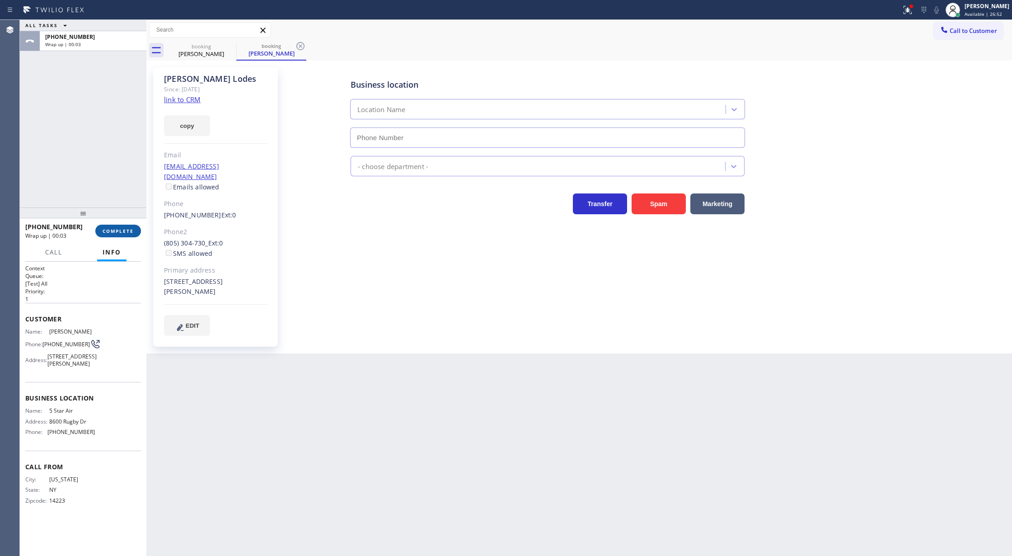
click at [108, 228] on span "COMPLETE" at bounding box center [118, 231] width 31 height 6
type input "(800) 686-5038"
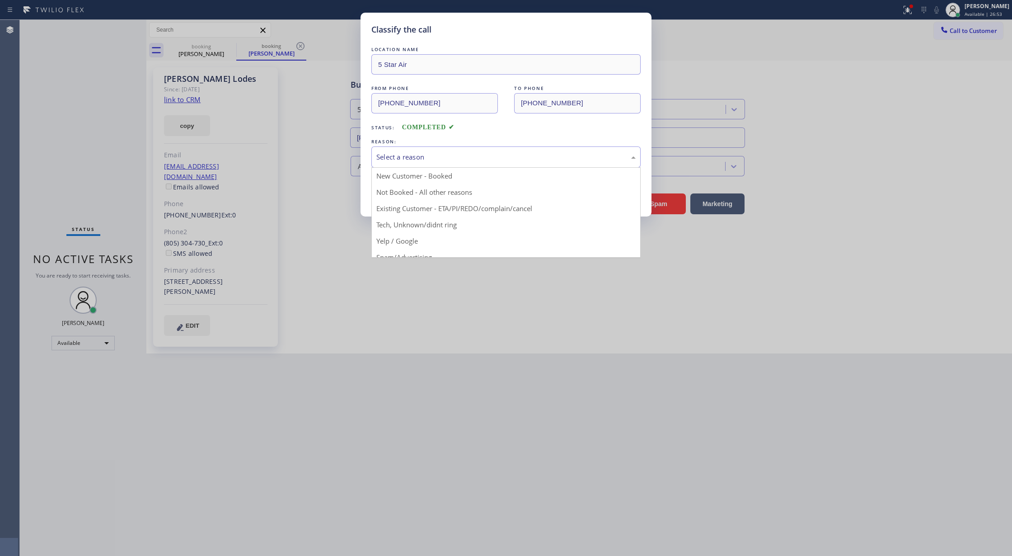
click at [420, 165] on div "Select a reason" at bounding box center [505, 156] width 269 height 21
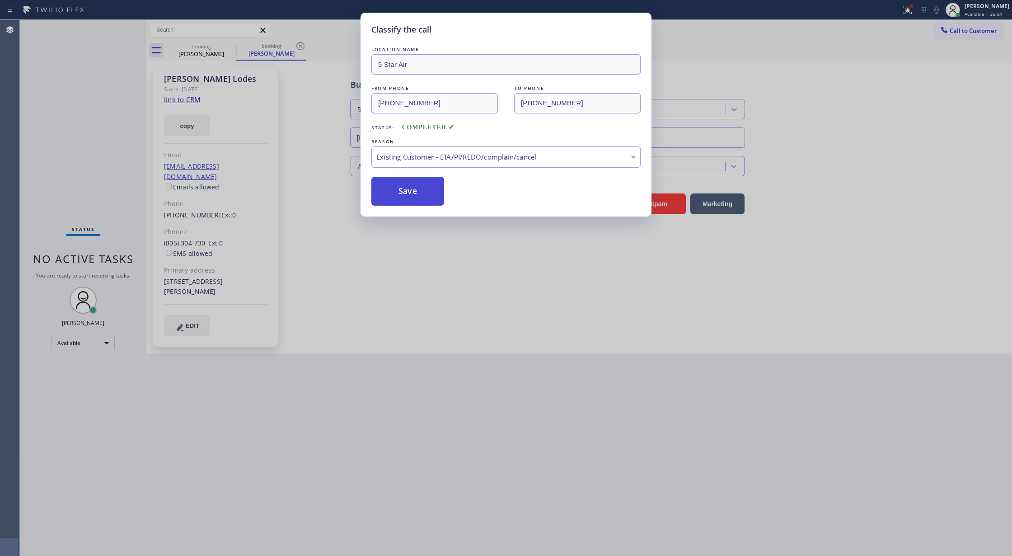
click at [399, 194] on button "Save" at bounding box center [407, 191] width 73 height 29
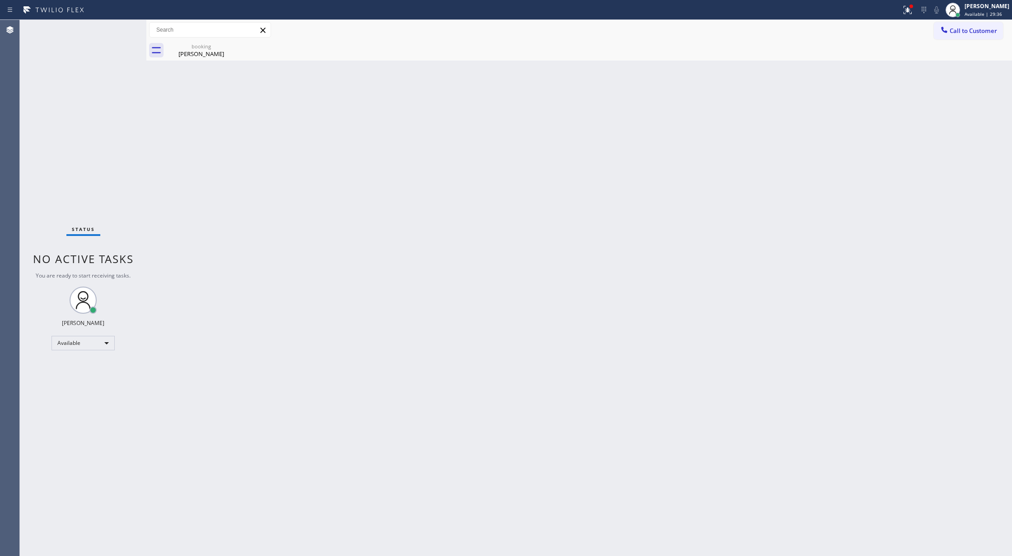
click at [127, 33] on div "Status No active tasks You are ready to start receiving tasks. [PERSON_NAME] Av…" at bounding box center [83, 288] width 127 height 536
click at [121, 25] on div "Status No active tasks You are ready to start receiving tasks. [PERSON_NAME] Av…" at bounding box center [83, 288] width 127 height 536
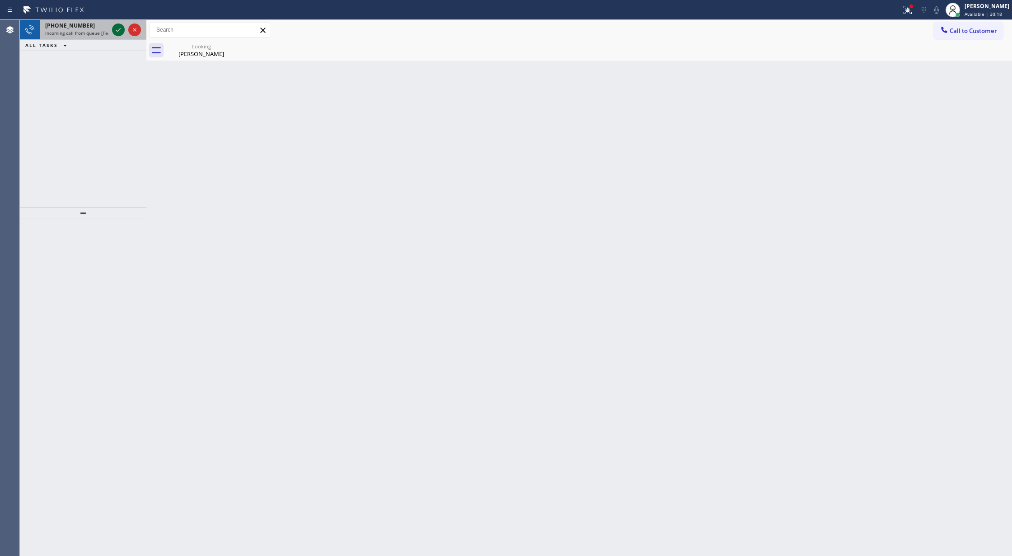
click at [118, 33] on icon at bounding box center [118, 29] width 11 height 11
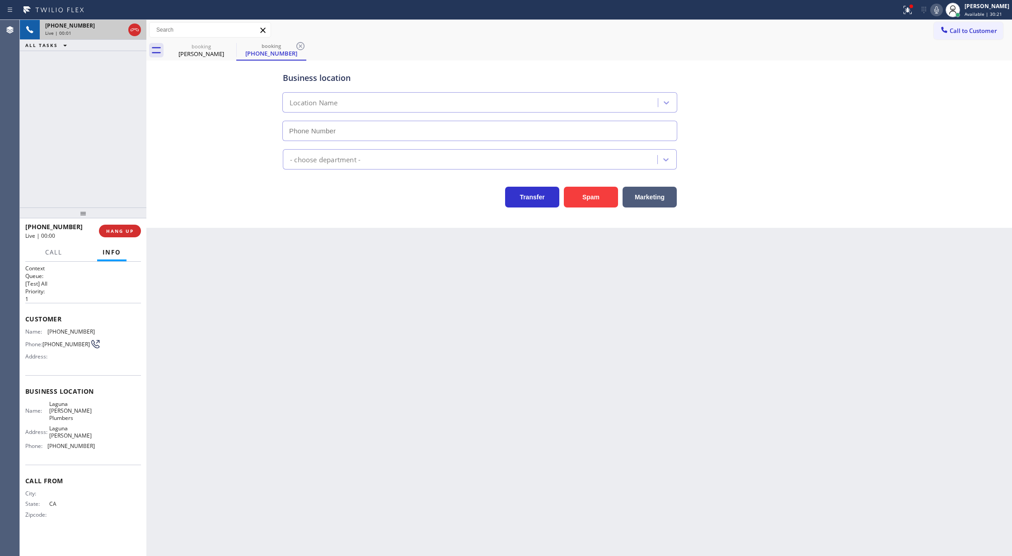
type input "(562) 553-3752"
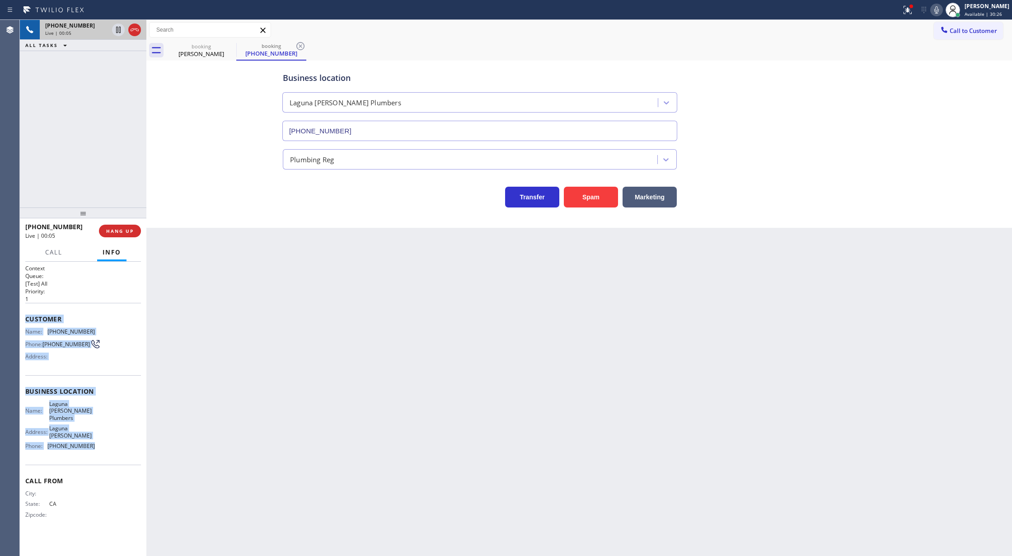
copy div "Customer Name: (949) 304-7258 Phone: (949) 304-7258 Address: Business location …"
drag, startPoint x: 25, startPoint y: 324, endPoint x: 98, endPoint y: 441, distance: 138.4
click at [98, 441] on div "Context Queue: [Test] All Priority: 1 Customer Name: (949) 304-7258 Phone: (949…" at bounding box center [83, 398] width 116 height 268
click at [138, 32] on icon at bounding box center [134, 29] width 11 height 11
type input "(562) 553-3752"
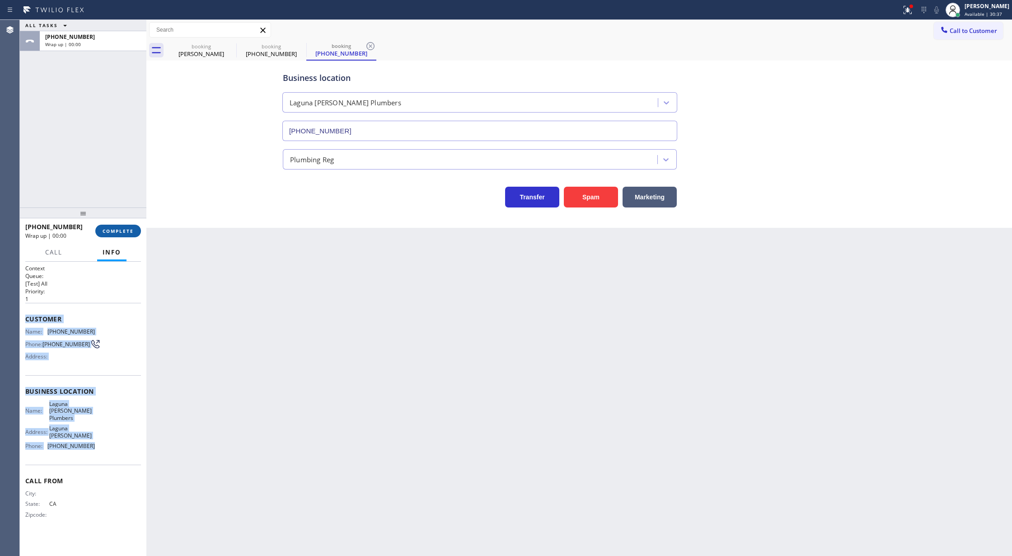
click at [103, 235] on button "COMPLETE" at bounding box center [118, 231] width 46 height 13
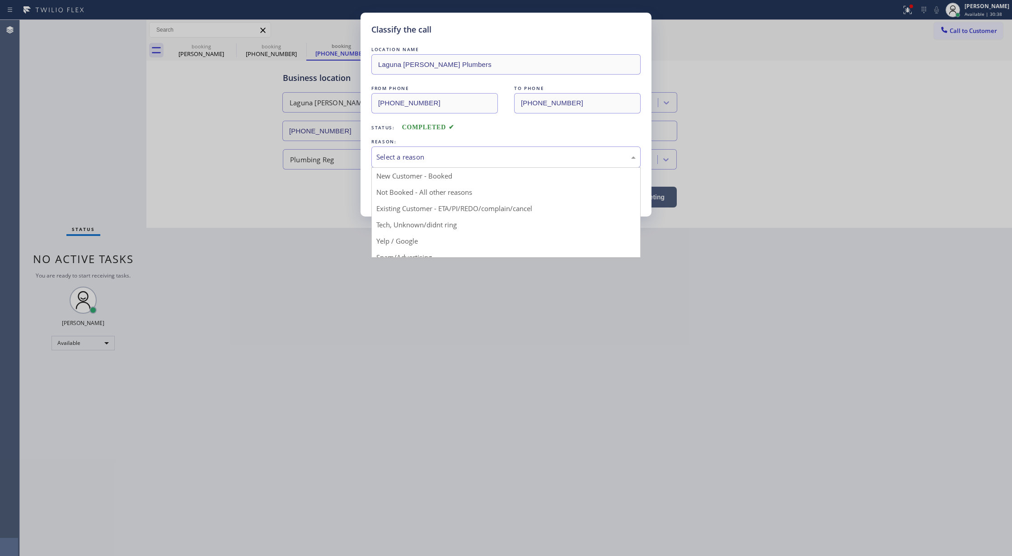
click at [405, 150] on div "Select a reason" at bounding box center [505, 156] width 269 height 21
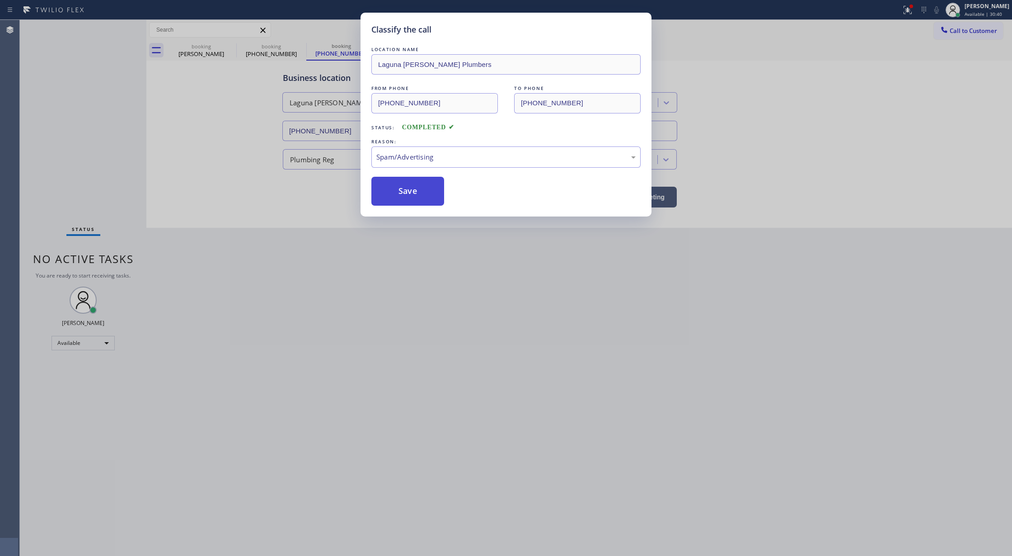
click at [390, 198] on button "Save" at bounding box center [407, 191] width 73 height 29
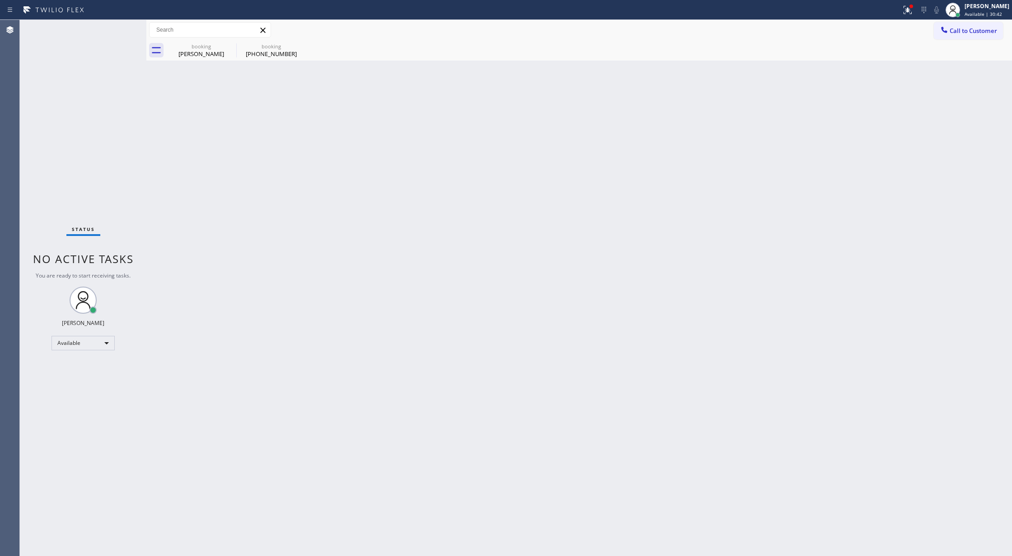
click at [116, 26] on div "Status No active tasks You are ready to start receiving tasks. [PERSON_NAME] Av…" at bounding box center [83, 288] width 127 height 536
click at [206, 59] on div "booking Lee Lodes" at bounding box center [201, 50] width 68 height 20
type input "(800) 686-5038"
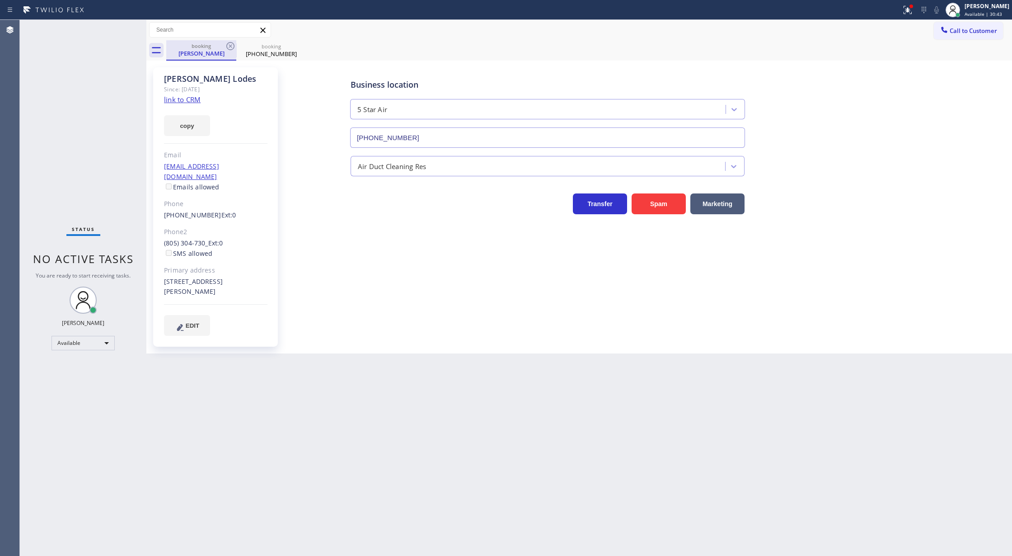
click at [222, 47] on div "booking" at bounding box center [201, 45] width 68 height 7
click at [229, 44] on icon at bounding box center [230, 46] width 8 height 8
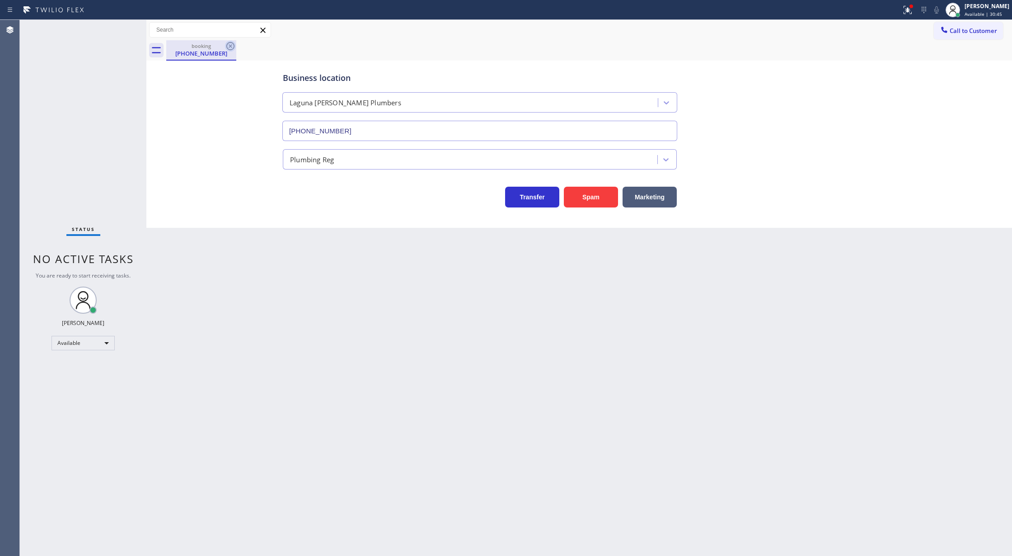
click at [230, 41] on icon at bounding box center [230, 46] width 11 height 11
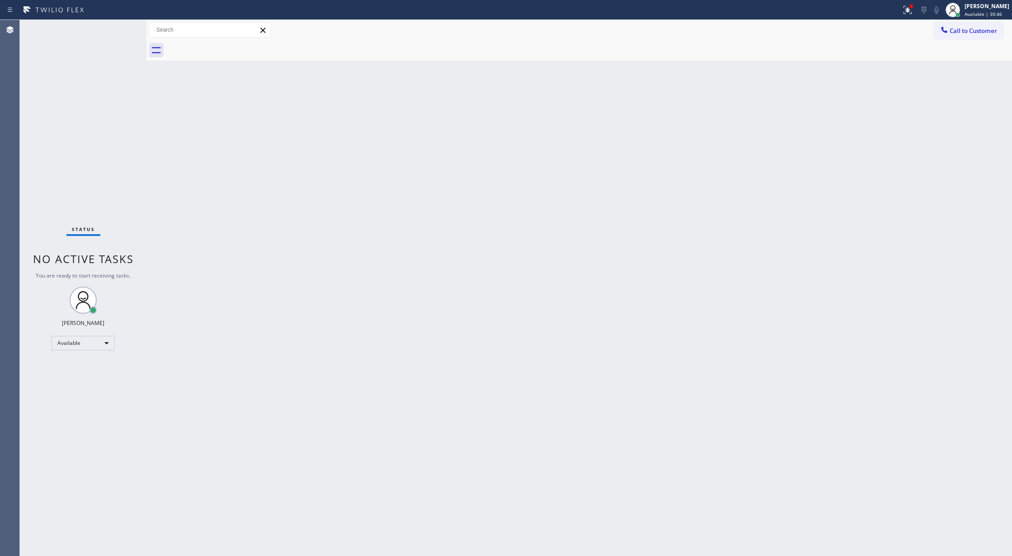
click at [126, 28] on div "Status No active tasks You are ready to start receiving tasks. [PERSON_NAME] Av…" at bounding box center [83, 288] width 127 height 536
click at [120, 26] on div "Status No active tasks You are ready to start receiving tasks. [PERSON_NAME] Av…" at bounding box center [83, 288] width 127 height 536
click at [115, 26] on div "Status No active tasks You are ready to start receiving tasks. [PERSON_NAME] Av…" at bounding box center [83, 288] width 127 height 536
click at [122, 28] on div "Status No active tasks You are ready to start receiving tasks. [PERSON_NAME] Av…" at bounding box center [83, 288] width 127 height 536
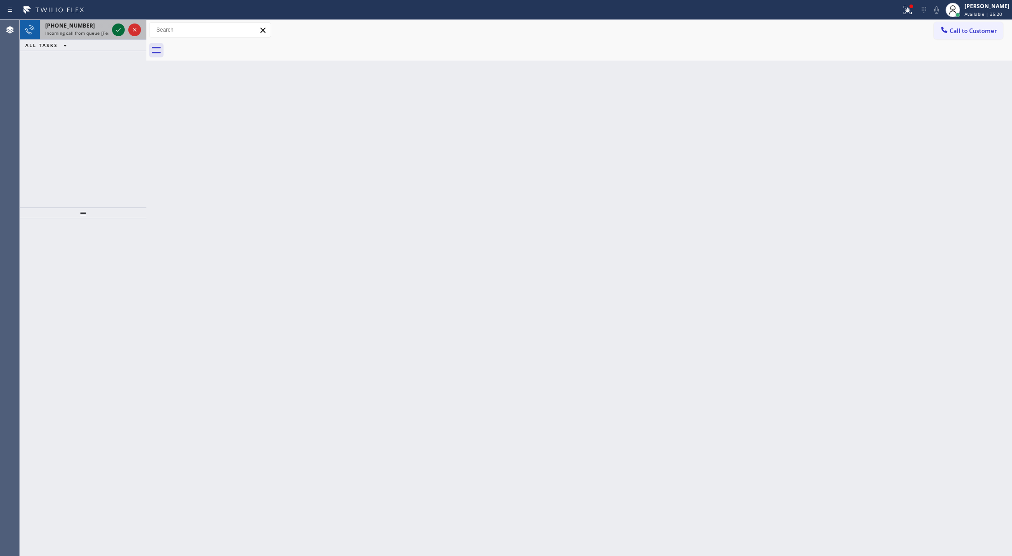
click at [122, 28] on icon at bounding box center [118, 29] width 11 height 11
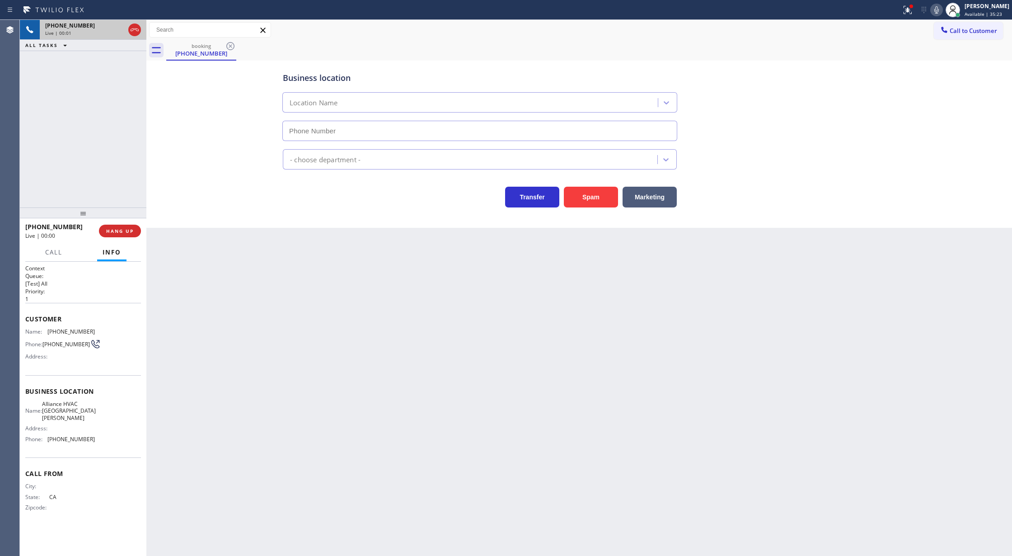
type input "(323) 403-0012"
click at [593, 197] on button "Spam" at bounding box center [591, 197] width 54 height 21
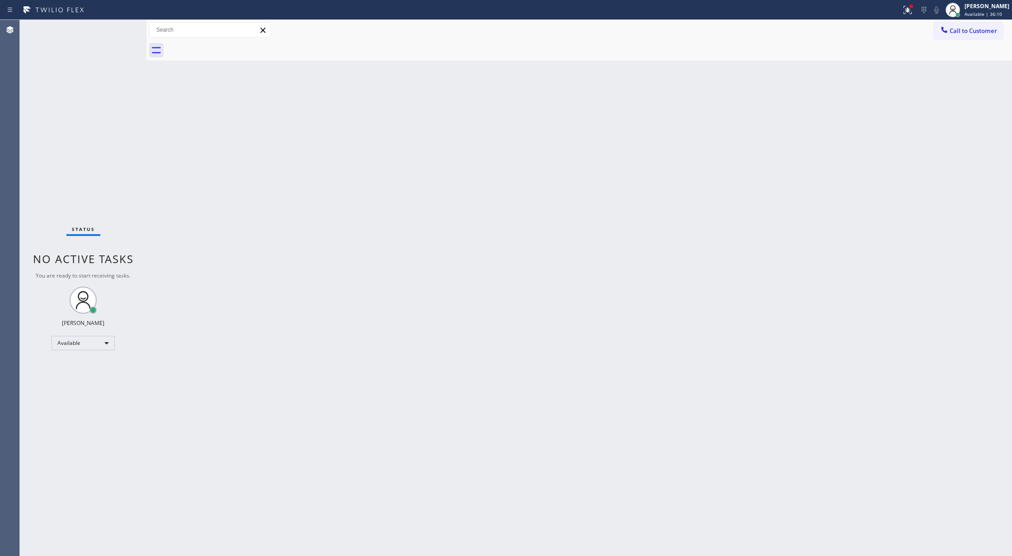
click at [123, 28] on div "Status No active tasks You are ready to start receiving tasks. [PERSON_NAME] Av…" at bounding box center [83, 288] width 127 height 536
click at [120, 34] on div "Status No active tasks You are ready to start receiving tasks. [PERSON_NAME] Av…" at bounding box center [83, 288] width 127 height 536
click at [119, 27] on div "Status No active tasks You are ready to start receiving tasks. [PERSON_NAME] Av…" at bounding box center [83, 288] width 127 height 536
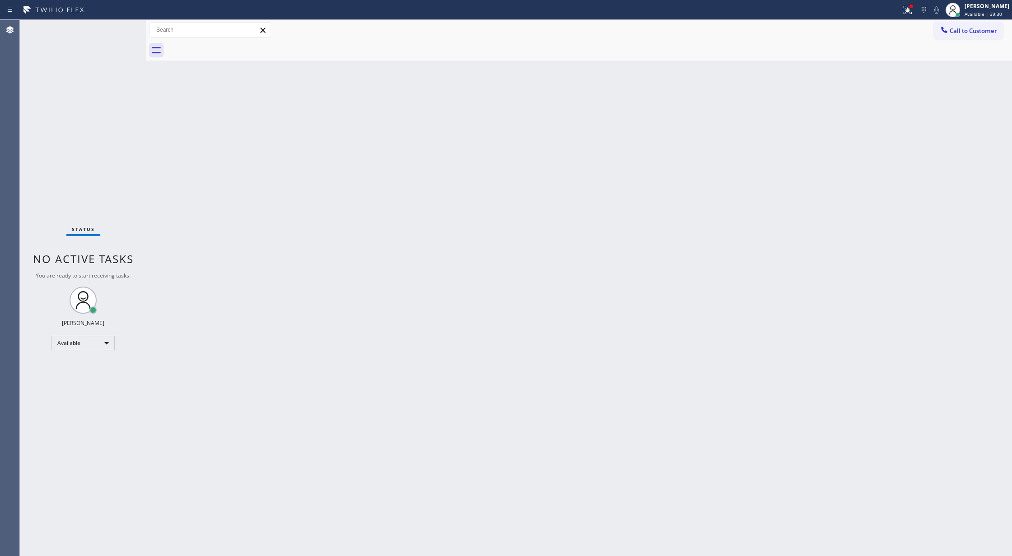
click at [128, 27] on div "Status No active tasks You are ready to start receiving tasks. [PERSON_NAME] Av…" at bounding box center [83, 288] width 127 height 536
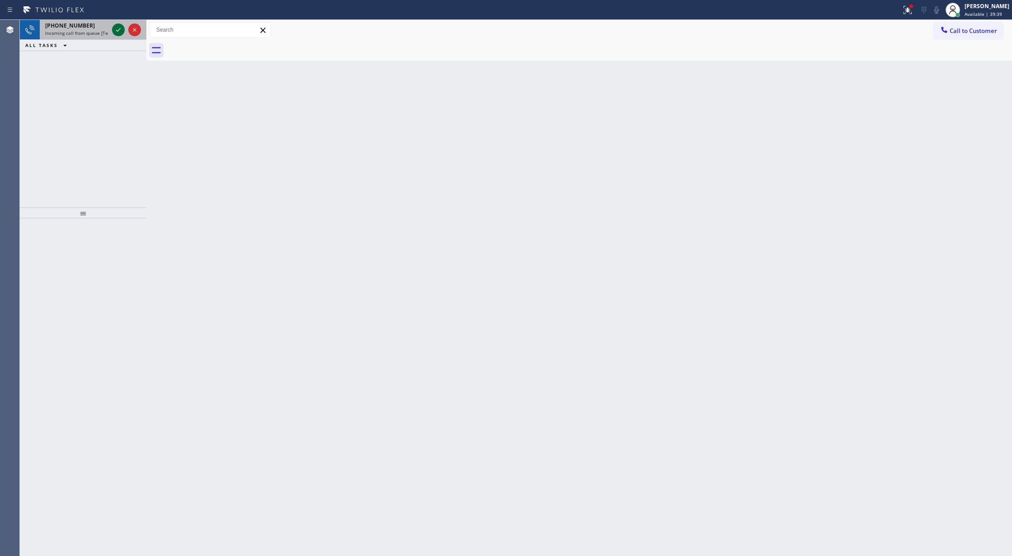
click at [120, 31] on icon at bounding box center [118, 29] width 11 height 11
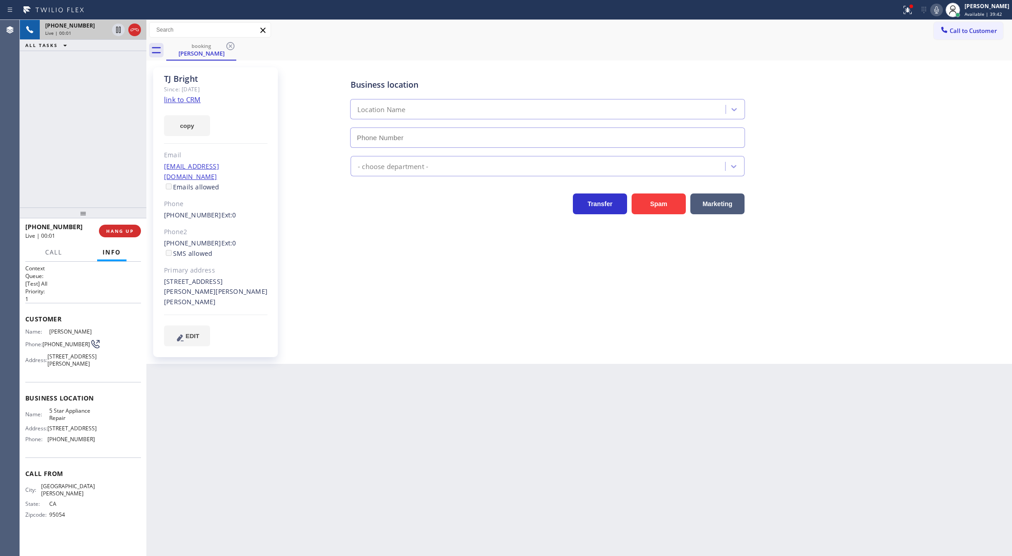
type input "[PHONE_NUMBER]"
click at [183, 98] on link "link to CRM" at bounding box center [182, 99] width 37 height 9
click at [942, 9] on icon at bounding box center [936, 10] width 11 height 11
click at [937, 9] on icon at bounding box center [936, 10] width 11 height 11
click at [117, 230] on span "HANG UP" at bounding box center [120, 231] width 28 height 6
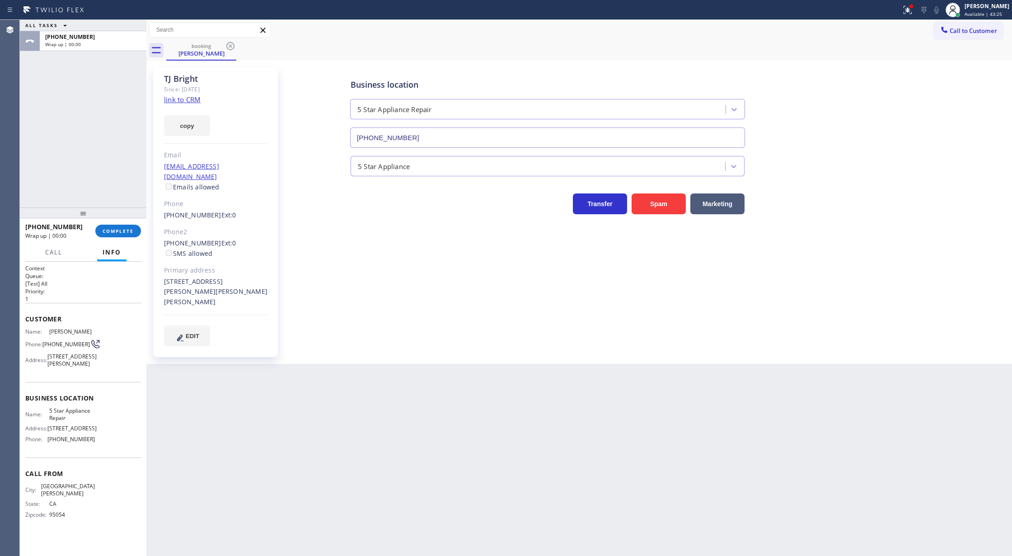
drag, startPoint x: 107, startPoint y: 232, endPoint x: 232, endPoint y: 271, distance: 130.6
click at [108, 232] on span "COMPLETE" at bounding box center [118, 231] width 31 height 6
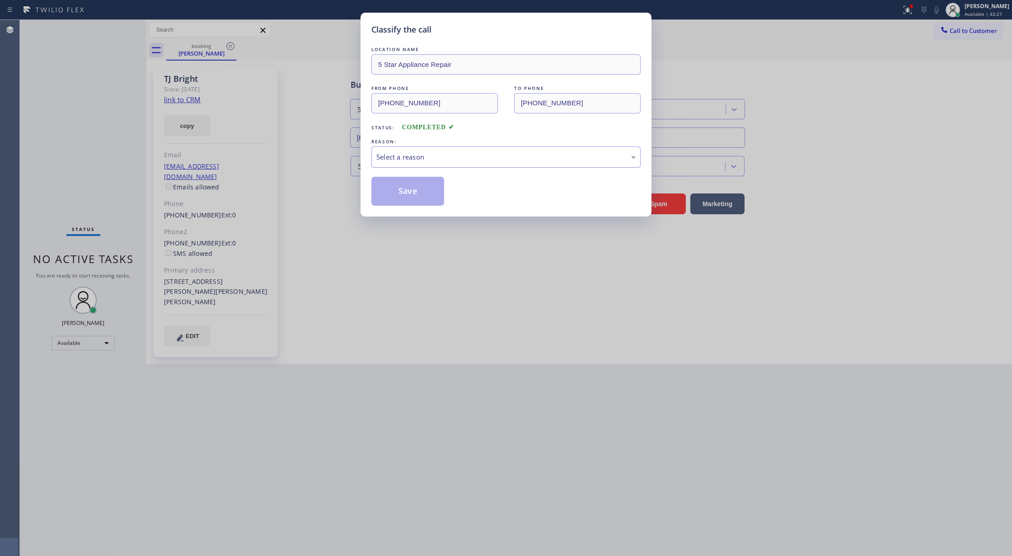
click at [417, 162] on div "Select a reason" at bounding box center [505, 157] width 259 height 10
click at [395, 196] on button "Save" at bounding box center [407, 191] width 73 height 29
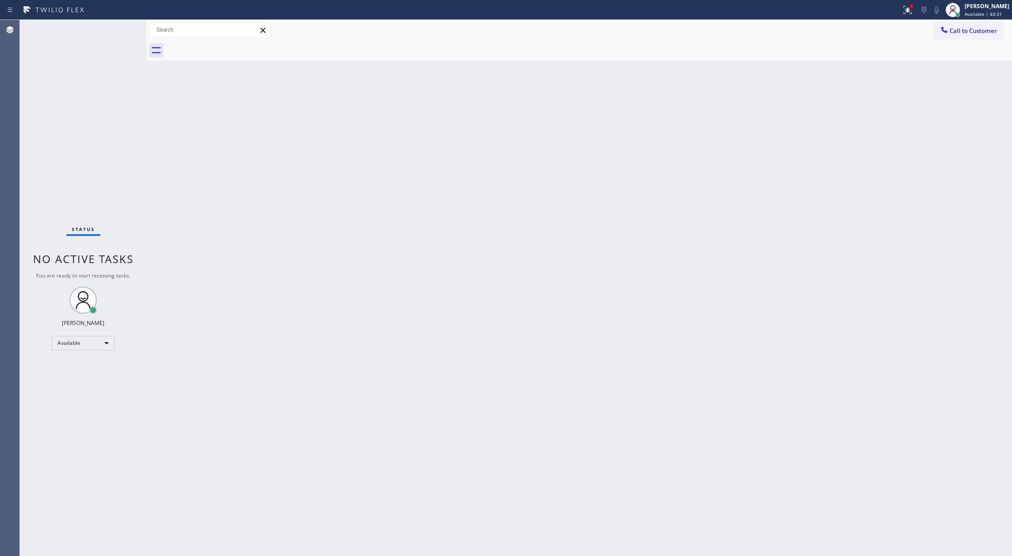
click at [116, 28] on div "Status No active tasks You are ready to start receiving tasks. [PERSON_NAME] Av…" at bounding box center [83, 288] width 127 height 536
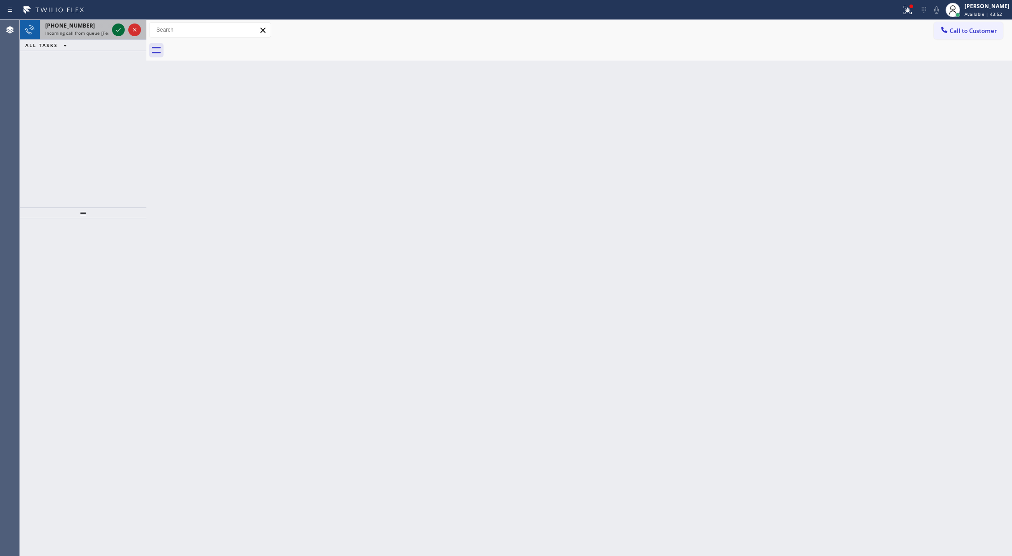
click at [118, 30] on icon at bounding box center [118, 30] width 5 height 4
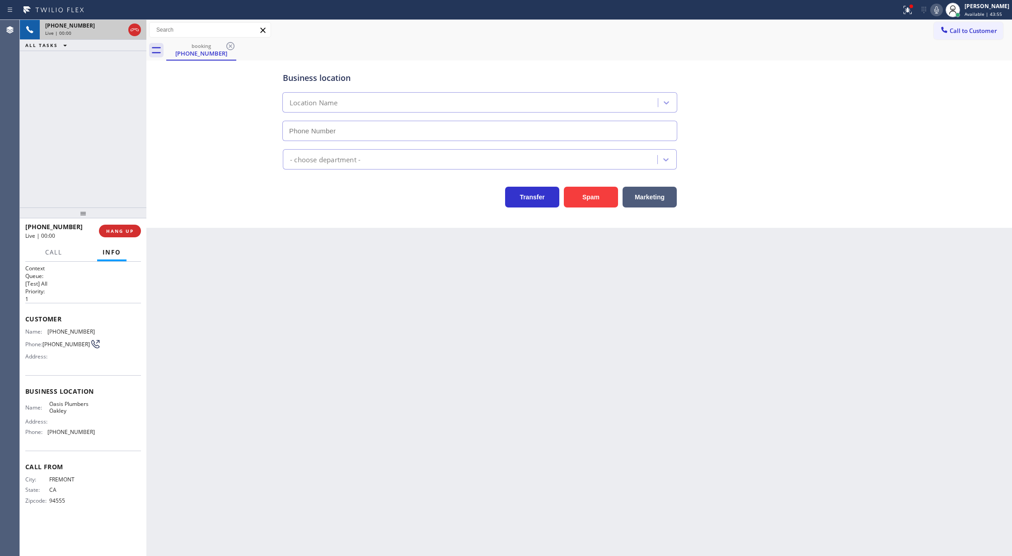
type input "(925) 297-1724"
drag, startPoint x: 133, startPoint y: 31, endPoint x: 158, endPoint y: 231, distance: 202.1
click at [133, 31] on icon at bounding box center [134, 29] width 11 height 11
type input "(925) 297-1724"
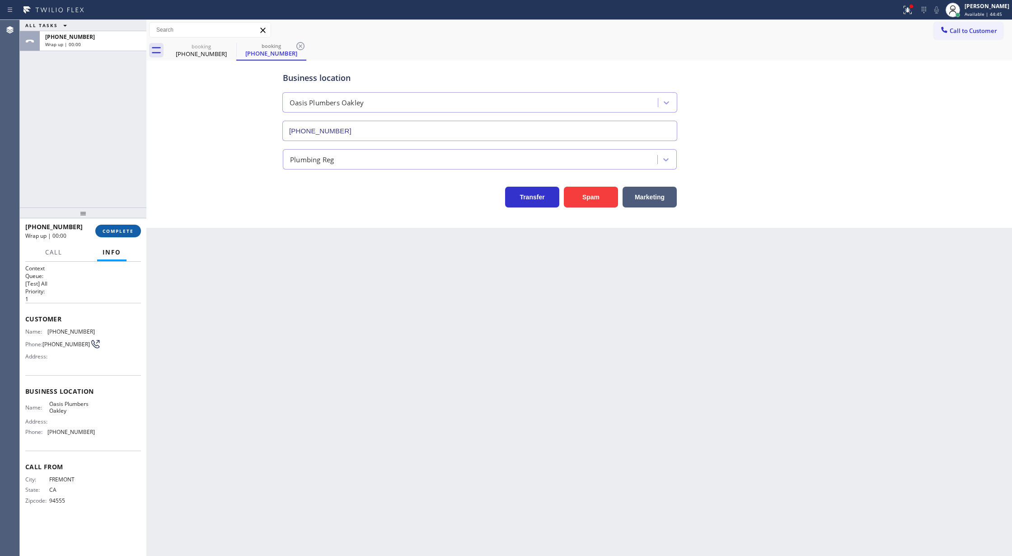
click at [114, 230] on span "COMPLETE" at bounding box center [118, 231] width 31 height 6
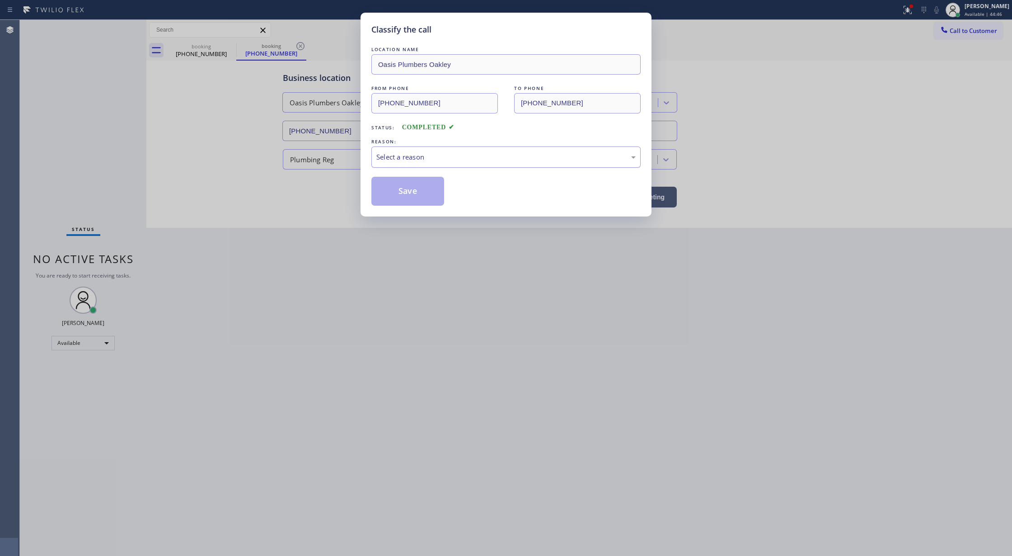
click at [432, 158] on div "Select a reason" at bounding box center [505, 157] width 259 height 10
click at [399, 187] on button "Save" at bounding box center [407, 191] width 73 height 29
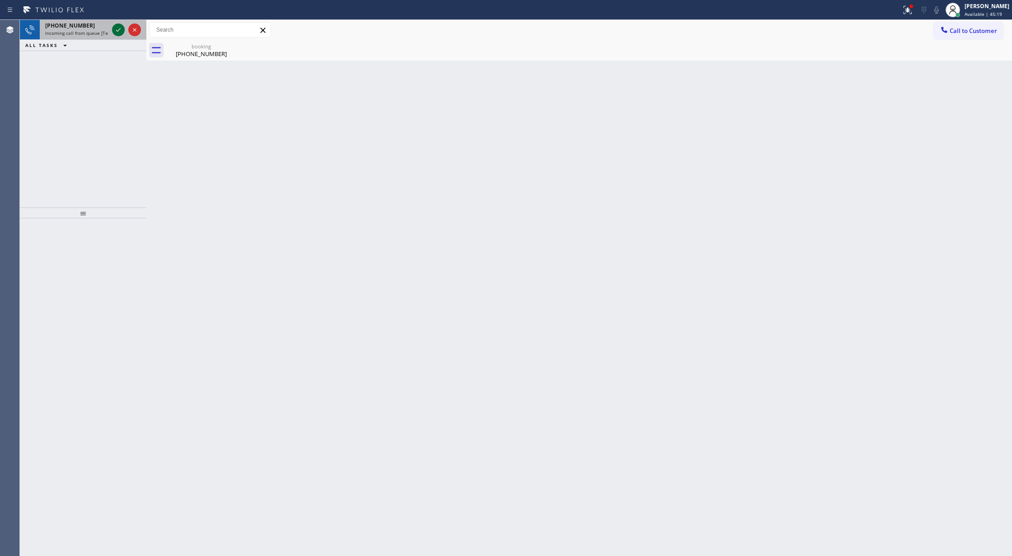
click at [119, 33] on icon at bounding box center [118, 29] width 11 height 11
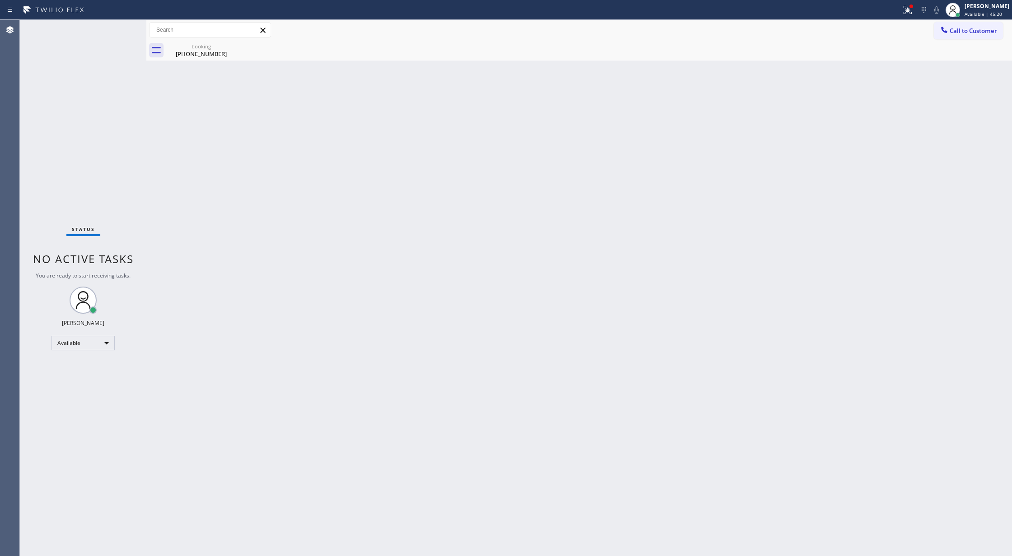
click at [119, 33] on div "Status No active tasks You are ready to start receiving tasks. [PERSON_NAME] Av…" at bounding box center [83, 288] width 127 height 536
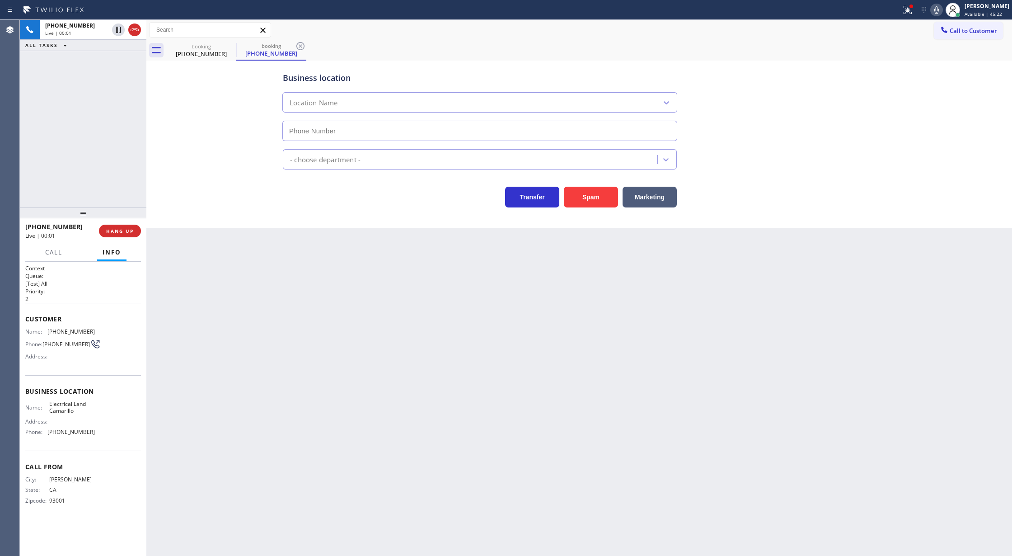
type input "(805) 892-6898"
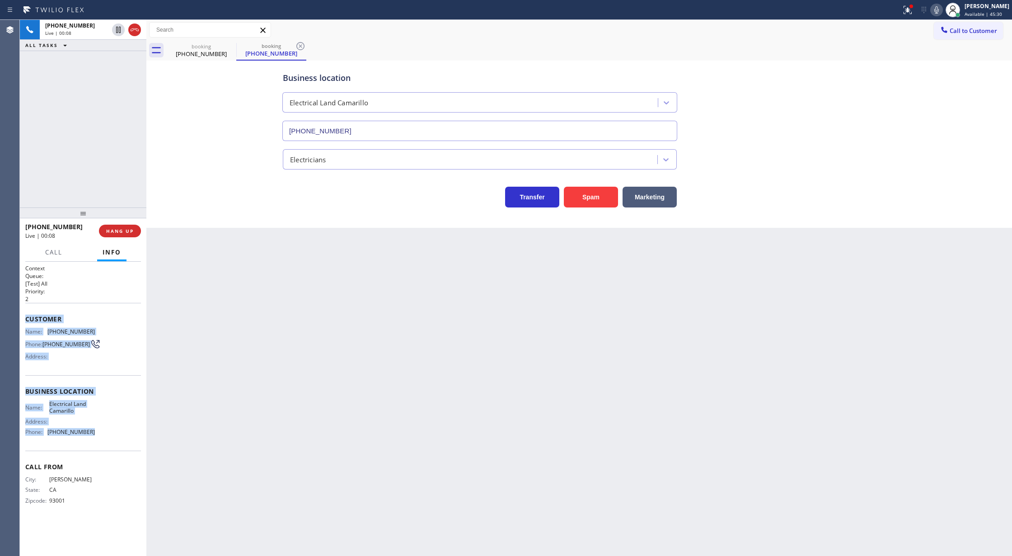
drag, startPoint x: 22, startPoint y: 315, endPoint x: 114, endPoint y: 438, distance: 153.3
click at [114, 438] on div "Context Queue: [Test] All Priority: 2 Customer Name: (805) 766-2335 Phone: (805…" at bounding box center [83, 409] width 127 height 295
copy div "Customer Name: (805) 766-2335 Phone: (805) 766-2335 Address: Business location …"
click at [110, 230] on span "COMPLETE" at bounding box center [118, 231] width 31 height 6
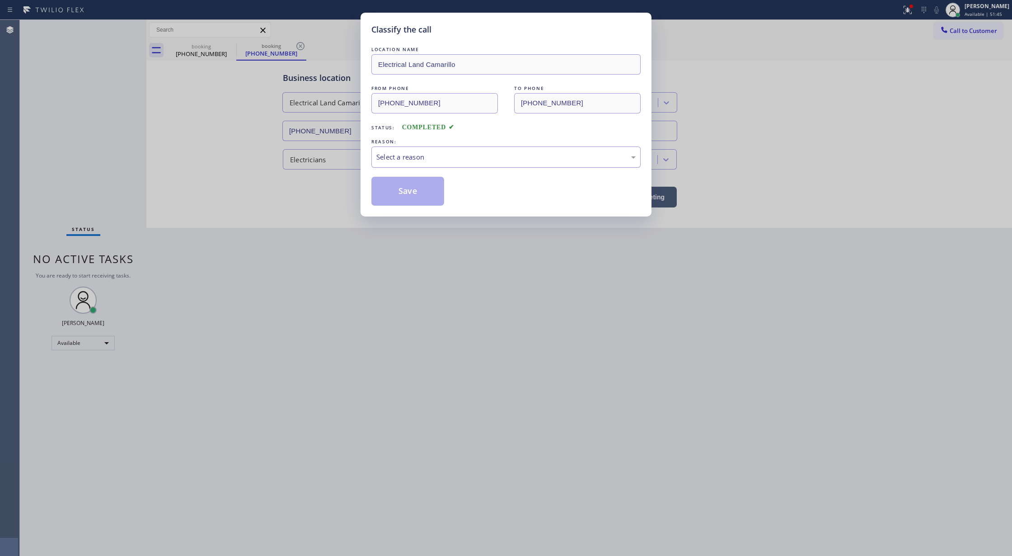
click at [433, 156] on div "Select a reason" at bounding box center [505, 157] width 259 height 10
click at [407, 193] on button "Save" at bounding box center [407, 191] width 73 height 29
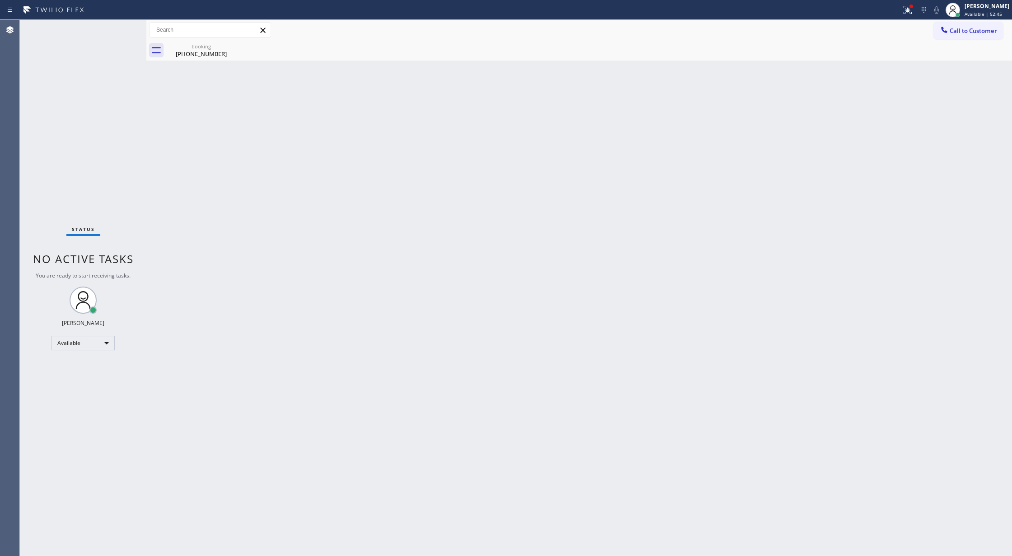
click at [120, 27] on div "Status No active tasks You are ready to start receiving tasks. [PERSON_NAME] Av…" at bounding box center [83, 288] width 127 height 536
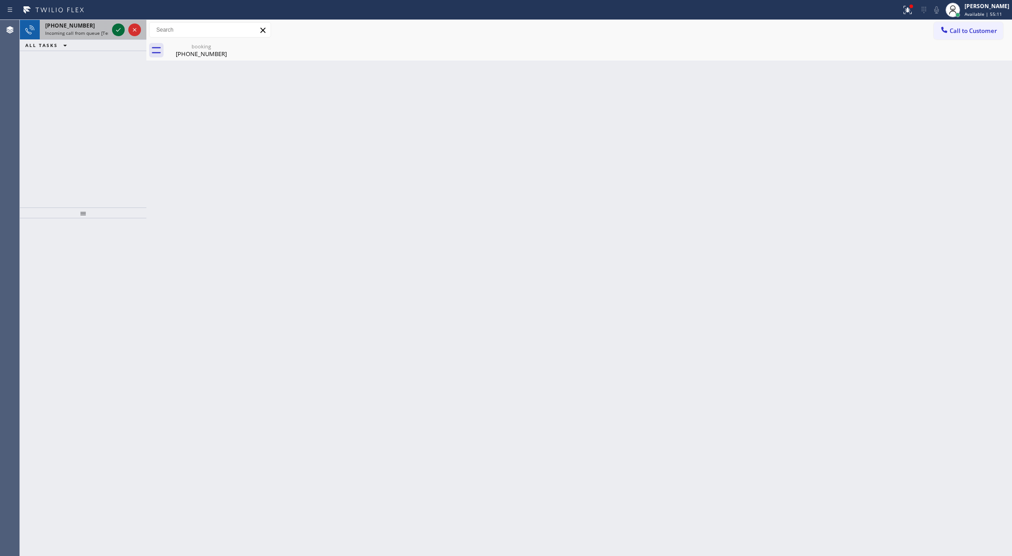
click at [120, 27] on icon at bounding box center [118, 29] width 11 height 11
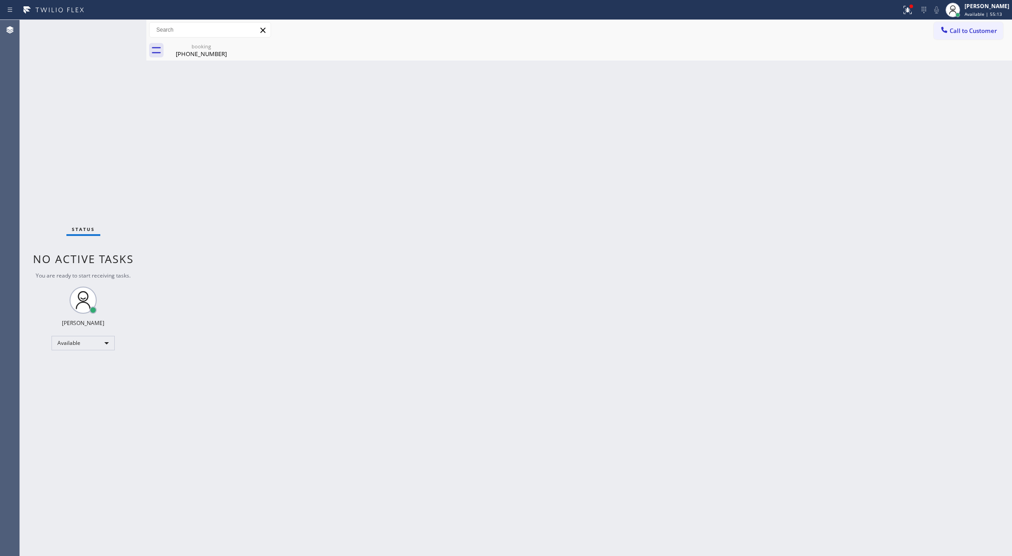
click at [118, 27] on div "Status No active tasks You are ready to start receiving tasks. [PERSON_NAME] Av…" at bounding box center [83, 288] width 127 height 536
click at [120, 31] on div "Status No active tasks You are ready to start receiving tasks. [PERSON_NAME] Av…" at bounding box center [83, 288] width 127 height 536
click at [113, 32] on div "Status No active tasks You are ready to start receiving tasks. [PERSON_NAME] Av…" at bounding box center [83, 288] width 127 height 536
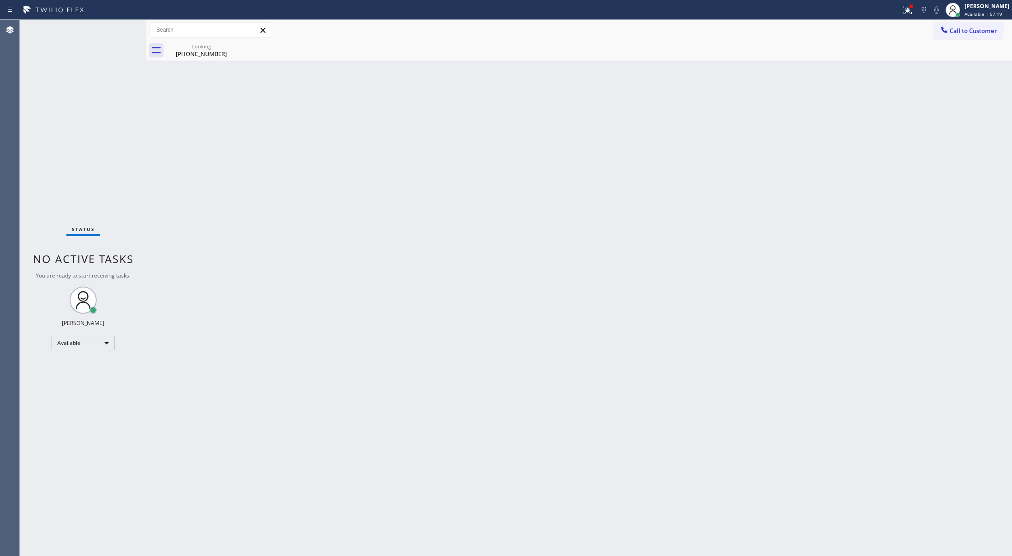
click at [0, 0] on icon at bounding box center [0, 0] width 0 height 0
click at [230, 46] on icon at bounding box center [230, 46] width 8 height 8
click at [213, 51] on div "(510) 396-6400" at bounding box center [201, 54] width 68 height 8
click at [122, 26] on div "Status No active tasks You are ready to start receiving tasks. [PERSON_NAME] Av…" at bounding box center [83, 288] width 127 height 536
click at [118, 28] on div "Status No active tasks You are ready to start receiving tasks. [PERSON_NAME] Av…" at bounding box center [83, 288] width 127 height 536
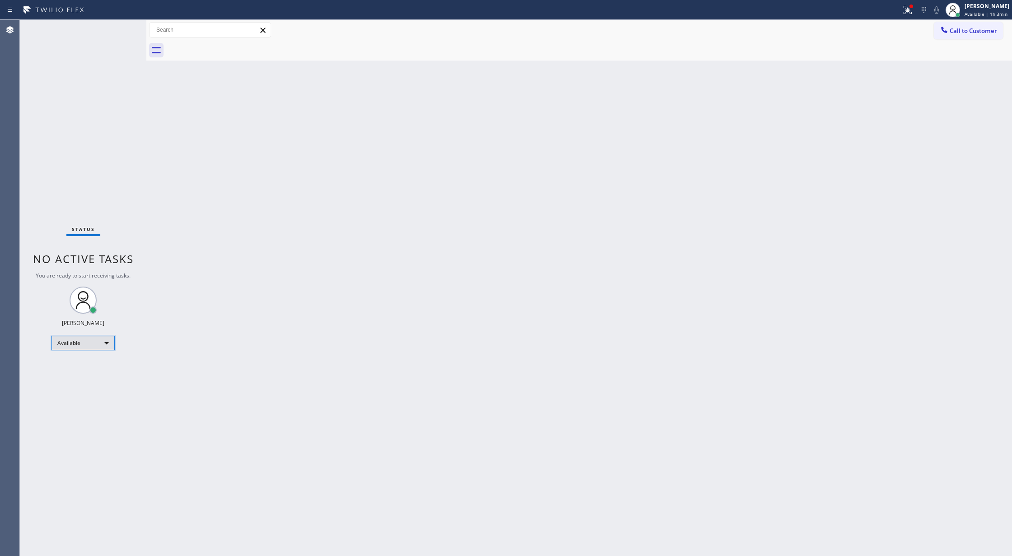
click at [94, 340] on div "Available" at bounding box center [83, 343] width 63 height 14
click at [98, 386] on li "Break" at bounding box center [82, 389] width 61 height 11
click at [100, 351] on div "Break" at bounding box center [83, 346] width 63 height 14
click at [91, 372] on li "Available" at bounding box center [82, 370] width 61 height 11
click at [126, 25] on div "Status No active tasks You are ready to start receiving tasks. [PERSON_NAME] Av…" at bounding box center [83, 288] width 127 height 536
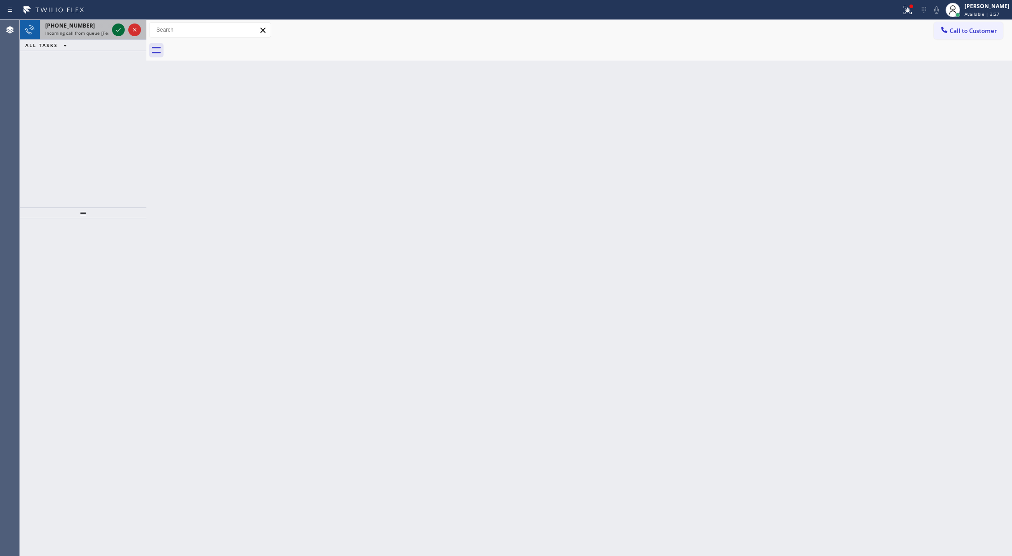
click at [118, 33] on icon at bounding box center [118, 29] width 11 height 11
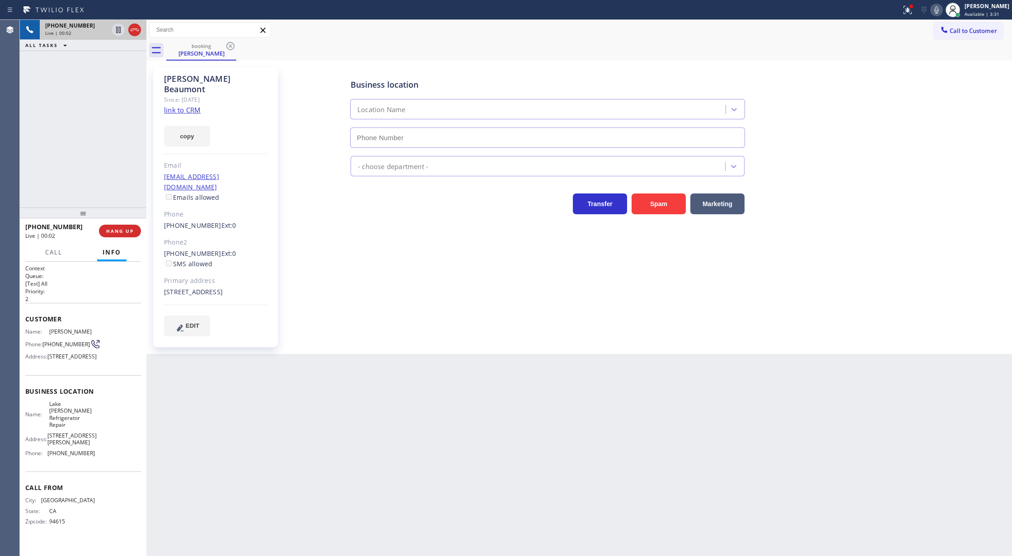
type input "(510) 640-8987"
click at [173, 105] on link "link to CRM" at bounding box center [182, 109] width 37 height 9
click at [942, 11] on icon at bounding box center [936, 10] width 11 height 11
drag, startPoint x: 946, startPoint y: 9, endPoint x: 908, endPoint y: 52, distance: 57.3
click at [942, 9] on icon at bounding box center [936, 10] width 11 height 11
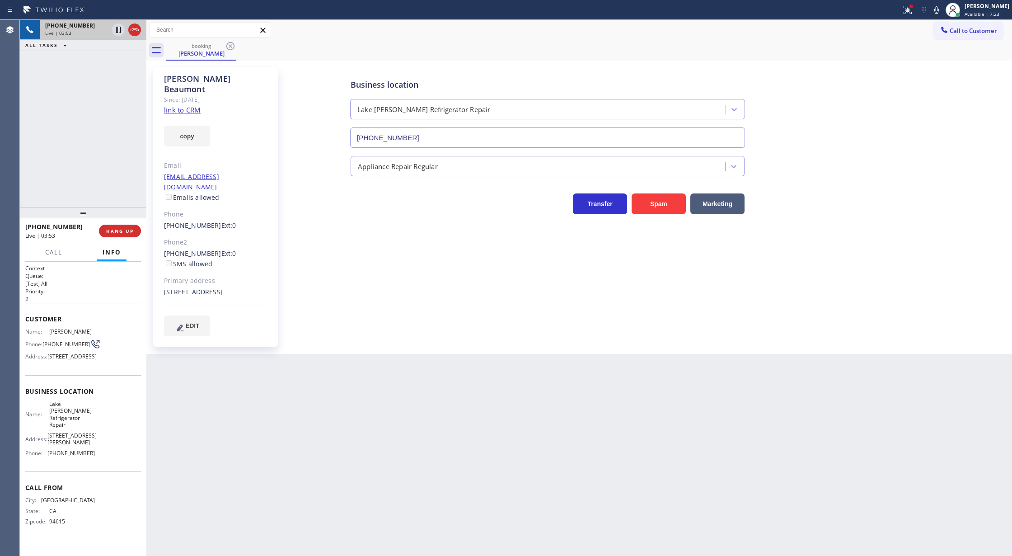
click at [218, 404] on div "Back to Dashboard Change Sender ID Customers Technicians Select a contact Outbo…" at bounding box center [579, 288] width 866 height 536
drag, startPoint x: 133, startPoint y: 31, endPoint x: 136, endPoint y: 167, distance: 135.6
click at [133, 31] on icon at bounding box center [134, 29] width 11 height 11
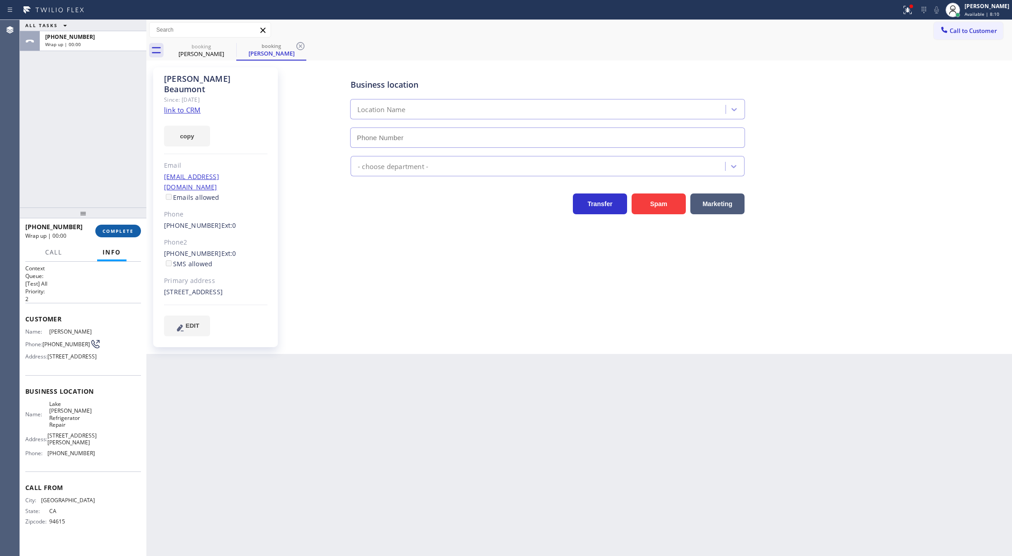
click at [110, 234] on span "COMPLETE" at bounding box center [118, 231] width 31 height 6
type input "(510) 640-8987"
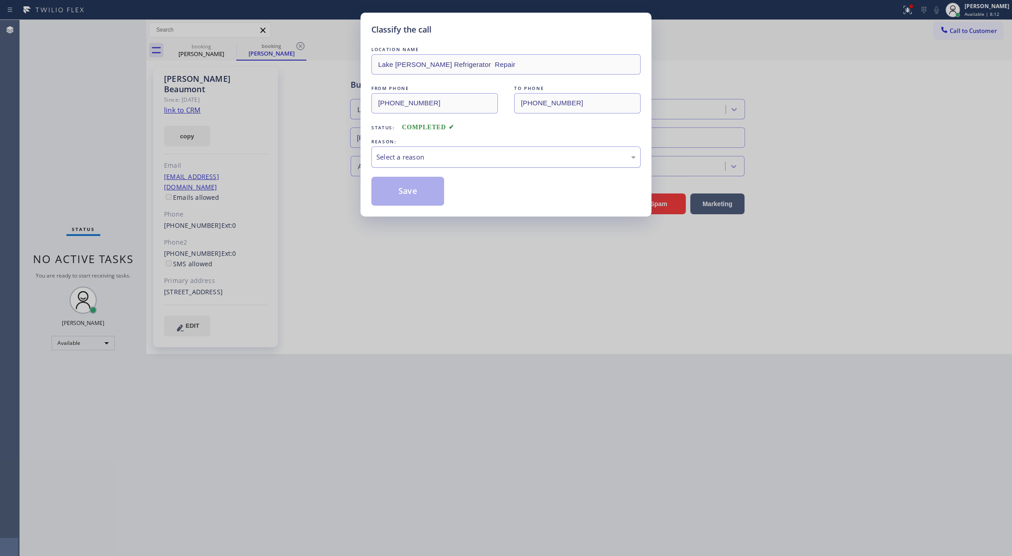
click at [446, 155] on div "Select a reason" at bounding box center [505, 157] width 259 height 10
click at [406, 188] on button "Save" at bounding box center [407, 191] width 73 height 29
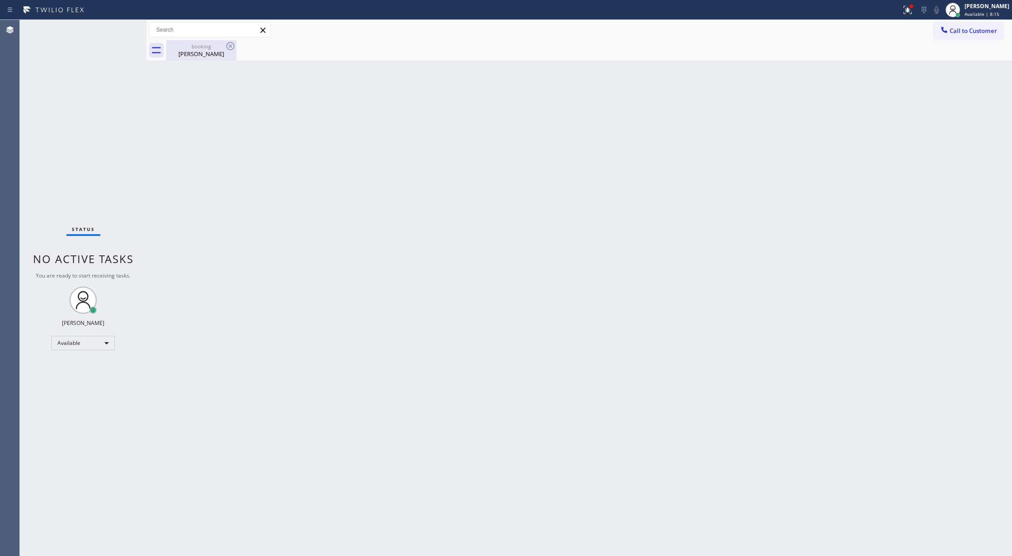
click at [208, 47] on div "booking" at bounding box center [201, 46] width 68 height 7
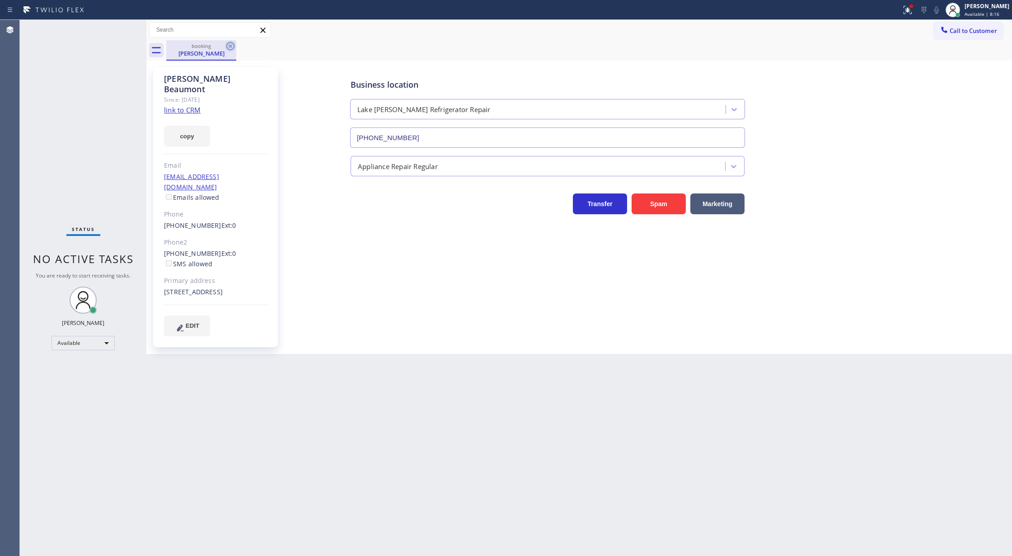
click at [231, 46] on icon at bounding box center [230, 46] width 11 height 11
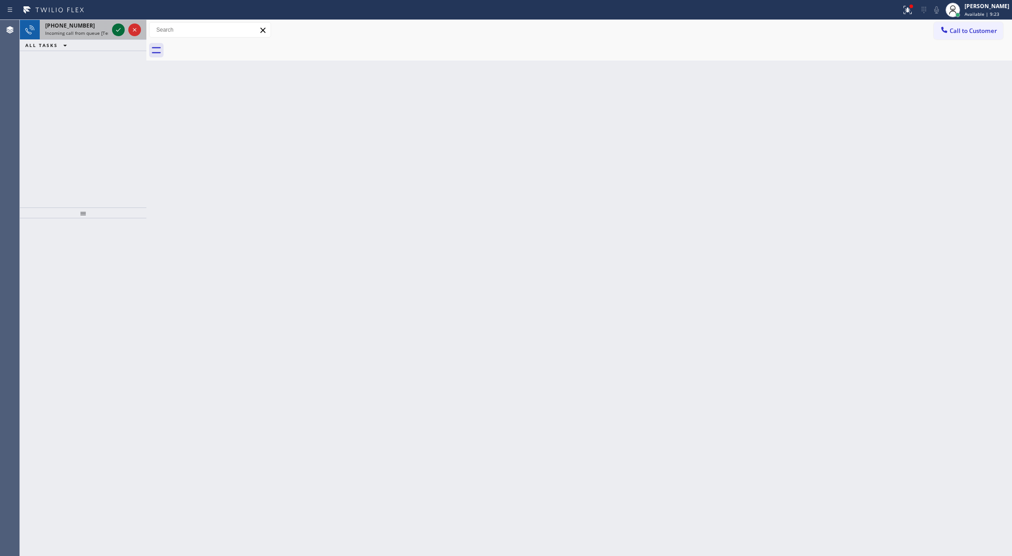
click at [118, 34] on icon at bounding box center [118, 29] width 11 height 11
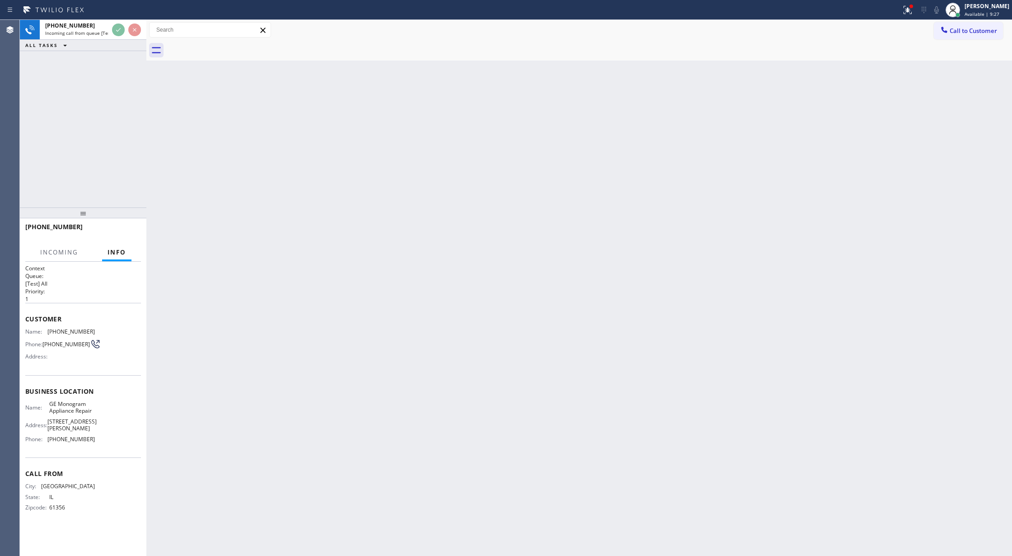
click at [118, 20] on div at bounding box center [126, 30] width 33 height 20
click at [119, 17] on div "Status report Issues detected These issues could affect your workflow. Please c…" at bounding box center [506, 10] width 1012 height 20
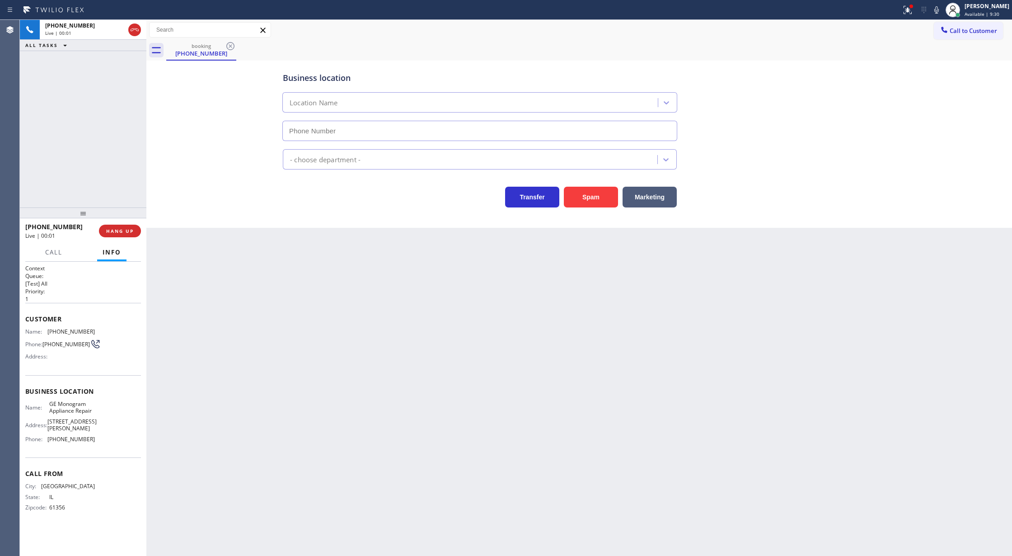
type input "(720) 459-6264"
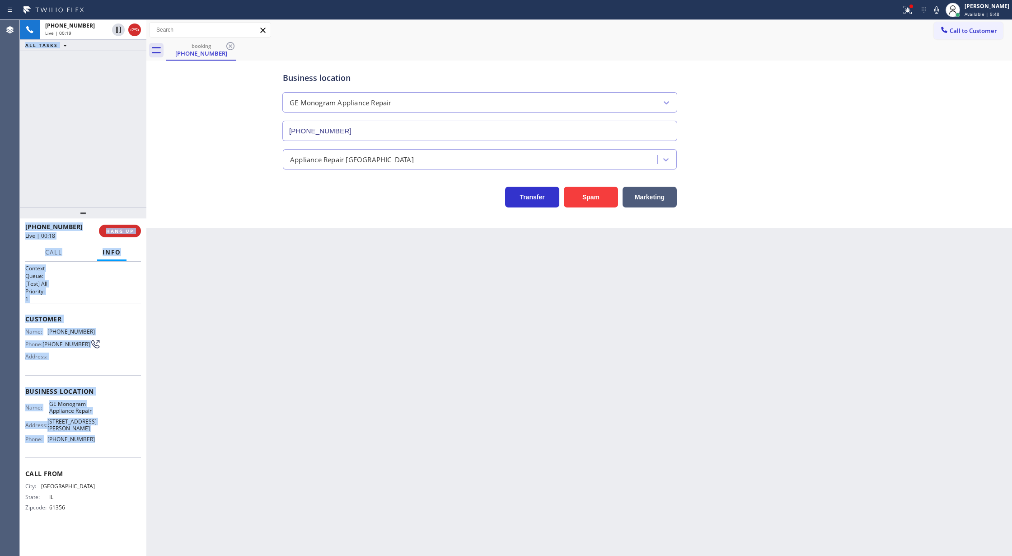
drag, startPoint x: 19, startPoint y: 317, endPoint x: 125, endPoint y: 340, distance: 108.6
click at [134, 416] on div "Agent Desktop Classify the call LOCATION NAME VikingCare.online (New York, Goog…" at bounding box center [506, 288] width 1012 height 536
click at [120, 329] on div "Name: (815) 878-5724 Phone: (815) 878-5724 Address:" at bounding box center [83, 346] width 116 height 36
drag, startPoint x: 18, startPoint y: 320, endPoint x: 98, endPoint y: 416, distance: 125.1
click at [98, 416] on div "Agent Desktop Classify the call LOCATION NAME VikingCare.online (New York, Goog…" at bounding box center [506, 288] width 1012 height 536
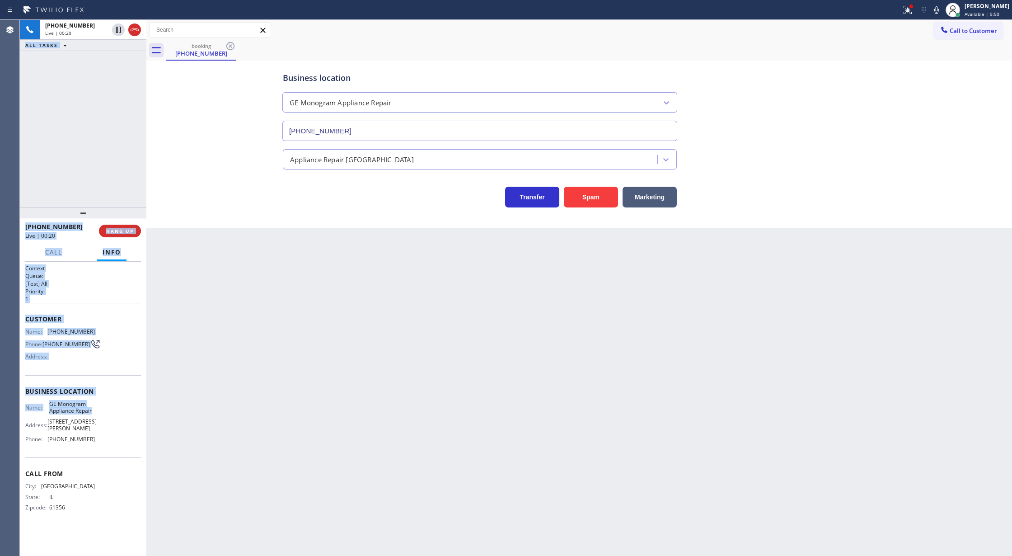
click at [118, 389] on span "Business location" at bounding box center [83, 391] width 116 height 9
click at [94, 319] on span "Customer" at bounding box center [83, 318] width 116 height 9
drag, startPoint x: 21, startPoint y: 320, endPoint x: 96, endPoint y: 436, distance: 138.2
click at [96, 436] on div "Context Queue: [Test] All Priority: 1 Customer Name: (815) 878-5724 Phone: (815…" at bounding box center [83, 409] width 127 height 295
copy div "Customer Name: (815) 878-5724 Phone: (815) 878-5724 Address: Business location …"
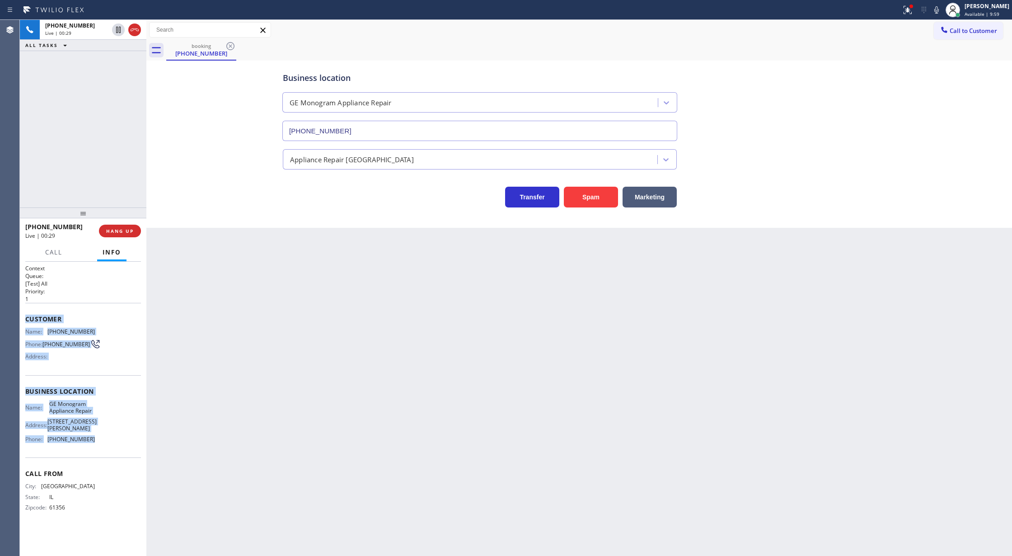
click at [95, 320] on span "Customer" at bounding box center [83, 318] width 116 height 9
drag, startPoint x: 70, startPoint y: 345, endPoint x: 110, endPoint y: 444, distance: 106.2
click at [110, 444] on div "Context Queue: [Test] All Priority: 1 Customer Name: (815) 878-5724 Phone: (815…" at bounding box center [83, 409] width 127 height 295
click at [119, 230] on span "COMPLETE" at bounding box center [118, 231] width 31 height 6
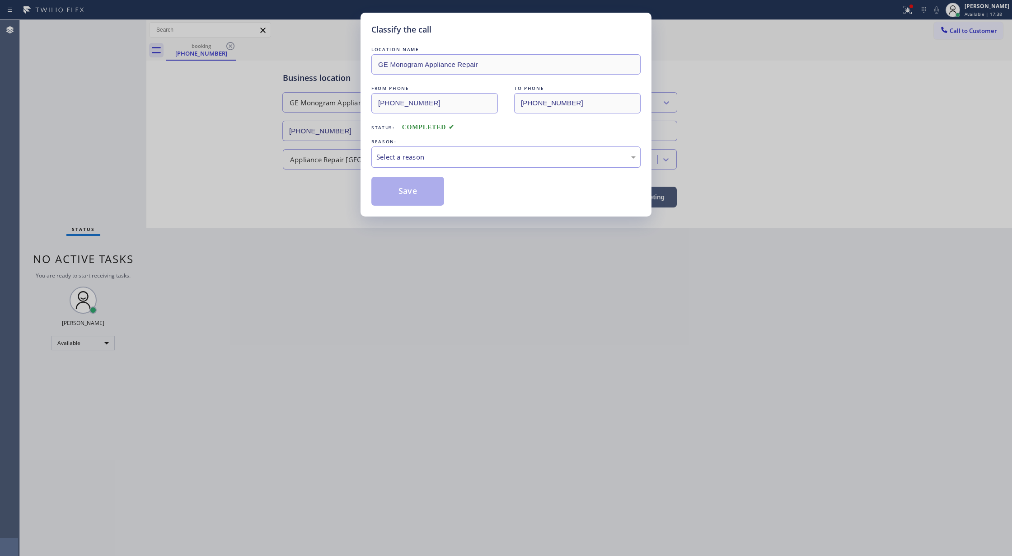
click at [408, 160] on div "Select a reason" at bounding box center [505, 157] width 259 height 10
click at [406, 192] on button "Save" at bounding box center [407, 191] width 73 height 29
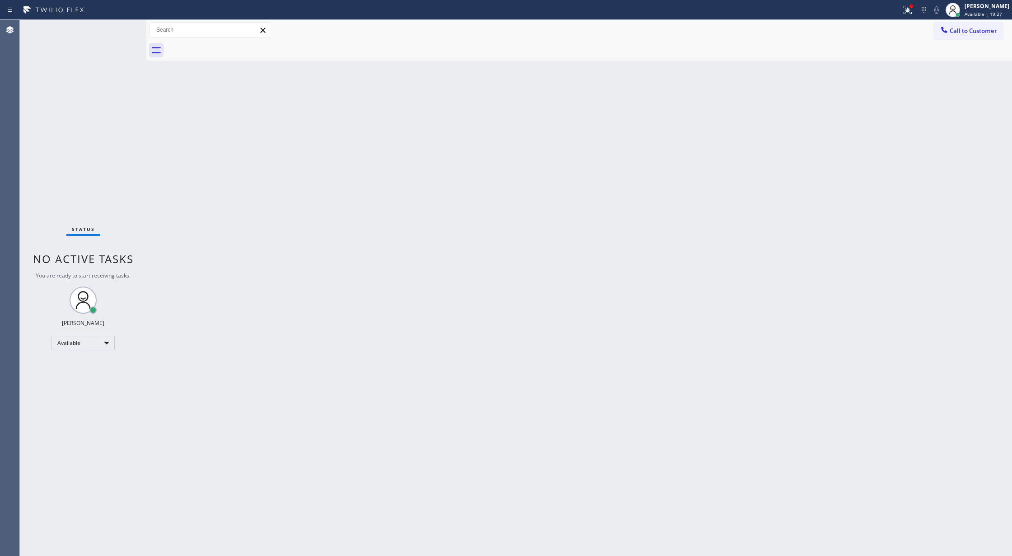
click at [167, 173] on div "Back to Dashboard Change Sender ID Customers Technicians Select a contact Outbo…" at bounding box center [579, 288] width 866 height 536
click at [123, 32] on div "Status No active tasks You are ready to start receiving tasks. [PERSON_NAME] Av…" at bounding box center [83, 288] width 127 height 536
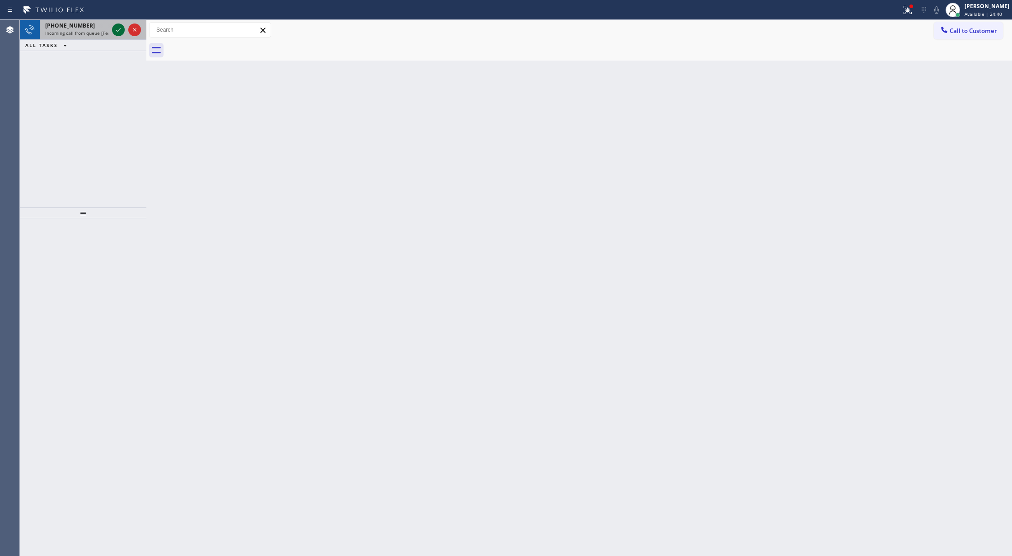
click at [113, 31] on icon at bounding box center [118, 29] width 11 height 11
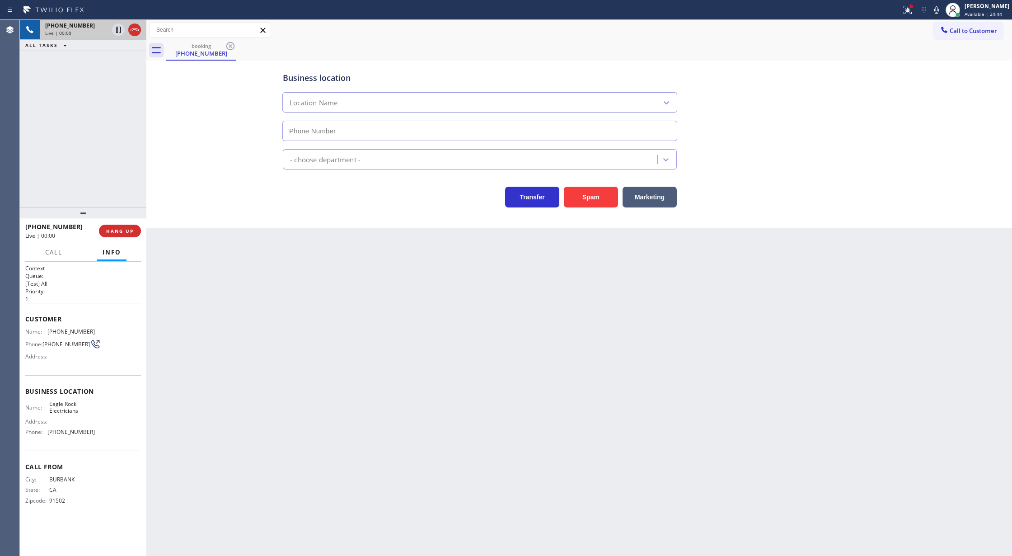
type input "(323) 405-3819"
click at [593, 196] on button "Spam" at bounding box center [591, 197] width 54 height 21
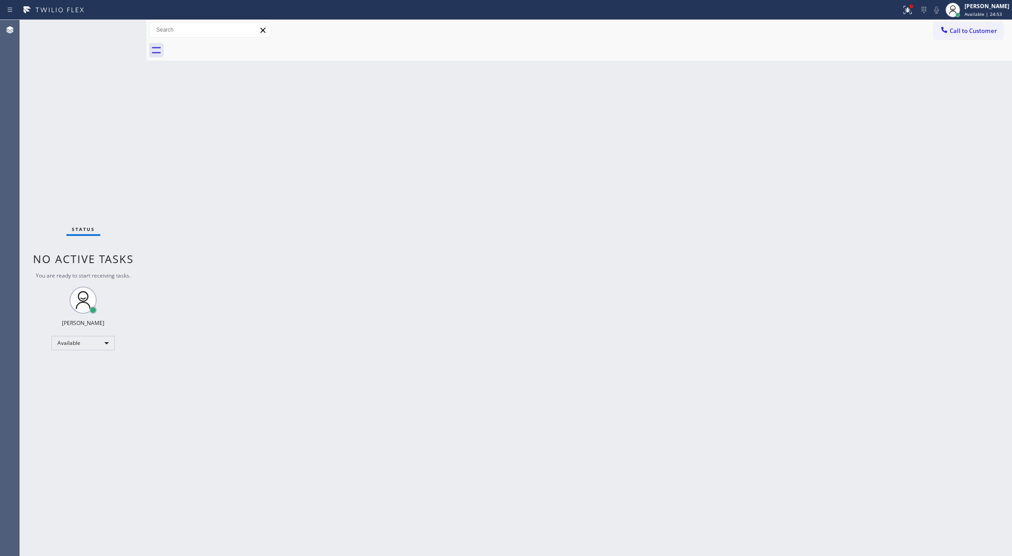
click at [127, 28] on div "Status No active tasks You are ready to start receiving tasks. [PERSON_NAME] Av…" at bounding box center [83, 288] width 127 height 536
click at [125, 27] on div "Status No active tasks You are ready to start receiving tasks. [PERSON_NAME] Av…" at bounding box center [83, 288] width 127 height 536
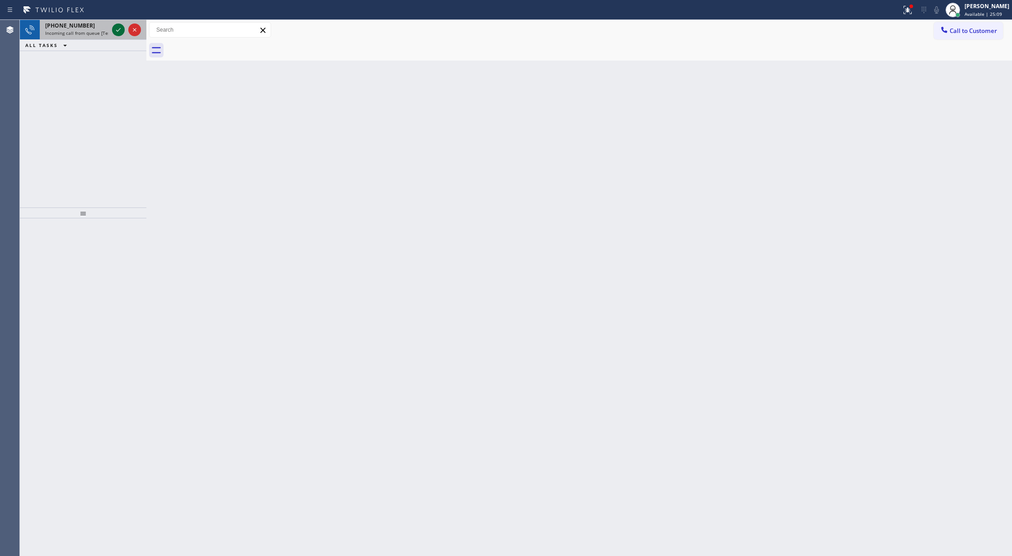
click at [115, 30] on icon at bounding box center [118, 29] width 11 height 11
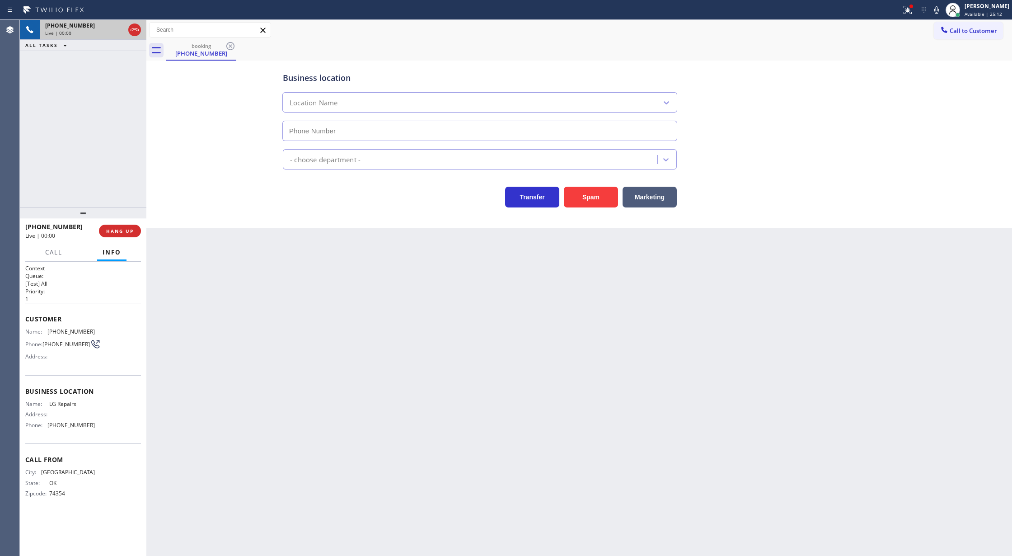
type input "[PHONE_NUMBER]"
drag, startPoint x: 24, startPoint y: 319, endPoint x: 120, endPoint y: 428, distance: 145.7
click at [120, 428] on div "Context Queue: [Test] All Priority: 1 Customer Name: (918) 533-6019 Phone: (918…" at bounding box center [83, 409] width 127 height 295
copy div "Customer Name: (918) 533-6019 Phone: (918) 533-6019 Address: Business location …"
click at [940, 14] on icon at bounding box center [936, 10] width 11 height 11
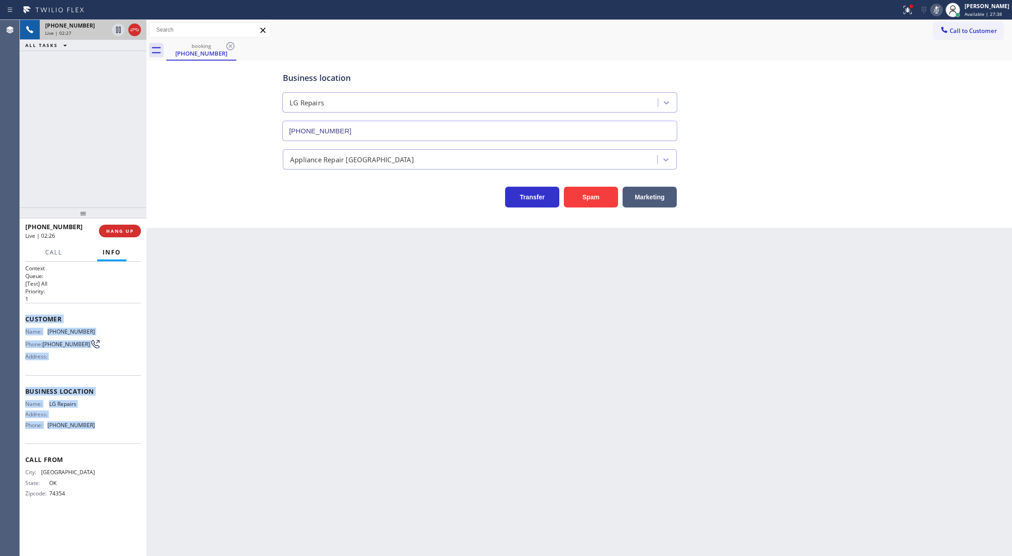
click at [940, 6] on icon at bounding box center [936, 10] width 11 height 11
drag, startPoint x: 938, startPoint y: 13, endPoint x: 436, endPoint y: 52, distance: 503.5
click at [938, 13] on icon at bounding box center [936, 10] width 11 height 11
drag, startPoint x: 119, startPoint y: 58, endPoint x: 122, endPoint y: 194, distance: 136.0
click at [119, 58] on icon at bounding box center [118, 61] width 11 height 11
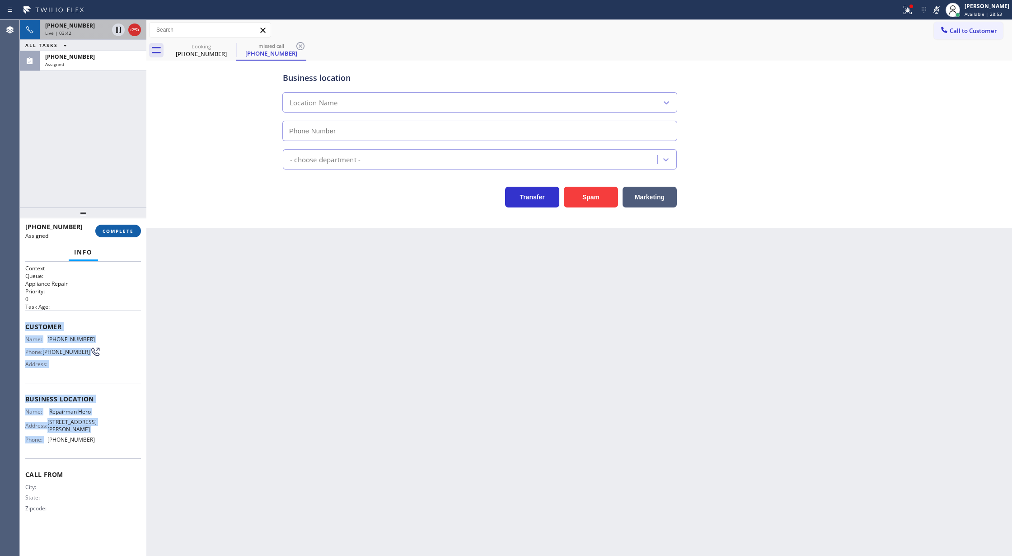
type input "(213) 319-6110"
click at [117, 230] on span "COMPLETE" at bounding box center [118, 231] width 31 height 6
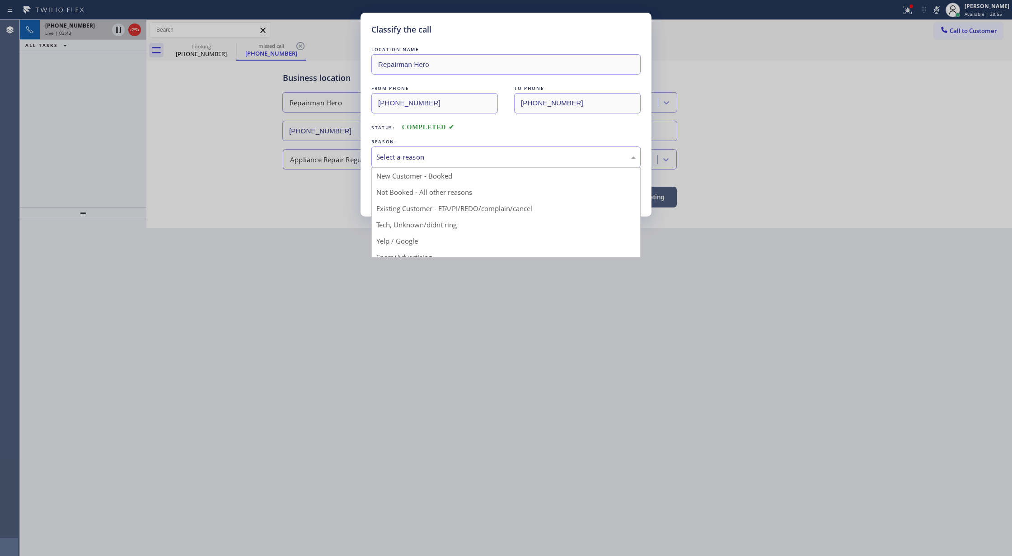
click at [382, 158] on div "Select a reason" at bounding box center [505, 157] width 259 height 10
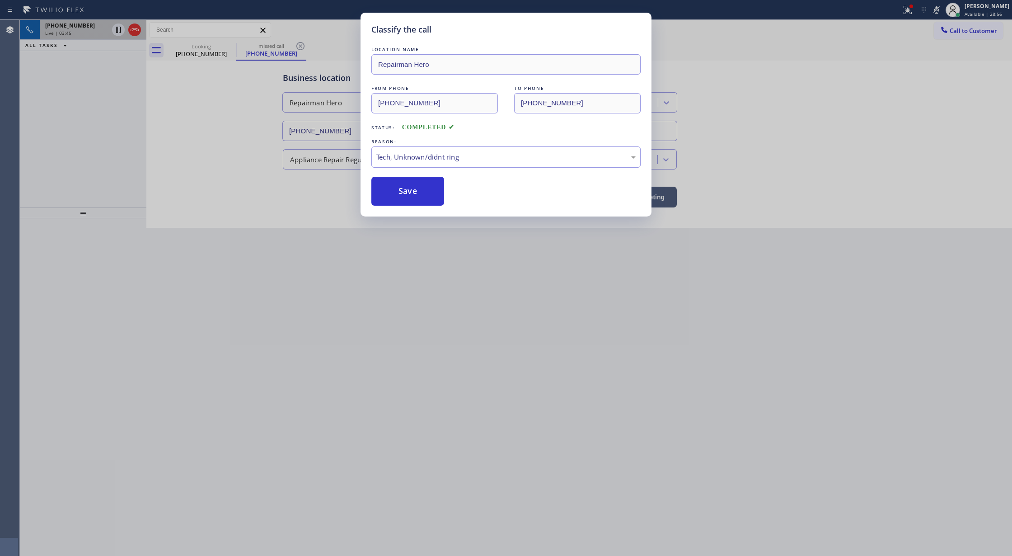
click at [396, 193] on button "Save" at bounding box center [407, 191] width 73 height 29
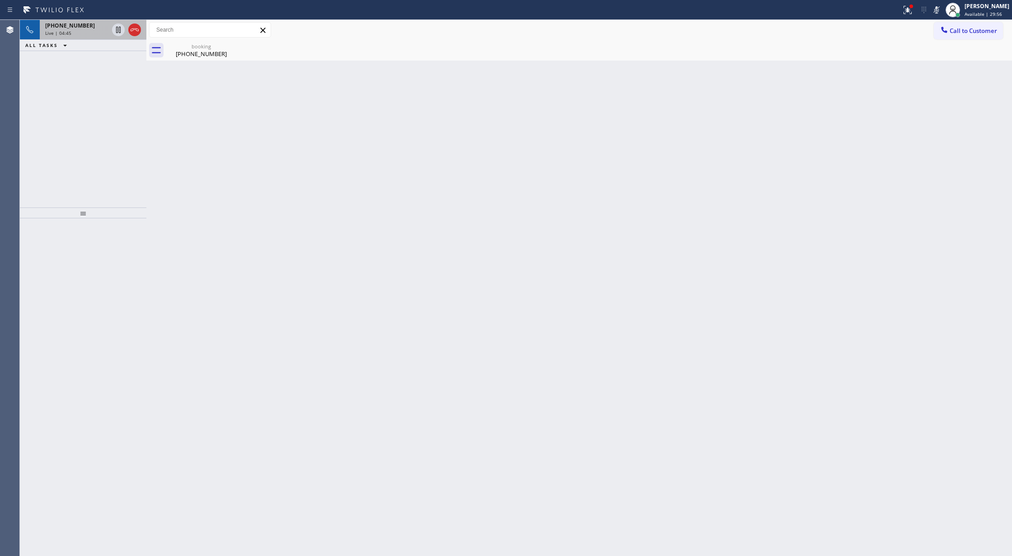
drag, startPoint x: 941, startPoint y: 6, endPoint x: 928, endPoint y: 19, distance: 17.6
click at [941, 6] on icon at bounding box center [936, 10] width 11 height 11
click at [98, 37] on div "+19185336019" at bounding box center [93, 37] width 96 height 8
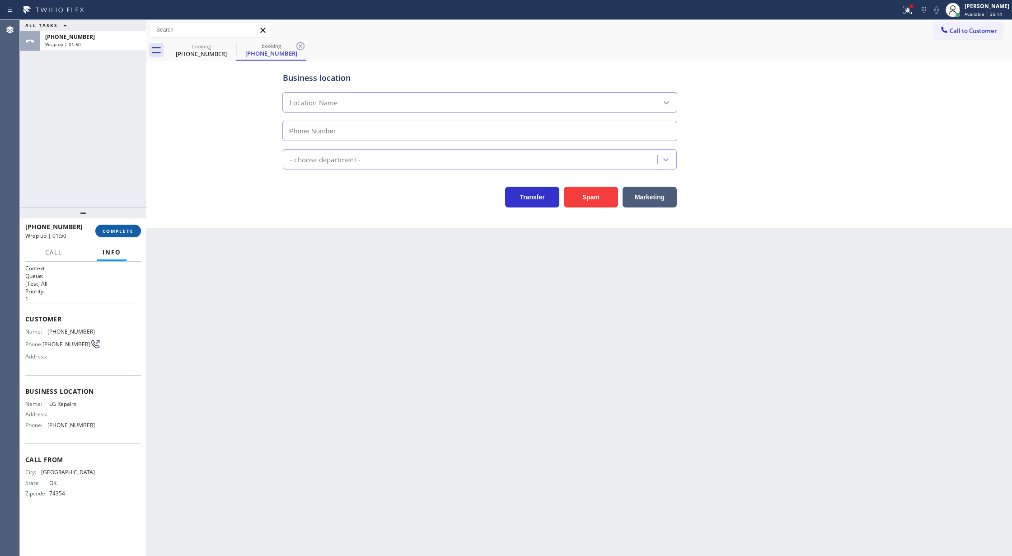
click at [123, 228] on span "COMPLETE" at bounding box center [118, 231] width 31 height 6
type input "[PHONE_NUMBER]"
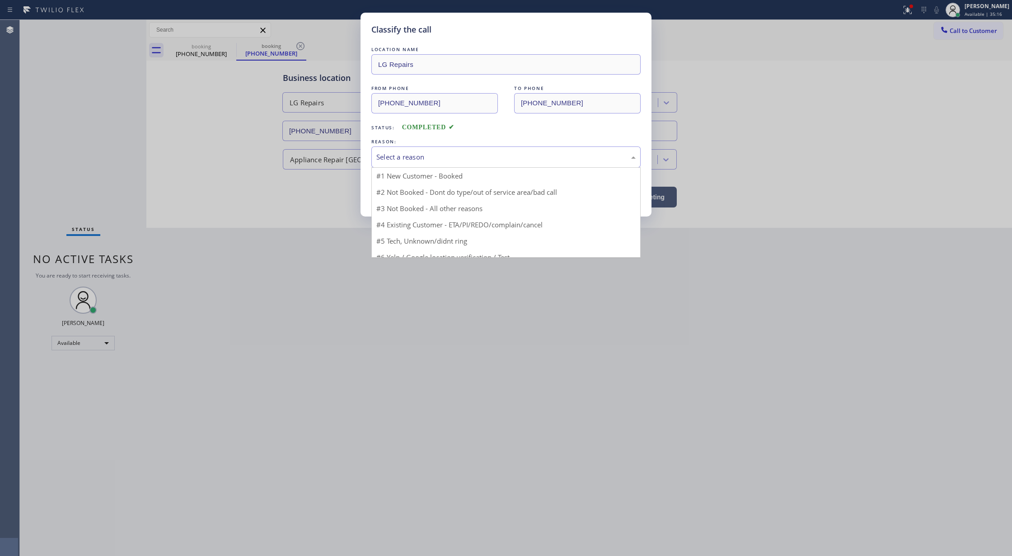
click at [400, 154] on div "Select a reason" at bounding box center [505, 157] width 259 height 10
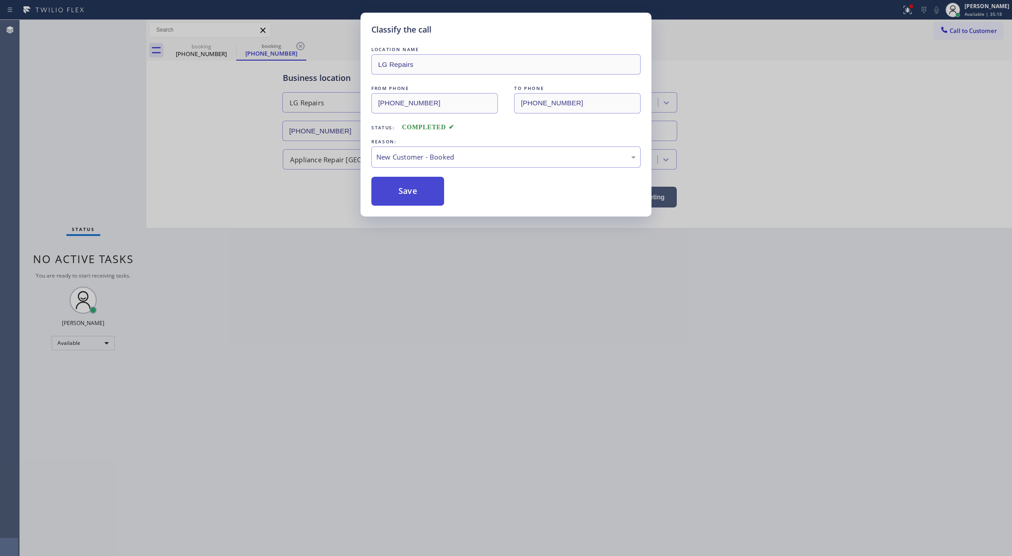
click at [413, 196] on button "Save" at bounding box center [407, 191] width 73 height 29
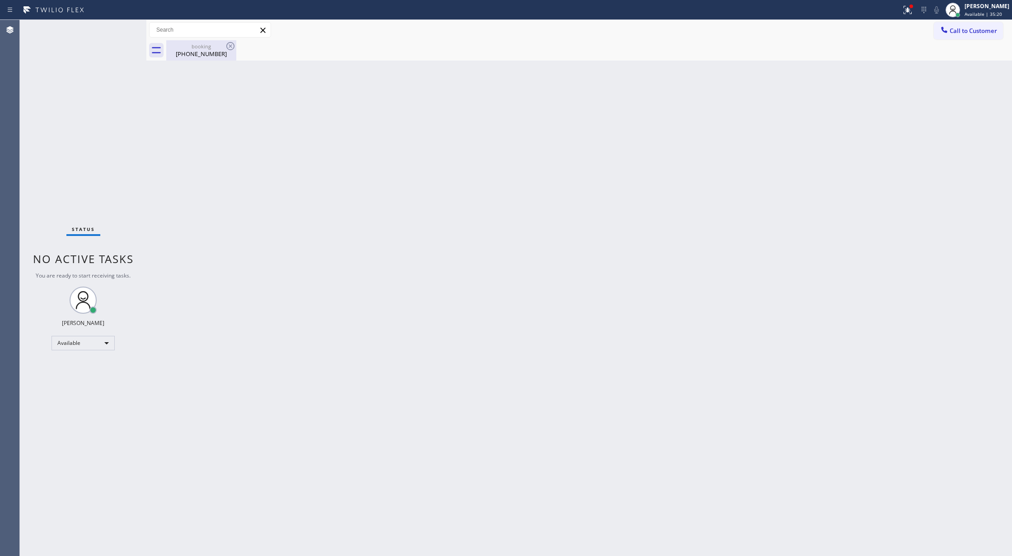
click at [196, 55] on div "(918) 533-6019" at bounding box center [201, 54] width 68 height 8
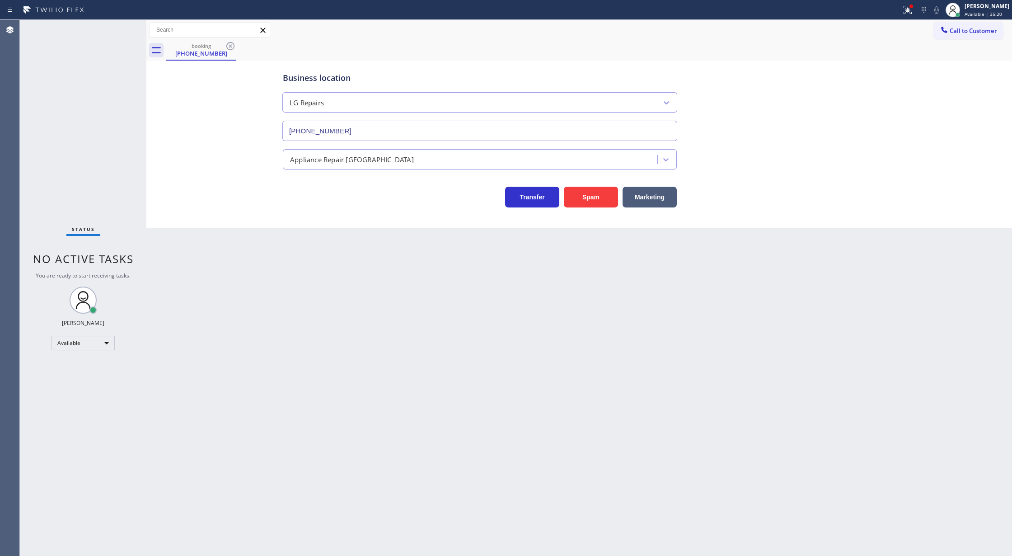
click at [226, 44] on icon at bounding box center [230, 46] width 11 height 11
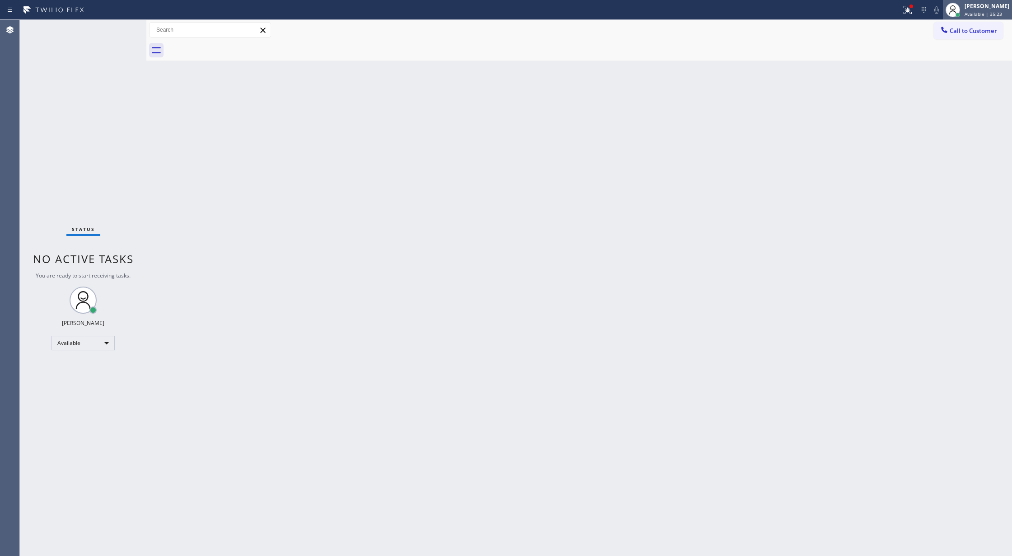
click at [982, 4] on div "[PERSON_NAME]" at bounding box center [987, 6] width 45 height 8
click at [950, 38] on button "Offline" at bounding box center [967, 36] width 90 height 12
click at [973, 12] on span "Offline | 0s" at bounding box center [977, 14] width 25 height 6
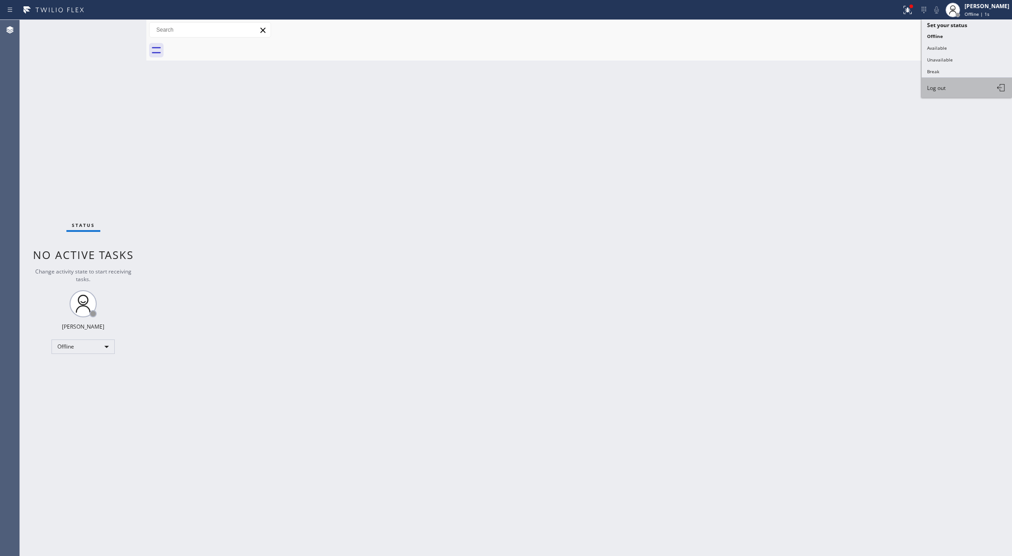
click at [949, 84] on button "Log out" at bounding box center [967, 88] width 90 height 20
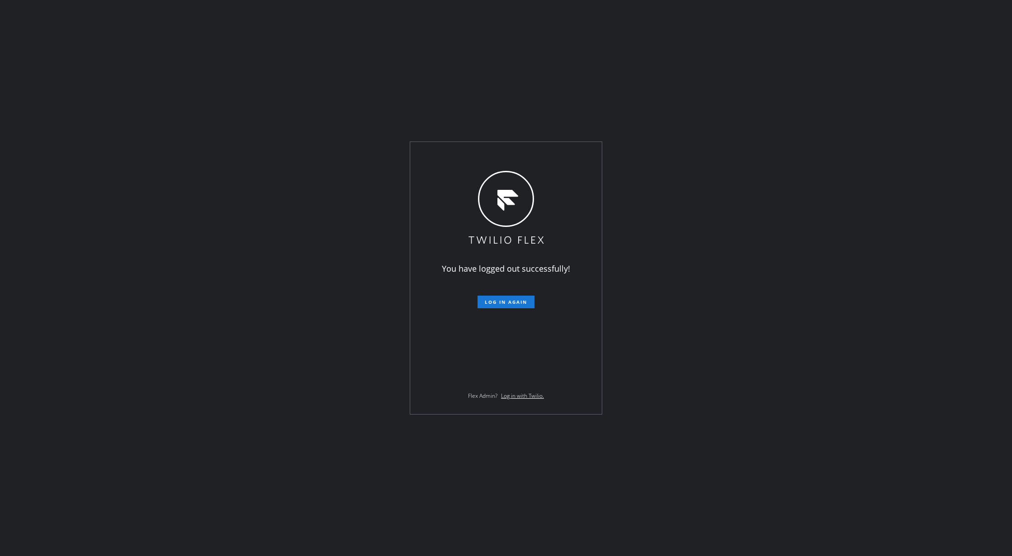
click at [248, 157] on div "You have logged out successfully! Log in again Flex Admin? Log in with Twilio." at bounding box center [506, 278] width 1012 height 556
